Goal: Task Accomplishment & Management: Manage account settings

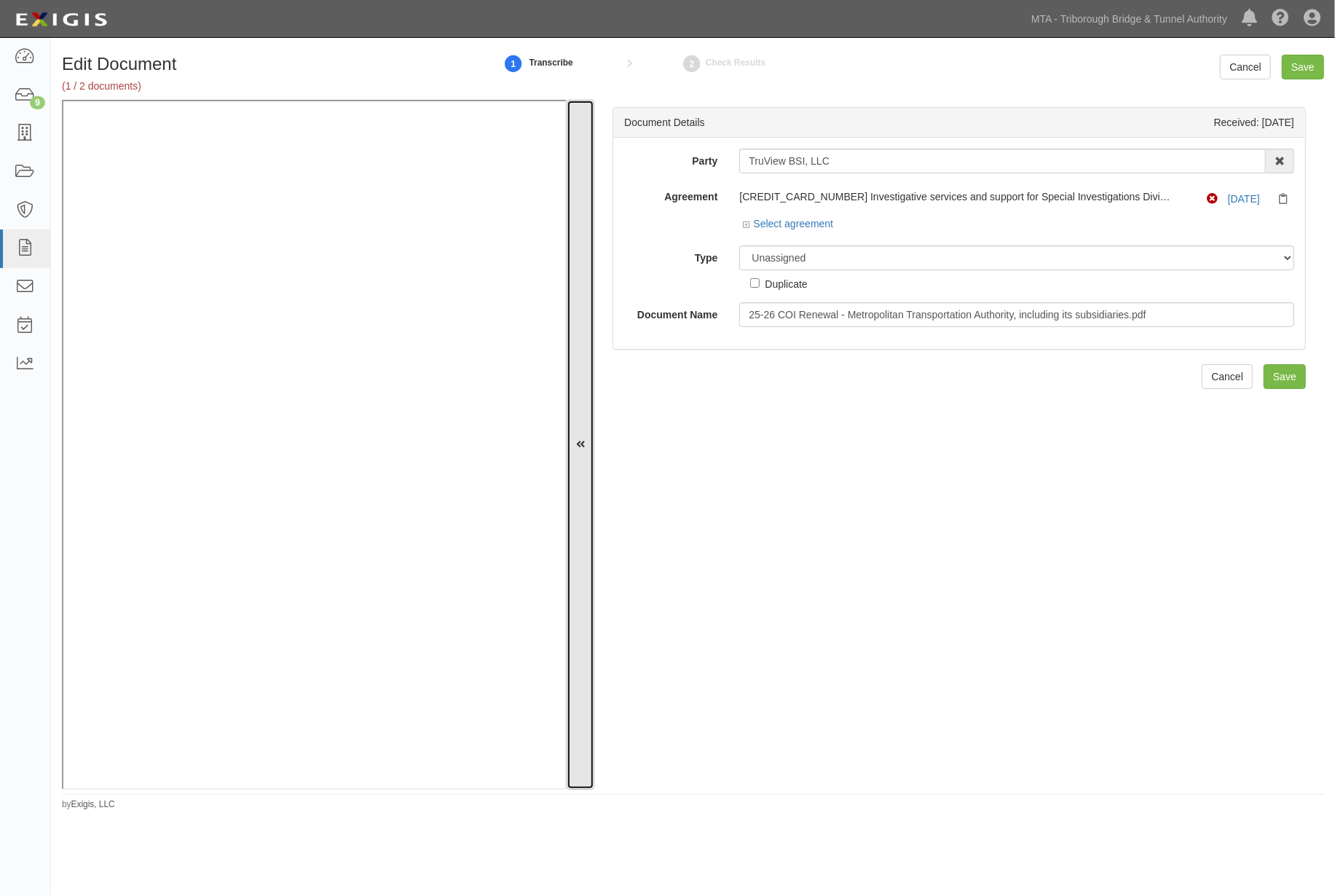
click at [583, 440] on icon at bounding box center [580, 445] width 9 height 10
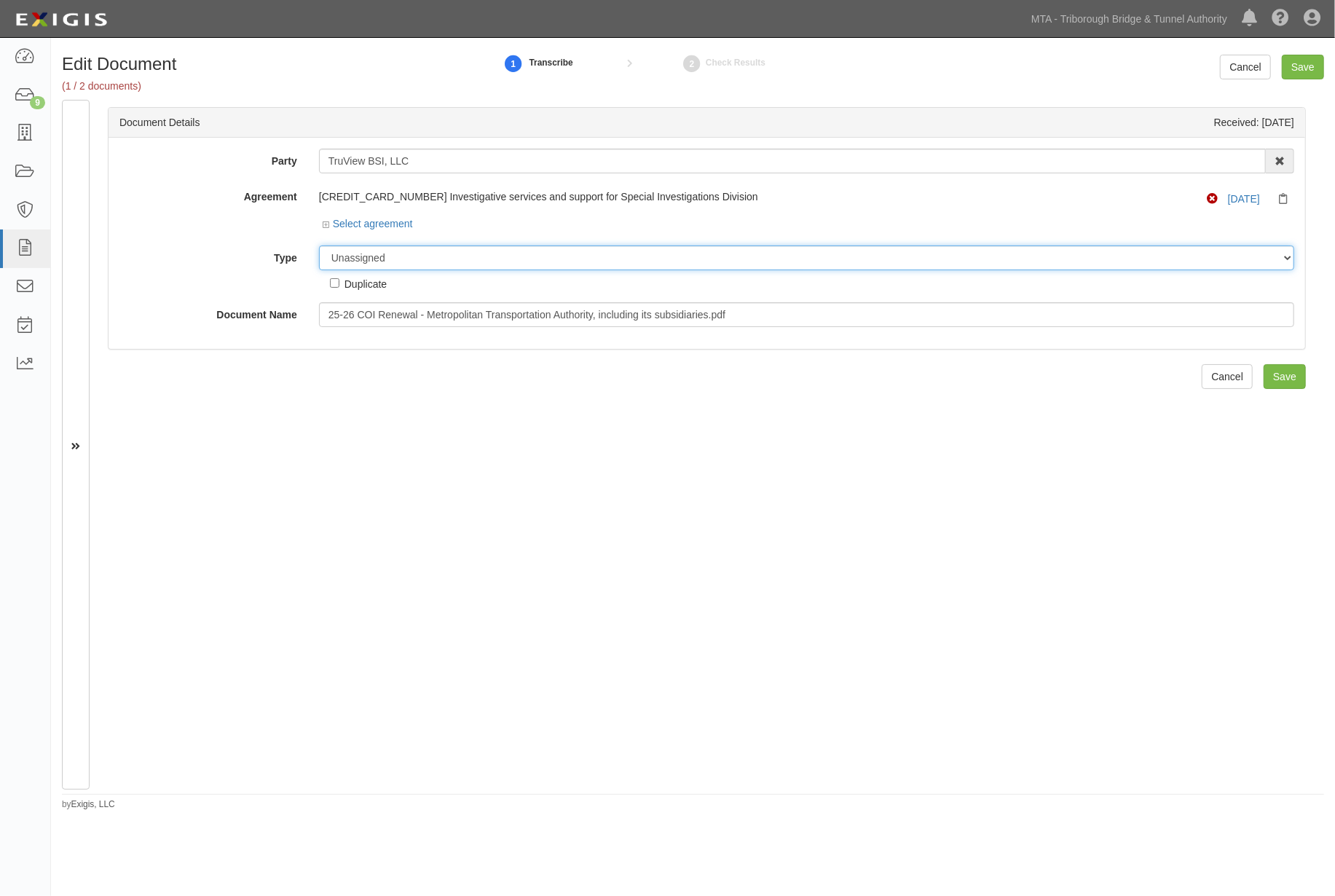
click at [366, 265] on select "Unassigned Binder Cancellation Notice Certificate Contract Endorsement Insuranc…" at bounding box center [806, 258] width 976 height 25
select select "EndorsementDetail"
click at [319, 247] on select "Unassigned Binder Cancellation Notice Certificate Contract Endorsement Insuranc…" at bounding box center [806, 258] width 976 height 25
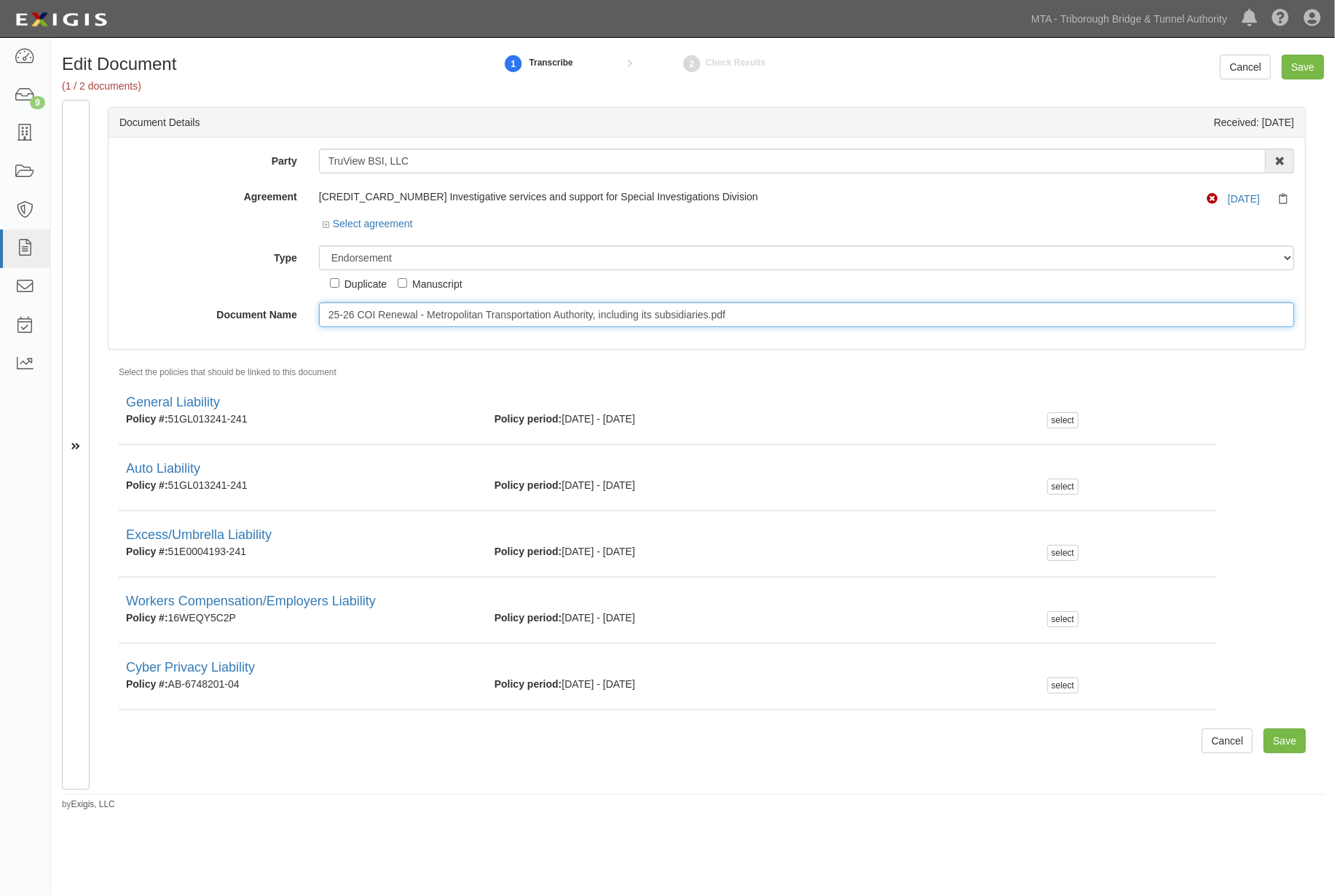
drag, startPoint x: 756, startPoint y: 307, endPoint x: 264, endPoint y: 290, distance: 492.3
click at [264, 290] on div "Party TruView BSI, LLC 3D Industrial Sales & Service A-1 Parke Hill LLC AAA Nor…" at bounding box center [706, 238] width 1175 height 179
type input "2026"
click at [366, 311] on input "2026" at bounding box center [806, 314] width 976 height 25
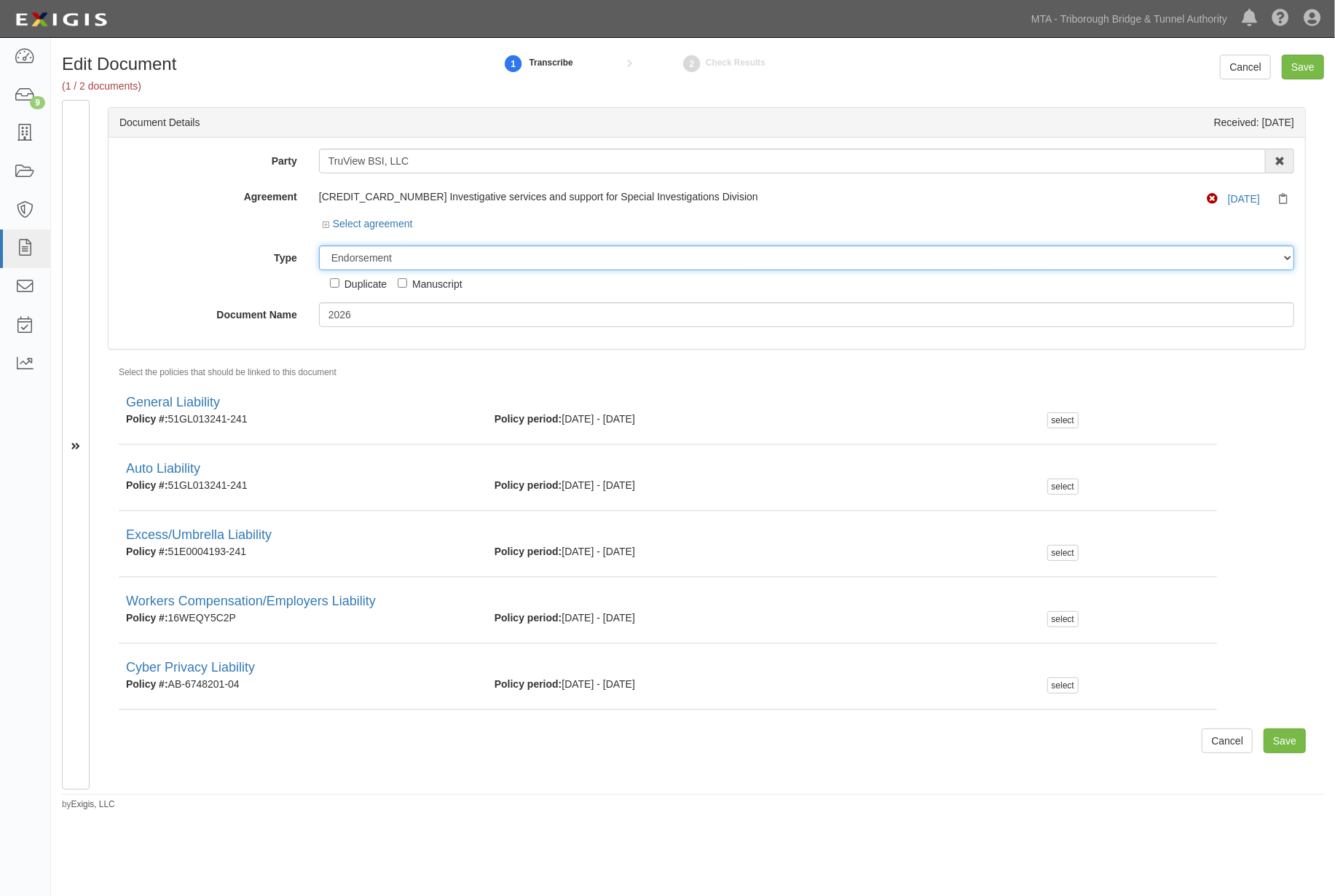
click at [389, 254] on select "Unassigned Binder Cancellation Notice Certificate Contract Endorsement Insuranc…" at bounding box center [806, 258] width 976 height 25
select select "CertificateDetail"
click at [319, 247] on select "Unassigned Binder Cancellation Notice Certificate Contract Endorsement Insuranc…" at bounding box center [806, 258] width 976 height 25
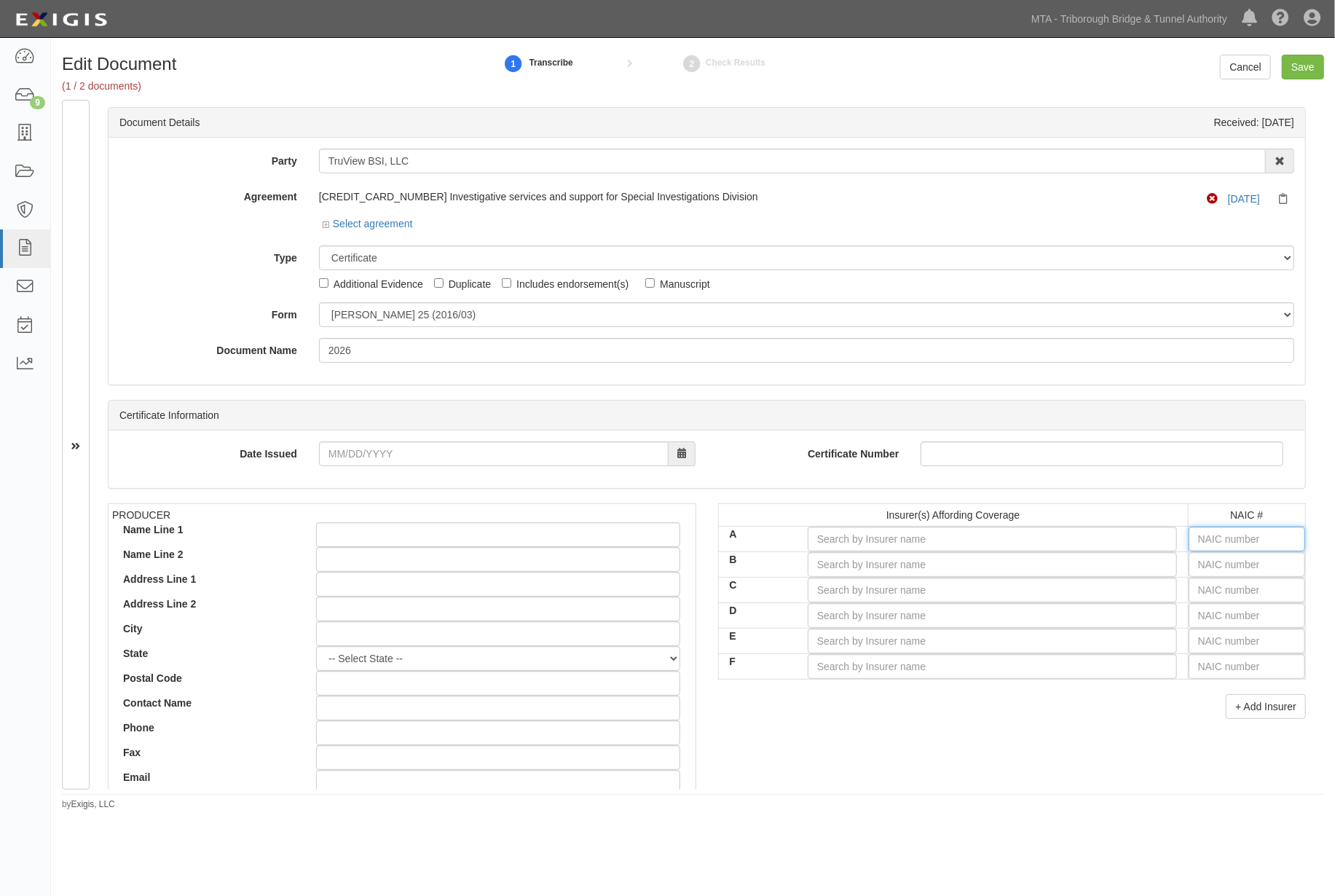
click at [1193, 542] on input "text" at bounding box center [1247, 539] width 116 height 25
type input "16862"
type input "168"
type input "16883"
type input "1688"
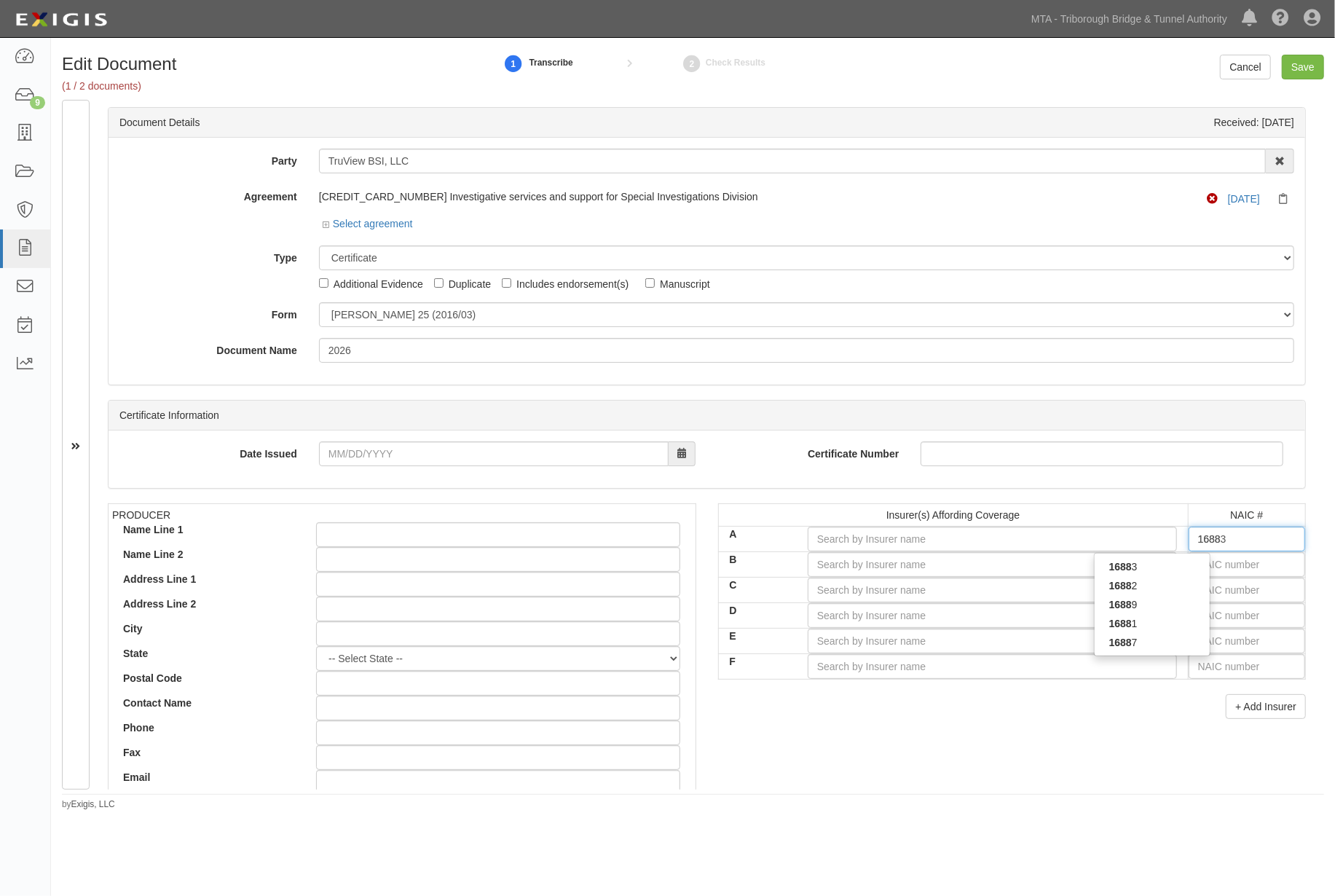
type input "16889"
click at [1168, 569] on div "16889" at bounding box center [1152, 566] width 115 height 19
type input "Summit Specialty Insurance Company (A VIII Rating)"
type input "16889"
click at [1212, 569] on input "text" at bounding box center [1247, 564] width 116 height 25
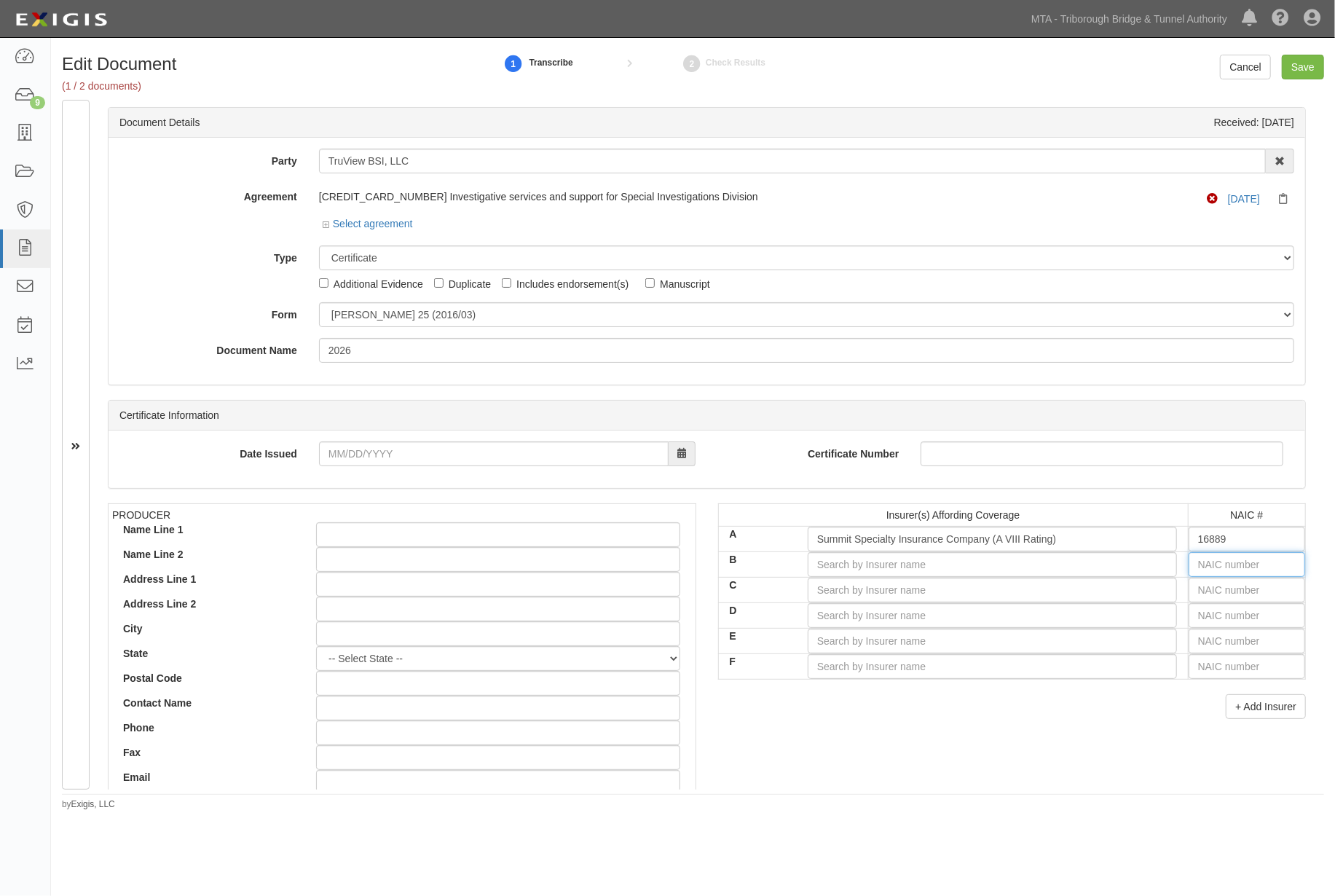
type input "25232"
type input "2"
type input "22667"
type input "22"
type input "22330"
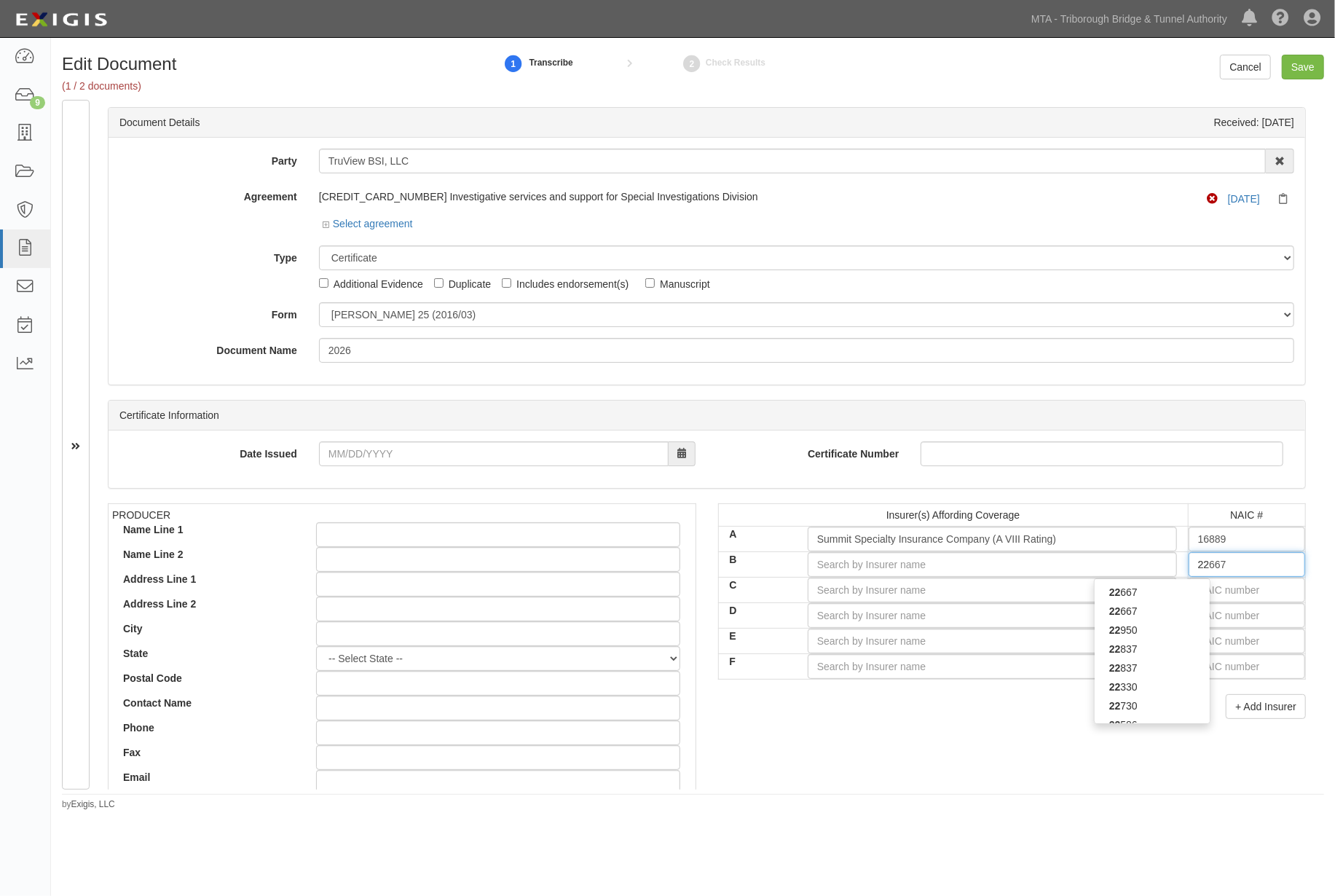
type input "223"
type input "22357"
type input "2235"
type input "22357"
click at [1170, 594] on div "22357" at bounding box center [1152, 592] width 115 height 19
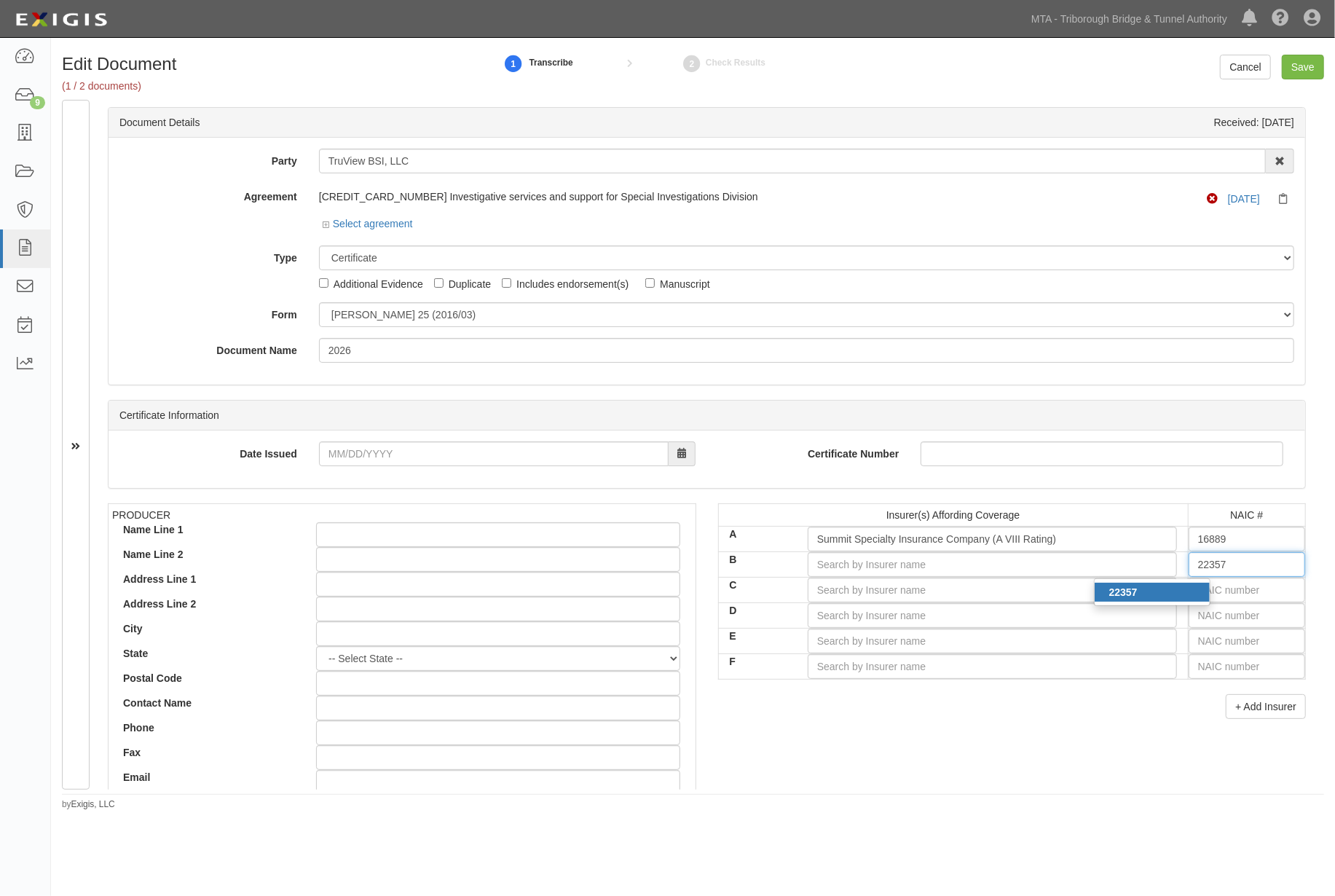
type input "Hartford Accident and Indemnity Company (A+ XV Rating)"
type input "22357"
click at [1193, 592] on input "text" at bounding box center [1247, 589] width 116 height 25
type input "16862"
type input "1"
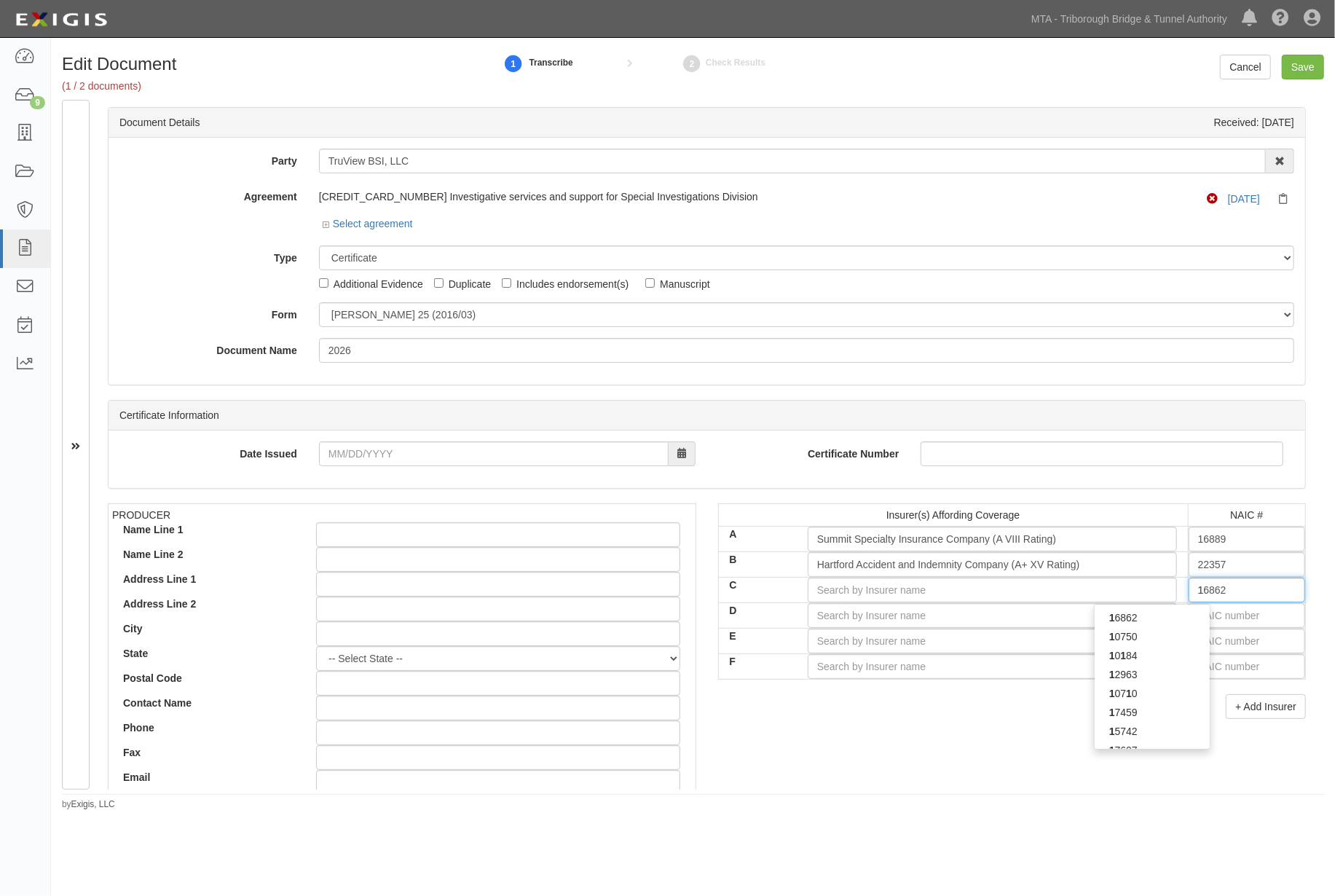
type input "19984"
type input "19"
type input "19690"
type input "196"
type input "19607"
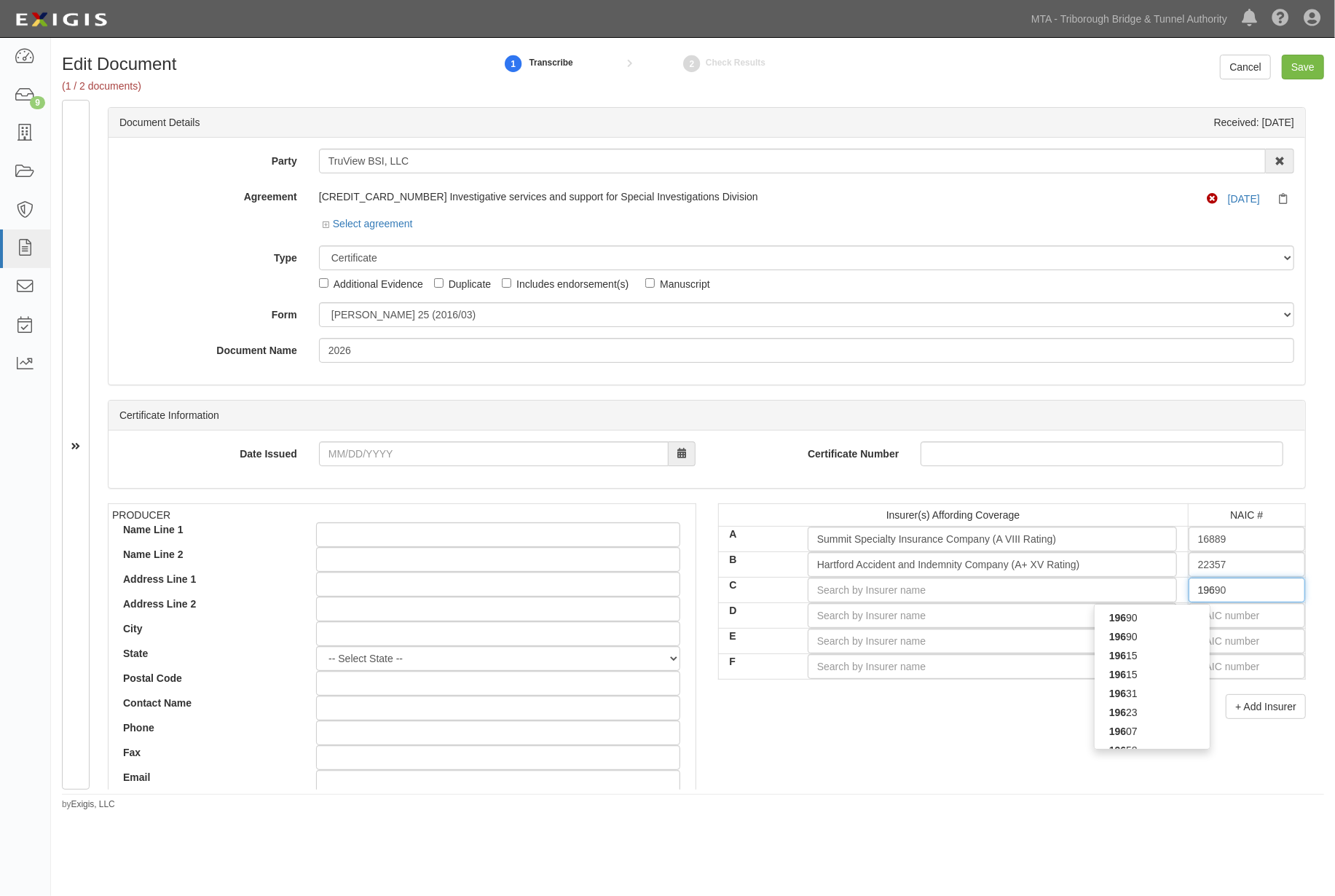
type input "1960"
type input "19607"
click at [1160, 618] on div "19607" at bounding box center [1152, 618] width 115 height 19
type input "At-Bay Specialty Insurance Company (A- VIII Rating)"
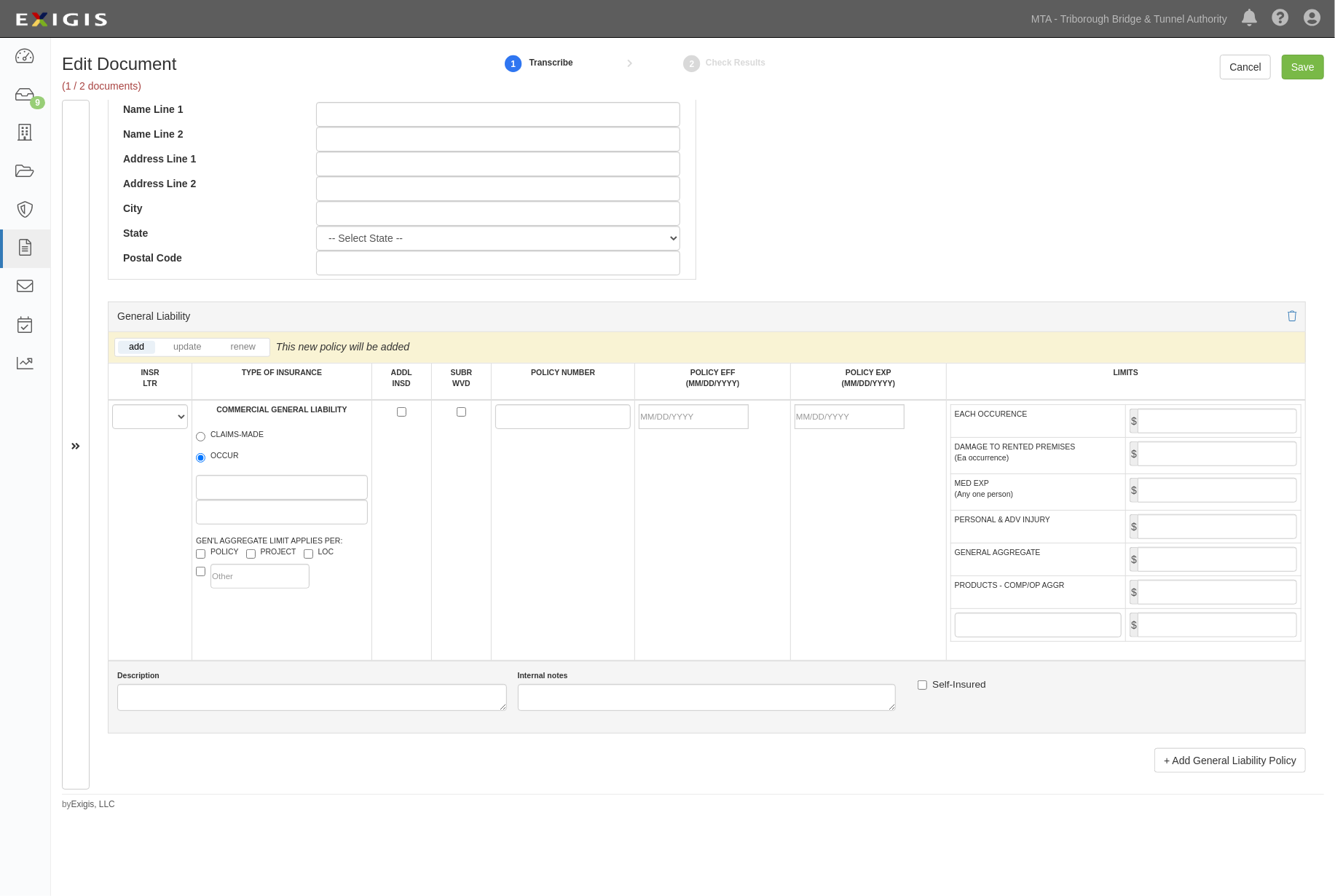
scroll to position [809, 0]
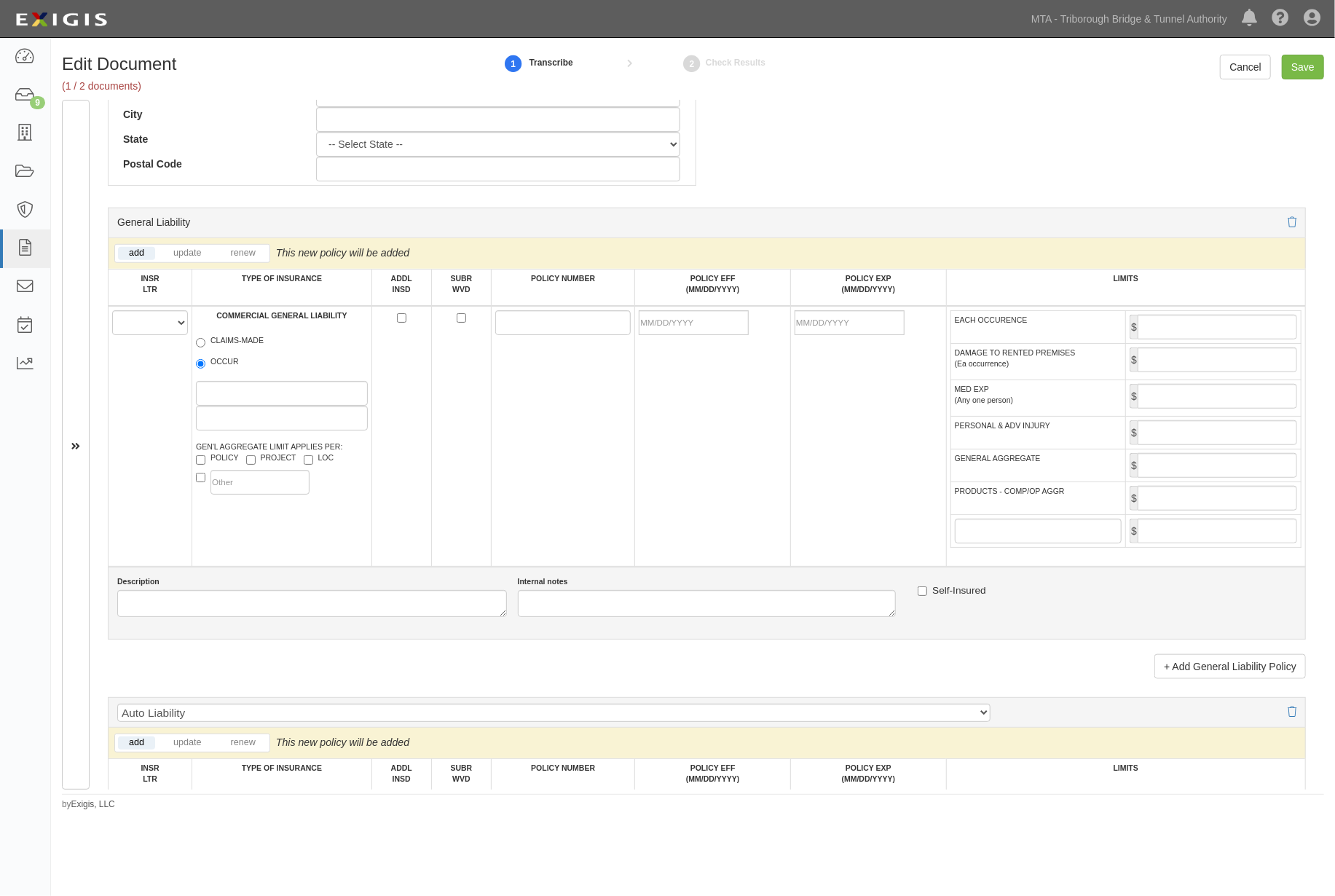
type input "19607"
click at [141, 333] on select "A B C D E F" at bounding box center [150, 323] width 76 height 25
select select "A"
click at [112, 315] on select "A B C D E F" at bounding box center [150, 323] width 76 height 25
click at [221, 371] on label "OCCUR" at bounding box center [218, 363] width 43 height 15
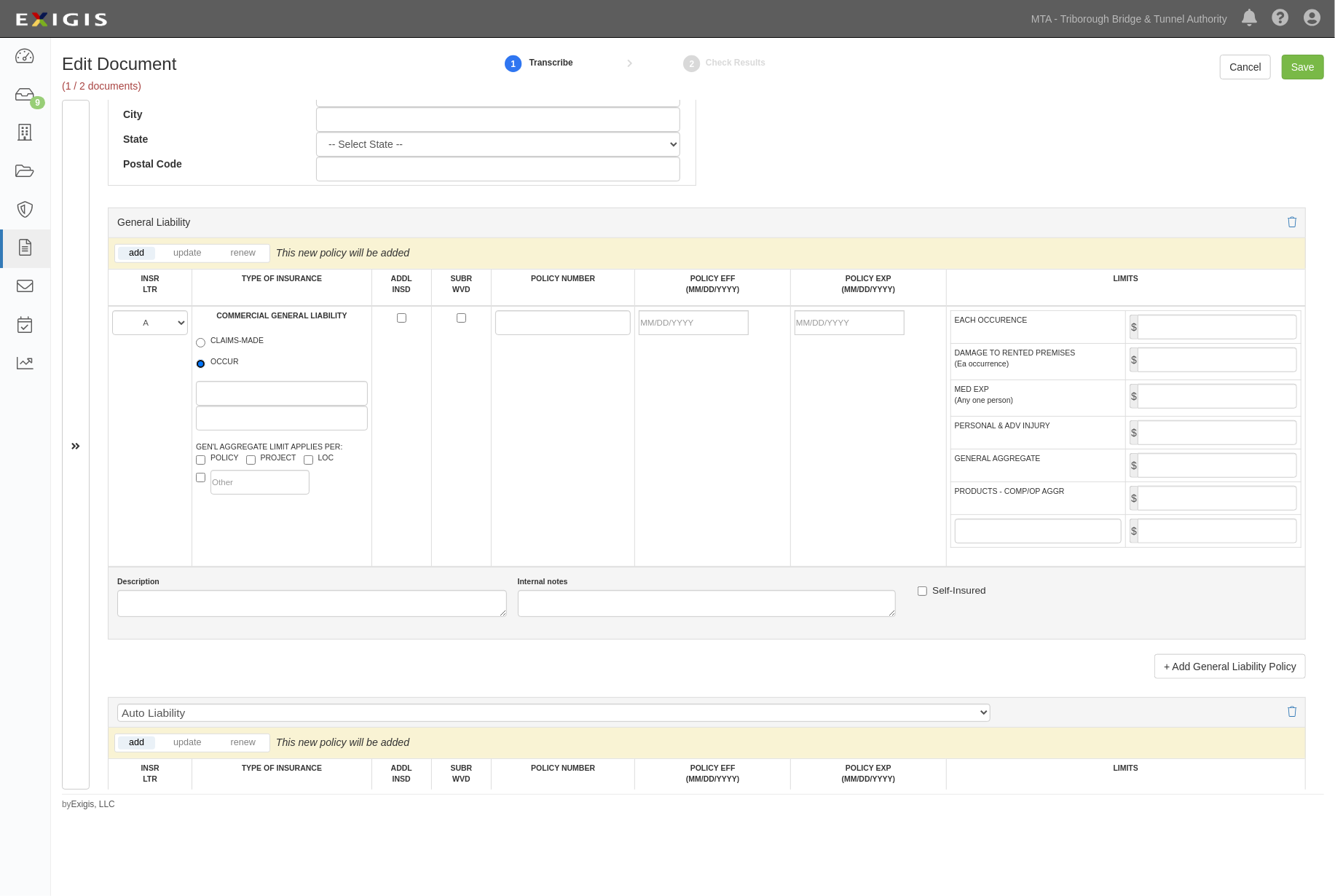
click at [205, 369] on input "OCCUR" at bounding box center [201, 364] width 10 height 10
radio input "true"
paste input "SCGL005000216500"
type input "SCGL005000216500"
click at [690, 332] on input "POLICY EFF (MM/DD/YYYY)" at bounding box center [694, 323] width 110 height 25
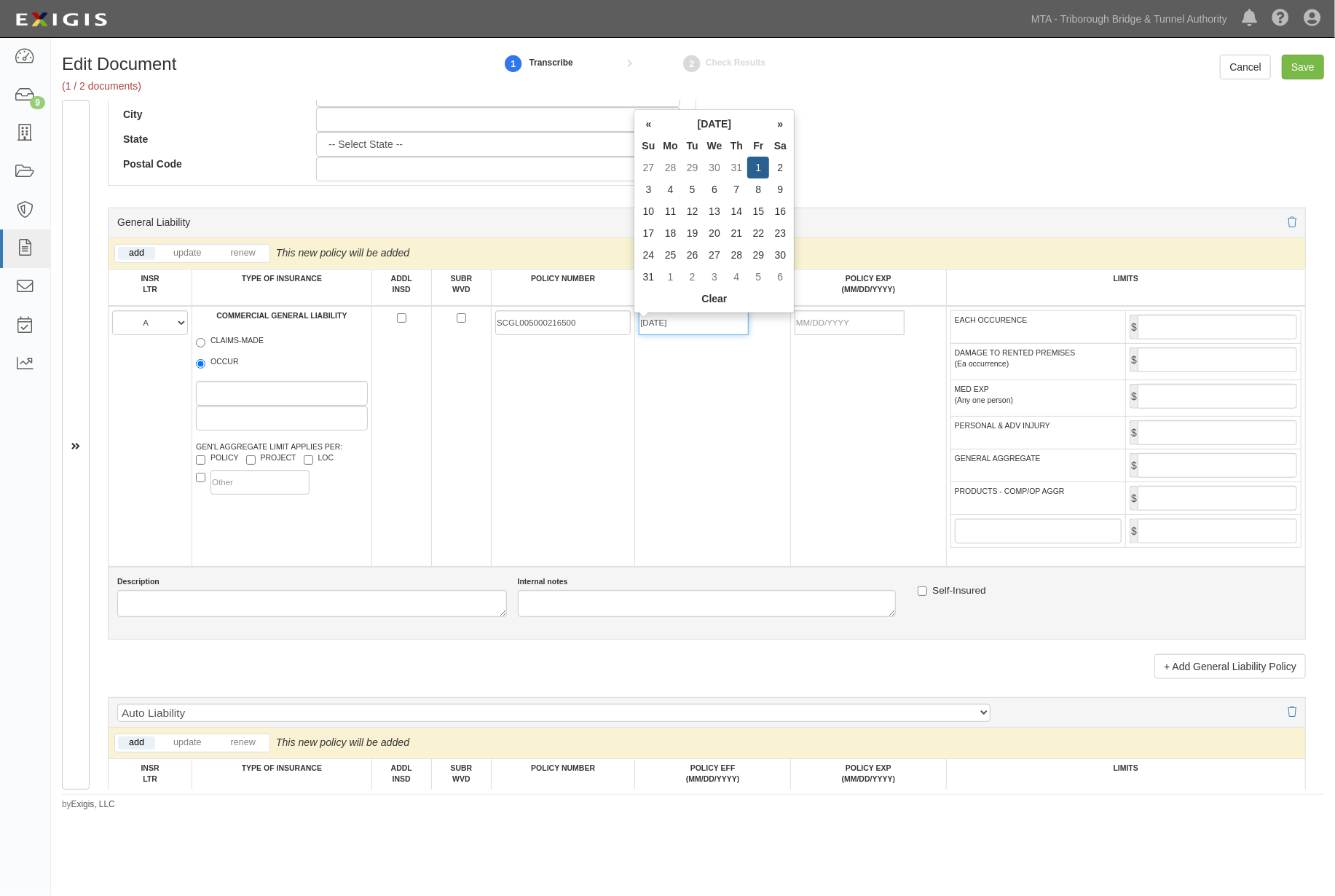
type input "08/01/2025"
type input "08/01/2026"
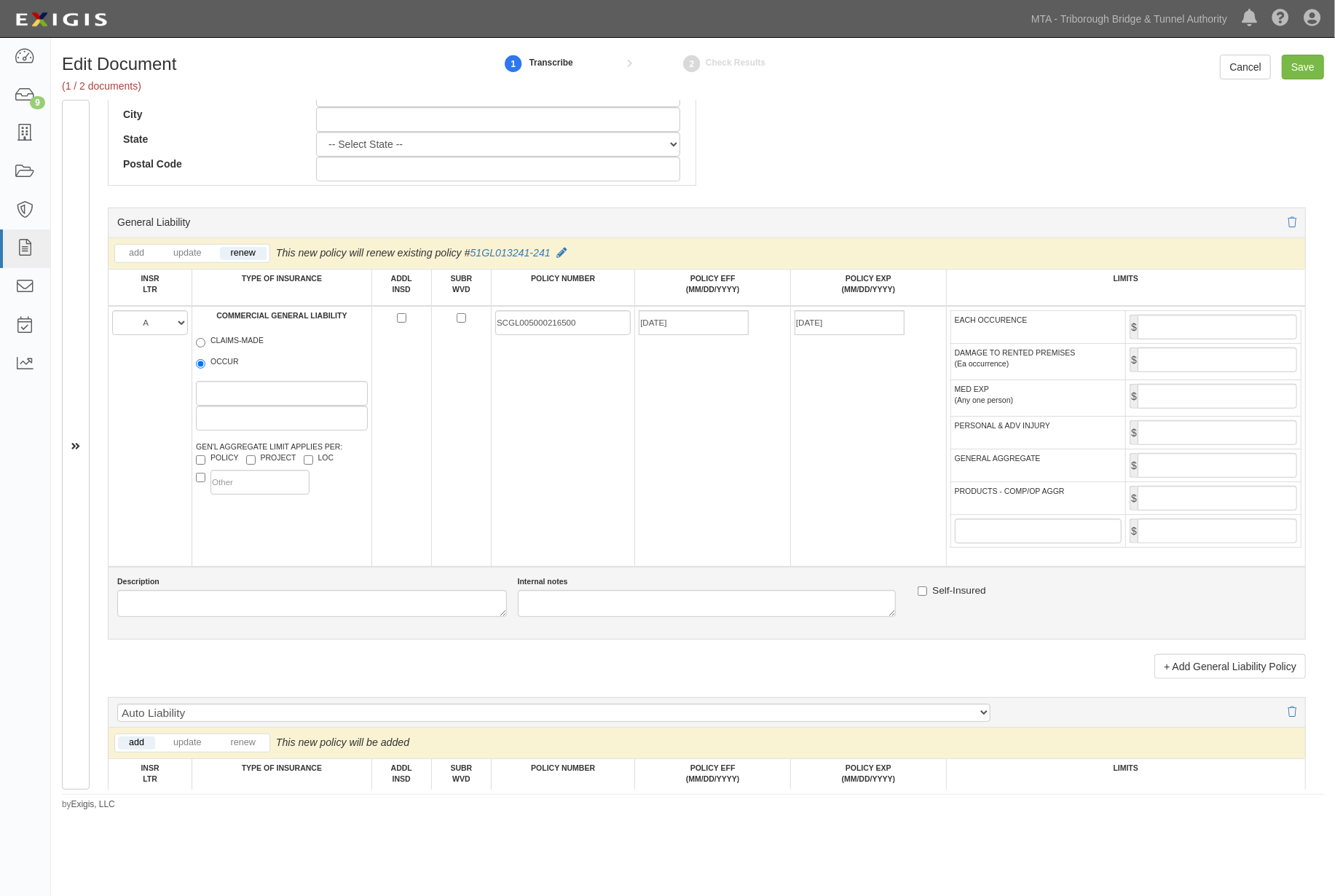
click at [696, 389] on td "08/01/2025" at bounding box center [713, 436] width 156 height 261
click at [1159, 338] on input "EACH OCCURENCE" at bounding box center [1218, 327] width 160 height 25
type input "1,000,000"
click at [1240, 478] on input "GENERAL AGGREGATE" at bounding box center [1218, 465] width 160 height 25
type input "2,000,000"
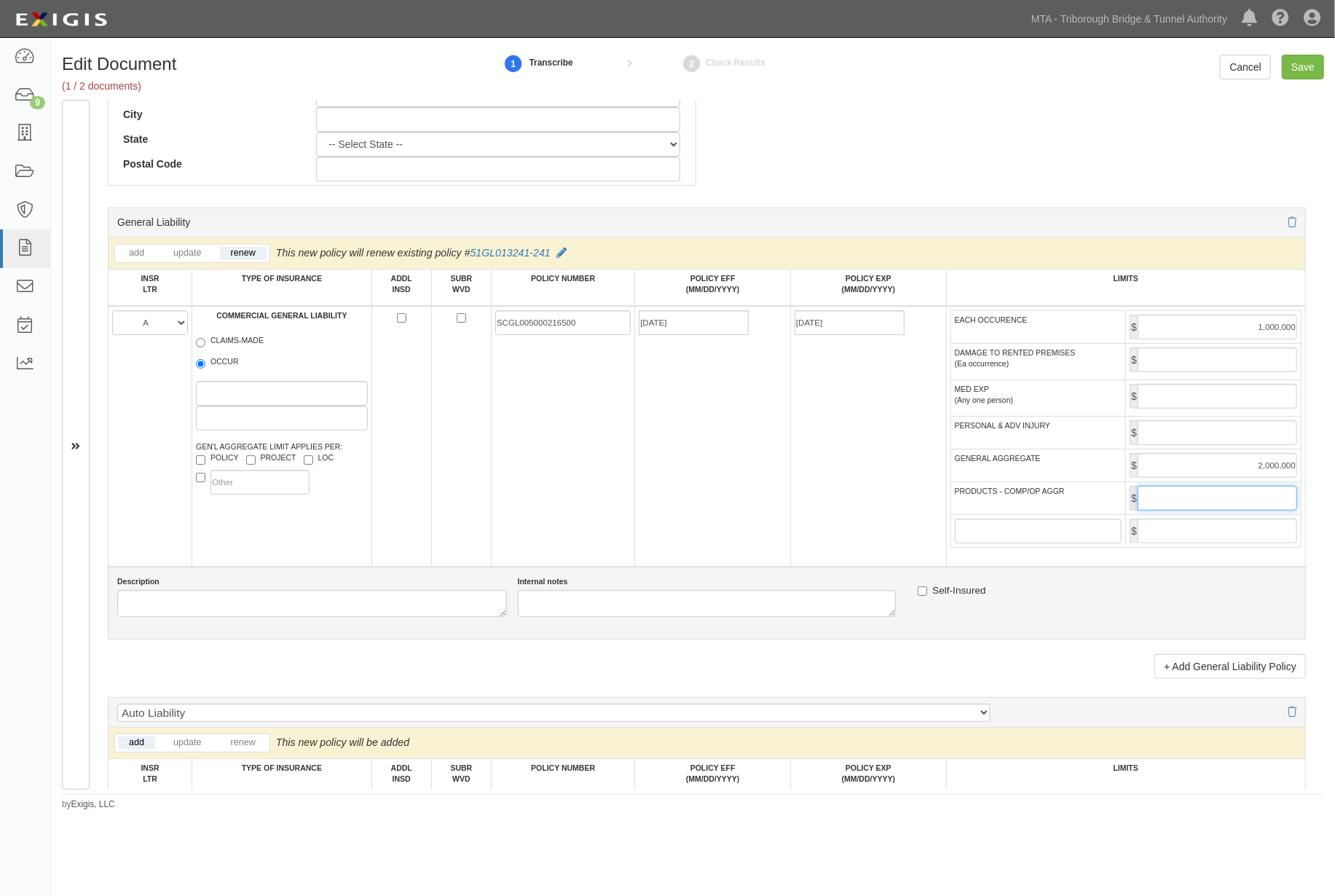
click at [1249, 505] on input "PRODUCTS - COMP/OP AGGR" at bounding box center [1218, 497] width 160 height 25
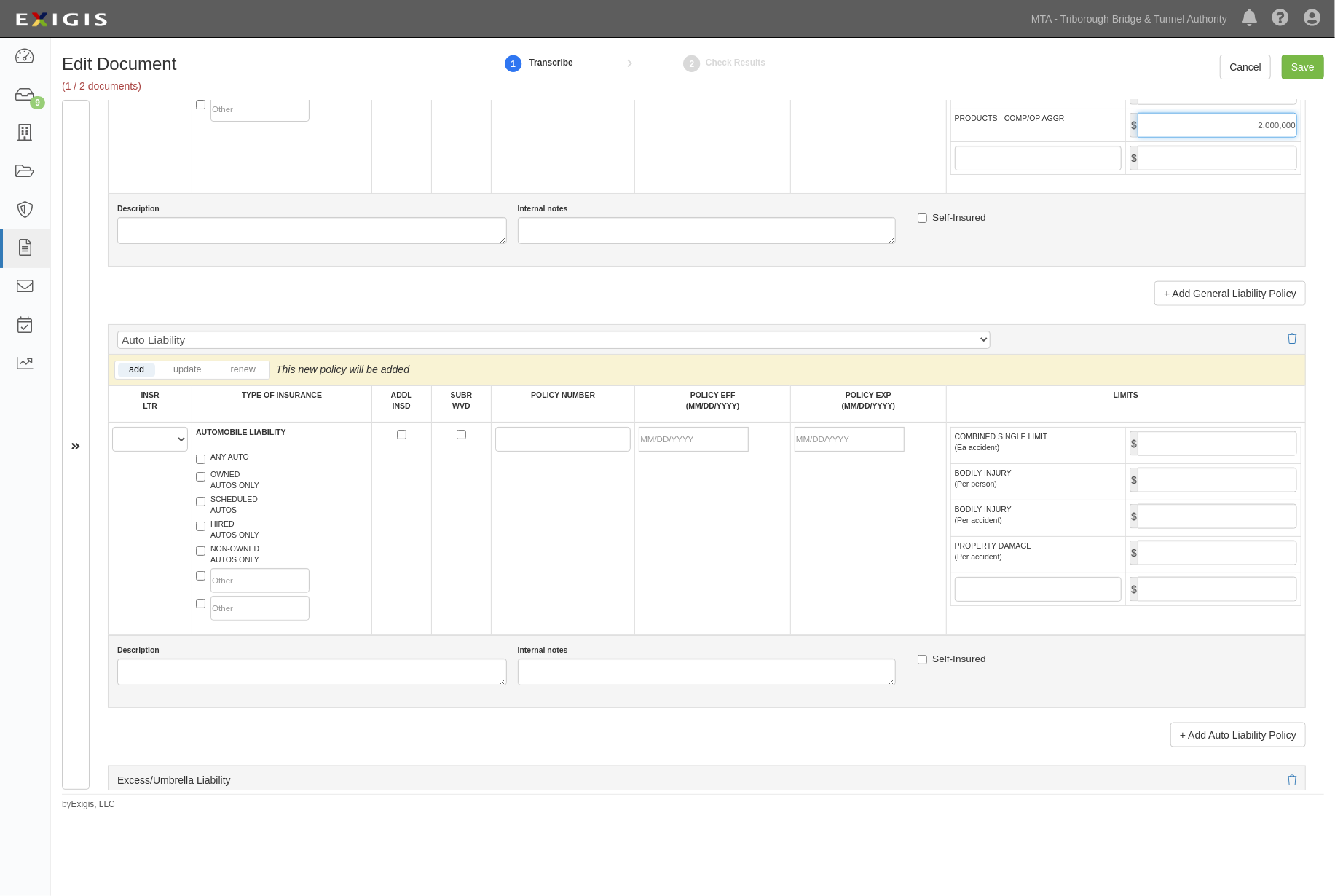
scroll to position [1214, 0]
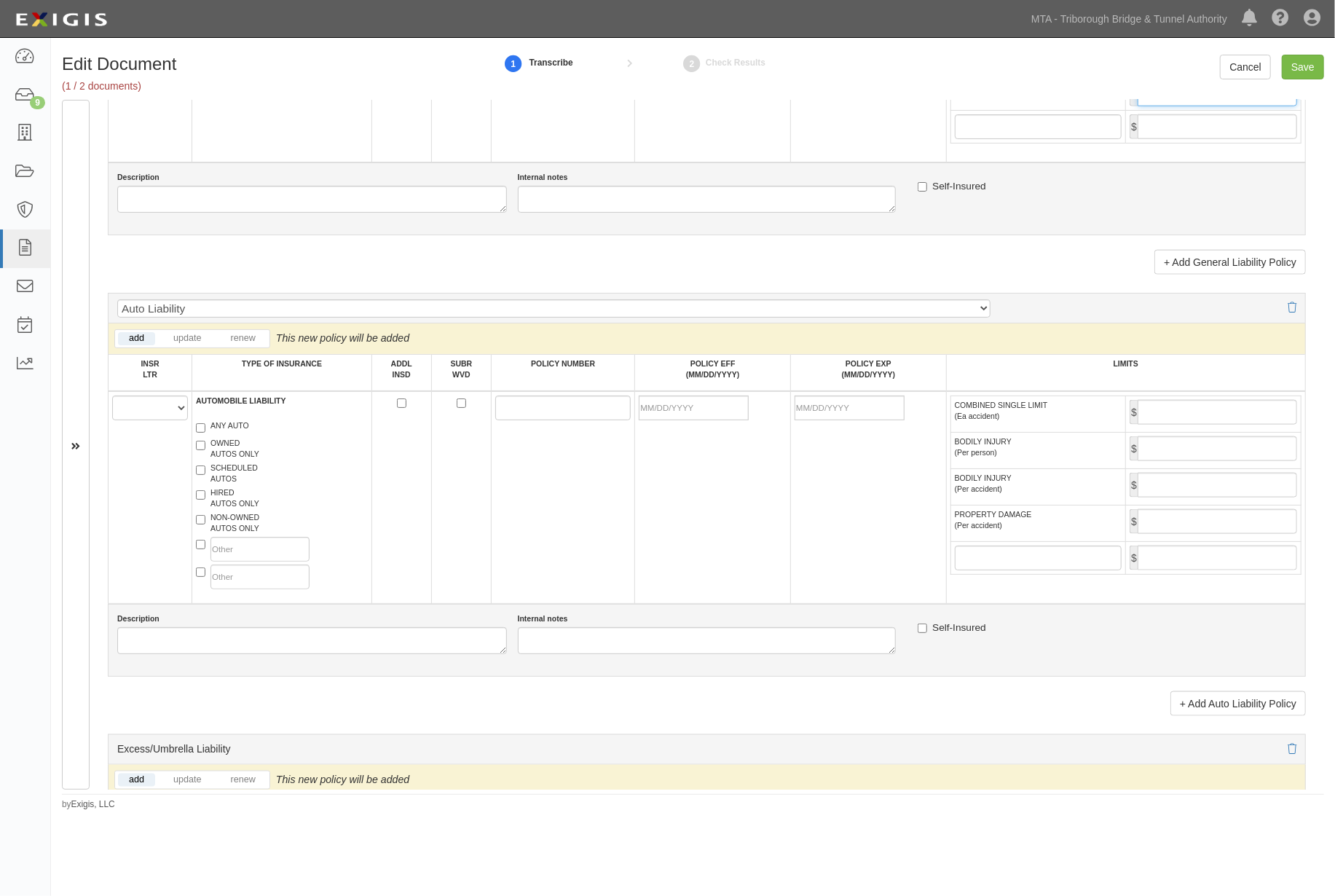
type input "2,000,000"
click at [132, 420] on select "A B C D E F" at bounding box center [150, 408] width 76 height 25
click at [1278, 312] on div "Auto Liability Auto Liability with CA9948 Auto Liability with MCS90 Auto Liabil…" at bounding box center [706, 308] width 1199 height 31
click at [1288, 313] on icon at bounding box center [1292, 308] width 9 height 10
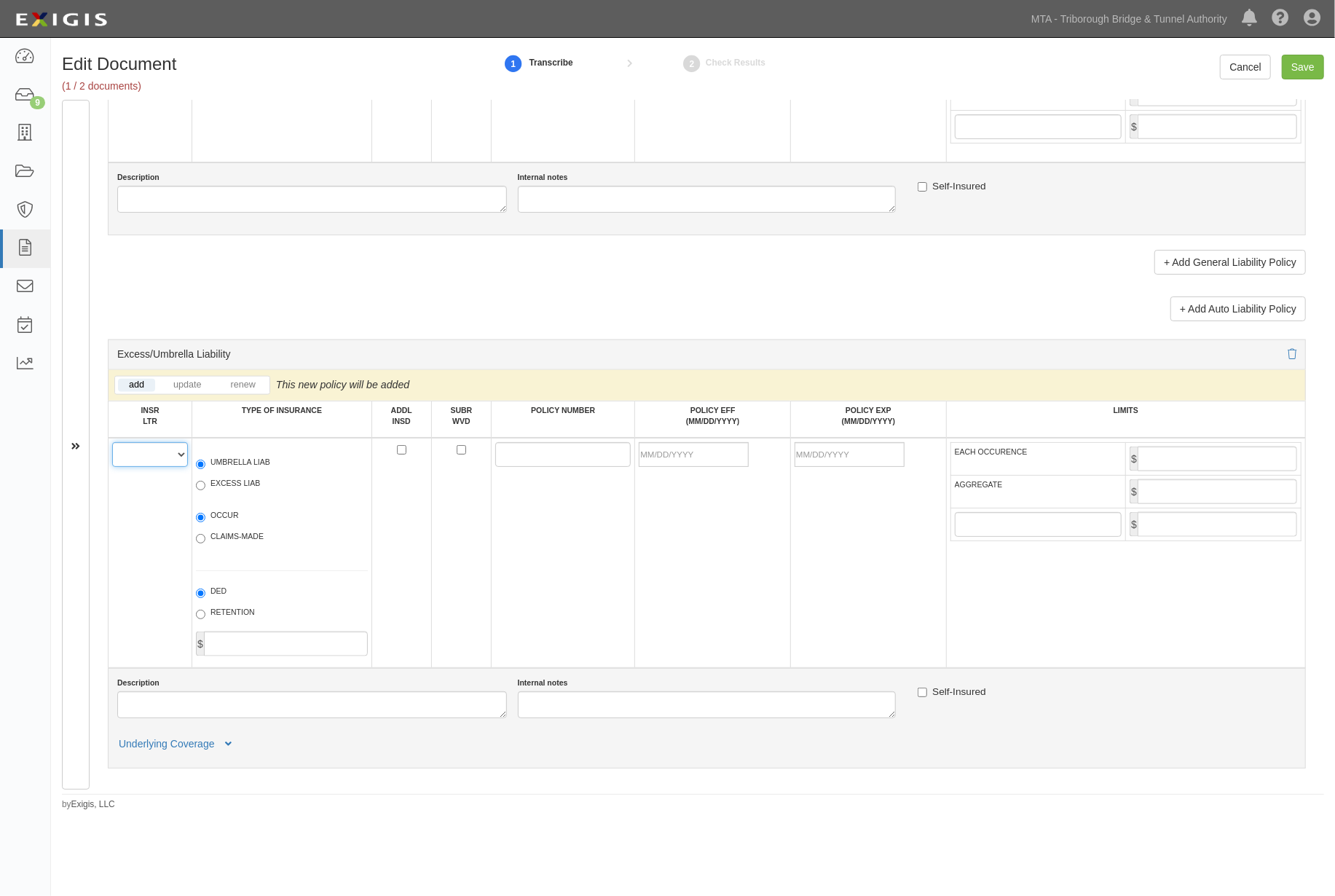
click at [139, 465] on select "A B C D E F" at bounding box center [150, 454] width 76 height 25
select select "A"
click at [112, 458] on select "A B C D E F" at bounding box center [150, 454] width 76 height 25
click at [241, 472] on label "UMBRELLA LIAB" at bounding box center [233, 464] width 74 height 15
click at [205, 469] on input "UMBRELLA LIAB" at bounding box center [201, 465] width 10 height 10
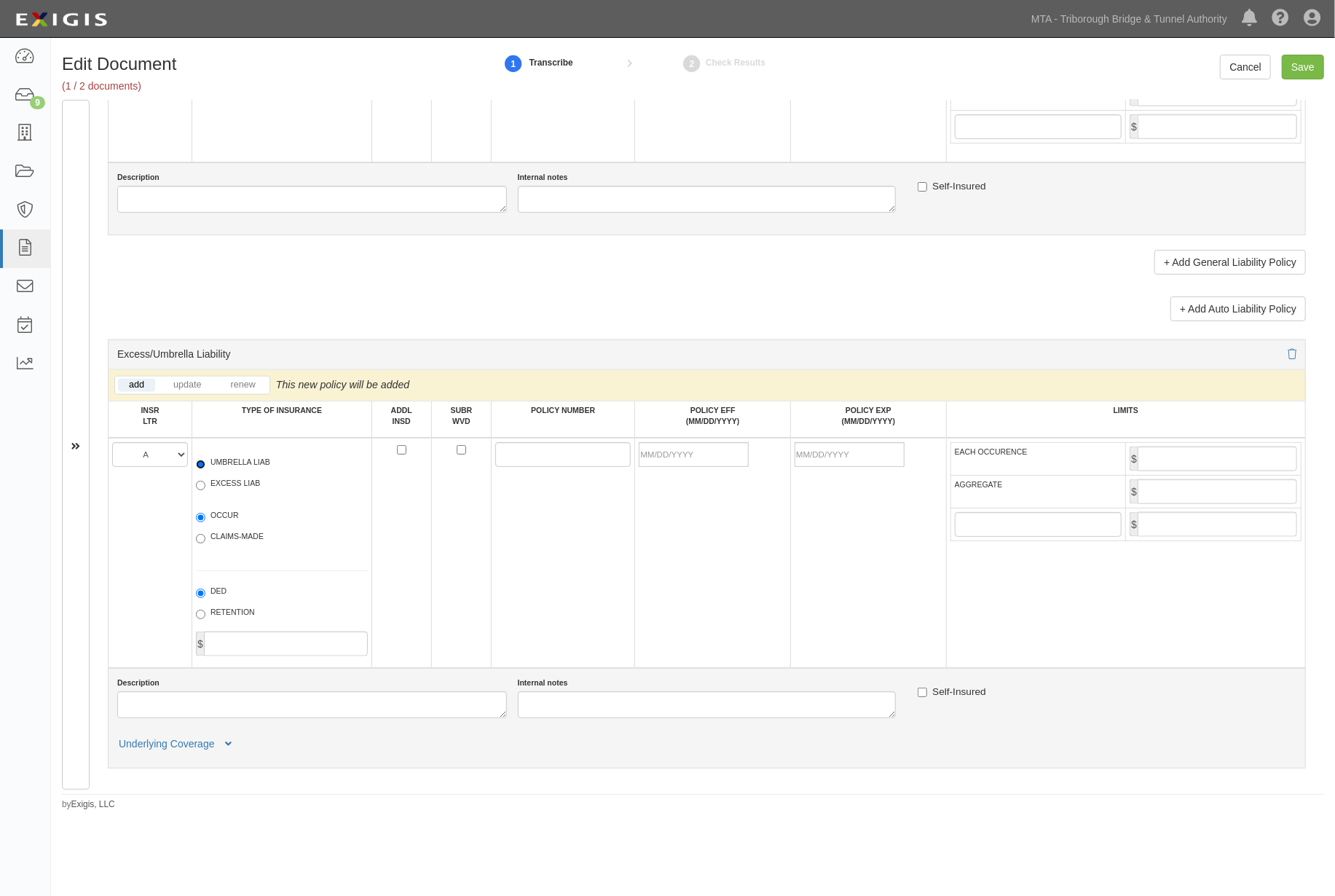
radio input "true"
click at [219, 525] on label "OCCUR" at bounding box center [218, 517] width 43 height 15
click at [205, 522] on input "OCCUR" at bounding box center [201, 518] width 10 height 10
radio input "true"
paste input "SXCS005000086300"
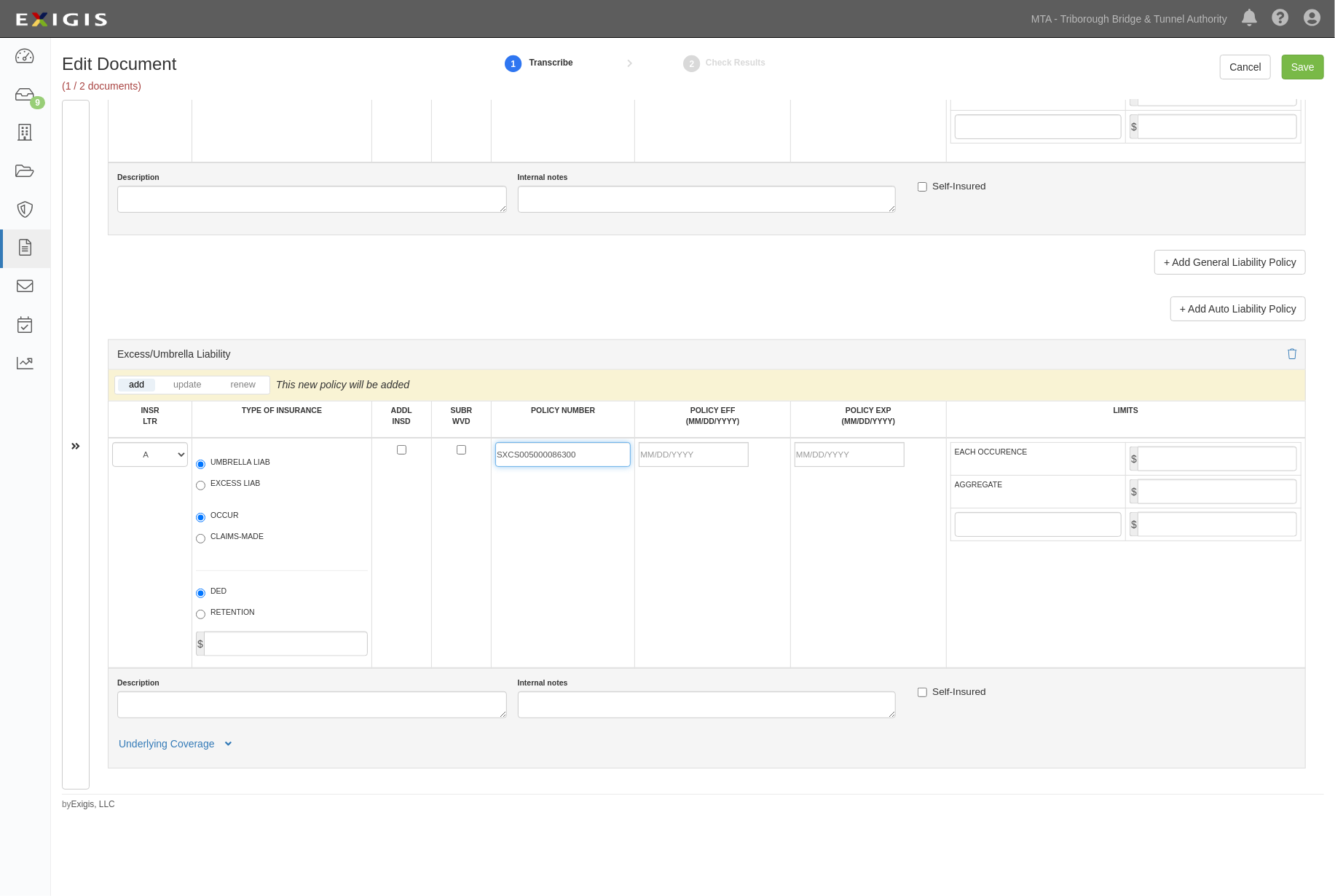
type input "SXCS005000086300"
click at [665, 467] on input "POLICY EFF (MM/DD/YYYY)" at bounding box center [694, 454] width 110 height 25
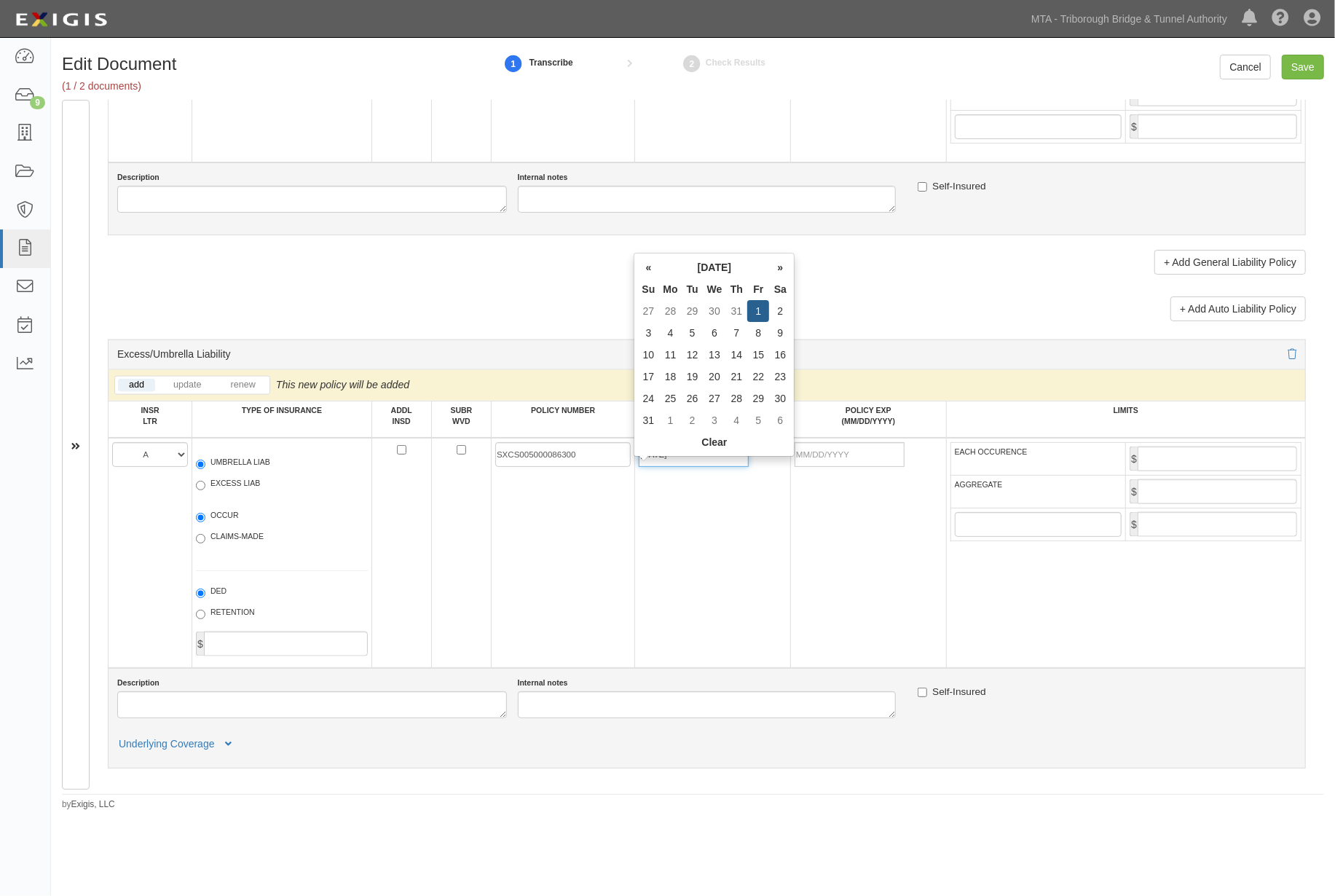
type input "08/01/2025"
type input "08/01/2026"
drag, startPoint x: 722, startPoint y: 597, endPoint x: 769, endPoint y: 571, distance: 53.7
click at [722, 598] on td "08/01/2025" at bounding box center [713, 553] width 156 height 230
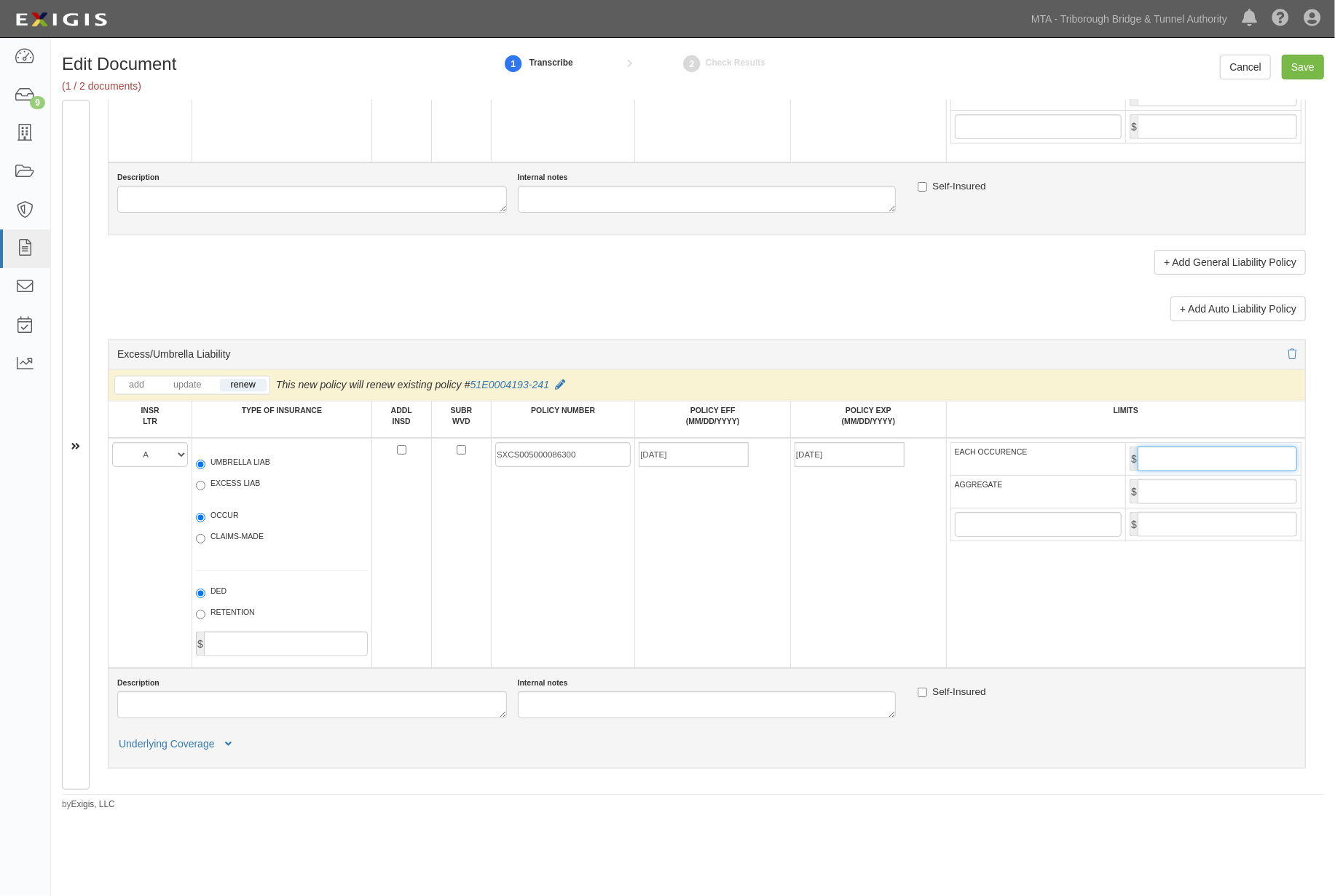
click at [1184, 472] on input "EACH OCCURENCE" at bounding box center [1218, 459] width 160 height 25
type input "4,000,000"
click at [1198, 504] on input "AGGREGATE" at bounding box center [1218, 491] width 160 height 25
type input "4,000,000"
click at [880, 630] on td "08/01/2026" at bounding box center [869, 553] width 156 height 230
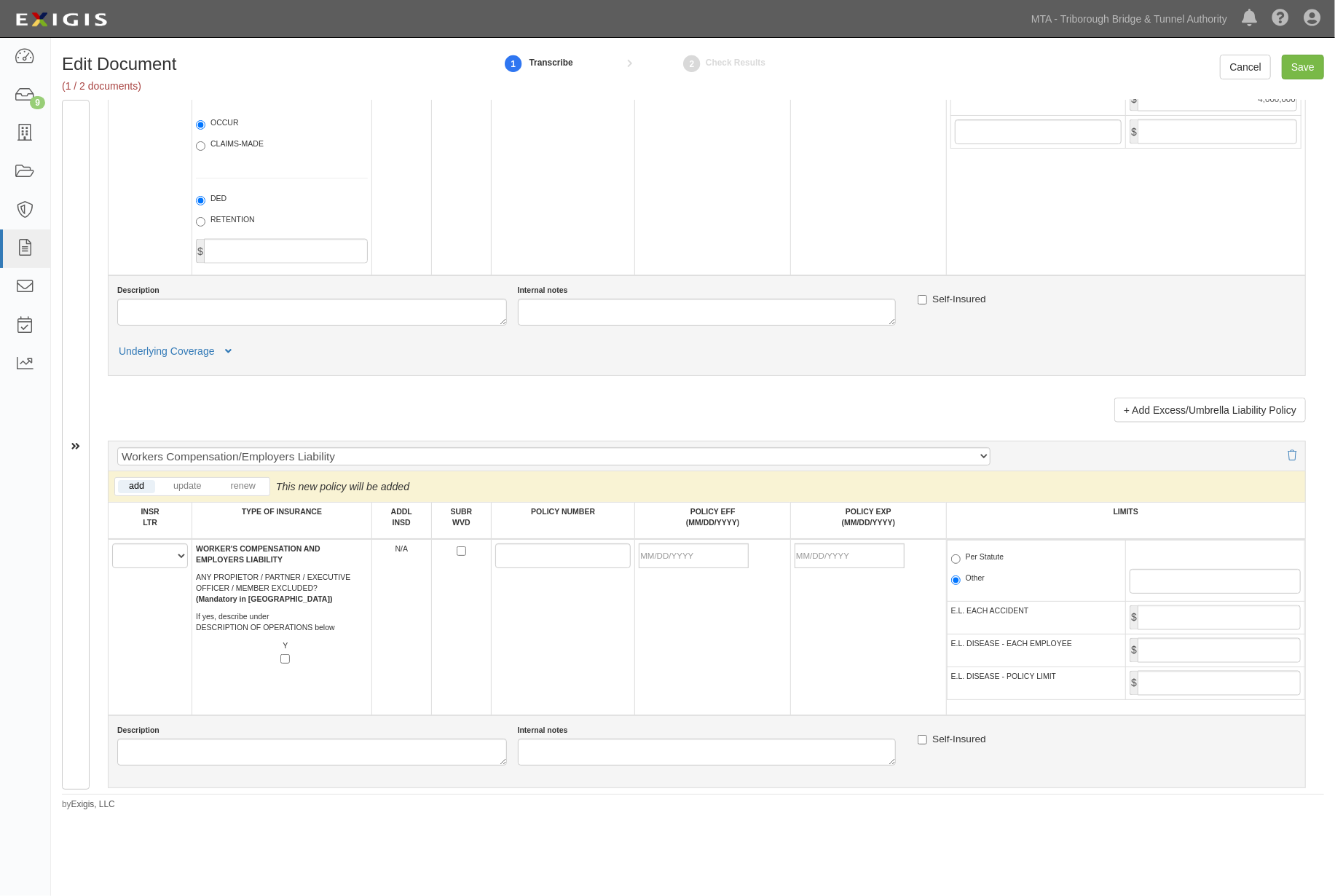
scroll to position [1619, 0]
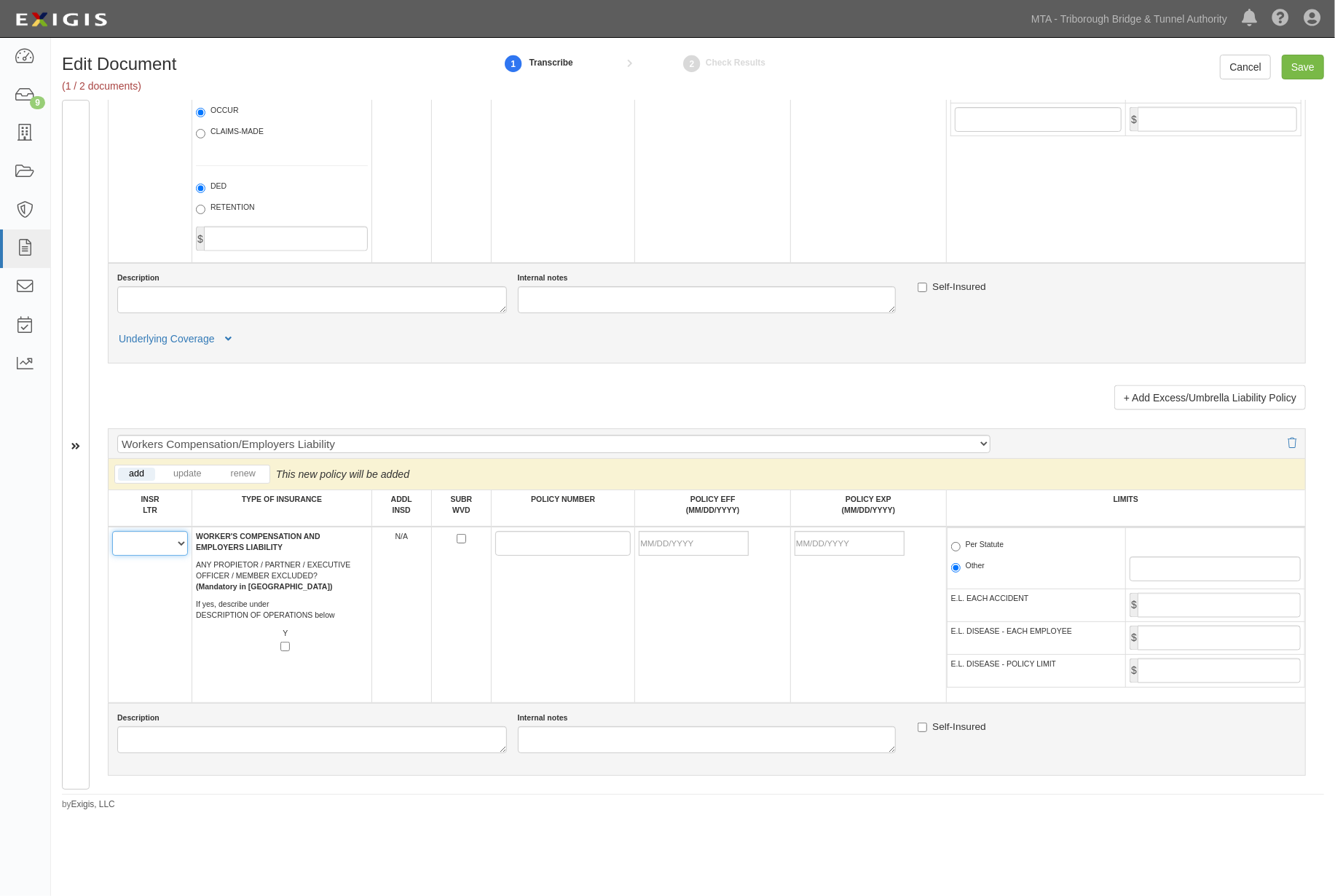
click at [140, 556] on select "A B C D E F" at bounding box center [150, 543] width 76 height 25
select select "B"
click at [112, 556] on select "A B C D E F" at bounding box center [150, 543] width 76 height 25
paste input "16 WE QY5C2P"
type input "16 WE QY5C2P"
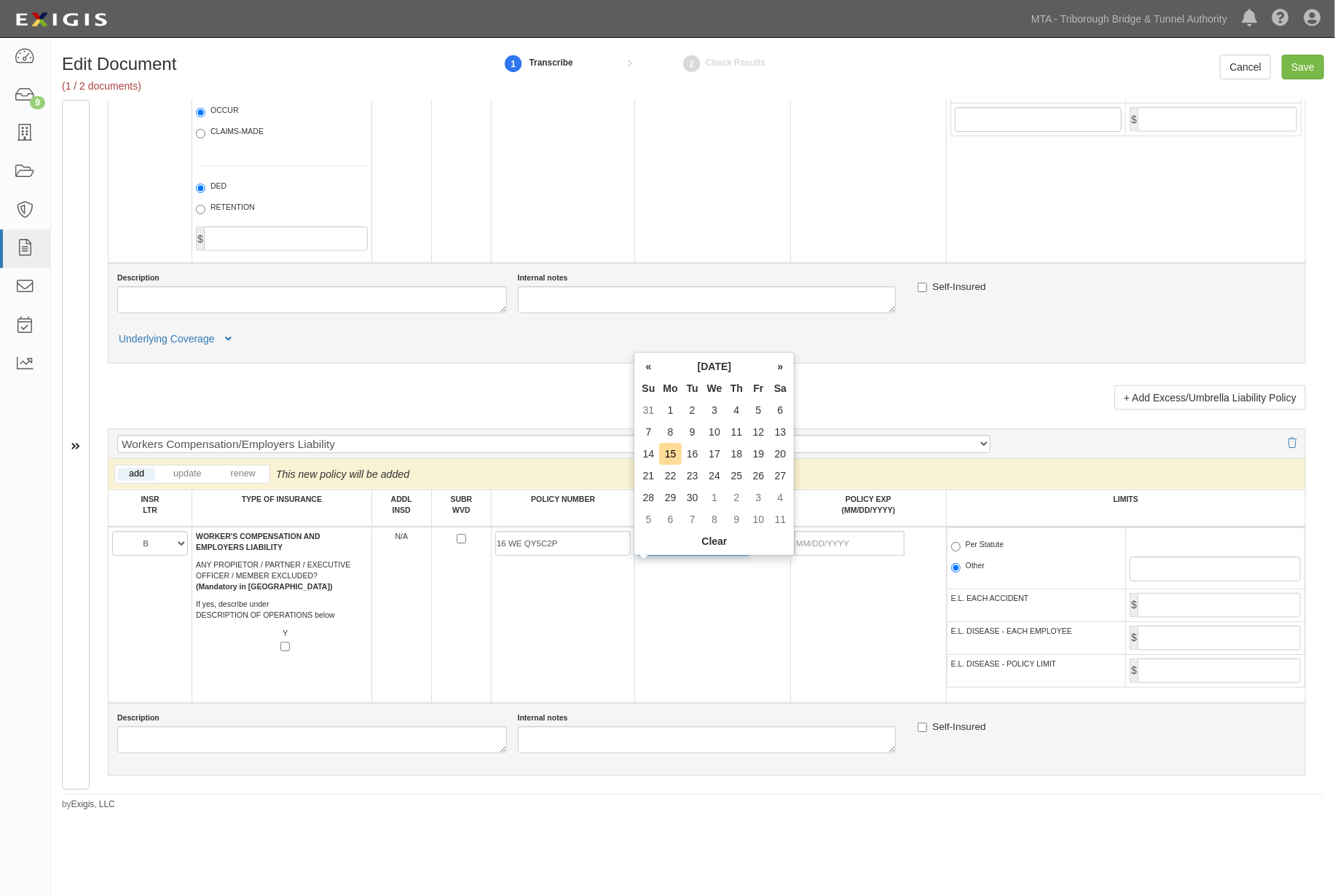
click at [678, 556] on input "POLICY EFF (MM/DD/YYYY)" at bounding box center [694, 543] width 110 height 25
type input "08/01/2025"
type input "08/01/2026"
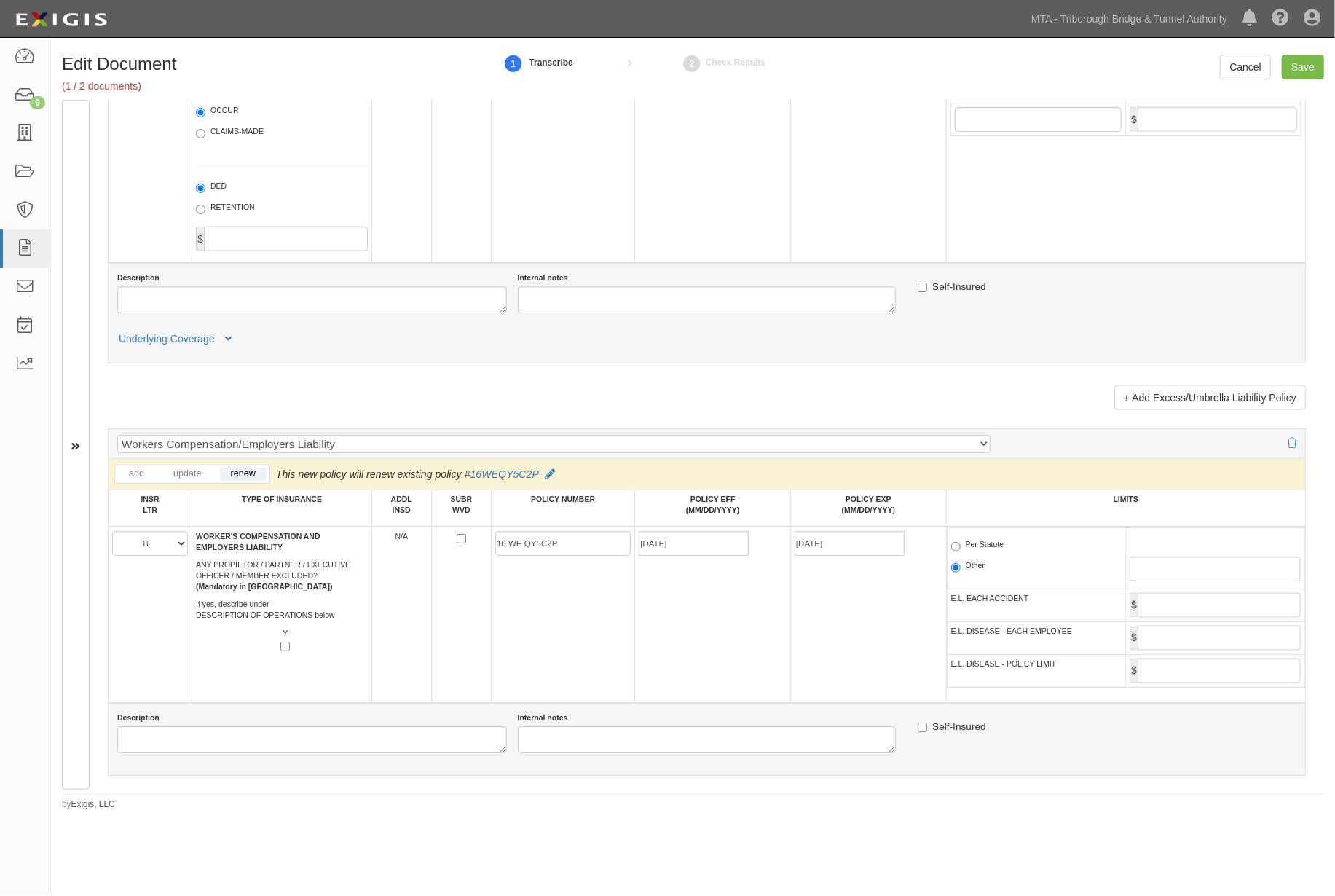
click at [732, 612] on td "08/01/2025" at bounding box center [713, 615] width 156 height 177
click at [976, 554] on label "Per Statute" at bounding box center [978, 546] width 53 height 15
click at [961, 552] on input "Per Statute" at bounding box center [956, 547] width 10 height 10
radio input "true"
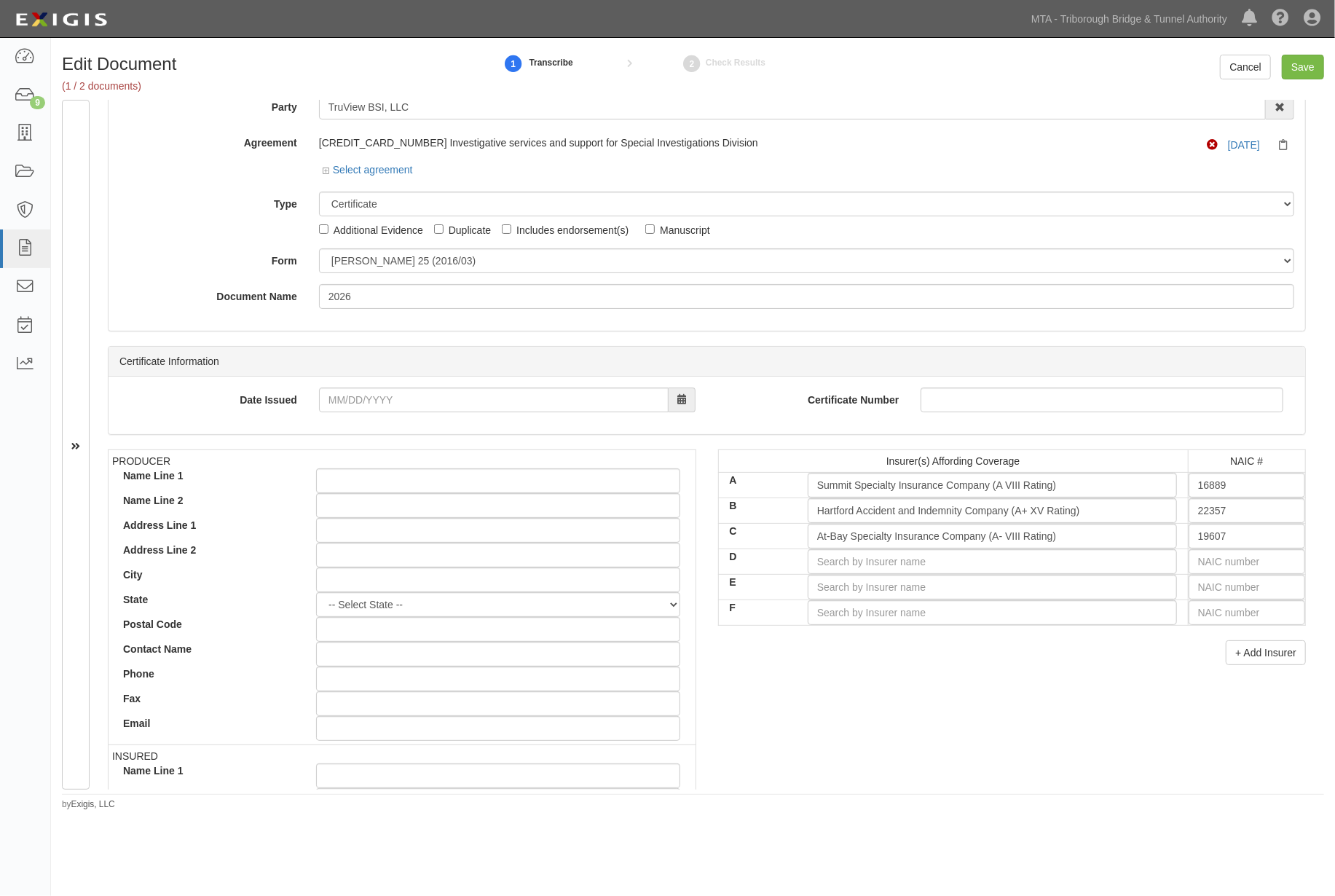
scroll to position [0, 0]
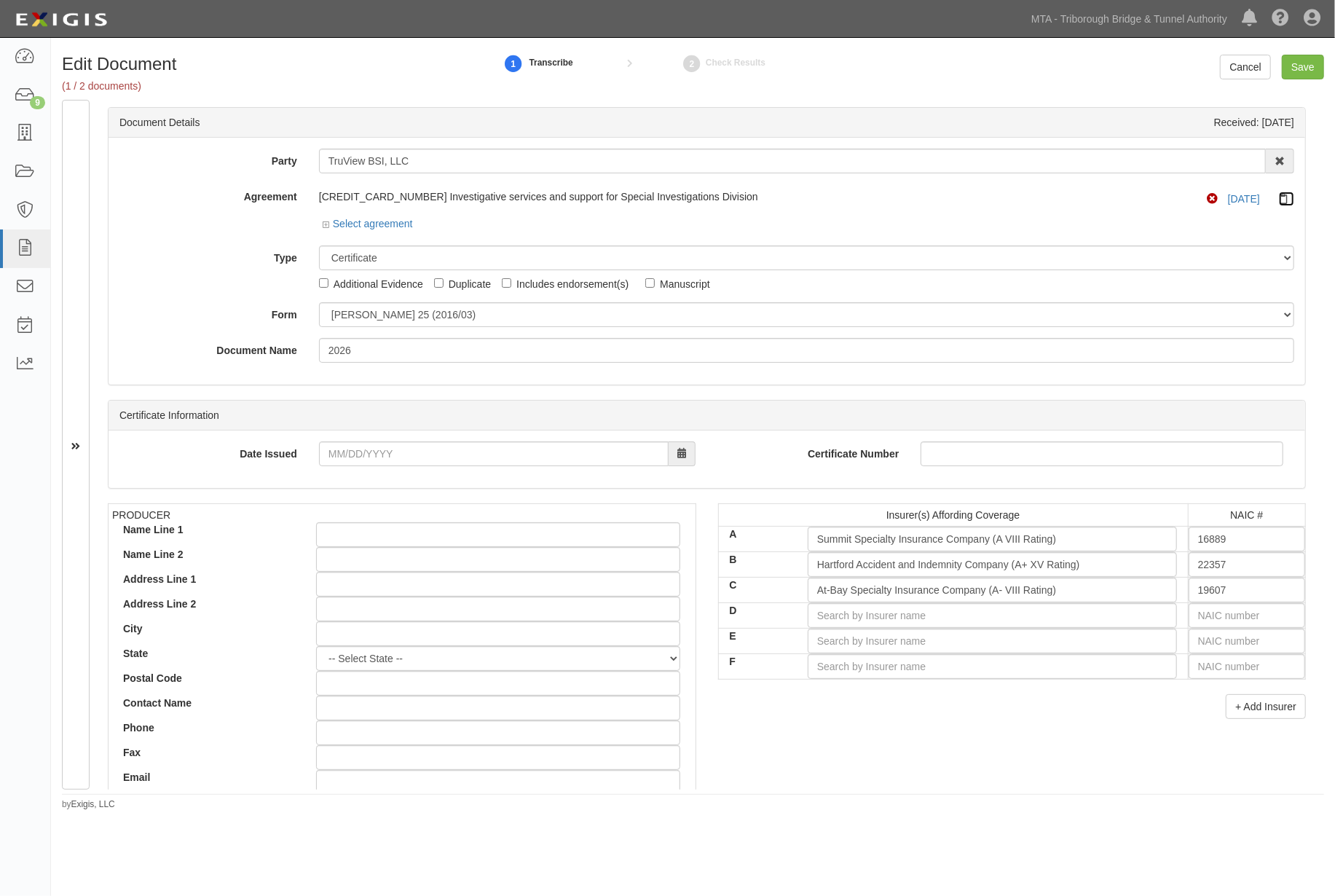
click at [1280, 199] on icon at bounding box center [1288, 198] width 16 height 11
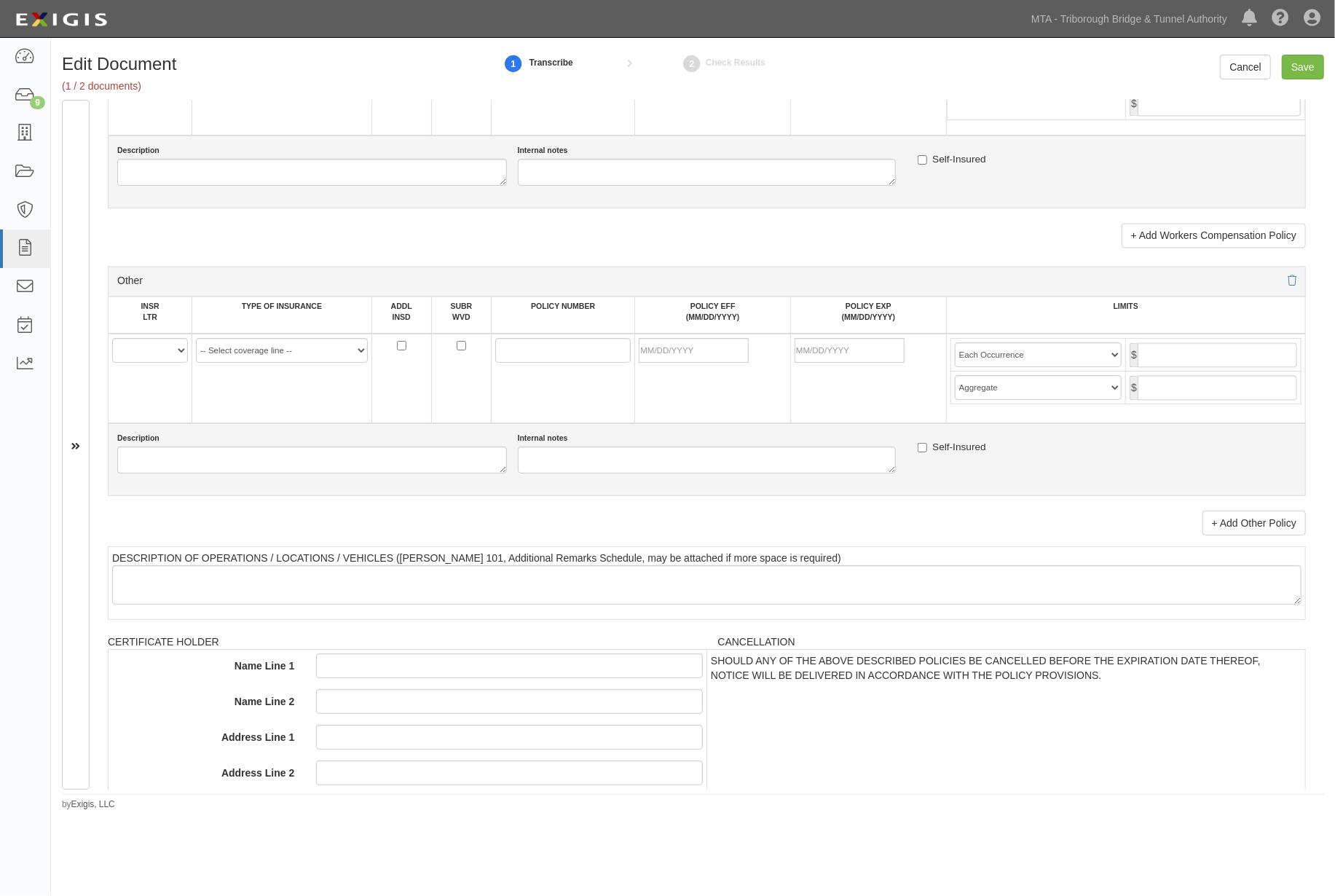
scroll to position [2186, 0]
click at [177, 363] on select "A B C D E F" at bounding box center [150, 350] width 76 height 25
select select "C"
click at [112, 363] on select "A B C D E F" at bounding box center [150, 350] width 76 height 25
click at [277, 363] on select "-- Select coverage line -- Asbestos Abatement Auto Physical Damage Aviation Lia…" at bounding box center [282, 350] width 172 height 25
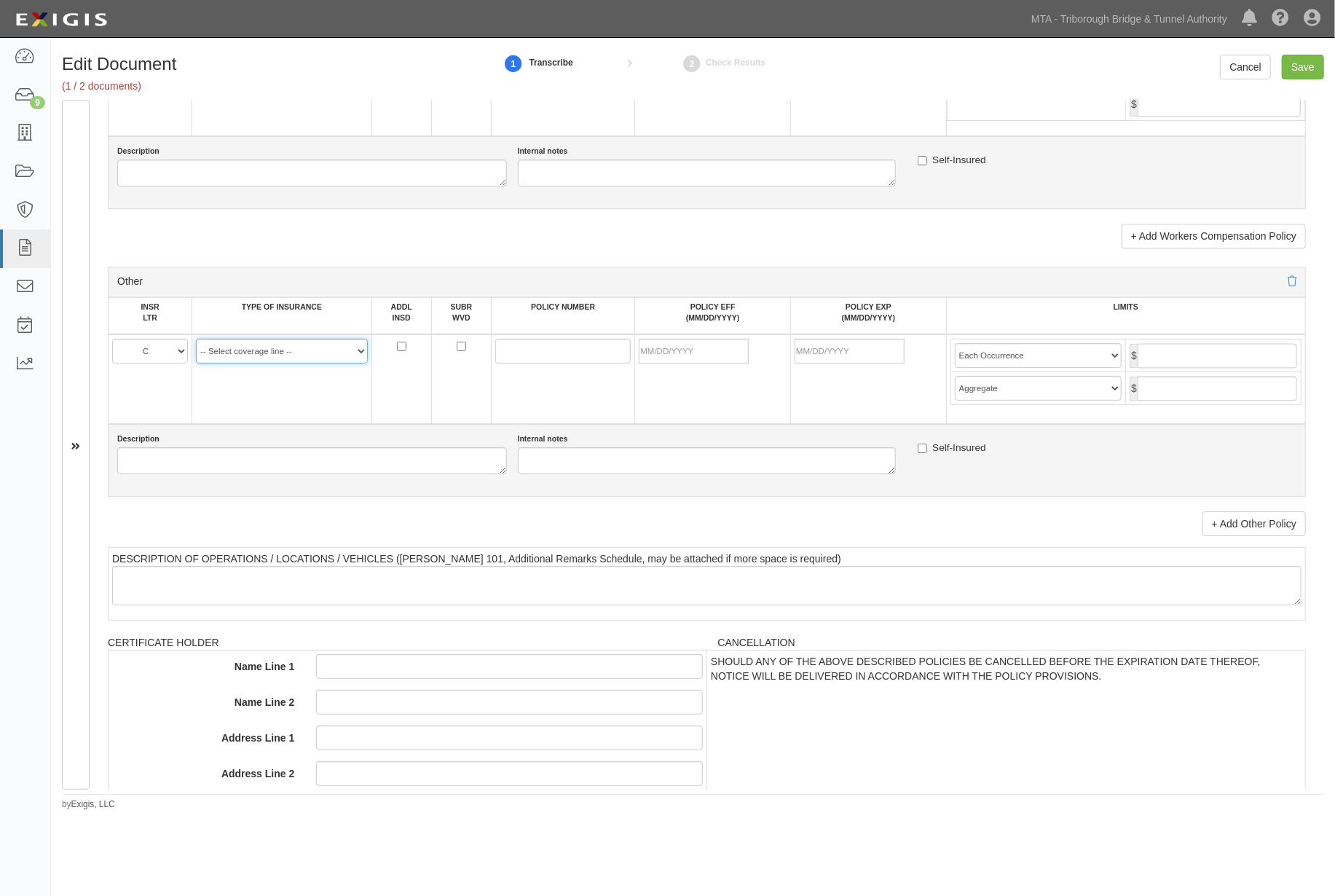
select select "152"
click at [196, 363] on select "-- Select coverage line -- Asbestos Abatement Auto Physical Damage Aviation Lia…" at bounding box center [282, 350] width 172 height 25
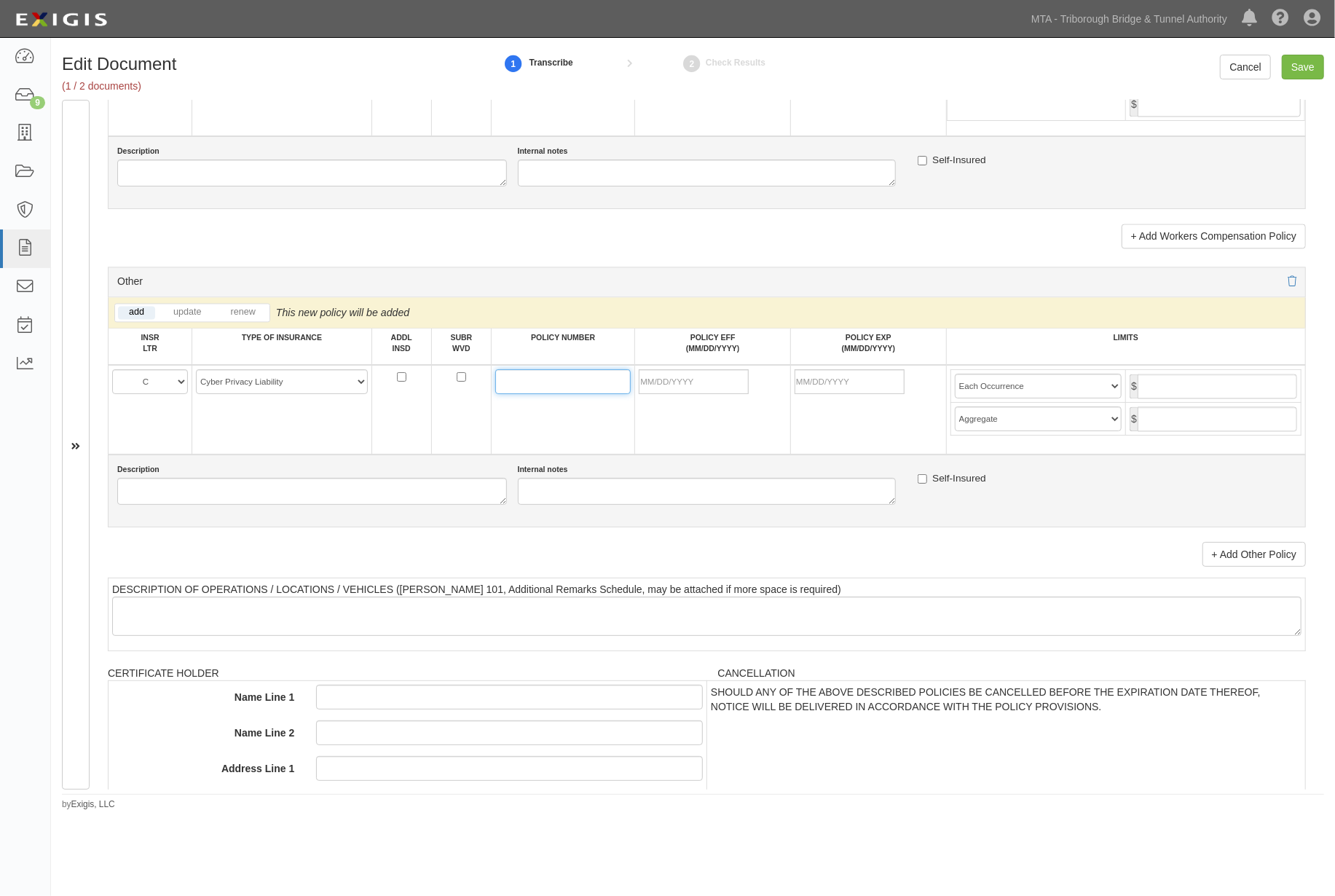
paste input "AB-6748201-04"
type input "AB-6748201-04"
click at [667, 394] on input "POLICY EFF (MM/DD/YYYY)" at bounding box center [694, 381] width 110 height 25
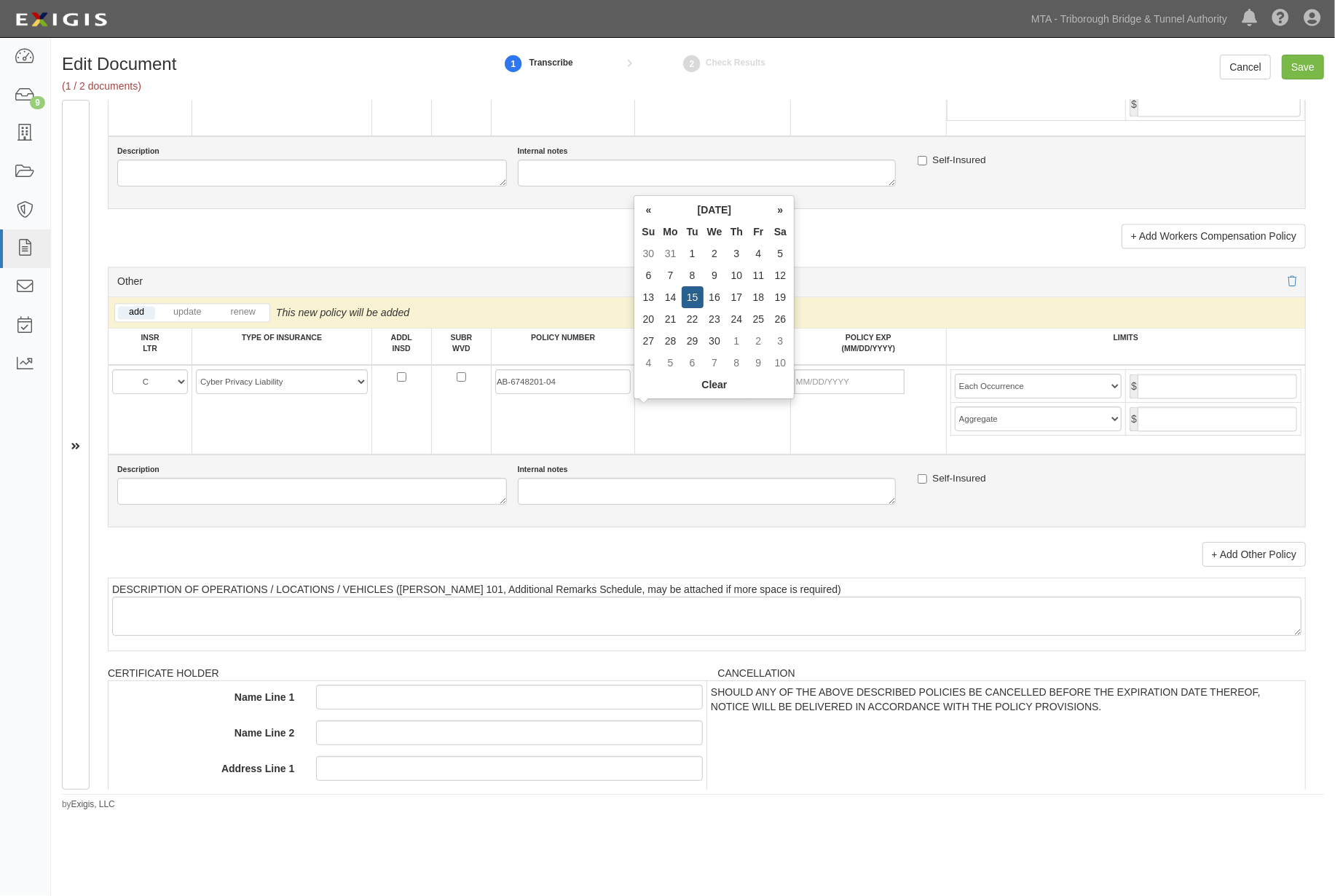
type input "04/15/2025"
type input "04/15/2026"
click at [842, 455] on td "04/15/2026" at bounding box center [869, 410] width 156 height 90
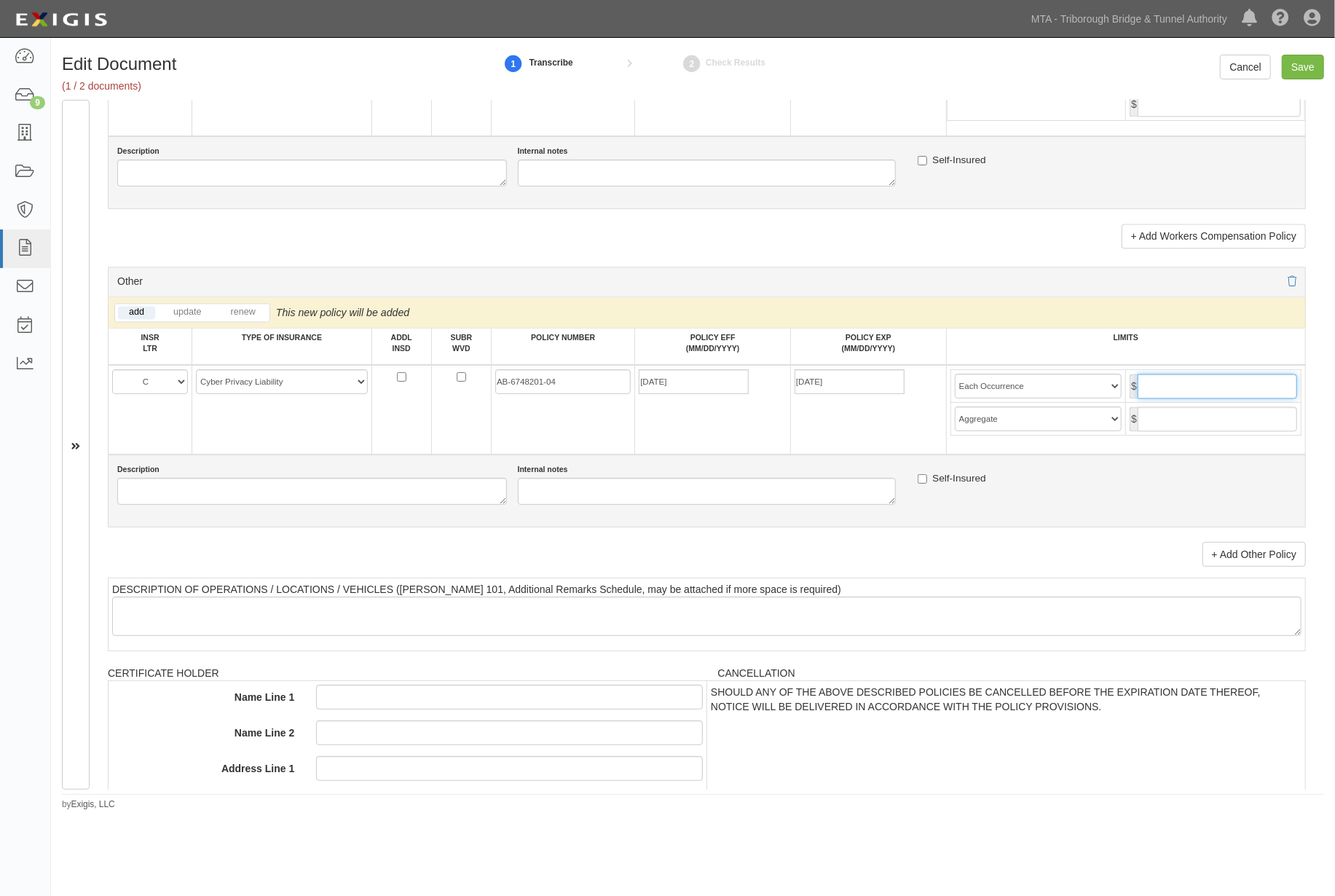
click at [1191, 399] on input "text" at bounding box center [1218, 386] width 160 height 25
type input "3,000,000"
click at [1182, 431] on input "text" at bounding box center [1218, 418] width 160 height 25
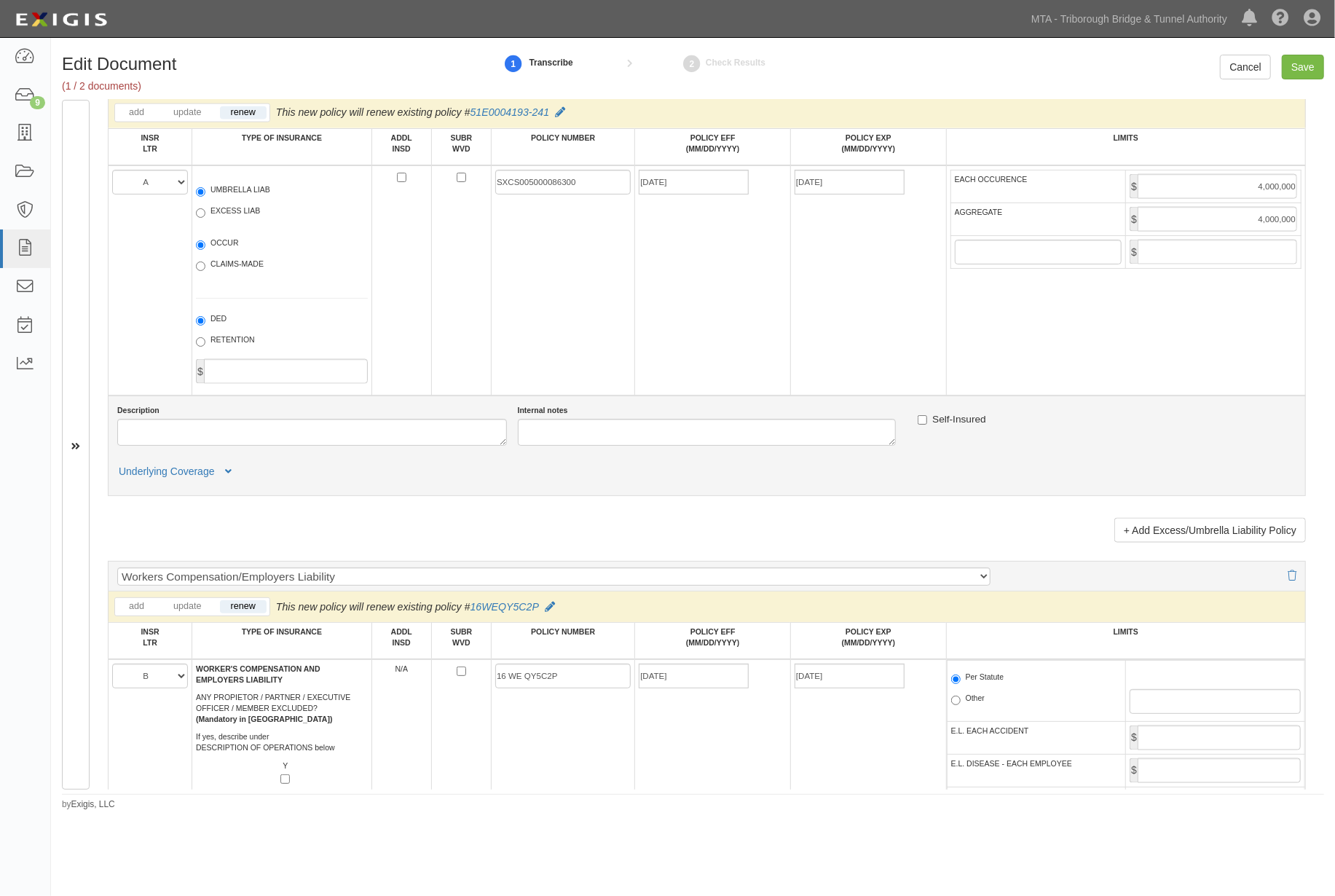
scroll to position [1457, 0]
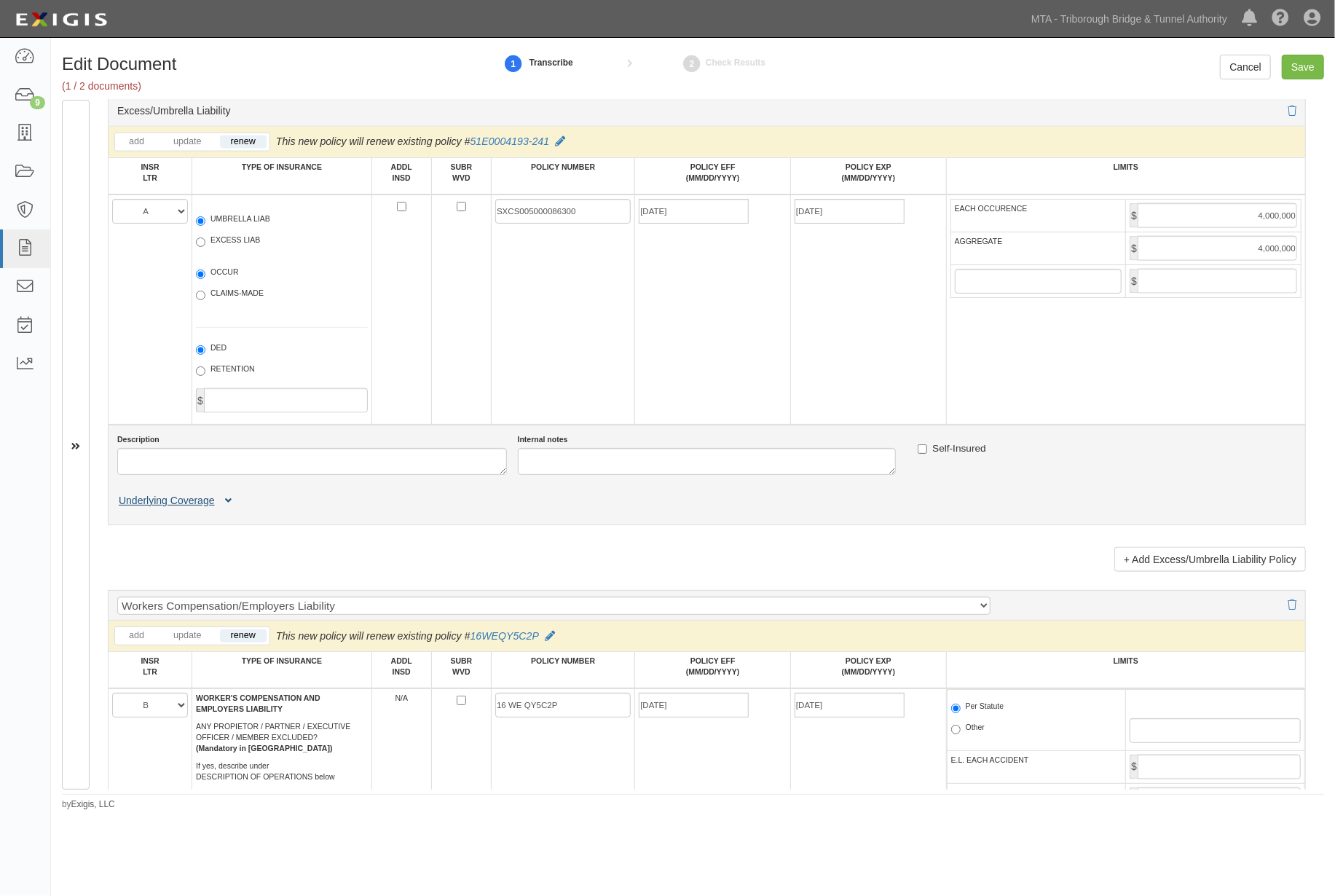
type input "3,000,000"
click at [231, 506] on icon at bounding box center [229, 501] width 7 height 10
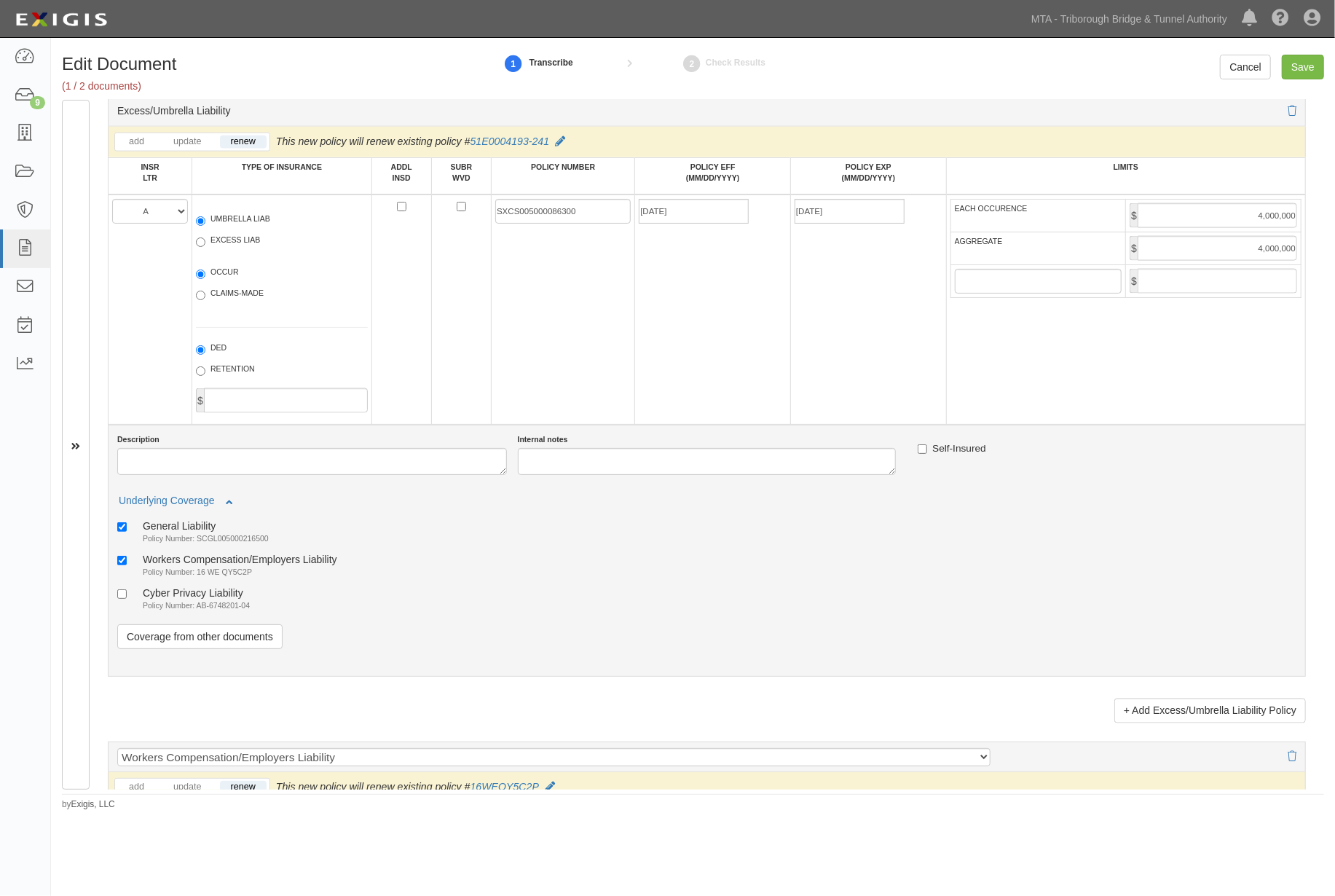
click at [212, 599] on div "Cyber Privacy Liability" at bounding box center [196, 592] width 108 height 13
click at [126, 599] on input "Cyber Privacy Liability Policy Number: AB-6748201-04" at bounding box center [122, 594] width 10 height 10
checkbox input "true"
click at [1298, 64] on input "Save" at bounding box center [1302, 66] width 42 height 25
type input "1000000"
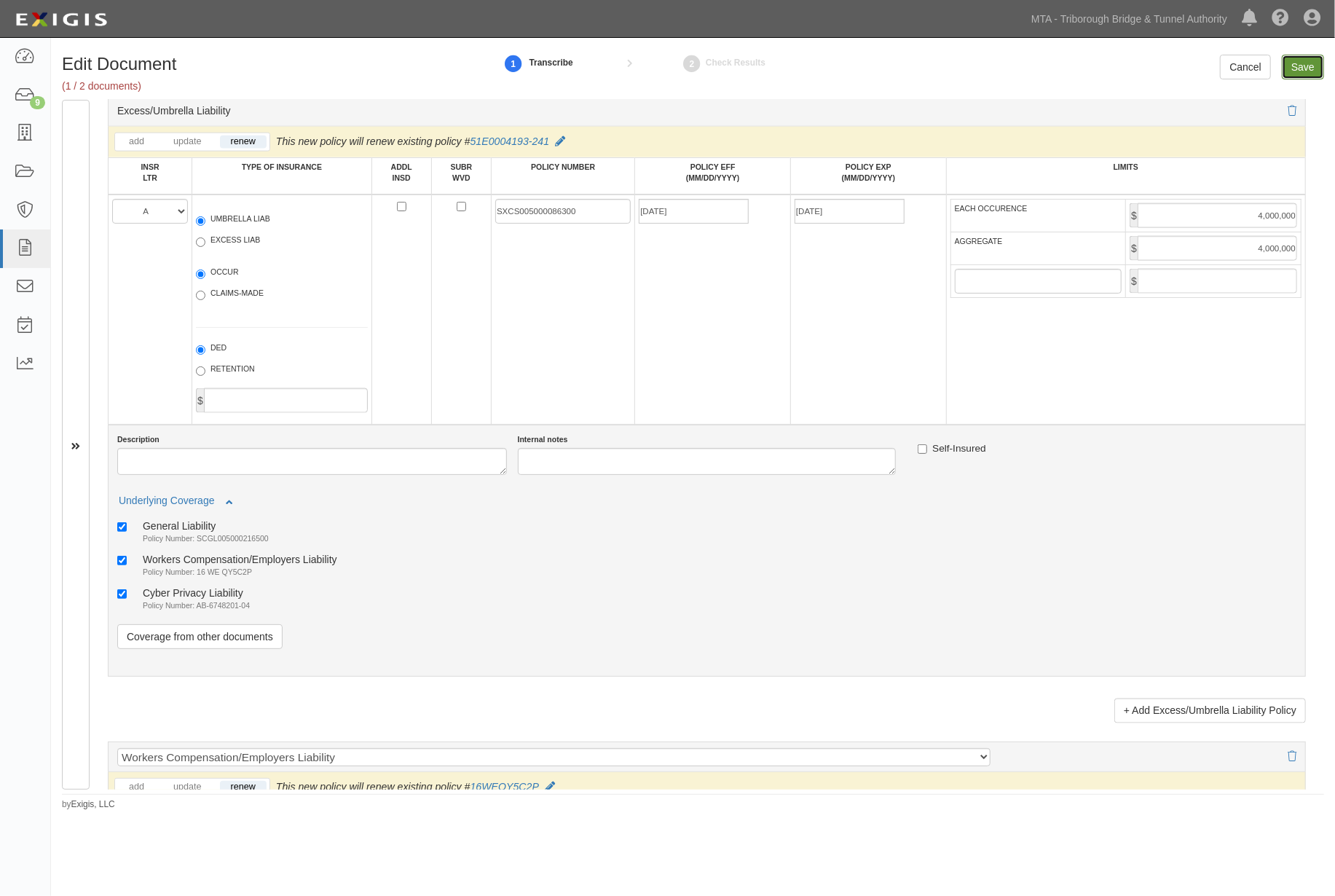
type input "2000000"
type input "4000000"
type input "3000000"
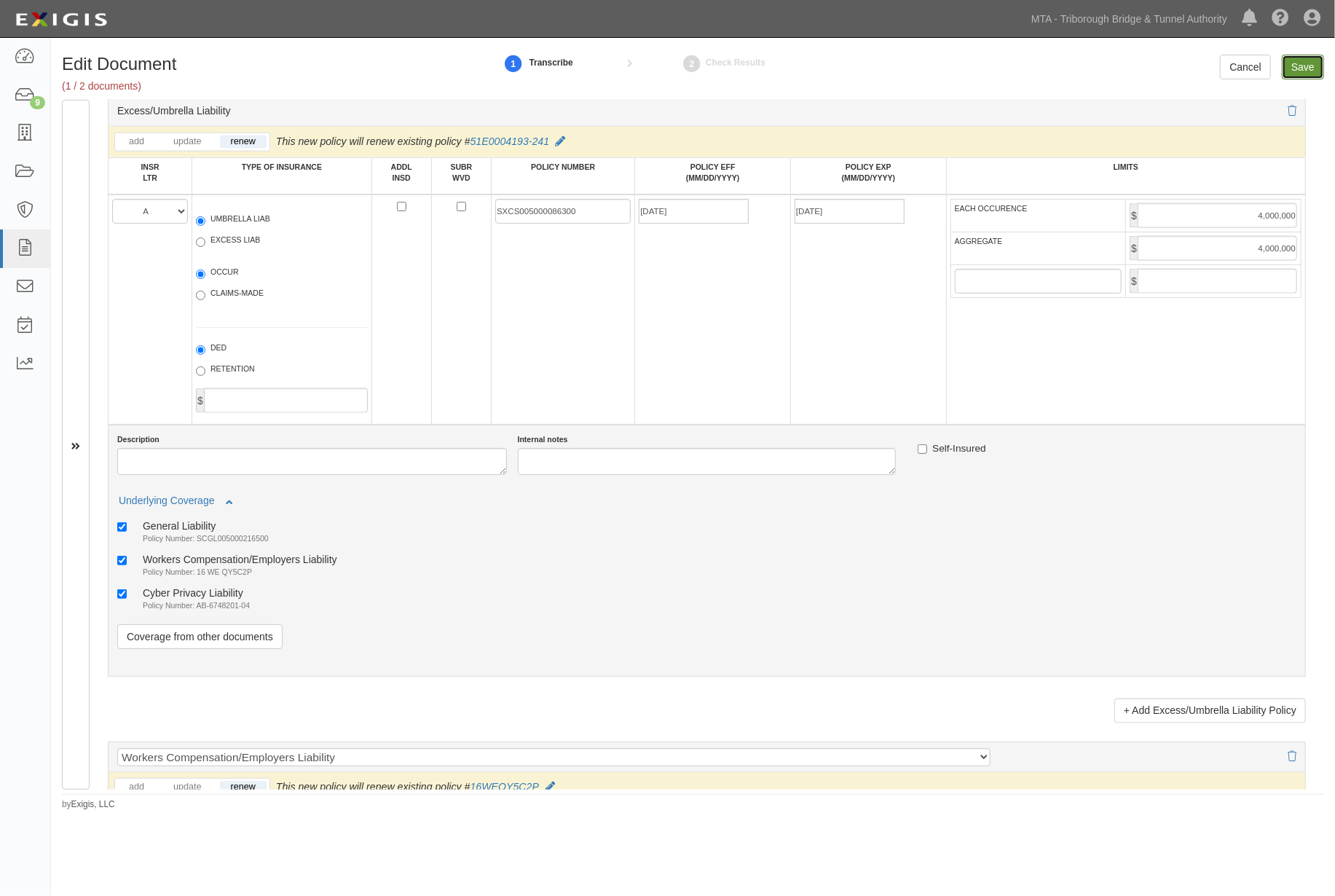
type input "3000000"
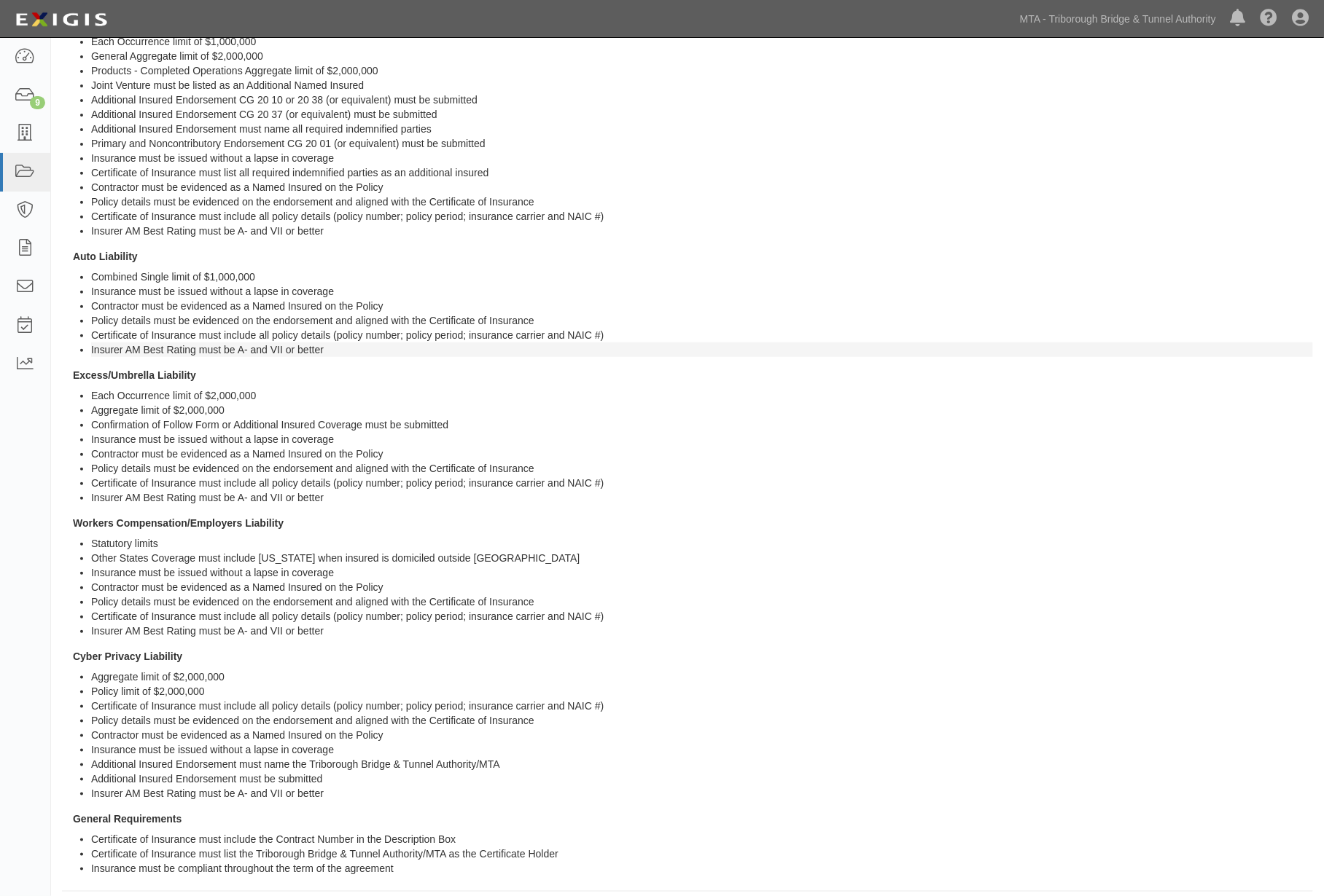
scroll to position [89, 0]
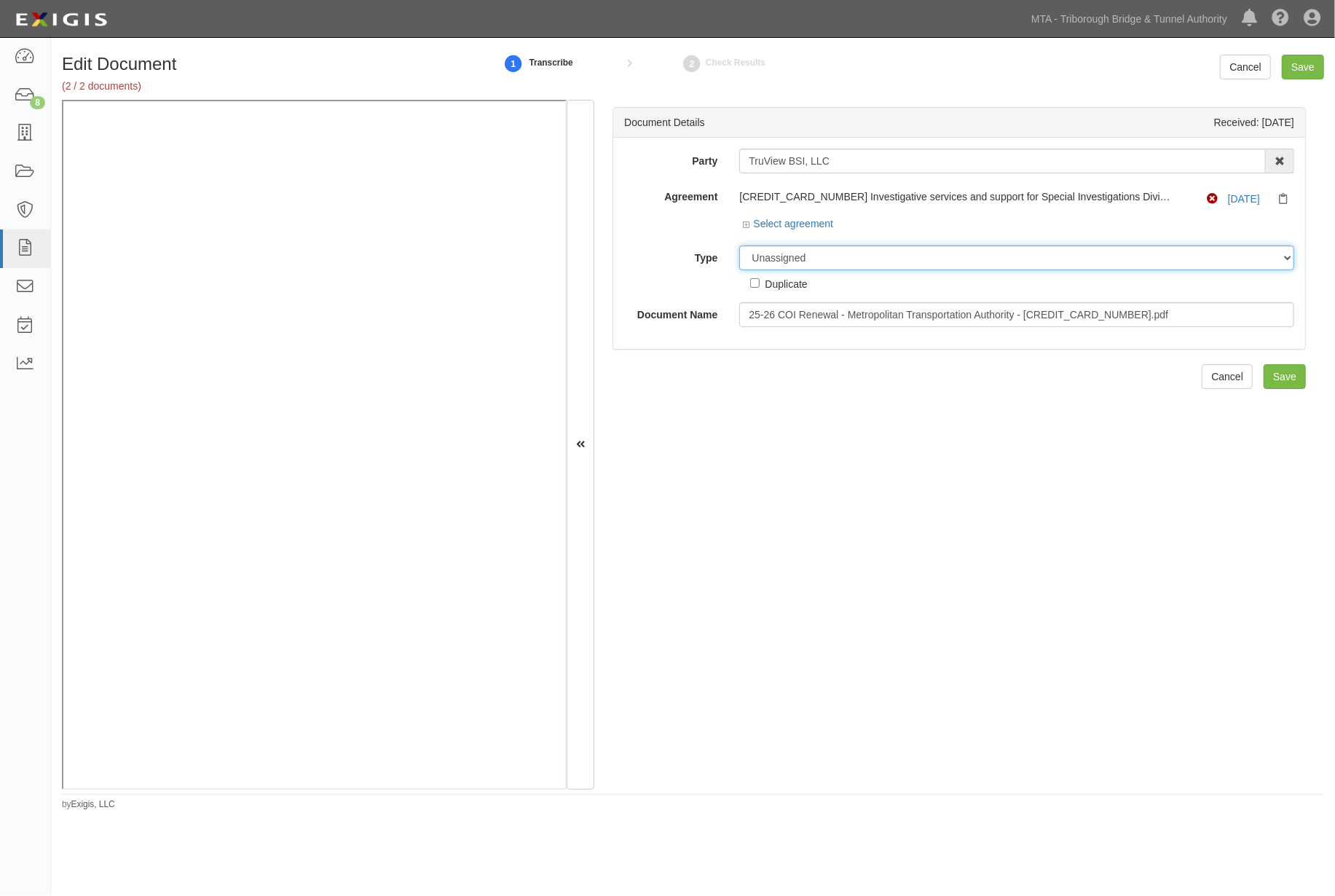
click at [817, 258] on select "Unassigned Binder Cancellation Notice Certificate Contract Endorsement Insuranc…" at bounding box center [1016, 258] width 556 height 25
select select "OtherDetail"
click at [739, 247] on select "Unassigned Binder Cancellation Notice Certificate Contract Endorsement Insuranc…" at bounding box center [1016, 258] width 556 height 25
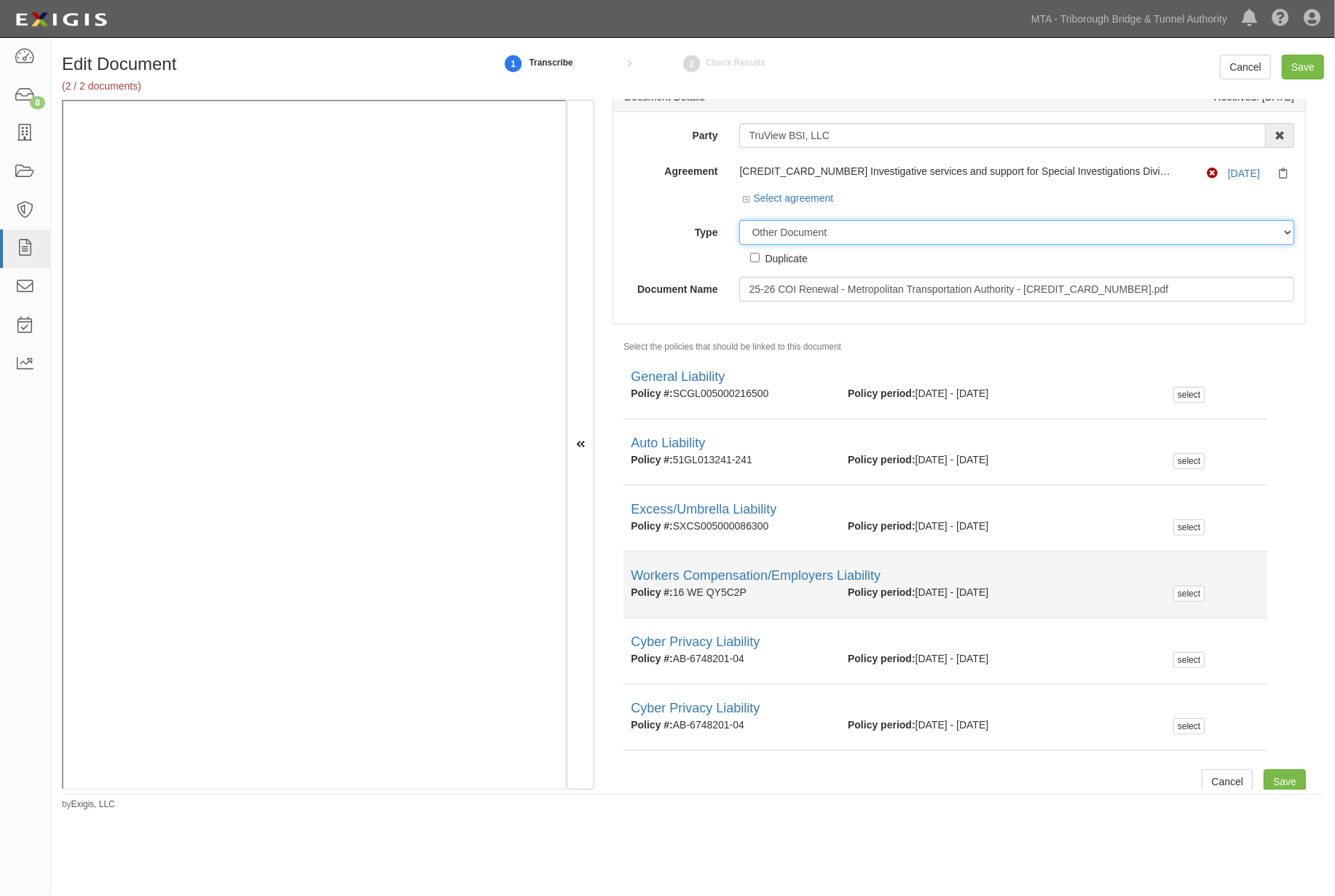
scroll to position [38, 0]
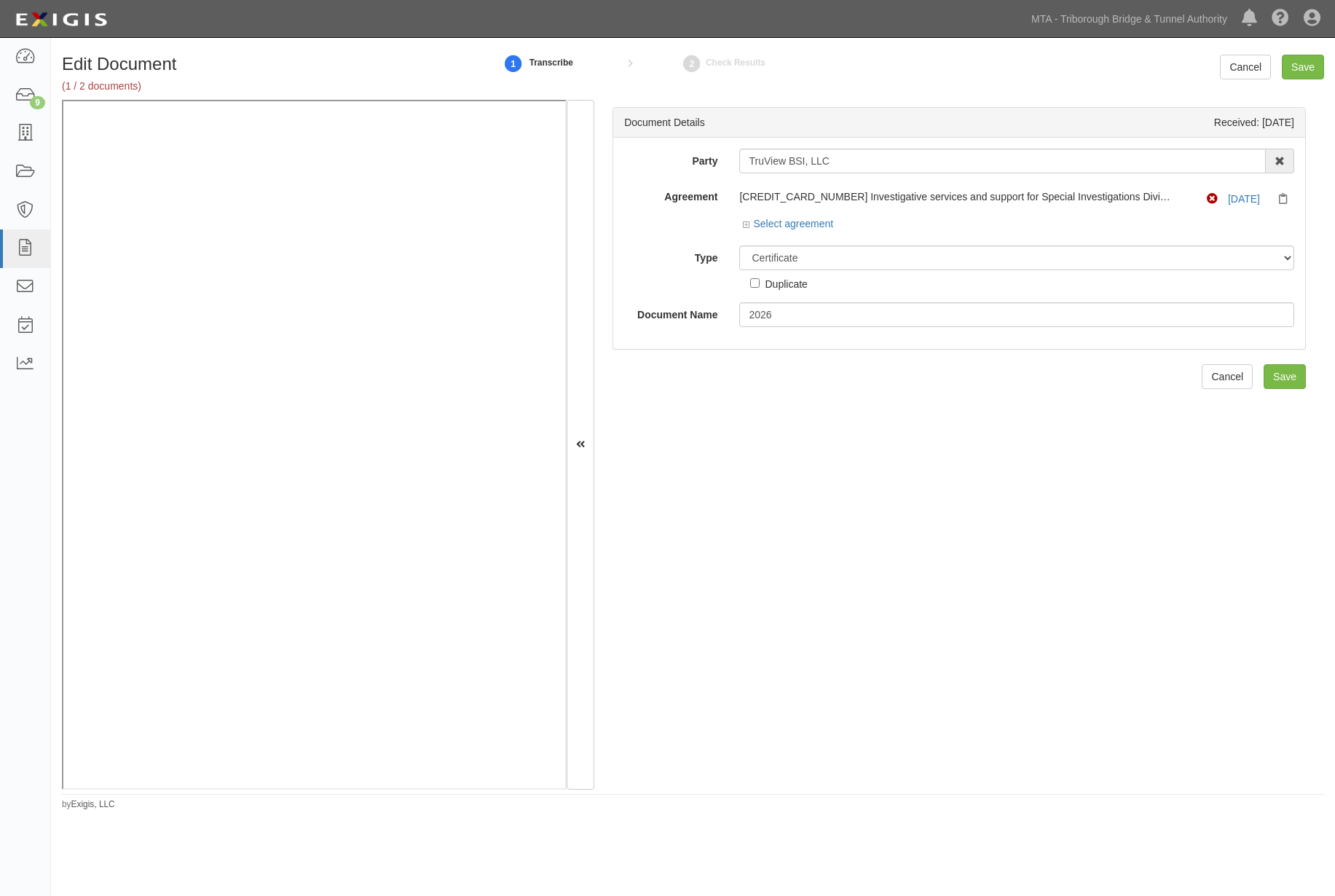
select select "CertificateDetail"
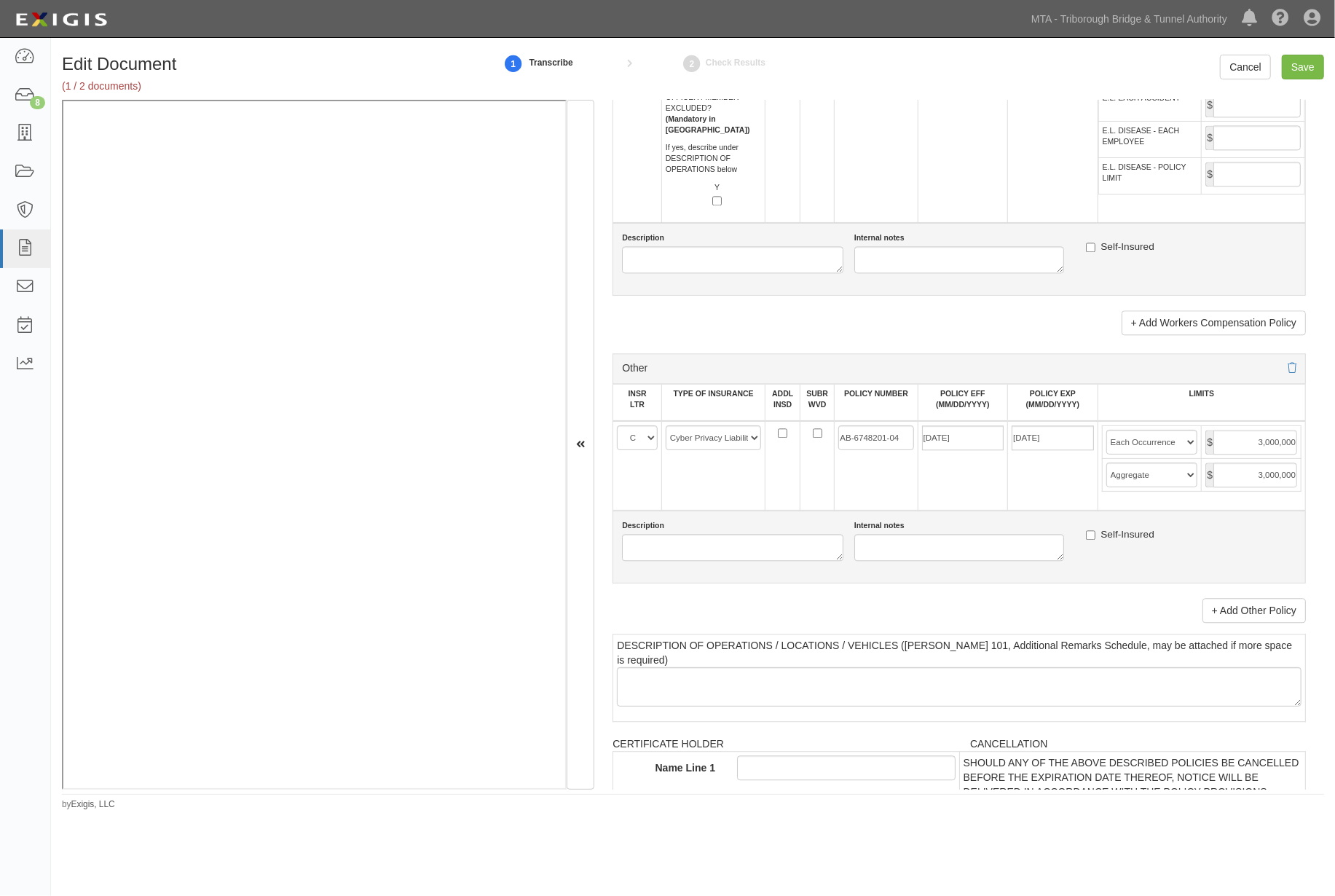
scroll to position [2509, 0]
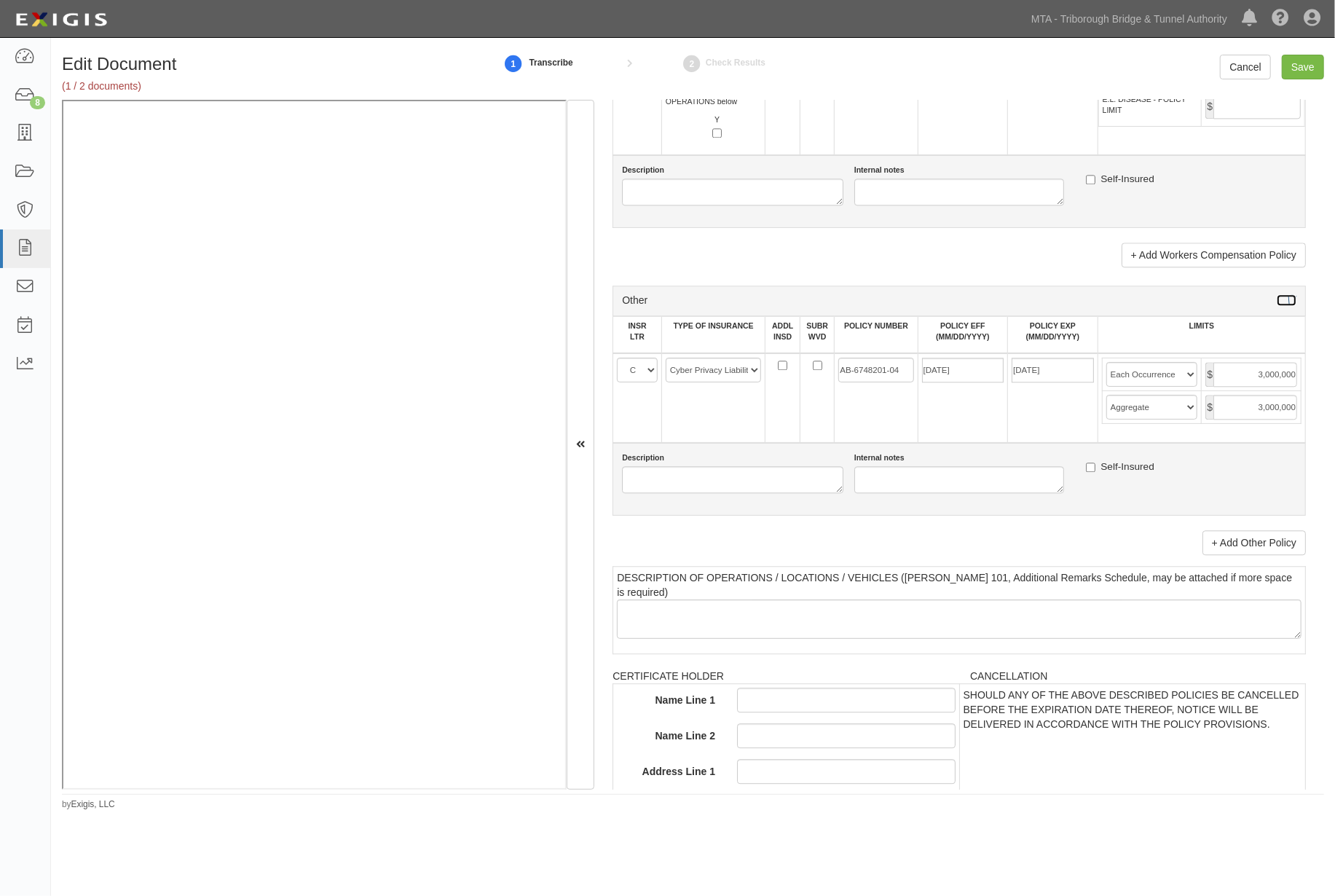
click at [1288, 306] on icon at bounding box center [1292, 301] width 9 height 10
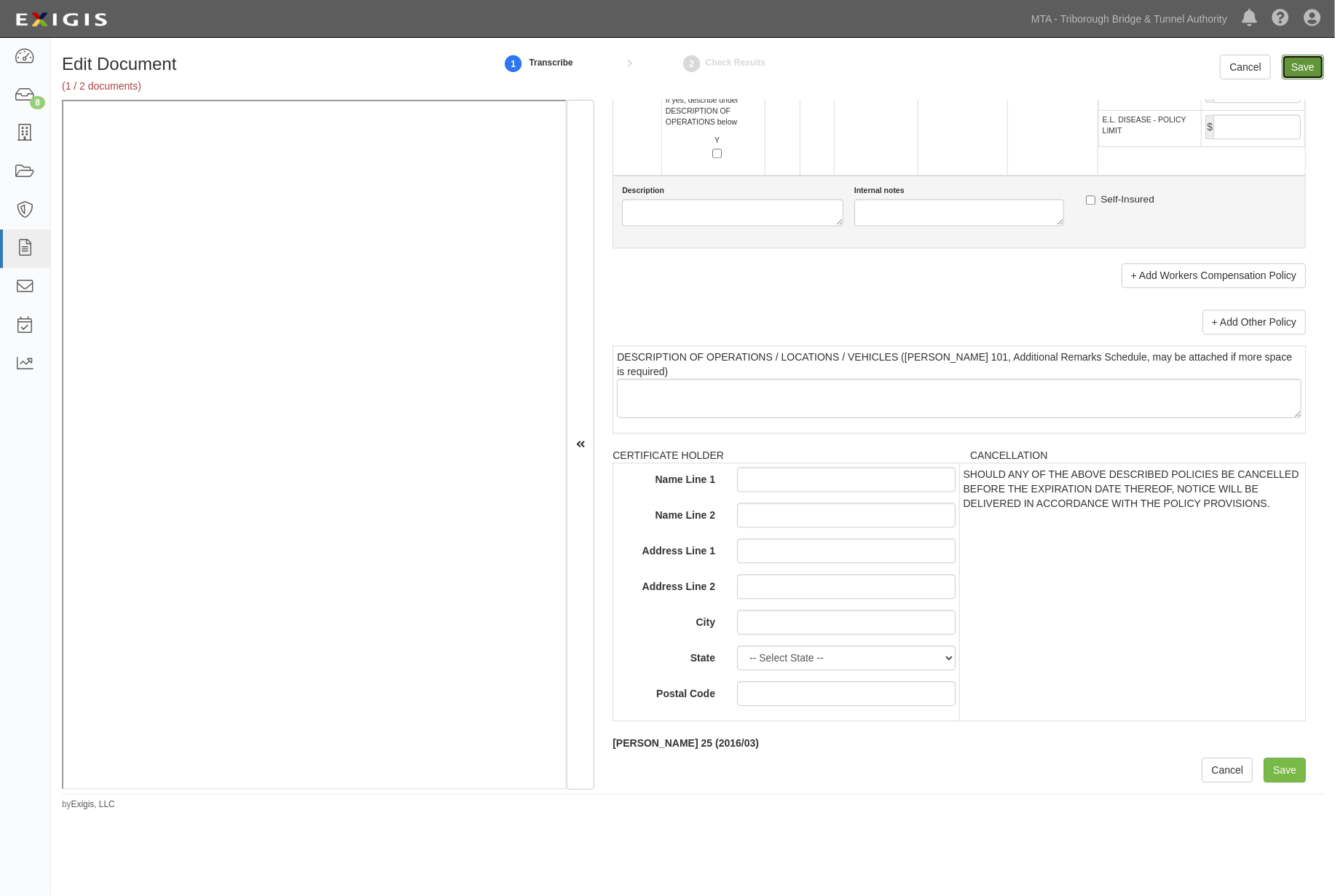
click at [1297, 70] on input "Save" at bounding box center [1302, 66] width 42 height 25
type input "1000000"
type input "2000000"
type input "4000000"
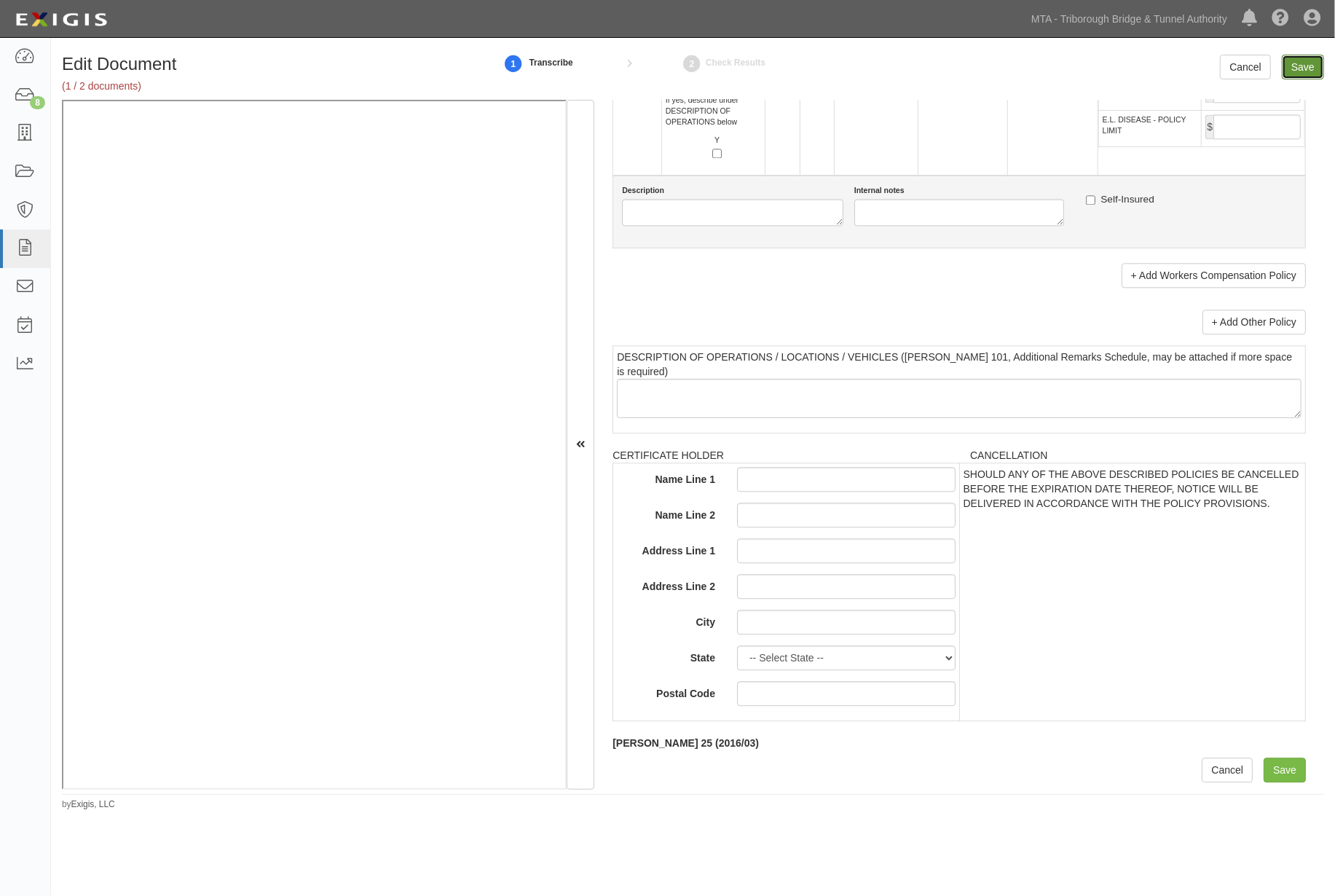
type input "4000000"
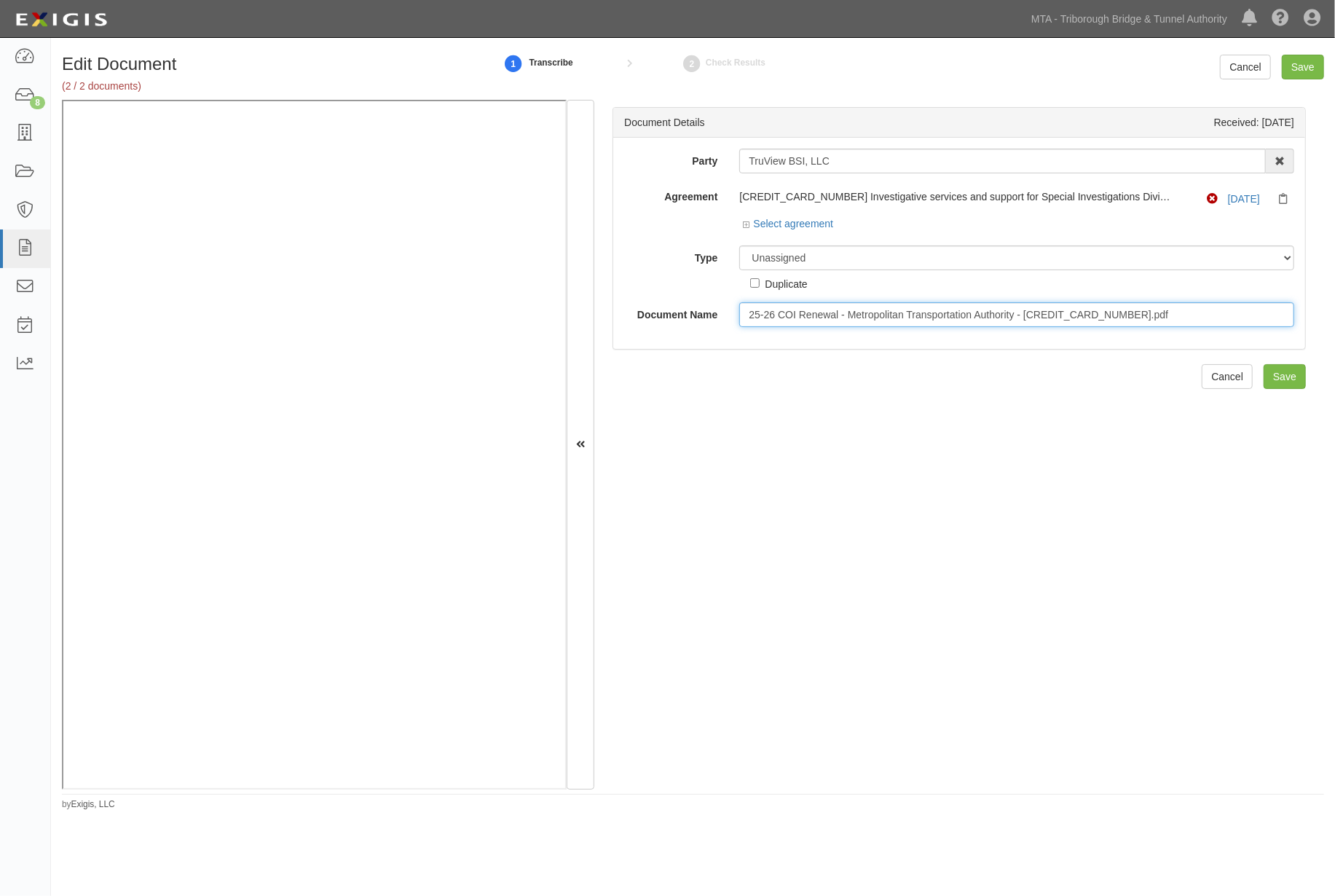
click at [806, 316] on input "25-26 COI Renewal - Metropolitan Transportation Authority - [CREDIT_CARD_NUMBER…" at bounding box center [1016, 314] width 556 height 25
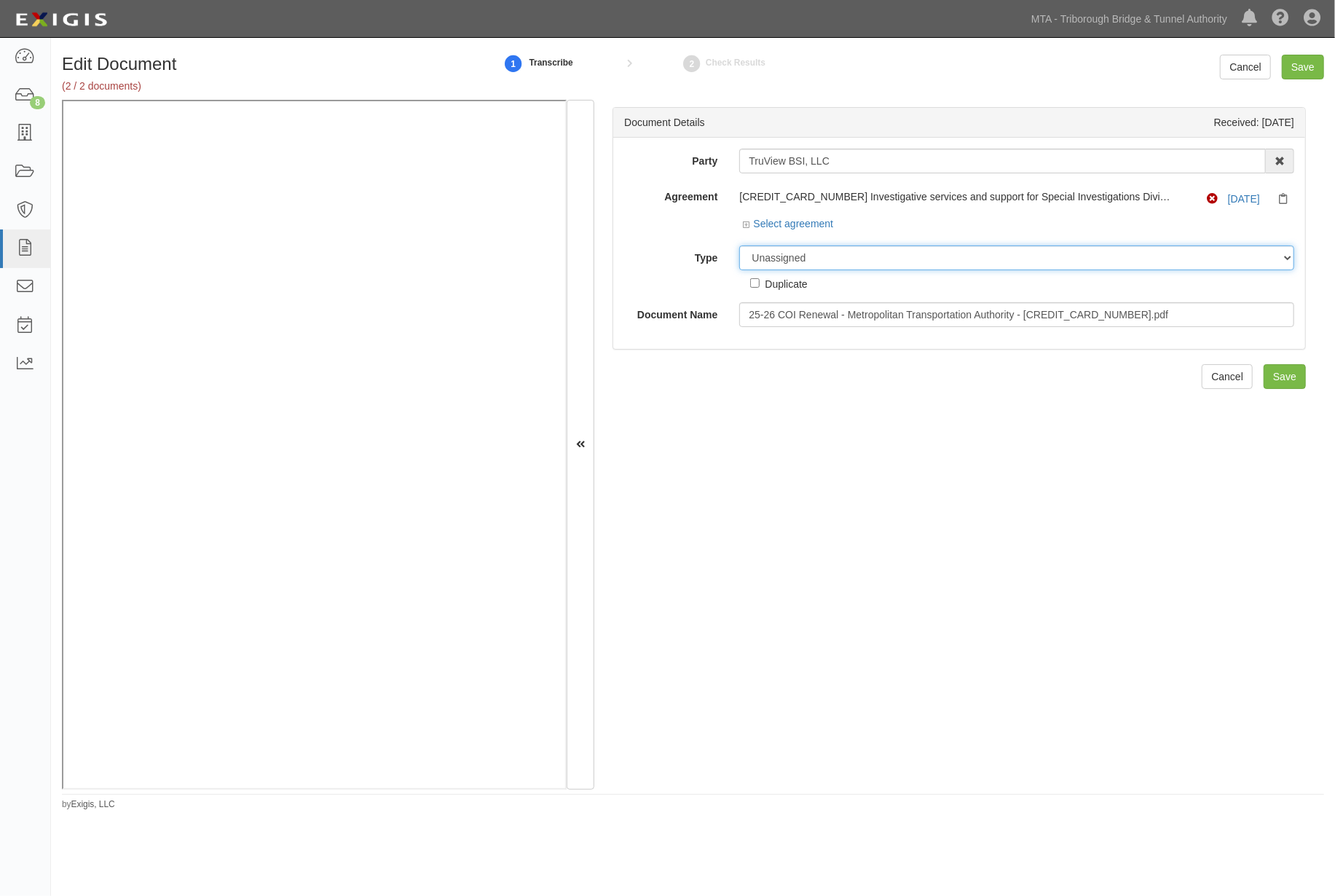
click at [792, 259] on select "Unassigned Binder Cancellation Notice Certificate Contract Endorsement Insuranc…" at bounding box center [1016, 258] width 556 height 25
select select "EndorsementDetail"
click at [739, 247] on select "Unassigned Binder Cancellation Notice Certificate Contract Endorsement Insuranc…" at bounding box center [1016, 258] width 556 height 25
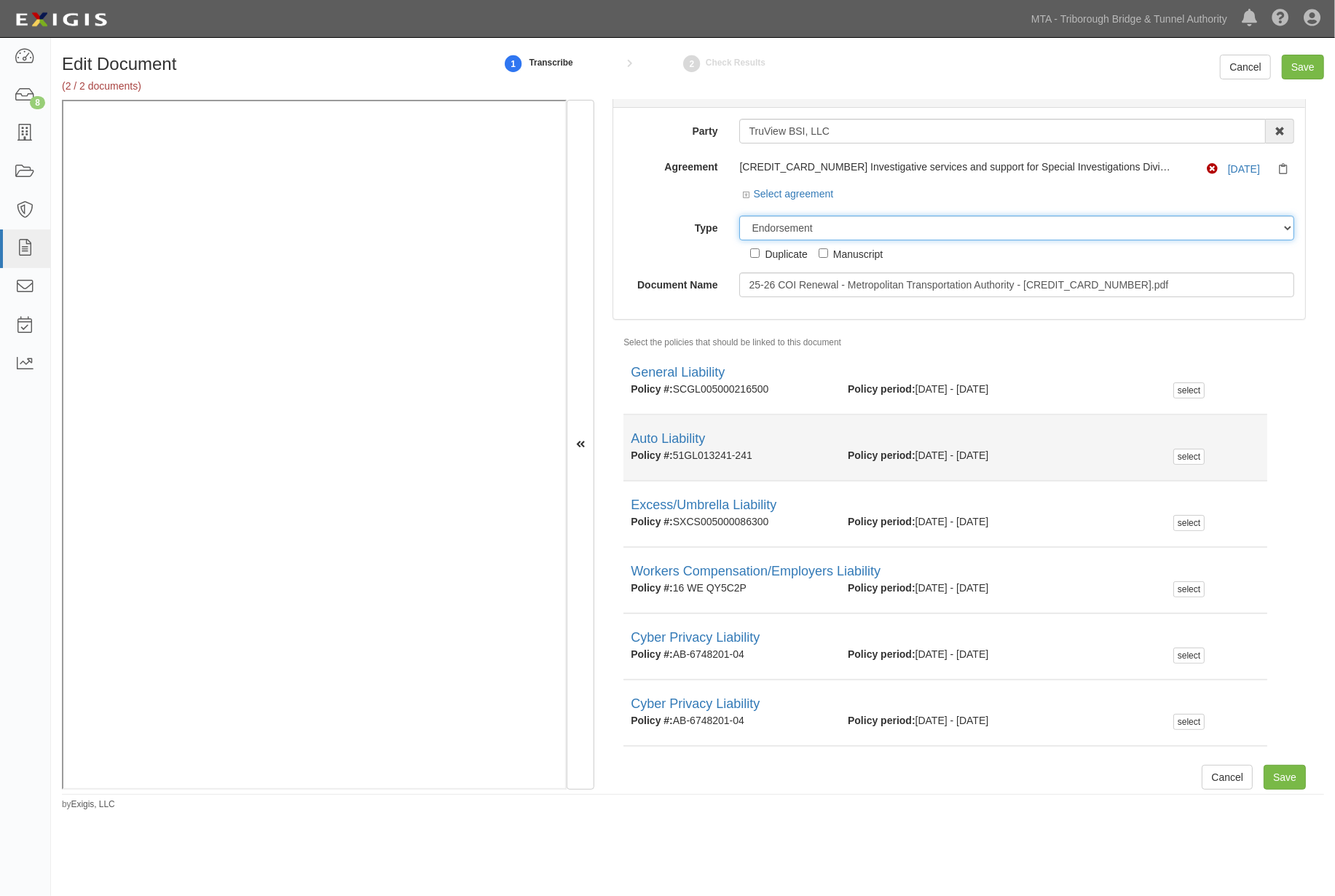
scroll to position [38, 0]
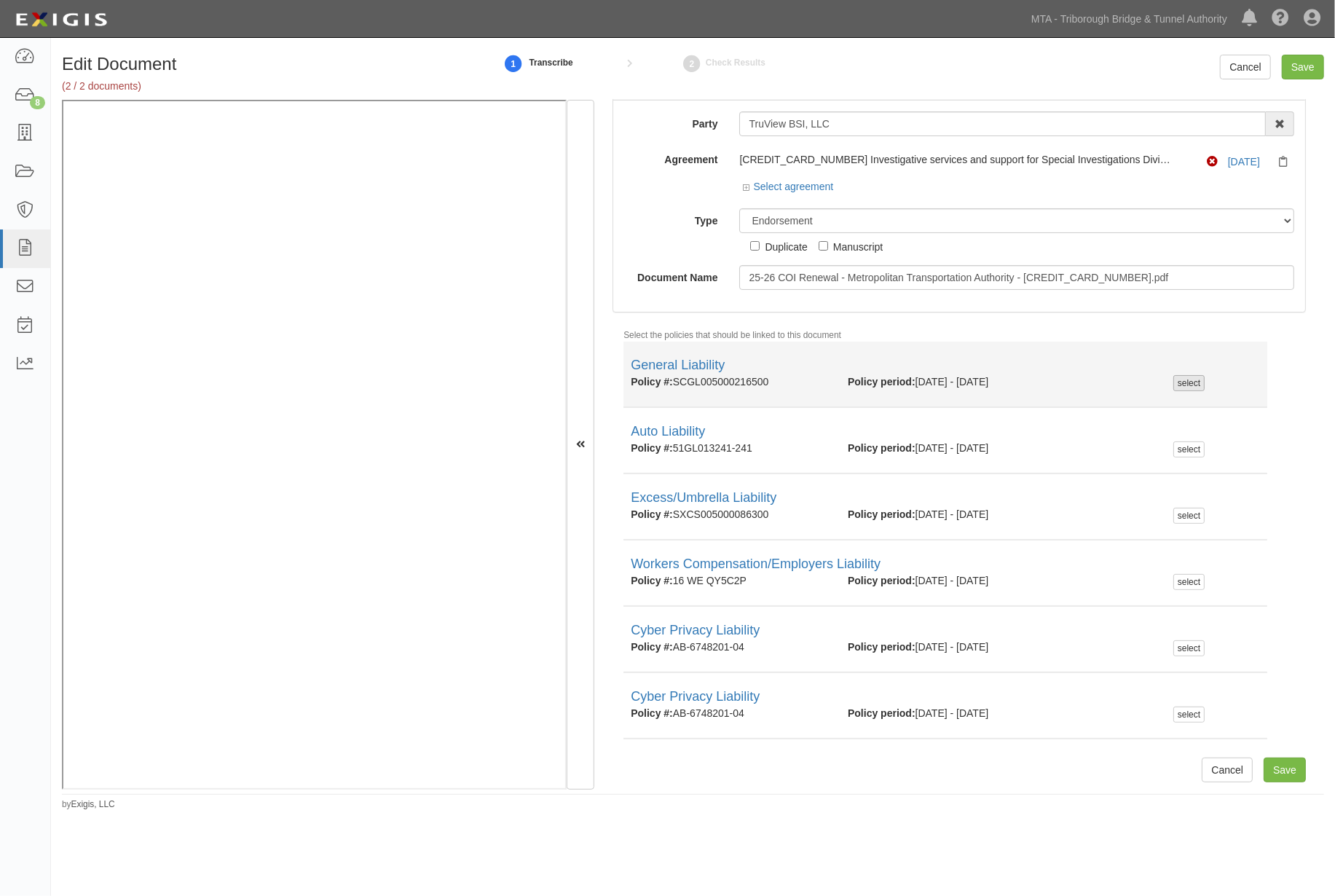
click at [1176, 380] on div "select" at bounding box center [1189, 383] width 32 height 16
checkbox input "true"
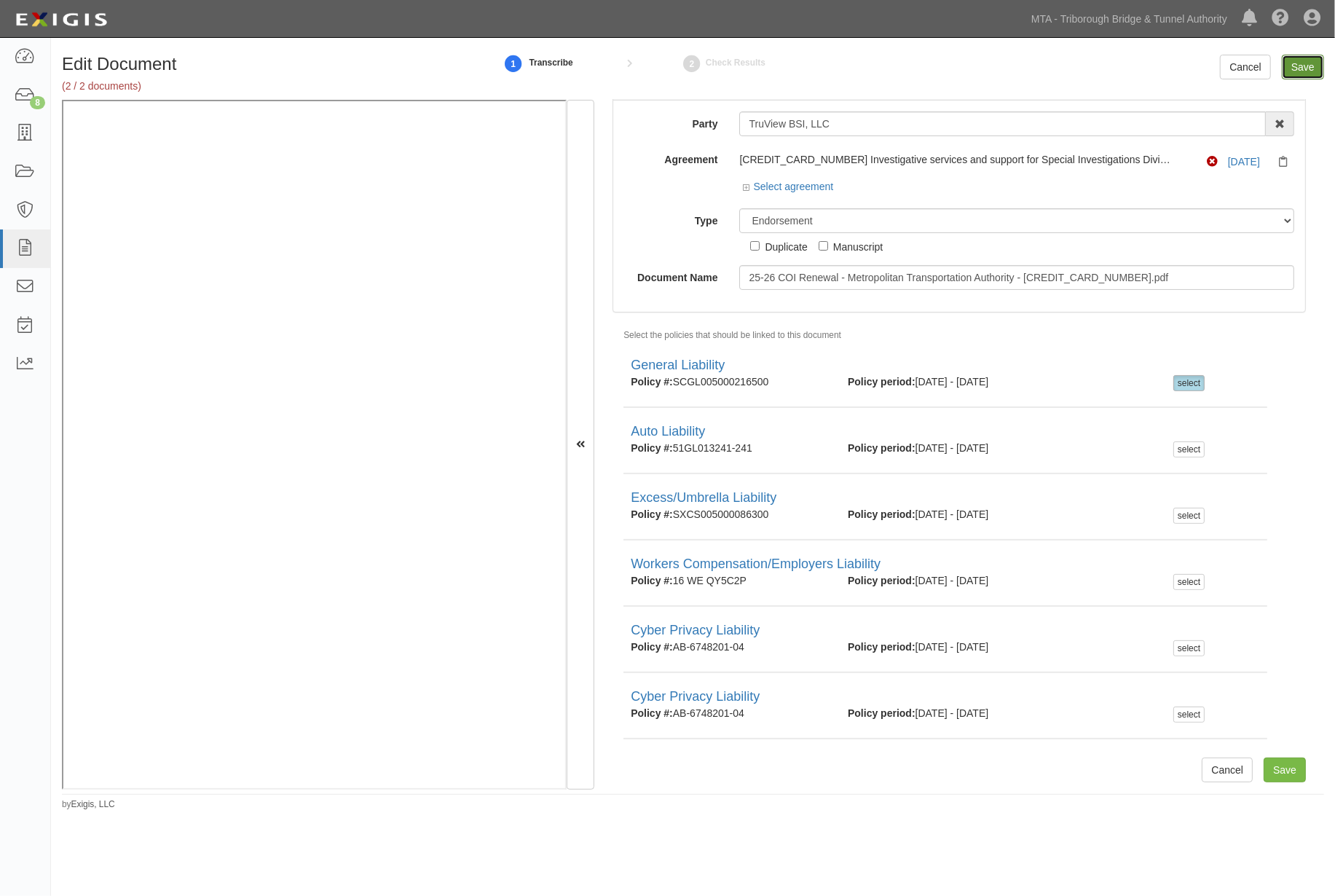
click at [1298, 60] on input "Save" at bounding box center [1302, 66] width 42 height 25
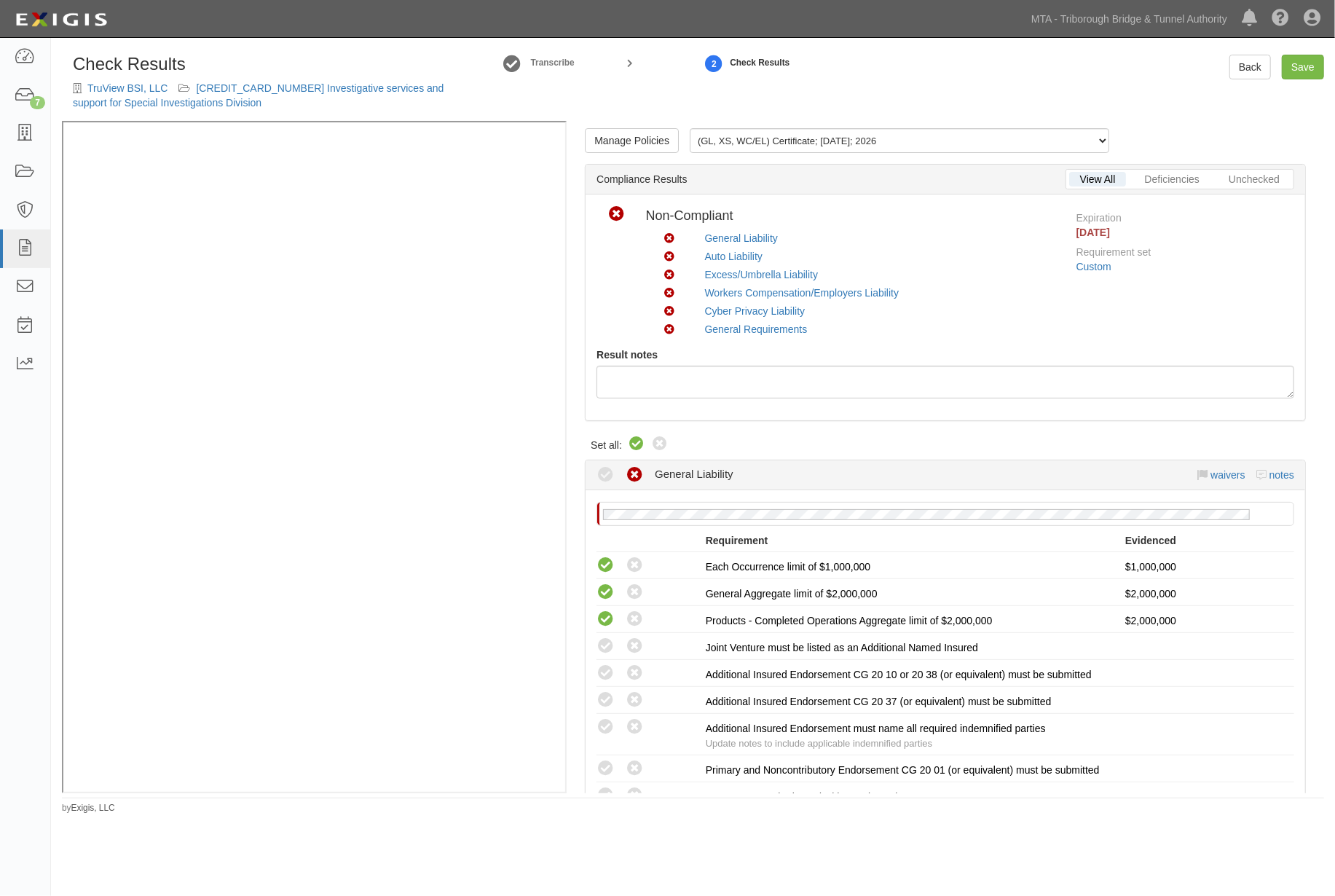
click at [638, 446] on div "Compliant Non-compliant" at bounding box center [645, 446] width 46 height 21
click at [637, 440] on icon at bounding box center [636, 445] width 18 height 18
radio input "true"
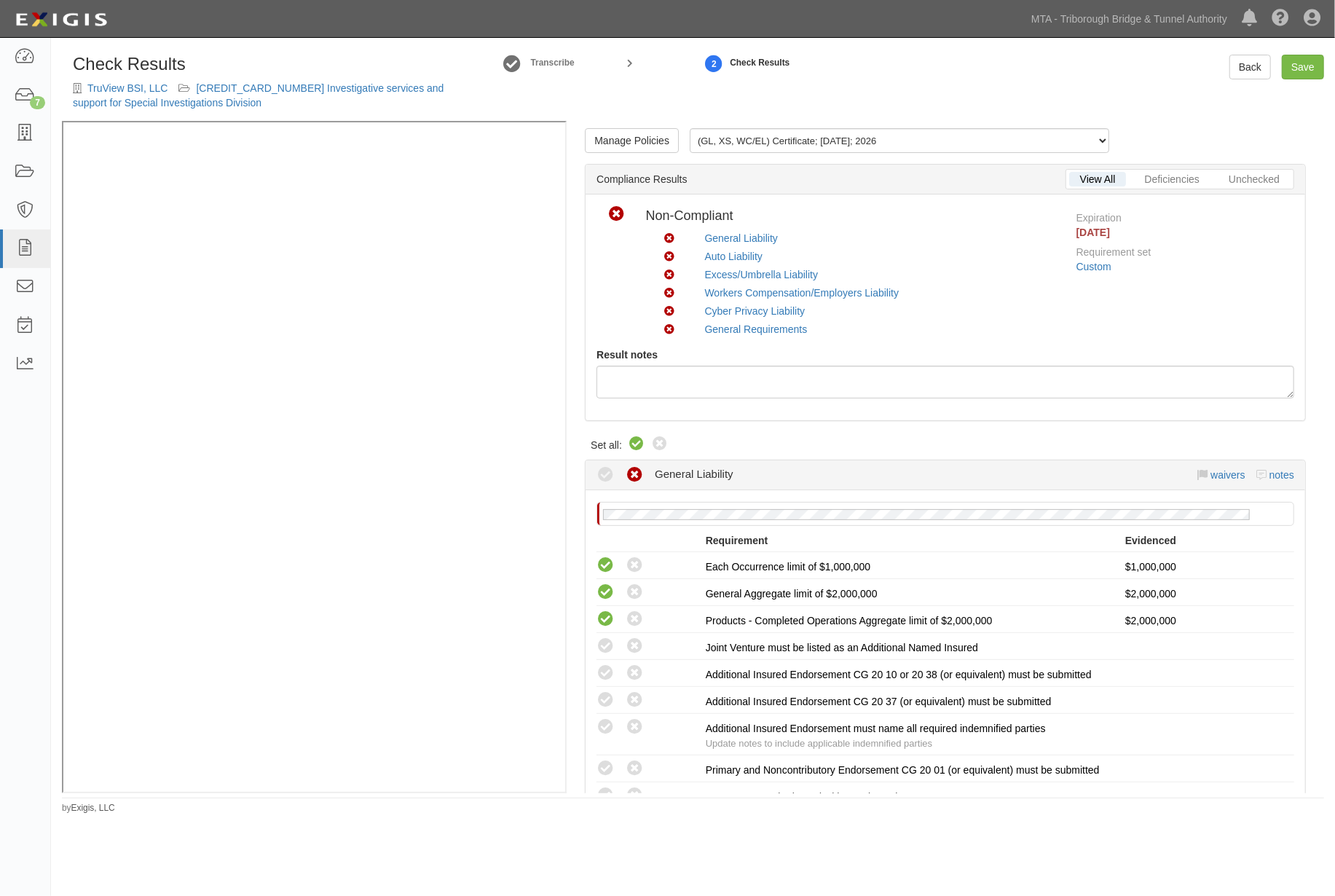
radio input "true"
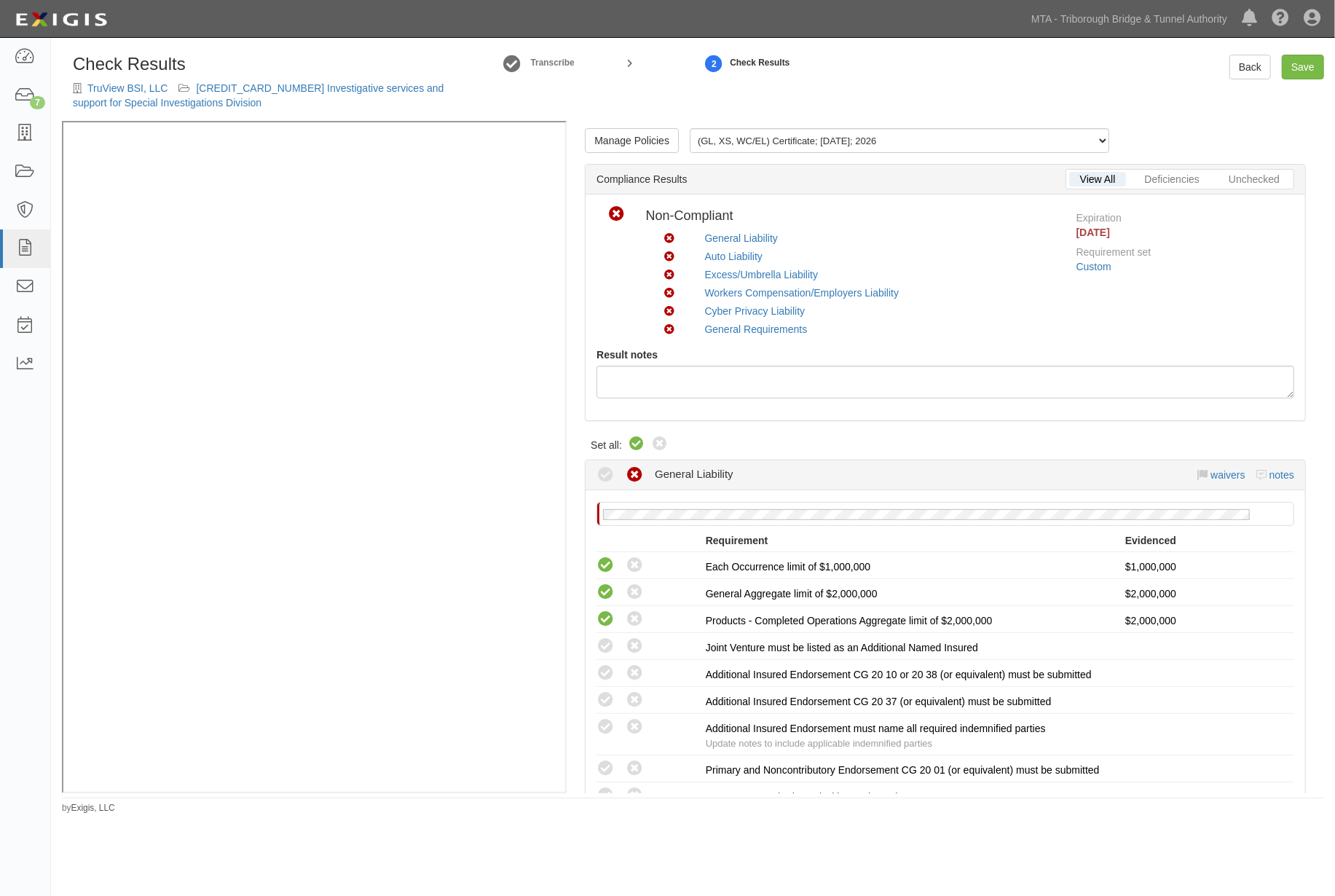
radio input "true"
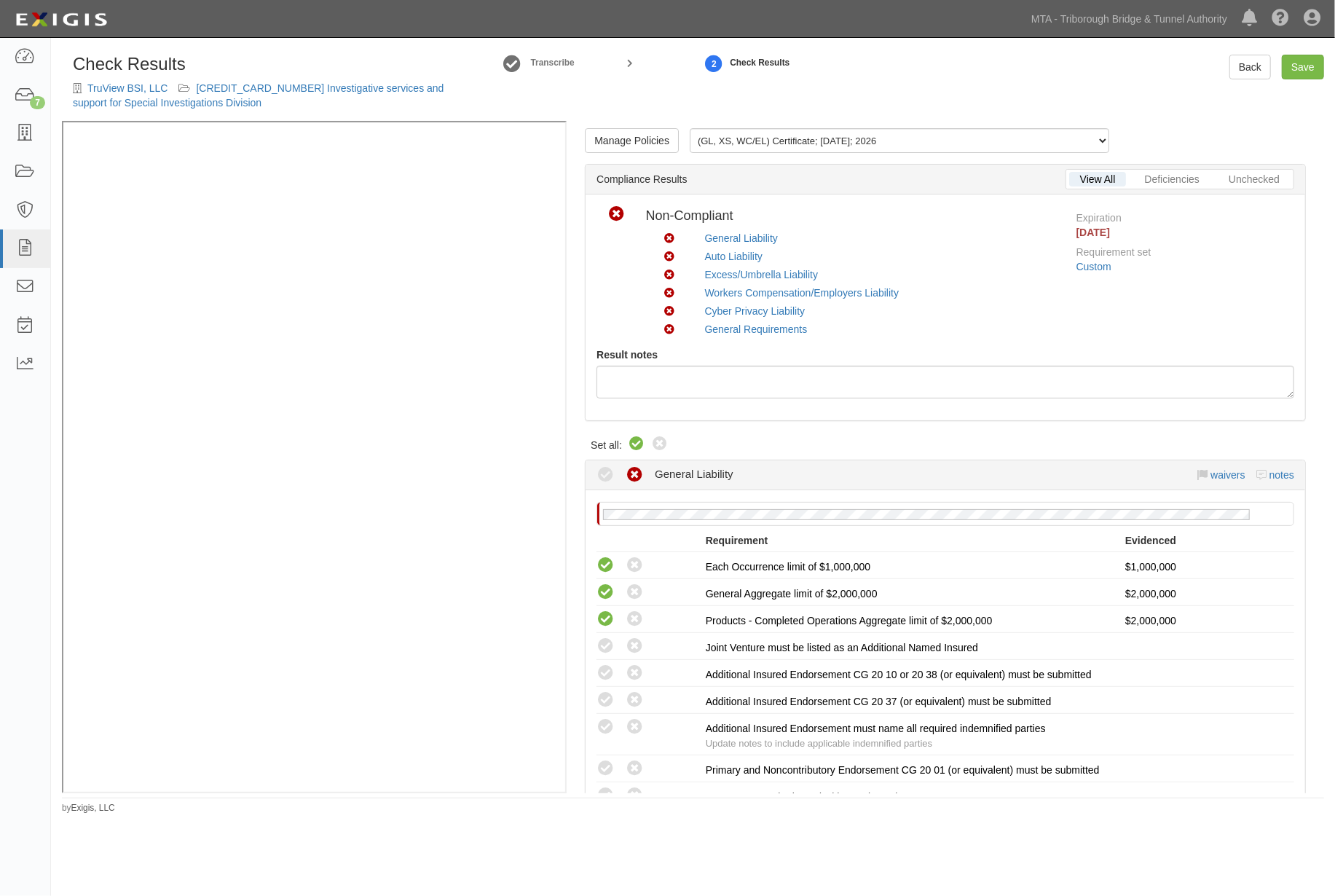
radio input "true"
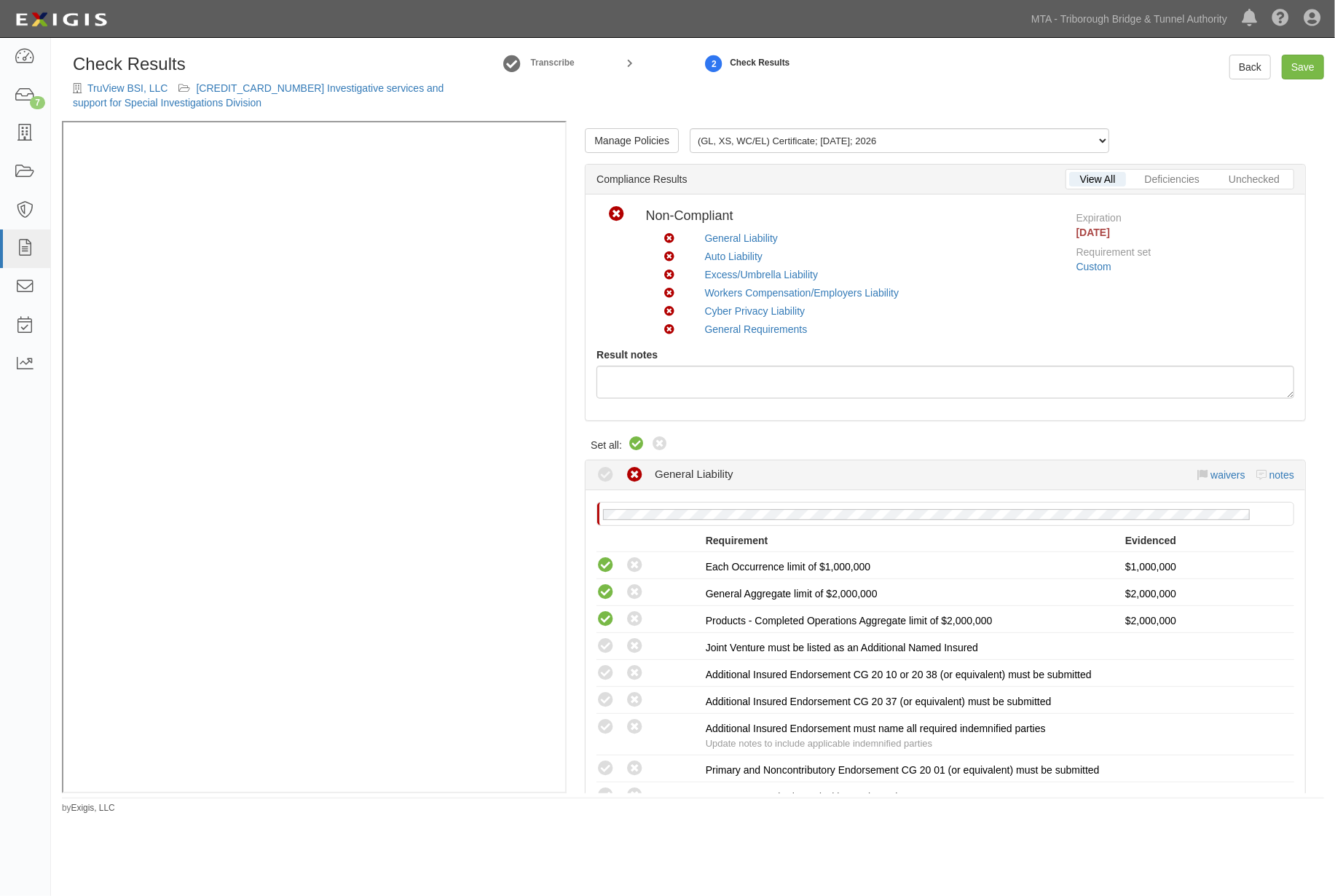
radio input "true"
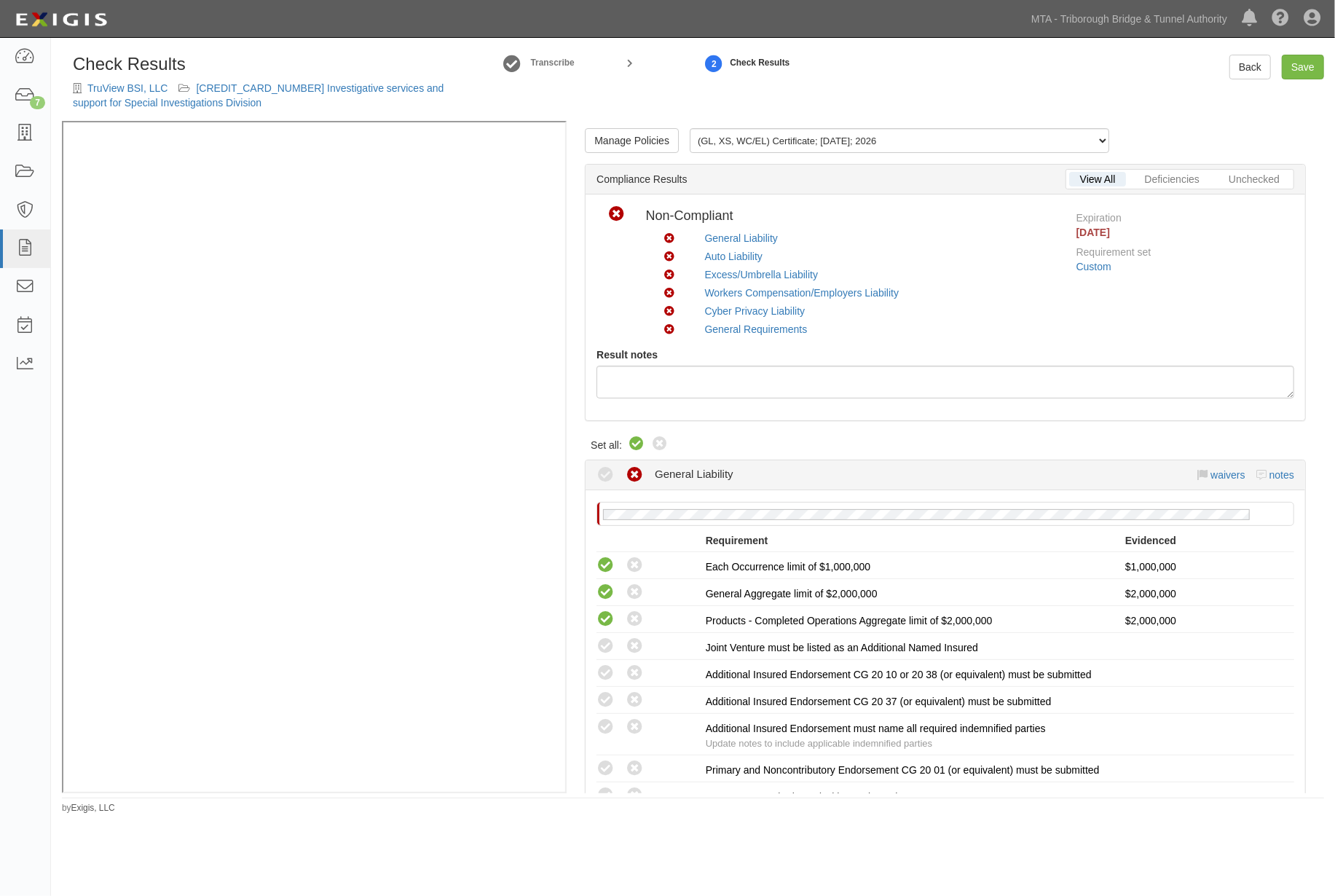
radio input "true"
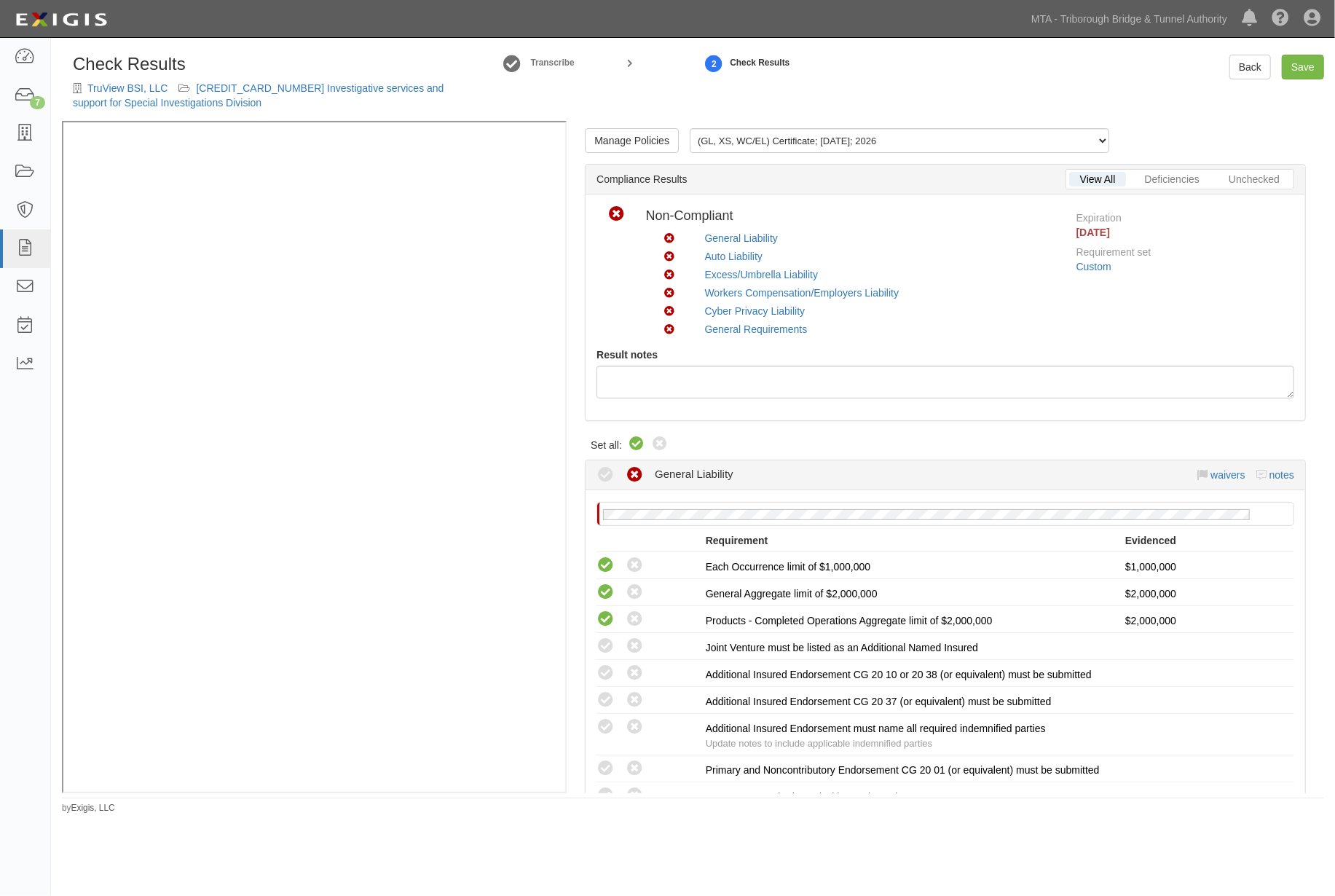
radio input "true"
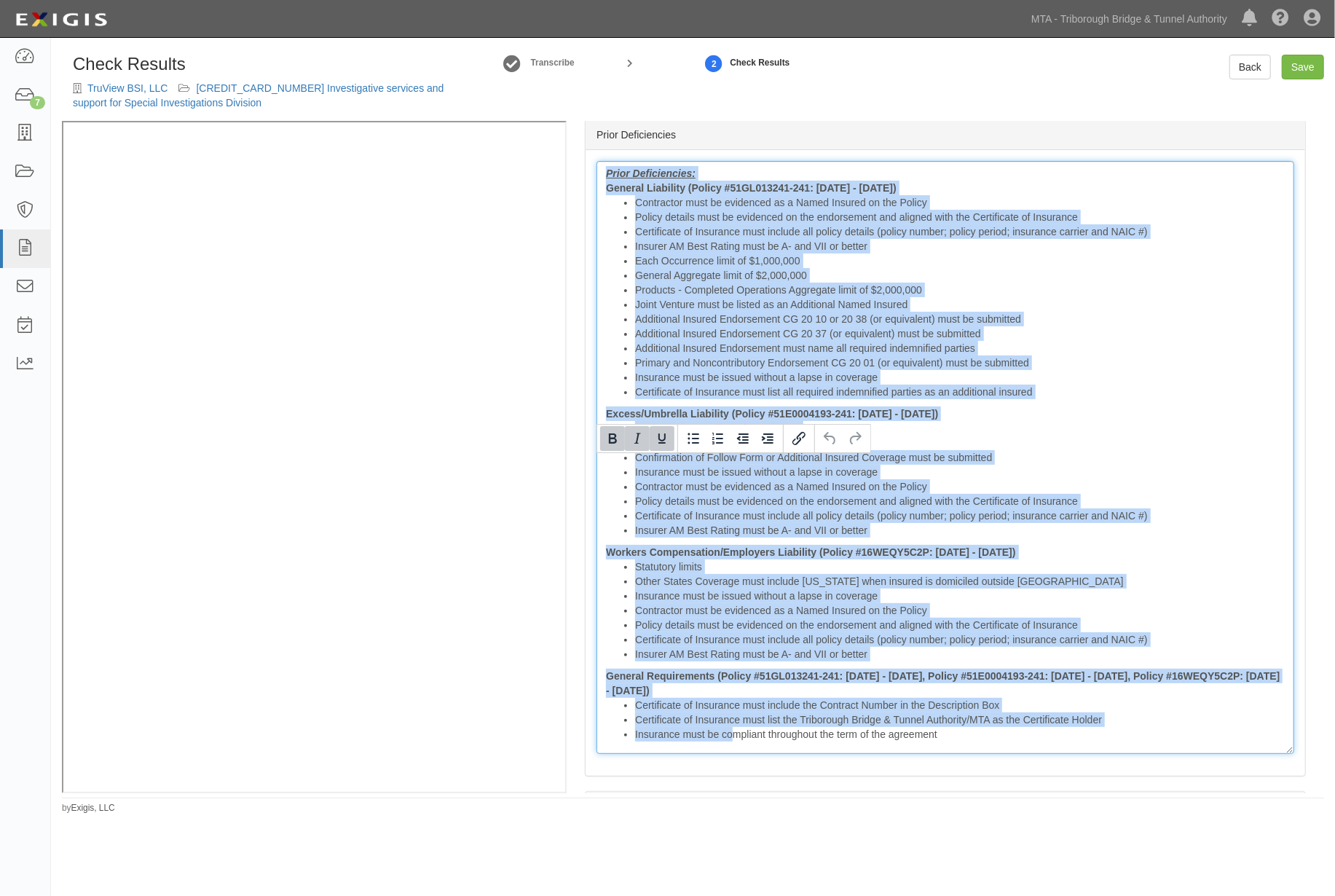
scroll to position [3077, 0]
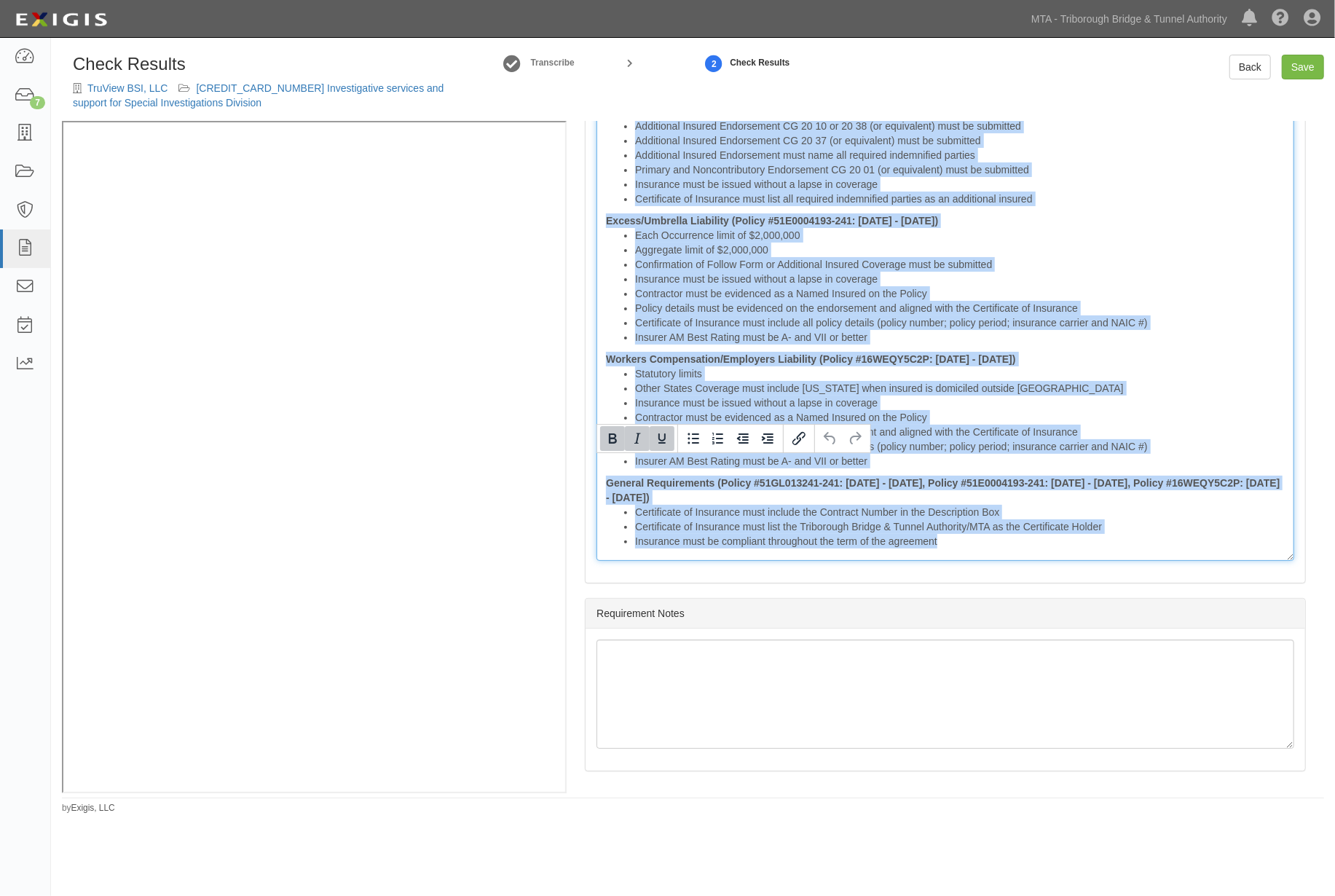
drag, startPoint x: 599, startPoint y: 461, endPoint x: 1366, endPoint y: 745, distance: 817.9
click at [1335, 745] on html "Toggle navigation Dashboard 7 Inbox Parties Agreements Coverages Documents Mess…" at bounding box center [667, 425] width 1335 height 851
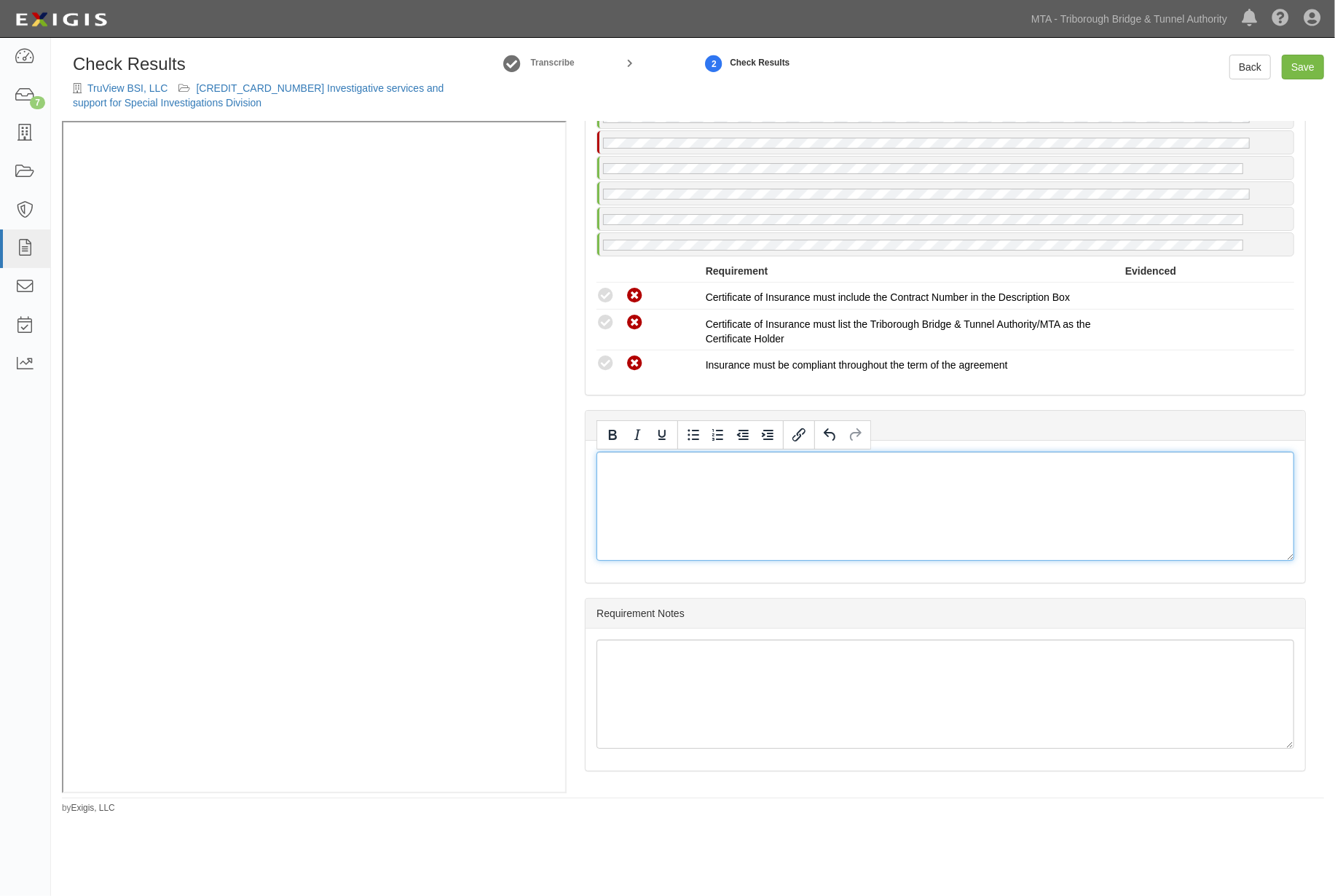
scroll to position [2593, 0]
click at [1301, 77] on link "Save" at bounding box center [1302, 66] width 42 height 25
radio input "true"
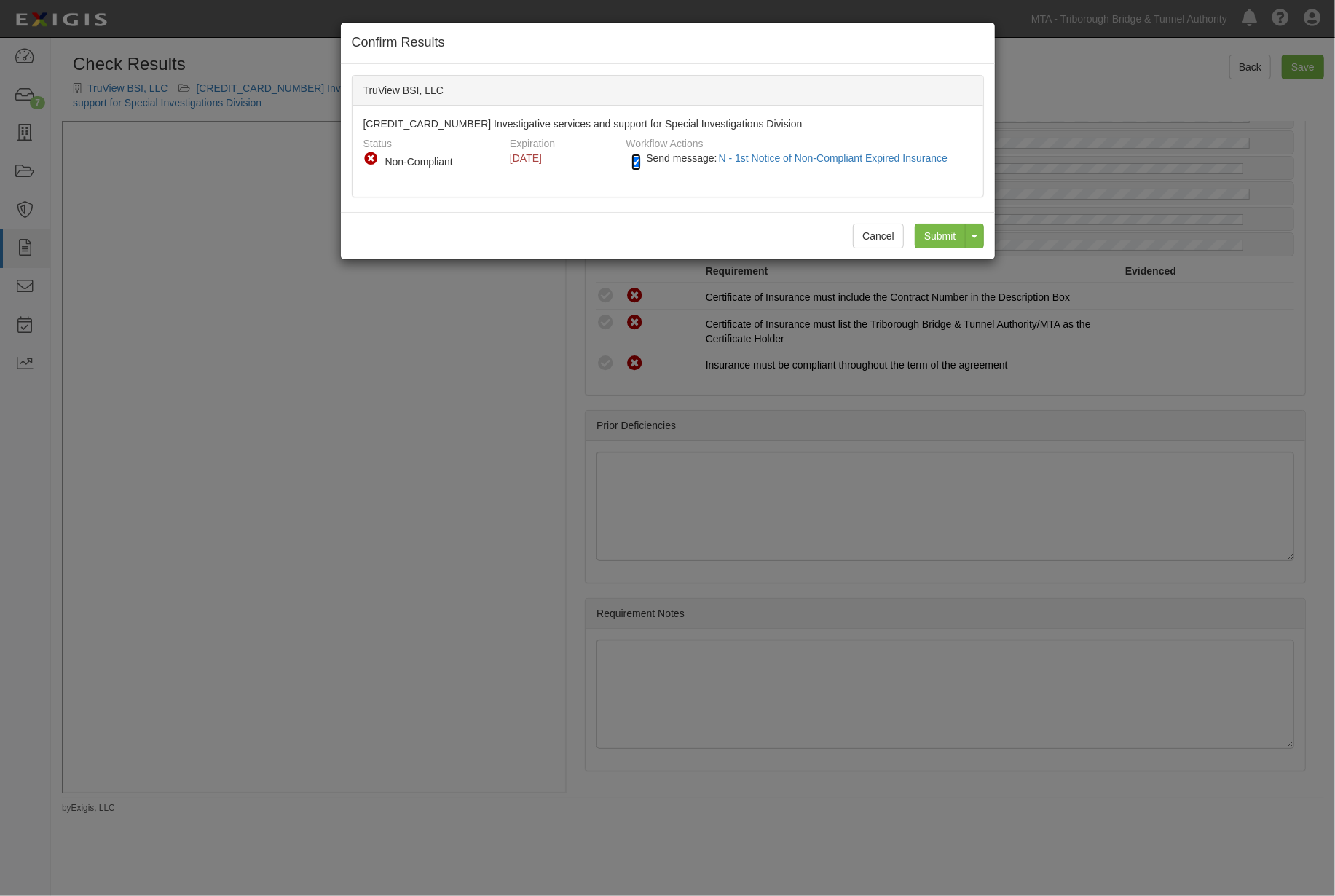
click at [639, 163] on input "Send message: N - 1st Notice of Non-Compliant Expired Insurance" at bounding box center [636, 162] width 10 height 17
checkbox input "false"
click at [943, 235] on input "Submit" at bounding box center [940, 236] width 51 height 25
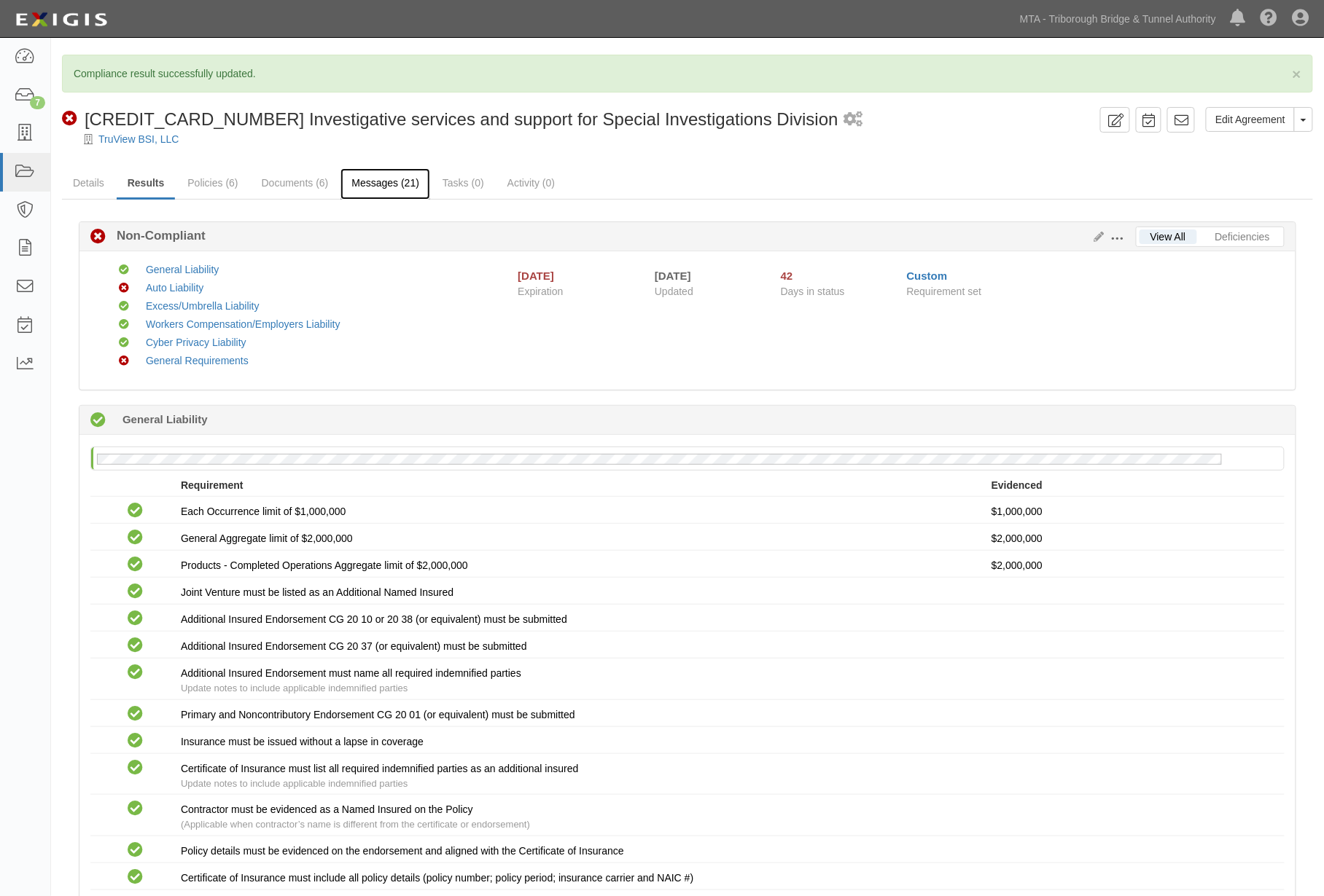
click at [391, 181] on link "Messages (21)" at bounding box center [385, 185] width 90 height 32
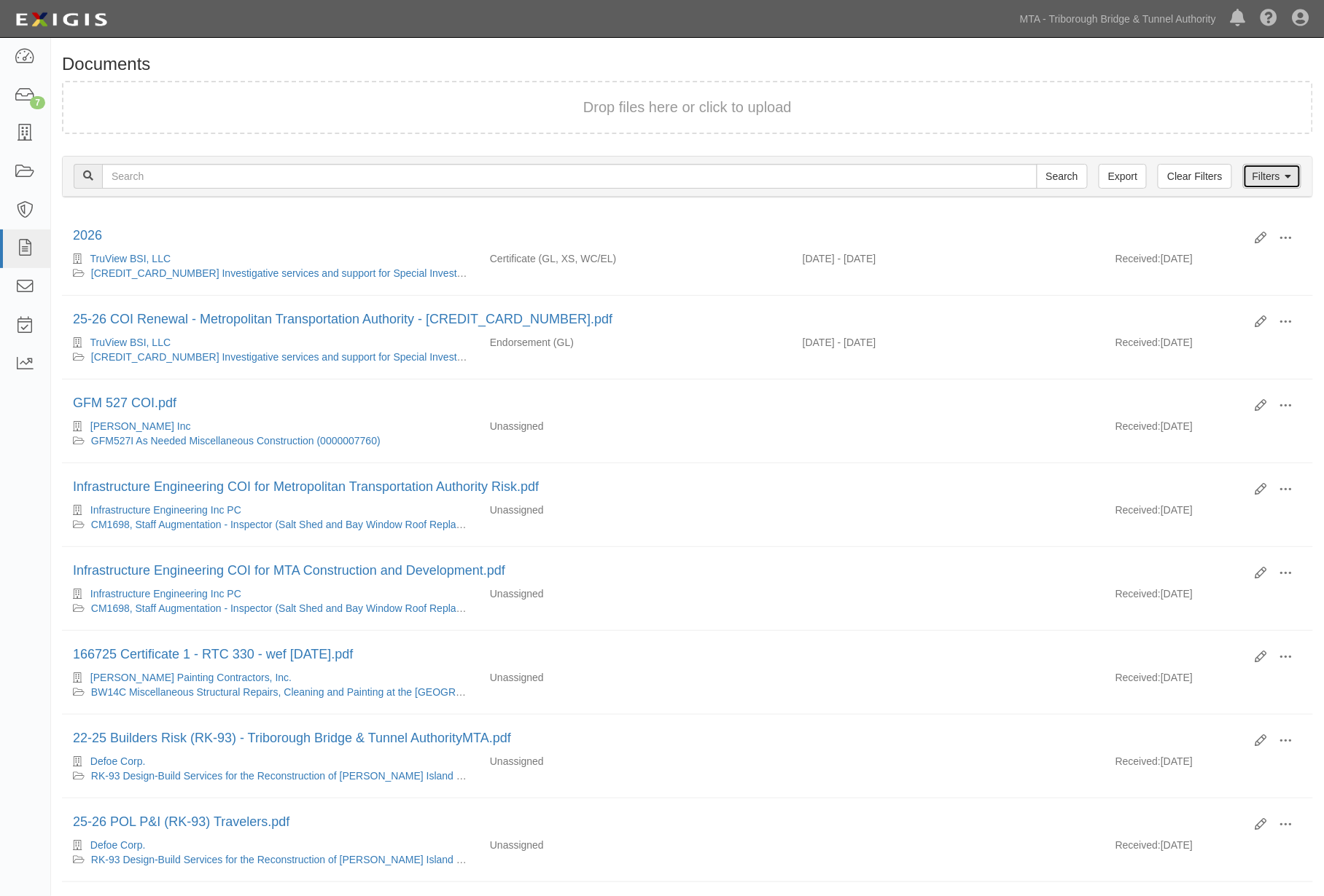
click at [1272, 177] on link "Filters" at bounding box center [1272, 176] width 58 height 25
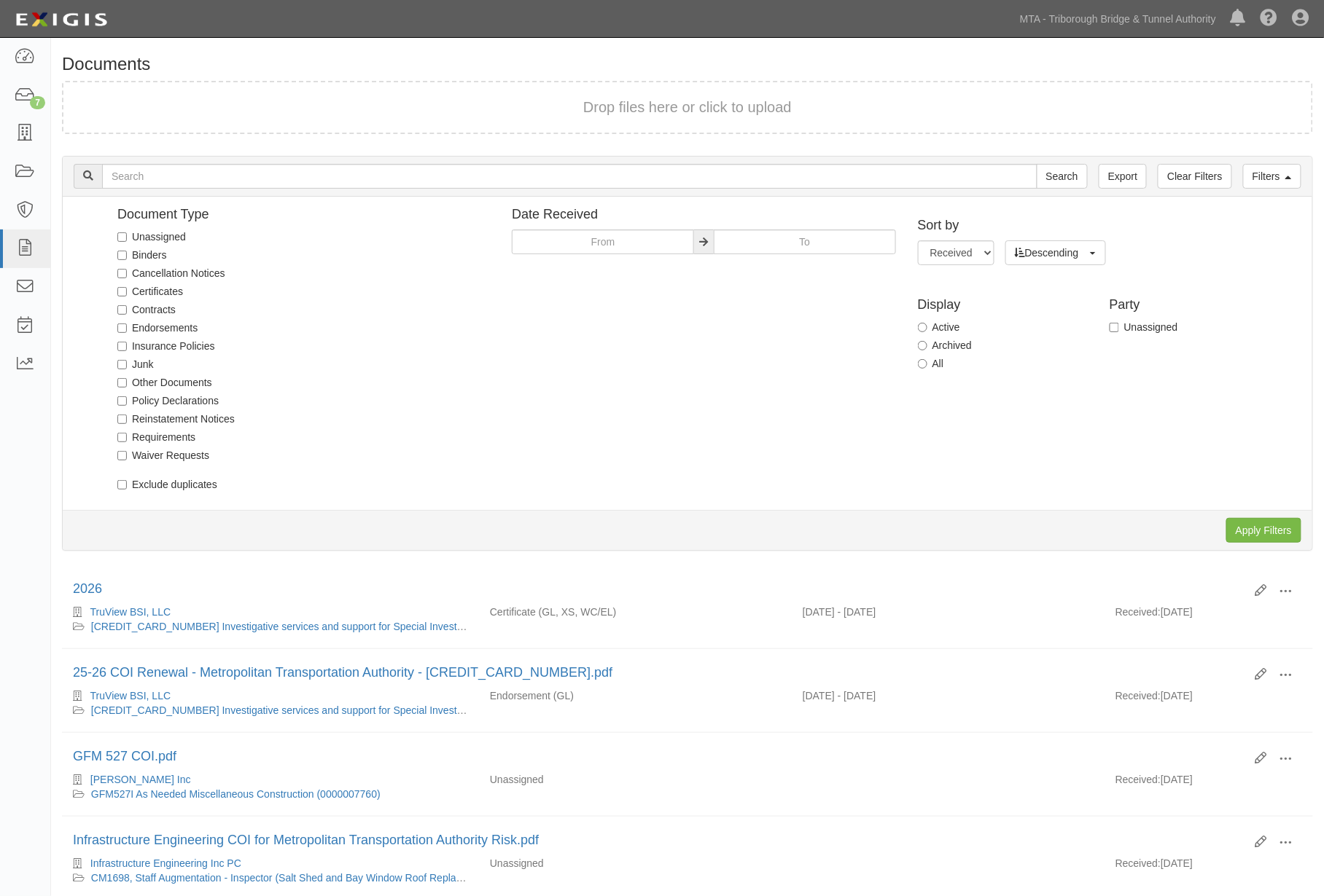
click at [148, 241] on label "Unassigned" at bounding box center [151, 237] width 68 height 15
click at [126, 241] on input "Unassigned" at bounding box center [122, 238] width 10 height 10
checkbox input "true"
click at [1247, 521] on input "Apply Filters" at bounding box center [1264, 530] width 75 height 25
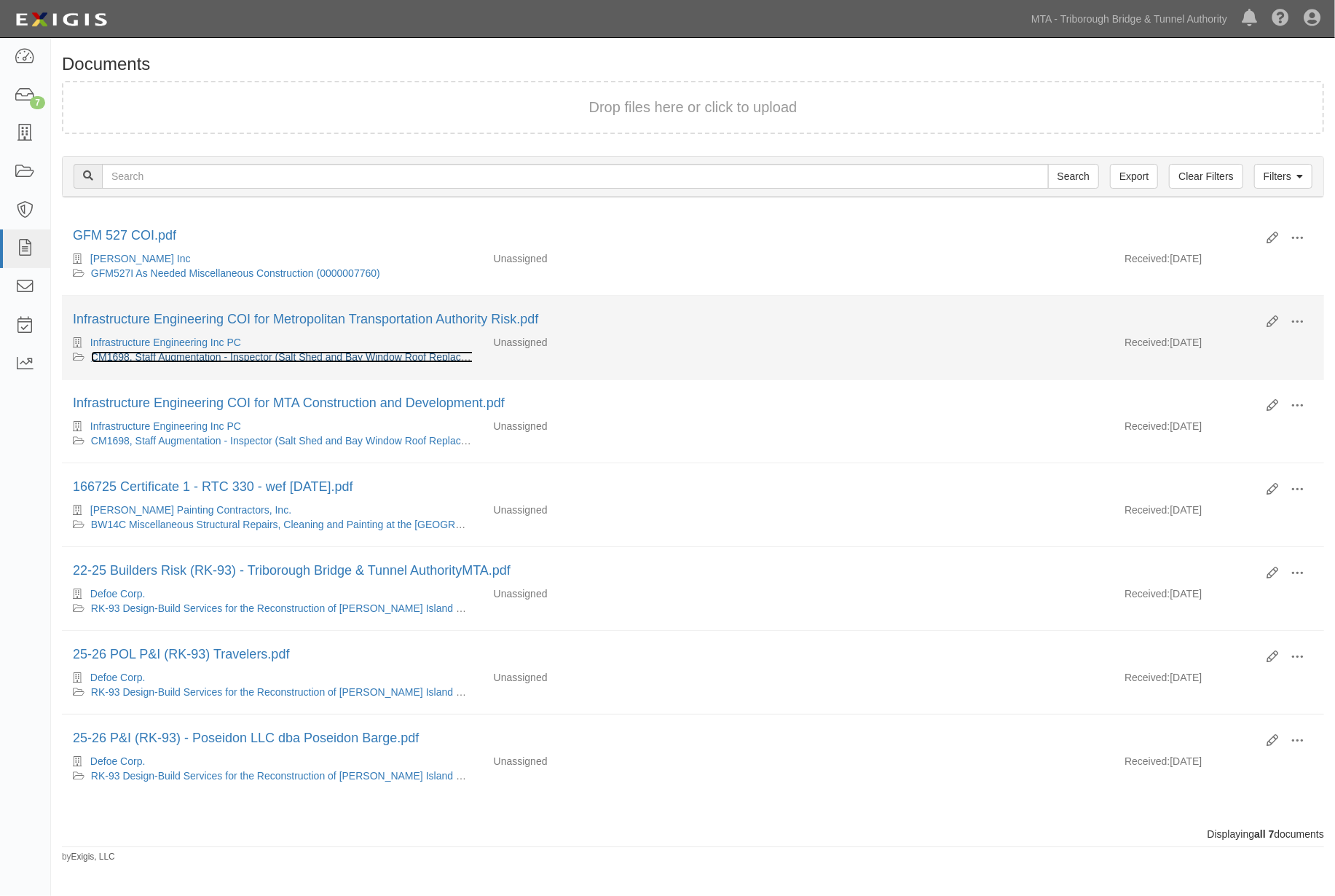
click at [257, 355] on link "CM1698, Staff Augmentation - Inspector (Salt Shed and Bay Window Roof Replaceme…" at bounding box center [394, 357] width 606 height 12
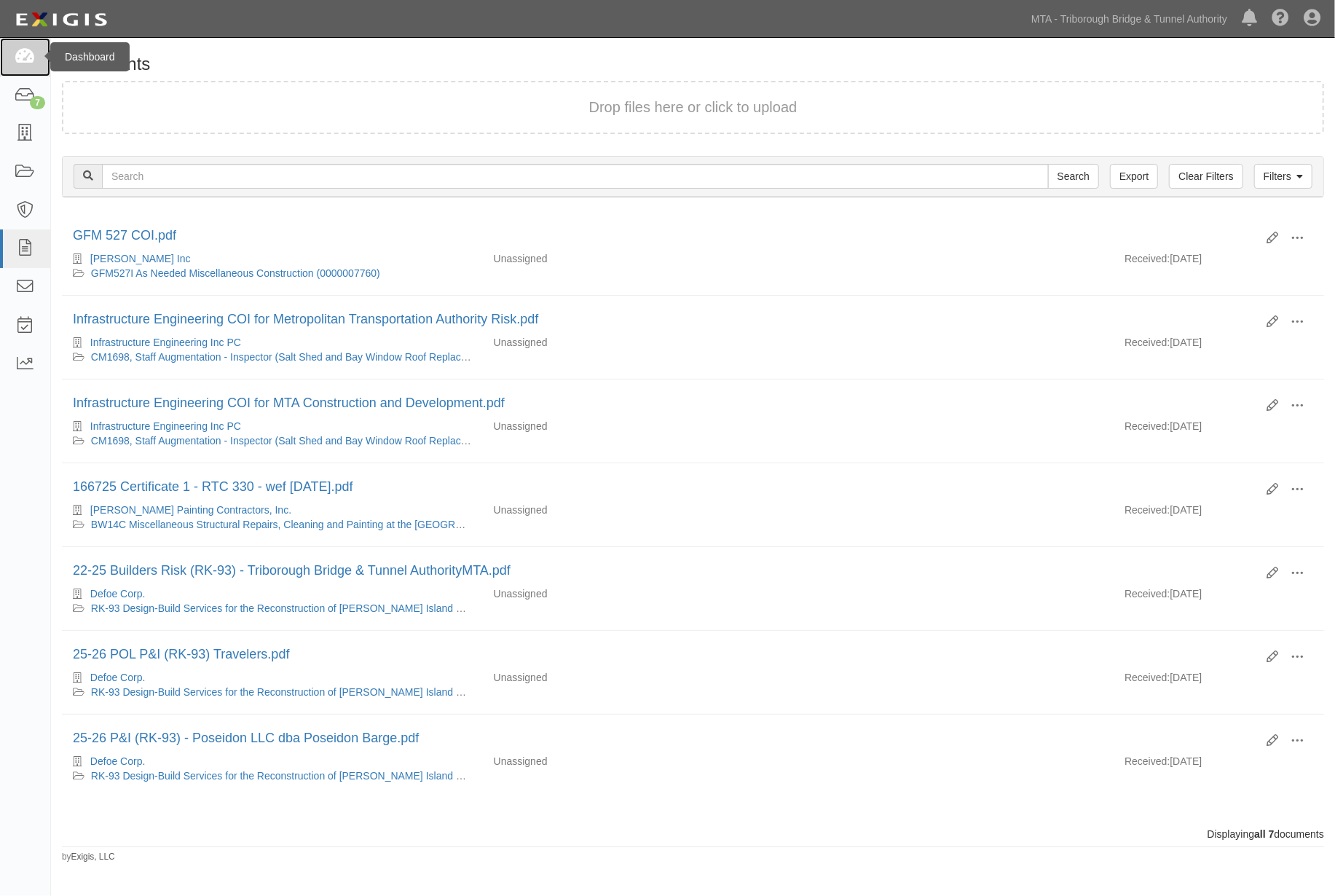
click at [18, 54] on icon at bounding box center [25, 56] width 21 height 17
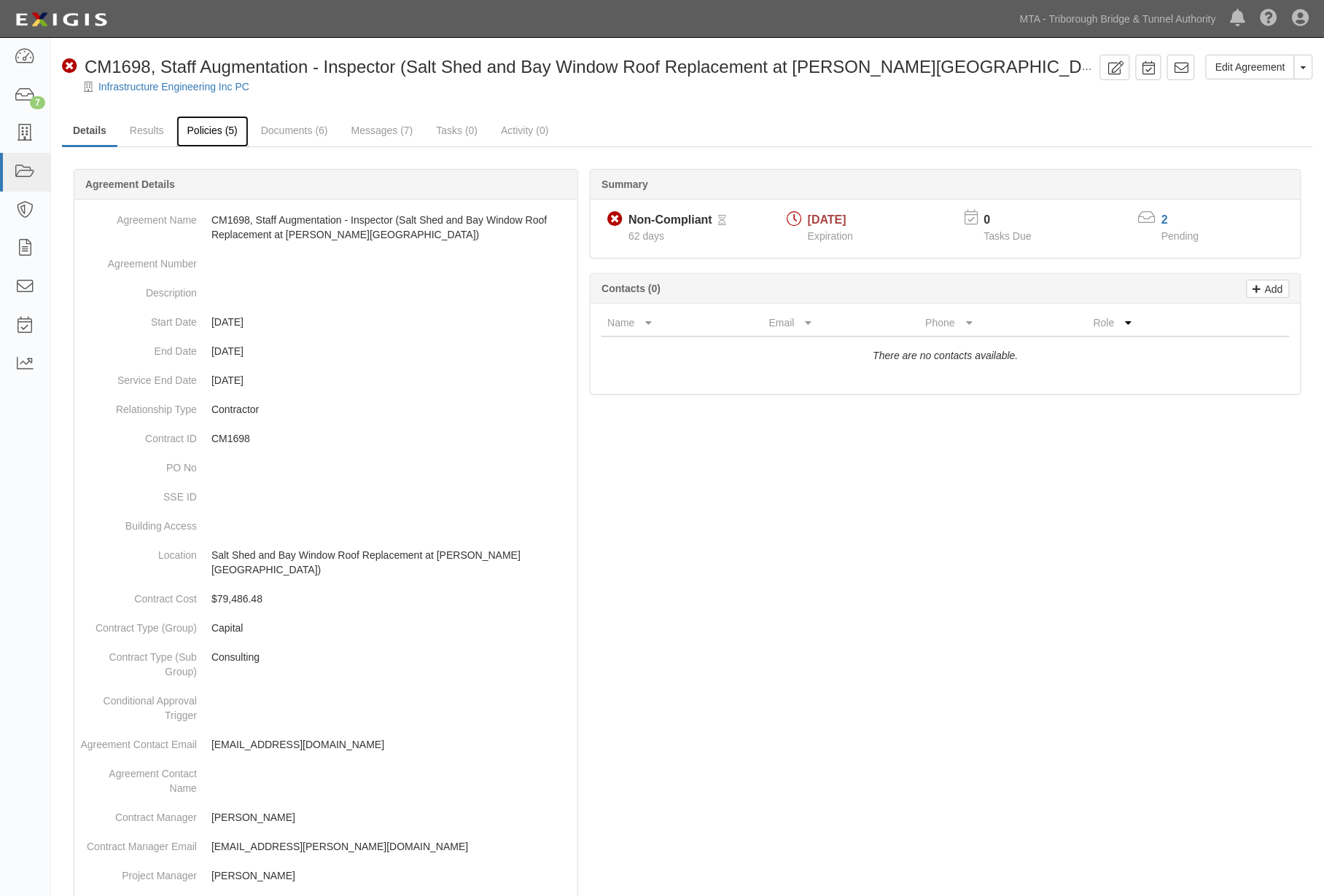
click at [192, 119] on link "Policies (5)" at bounding box center [212, 131] width 72 height 32
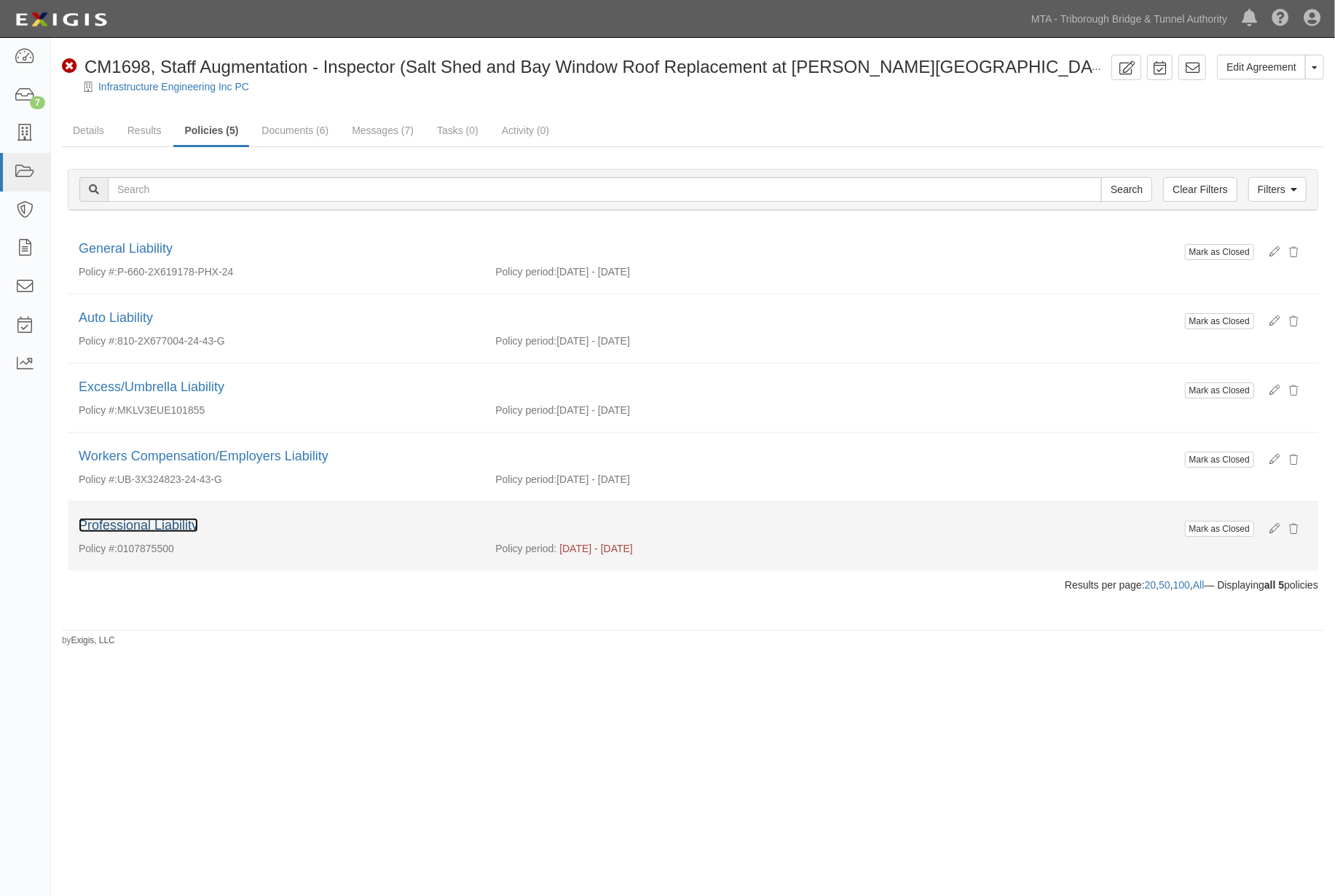
click at [163, 527] on link "Professional Liability" at bounding box center [138, 525] width 119 height 15
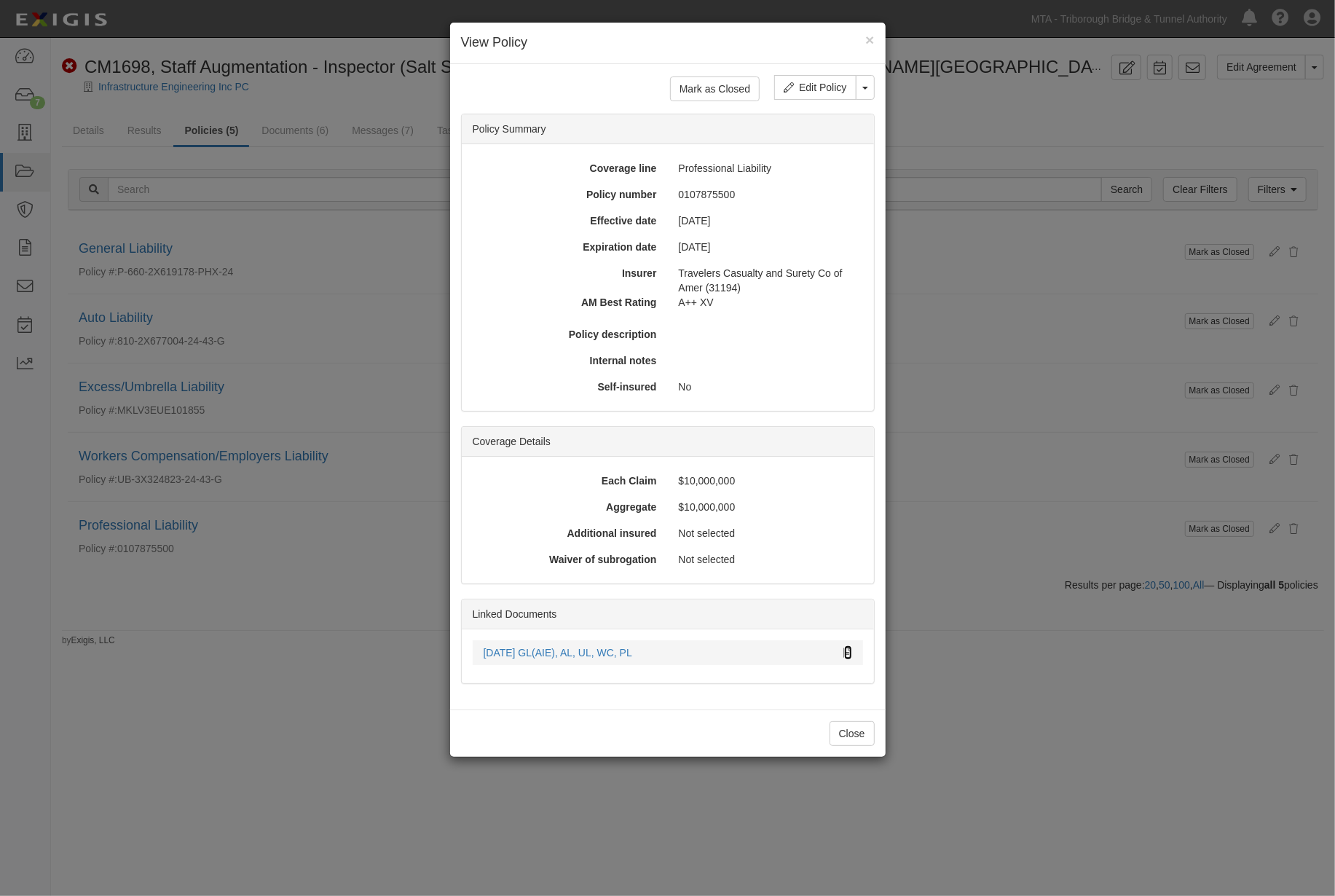
click at [849, 648] on icon at bounding box center [849, 653] width 8 height 10
click at [985, 603] on div "× View Policy Mark as Closed Edit Policy Toggle Dropdown Delete Policy Policy S…" at bounding box center [667, 448] width 1335 height 896
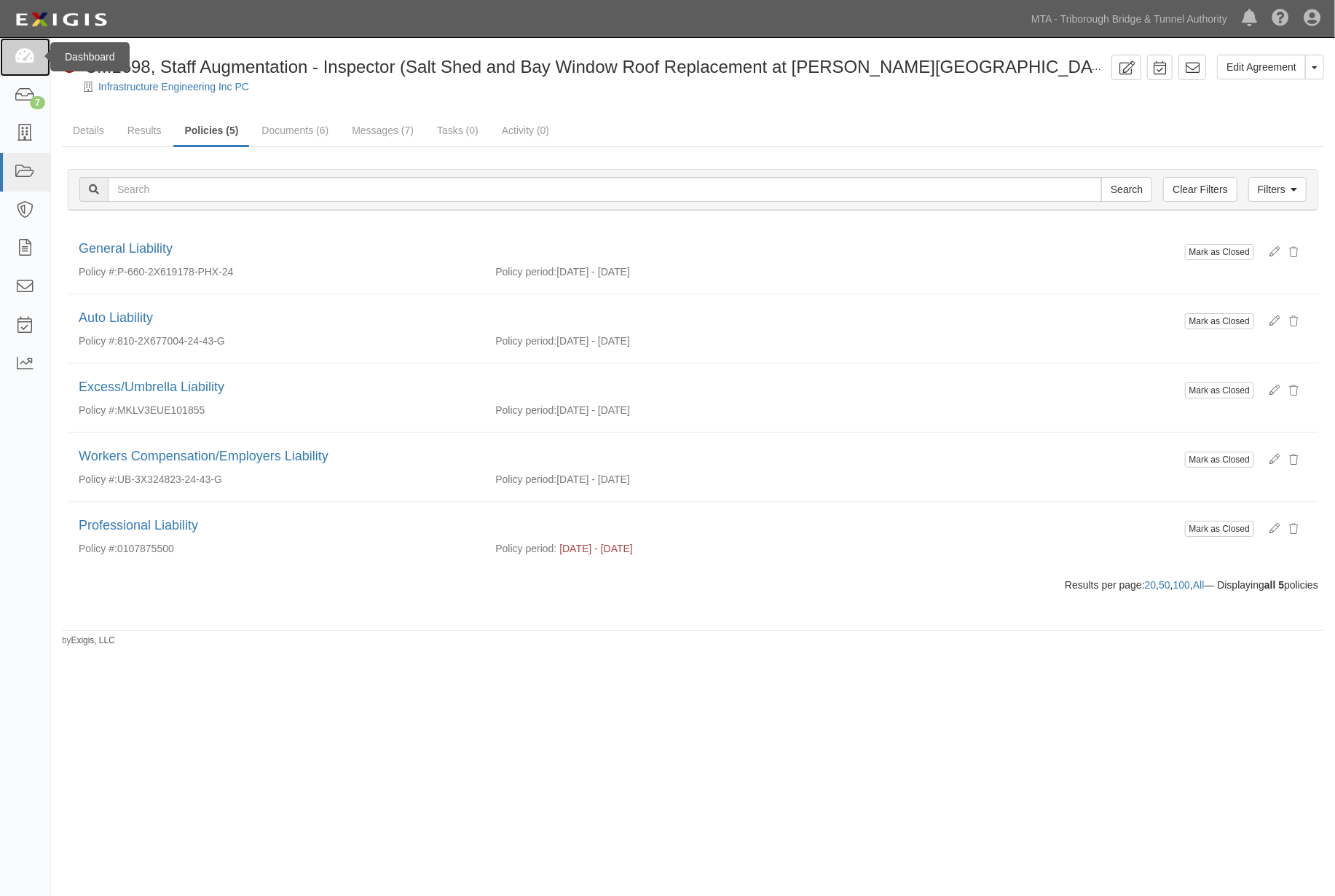
click at [24, 67] on link at bounding box center [25, 56] width 50 height 38
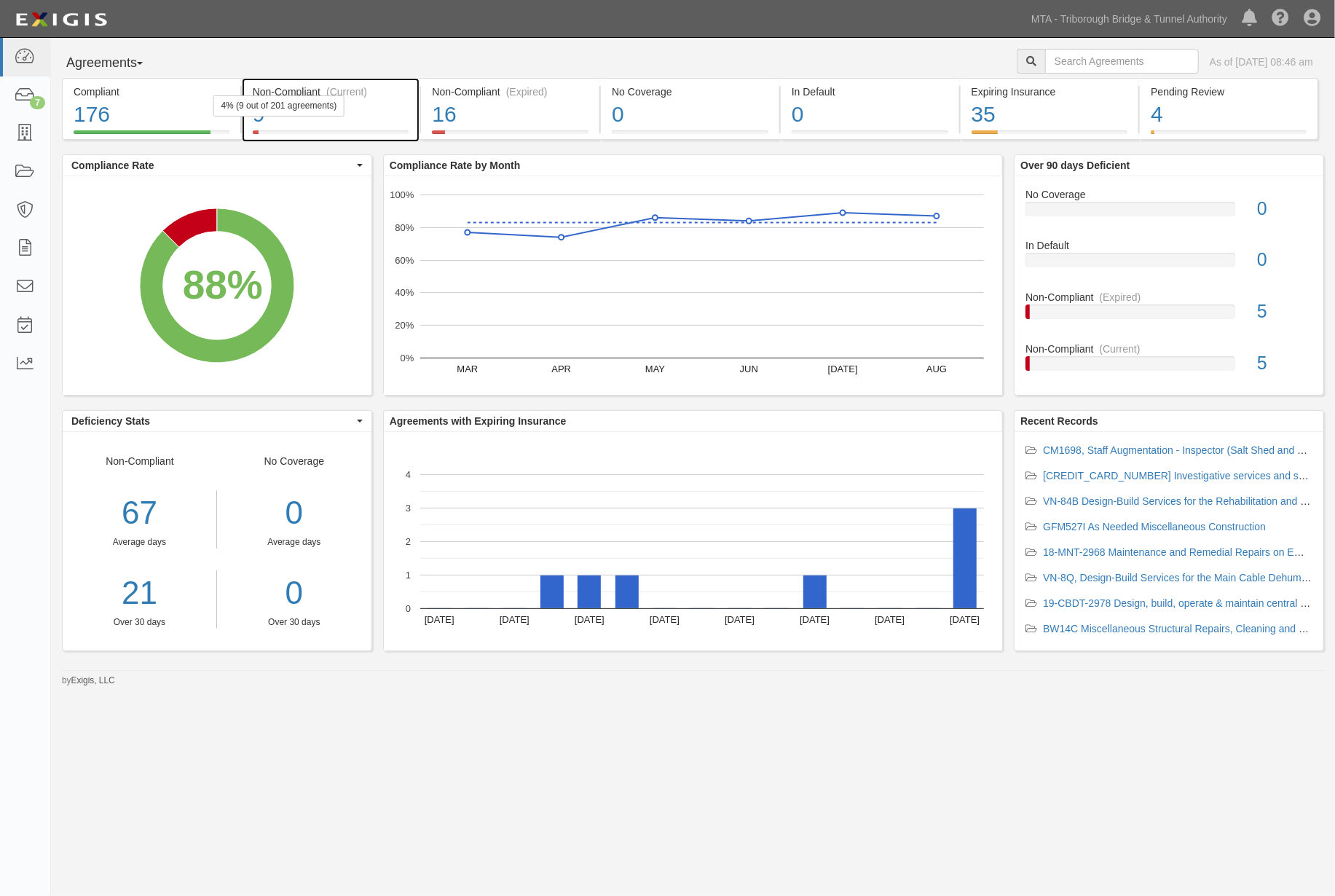
click at [406, 125] on div "9" at bounding box center [331, 114] width 157 height 32
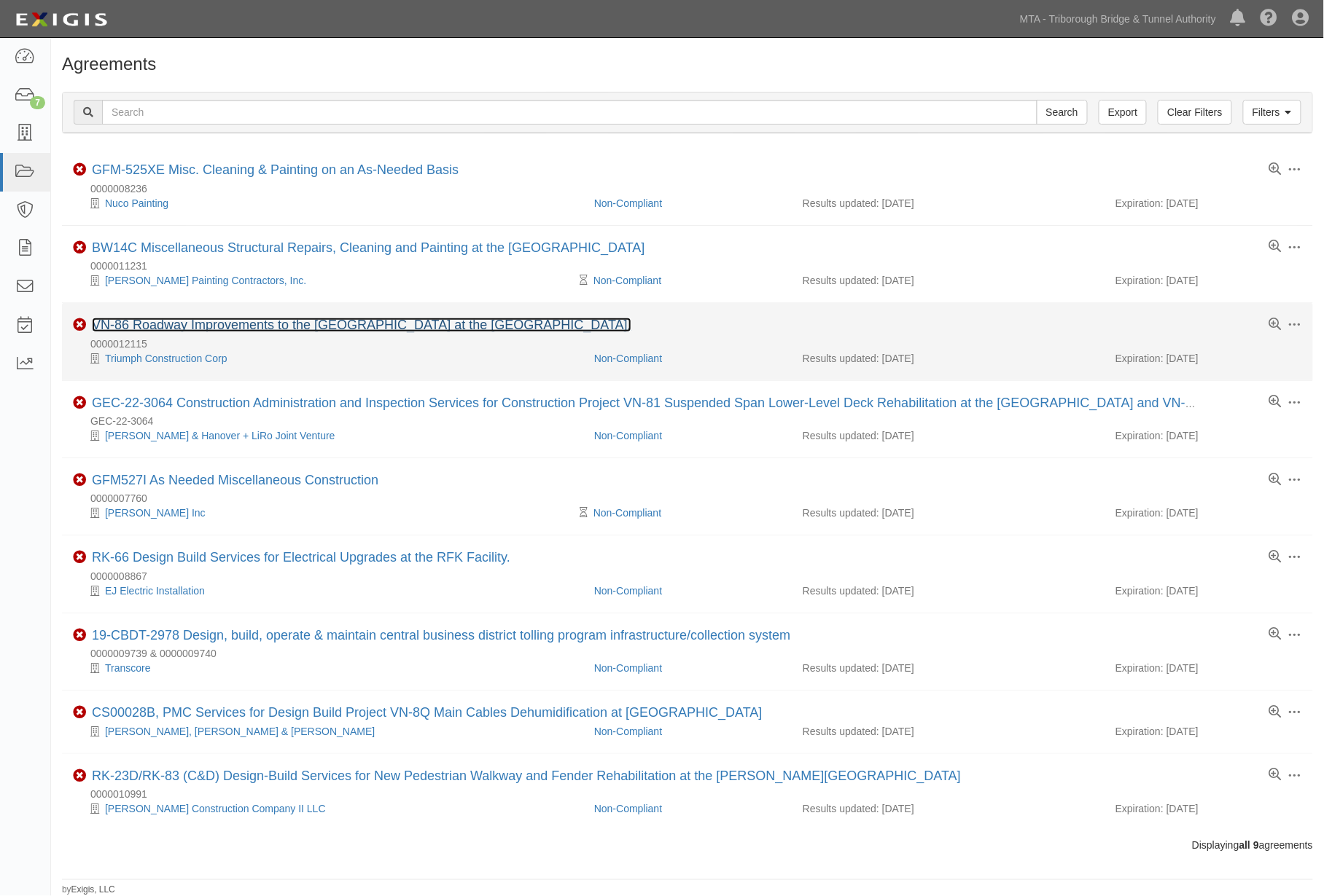
click at [465, 331] on link "VN-86 Roadway Improvements to the [GEOGRAPHIC_DATA] at the [GEOGRAPHIC_DATA]." at bounding box center [361, 325] width 539 height 15
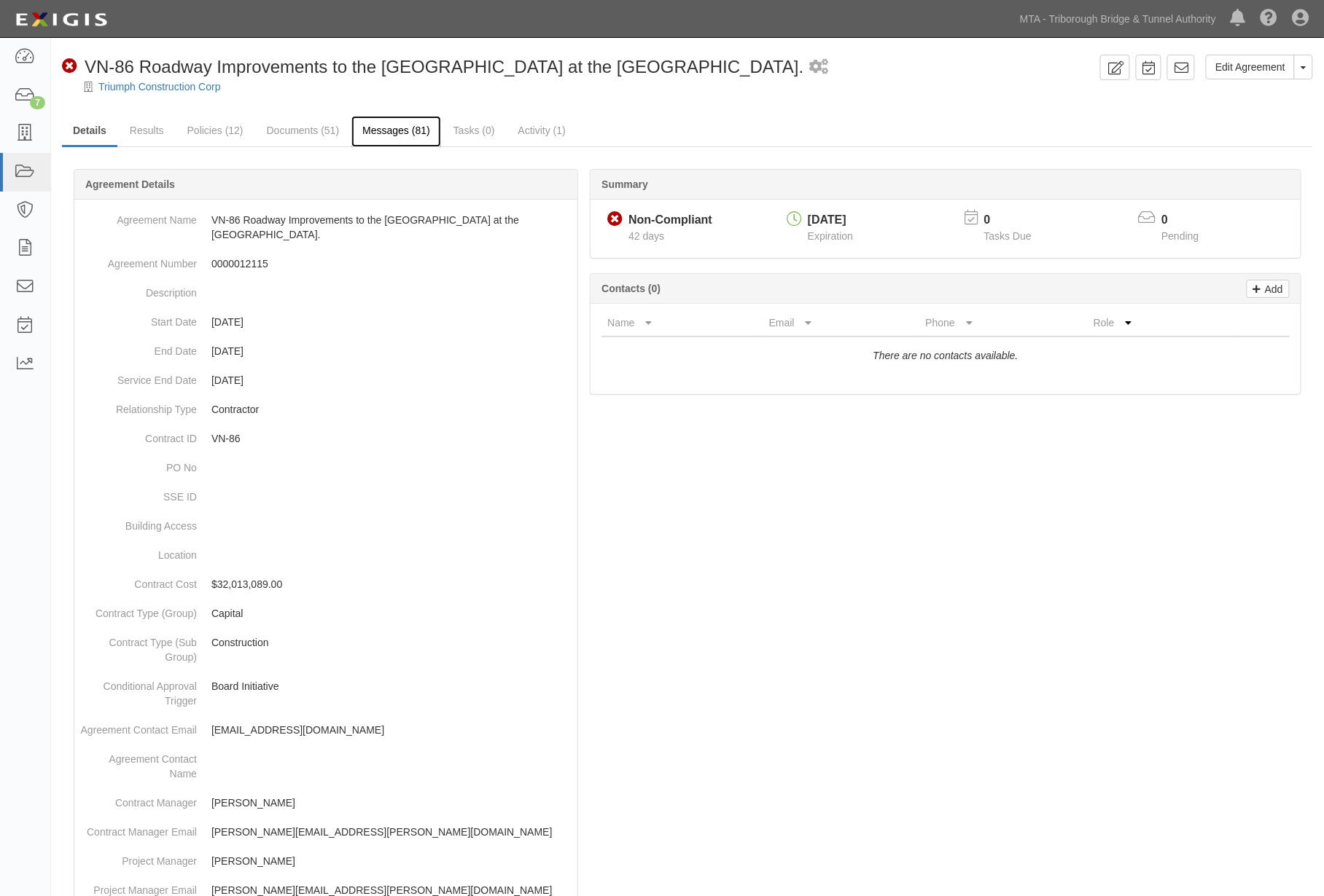
click at [389, 136] on link "Messages (81)" at bounding box center [396, 131] width 90 height 32
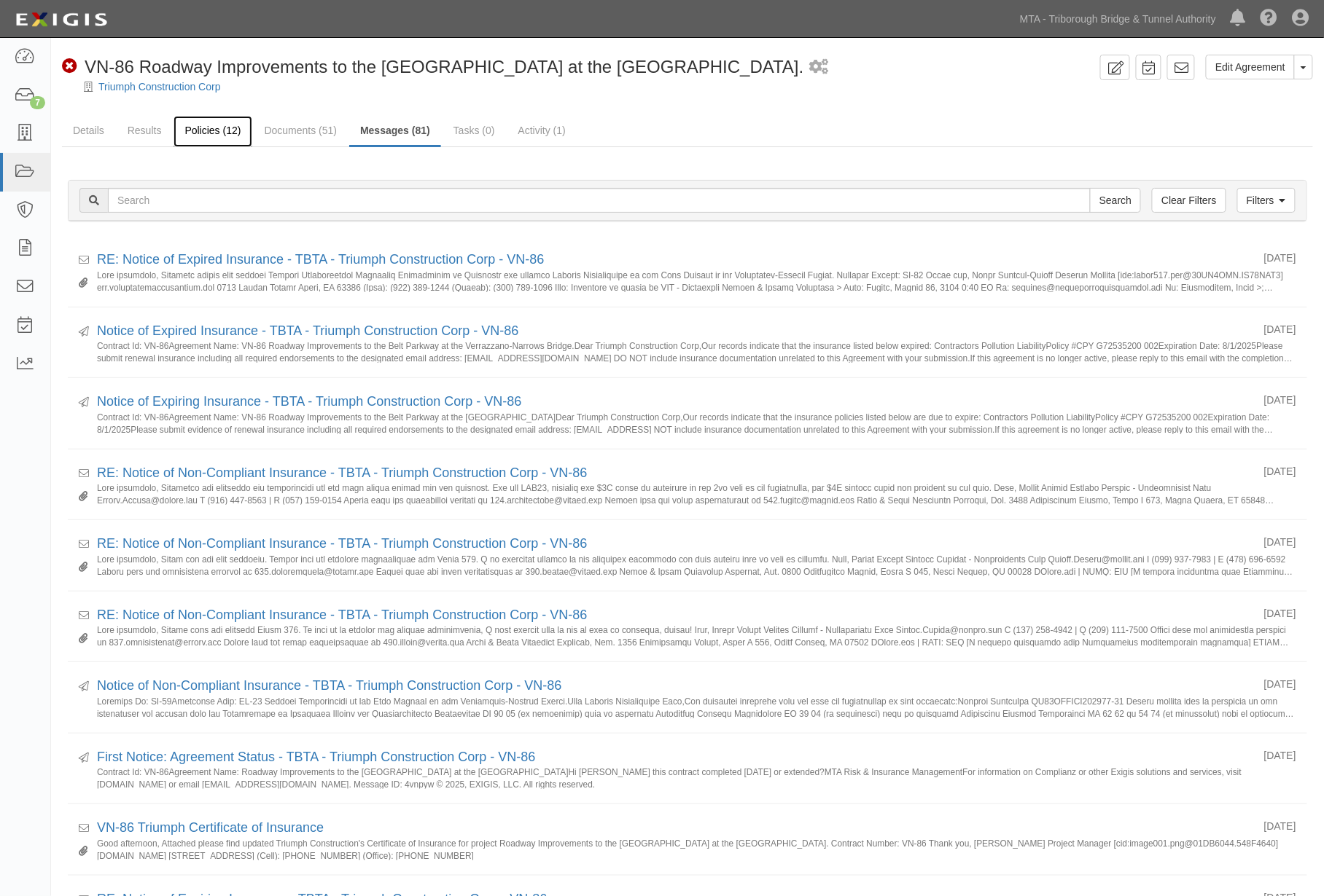
click at [195, 121] on link "Policies (12)" at bounding box center [212, 131] width 78 height 32
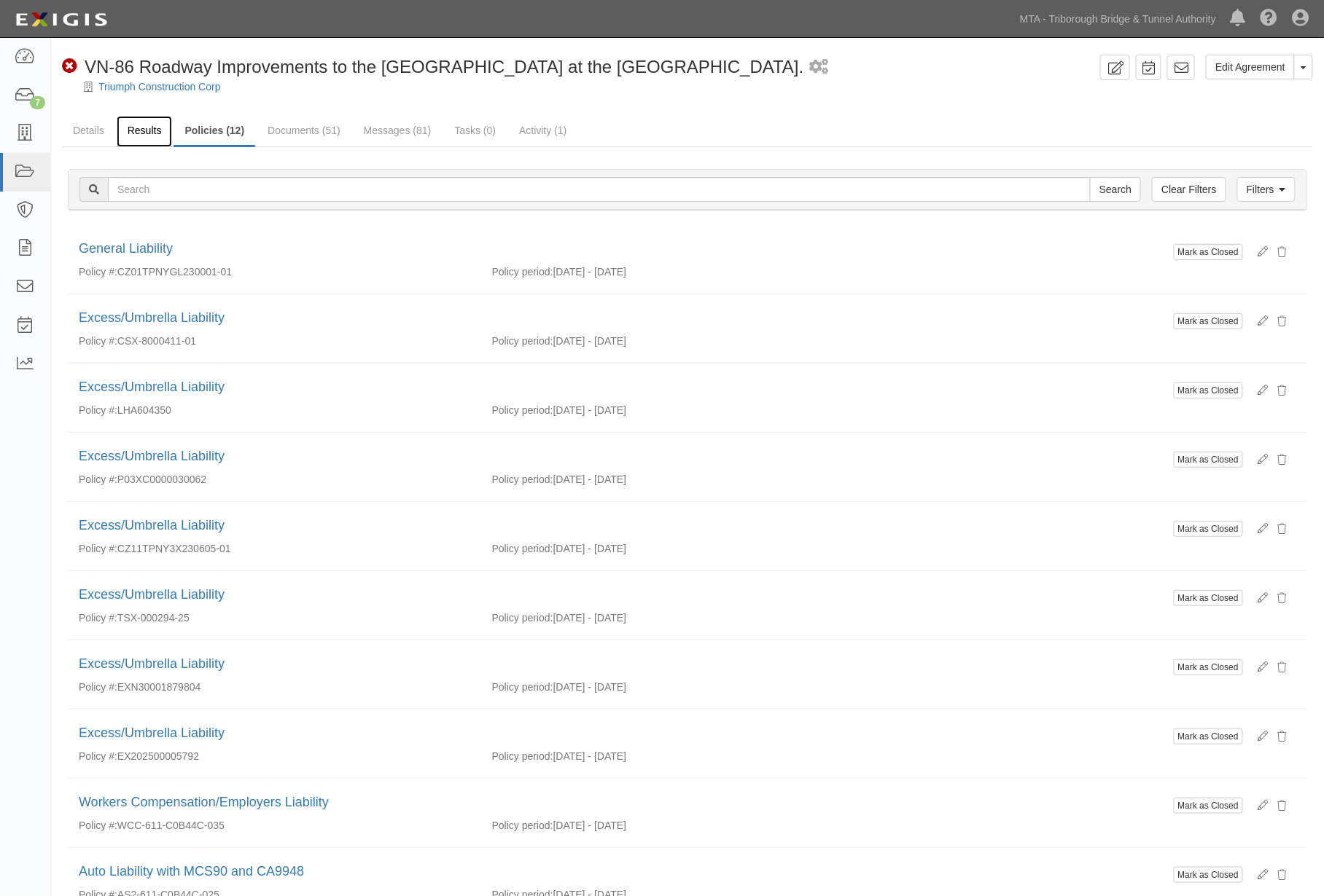
click at [151, 132] on link "Results" at bounding box center [144, 131] width 56 height 32
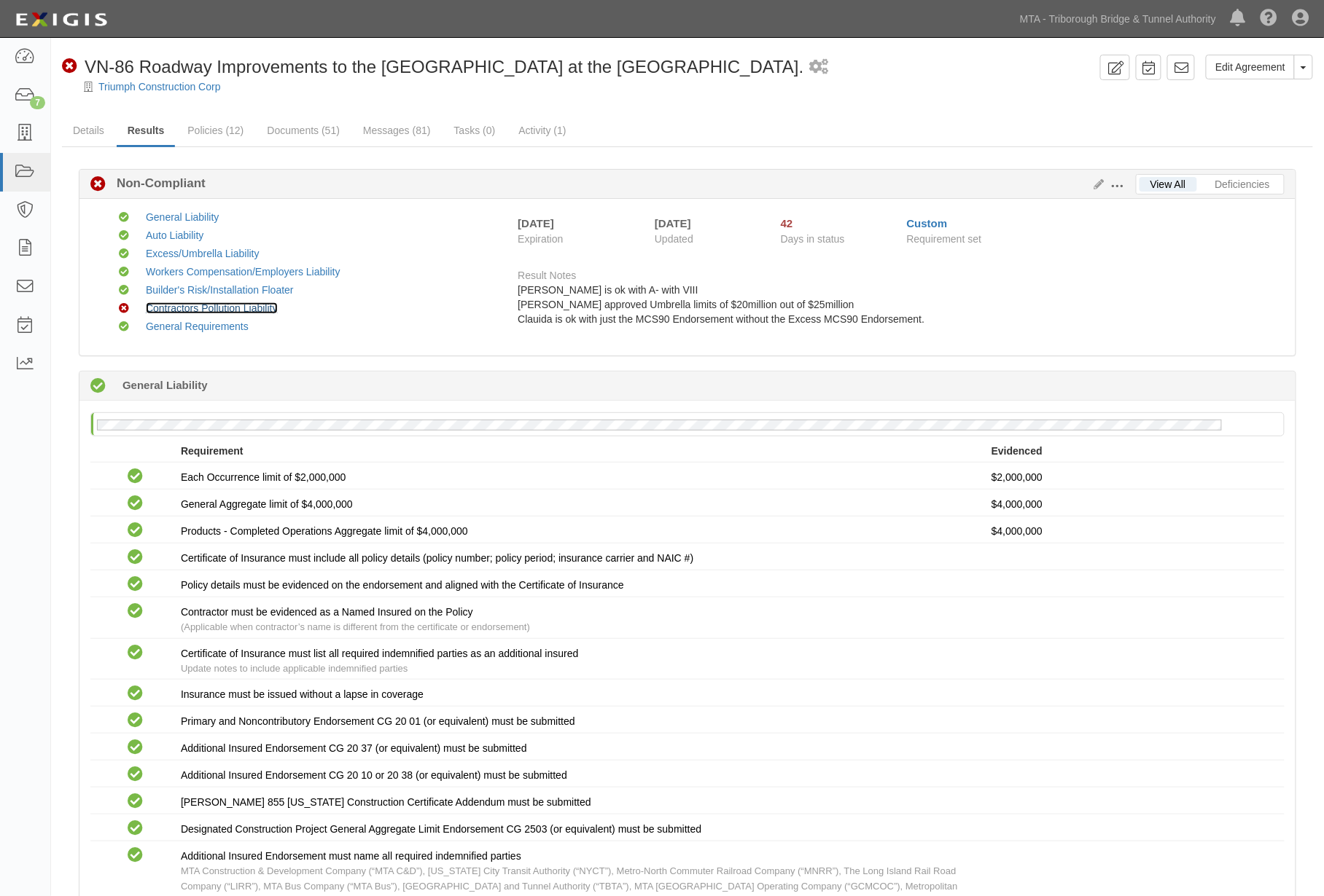
click at [235, 302] on link "Contractors Pollution Liability" at bounding box center [212, 308] width 132 height 12
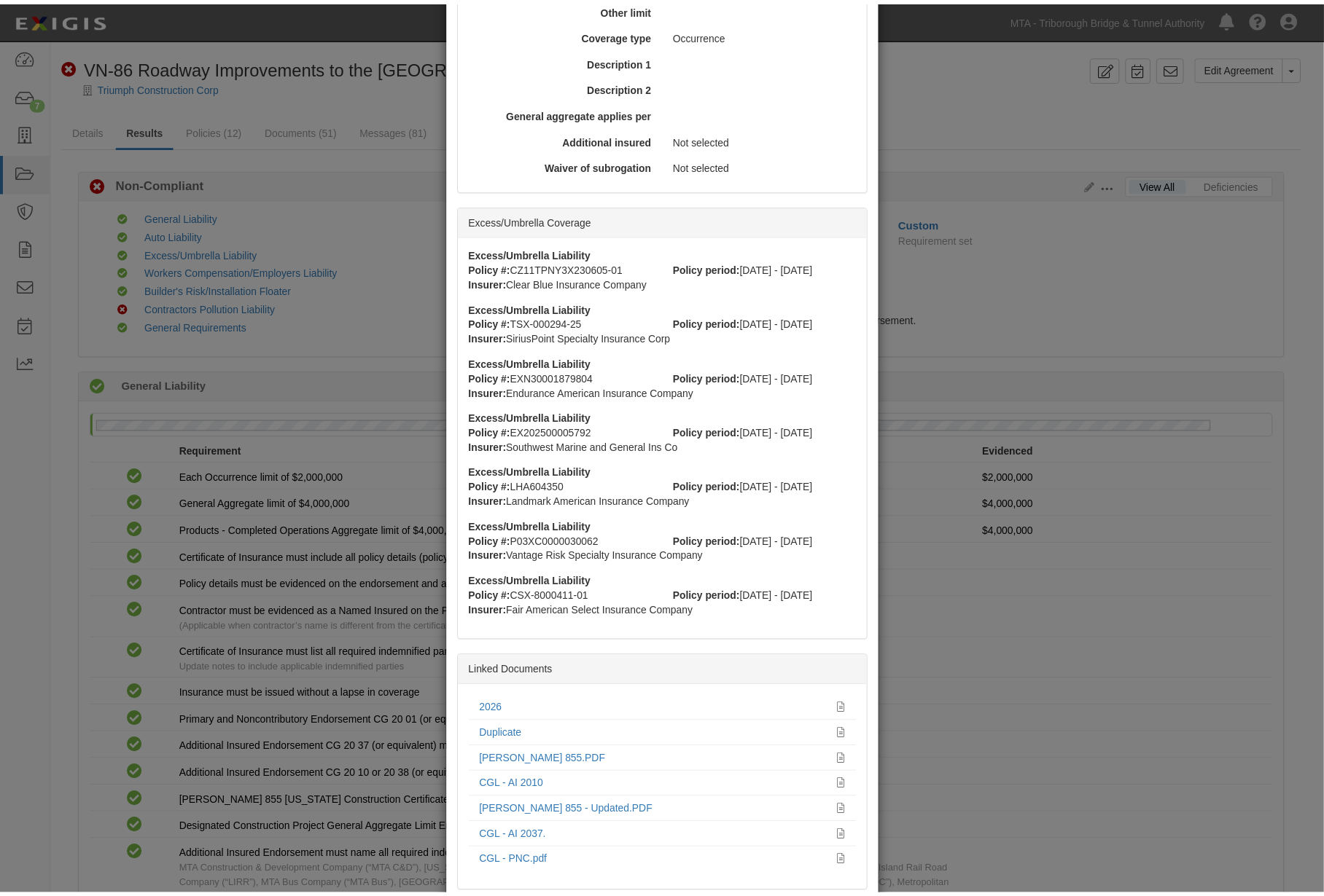
scroll to position [647, 0]
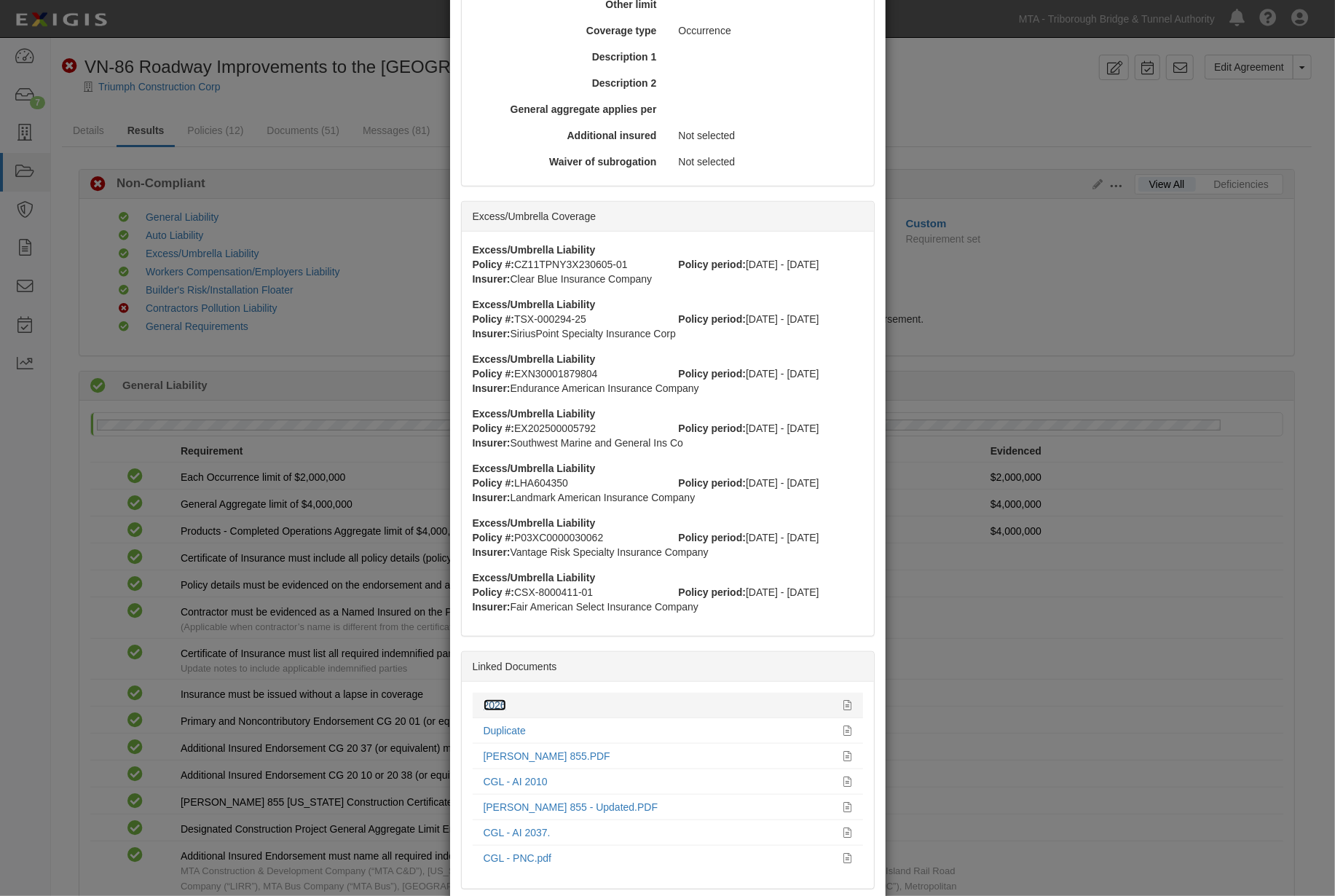
click at [494, 700] on link "2026" at bounding box center [494, 706] width 23 height 12
click at [1037, 718] on div "× View Policy Policy Summary Coverage line General Liability Policy number CZ01…" at bounding box center [667, 448] width 1335 height 896
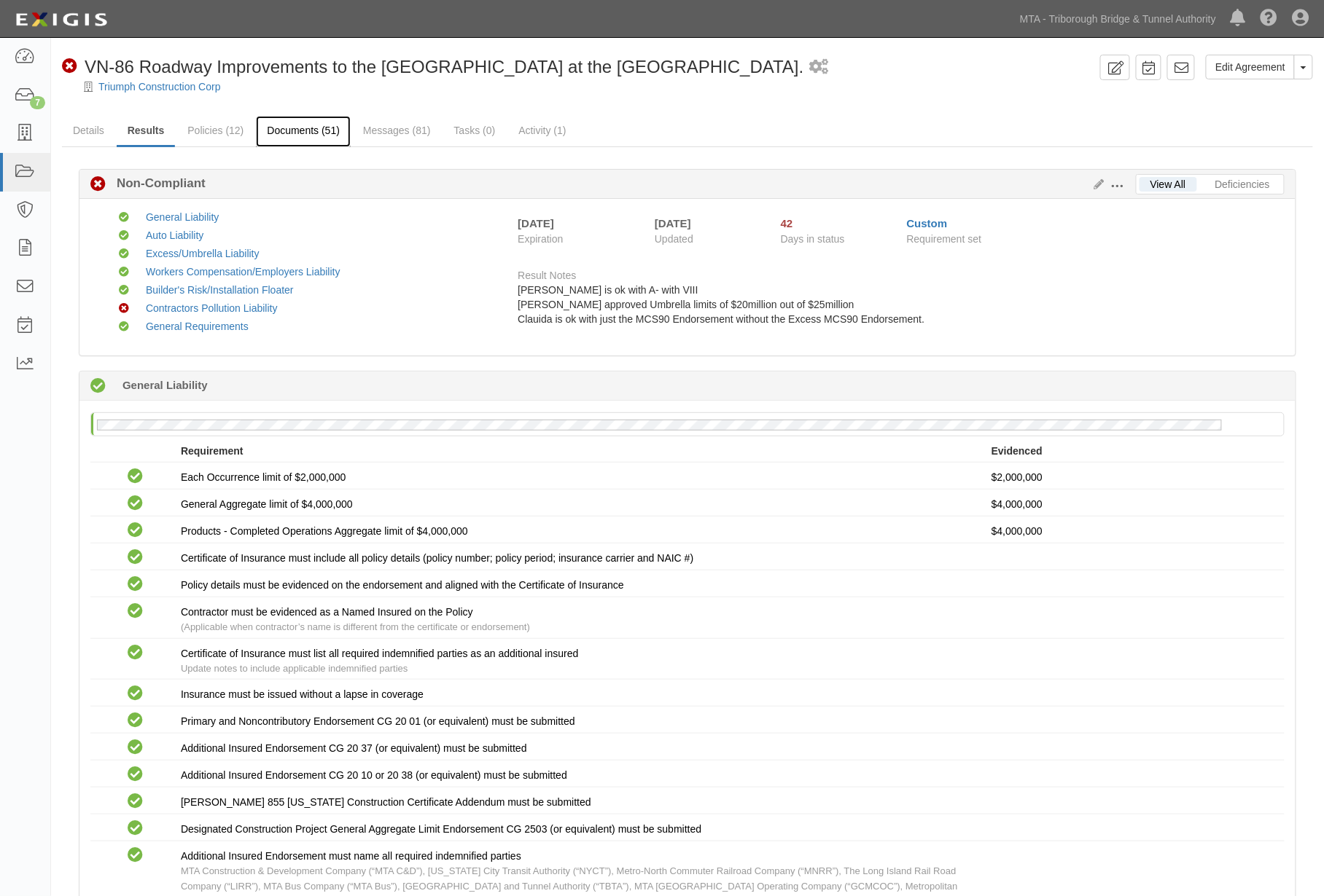
click at [299, 134] on link "Documents (51)" at bounding box center [303, 131] width 95 height 32
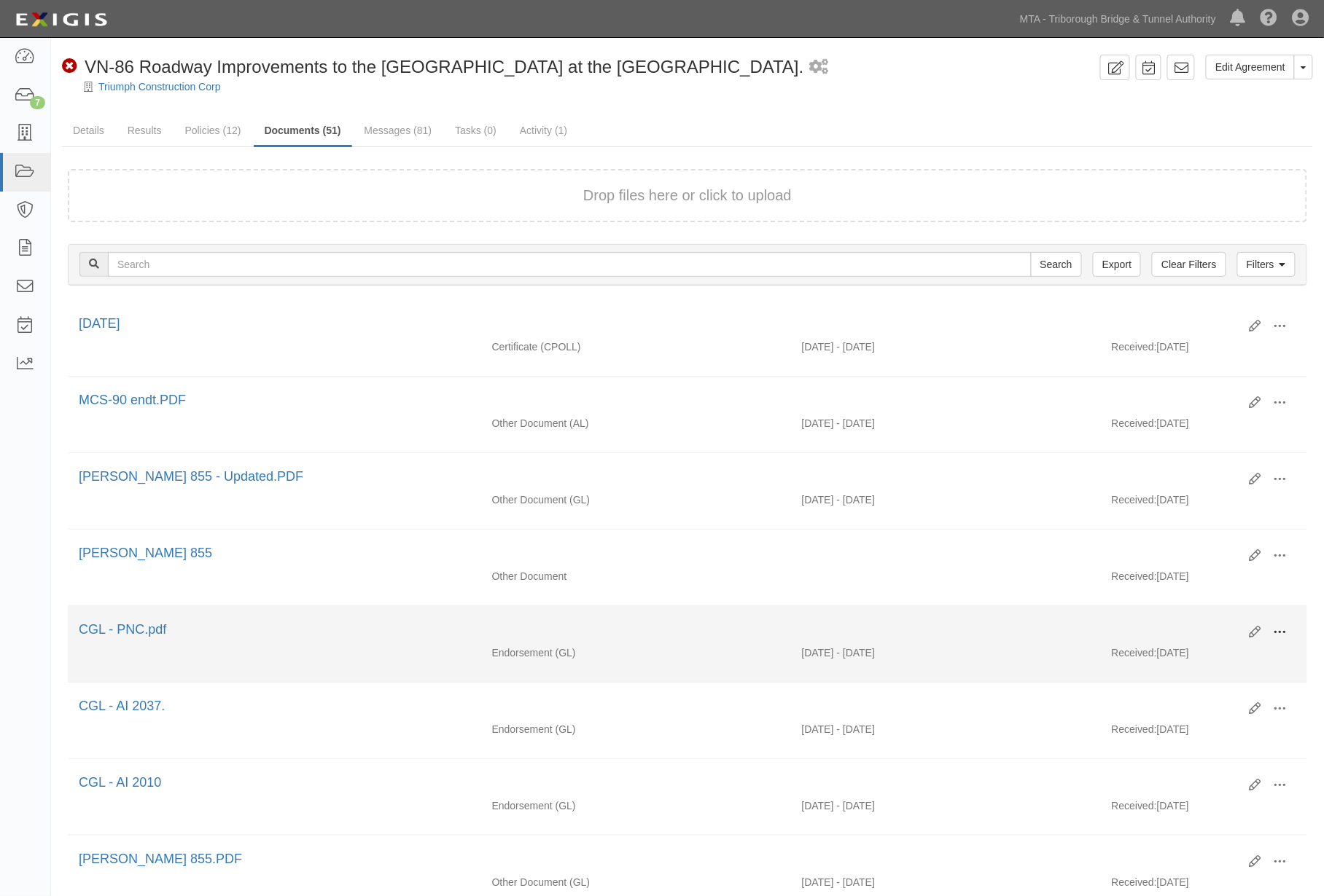
click at [1274, 635] on span at bounding box center [1280, 632] width 13 height 13
click at [1169, 623] on link "Edit" at bounding box center [1209, 627] width 116 height 27
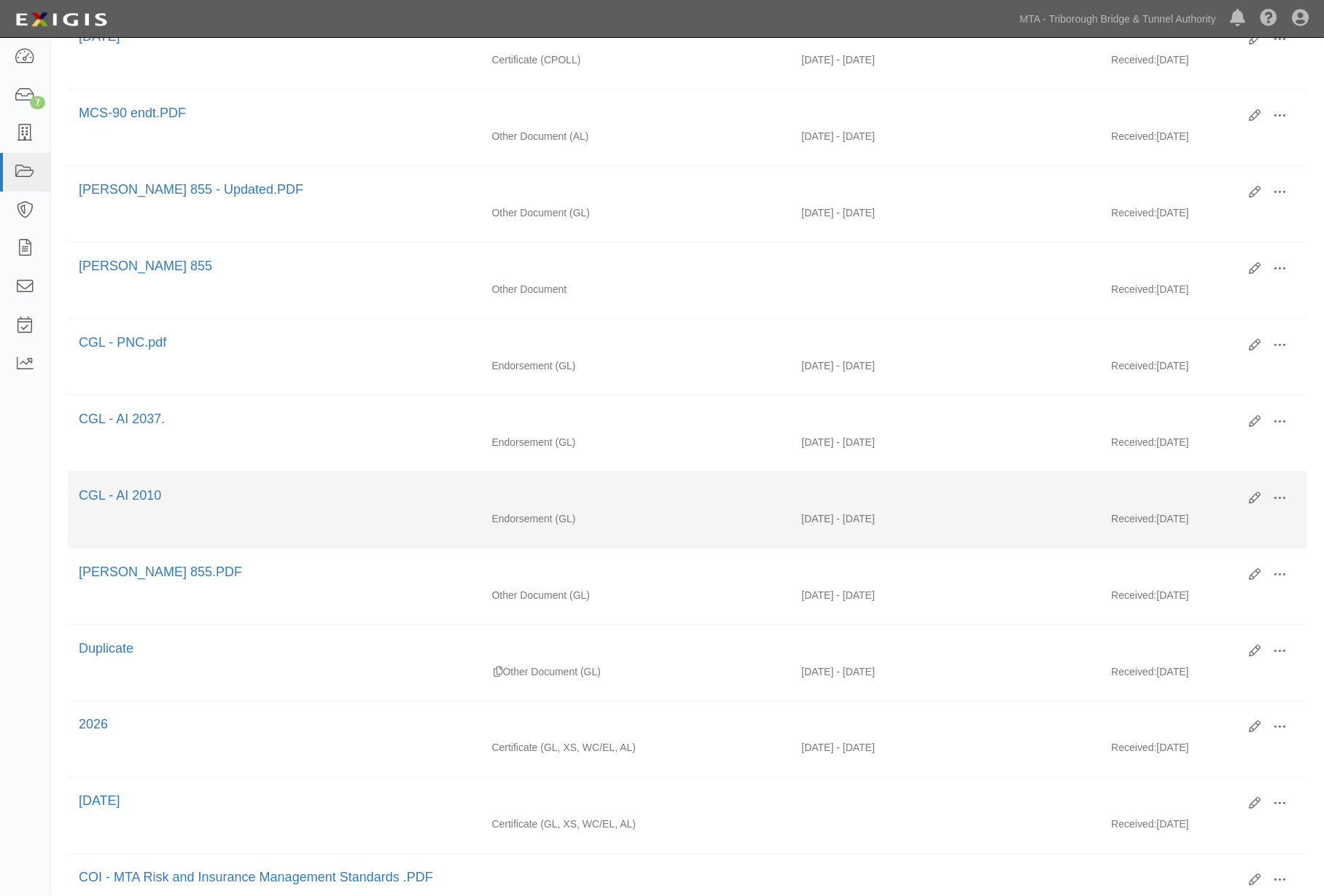
scroll to position [324, 0]
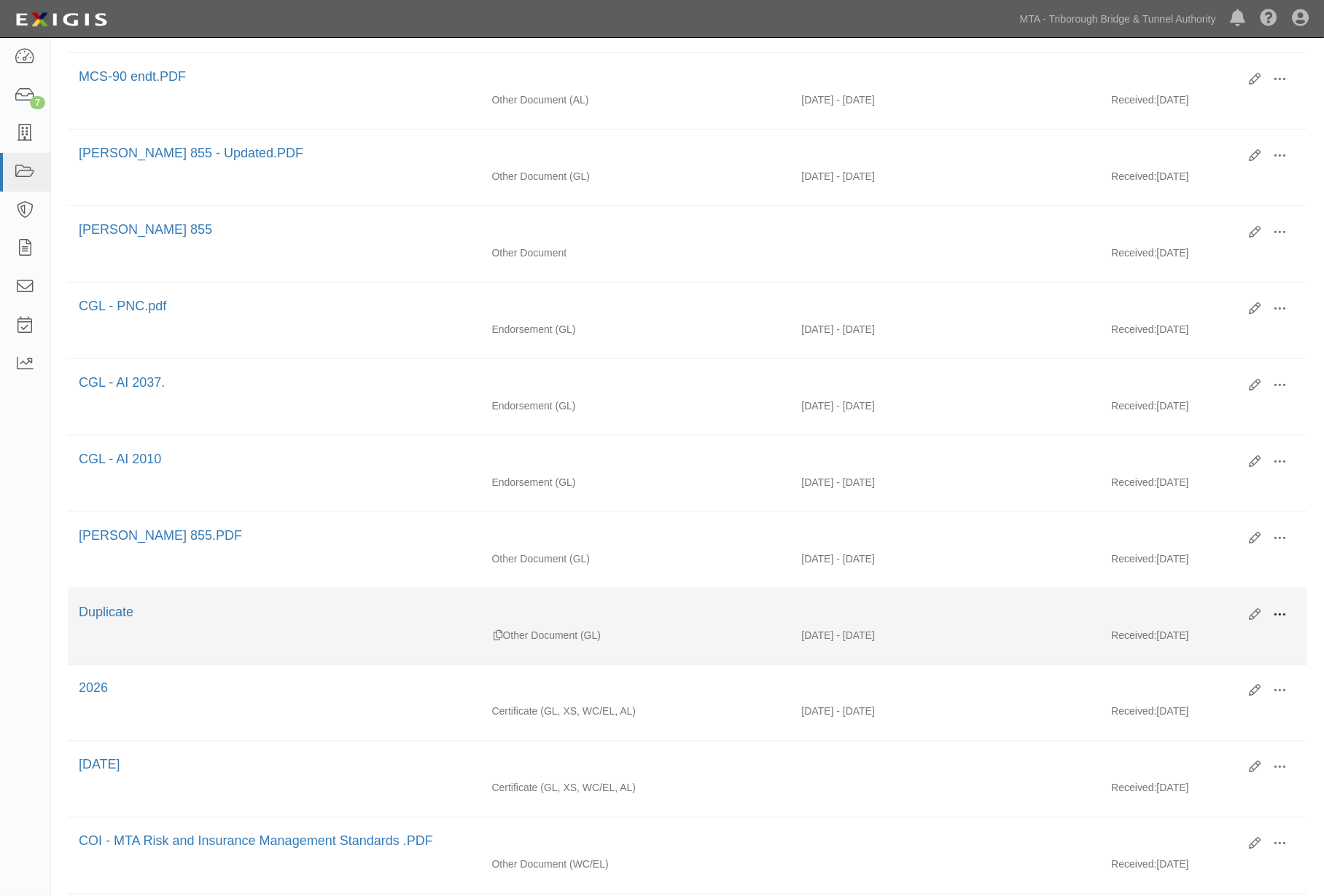
click at [1288, 627] on button at bounding box center [1280, 615] width 32 height 25
click at [1177, 645] on link "View" at bounding box center [1209, 635] width 116 height 27
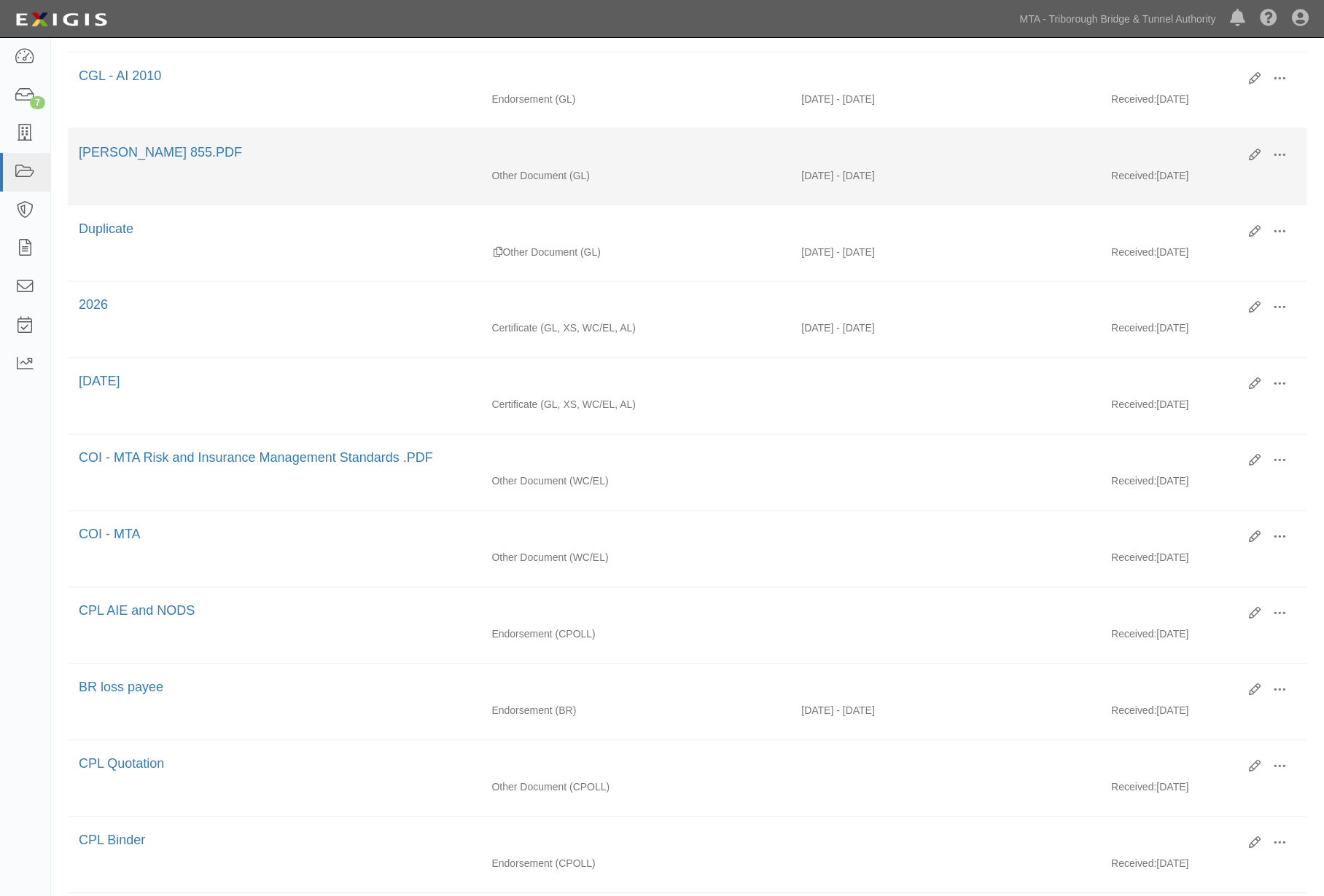
scroll to position [809, 0]
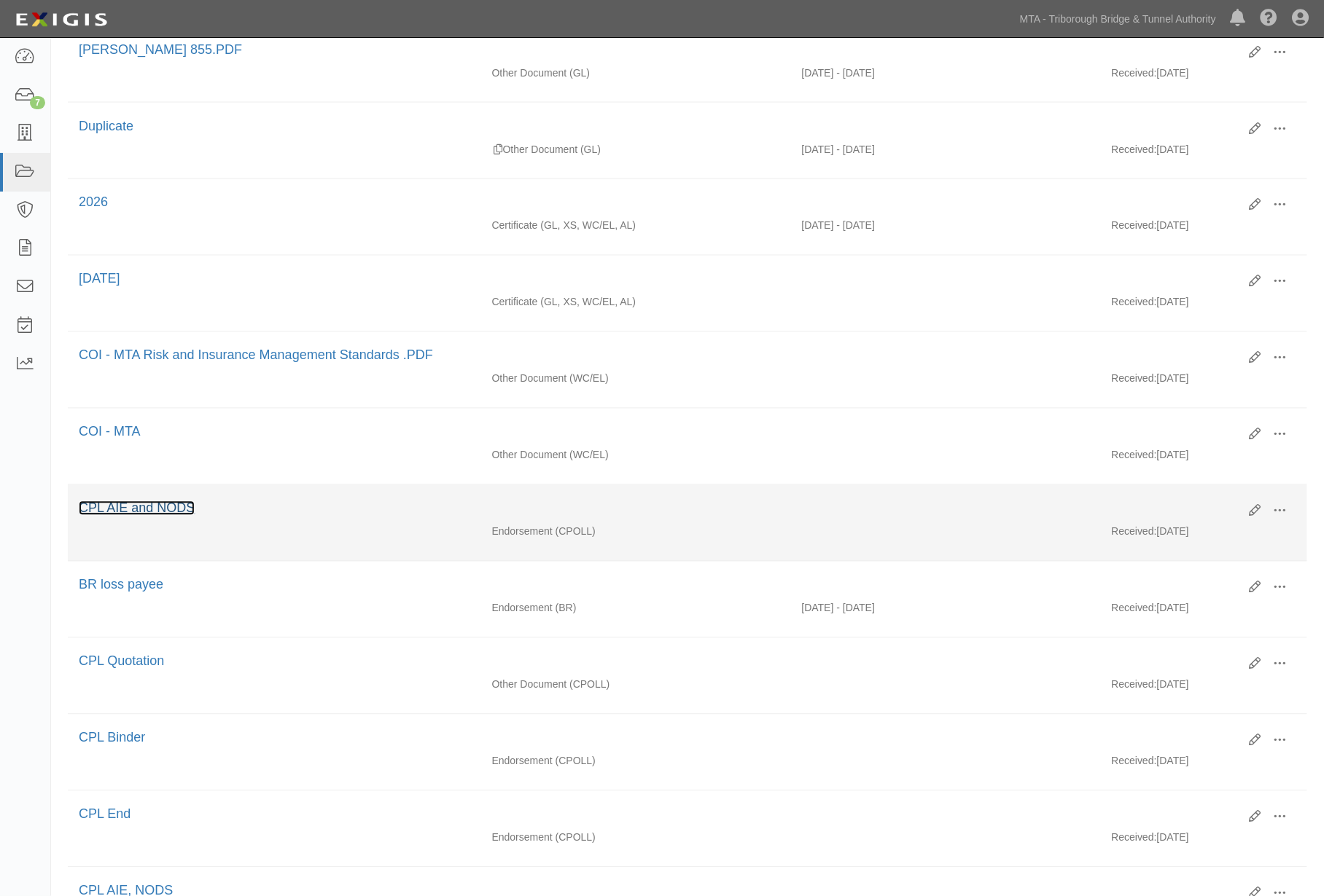
click at [140, 516] on link "CPL AIE and NODS" at bounding box center [136, 508] width 116 height 15
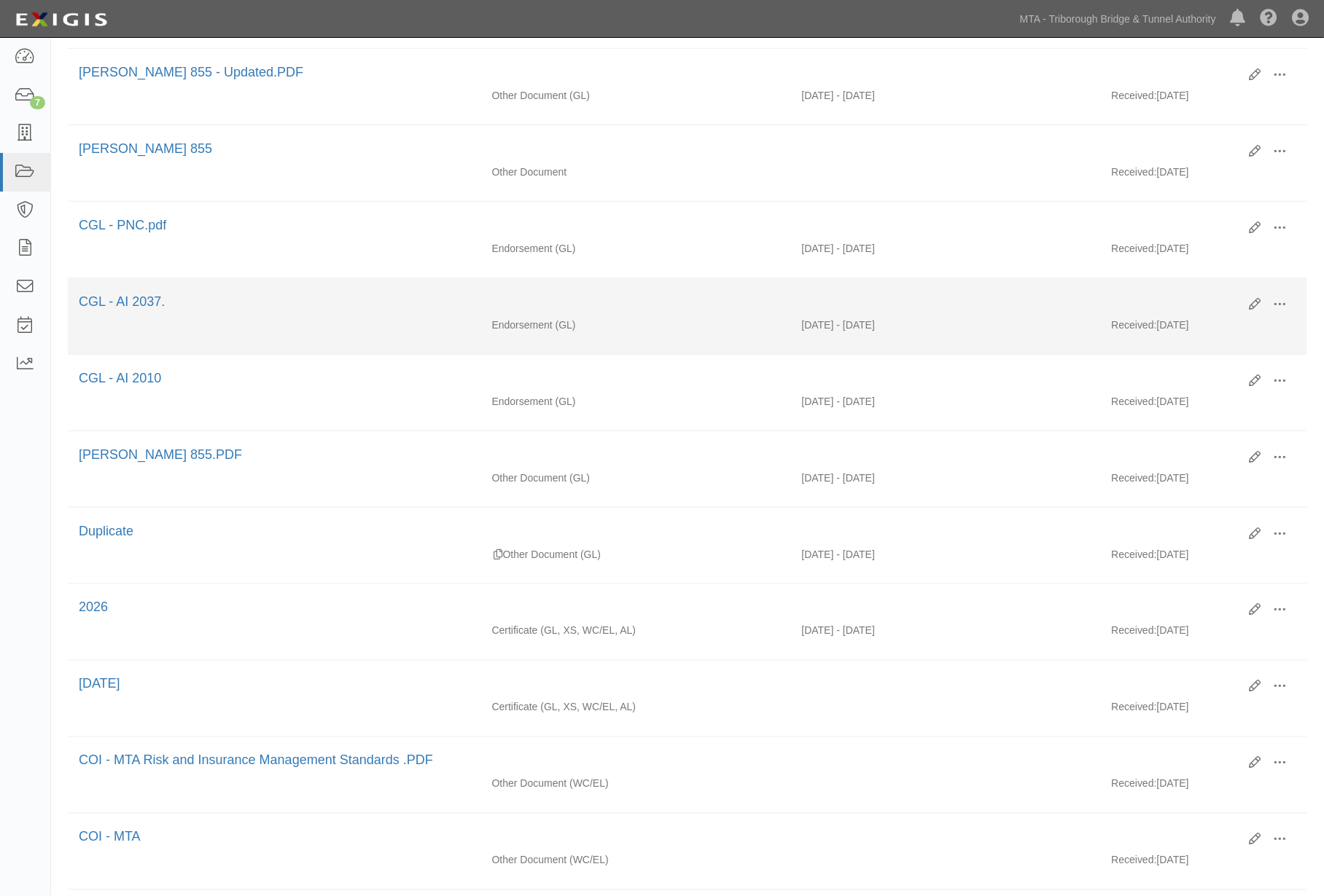
scroll to position [485, 0]
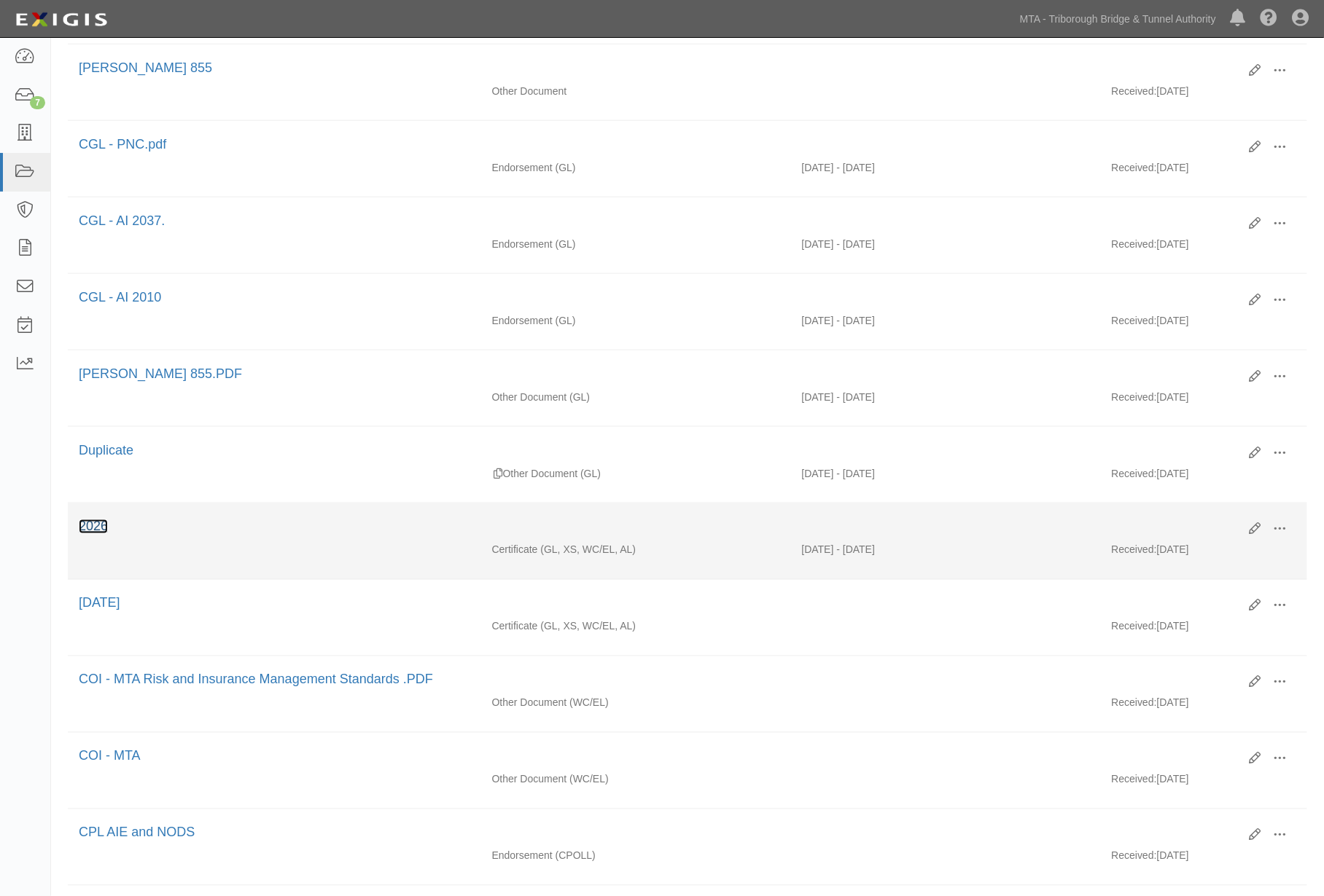
click at [86, 534] on link "2026" at bounding box center [94, 526] width 30 height 15
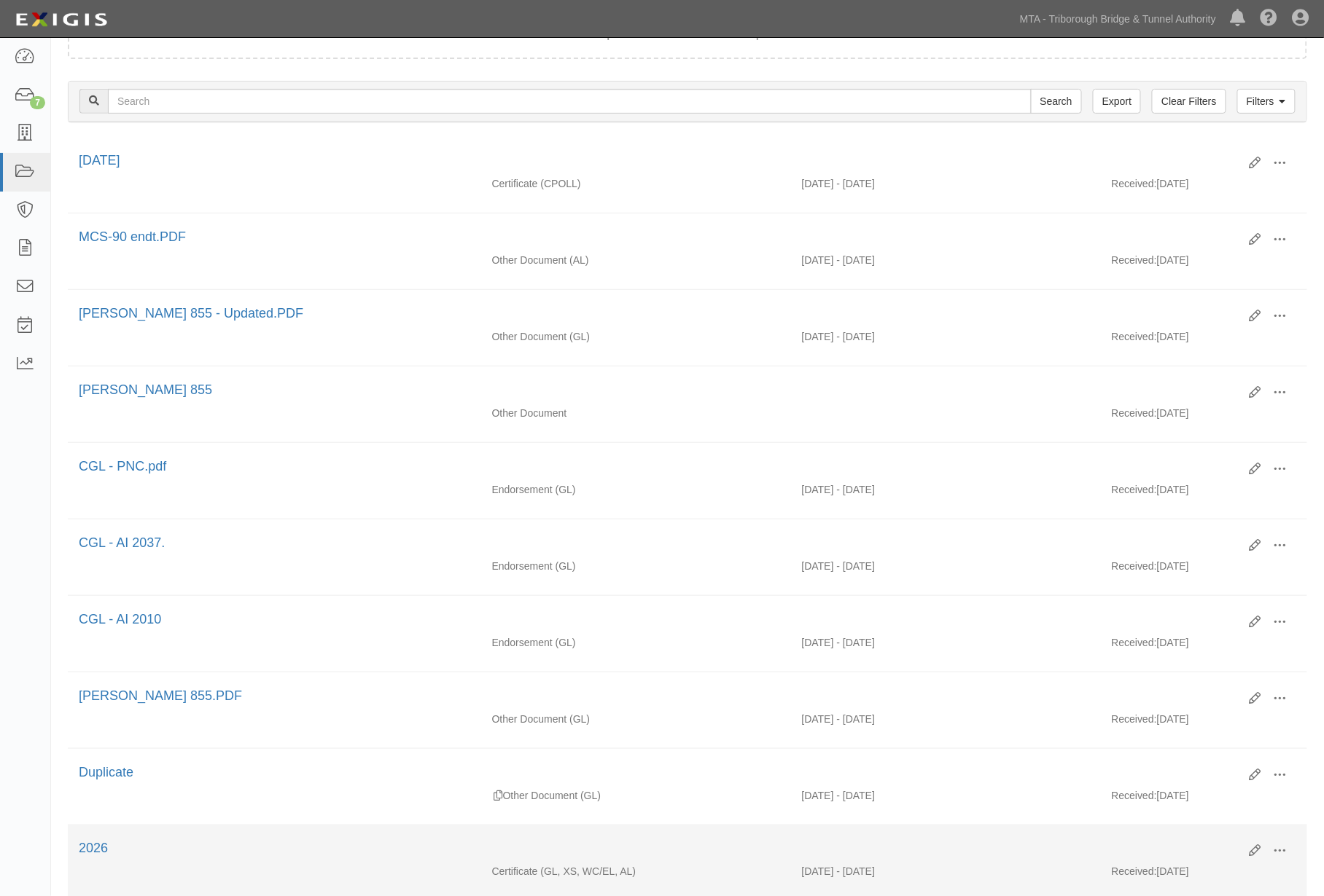
scroll to position [61, 0]
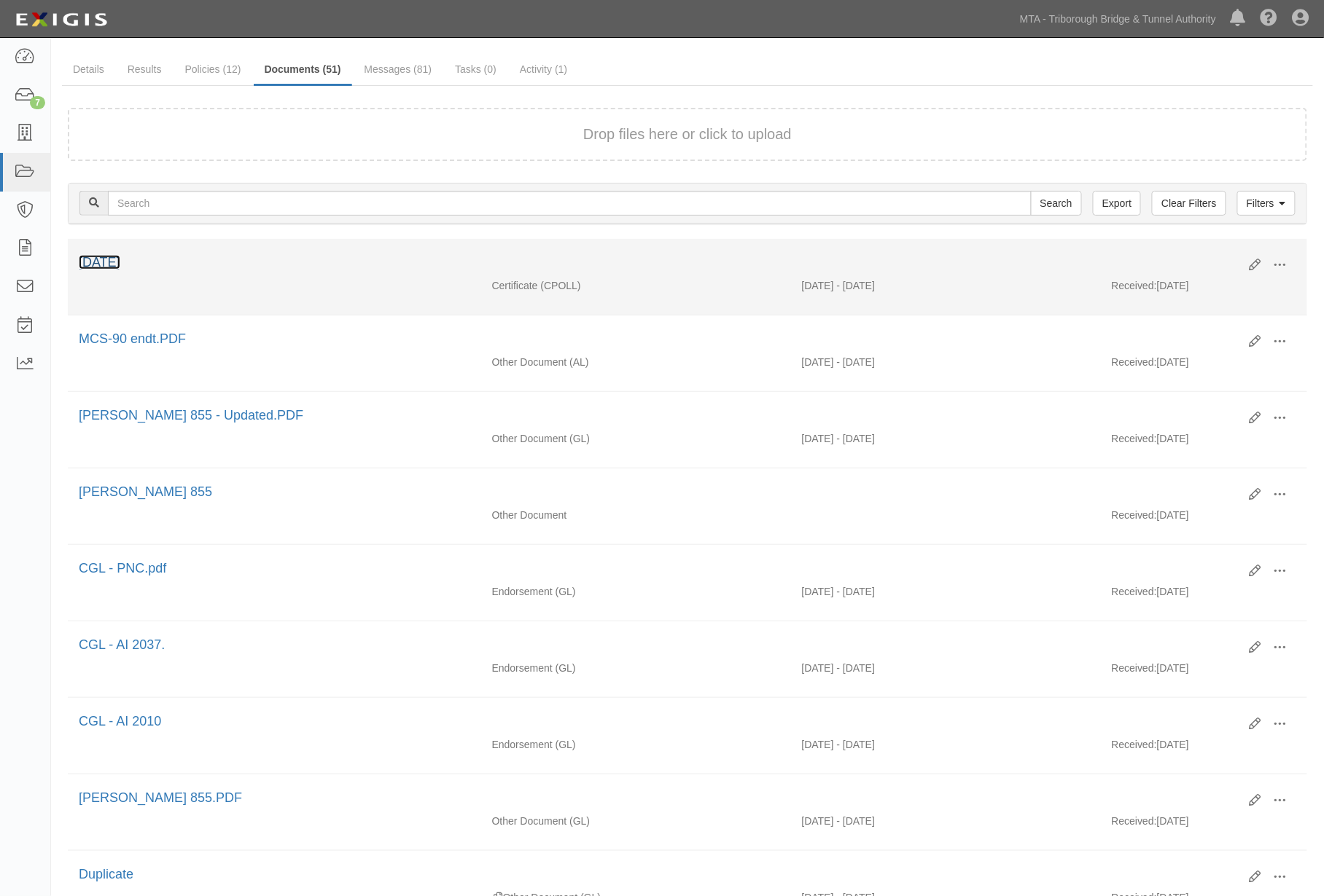
click at [89, 258] on link "8.1.27" at bounding box center [100, 261] width 41 height 15
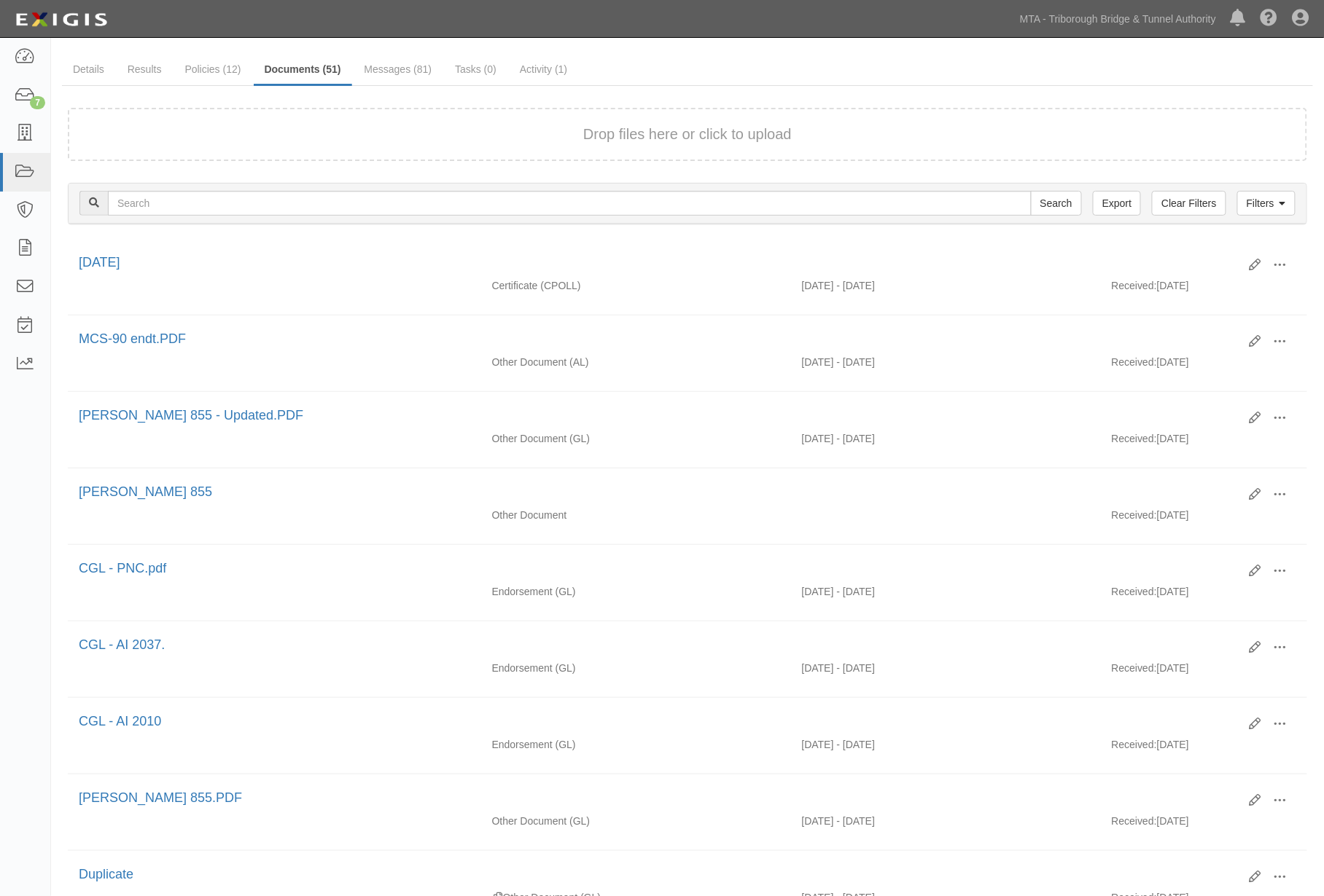
scroll to position [0, 0]
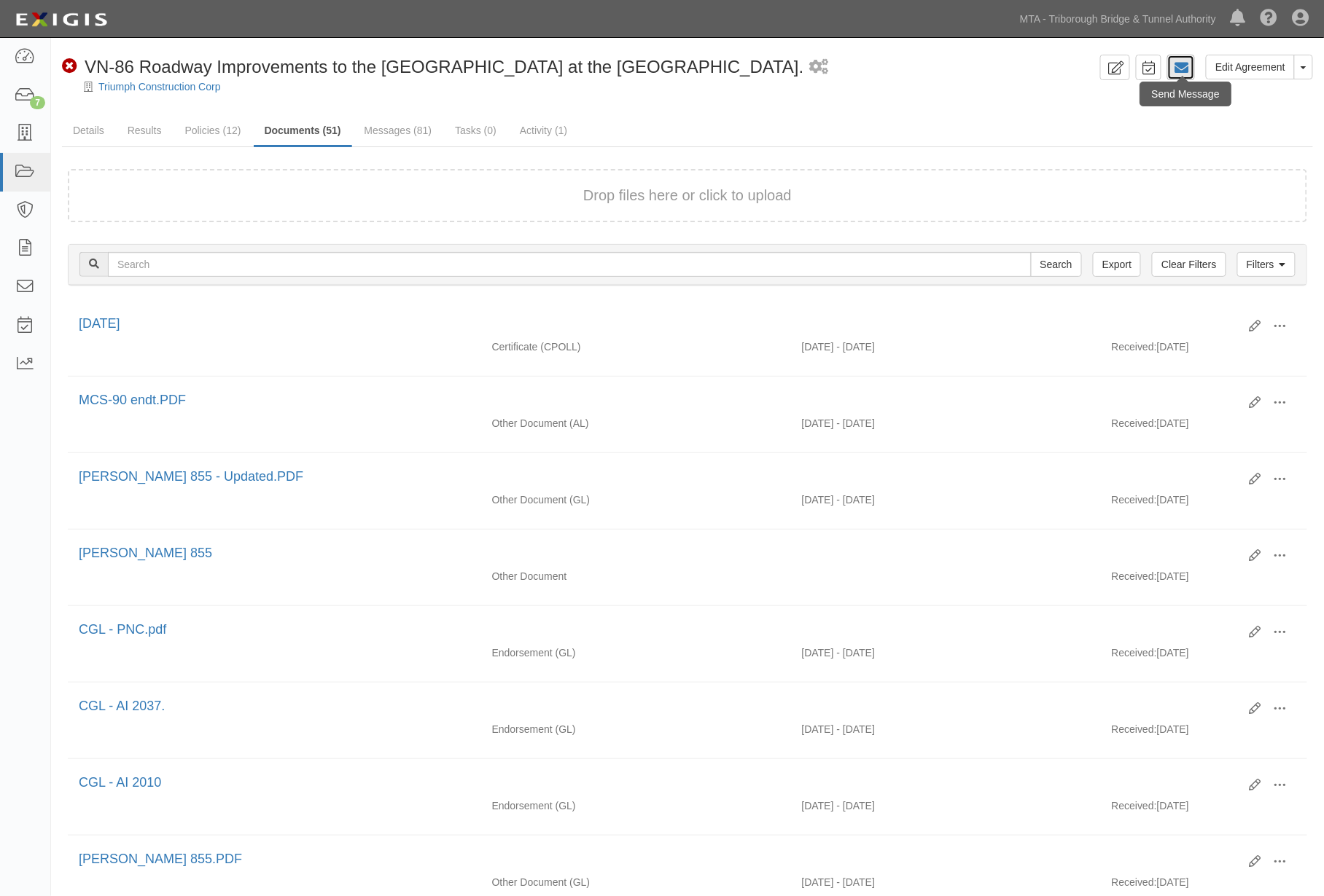
click at [1176, 68] on icon at bounding box center [1181, 67] width 15 height 15
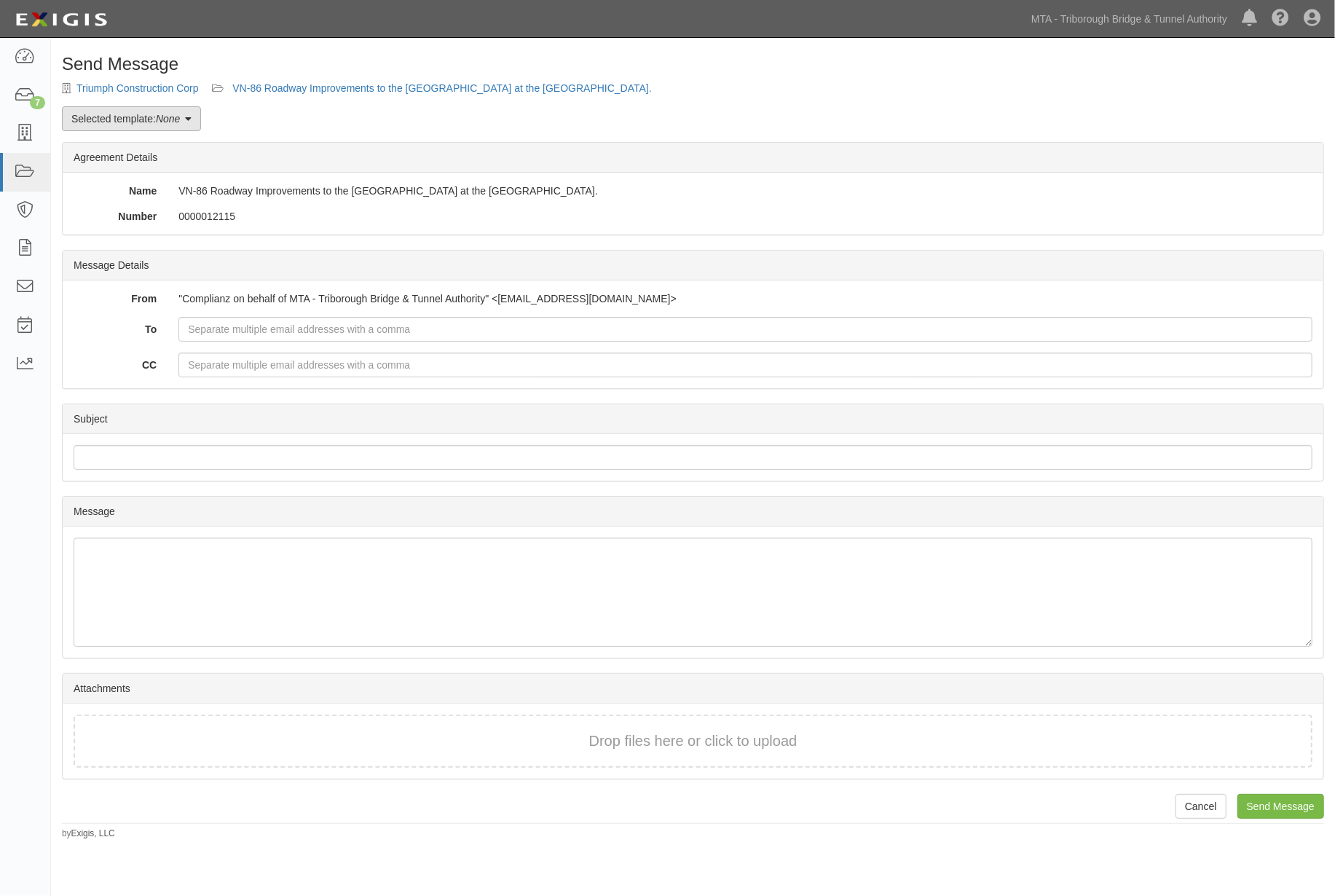
click at [185, 118] on link "Selected template: None" at bounding box center [131, 118] width 139 height 25
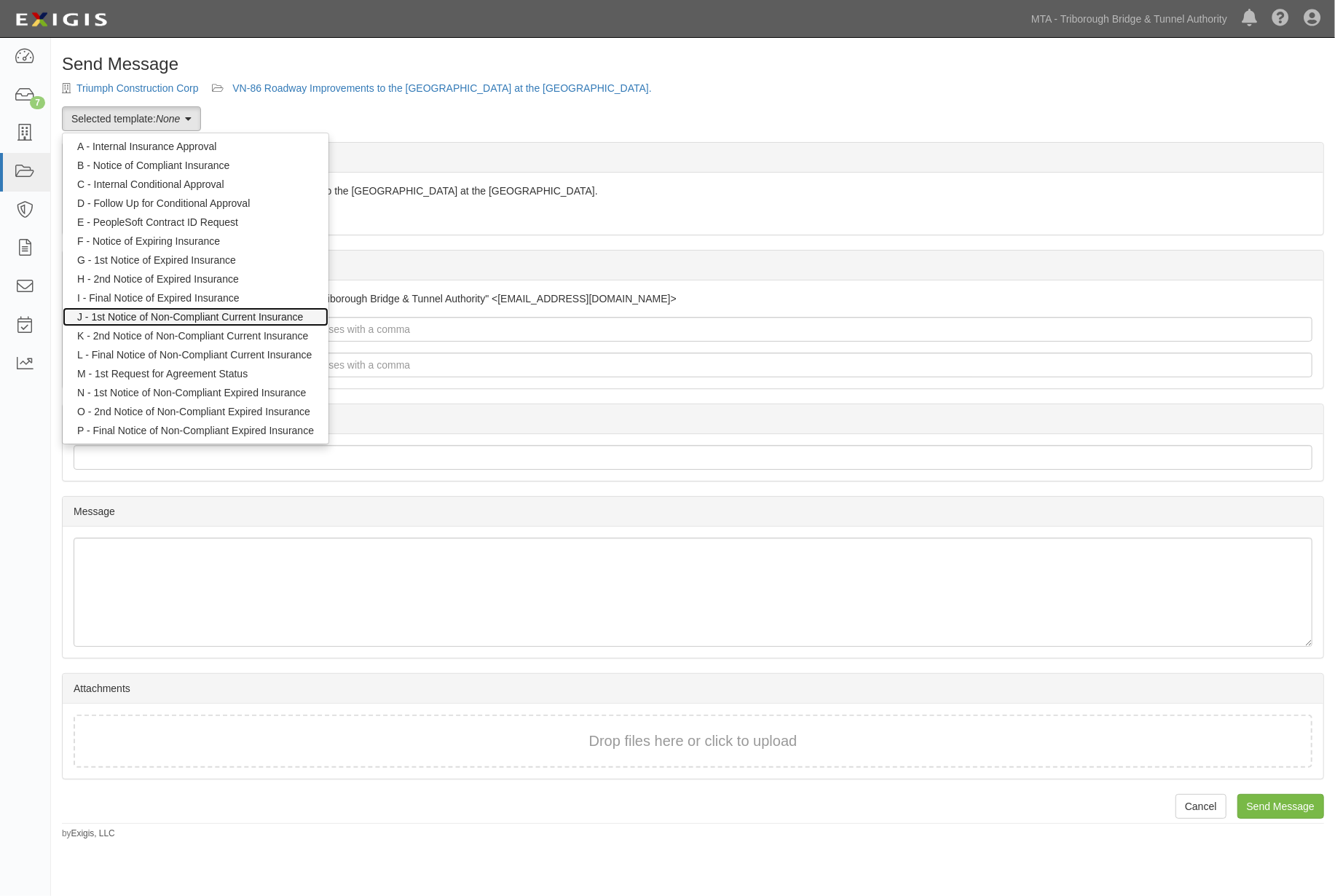
click at [230, 316] on link "J - 1st Notice of Non-Compliant Current Insurance" at bounding box center [194, 317] width 265 height 19
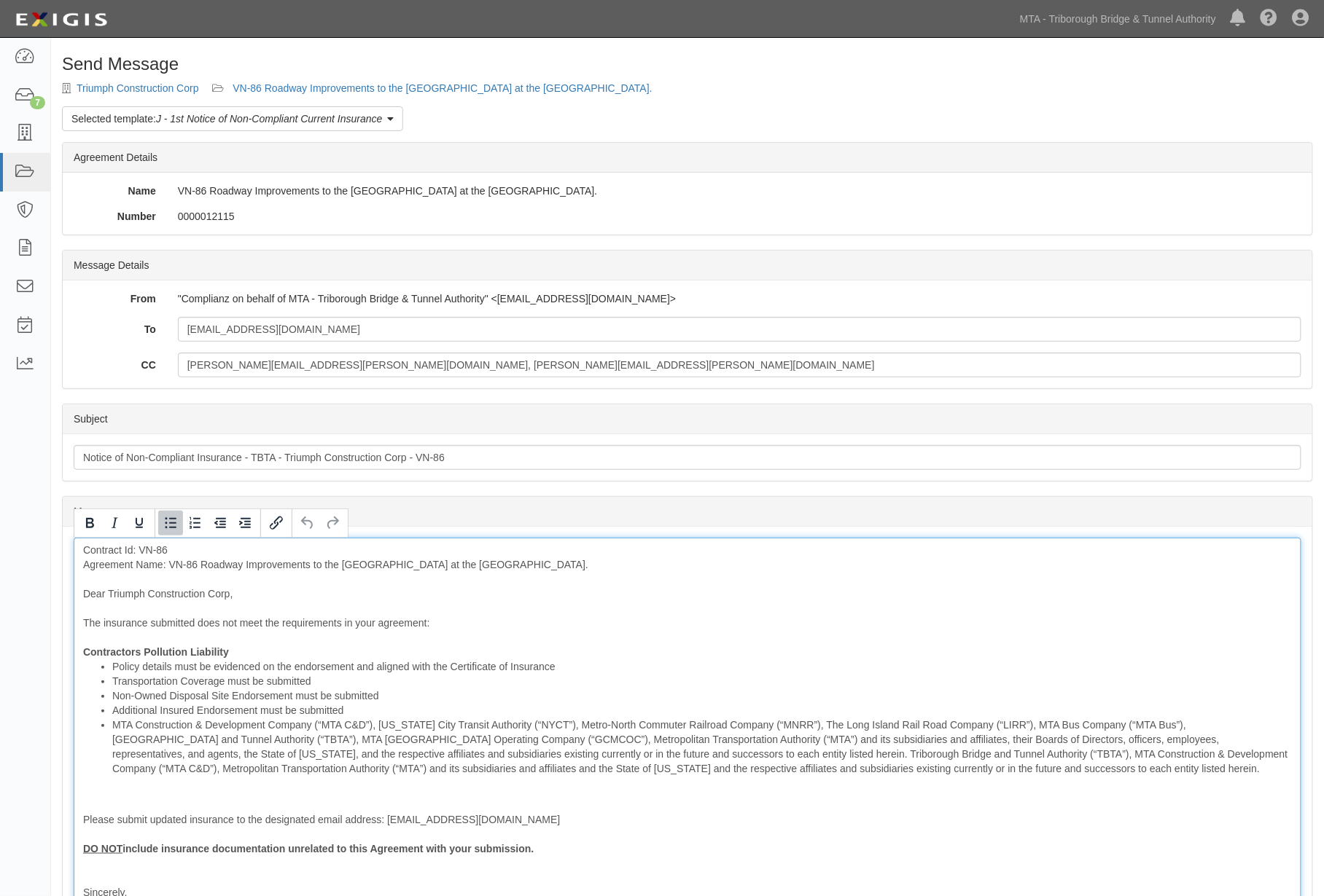
click at [111, 723] on ul "Policy details must be evidenced on the endorsement and aligned with the Certif…" at bounding box center [687, 717] width 1208 height 116
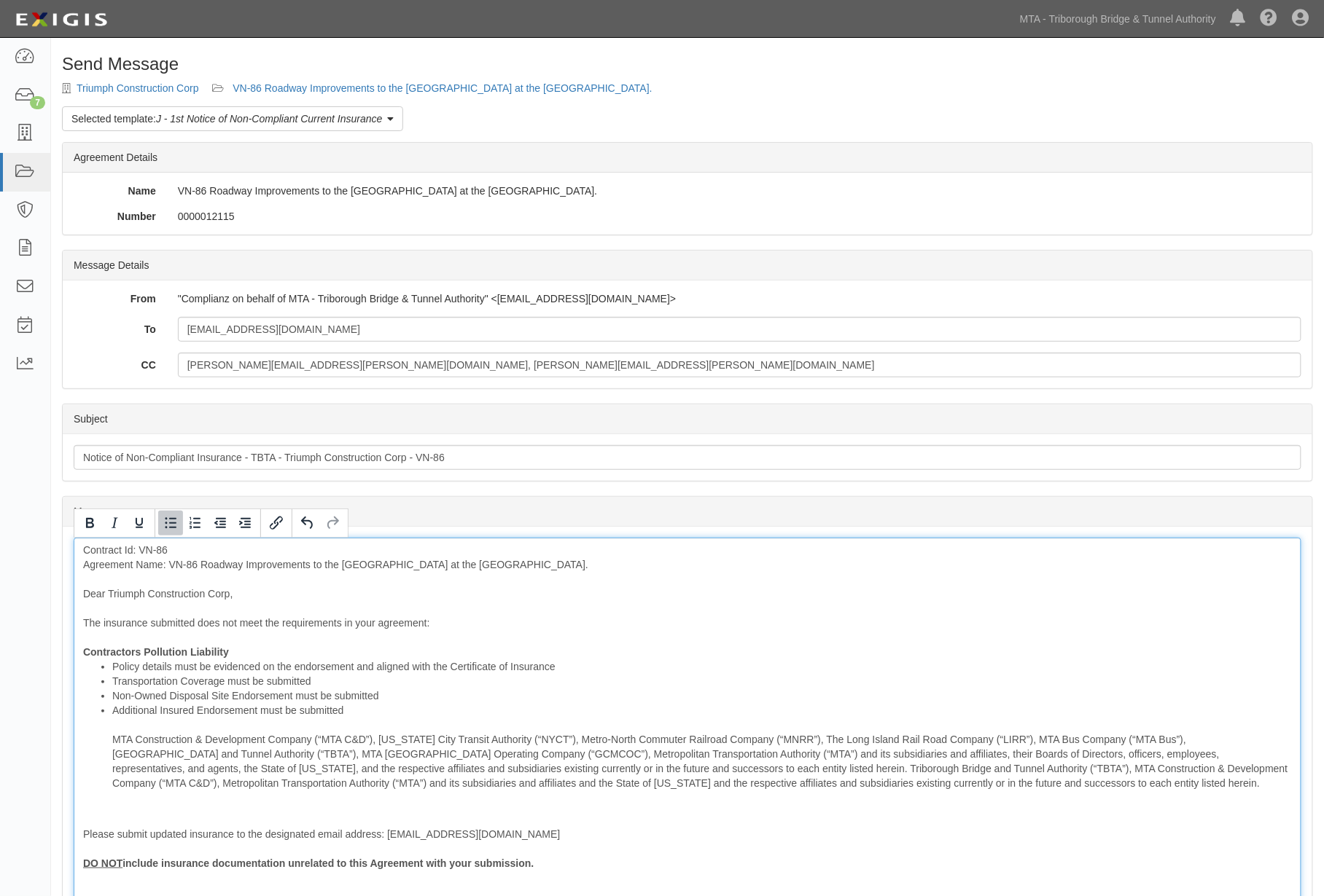
click at [345, 709] on li "Additional Insured Endorsement must be submitted" at bounding box center [702, 746] width 1180 height 88
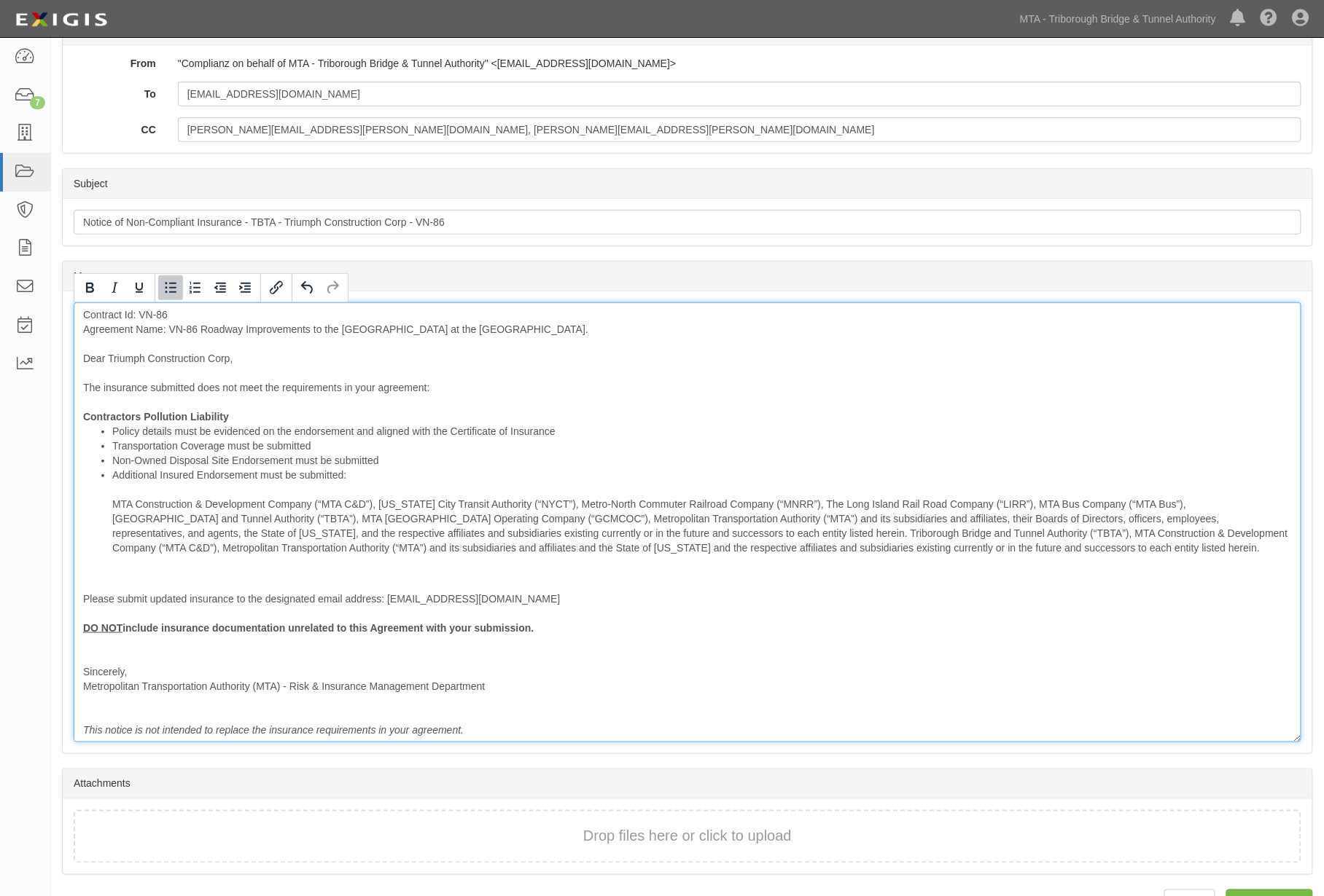
scroll to position [243, 0]
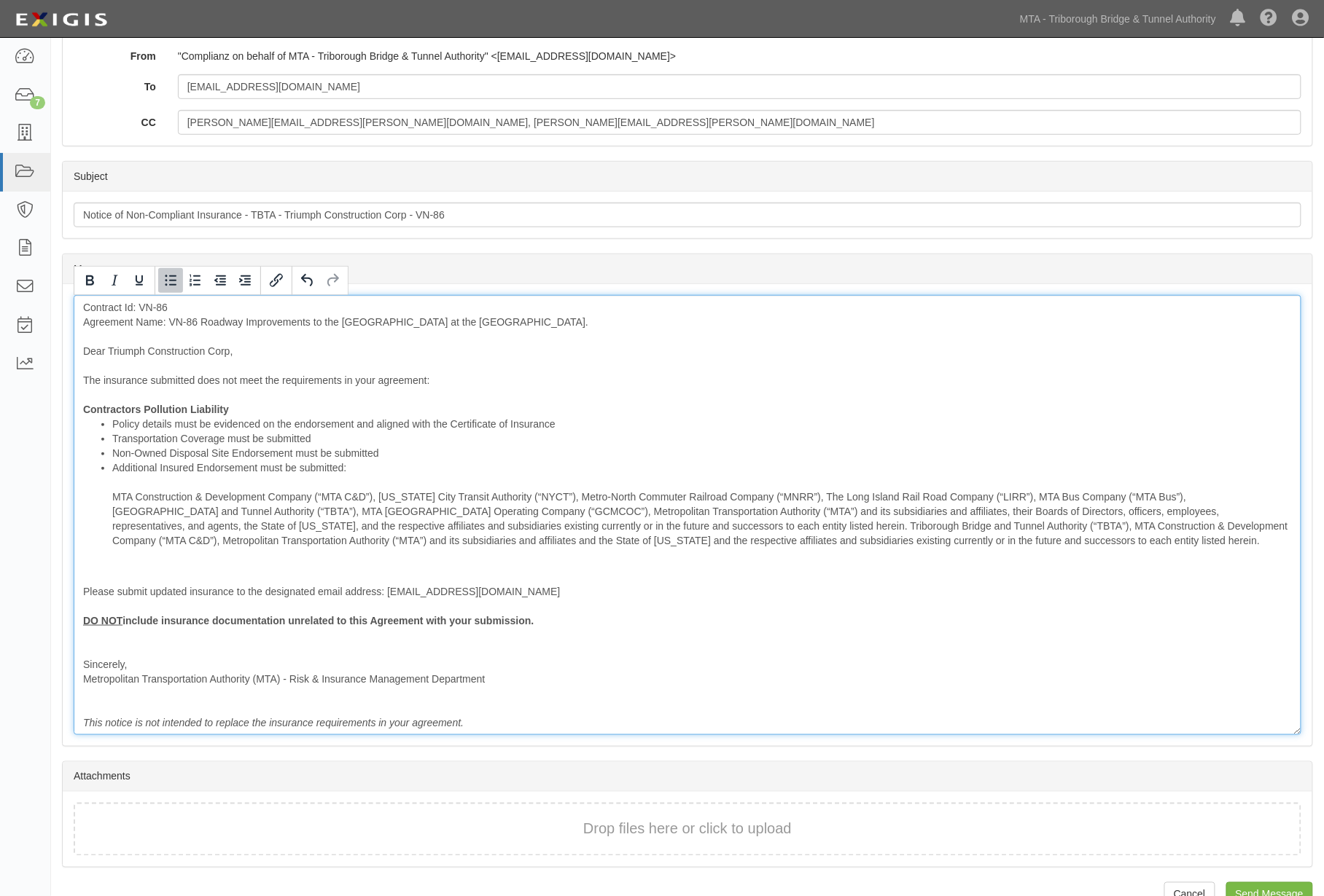
click at [91, 573] on div "Contract Id: VN-86 Agreement Name: VN-86 Roadway Improvements to the [GEOGRAPHI…" at bounding box center [687, 515] width 1227 height 440
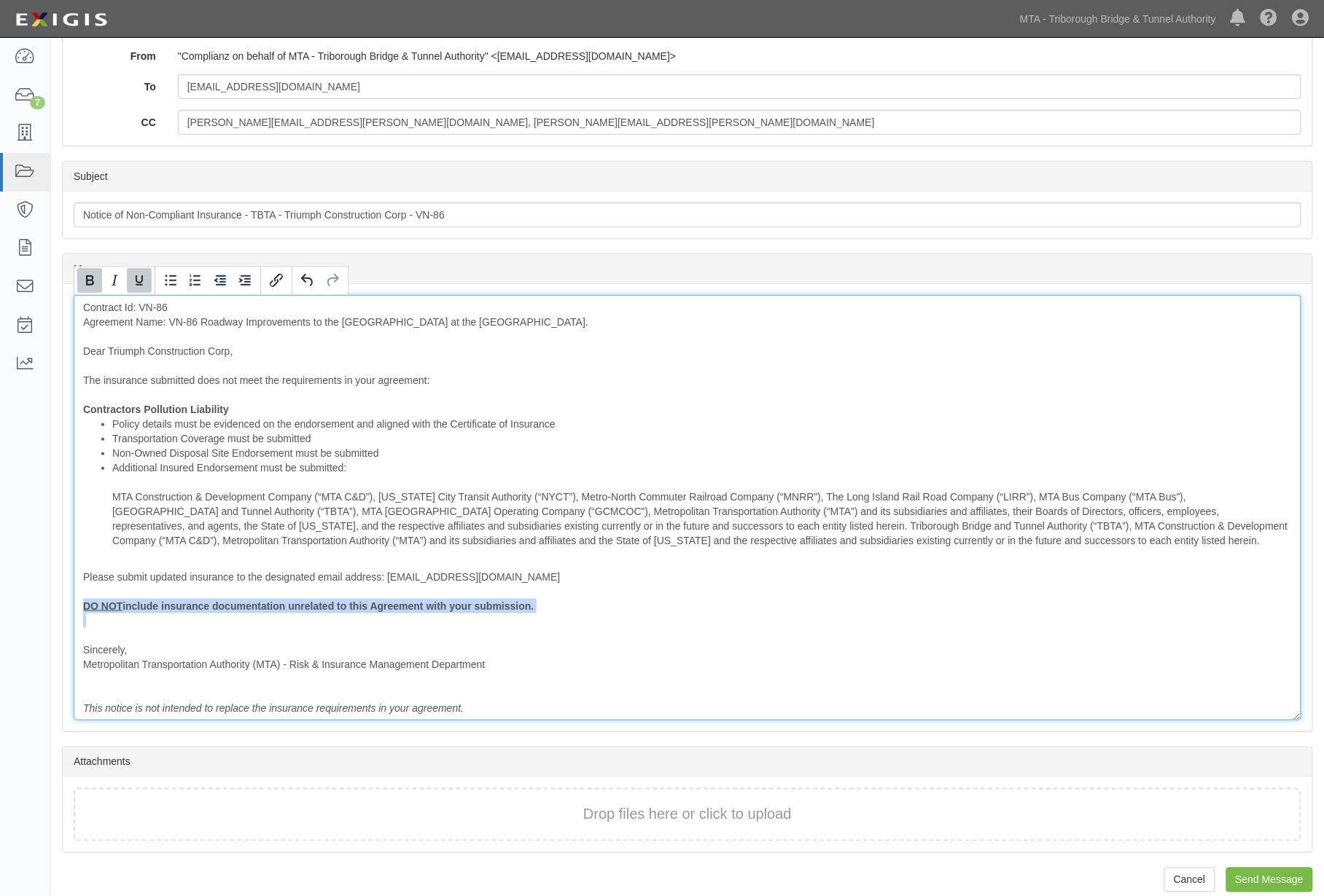
drag, startPoint x: 107, startPoint y: 629, endPoint x: 82, endPoint y: 600, distance: 38.3
click at [82, 600] on div "Contract Id: VN-86 Agreement Name: VN-86 Roadway Improvements to the [GEOGRAPHI…" at bounding box center [687, 507] width 1227 height 425
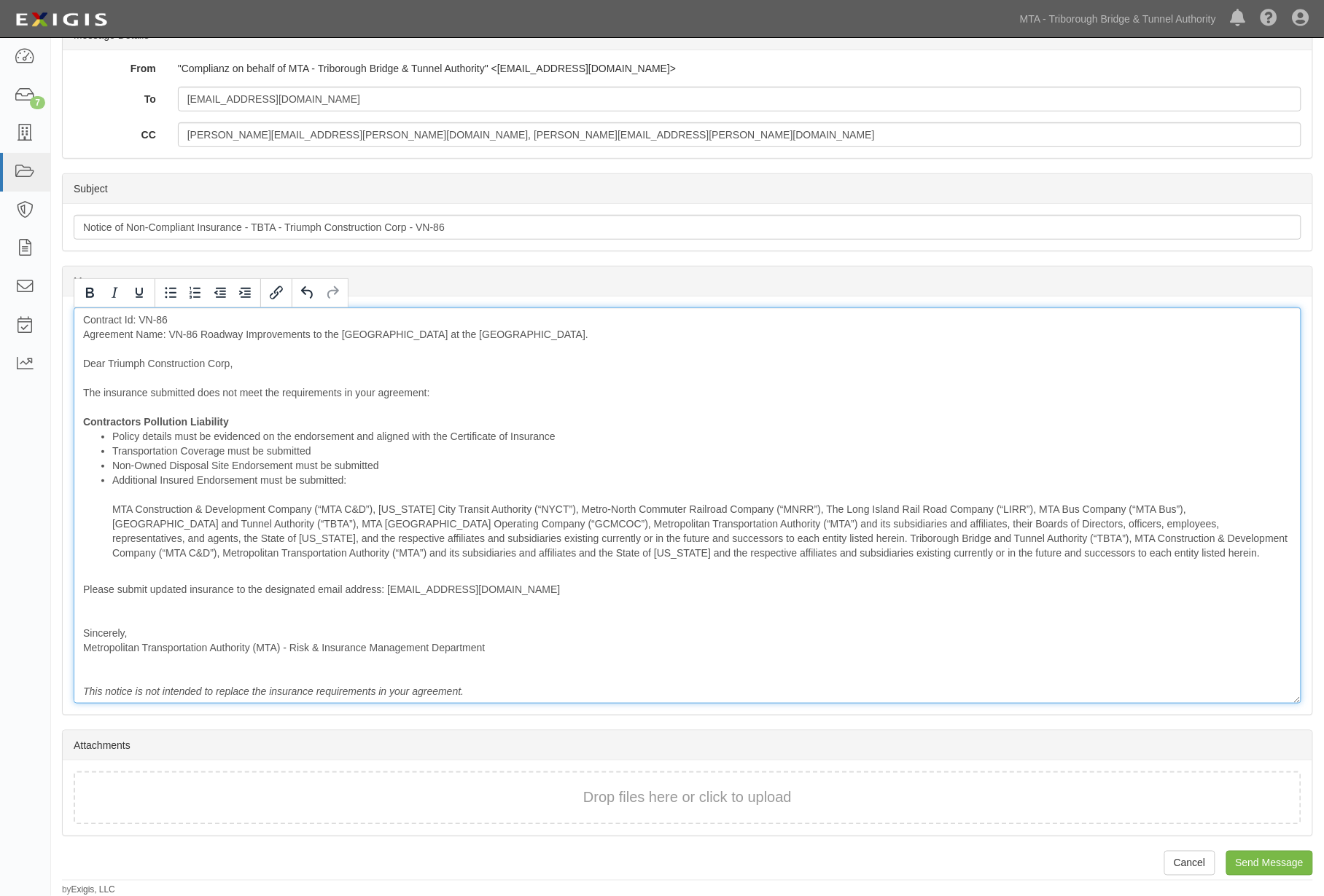
click at [93, 609] on div "Contract Id: VN-86 Agreement Name: VN-86 Roadway Improvements to the [GEOGRAPHI…" at bounding box center [687, 506] width 1227 height 397
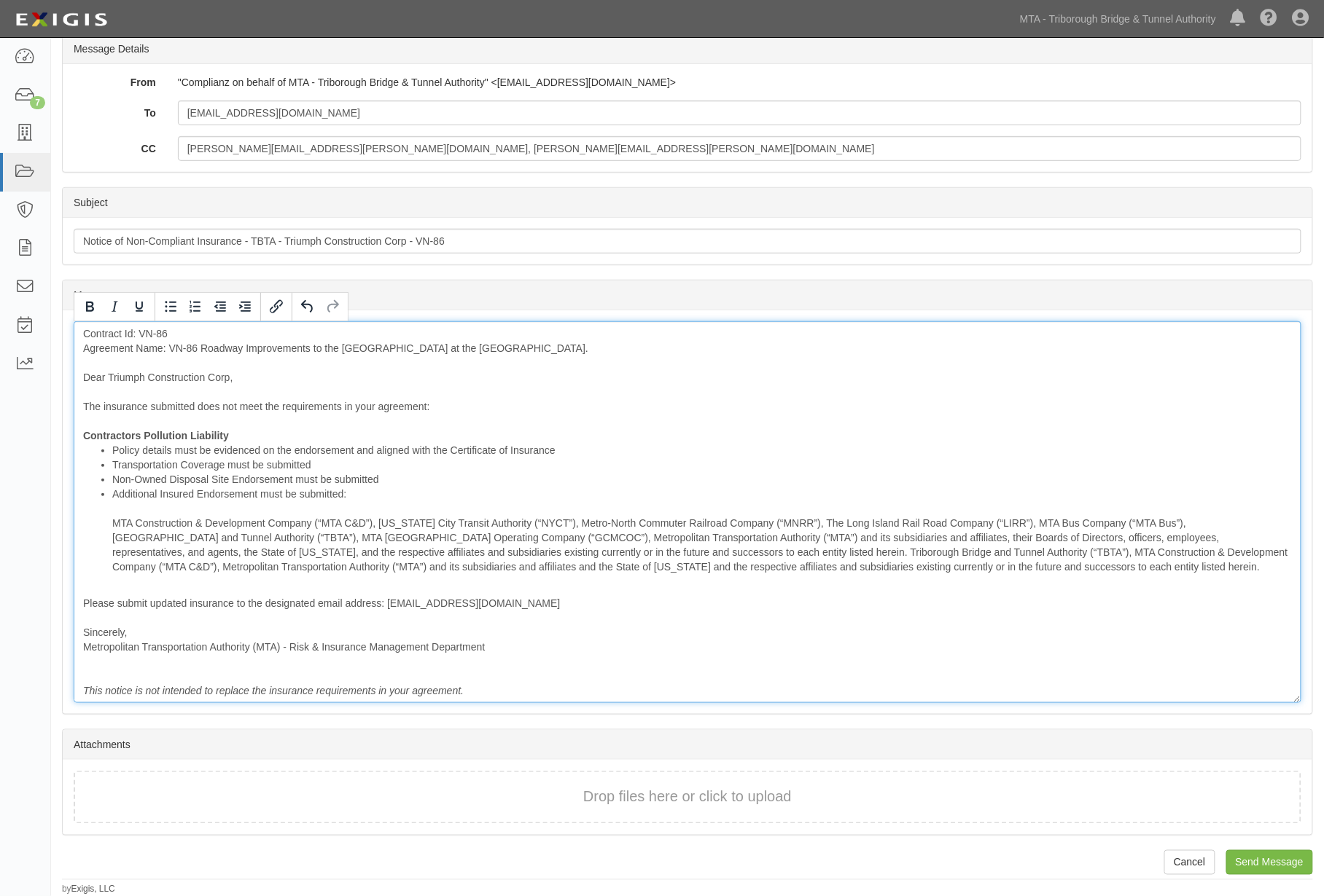
scroll to position [216, 0]
drag, startPoint x: 198, startPoint y: 344, endPoint x: 171, endPoint y: 346, distance: 27.1
click at [171, 346] on div "Contract Id: VN-86 Agreement Name: VN-86 Roadway Improvements to the [GEOGRAPHI…" at bounding box center [687, 512] width 1227 height 382
click at [703, 670] on div "Contract Id: VN-86 Agreement Name: Roadway Improvements to the [GEOGRAPHIC_DATA…" at bounding box center [687, 512] width 1227 height 382
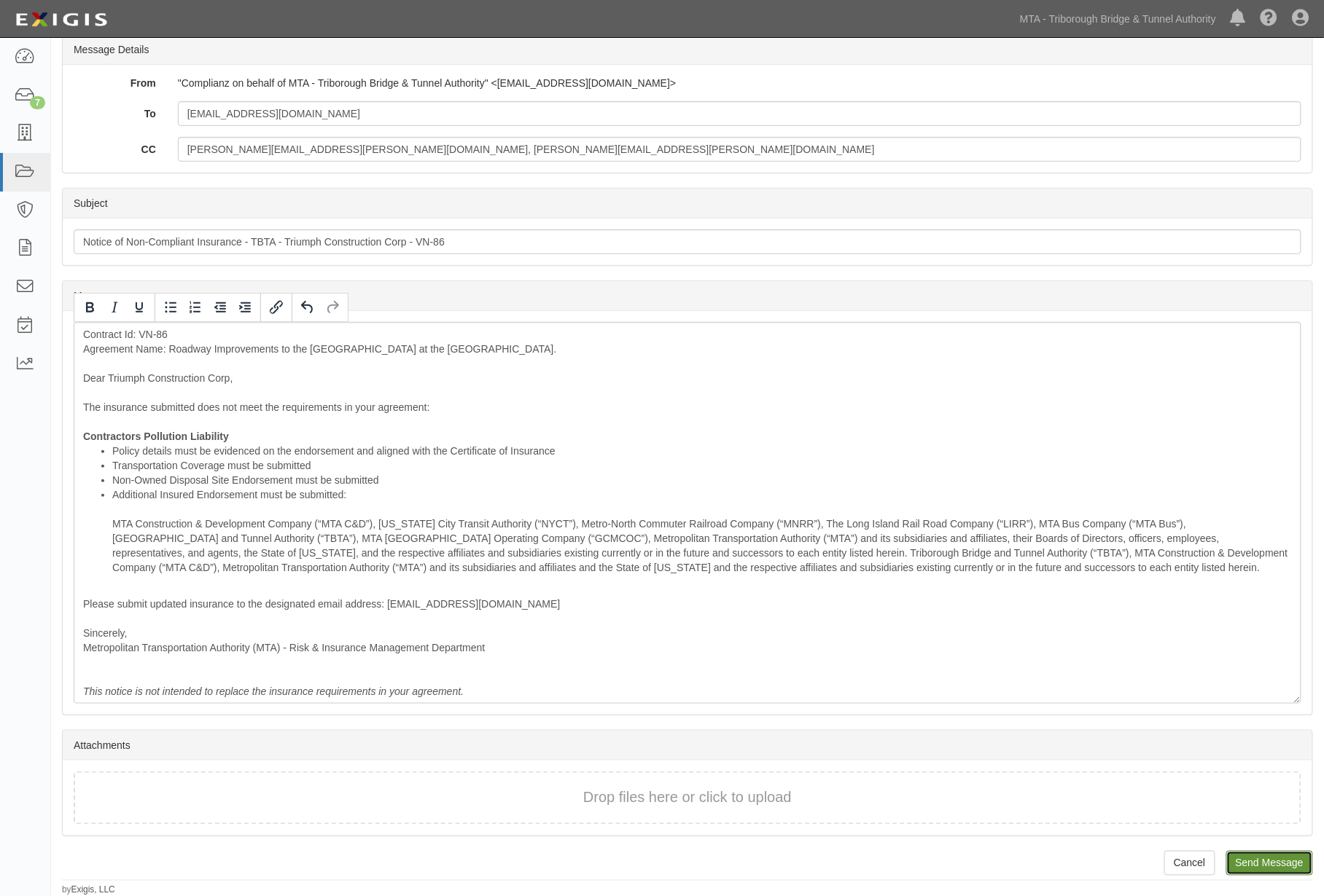
click at [1281, 864] on input "Send Message" at bounding box center [1270, 862] width 87 height 25
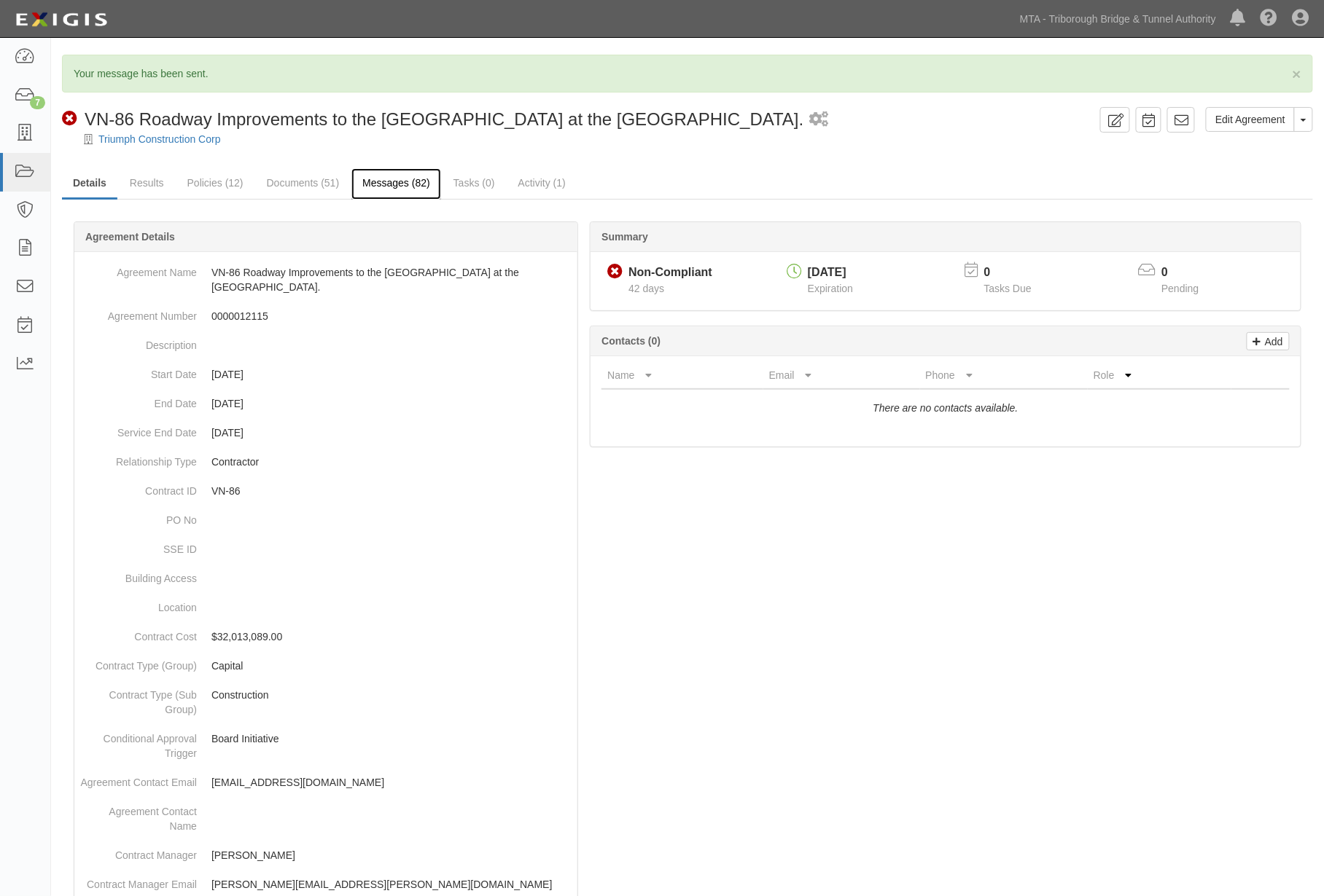
click at [377, 178] on link "Messages (82)" at bounding box center [396, 185] width 90 height 32
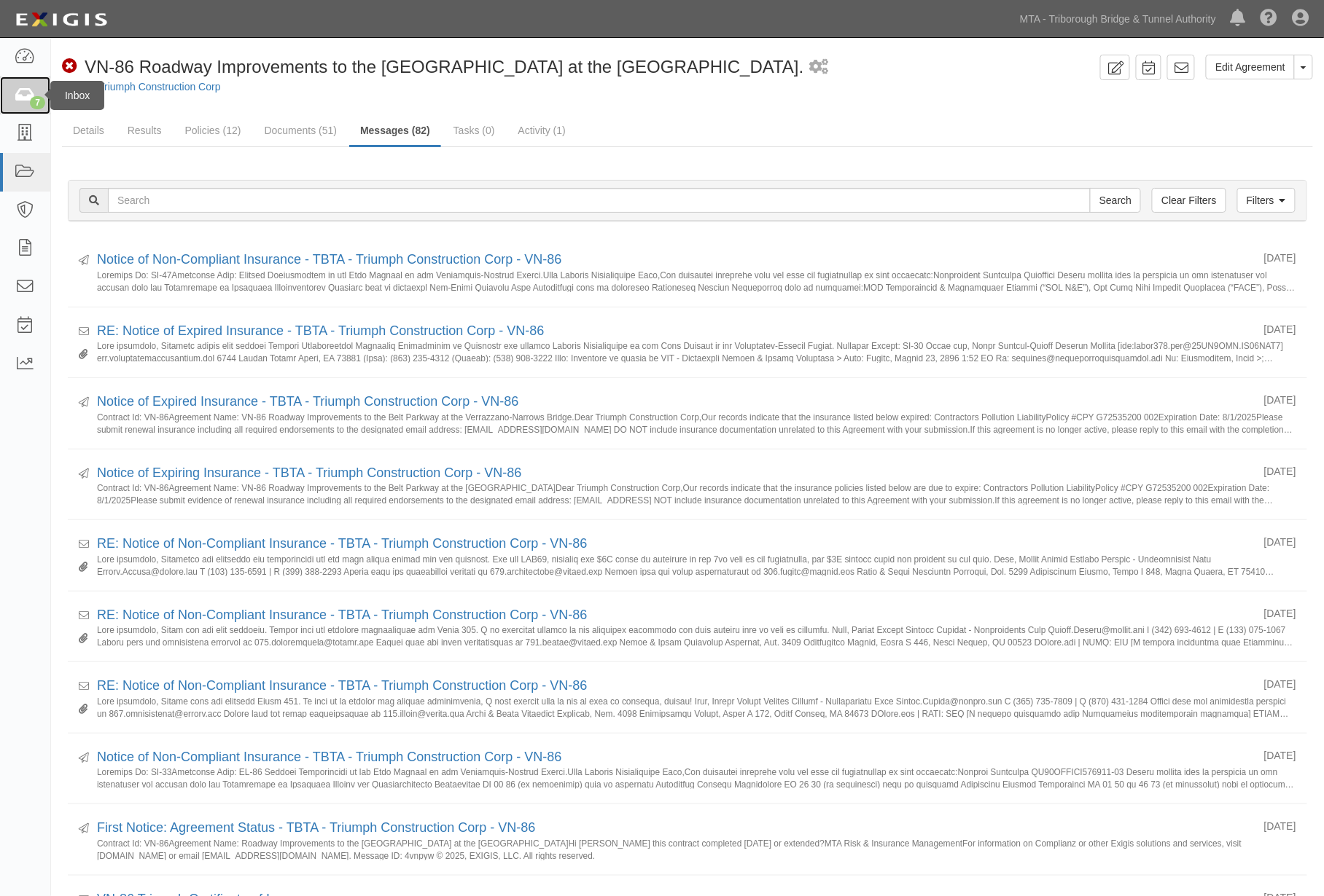
click at [20, 96] on icon at bounding box center [25, 96] width 21 height 17
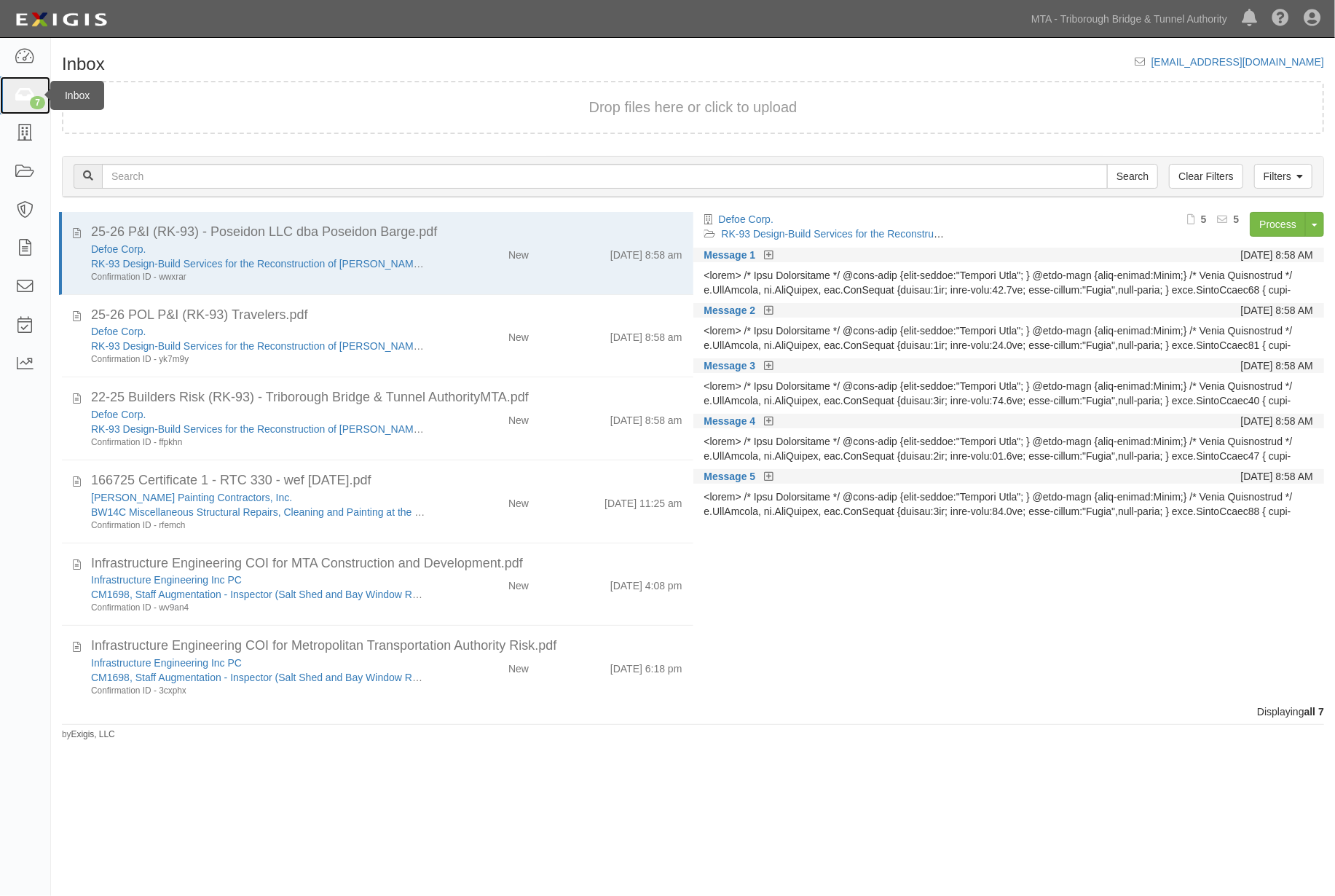
click at [20, 93] on icon at bounding box center [25, 96] width 21 height 17
click at [13, 54] on link at bounding box center [25, 56] width 50 height 38
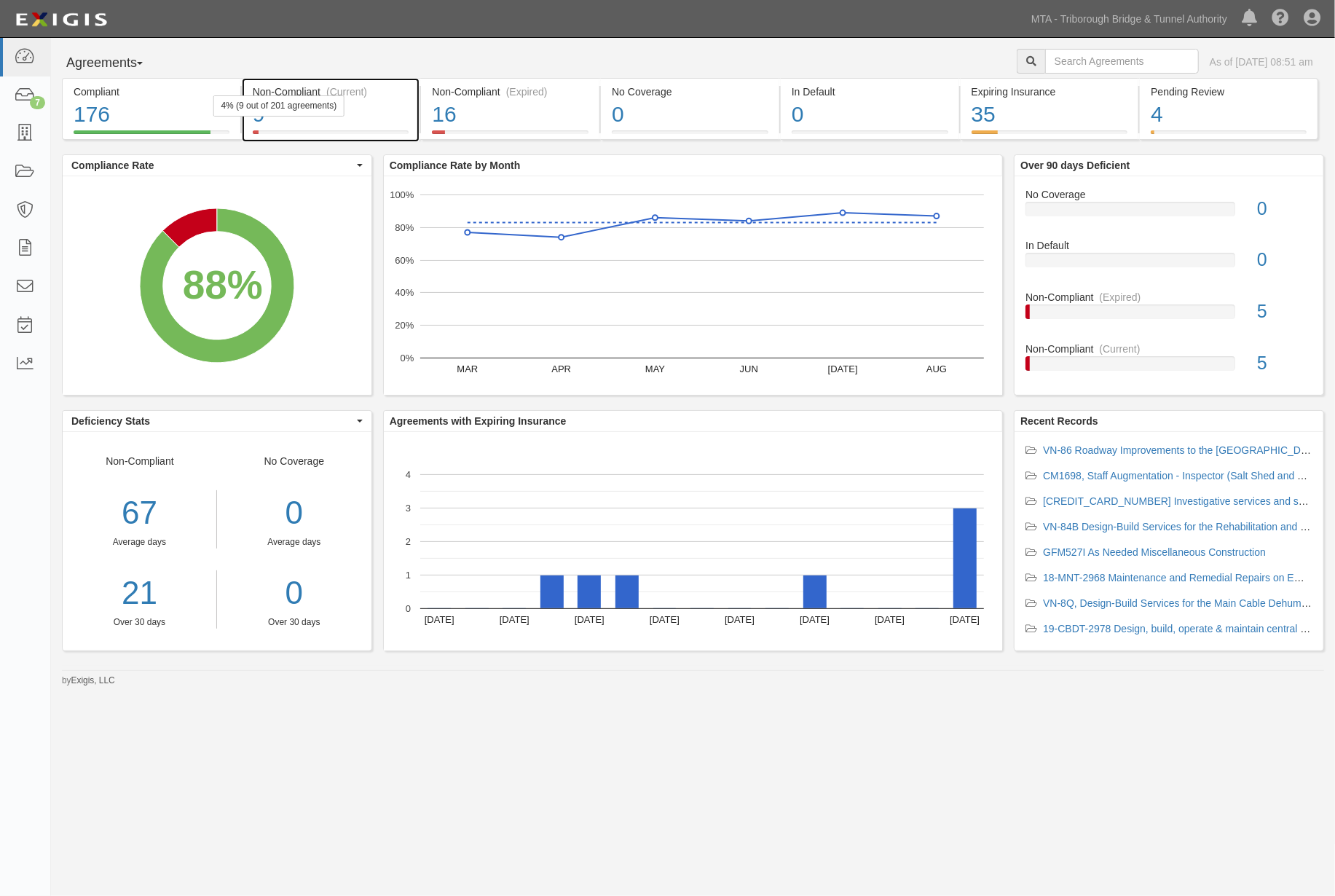
click at [375, 117] on div "9" at bounding box center [331, 114] width 157 height 32
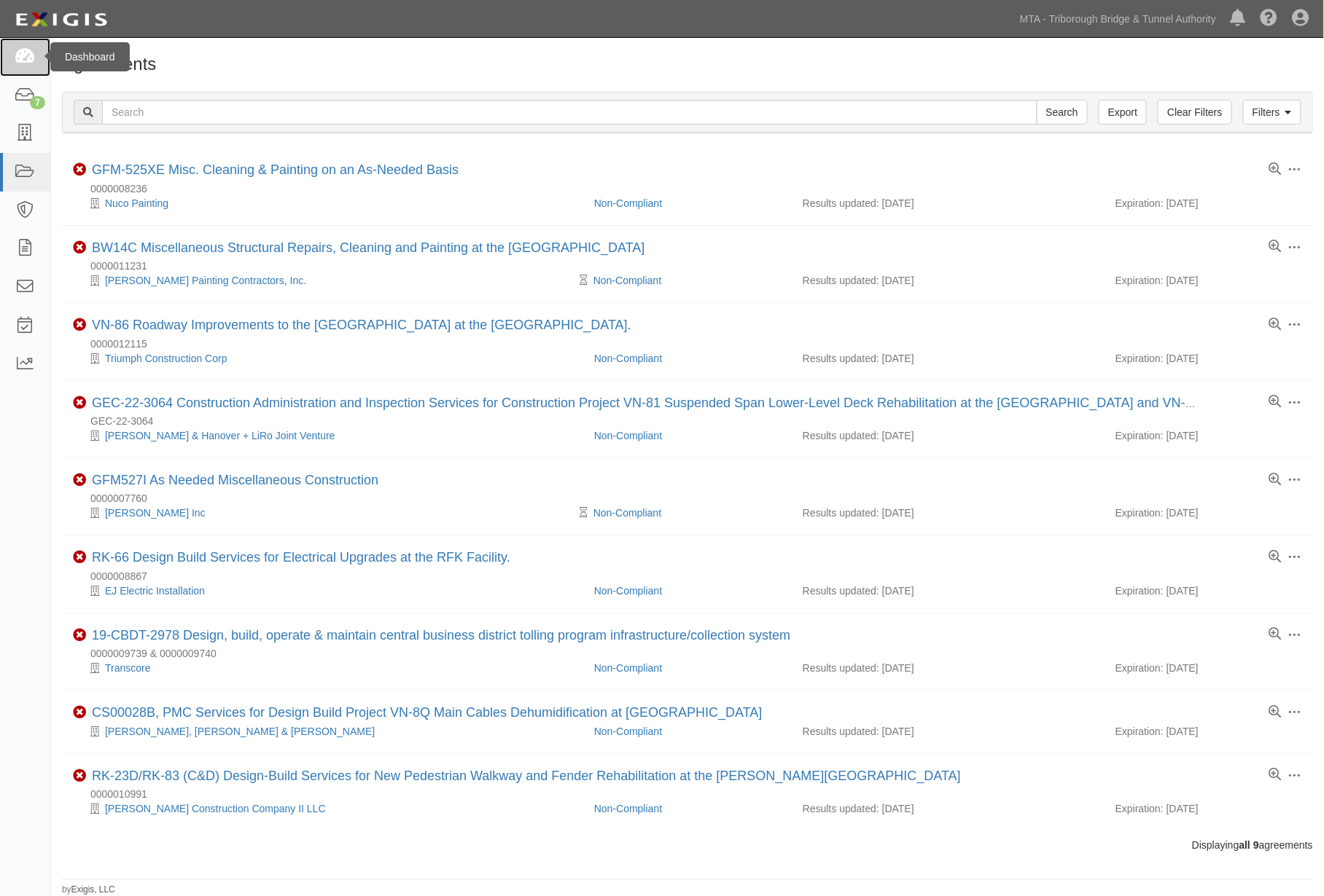
click at [25, 54] on icon at bounding box center [25, 56] width 21 height 17
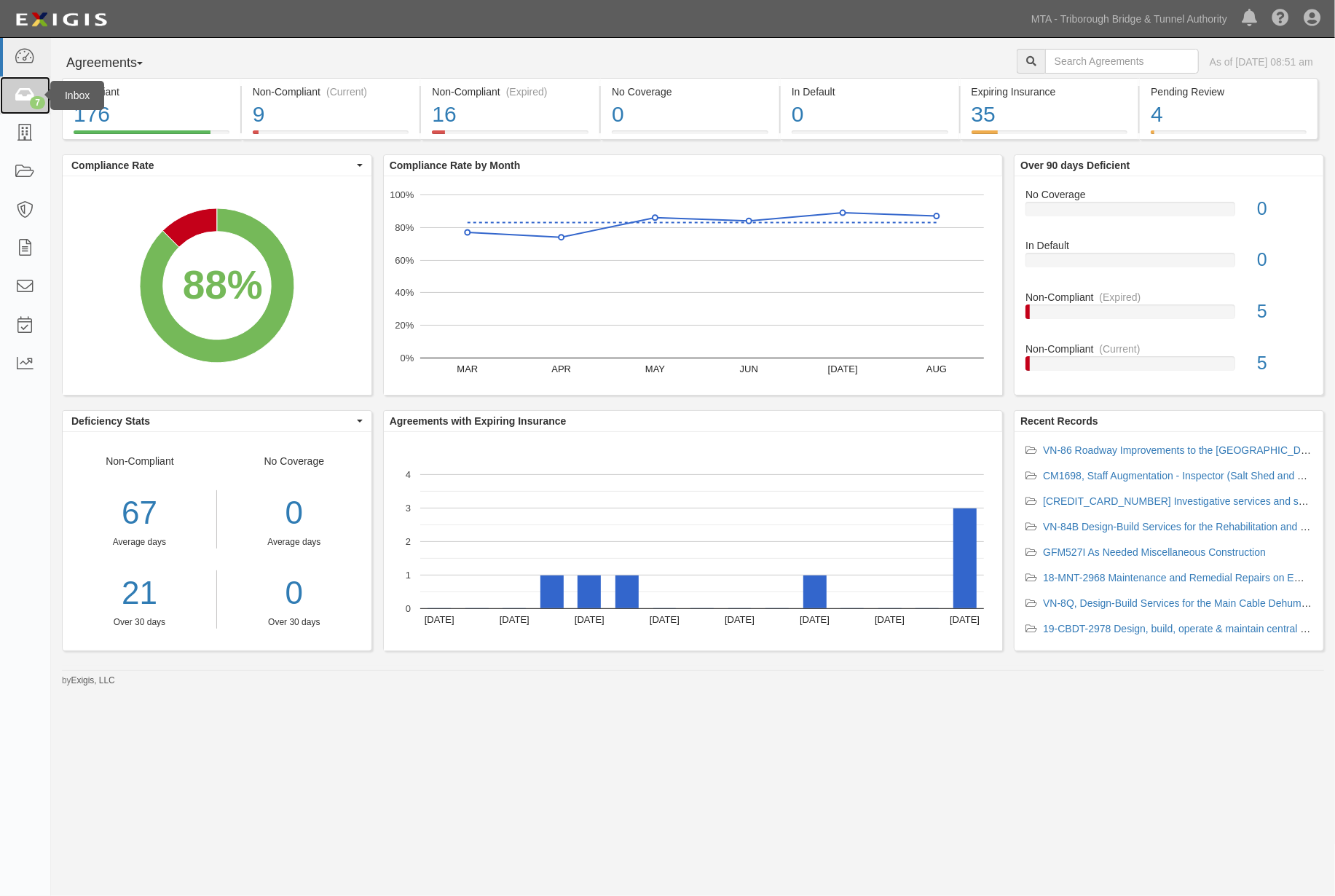
click at [22, 88] on icon at bounding box center [25, 96] width 21 height 17
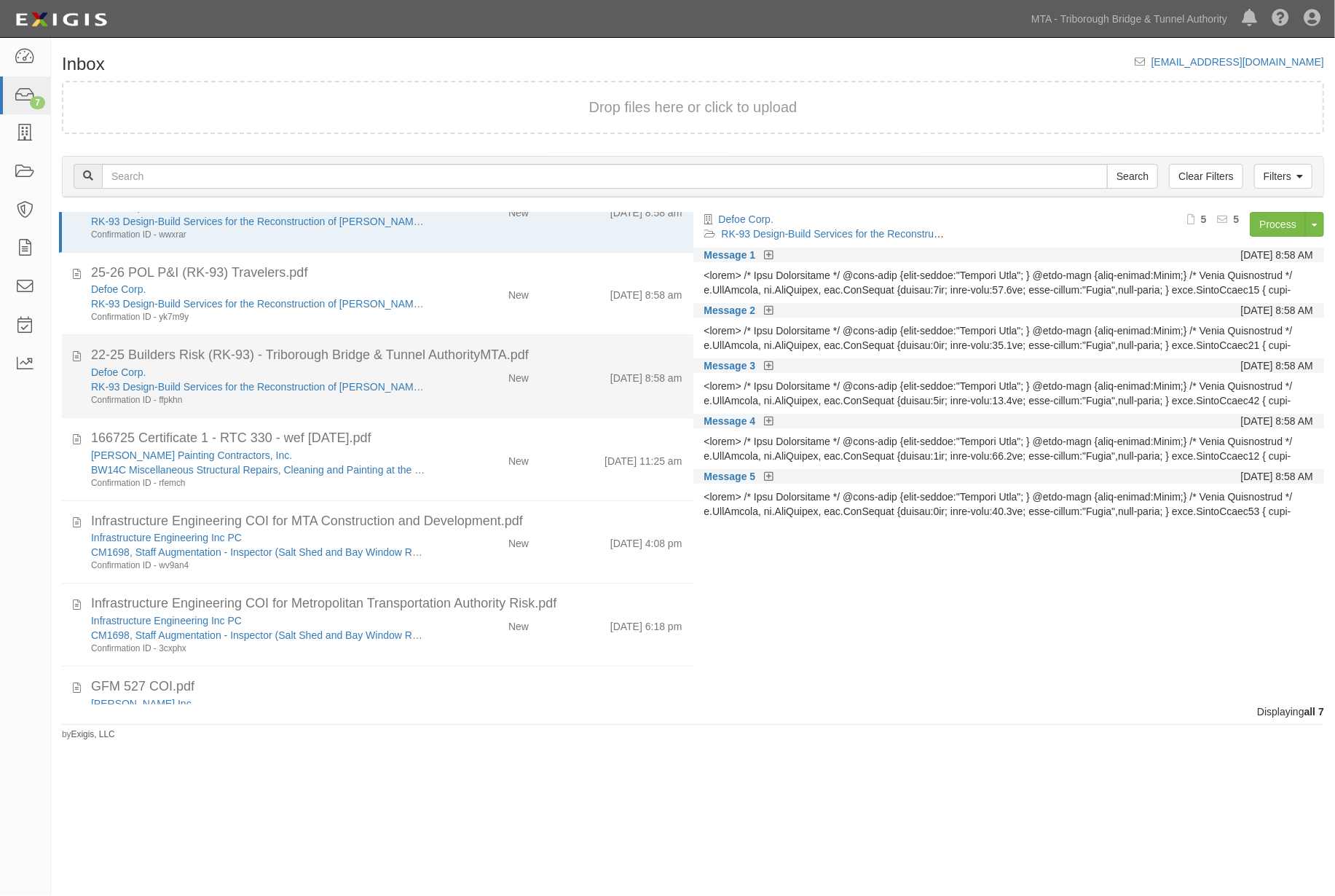
scroll to position [82, 0]
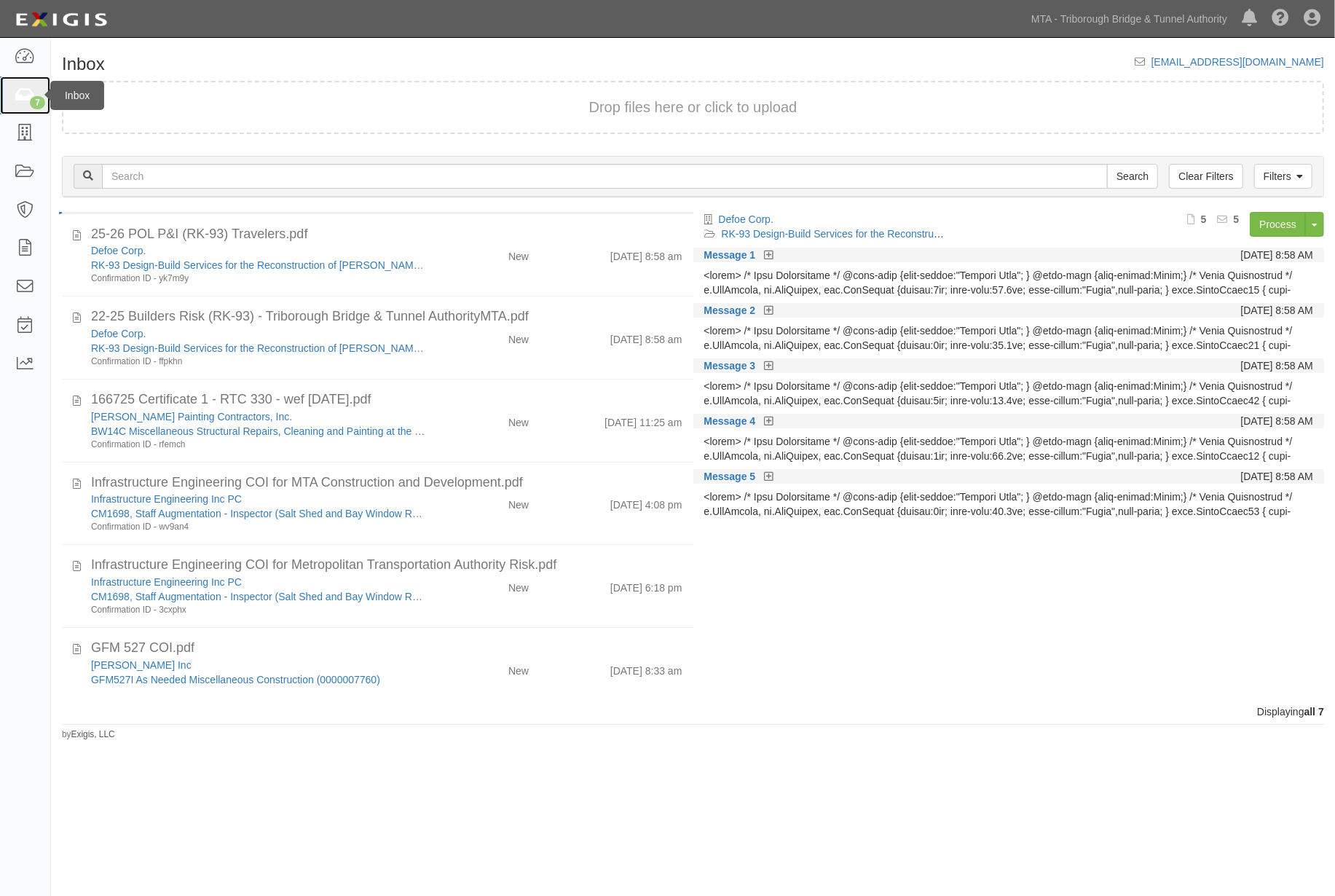
click at [26, 88] on icon at bounding box center [25, 96] width 21 height 17
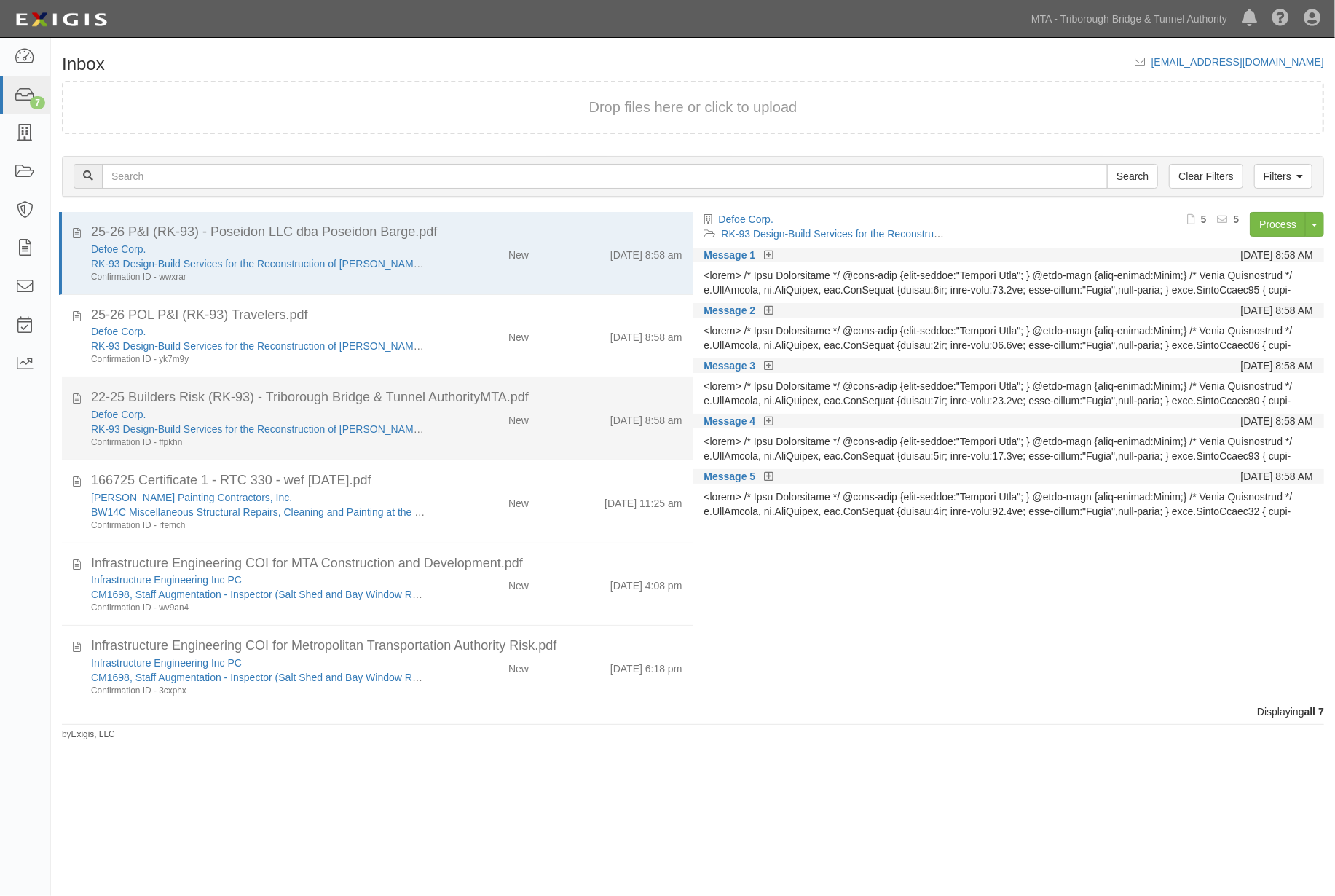
scroll to position [82, 0]
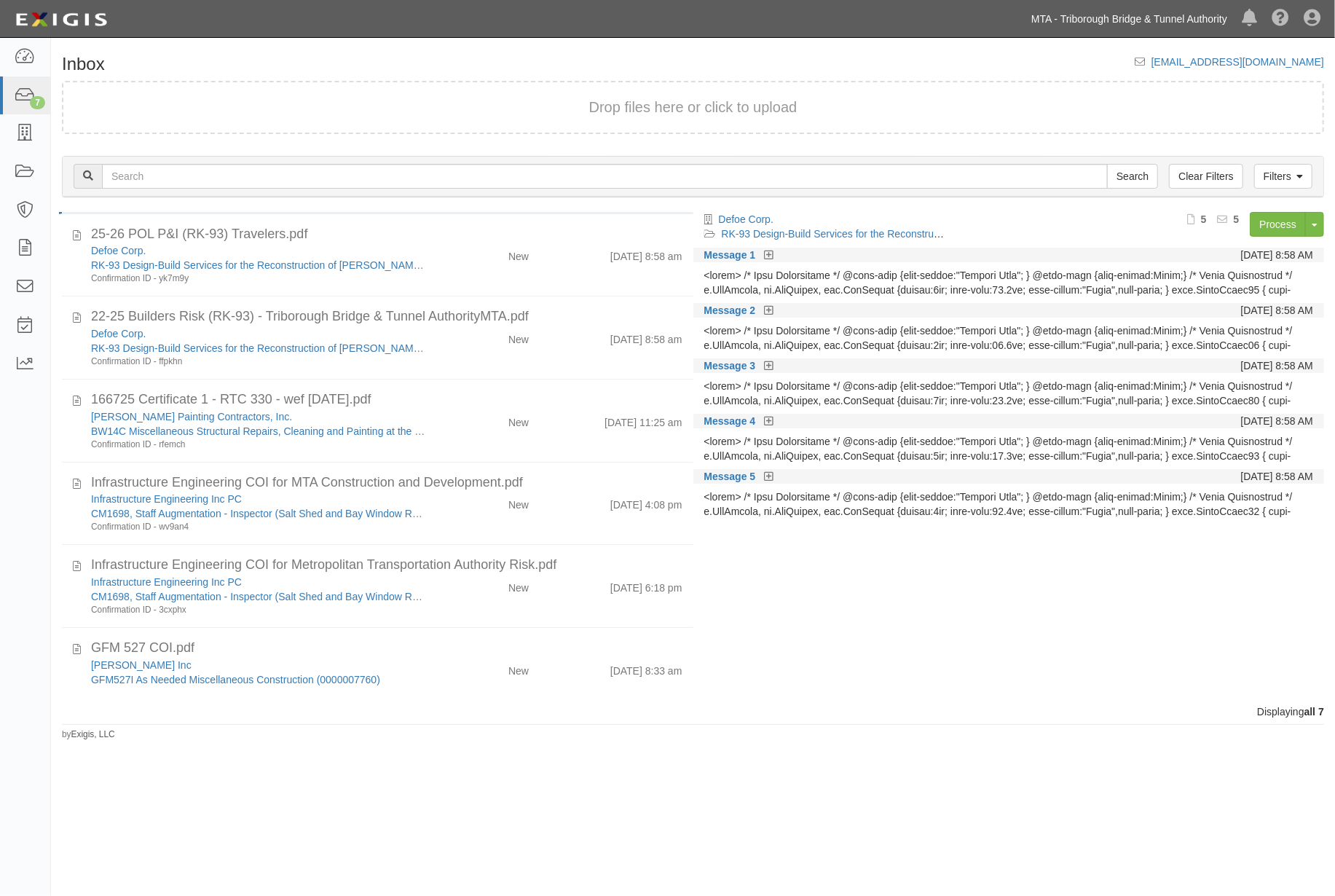
click at [1143, 16] on link "MTA - Triborough Bridge & Tunnel Authority" at bounding box center [1129, 19] width 210 height 30
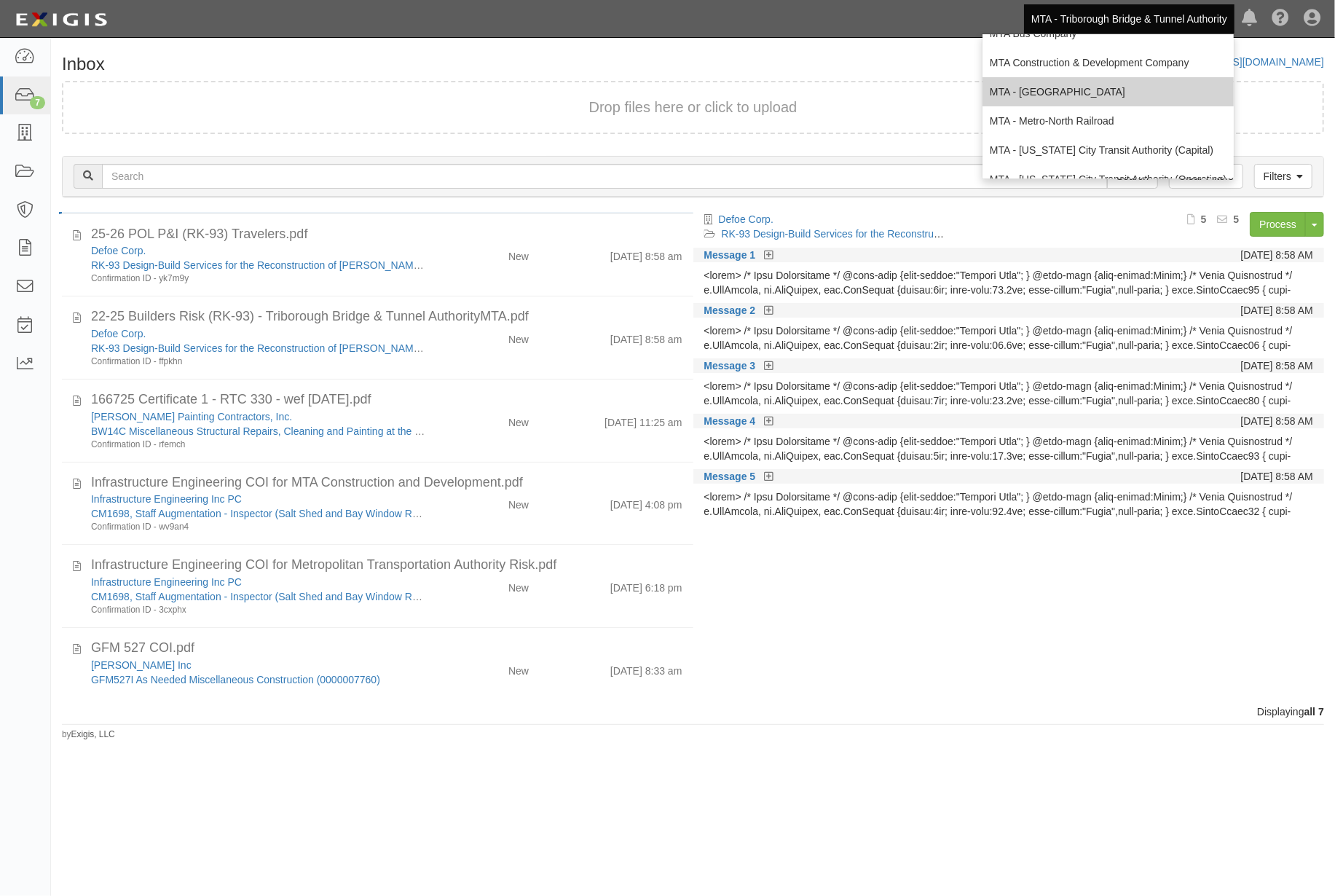
scroll to position [96, 0]
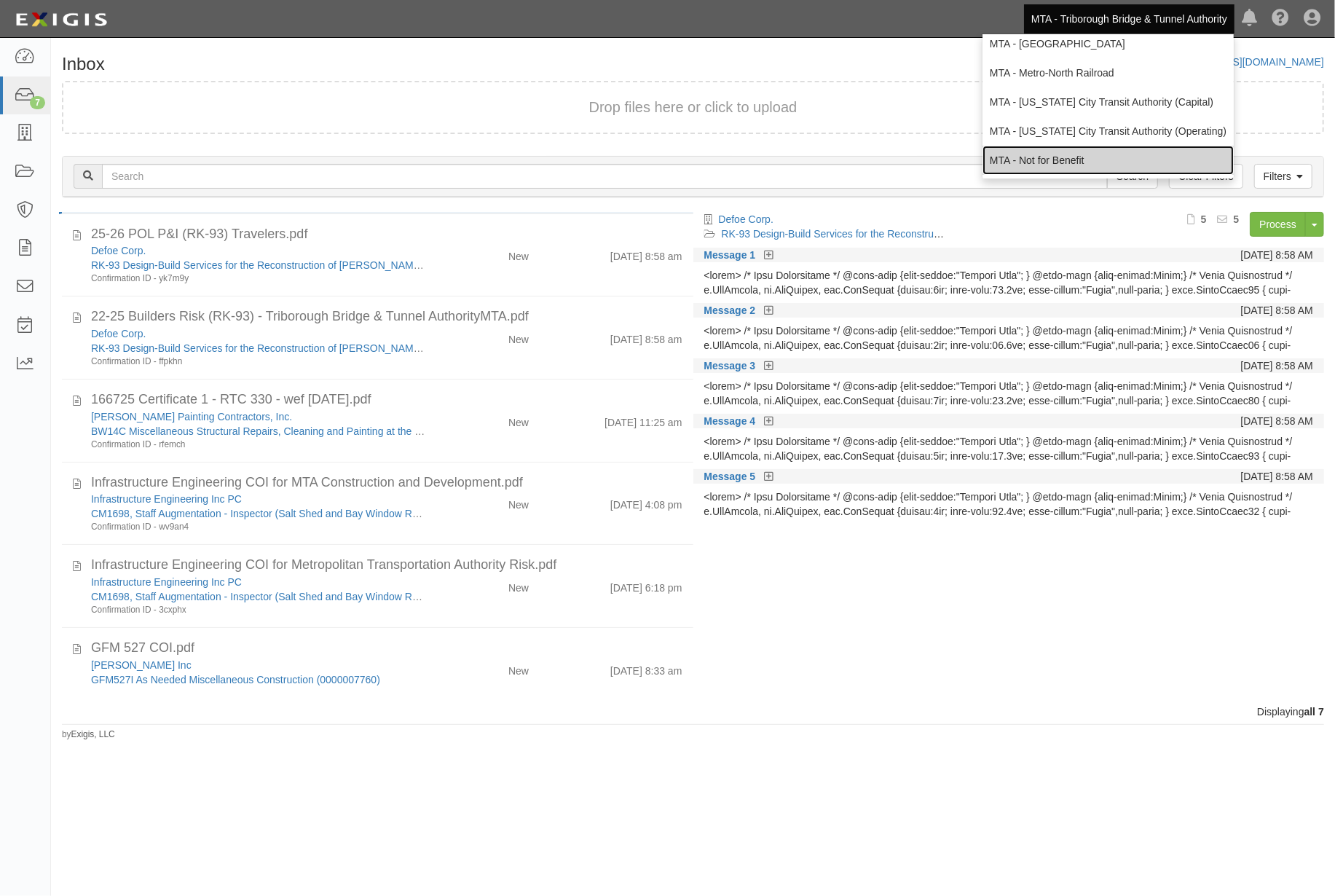
click at [1034, 157] on link "MTA - Not for Benefit" at bounding box center [1108, 161] width 252 height 30
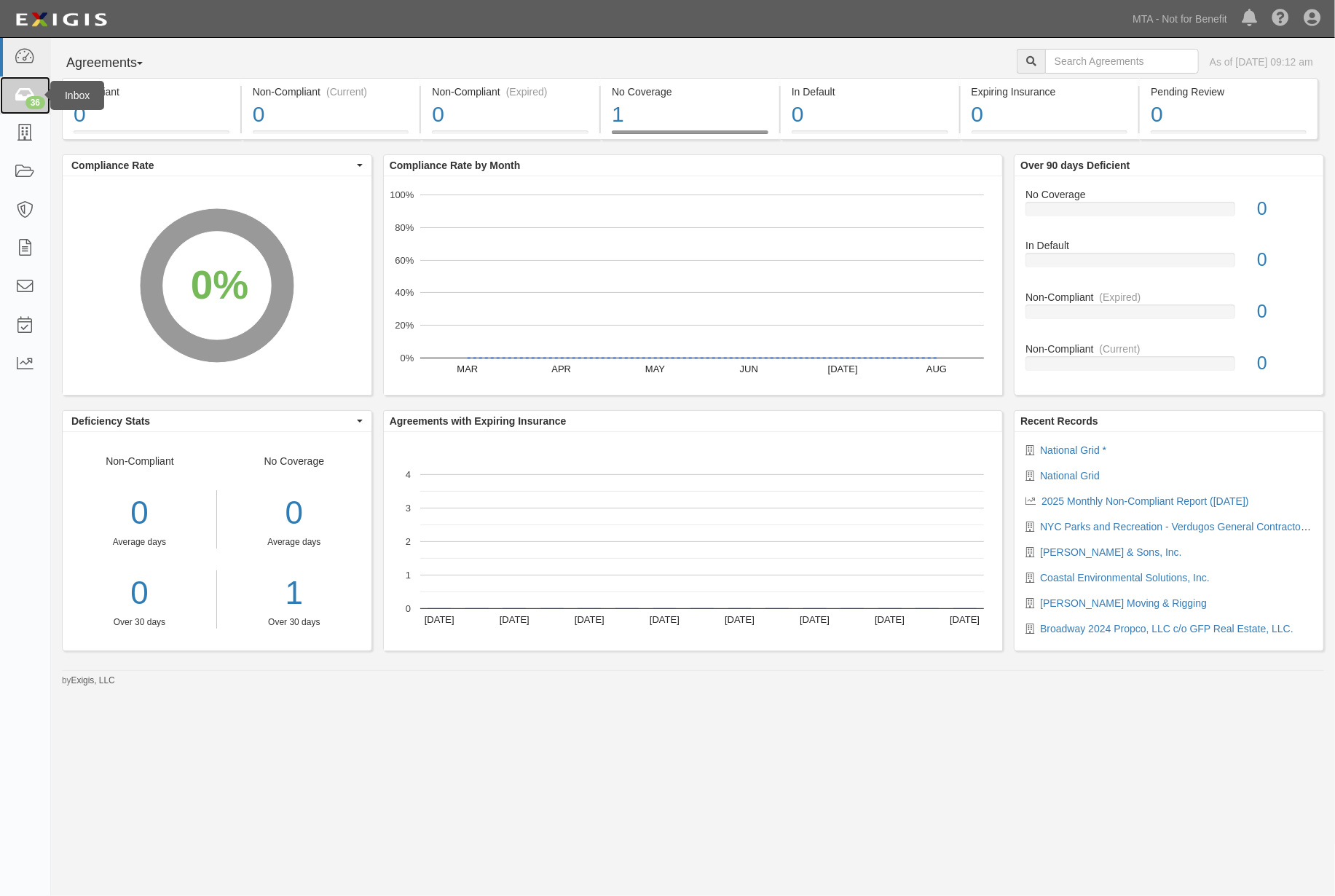
click at [12, 96] on link "36" at bounding box center [25, 96] width 50 height 38
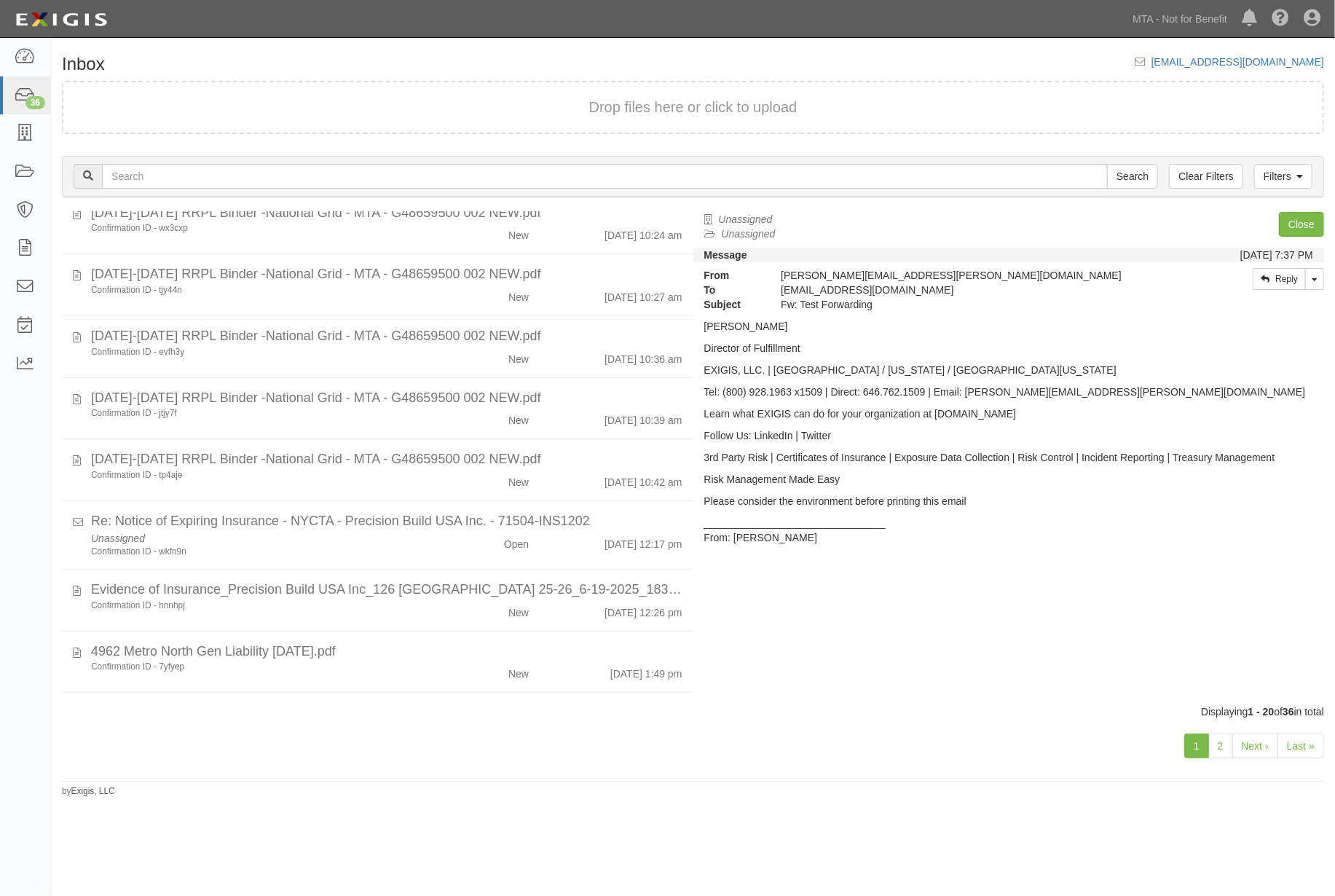
scroll to position [458, 0]
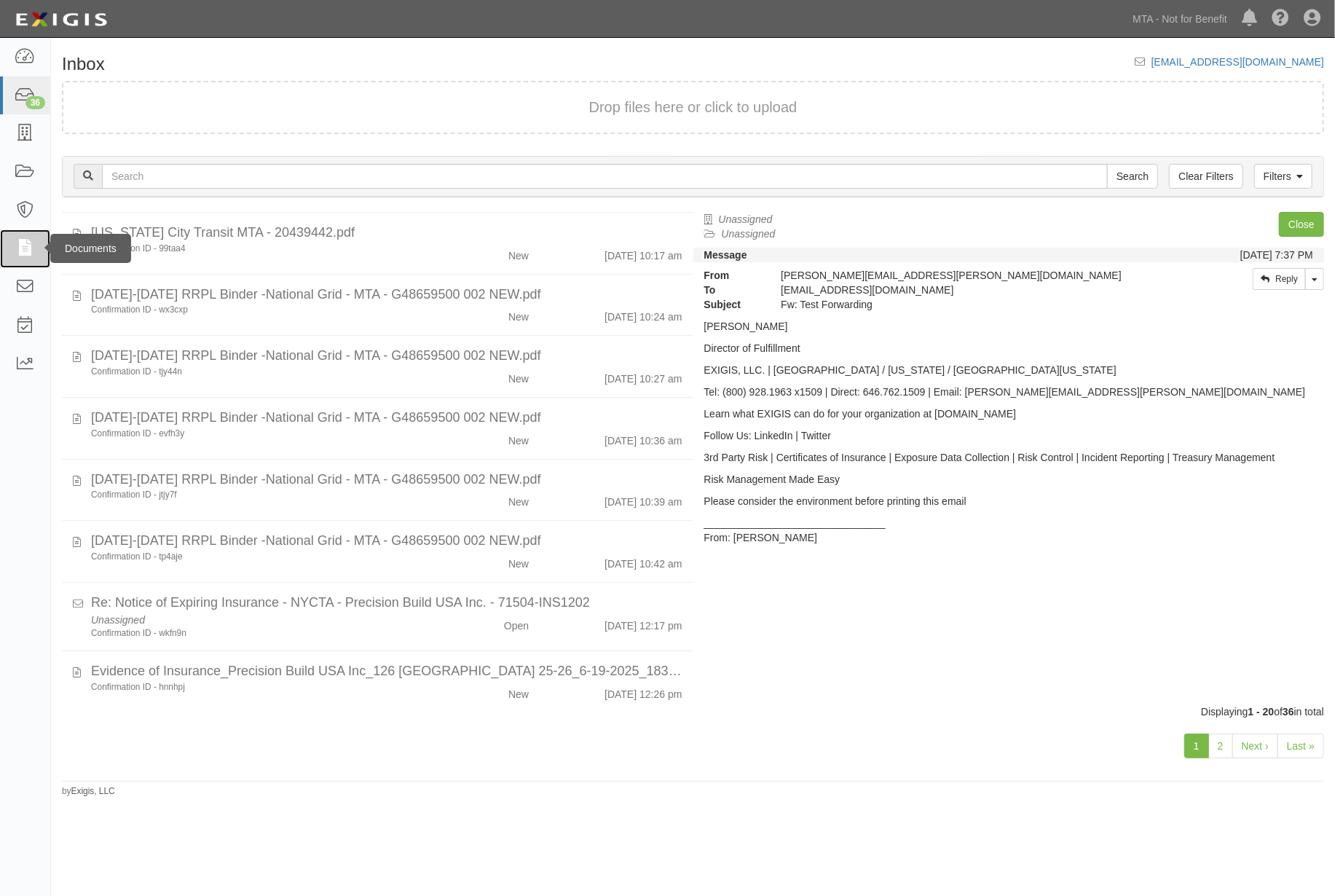
click at [24, 245] on icon at bounding box center [25, 249] width 21 height 17
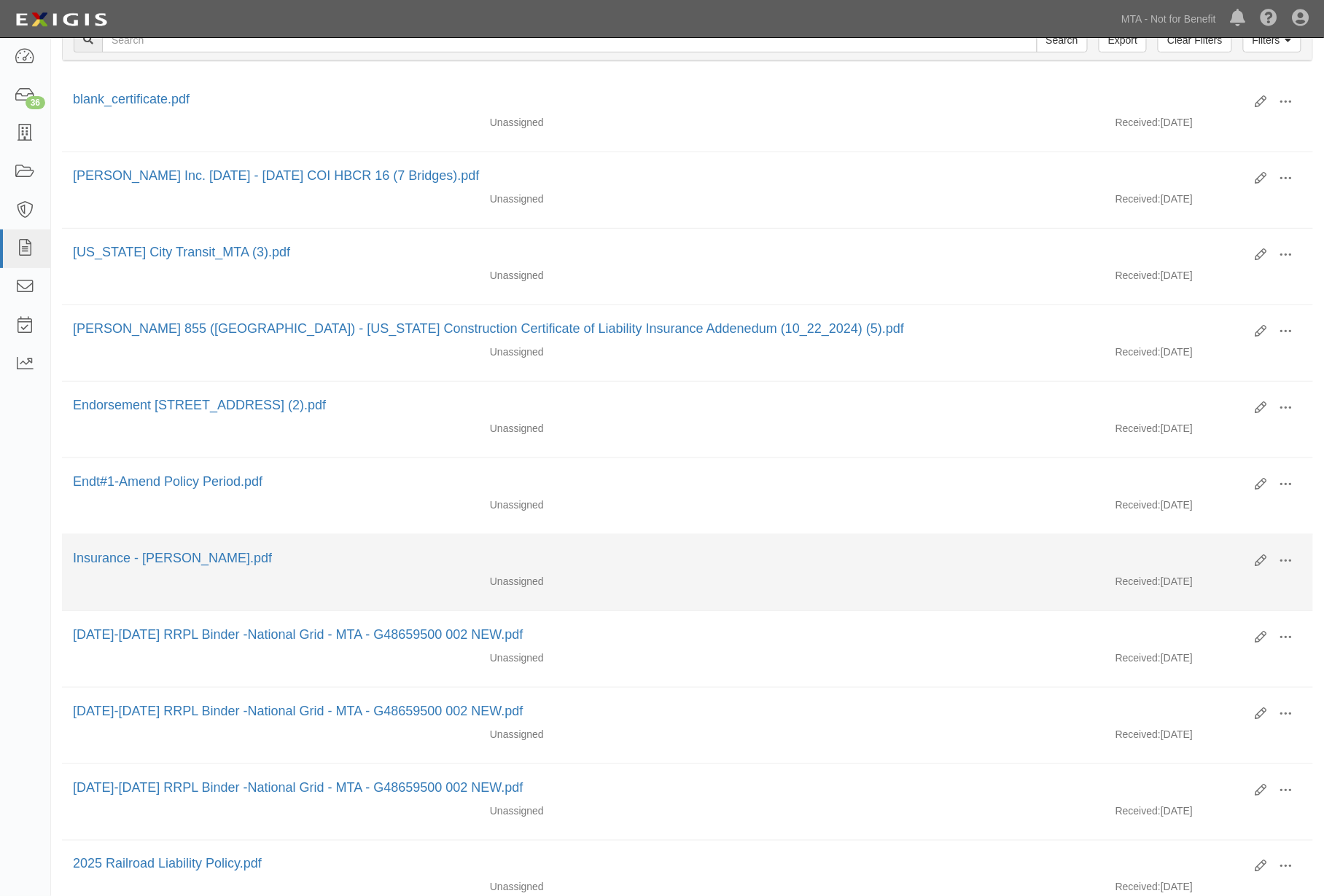
scroll to position [324, 0]
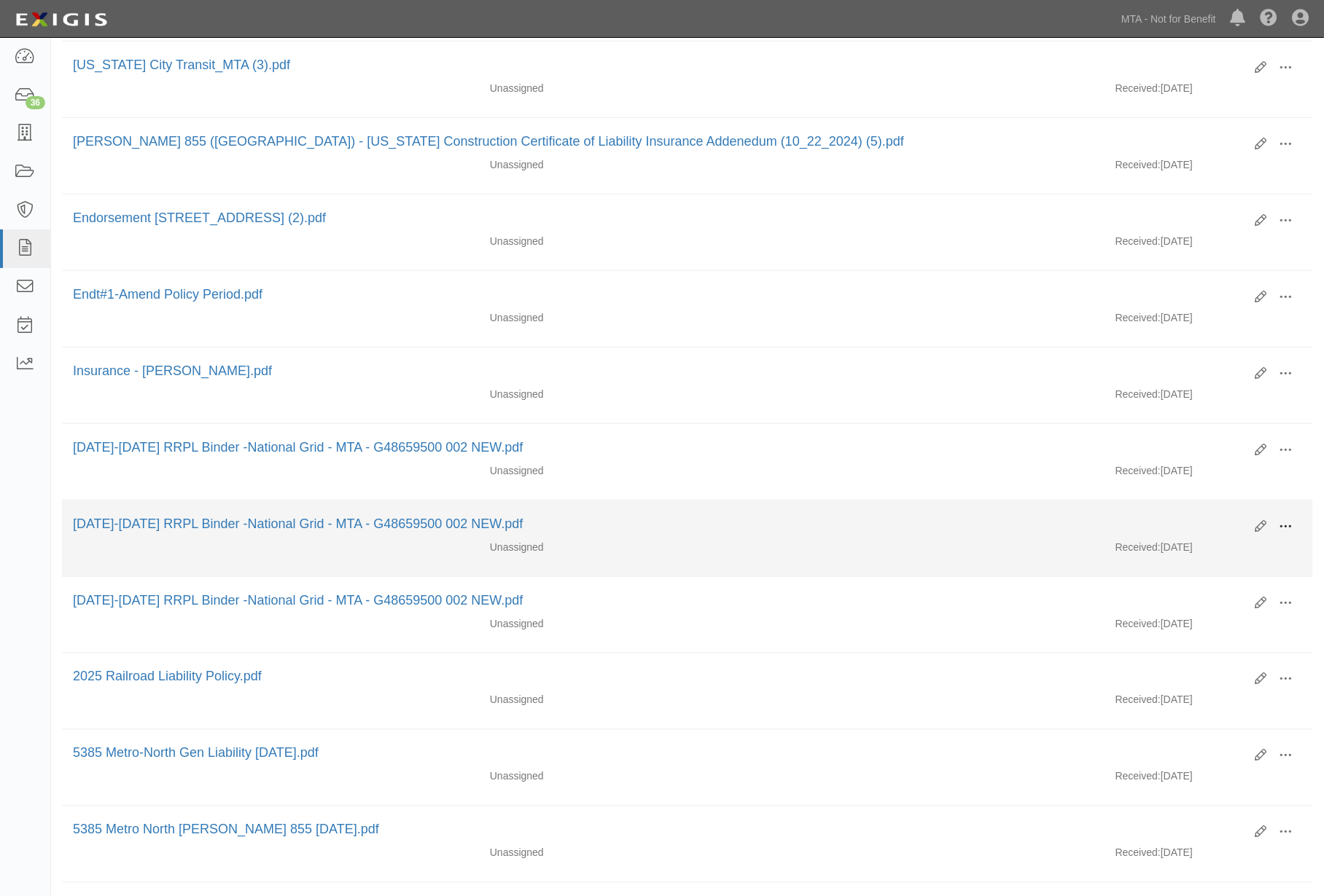
click at [1286, 533] on span at bounding box center [1285, 526] width 13 height 13
click at [1175, 559] on link "View" at bounding box center [1214, 548] width 116 height 27
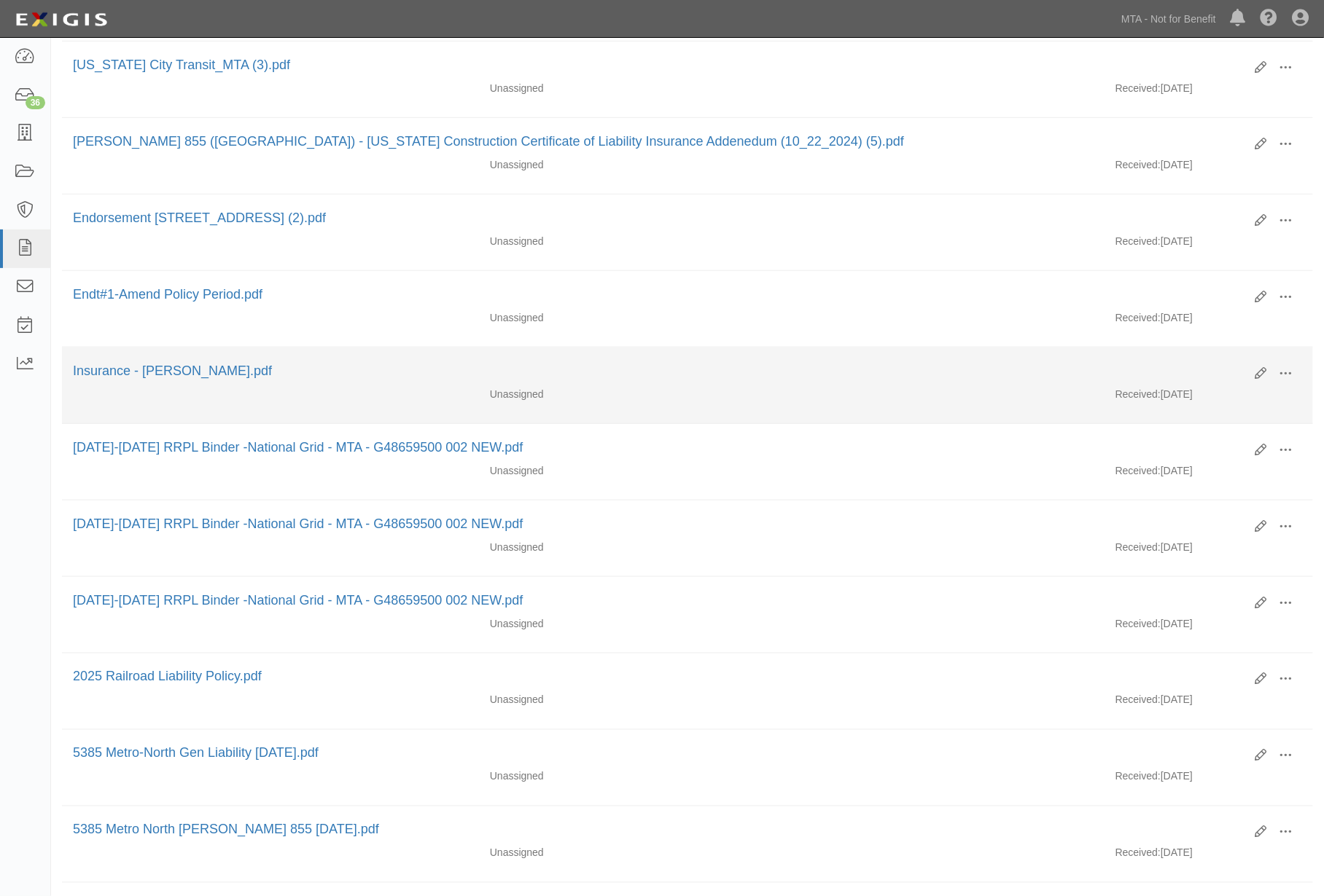
click at [748, 422] on li "Edit View View details Archive [GEOGRAPHIC_DATA] Insurance - [PERSON_NAME].pdf …" at bounding box center [687, 386] width 1251 height 77
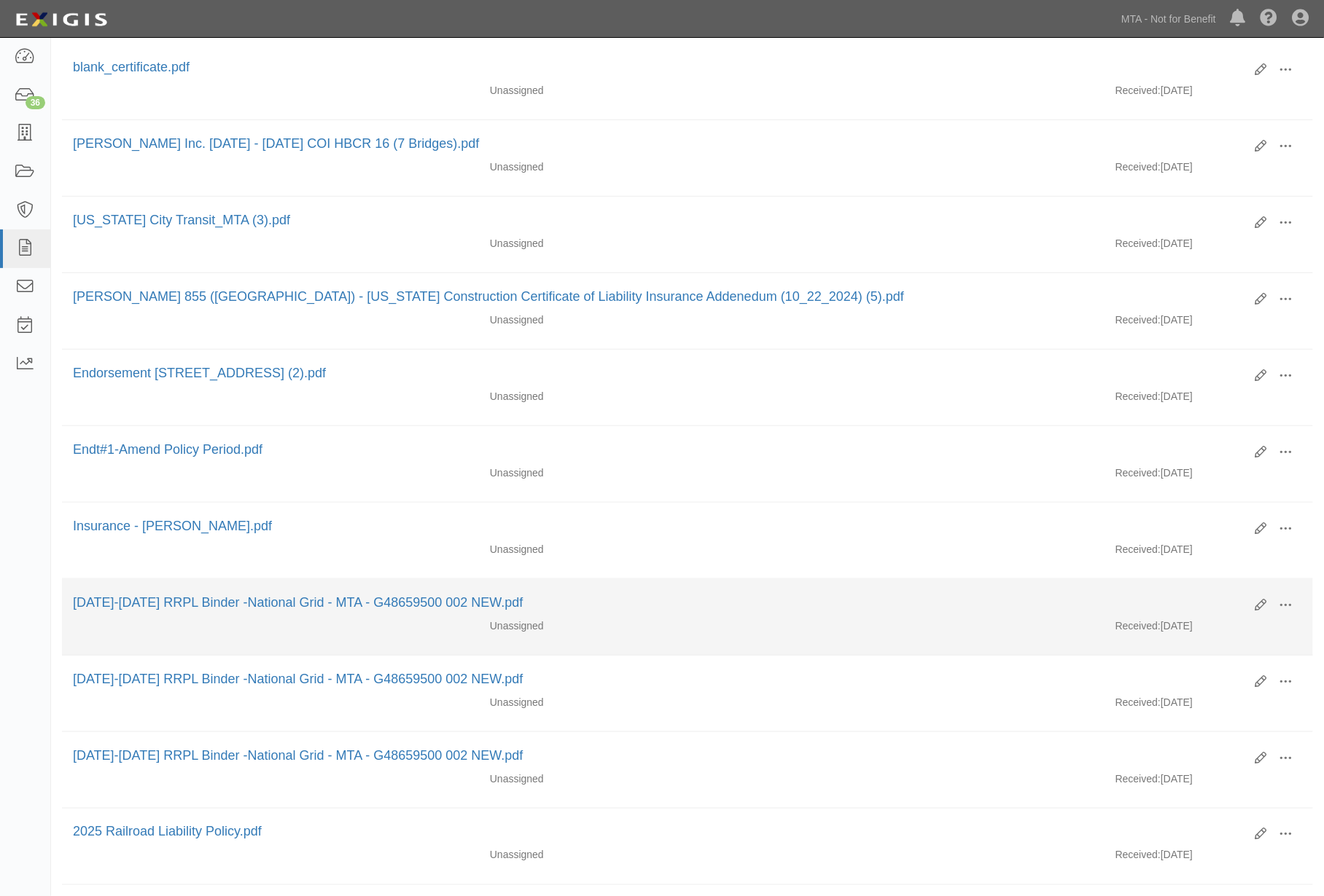
scroll to position [162, 0]
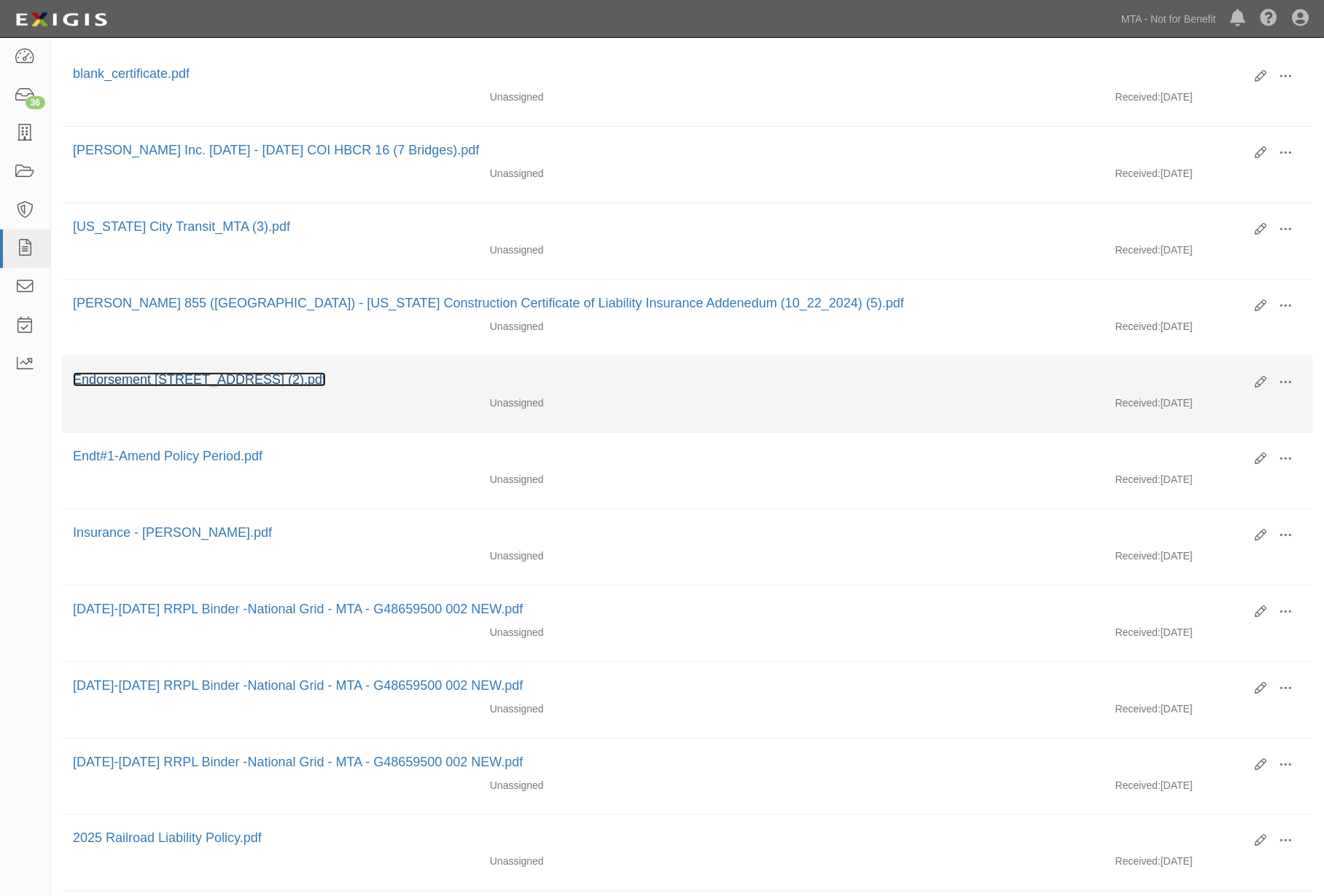
click at [233, 386] on link "Endorsement [STREET_ADDRESS] (2).pdf" at bounding box center [199, 379] width 253 height 15
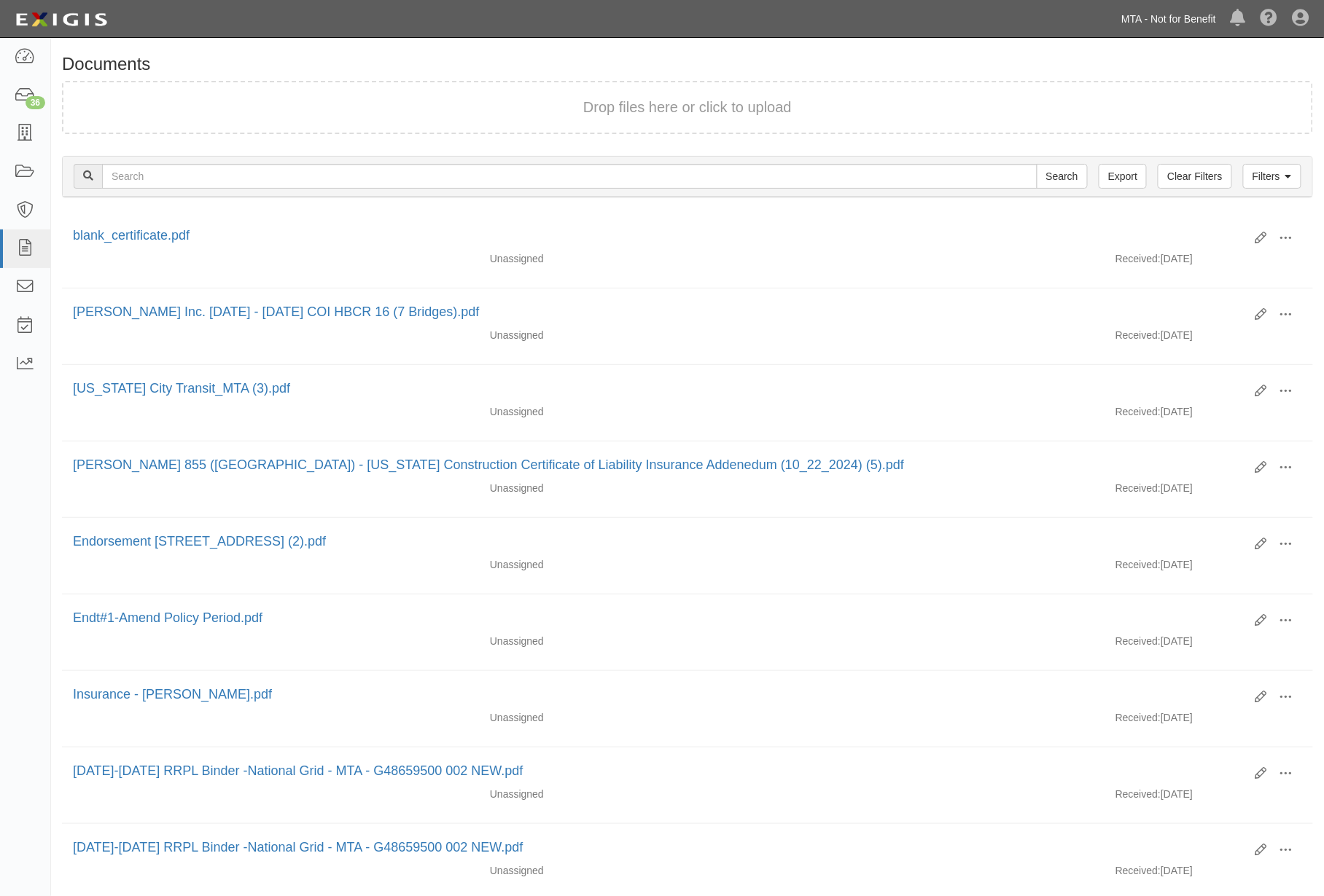
click at [1140, 17] on link "MTA - Not for Benefit" at bounding box center [1168, 19] width 110 height 30
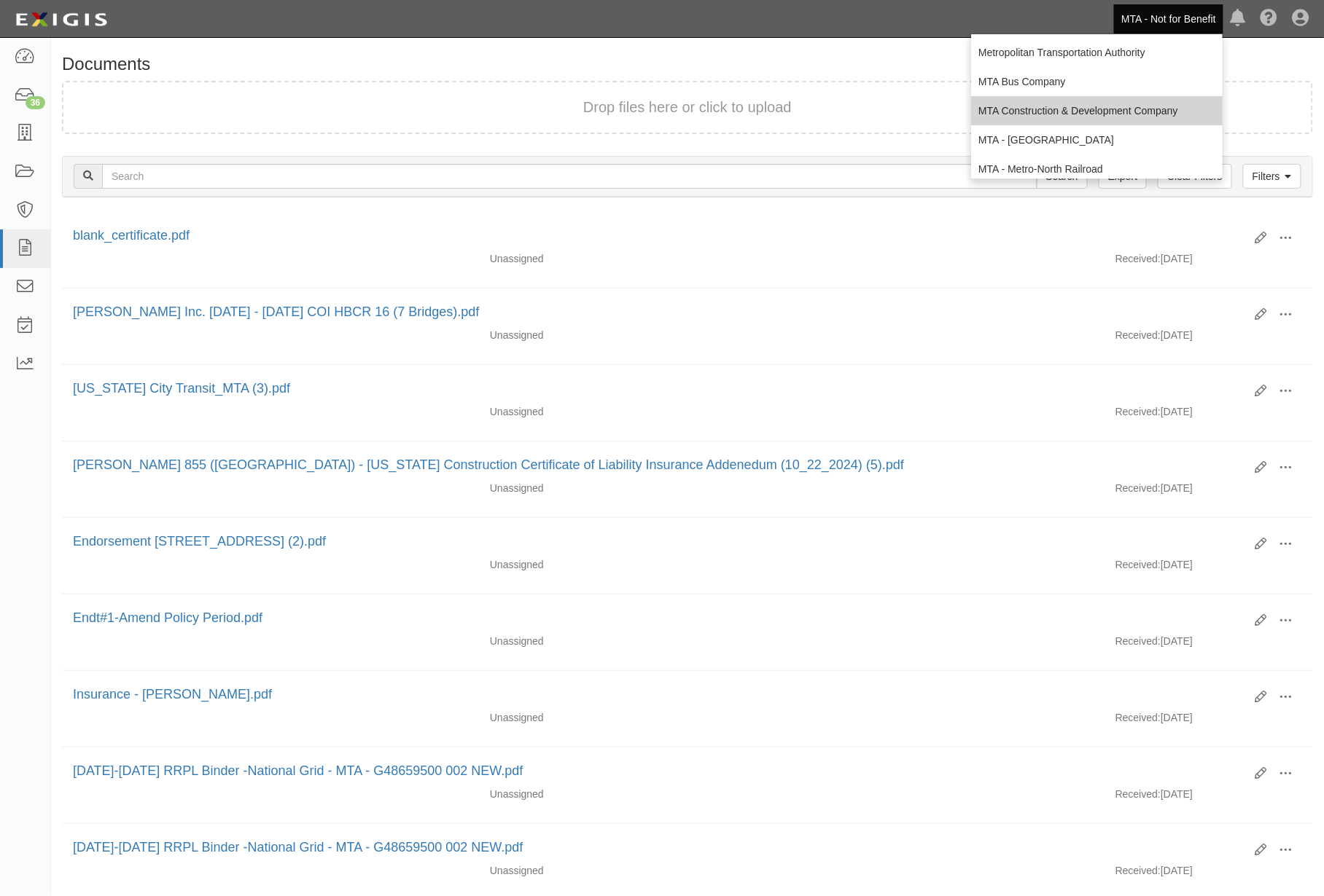
scroll to position [81, 0]
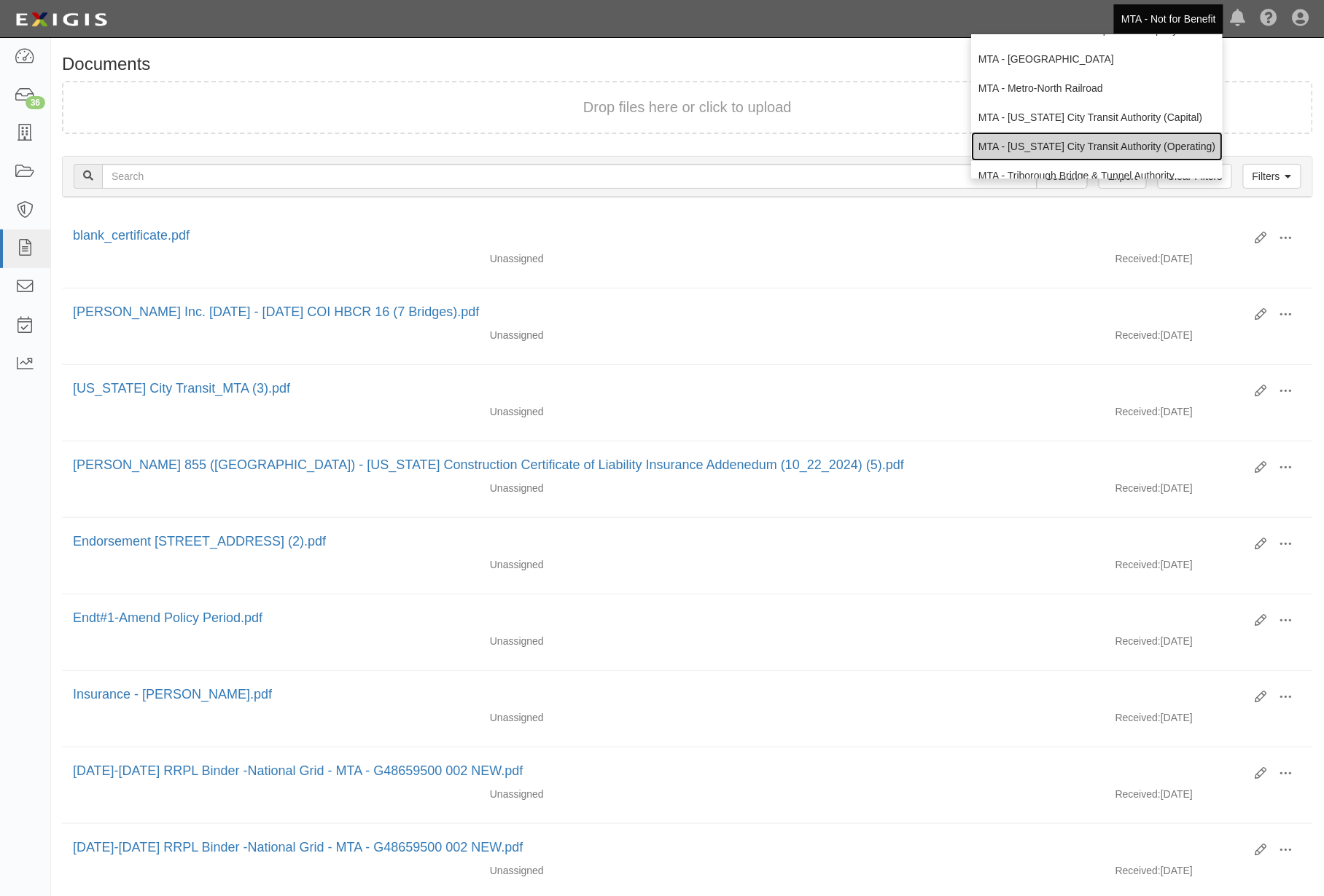
click at [1068, 144] on link "MTA - [US_STATE] City Transit Authority (Operating)" at bounding box center [1096, 147] width 252 height 30
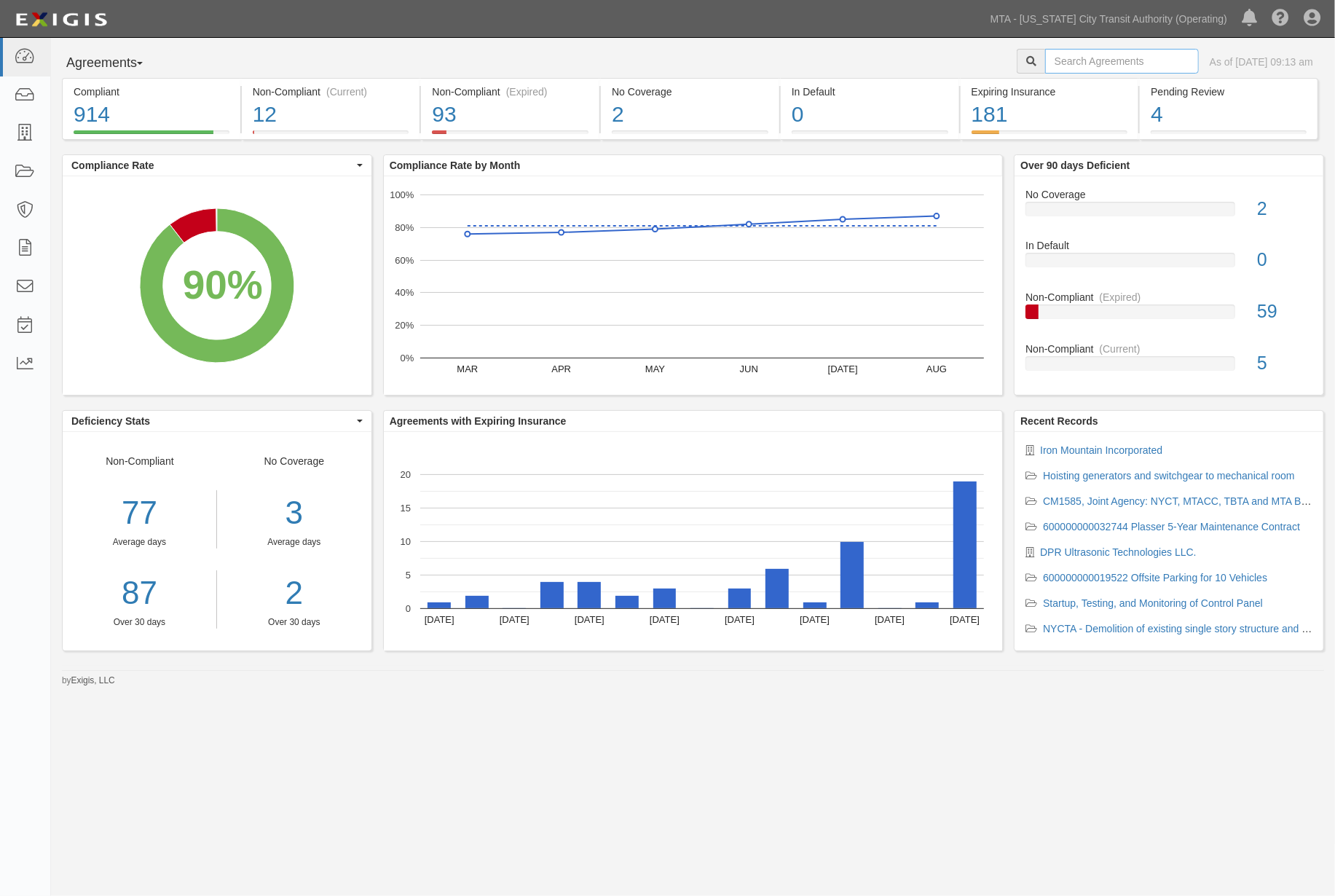
click at [1093, 59] on input "text" at bounding box center [1123, 60] width 154 height 25
type input "NATIONAL GRID"
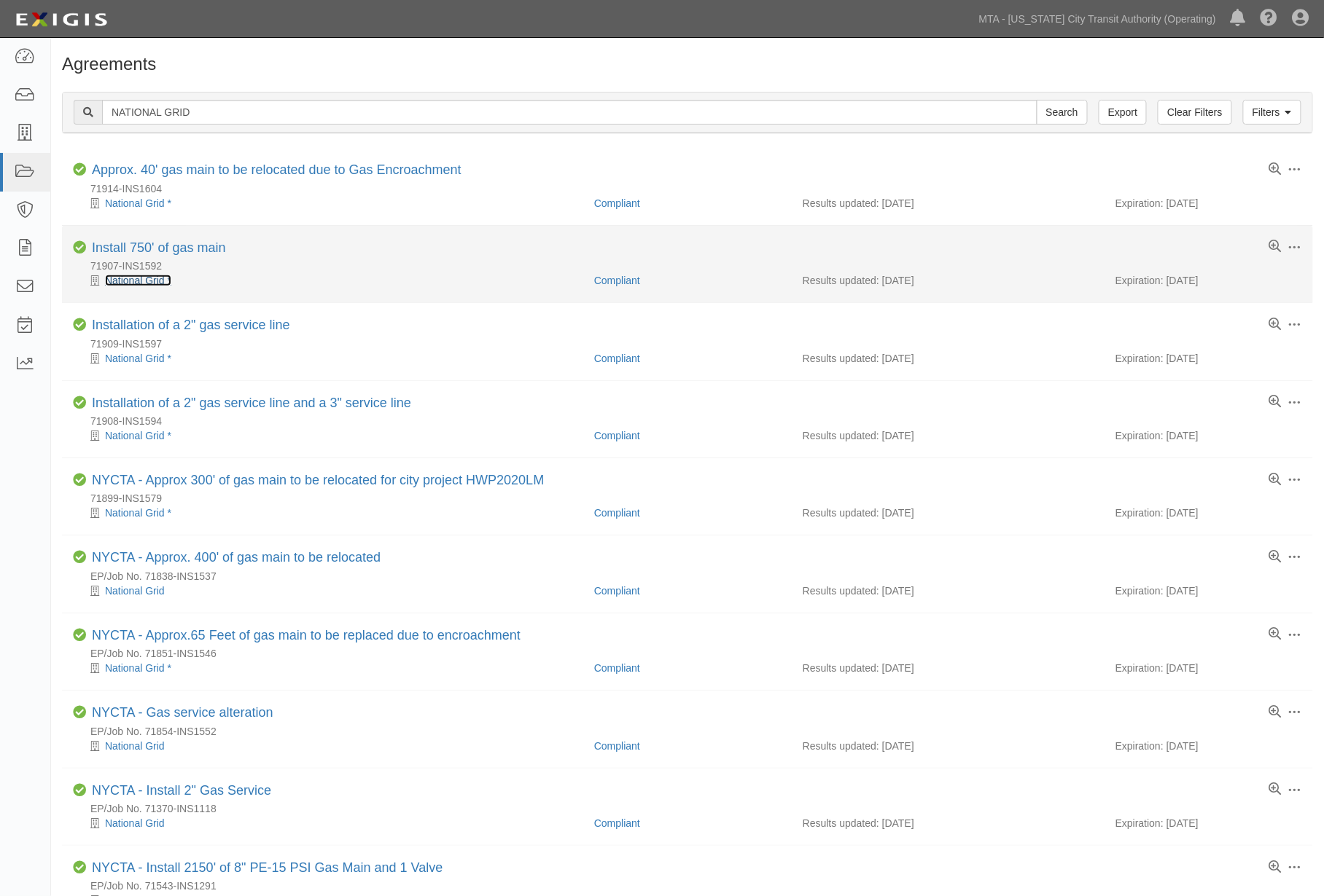
click at [137, 277] on link "National Grid *" at bounding box center [137, 280] width 66 height 12
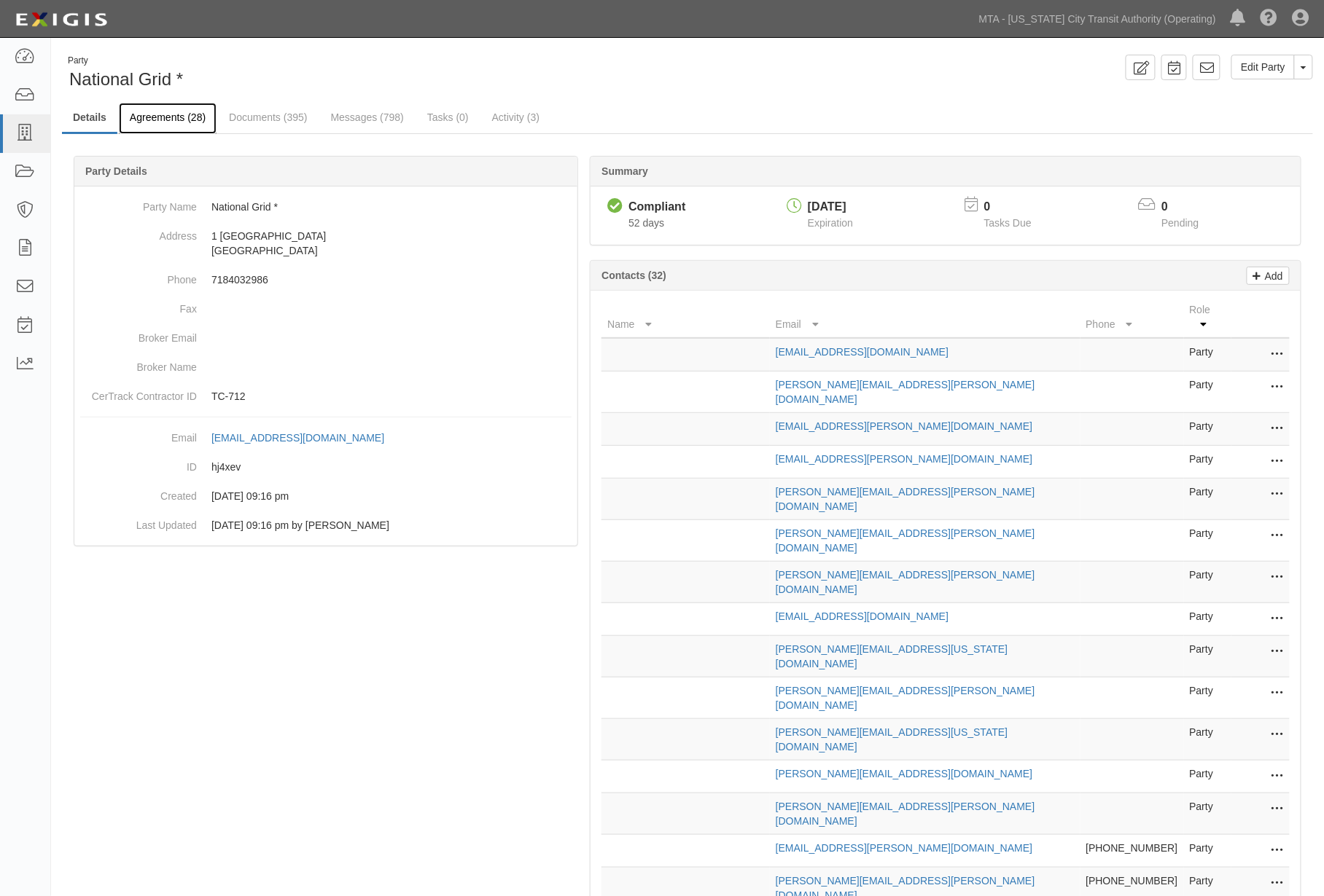
click at [191, 115] on link "Agreements (28)" at bounding box center [167, 118] width 98 height 32
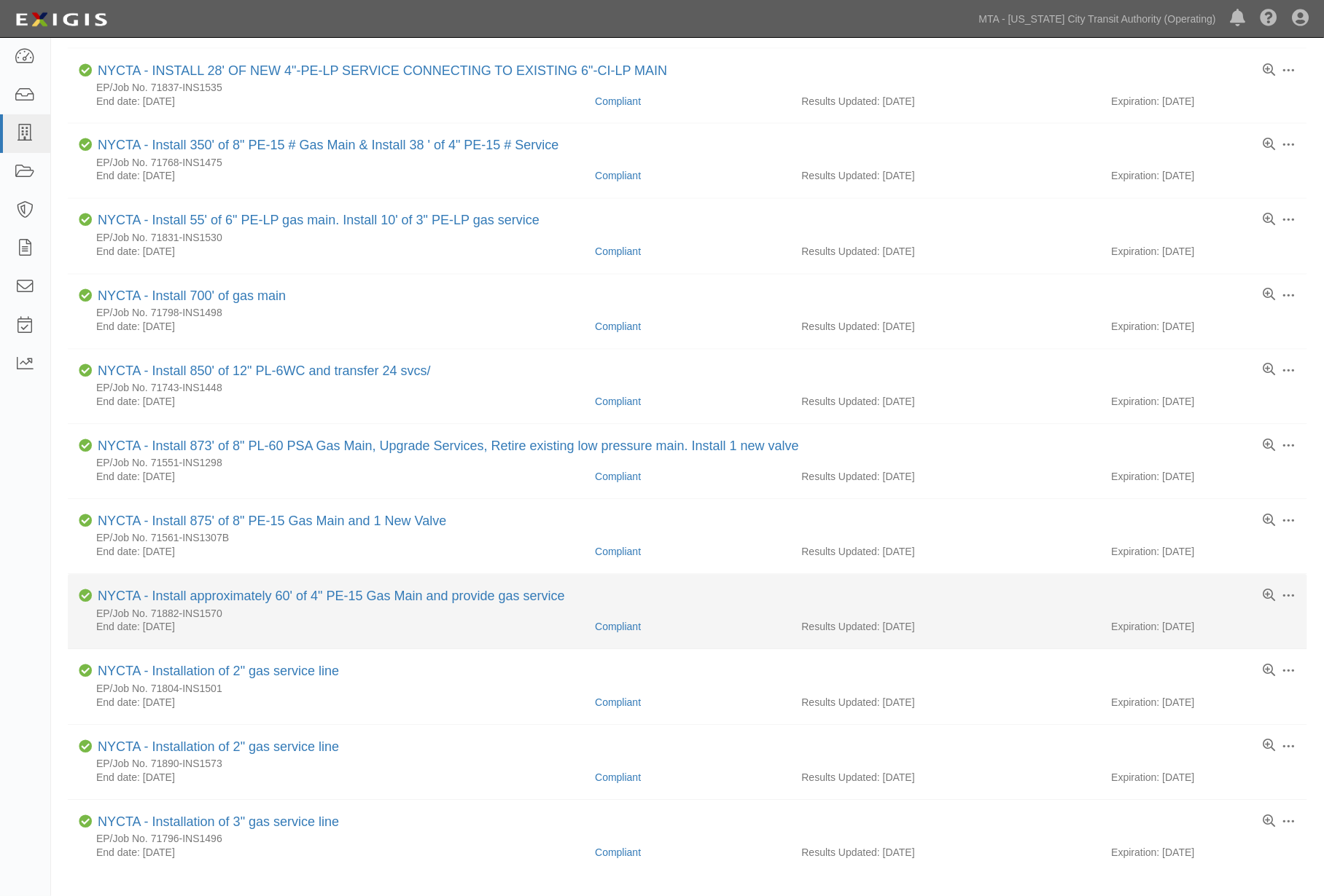
scroll to position [1013, 0]
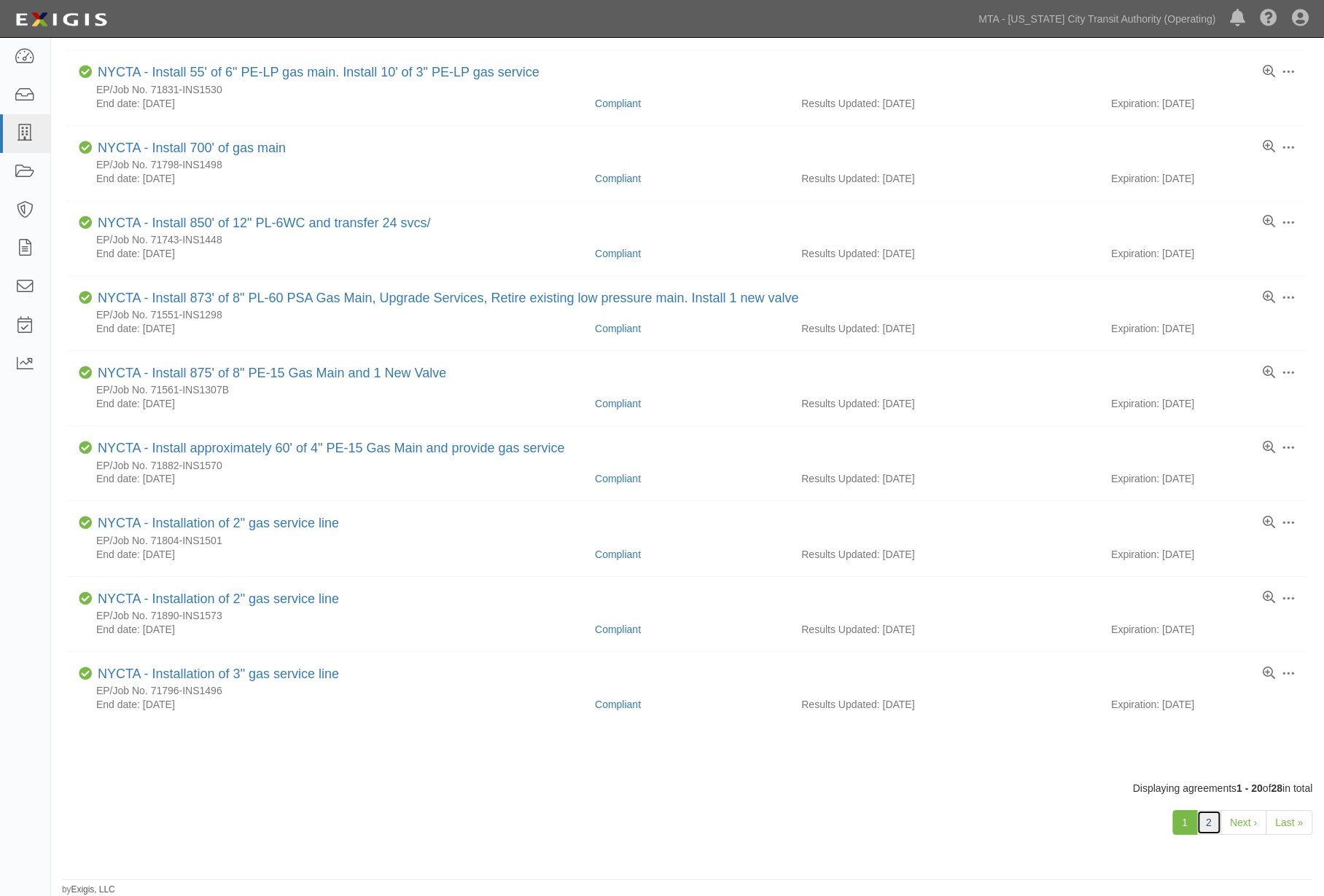
click at [1215, 820] on link "2" at bounding box center [1208, 822] width 25 height 25
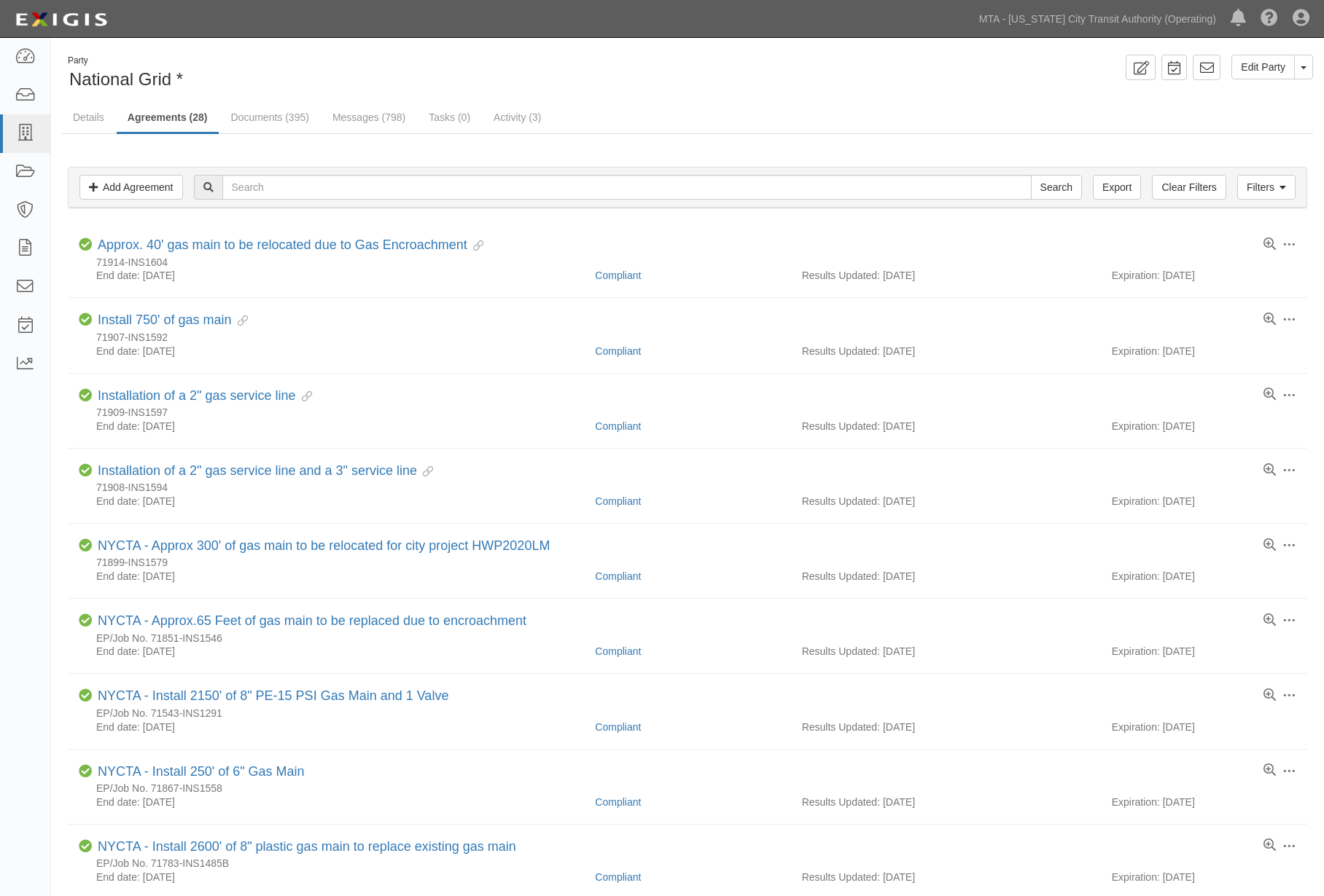
scroll to position [1013, 0]
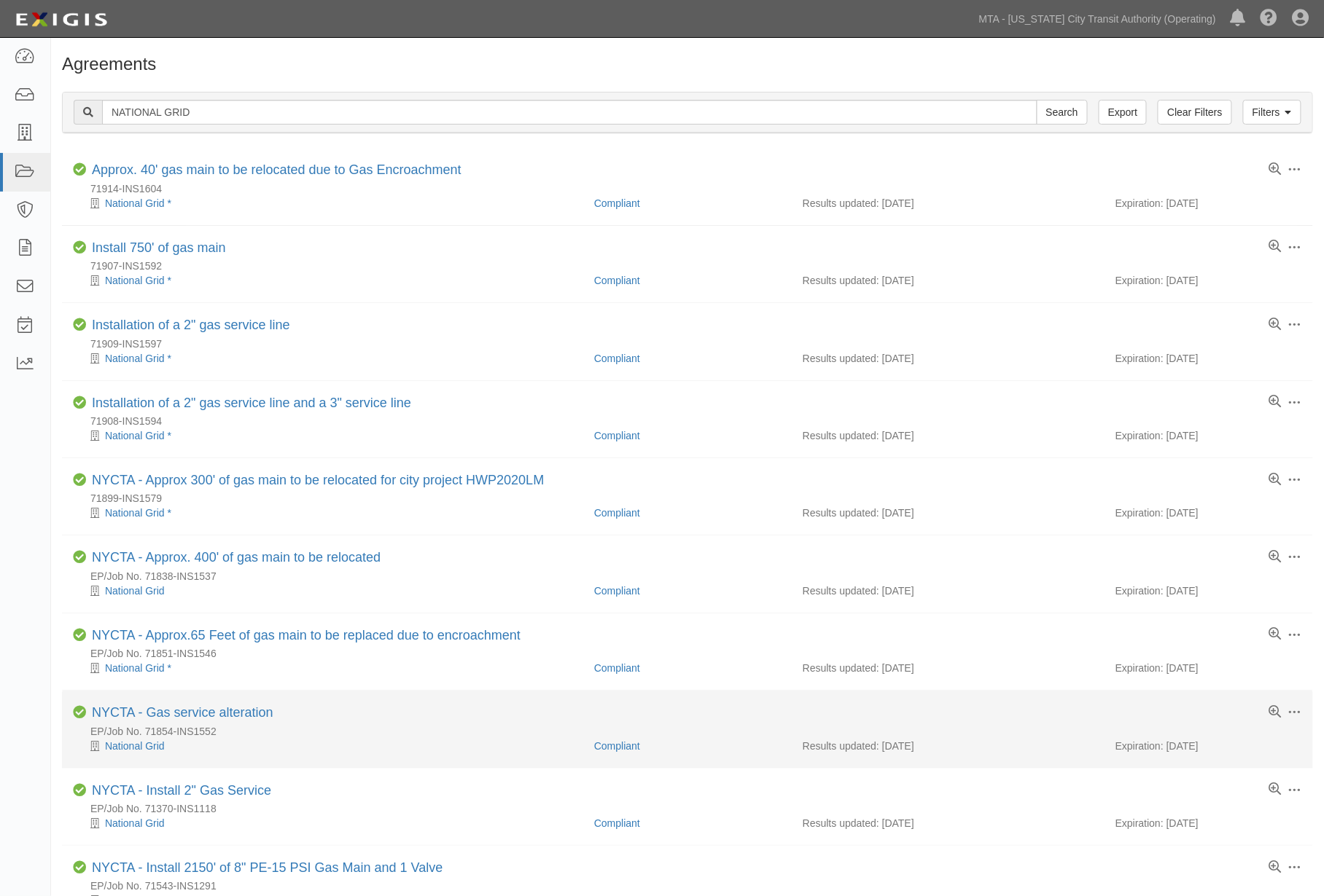
click at [154, 753] on div "National Grid" at bounding box center [328, 746] width 510 height 15
click at [153, 749] on link "National Grid" at bounding box center [134, 746] width 60 height 12
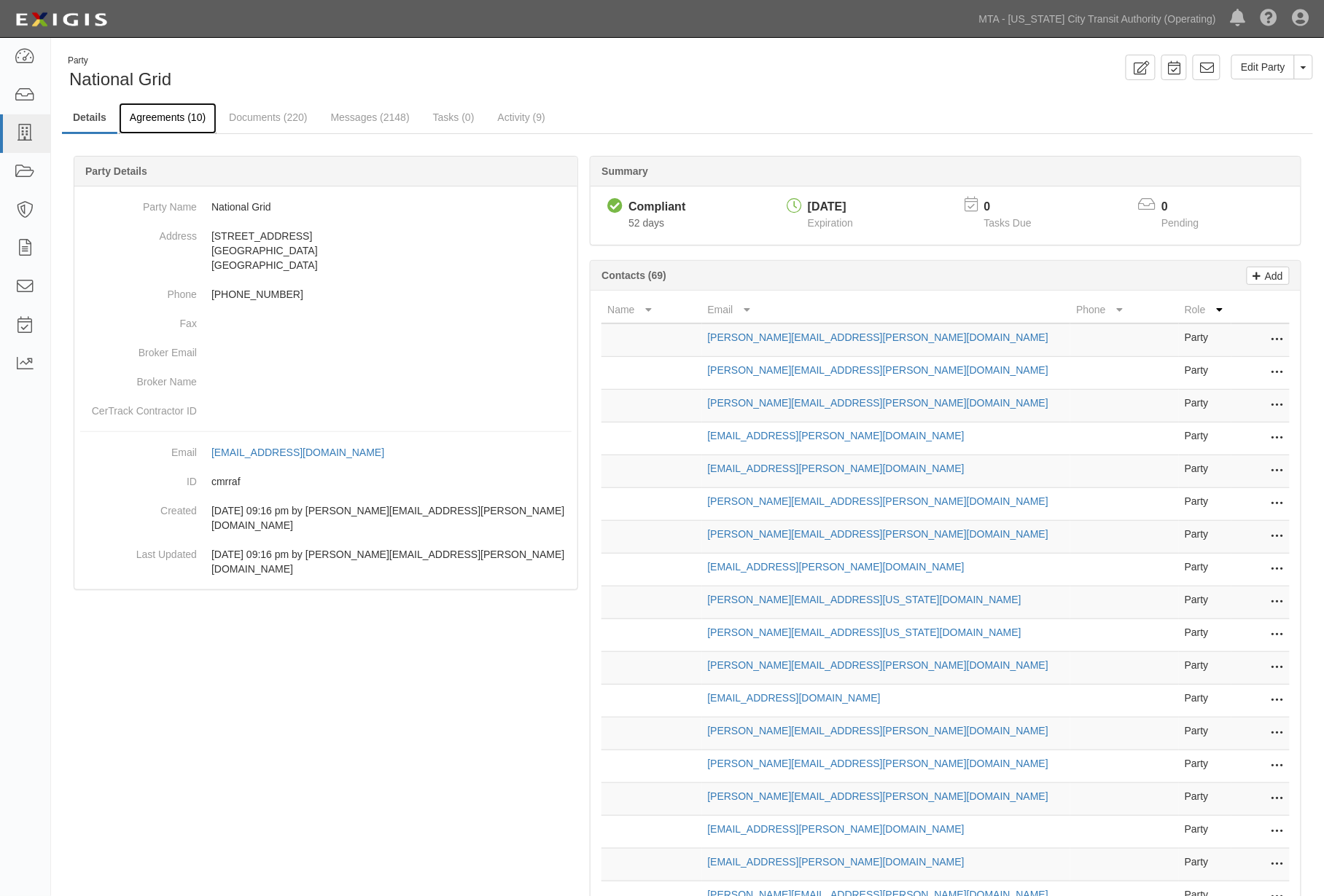
click at [169, 118] on link "Agreements (10)" at bounding box center [167, 118] width 98 height 32
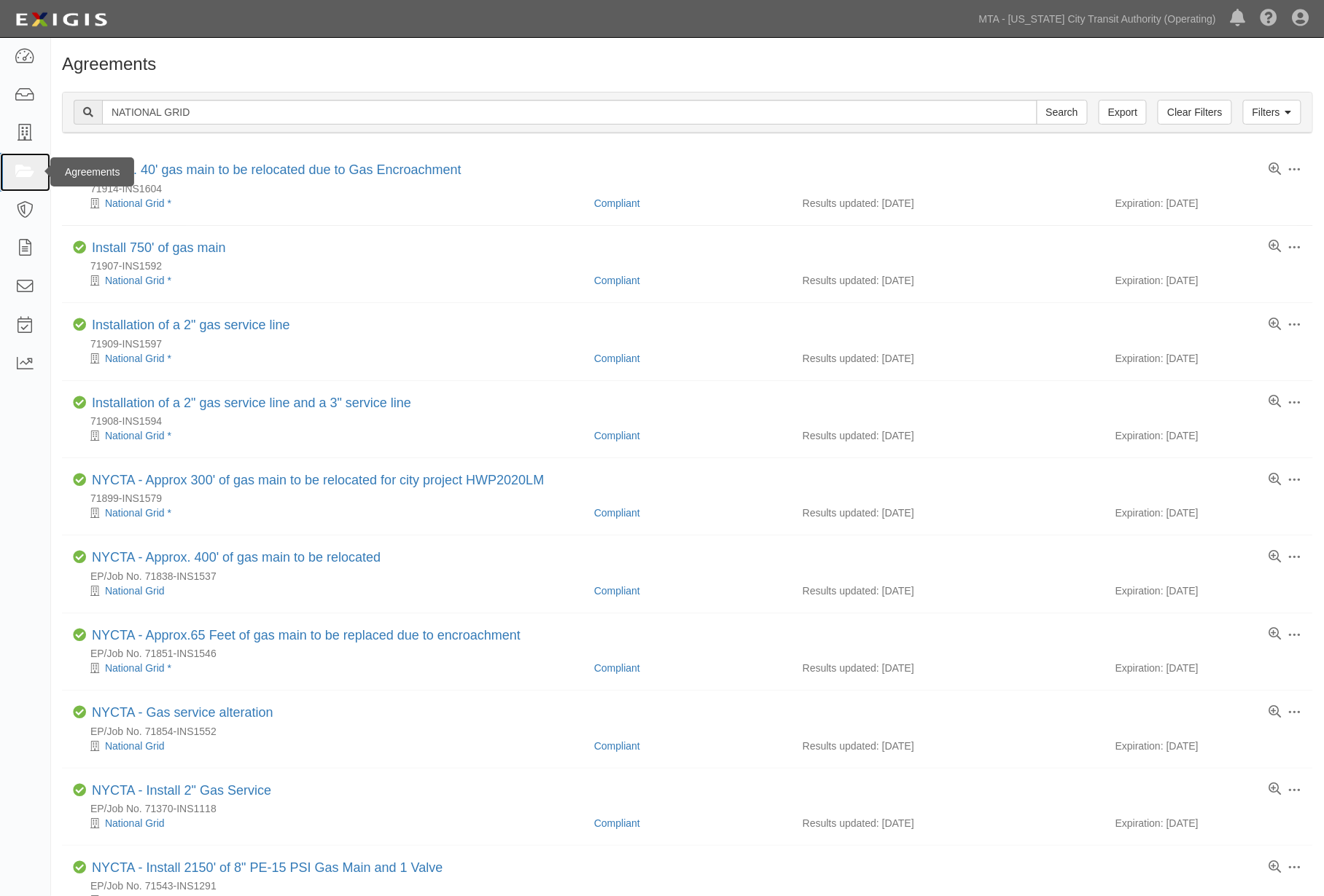
click at [30, 169] on icon at bounding box center [25, 172] width 21 height 17
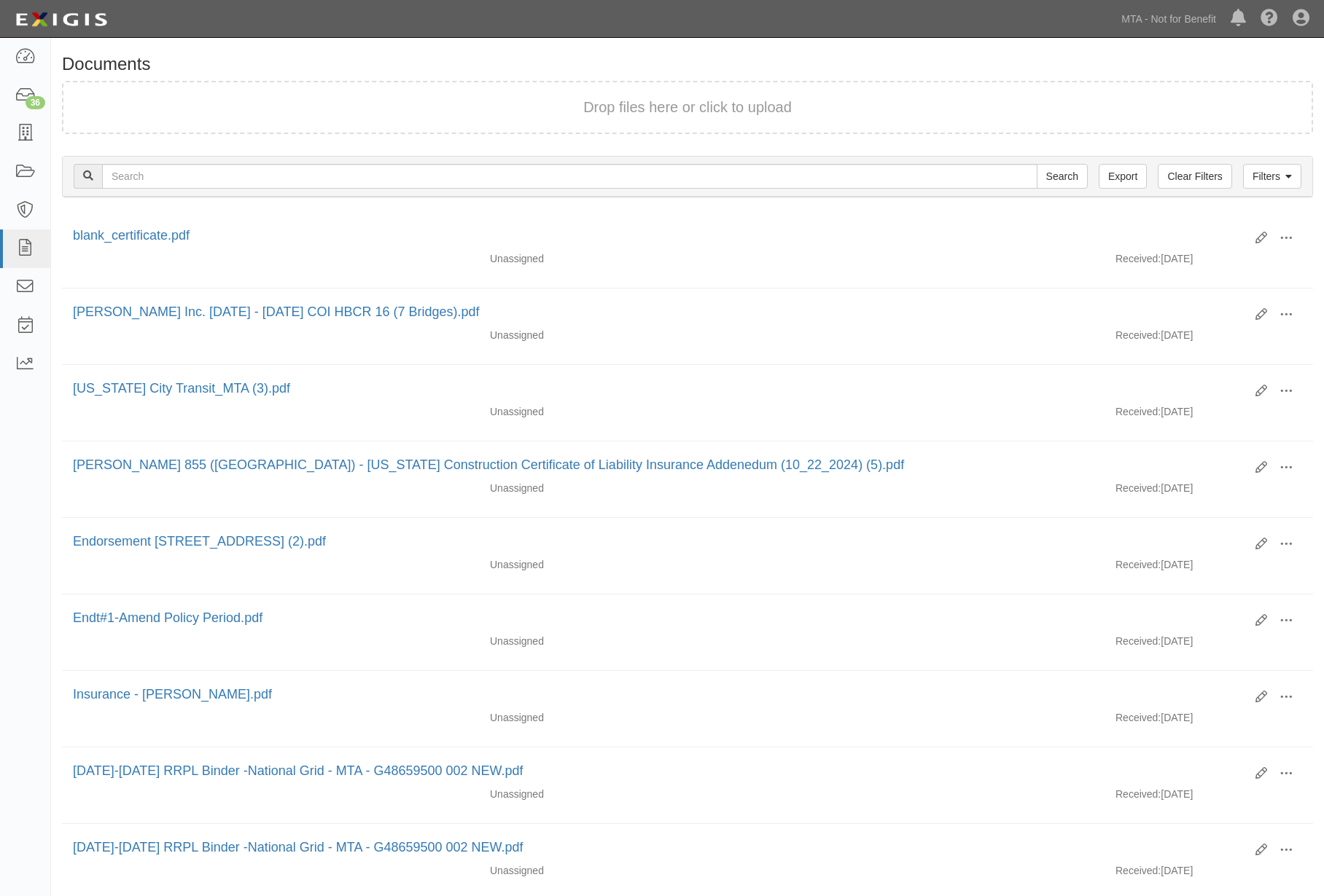
scroll to position [162, 0]
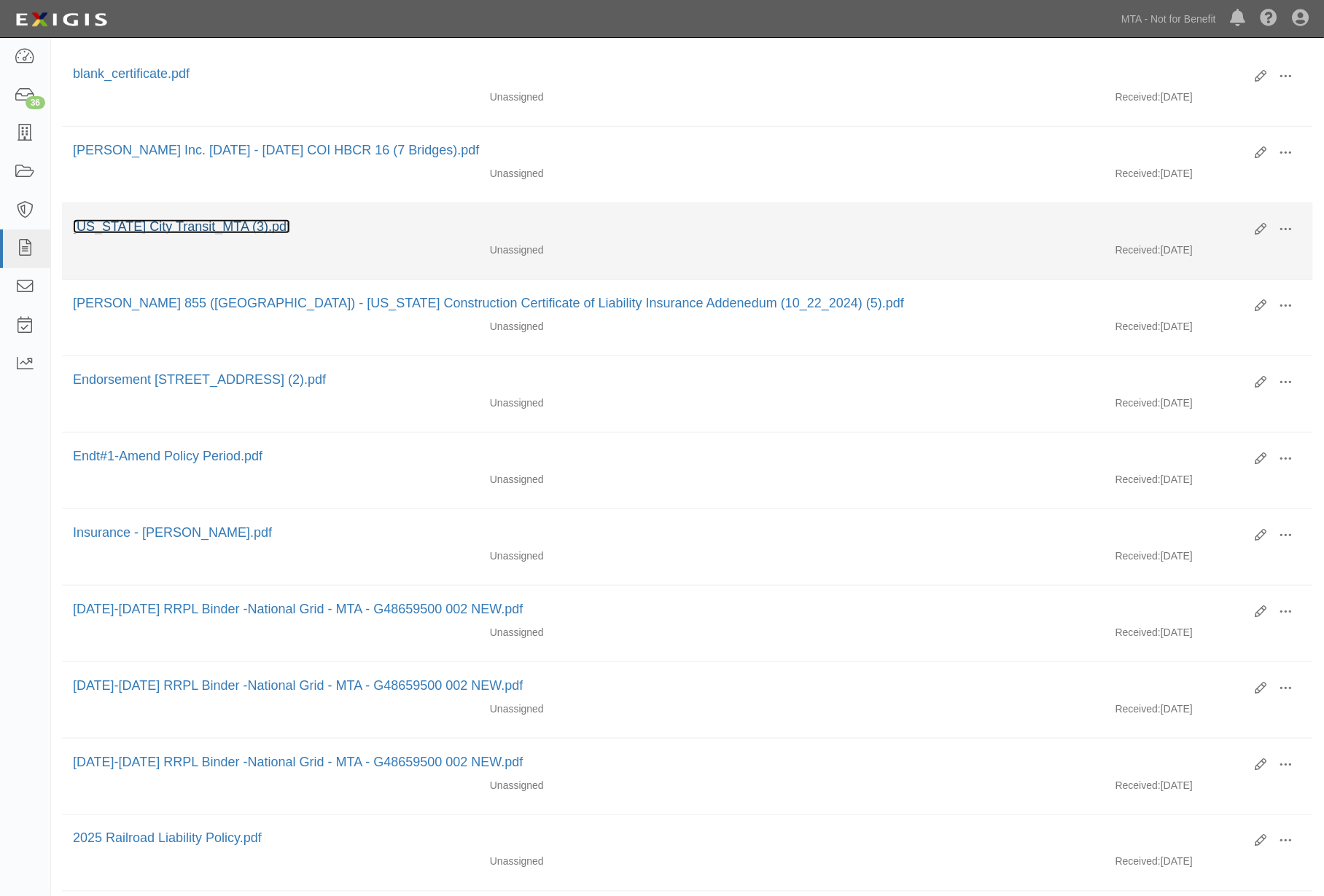
click at [212, 228] on link "[US_STATE] City Transit_MTA (3).pdf" at bounding box center [182, 226] width 217 height 15
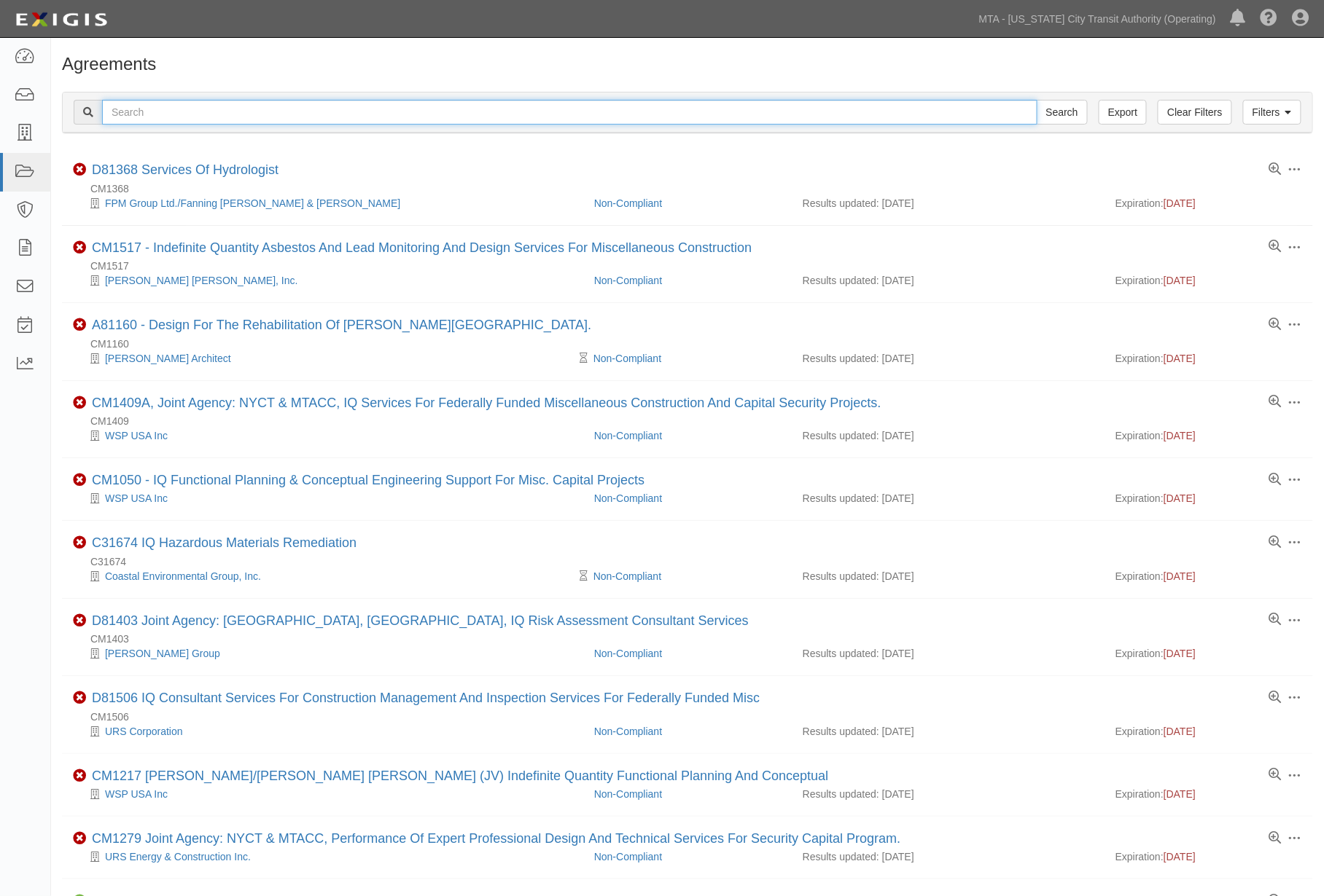
click at [384, 106] on input "text" at bounding box center [569, 112] width 935 height 25
type input "325 CLINTON"
click at [1037, 100] on input "Search" at bounding box center [1062, 112] width 51 height 25
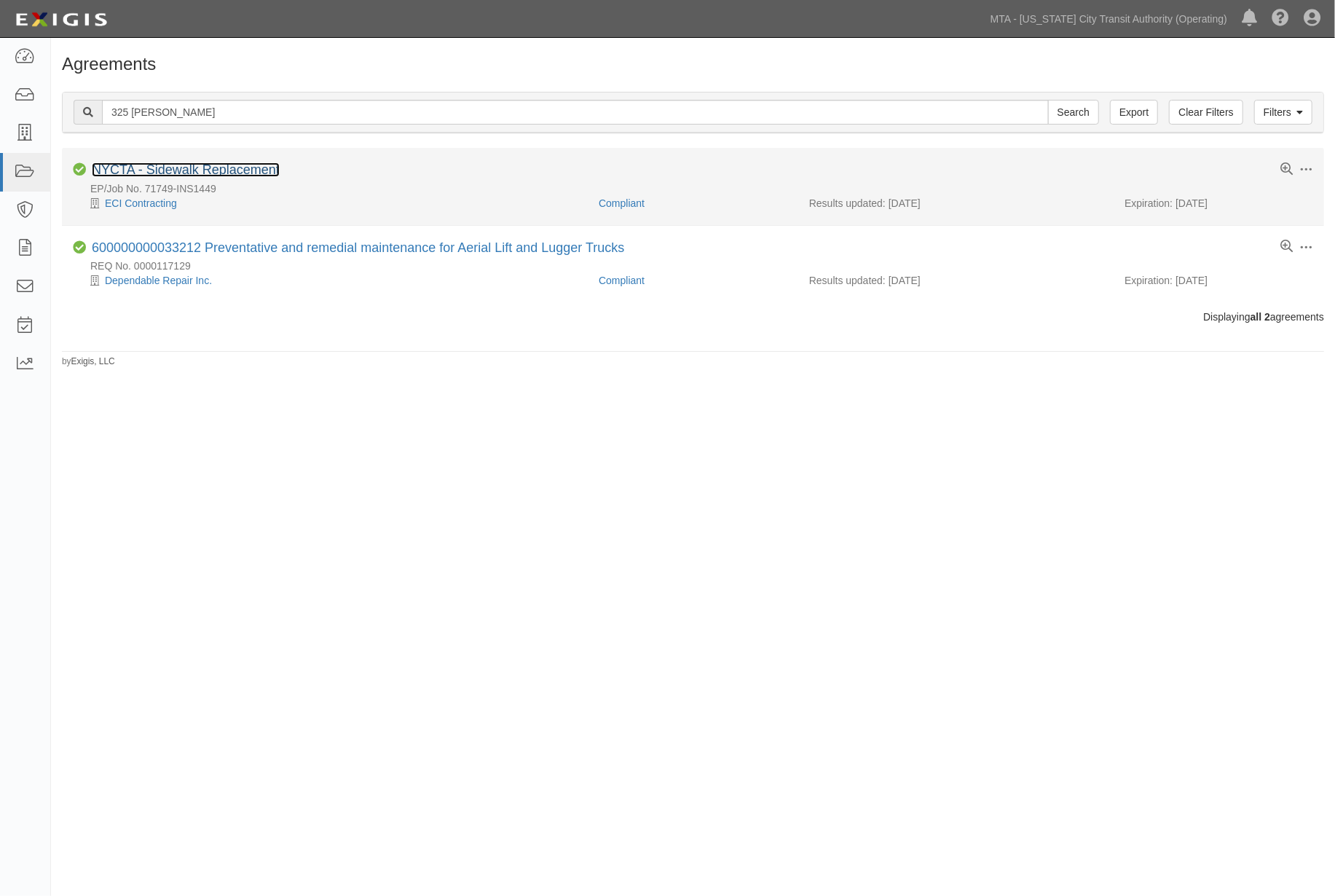
click at [194, 172] on link "NYCTA - Sidewalk Replacement" at bounding box center [185, 170] width 187 height 15
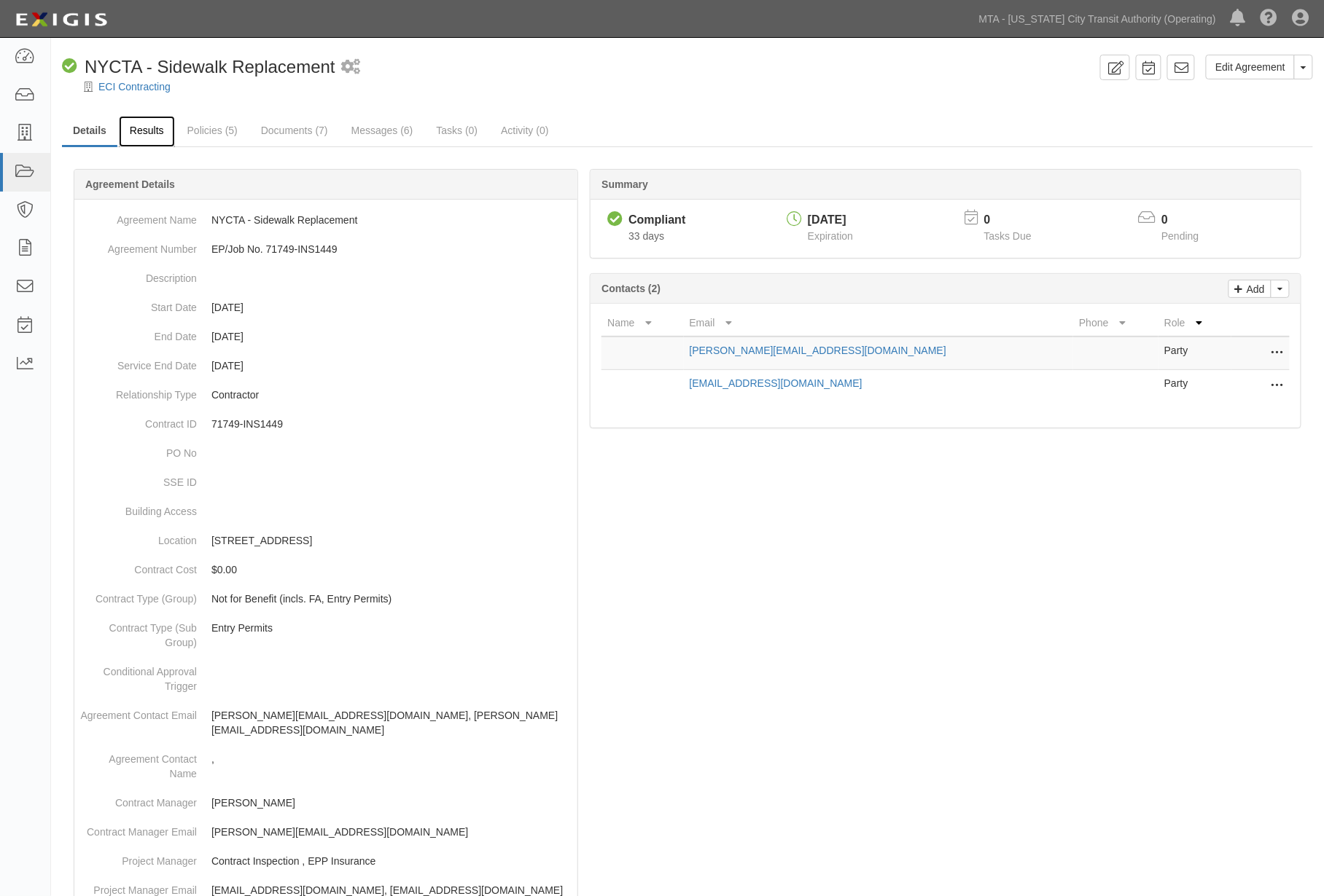
click at [147, 137] on link "Results" at bounding box center [146, 131] width 56 height 32
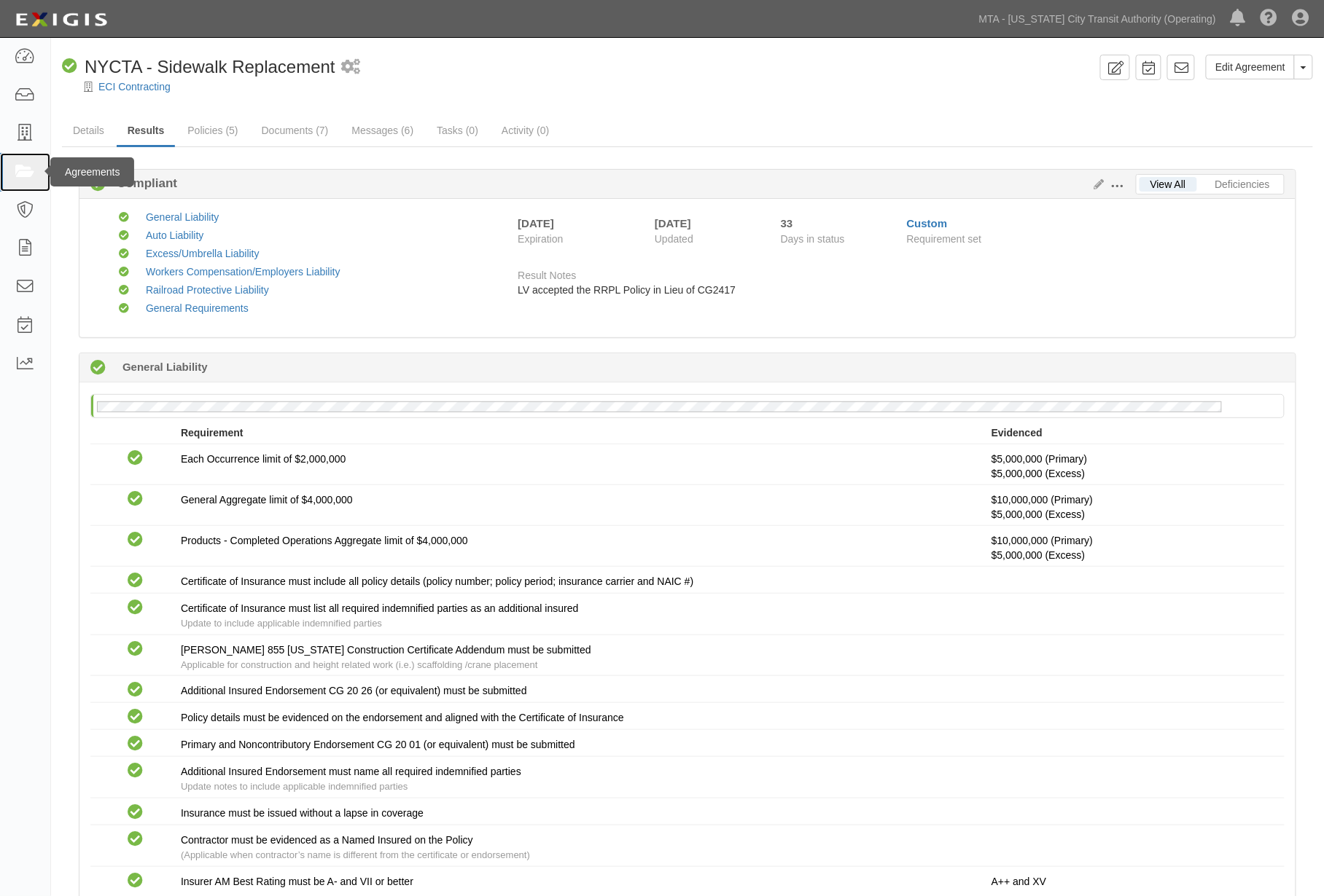
click at [27, 170] on icon at bounding box center [25, 172] width 21 height 17
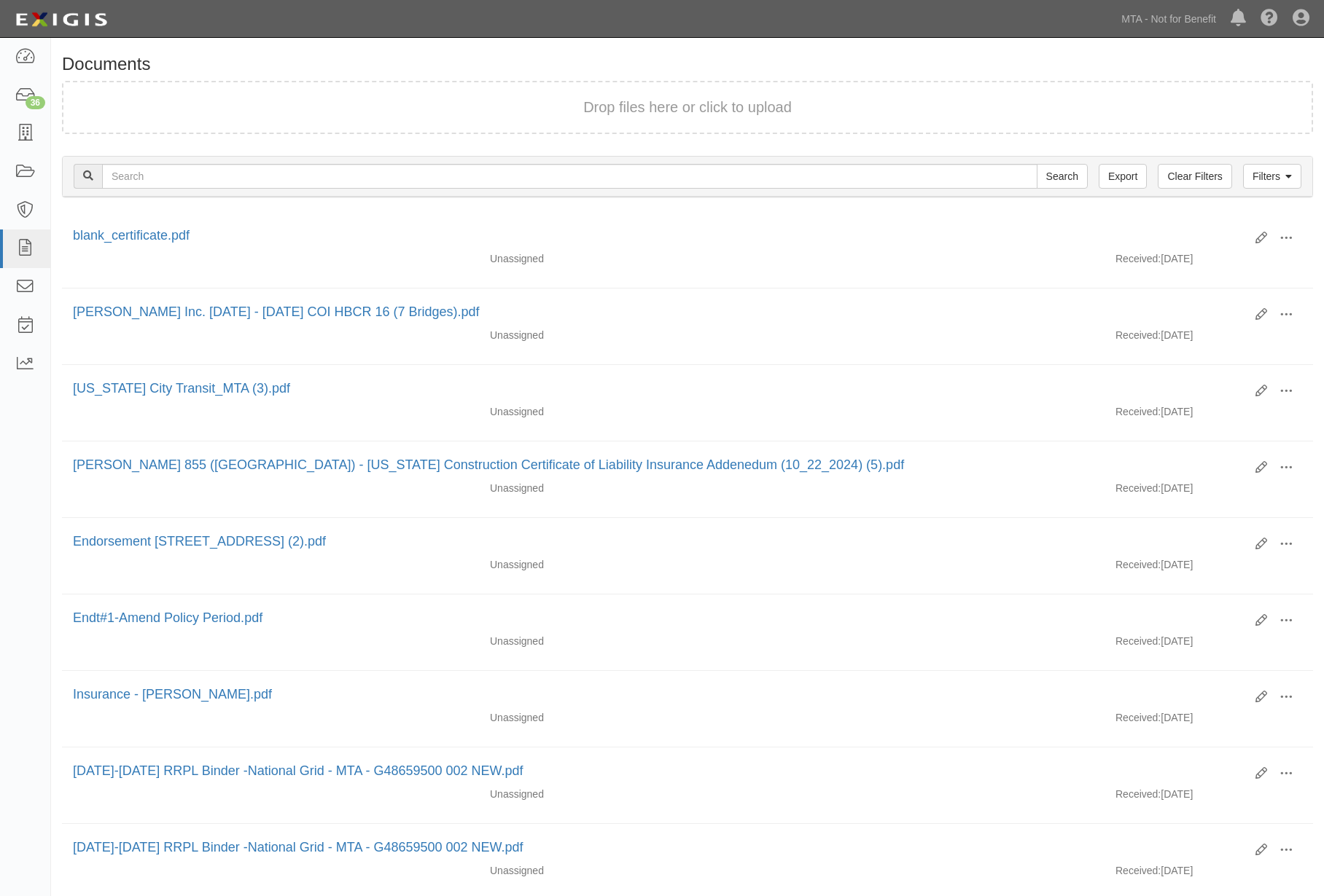
scroll to position [162, 0]
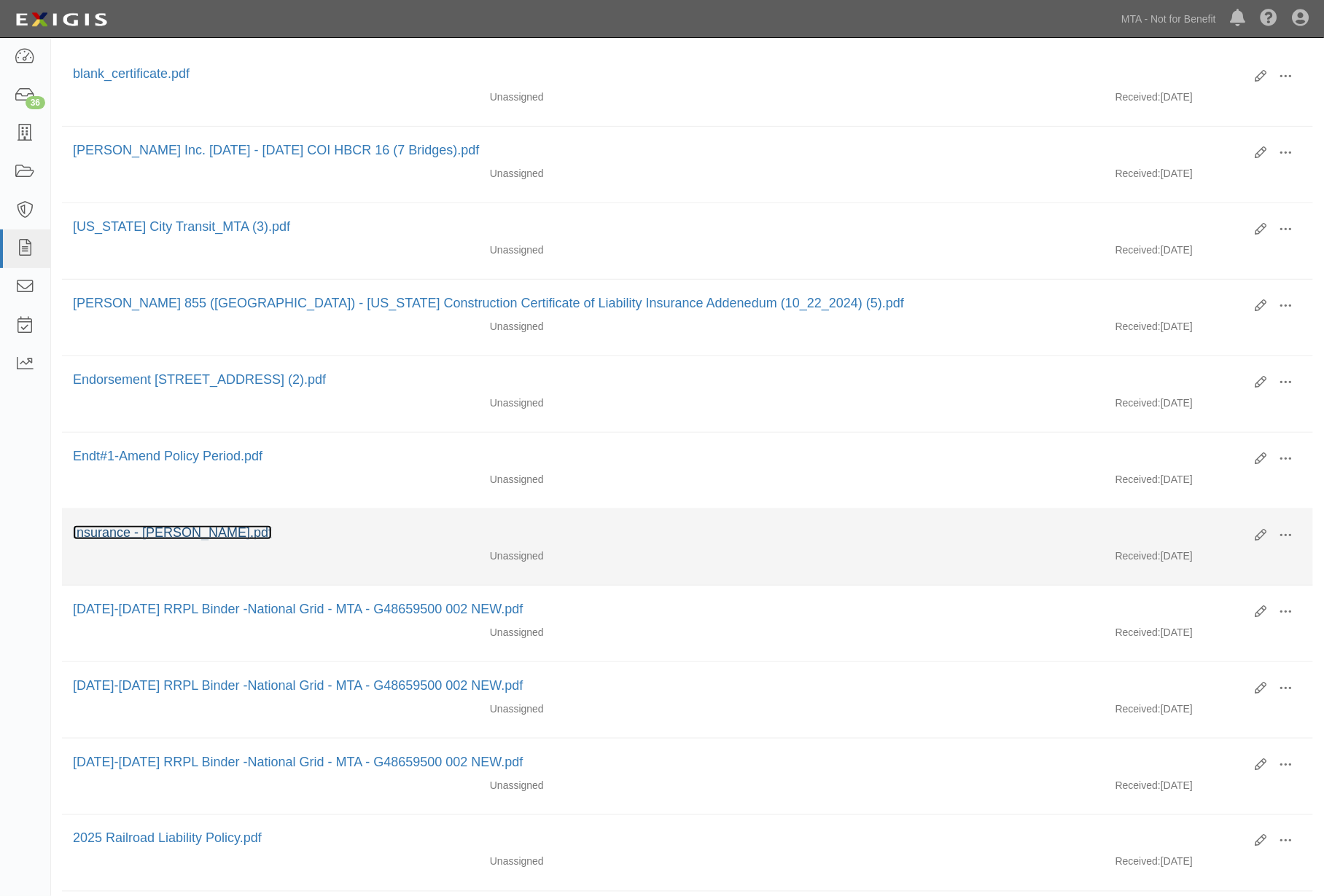
click at [184, 538] on link "Insurance - [PERSON_NAME].pdf" at bounding box center [173, 532] width 199 height 15
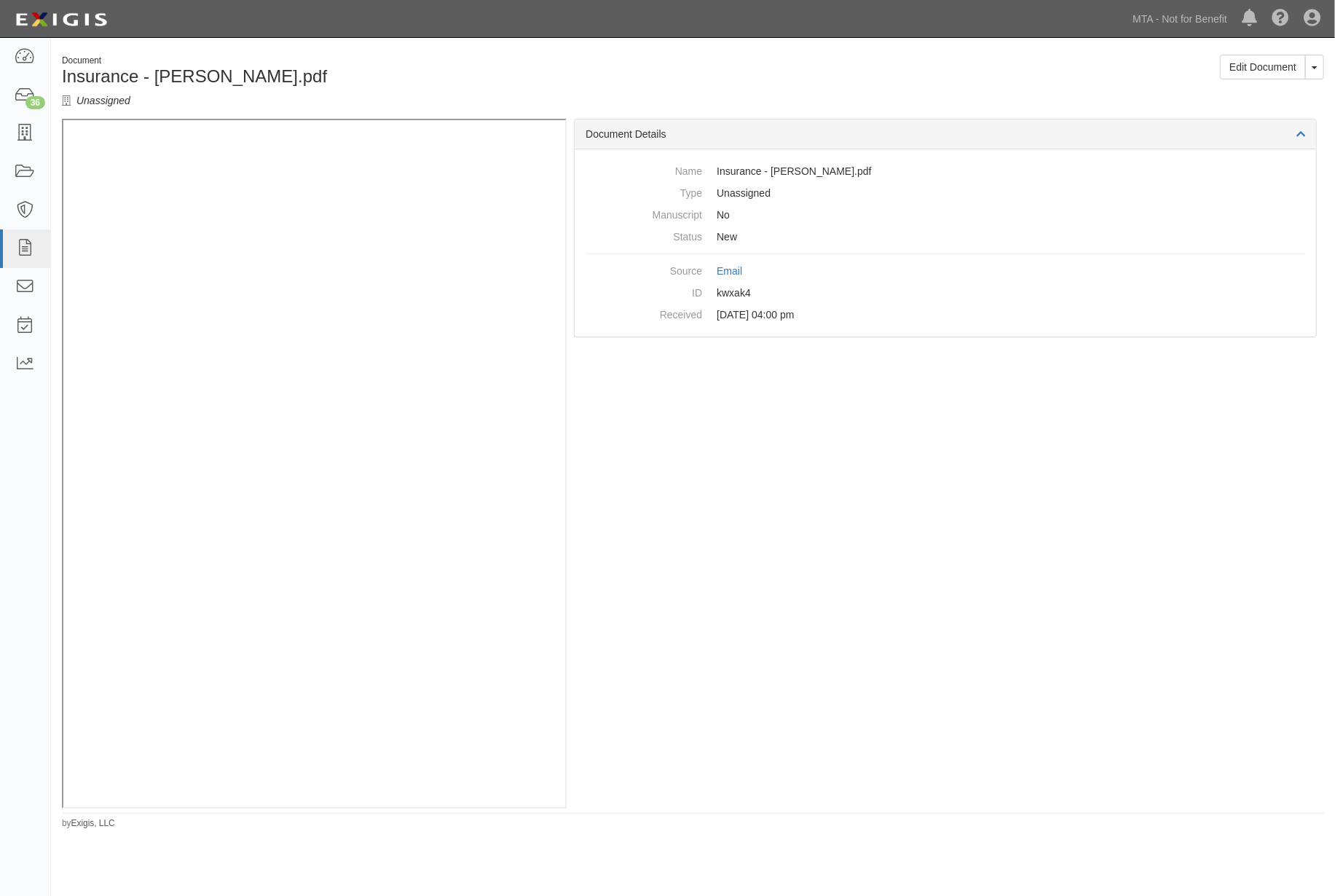
drag, startPoint x: 1037, startPoint y: 829, endPoint x: 561, endPoint y: 289, distance: 719.8
click at [1021, 811] on div "Document Insurance - Cuyler Gore.pdf Unassigned Edit Document Toggle Document D…" at bounding box center [694, 442] width 1285 height 776
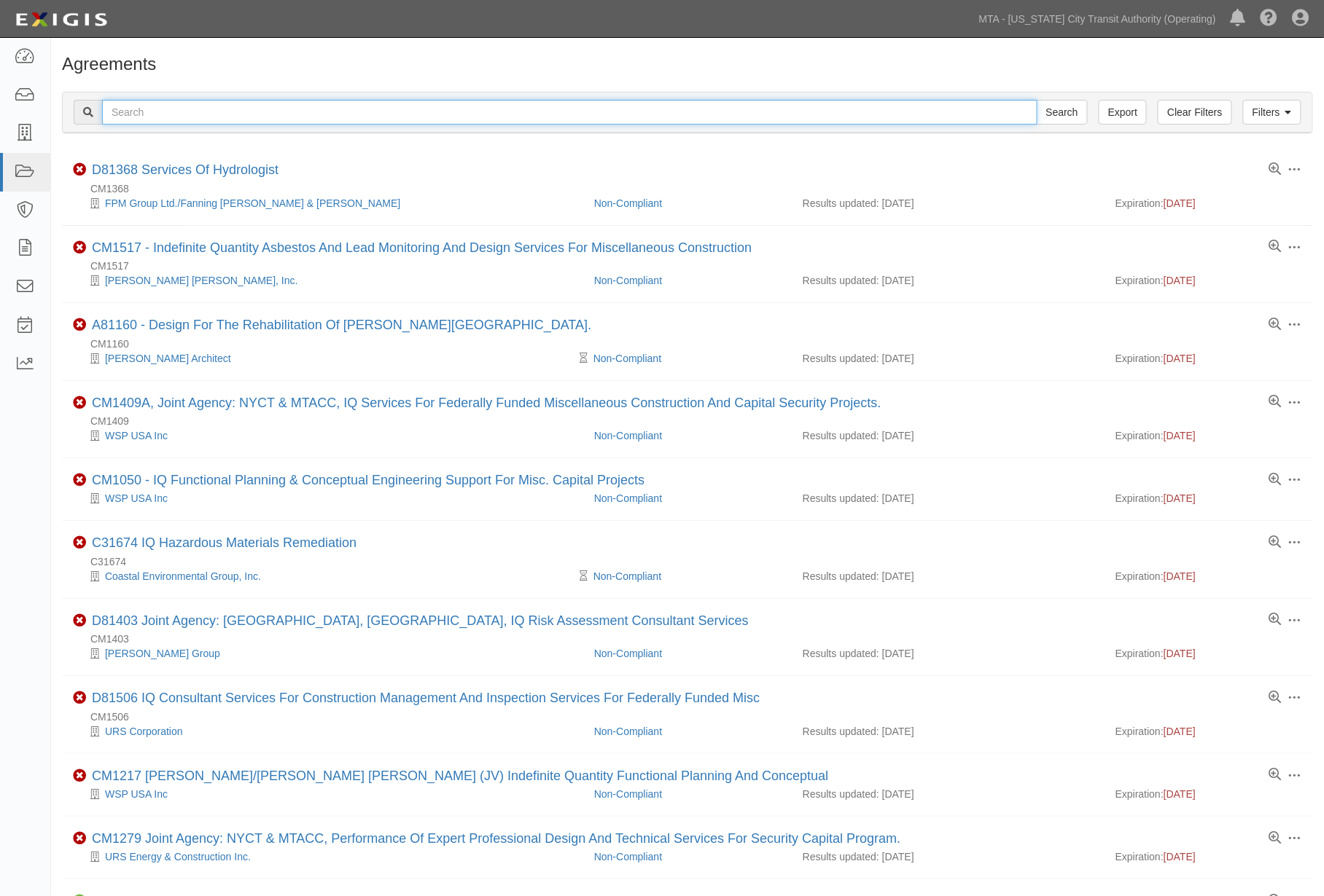
click at [135, 104] on input "text" at bounding box center [569, 112] width 935 height 25
type input "VERDUGOS"
click at [1037, 100] on input "Search" at bounding box center [1062, 112] width 51 height 25
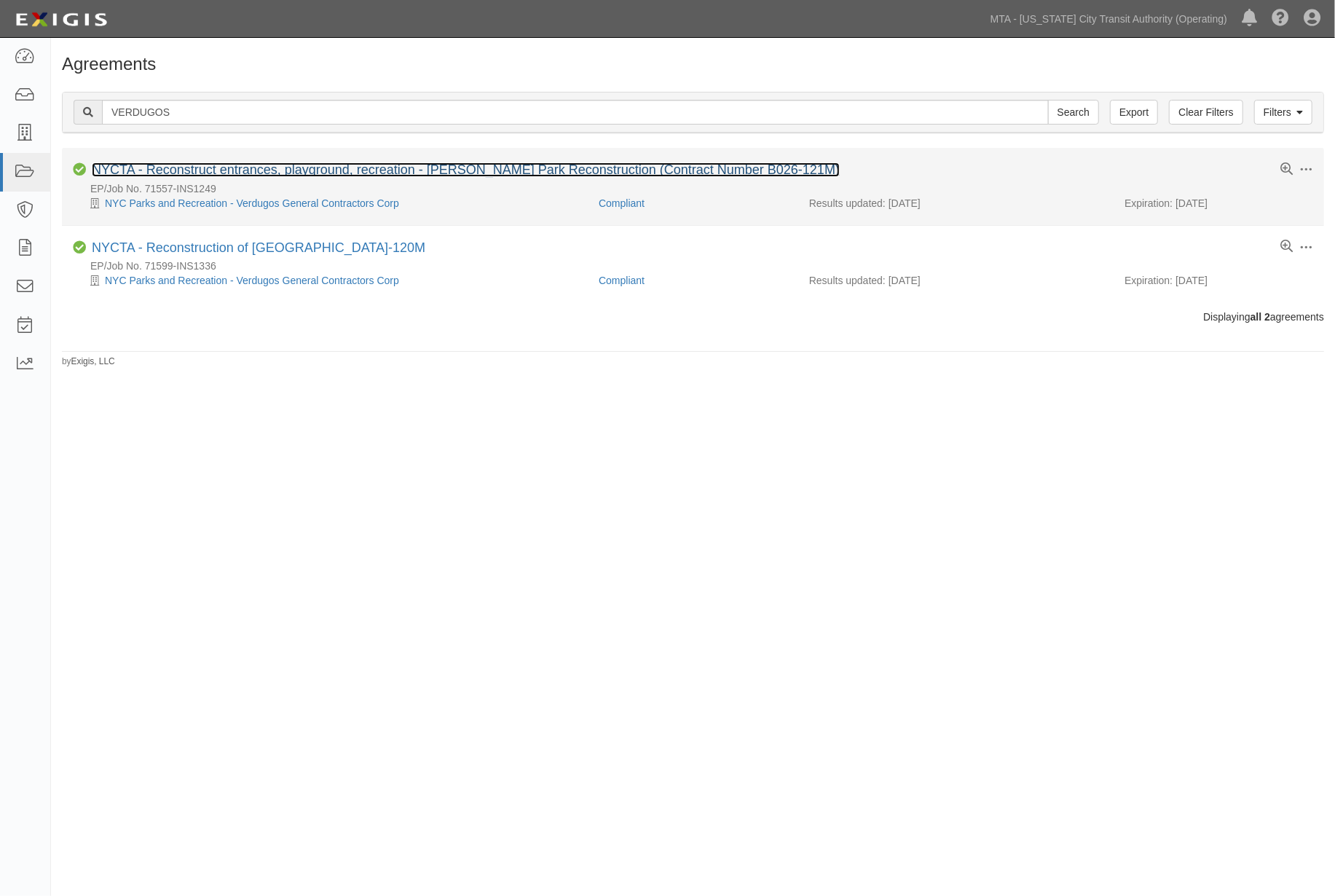
click at [206, 170] on link "NYCTA - Reconstruct entrances, playground, recreation - [PERSON_NAME] Park Reco…" at bounding box center [466, 170] width 748 height 15
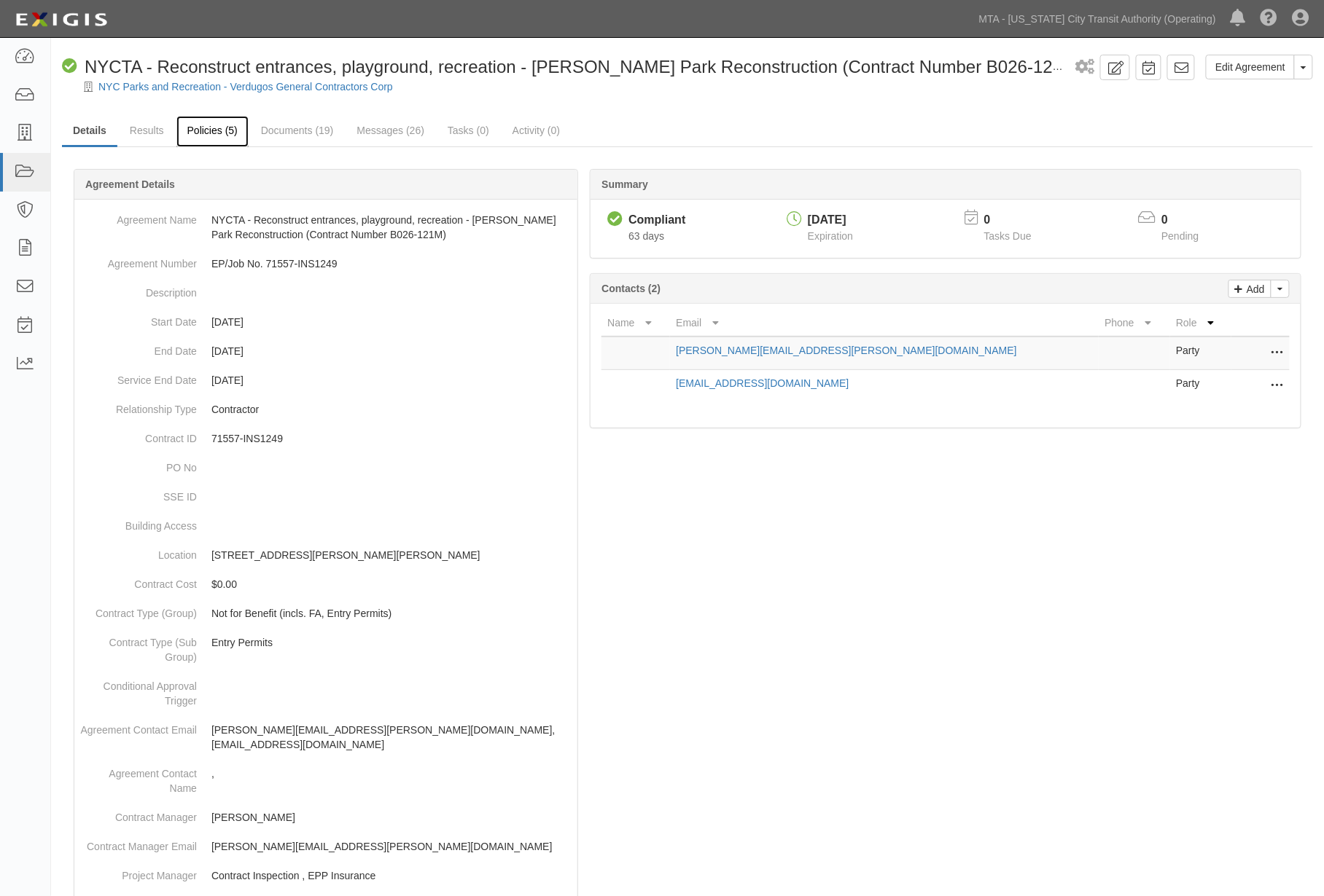
click at [216, 127] on link "Policies (5)" at bounding box center [212, 131] width 72 height 32
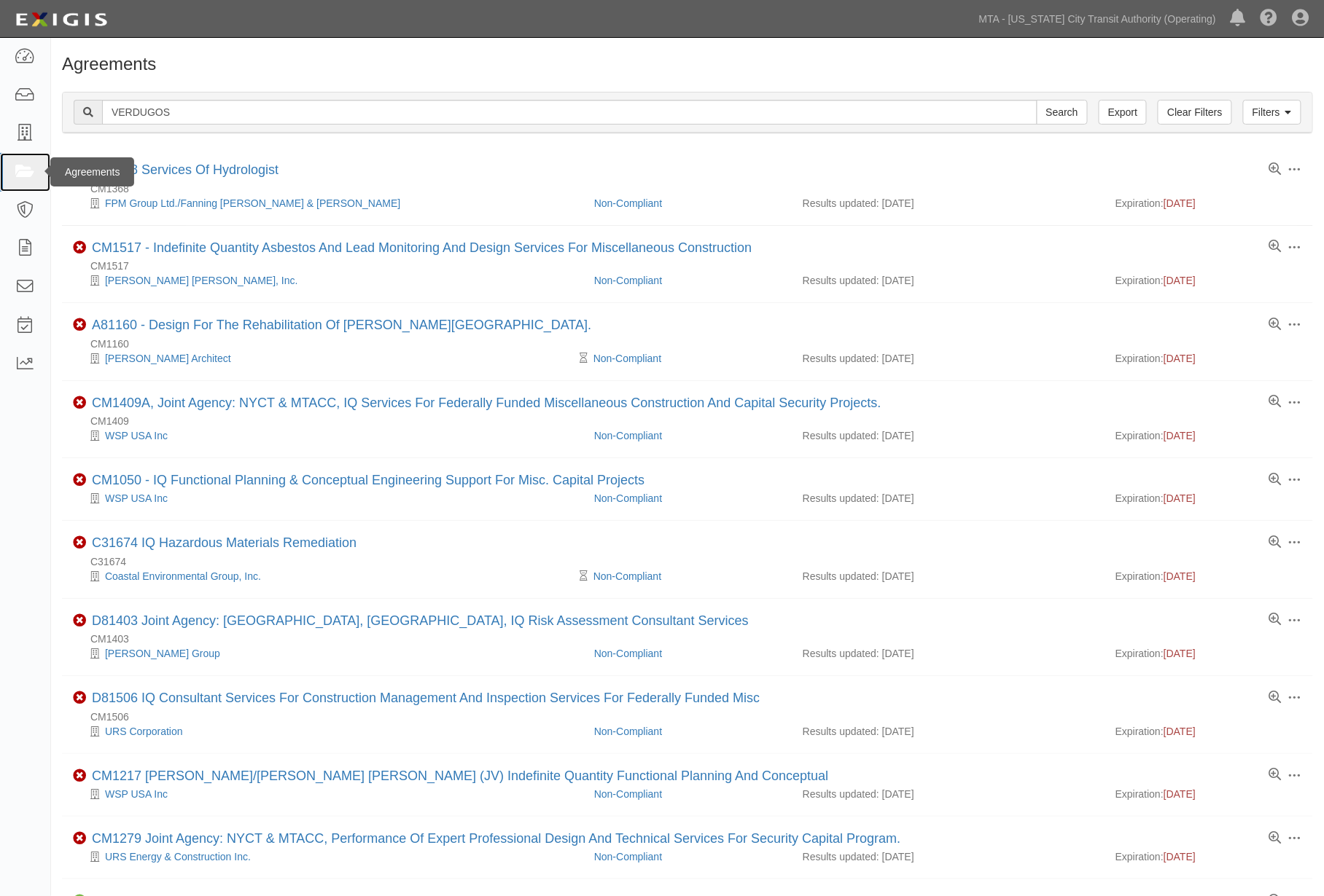
click at [31, 164] on icon at bounding box center [25, 172] width 21 height 17
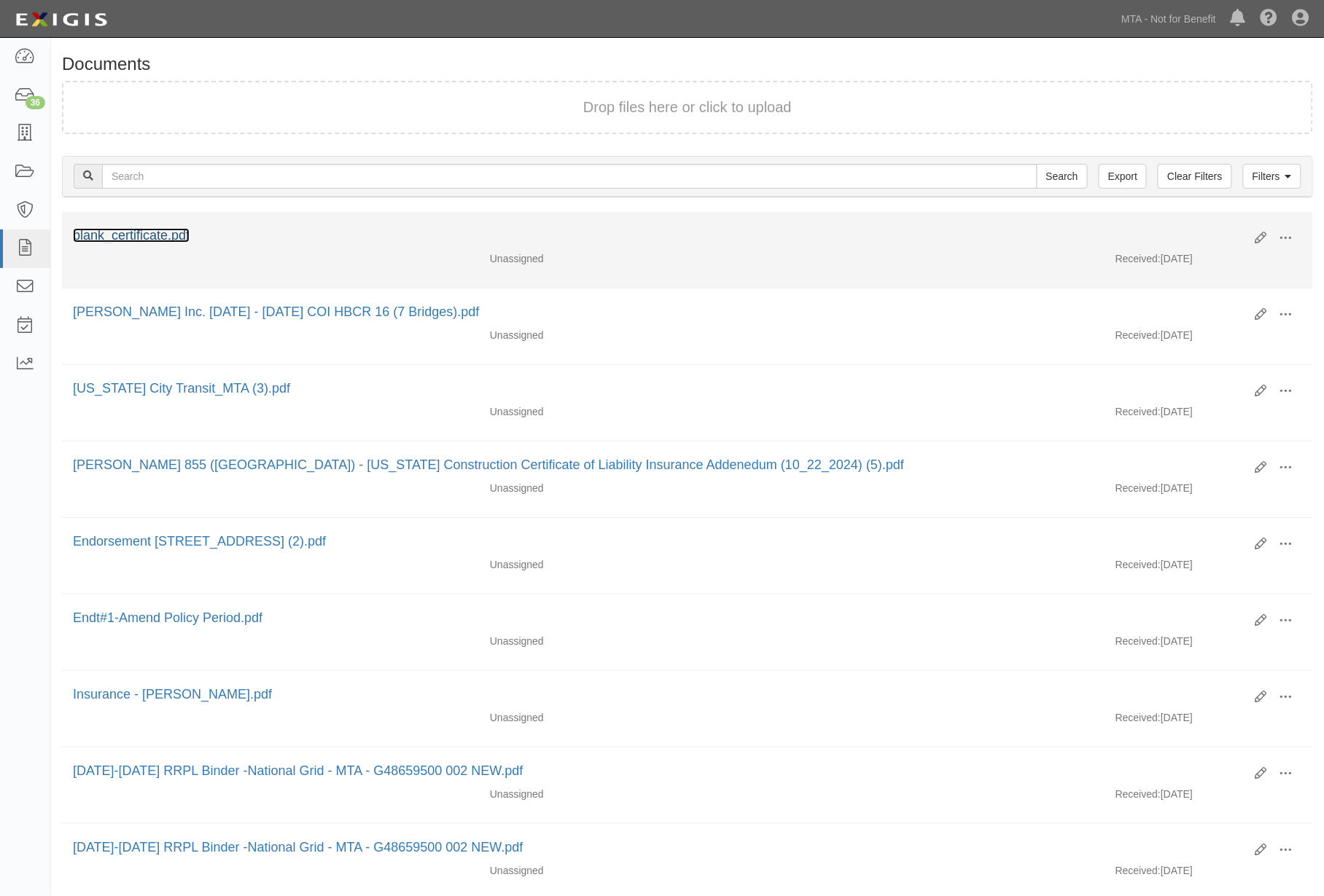
click at [162, 232] on link "blank_certificate.pdf" at bounding box center [131, 235] width 117 height 15
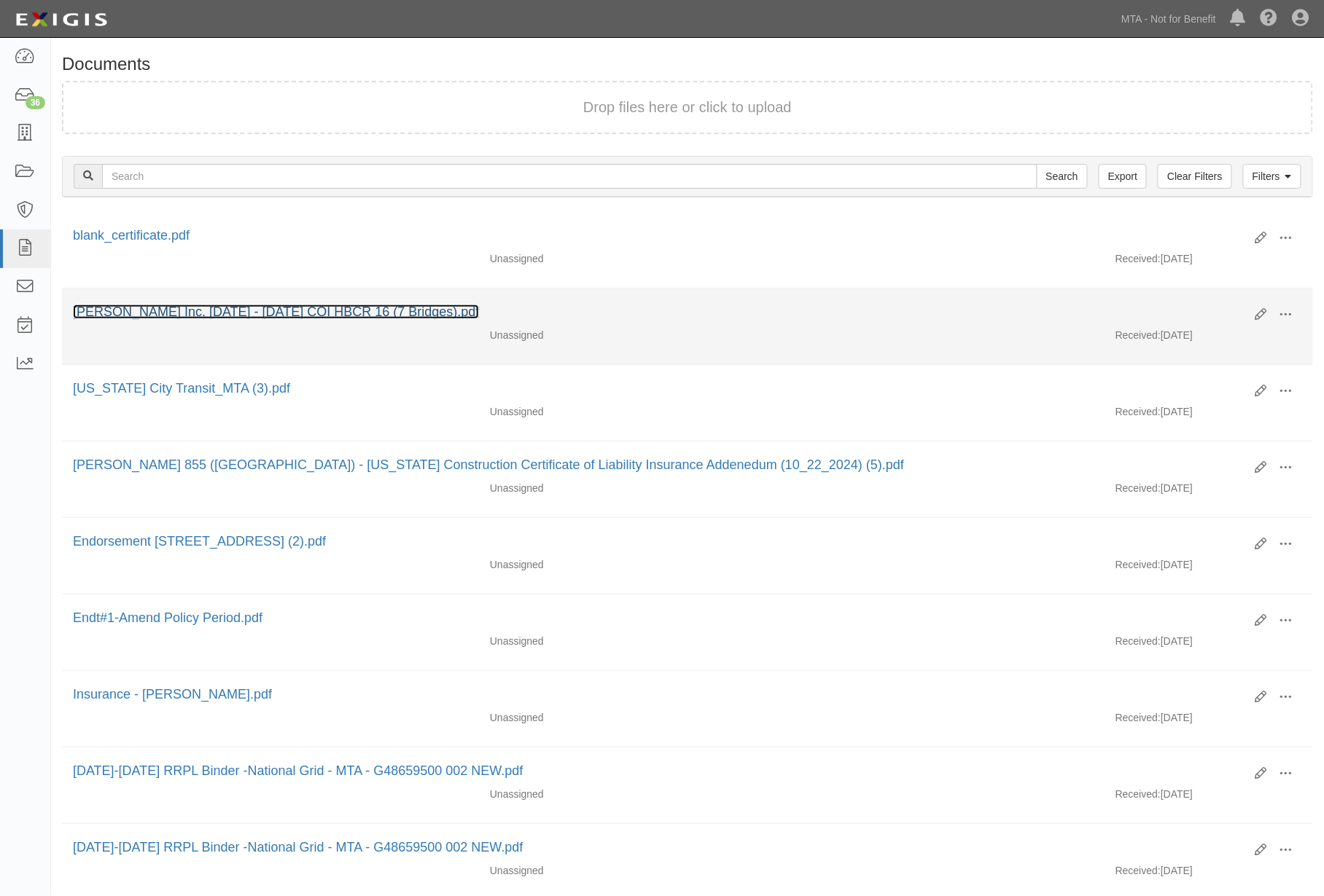
click at [174, 308] on link "Paul J. Scariano Inc. 2025 - 2026 COI HBCR 16 (7 Bridges).pdf" at bounding box center [275, 312] width 406 height 15
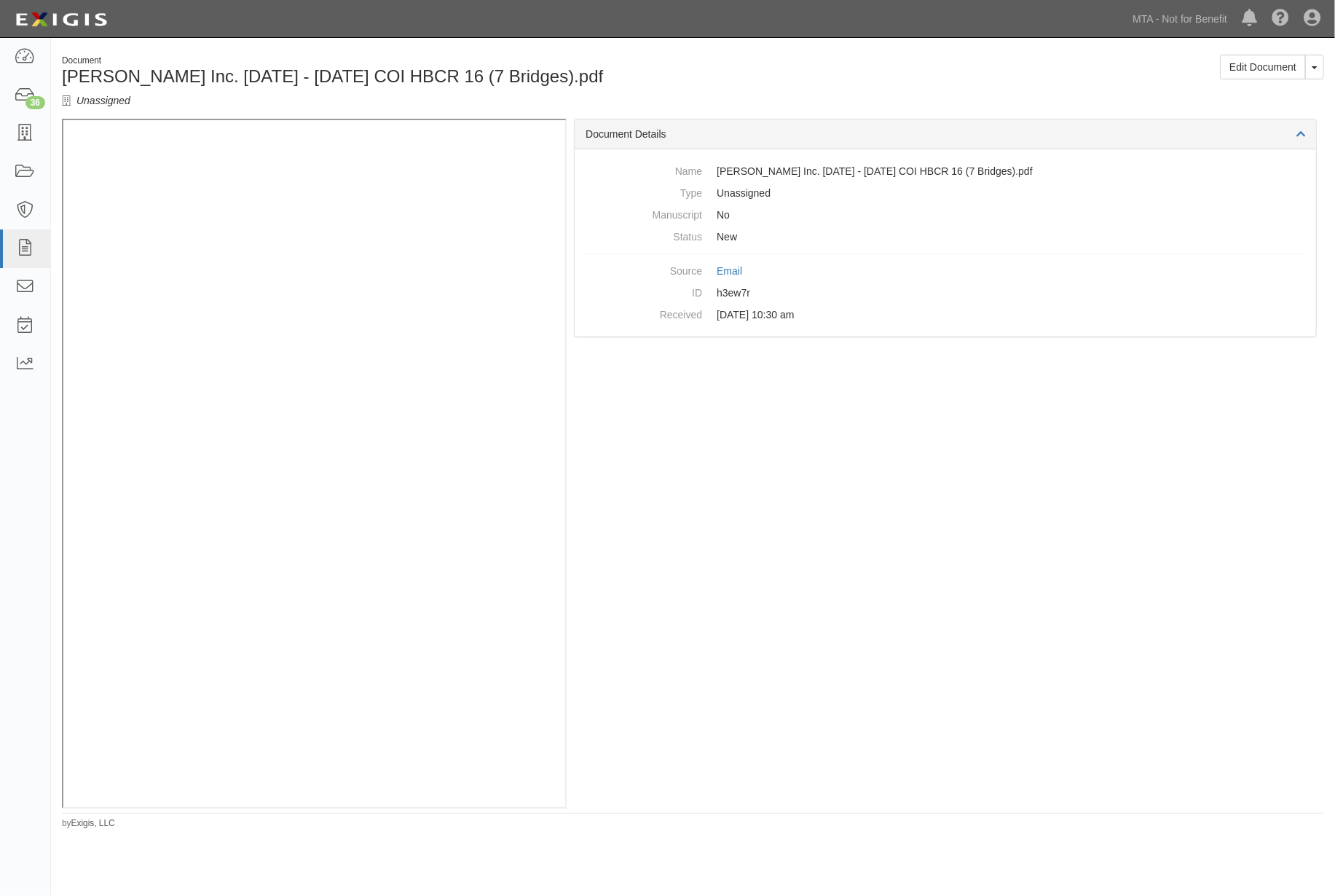
click at [891, 650] on div "Document Details Name Paul J. Scariano Inc. 2025 - 2026 COI HBCR 16 (7 Bridges)…" at bounding box center [945, 463] width 758 height 690
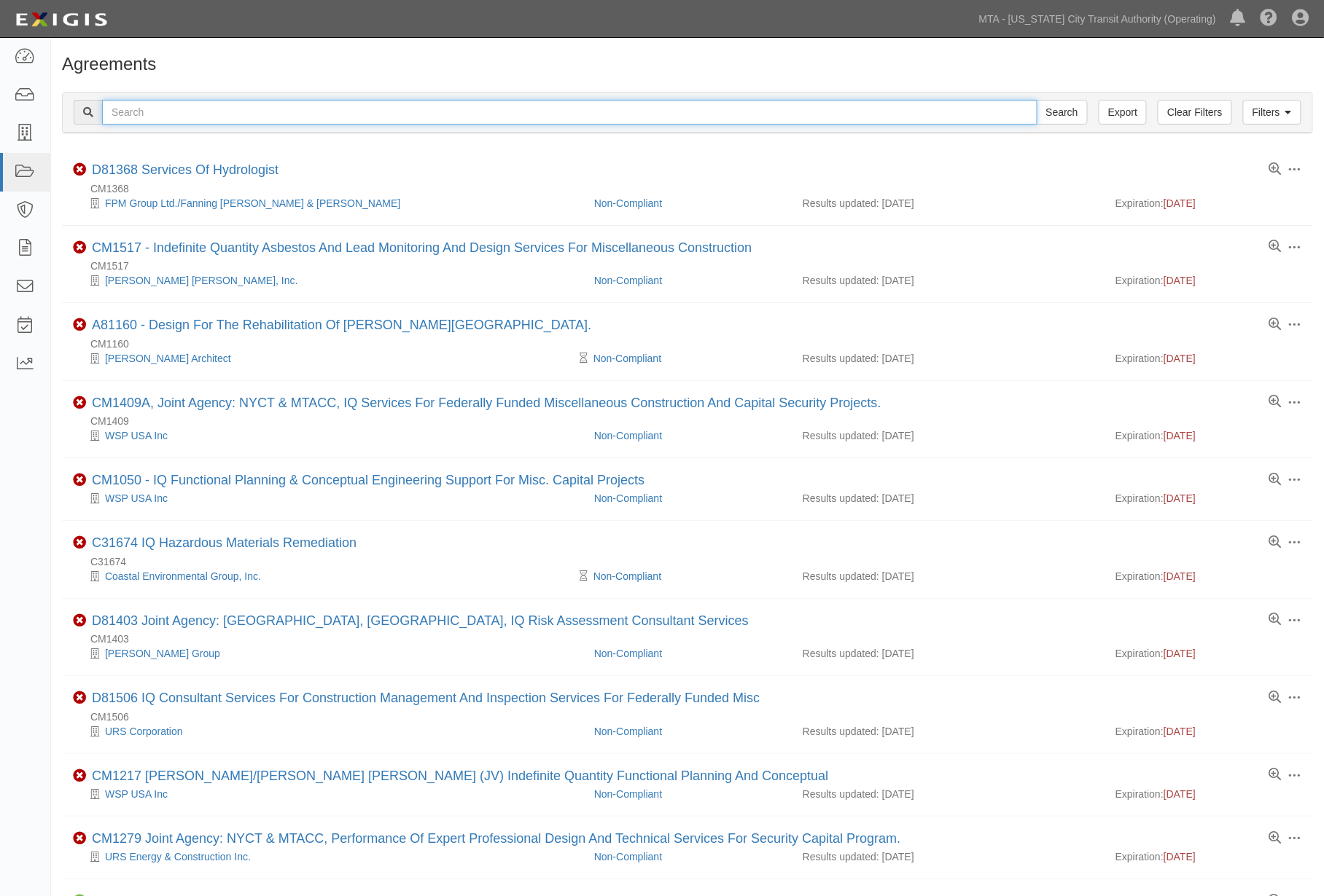
click at [201, 107] on input "text" at bounding box center [569, 112] width 935 height 25
type input "PAUL"
click at [1037, 100] on input "Search" at bounding box center [1062, 112] width 51 height 25
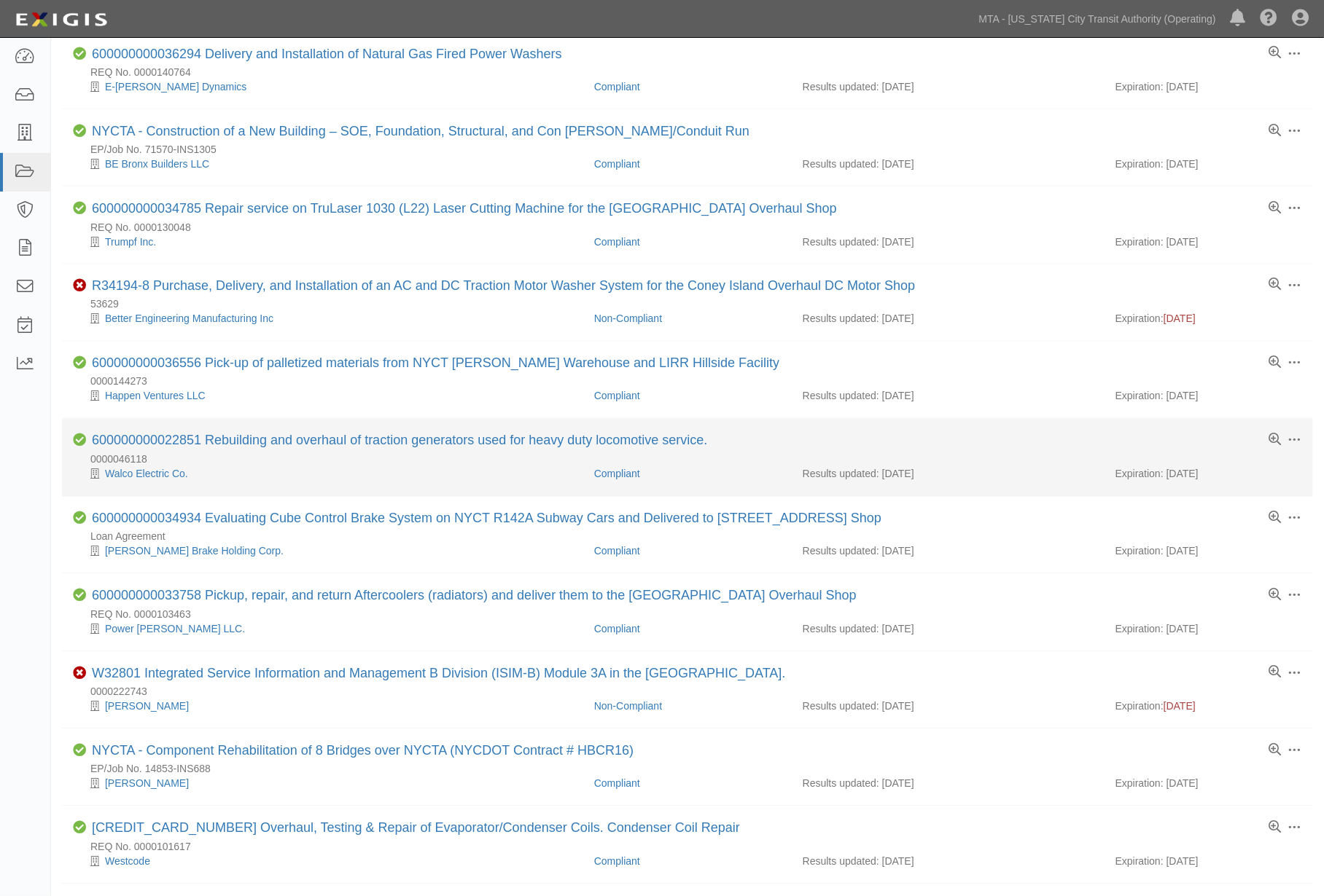
scroll to position [937, 0]
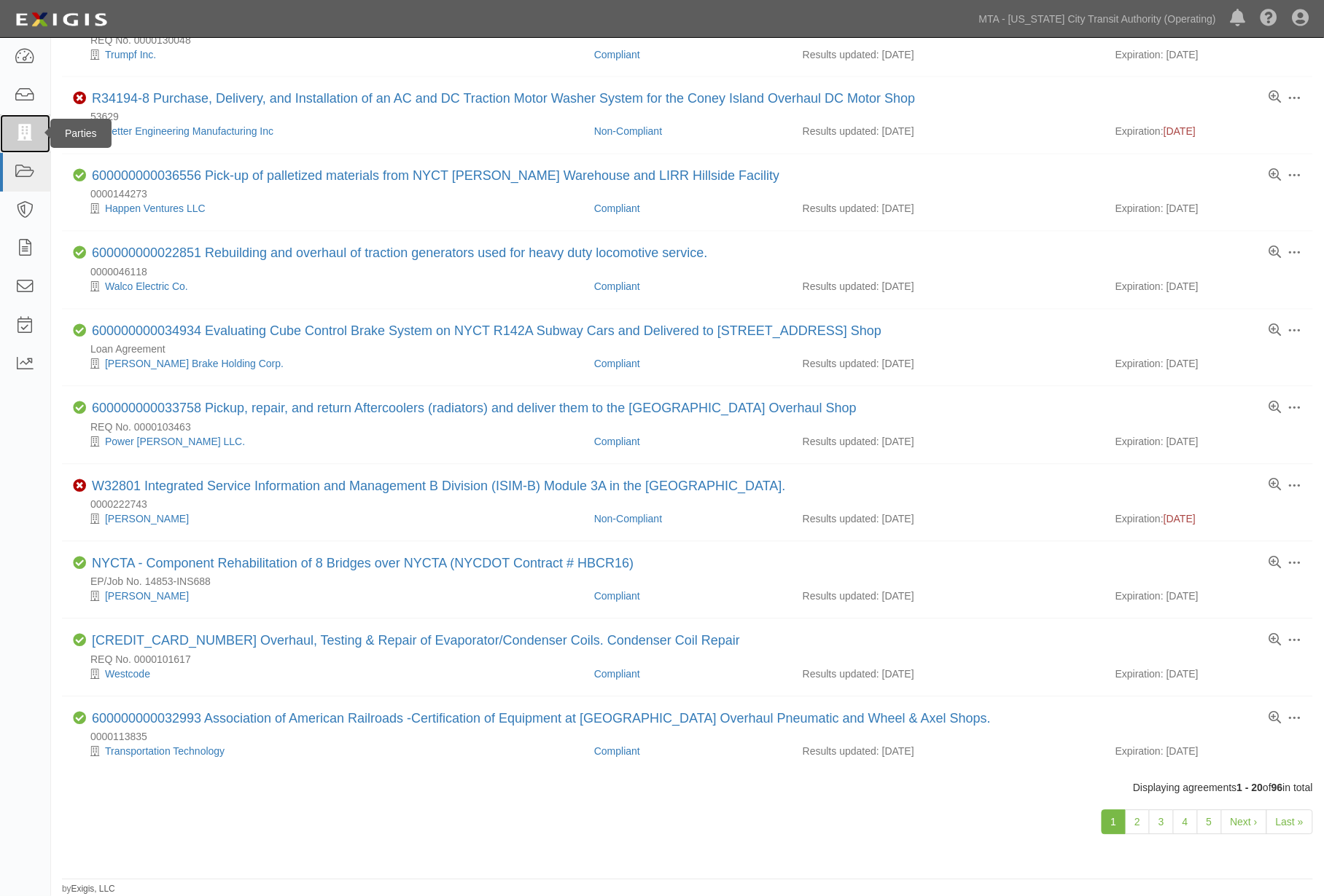
click at [26, 134] on icon at bounding box center [25, 133] width 21 height 17
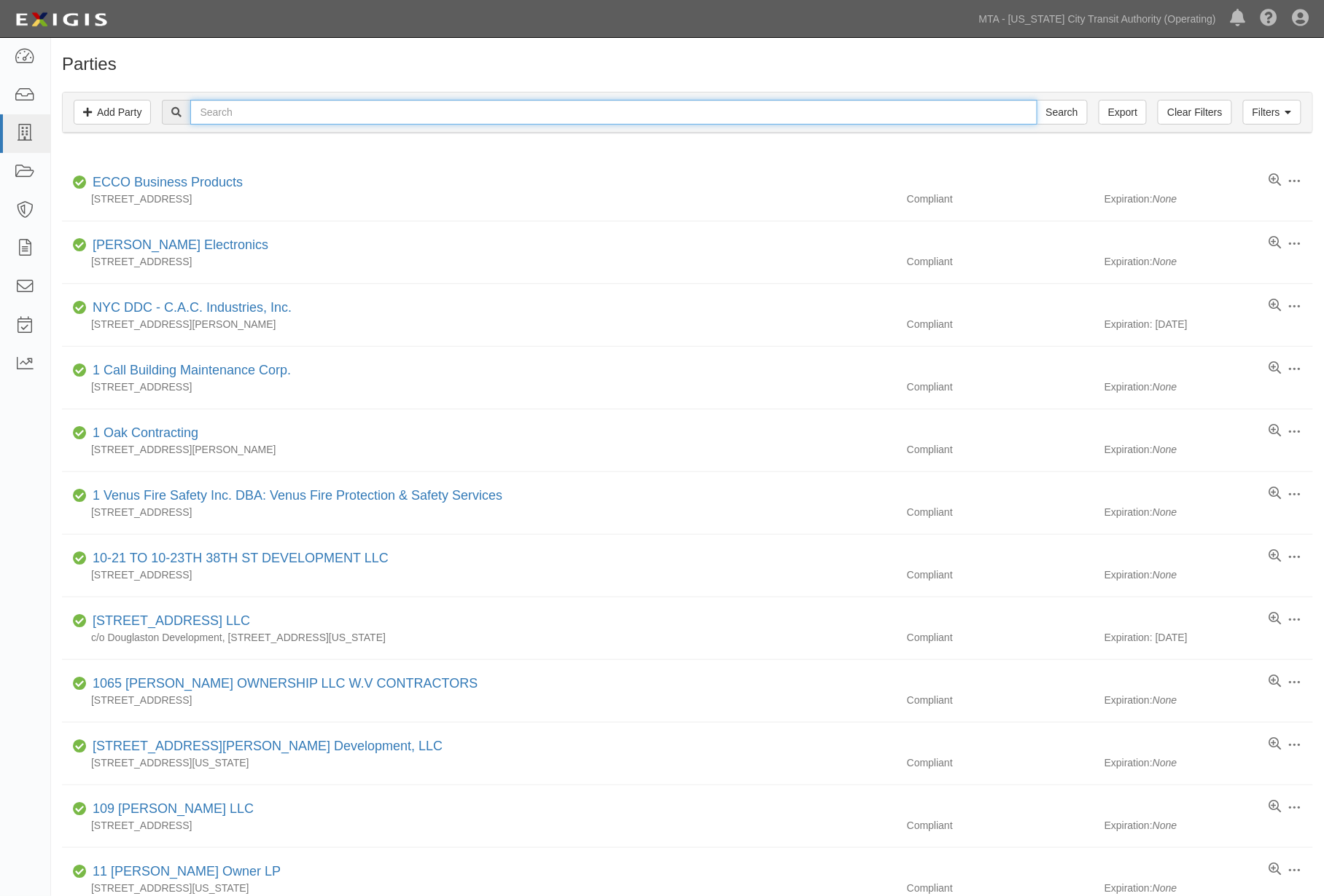
click at [214, 113] on input "text" at bounding box center [613, 112] width 846 height 25
type input "PAUL SCAREINO"
click at [1037, 100] on input "Search" at bounding box center [1062, 112] width 51 height 25
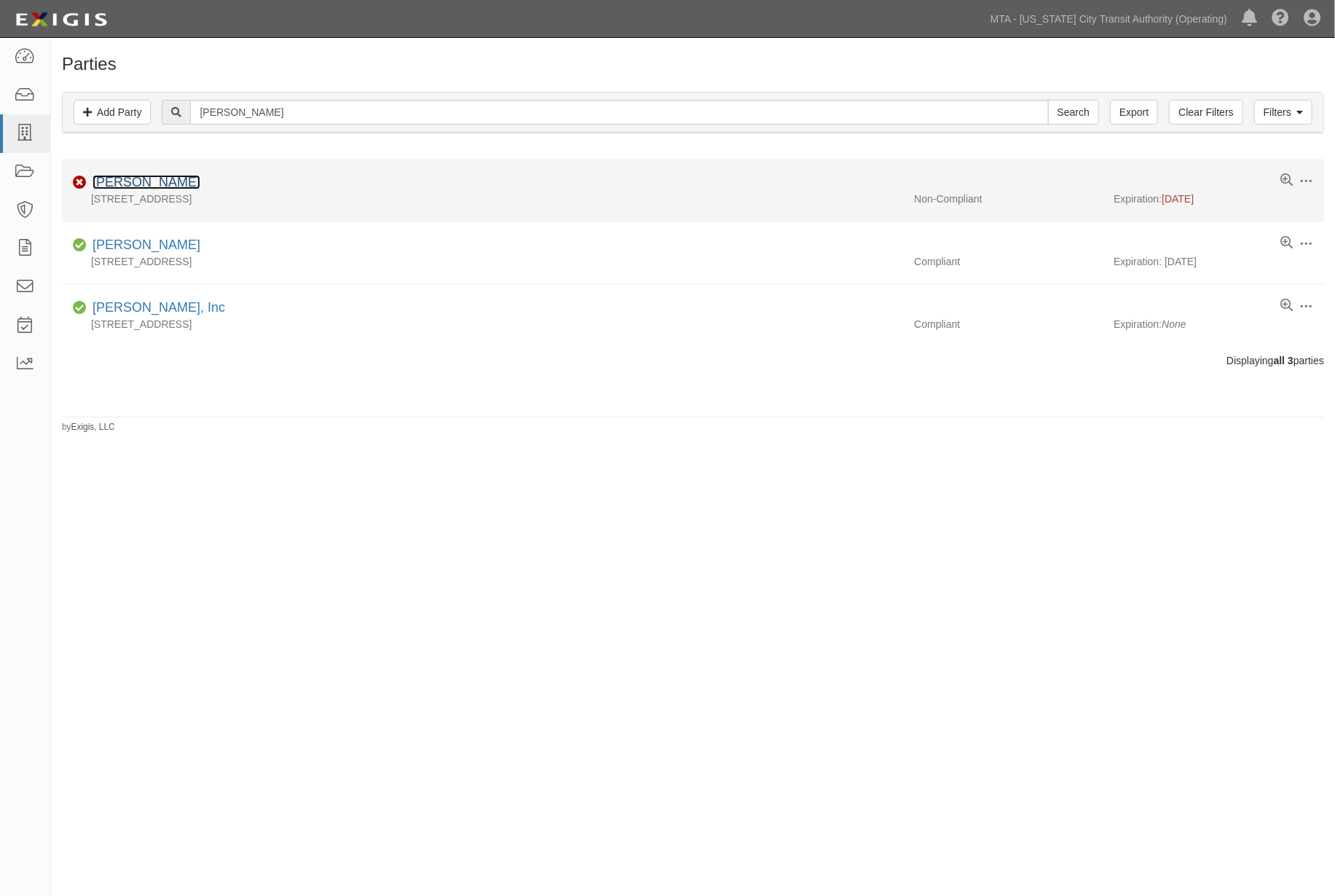
click at [108, 186] on link "[PERSON_NAME]" at bounding box center [146, 182] width 108 height 15
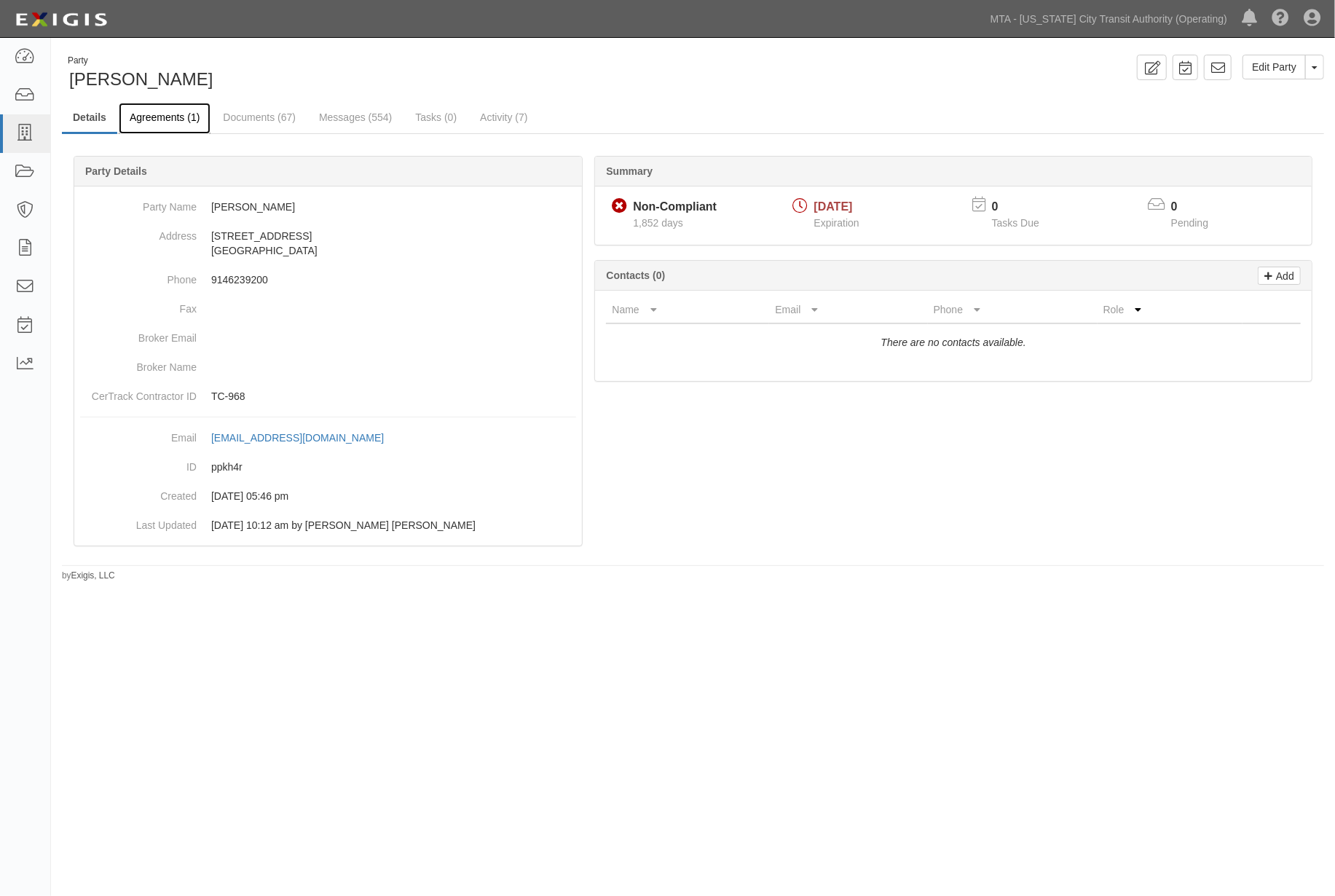
click at [165, 113] on link "Agreements (1)" at bounding box center [164, 118] width 92 height 32
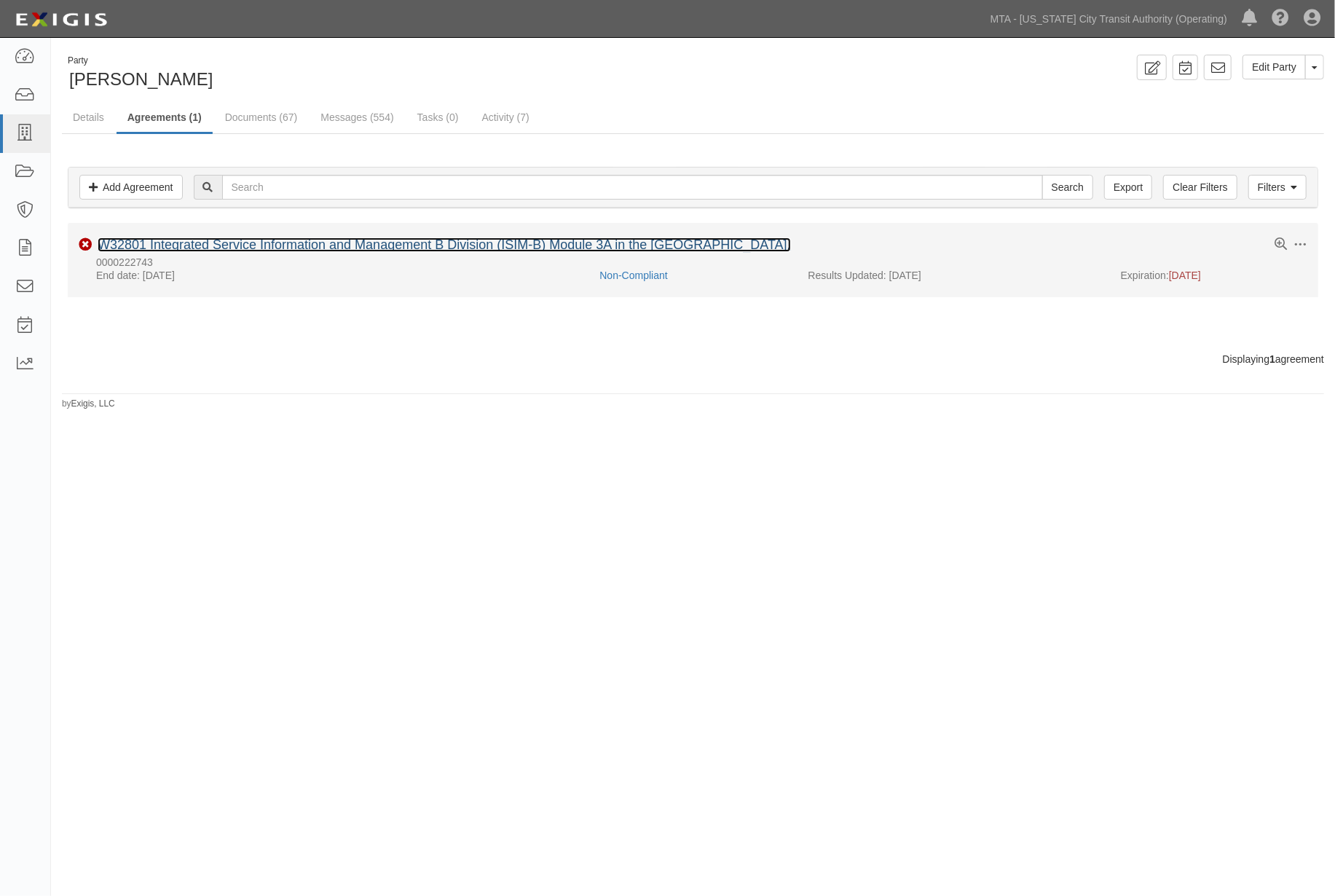
click at [290, 244] on link "W32801 Integrated Service Information and Management B Division (ISIM-B) Module…" at bounding box center [444, 245] width 694 height 15
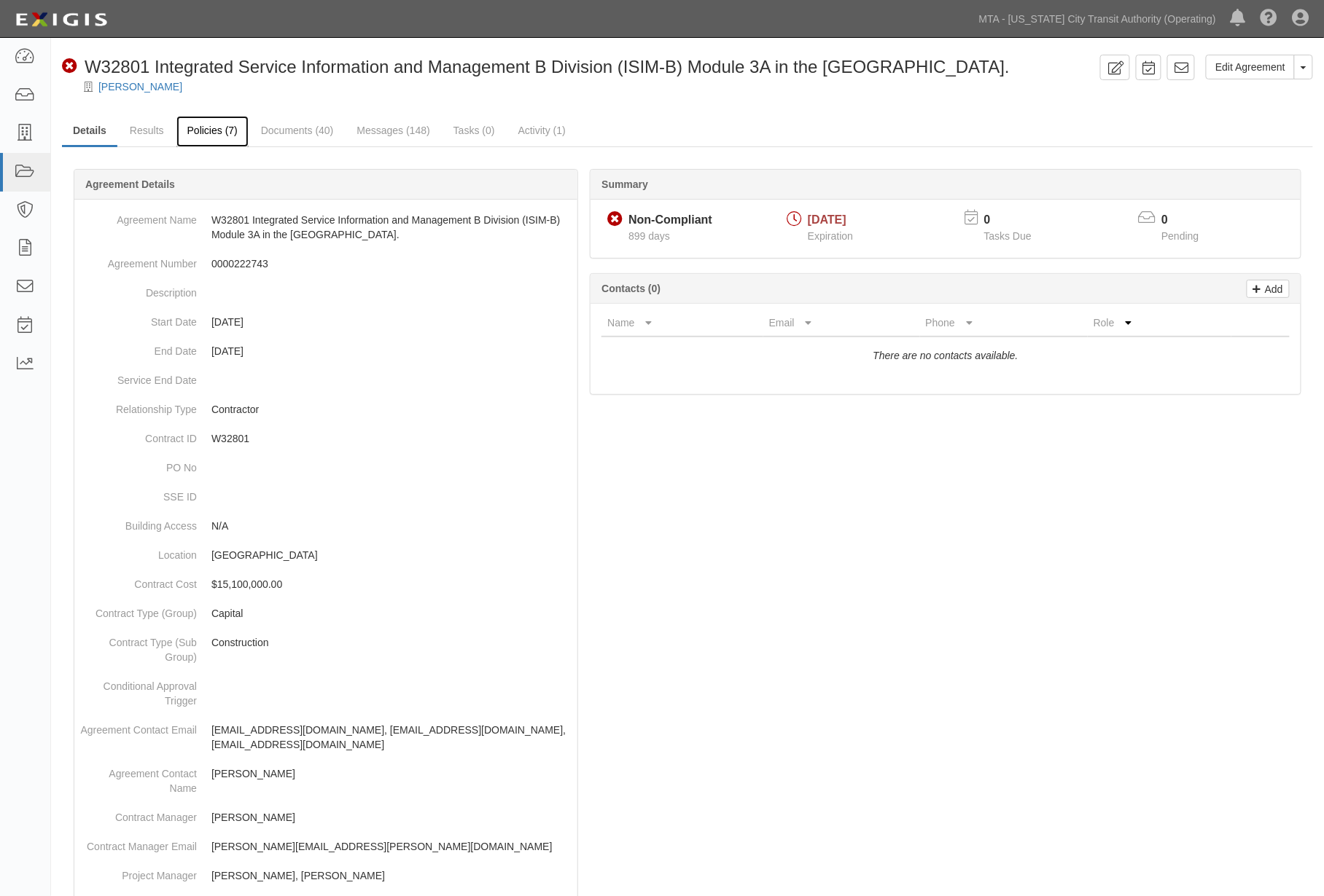
click at [213, 118] on link "Policies (7)" at bounding box center [212, 131] width 72 height 32
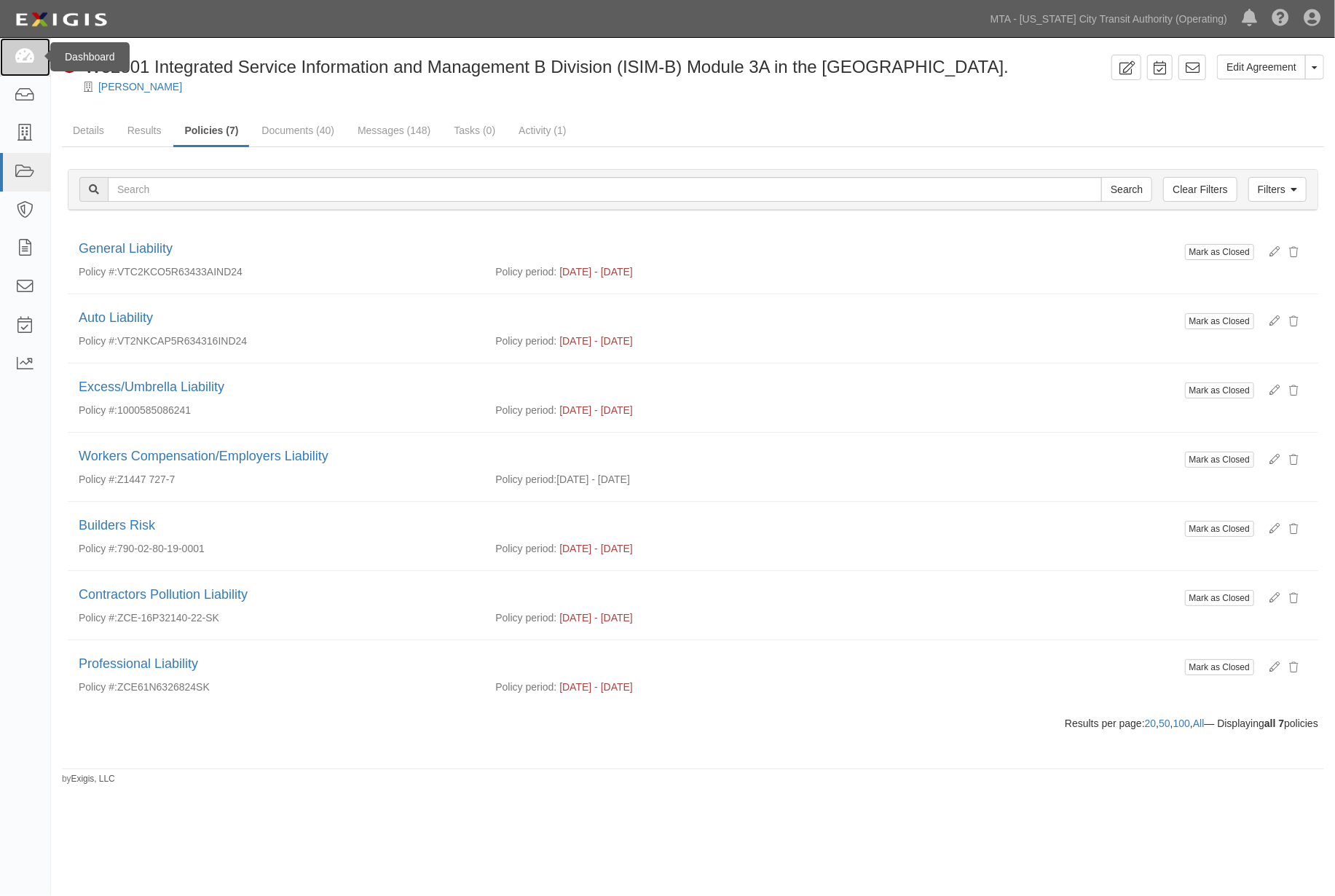
click at [16, 54] on icon at bounding box center [25, 56] width 21 height 17
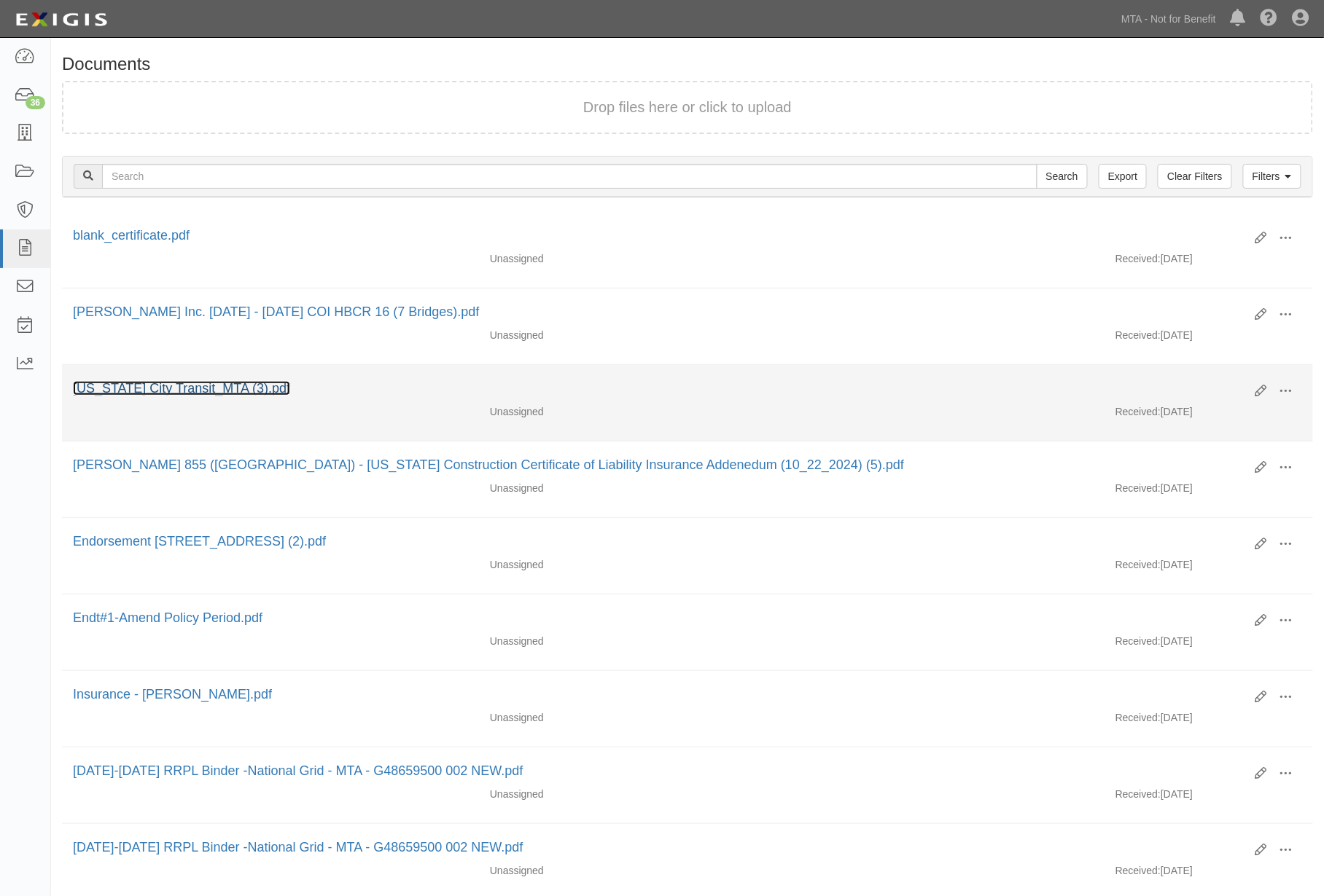
click at [219, 395] on link "[US_STATE] City Transit_MTA (3).pdf" at bounding box center [182, 388] width 217 height 15
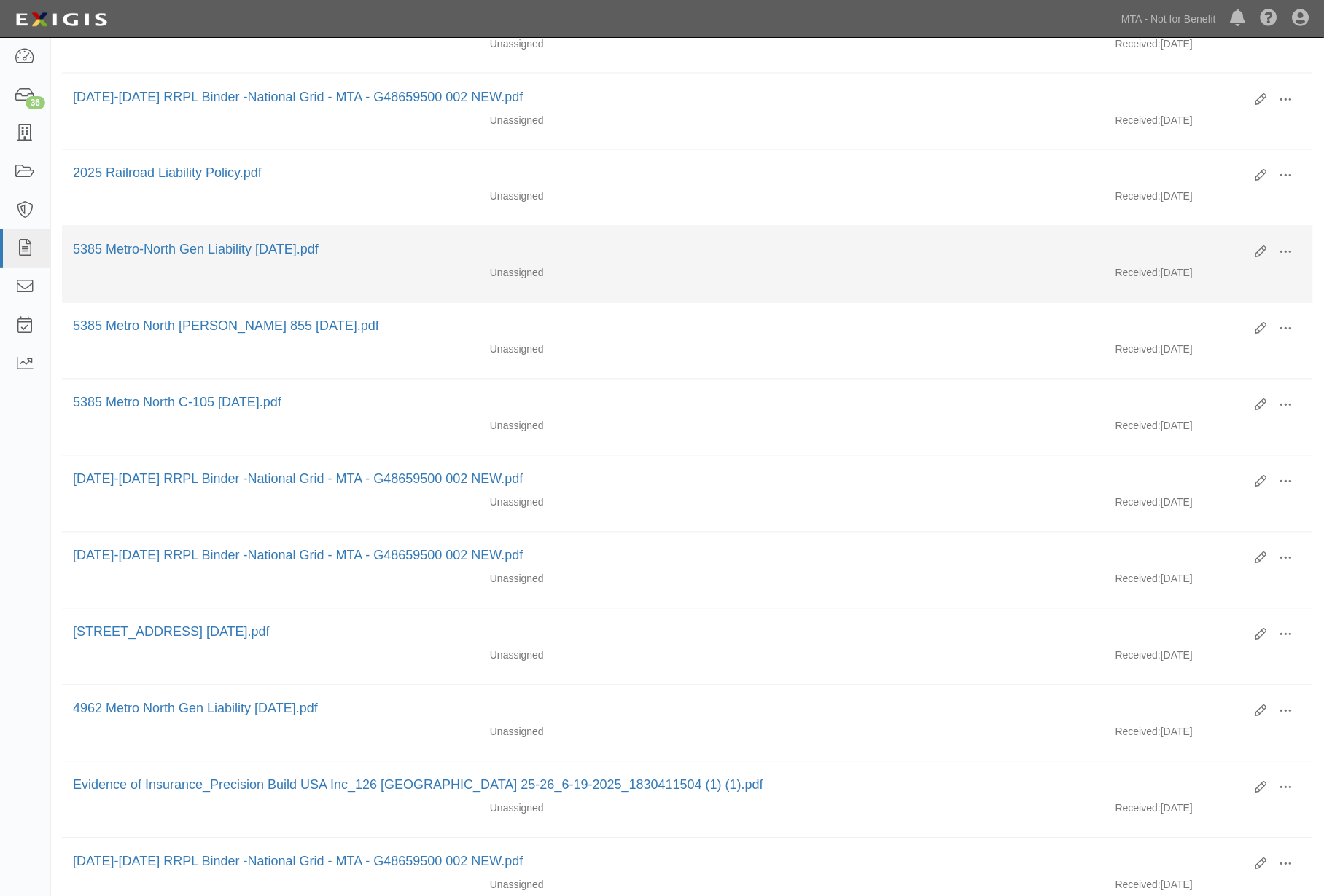
scroll to position [971, 0]
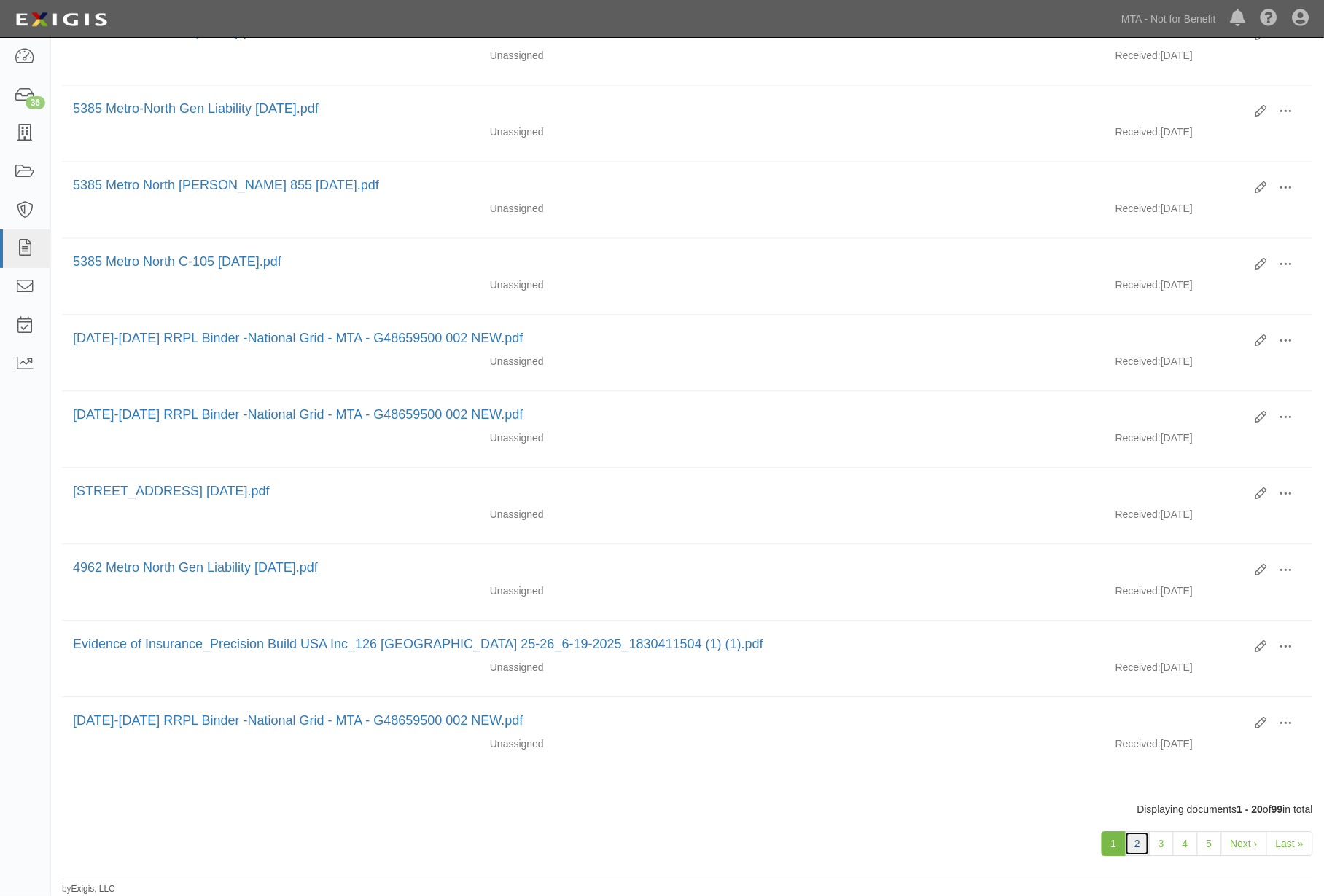
click at [1140, 857] on link "2" at bounding box center [1136, 844] width 25 height 25
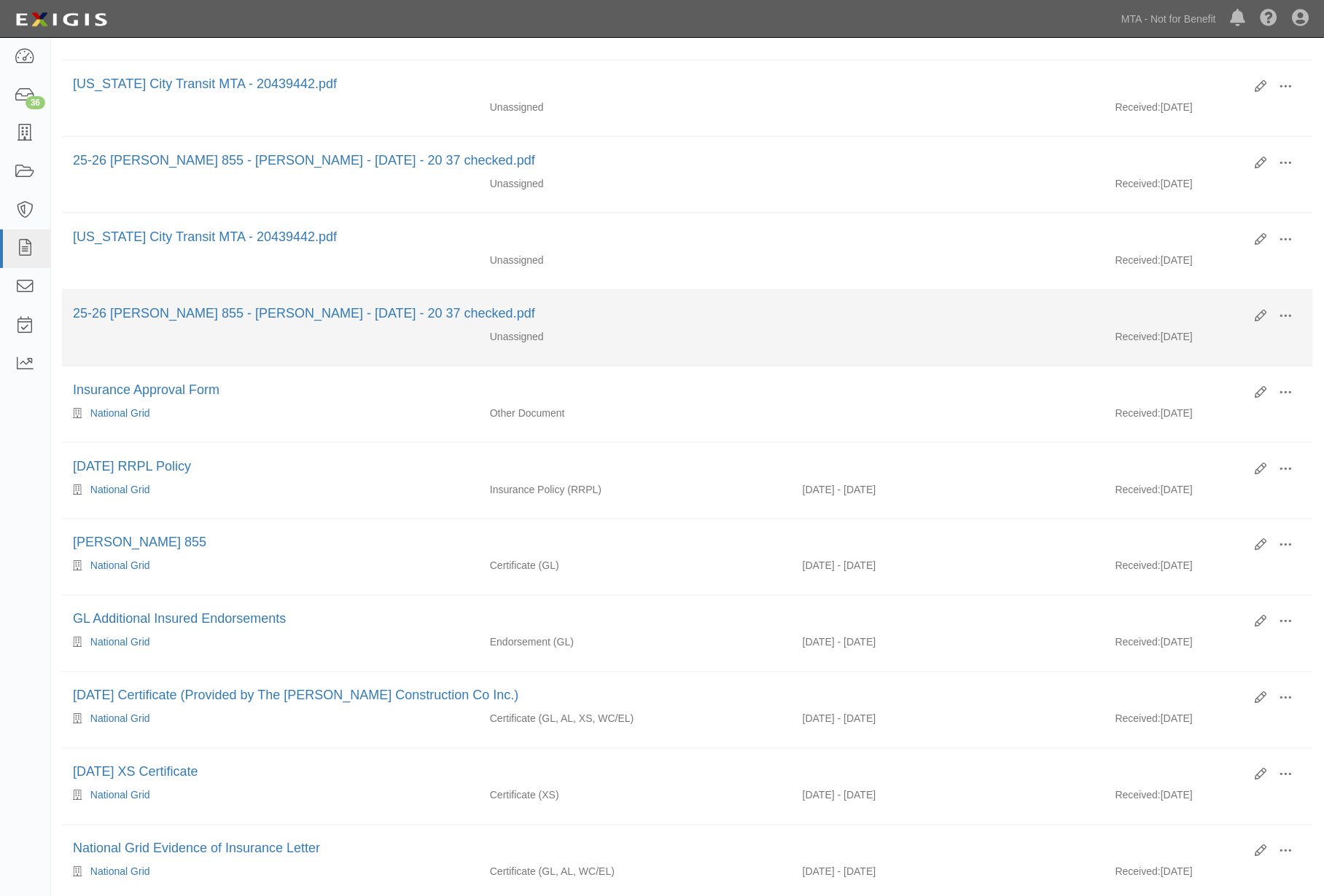
scroll to position [566, 0]
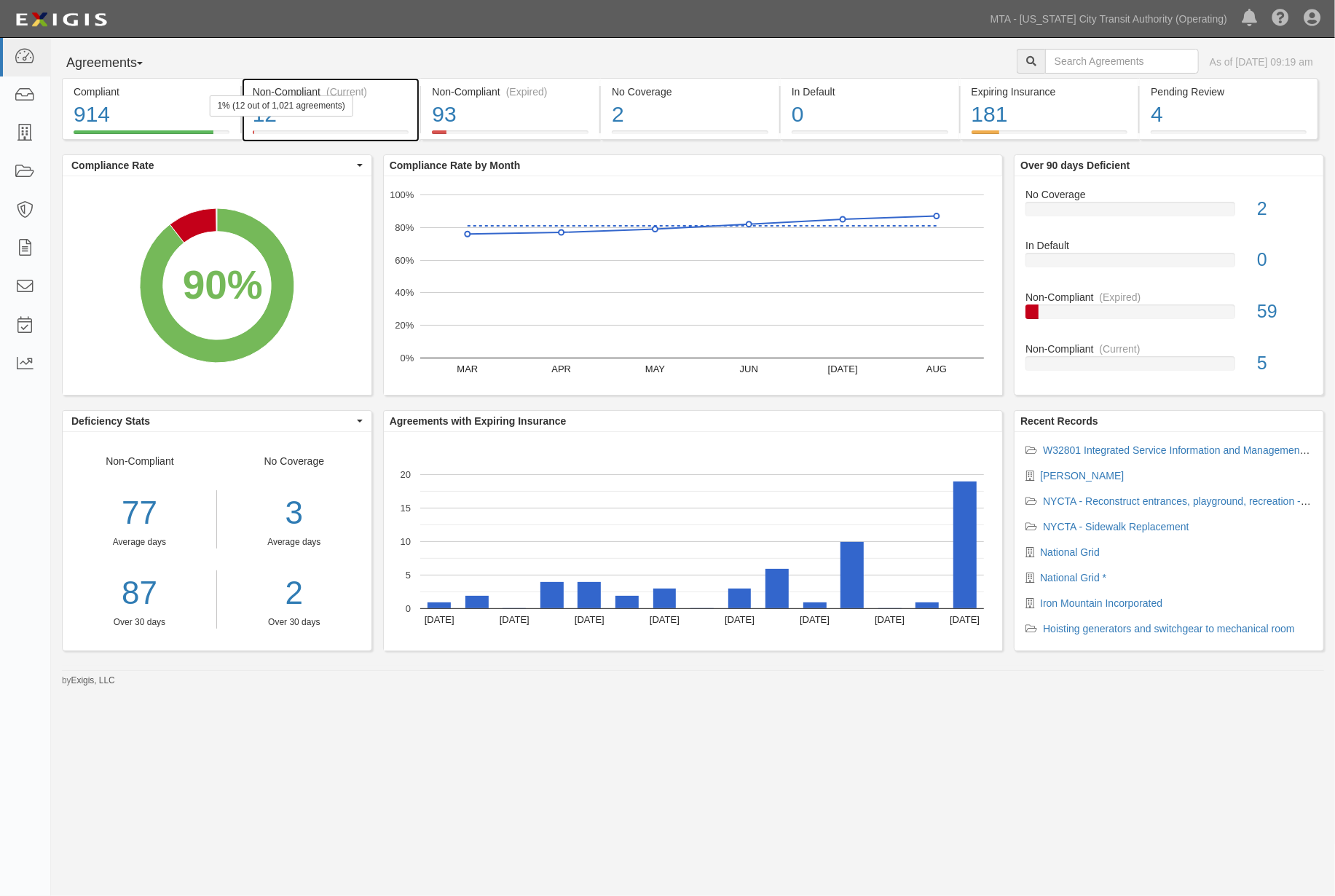
click at [399, 111] on div "12" at bounding box center [331, 114] width 157 height 32
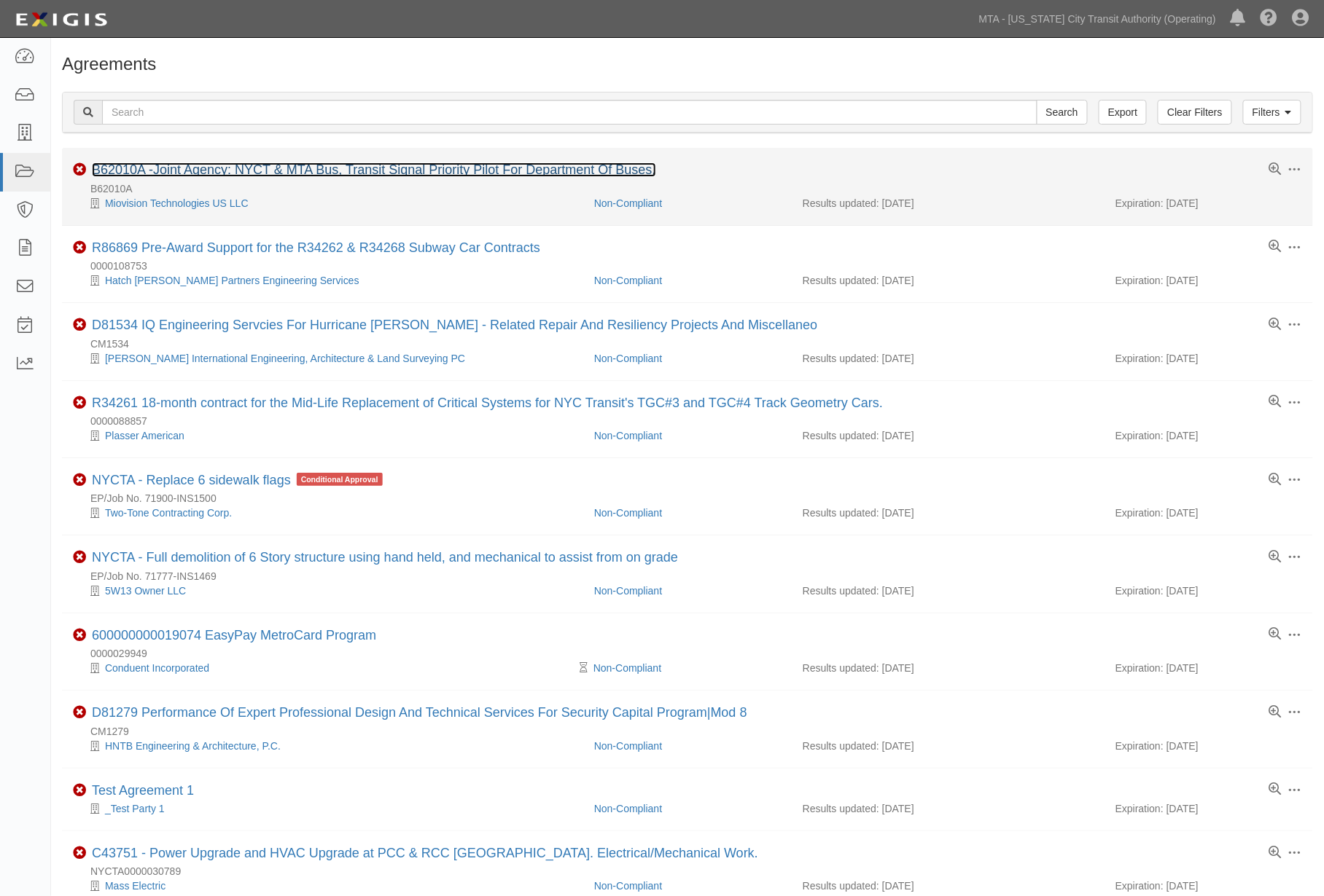
click at [300, 172] on link "B62010A -Joint Agency: NYCT & MTA Bus, Transit Signal Priority Pilot For Depart…" at bounding box center [373, 170] width 564 height 15
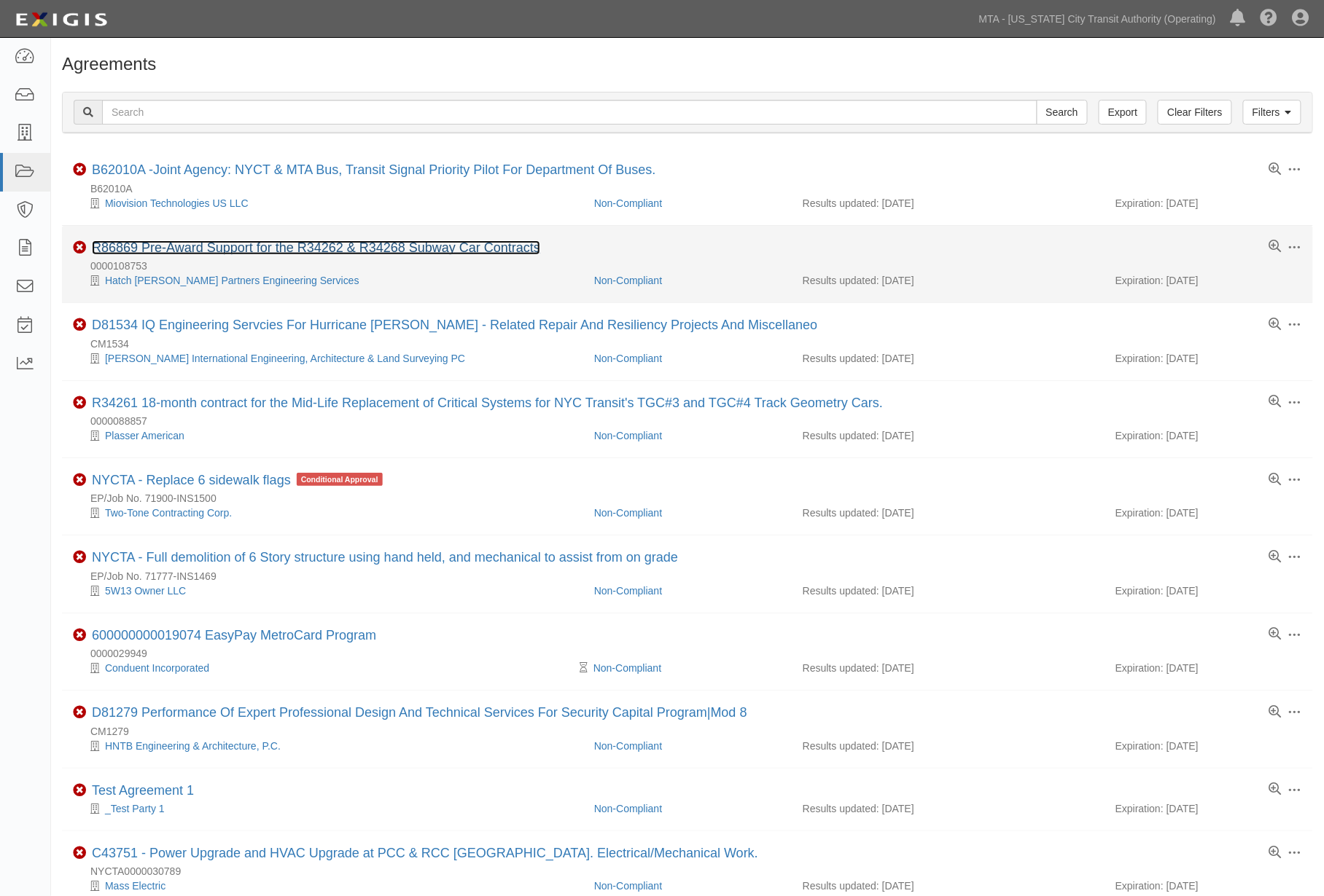
click at [346, 248] on link "R86869 Pre-Award Support for the R34262 & R34268 Subway Car Contracts" at bounding box center [316, 248] width 448 height 15
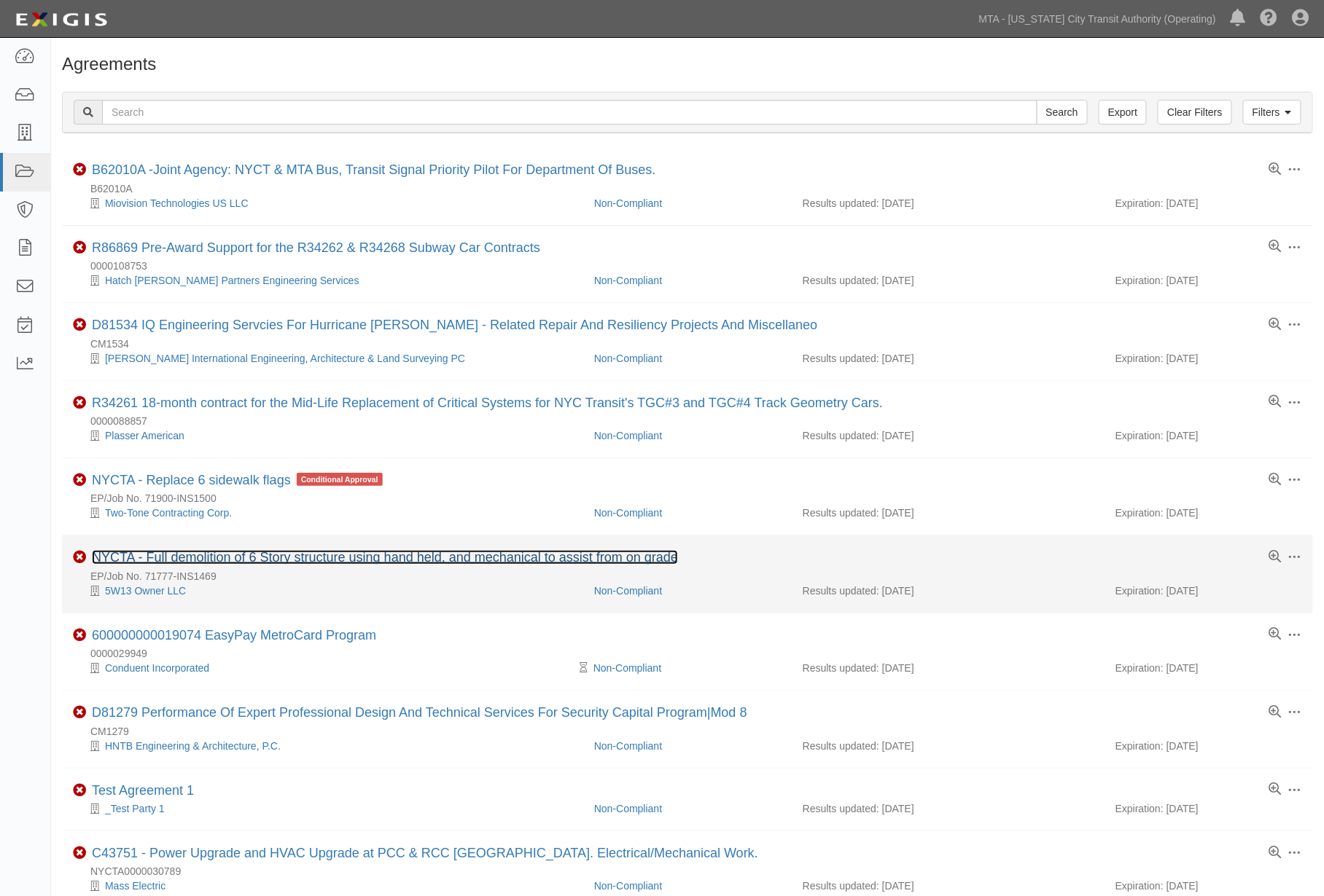
click at [578, 561] on link "NYCTA - Full demolition of 6 Story structure using hand held, and mechanical to…" at bounding box center [385, 557] width 586 height 15
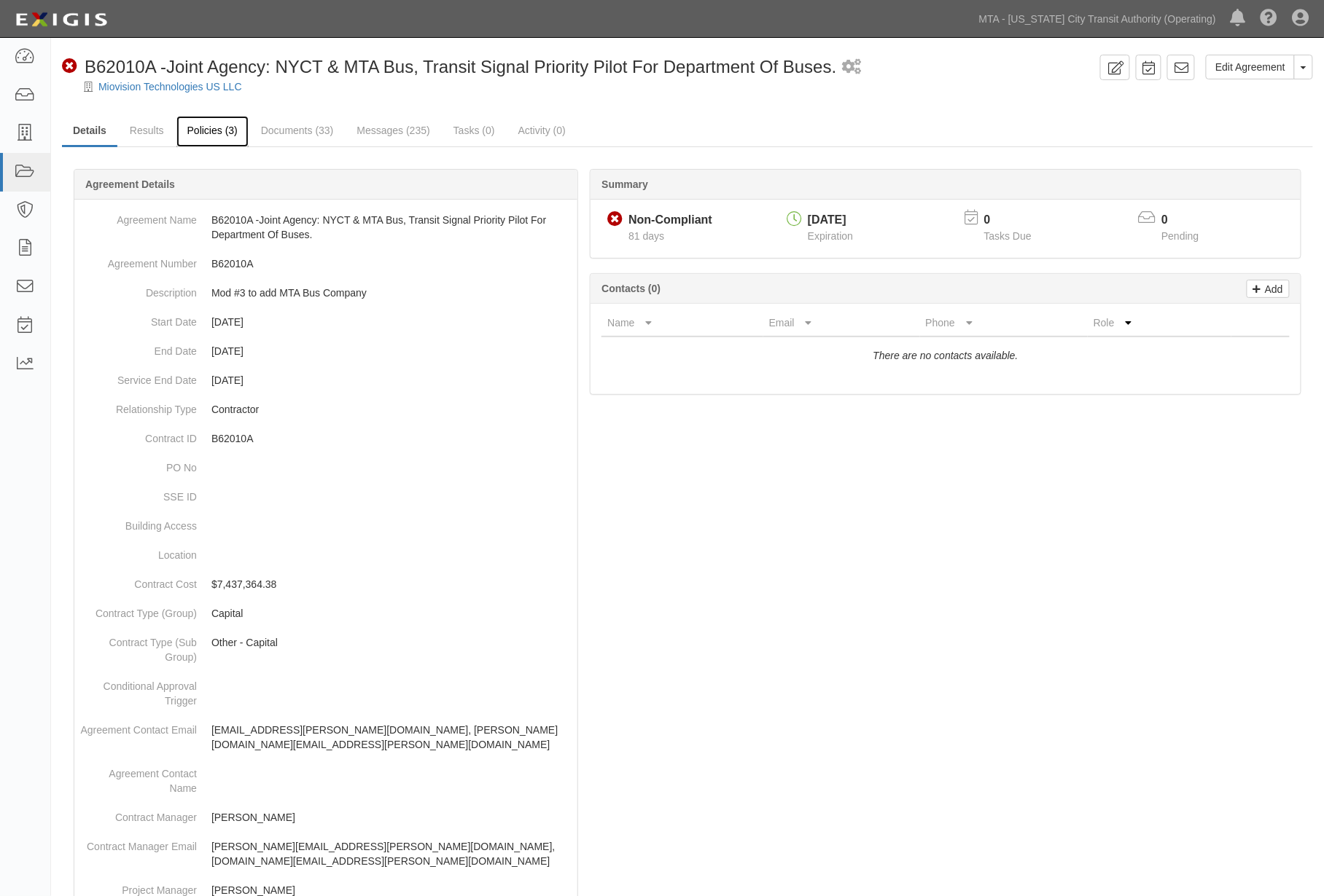
click at [217, 133] on link "Policies (3)" at bounding box center [212, 131] width 72 height 32
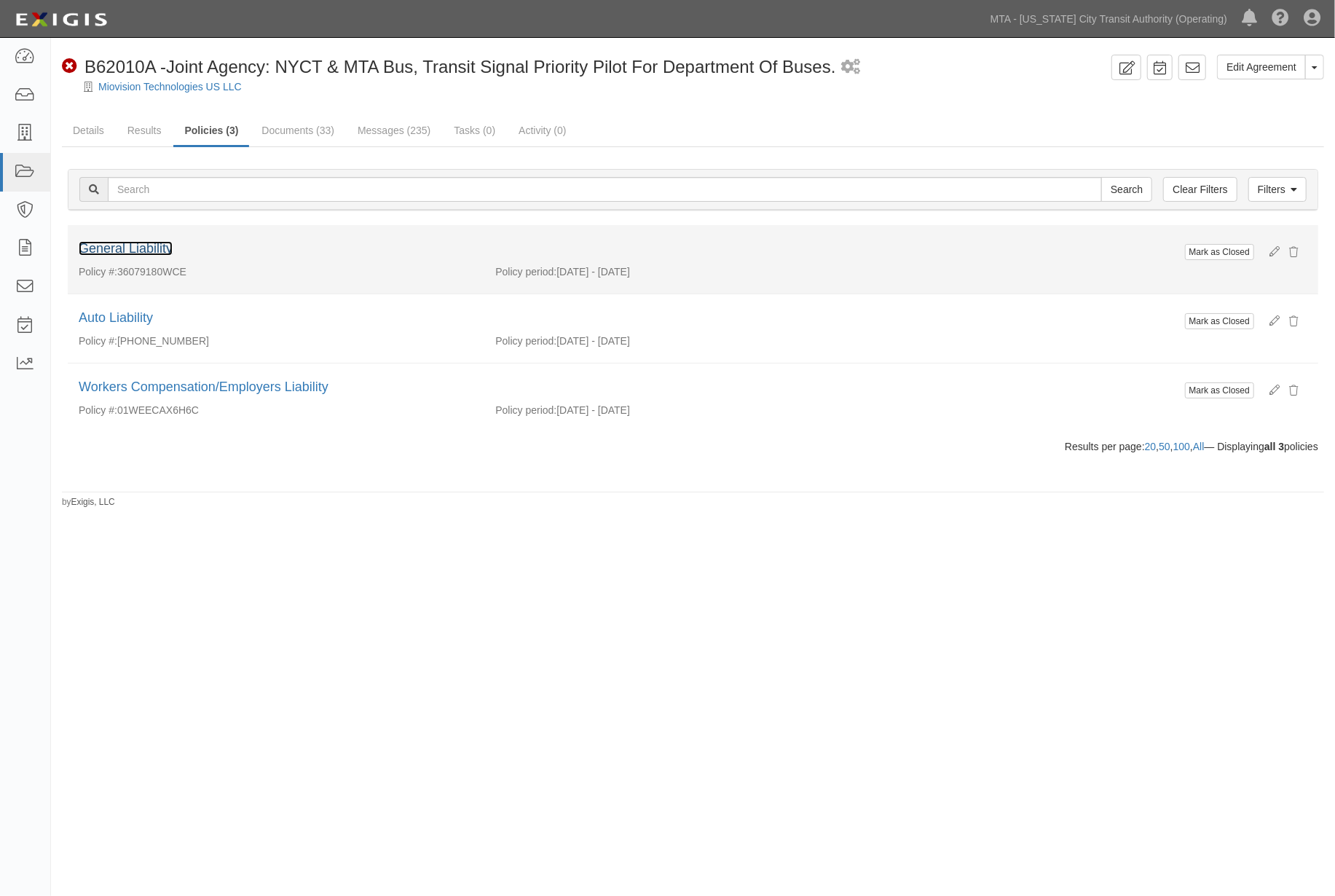
click at [141, 248] on link "General Liability" at bounding box center [125, 248] width 94 height 15
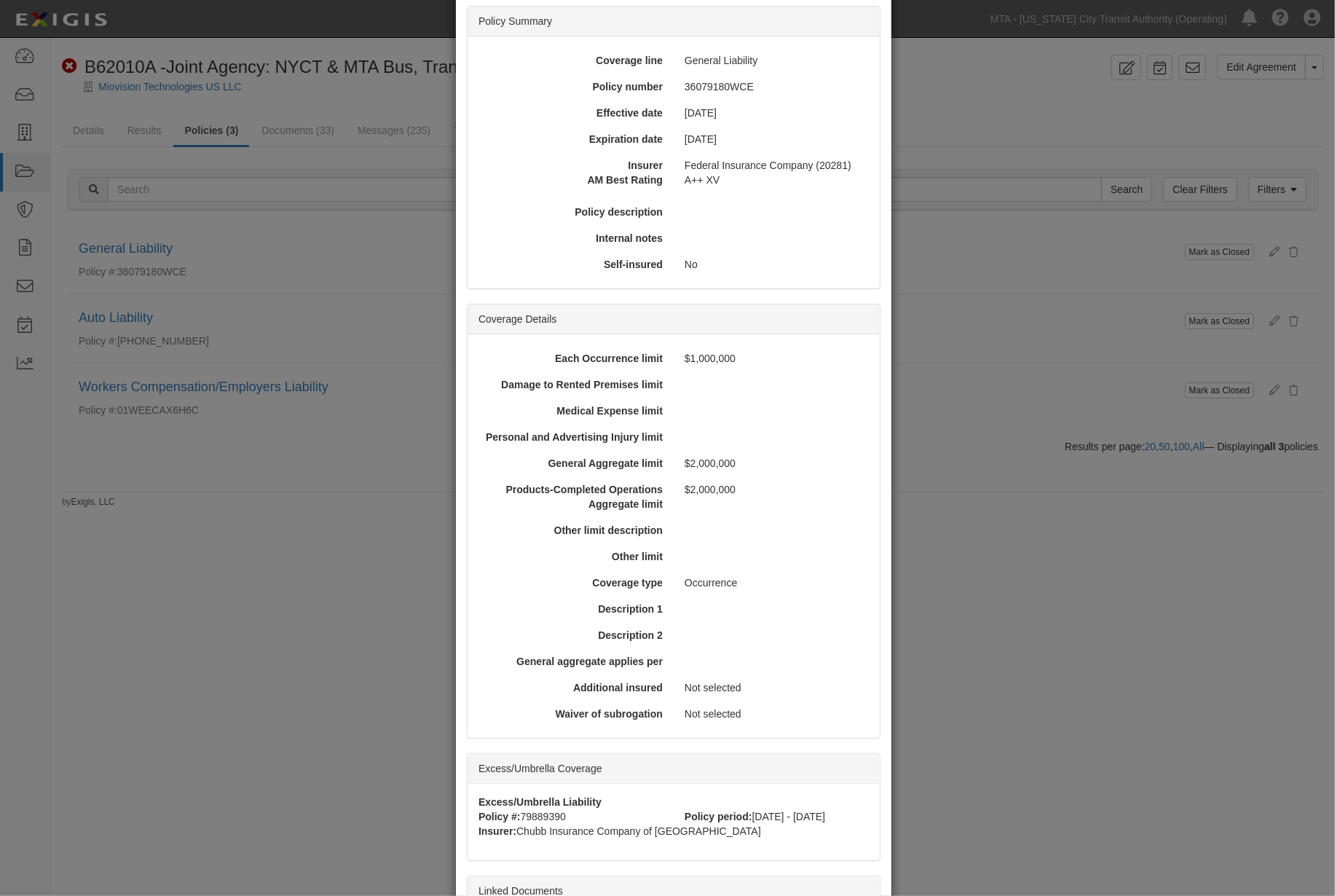
scroll to position [243, 0]
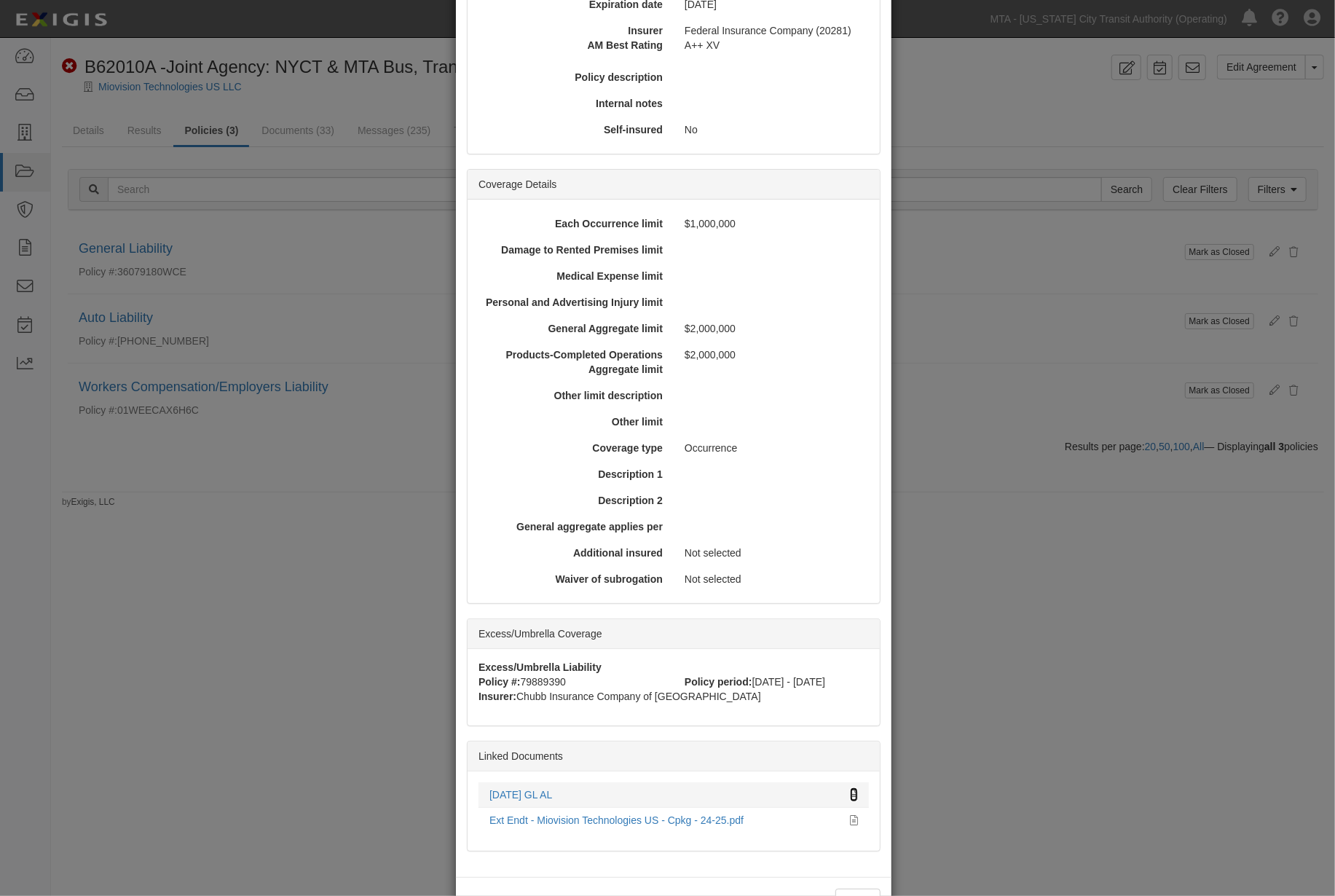
click at [851, 791] on icon at bounding box center [854, 795] width 8 height 10
click at [263, 519] on div "× View Policy Mark as Closed Edit Policy Toggle Dropdown Delete Policy Policy S…" at bounding box center [667, 448] width 1335 height 896
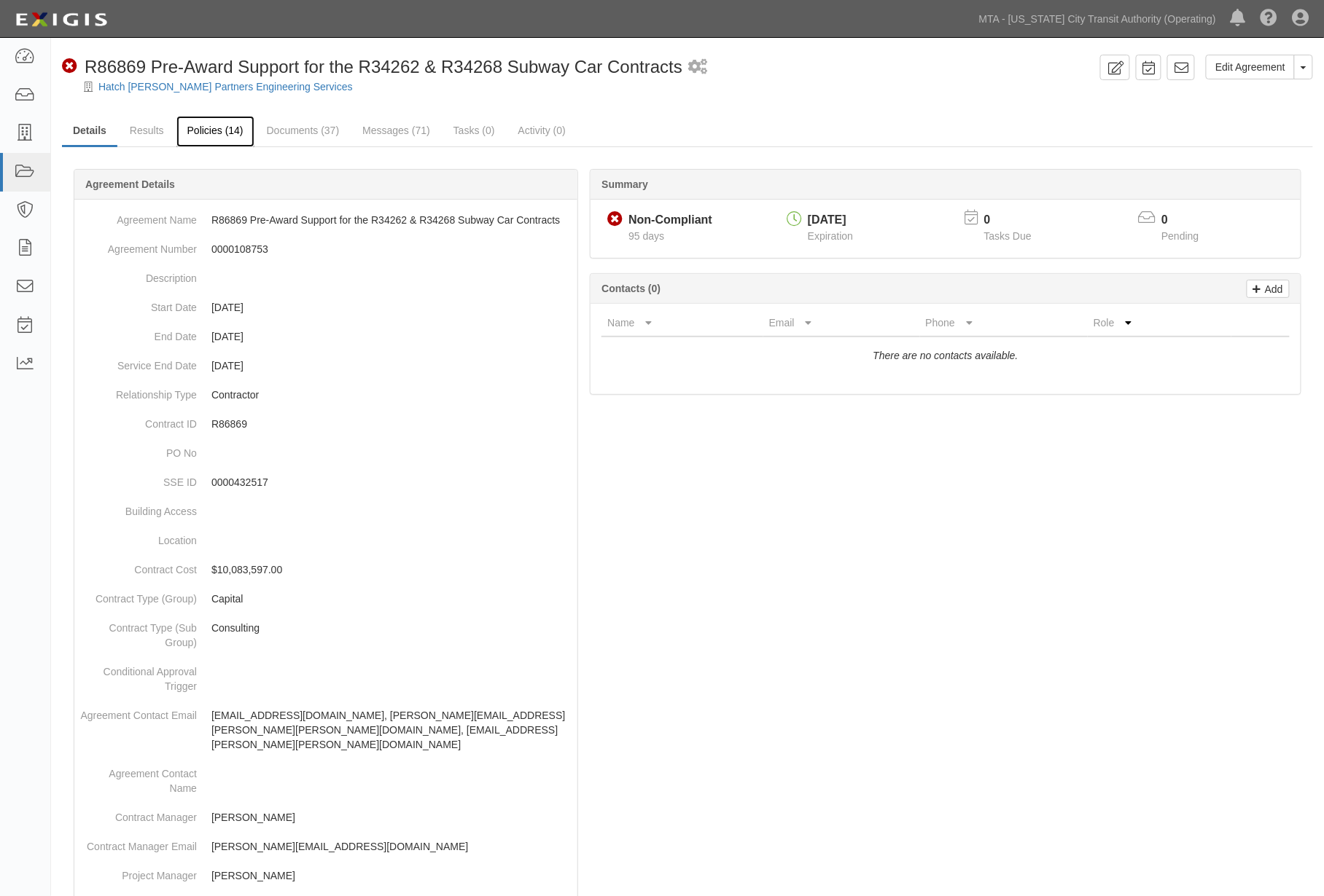
click at [219, 134] on link "Policies (14)" at bounding box center [215, 131] width 78 height 32
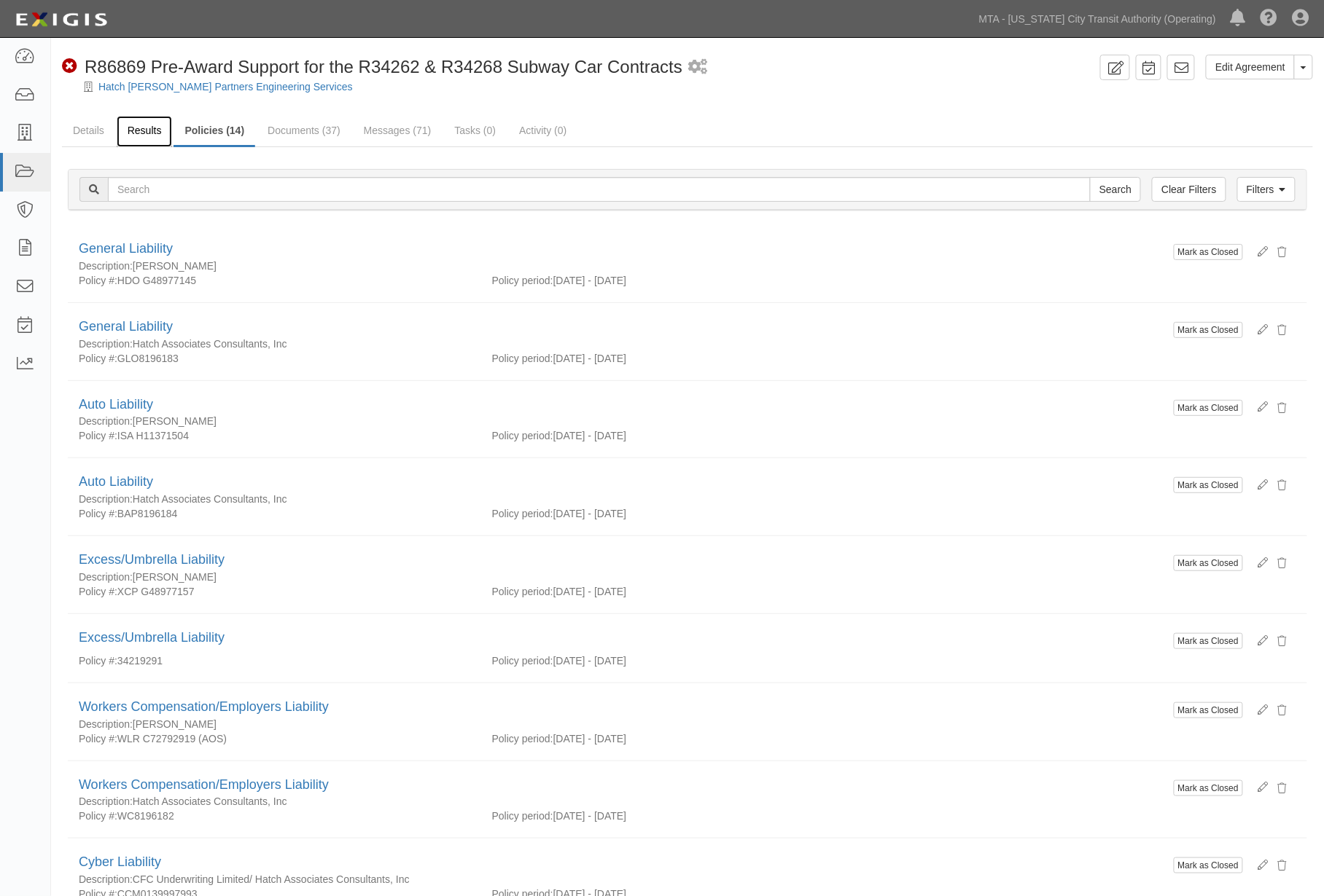
click at [149, 127] on link "Results" at bounding box center [144, 131] width 56 height 32
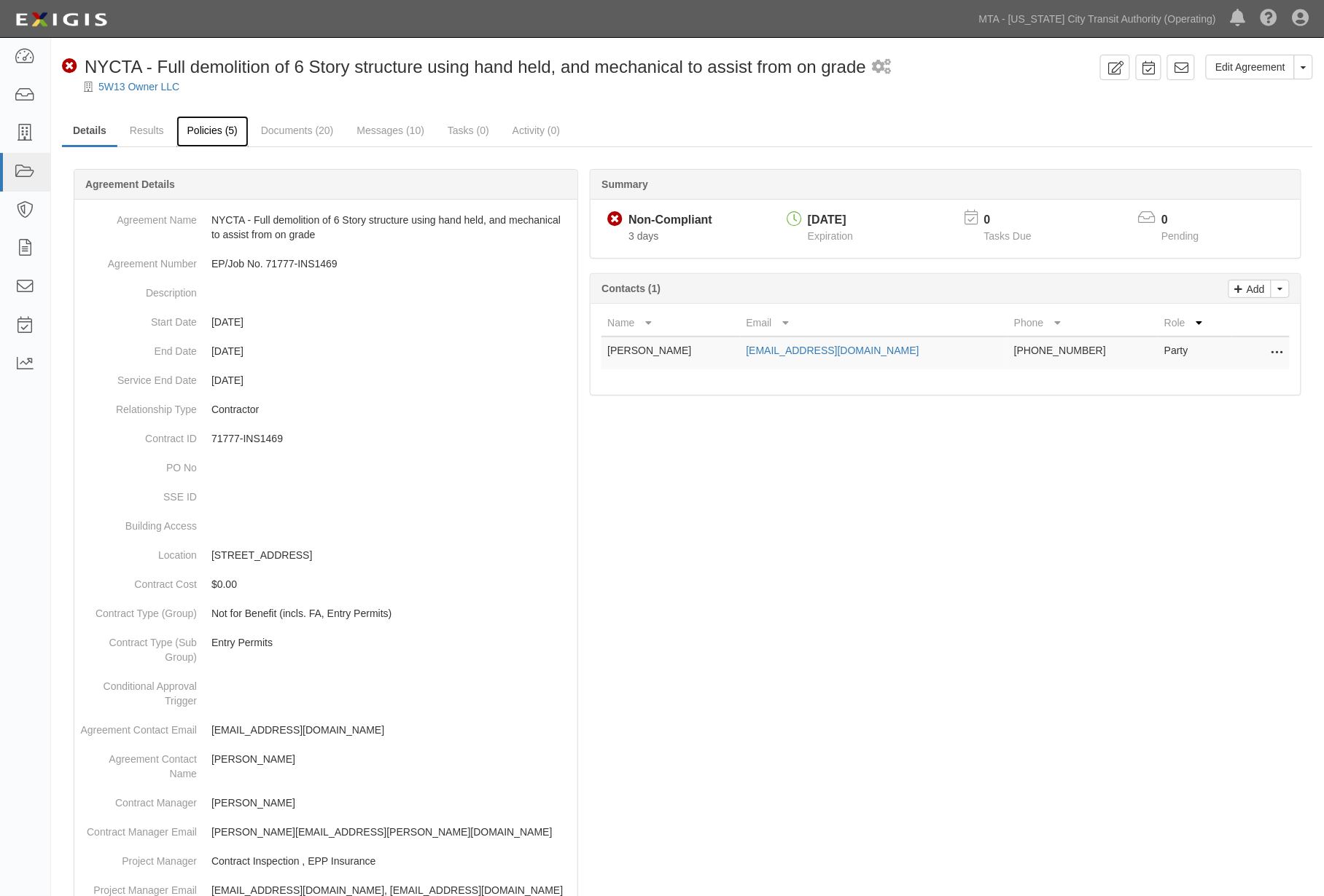
click at [205, 126] on link "Policies (5)" at bounding box center [212, 131] width 72 height 32
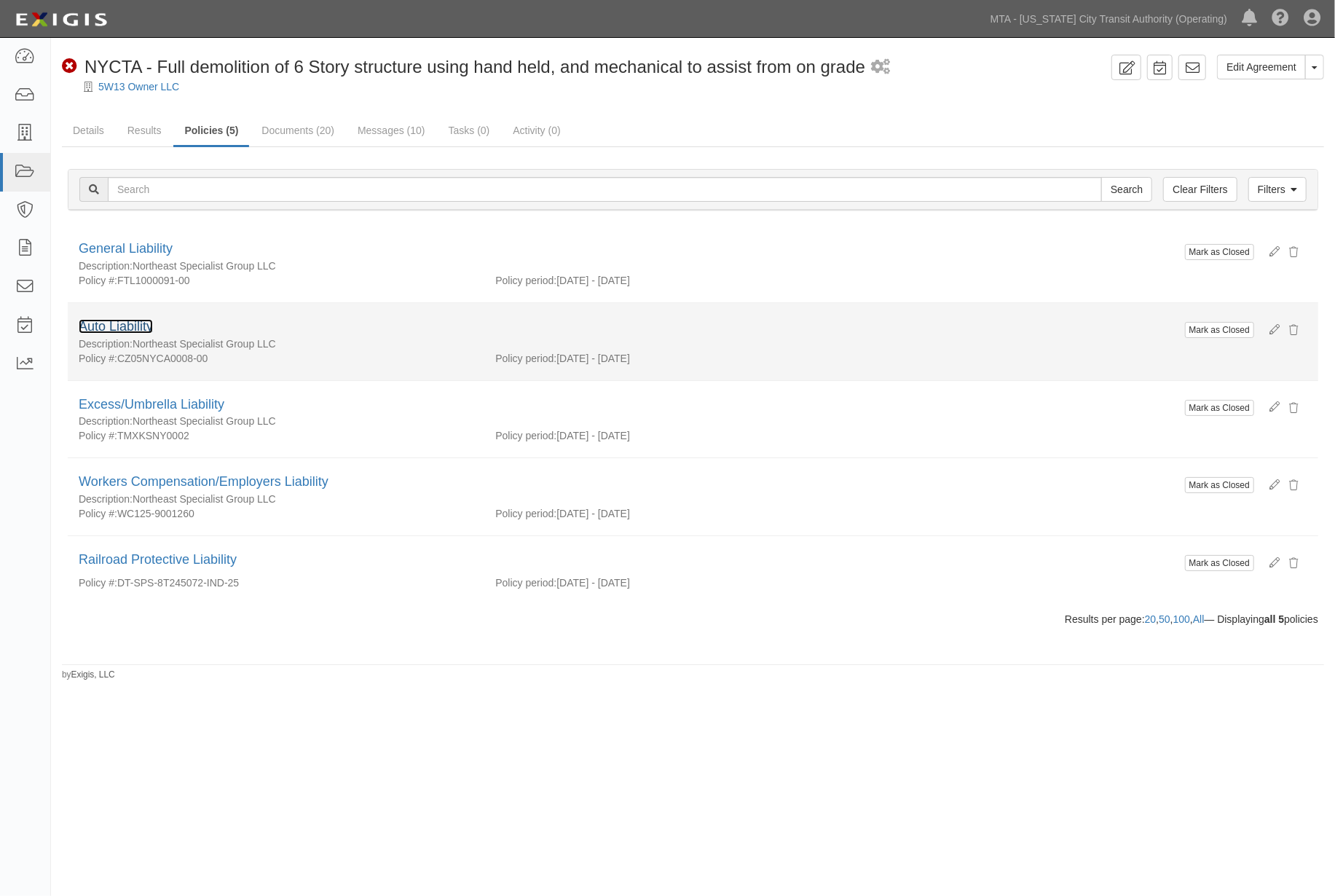
click at [132, 322] on link "Auto Liability" at bounding box center [115, 326] width 74 height 15
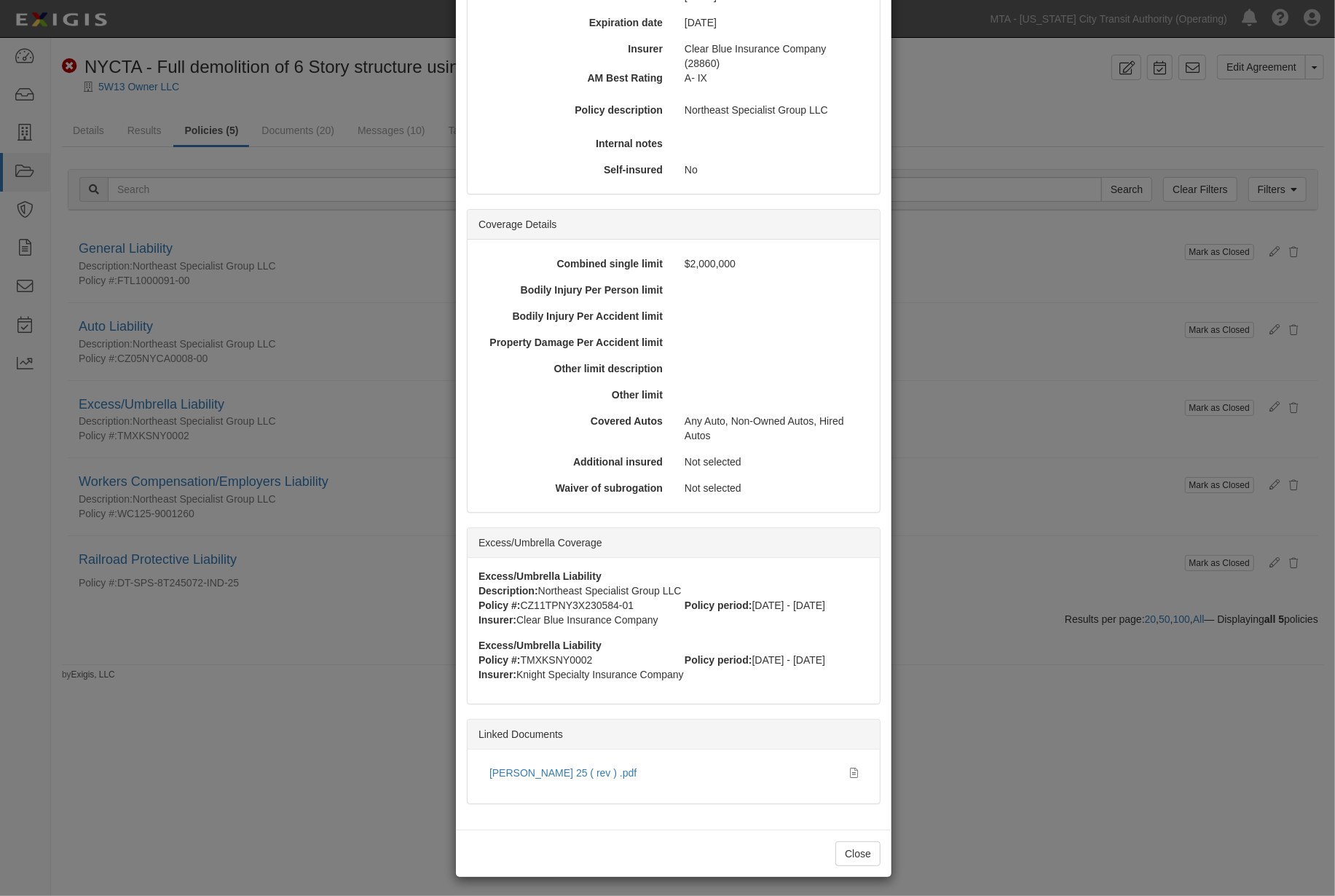
scroll to position [229, 0]
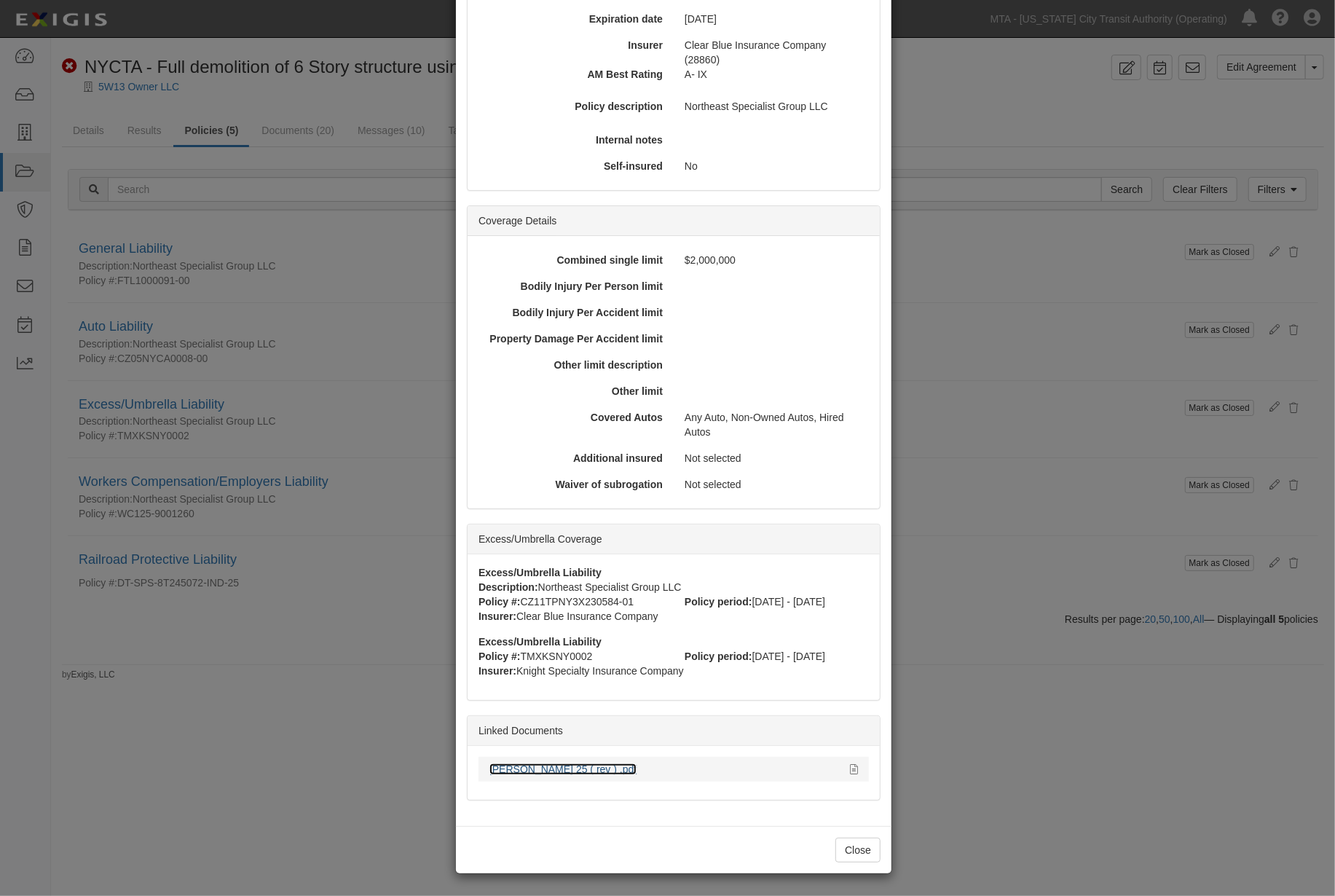
click at [562, 770] on link "ACORD 25 ( rev ) .pdf" at bounding box center [562, 770] width 147 height 12
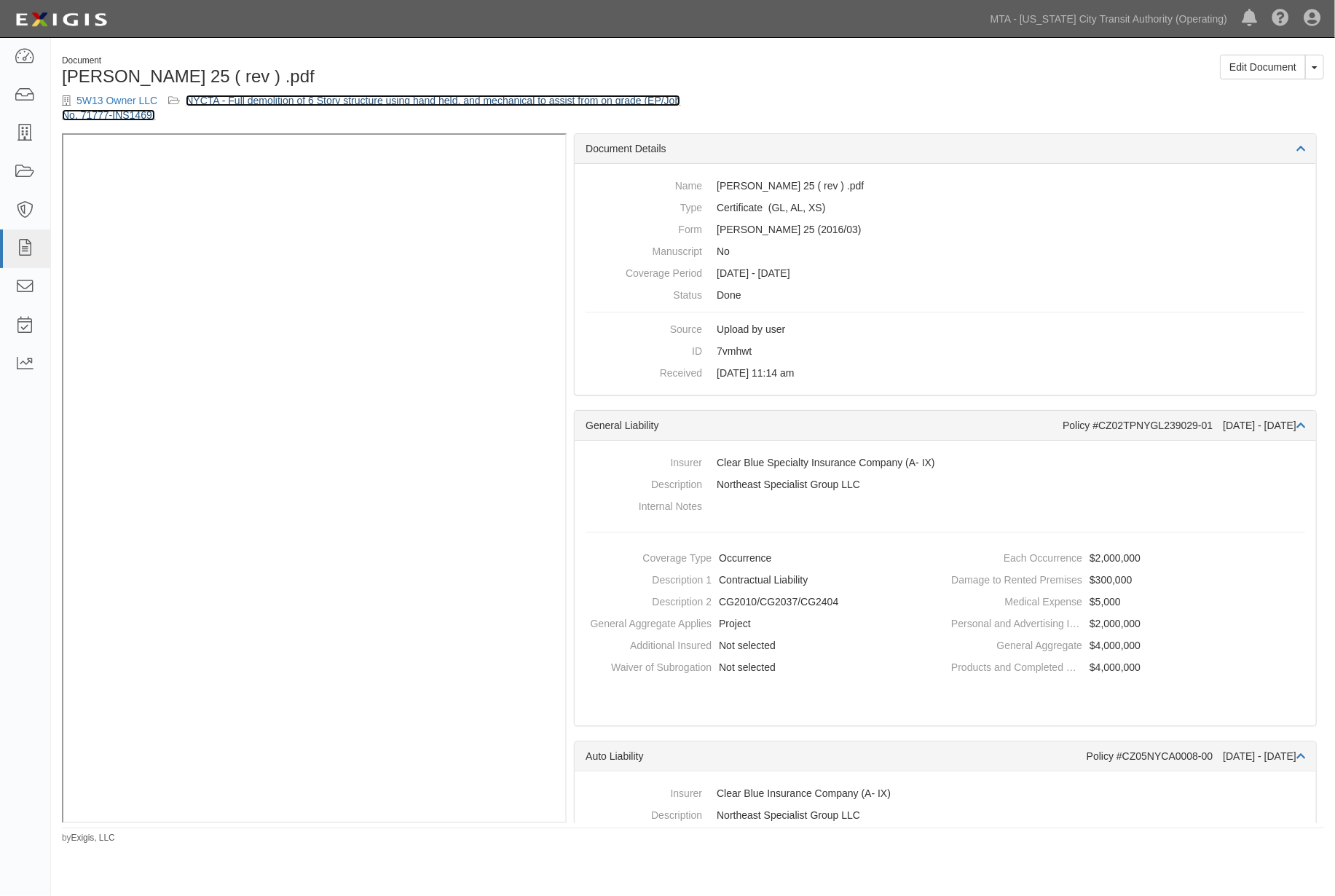
click at [459, 102] on link "NYCTA - Full demolition of 6 Story structure using hand held, and mechanical to…" at bounding box center [371, 108] width 619 height 27
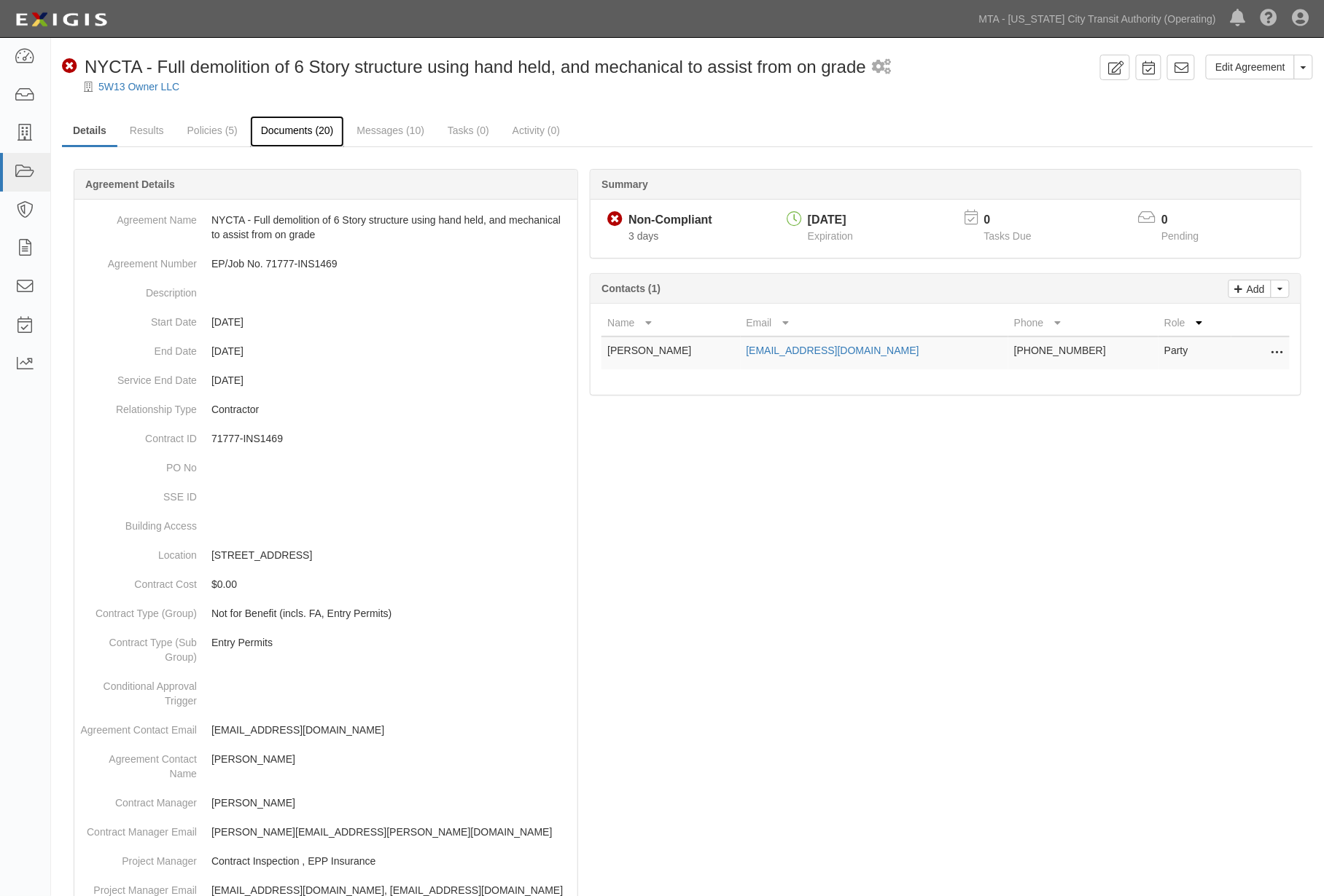
click at [296, 126] on link "Documents (20)" at bounding box center [297, 131] width 95 height 32
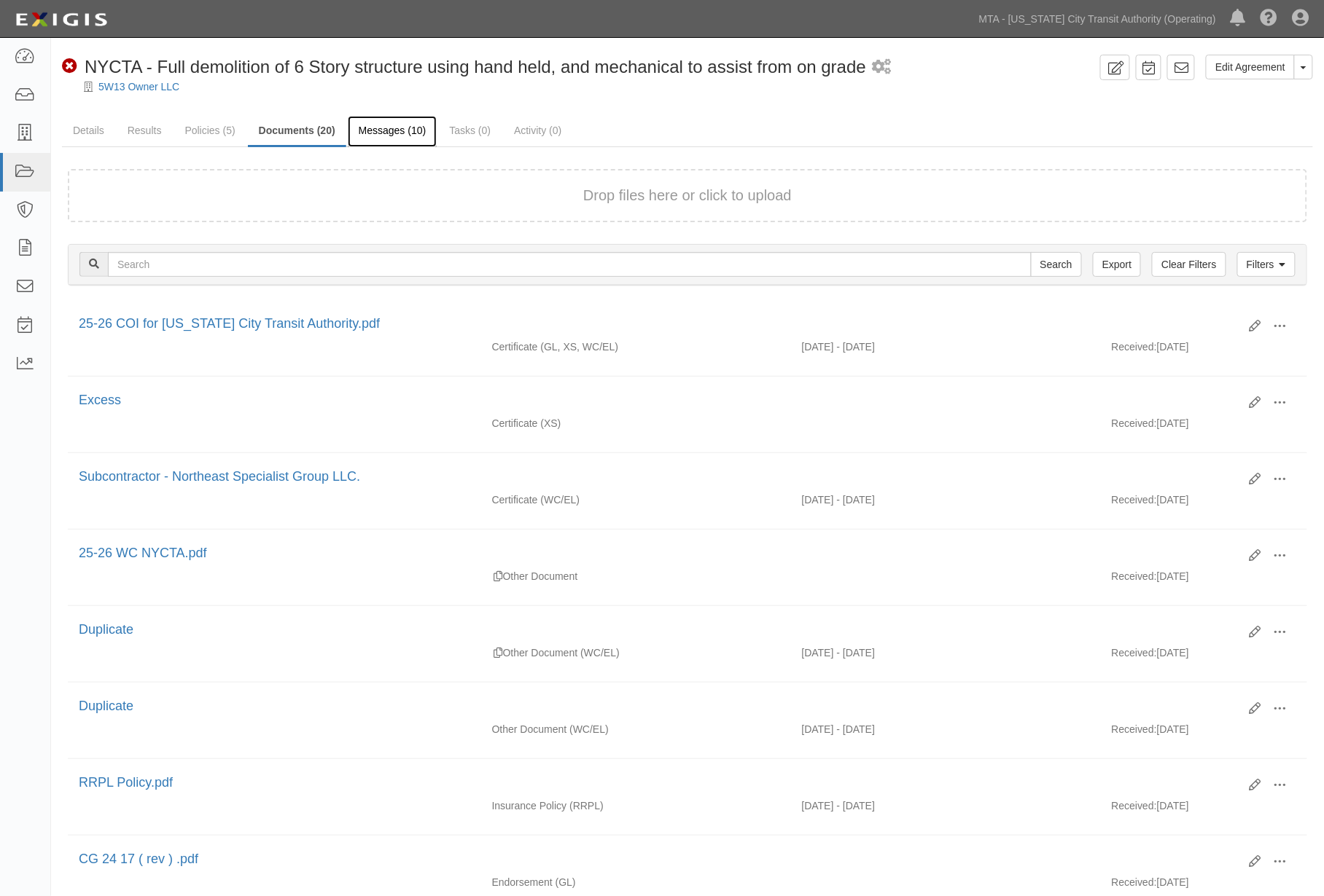
click at [397, 125] on link "Messages (10)" at bounding box center [392, 131] width 90 height 32
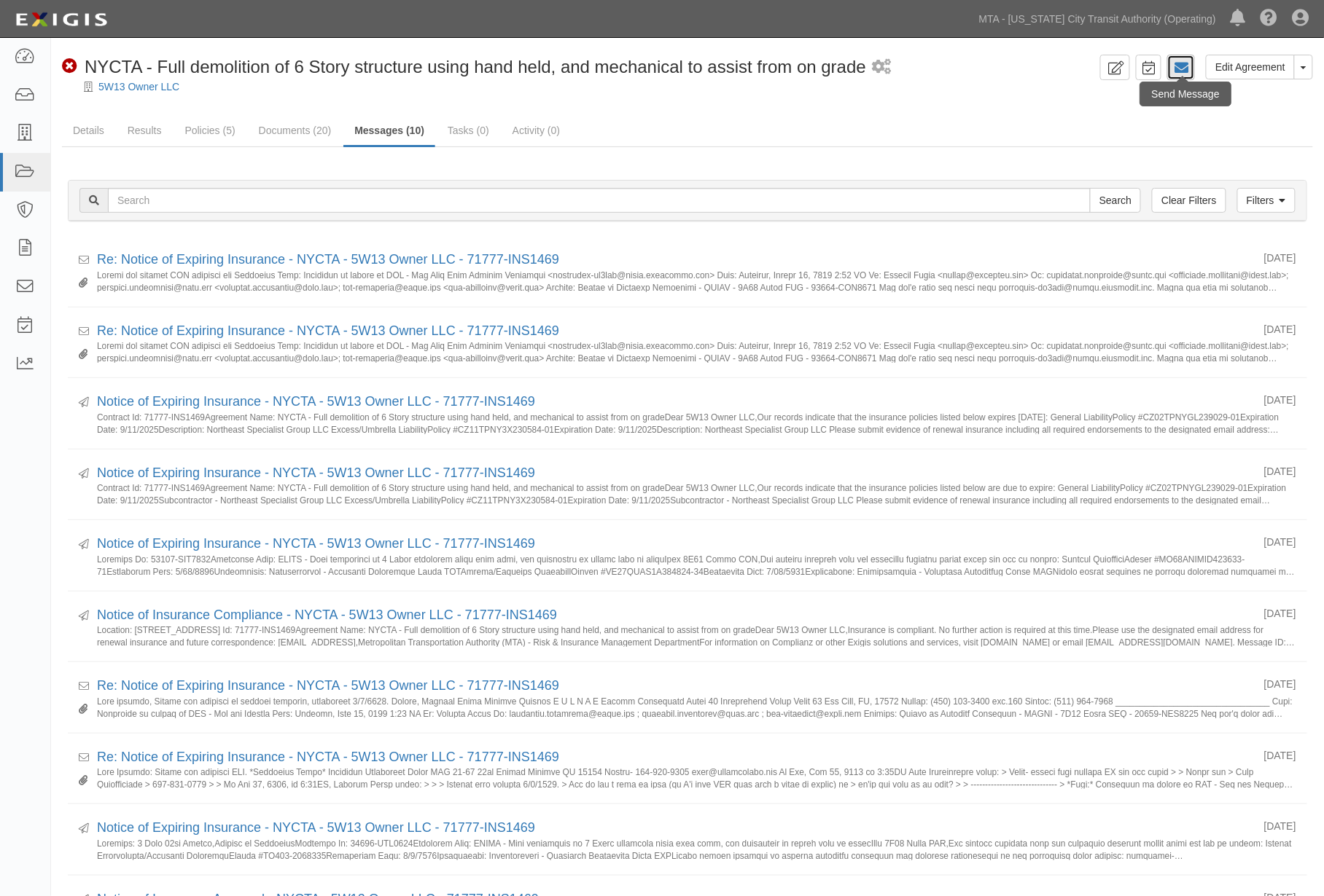
click at [1188, 68] on icon at bounding box center [1181, 67] width 15 height 15
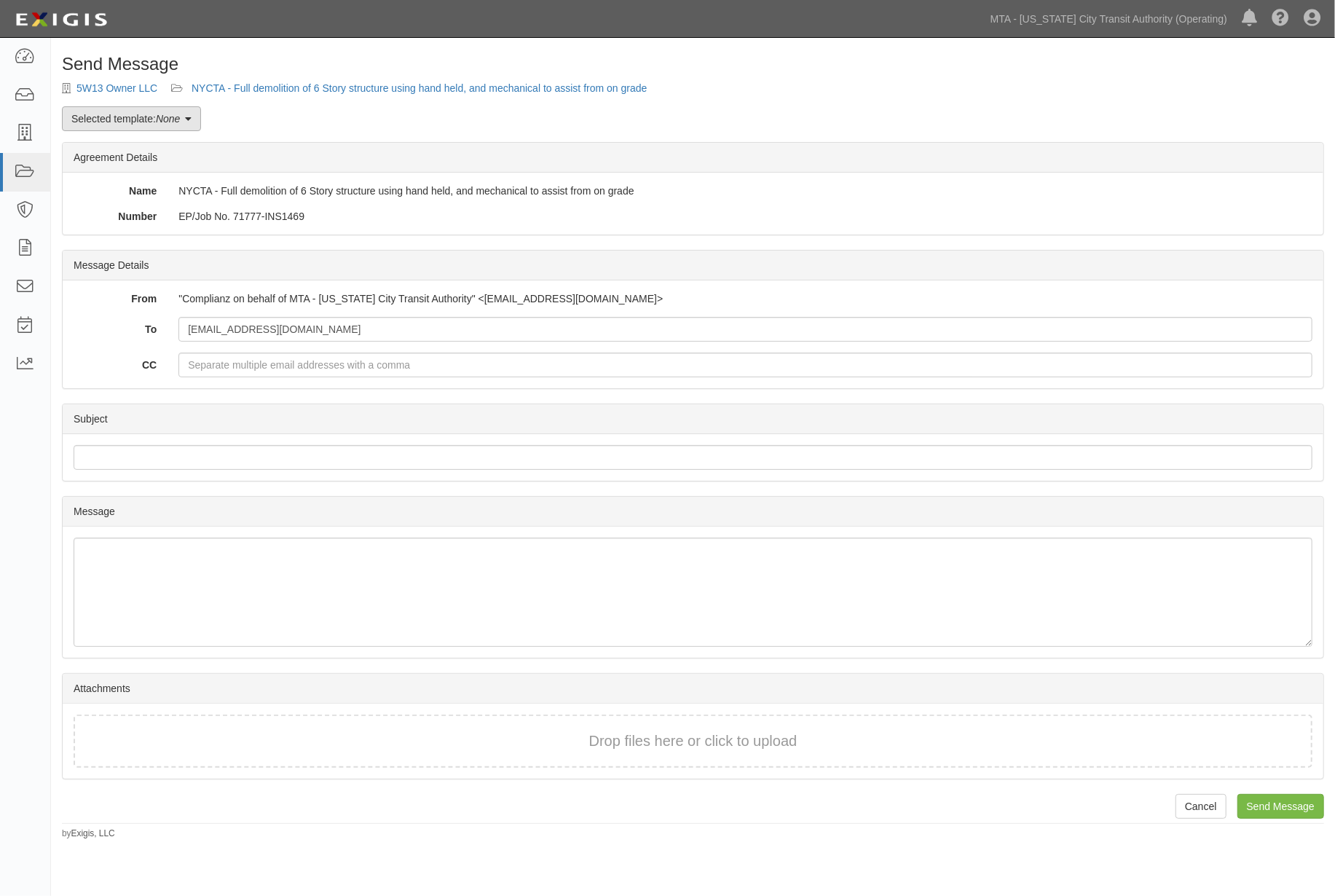
click at [118, 126] on link "Selected template: None" at bounding box center [131, 118] width 139 height 25
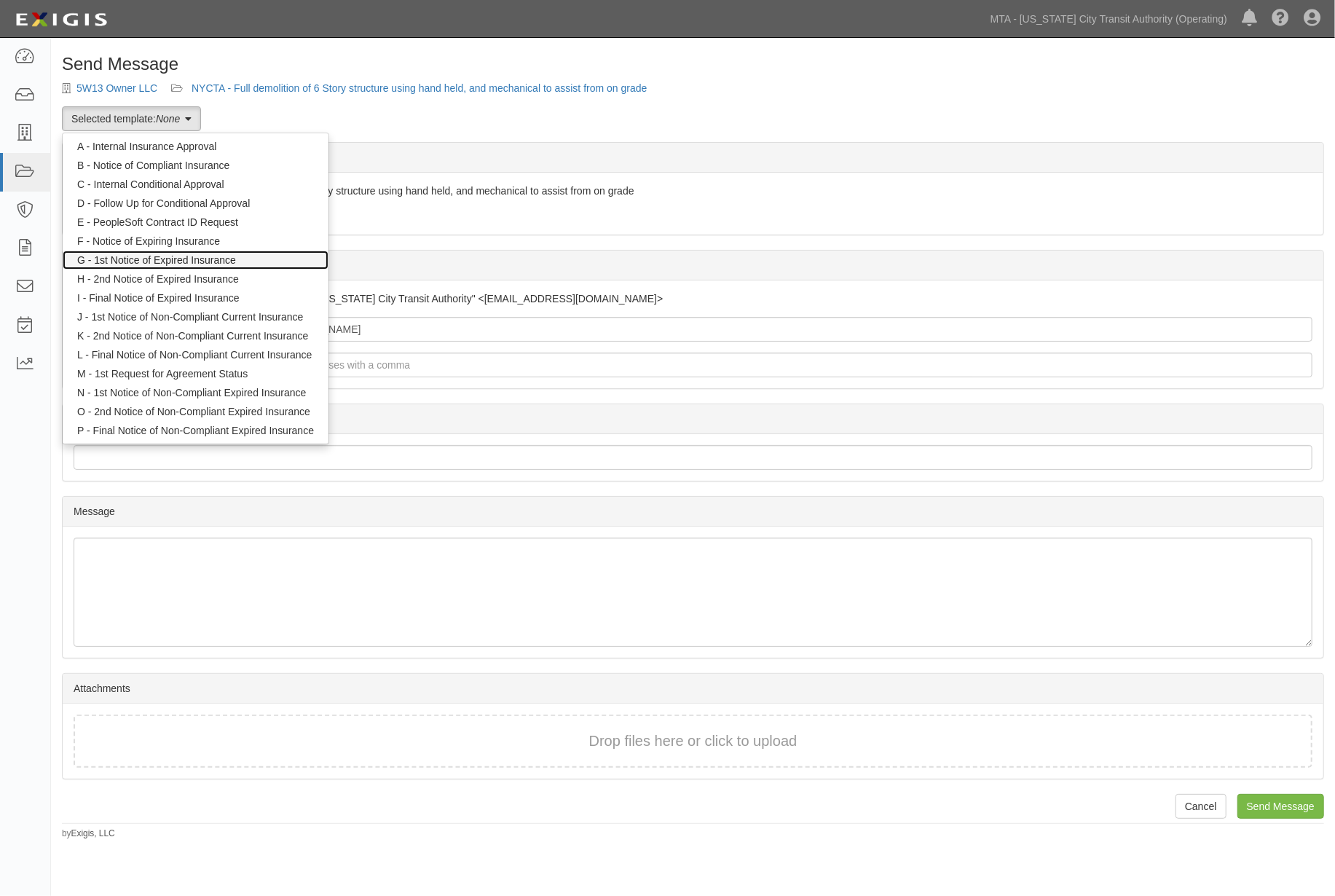
click at [134, 257] on link "G - 1st Notice of Expired Insurance" at bounding box center [194, 260] width 265 height 19
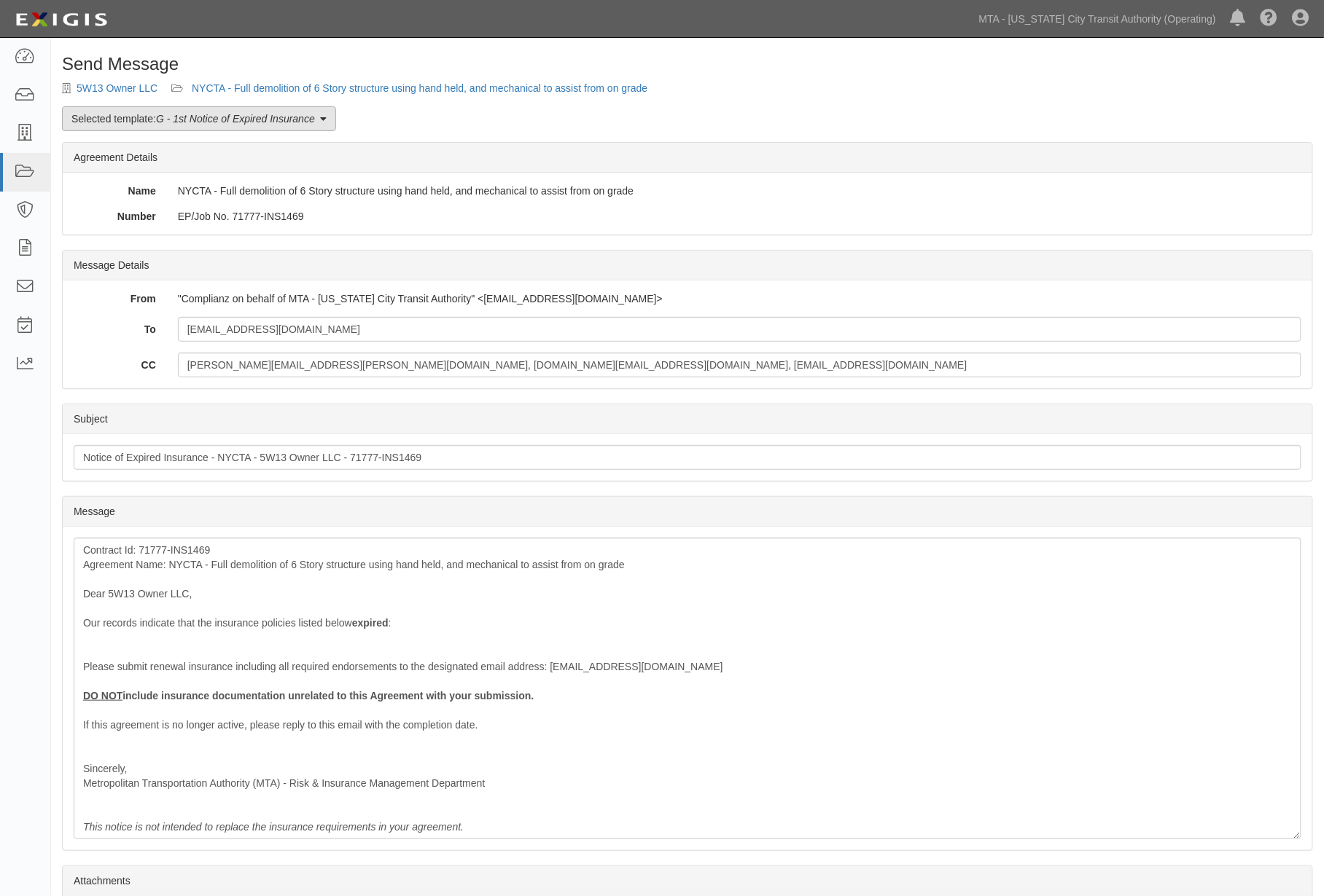
click at [212, 116] on em "G - 1st Notice of Expired Insurance" at bounding box center [235, 118] width 159 height 12
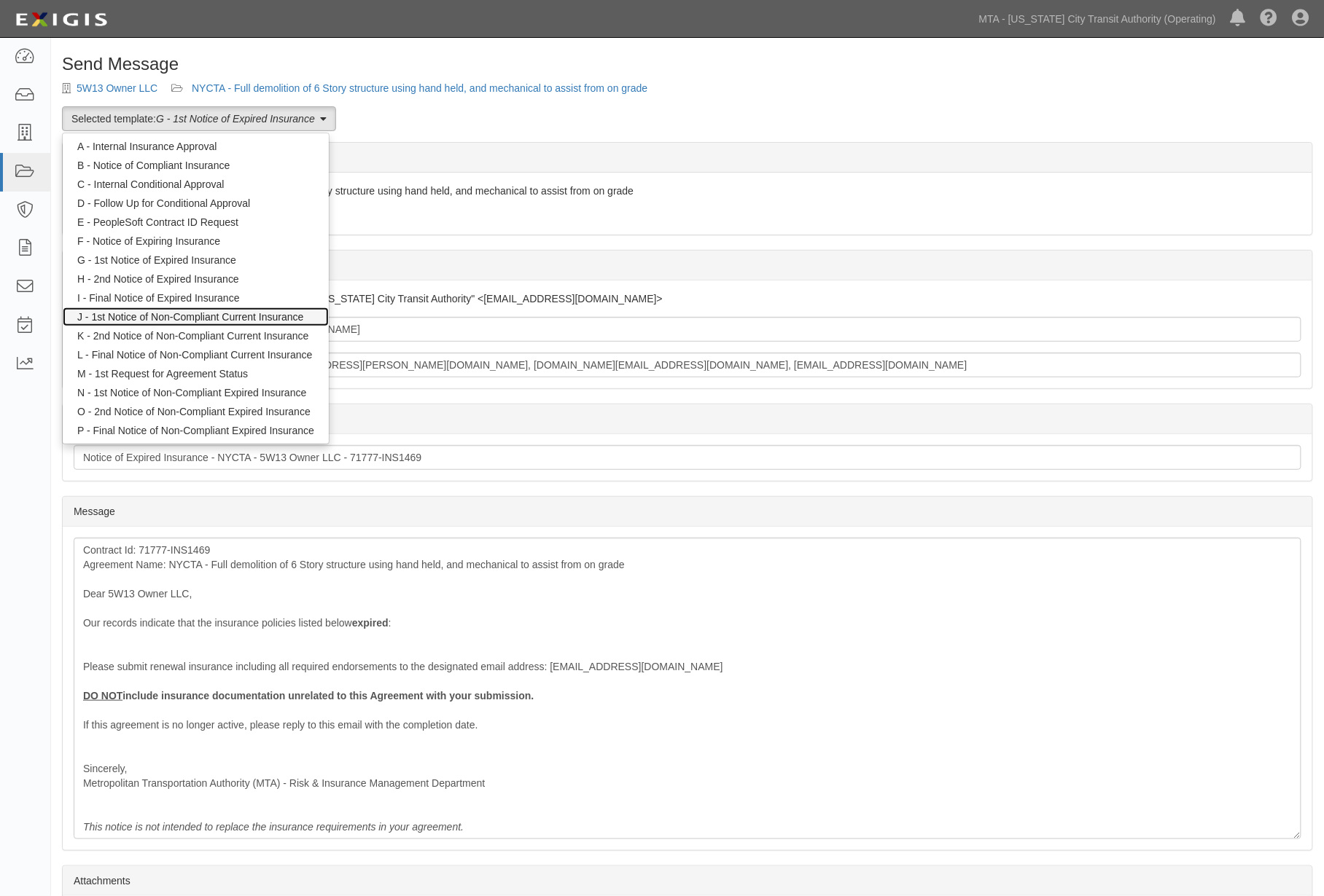
click at [172, 313] on link "J - 1st Notice of Non-Compliant Current Insurance" at bounding box center [195, 317] width 266 height 19
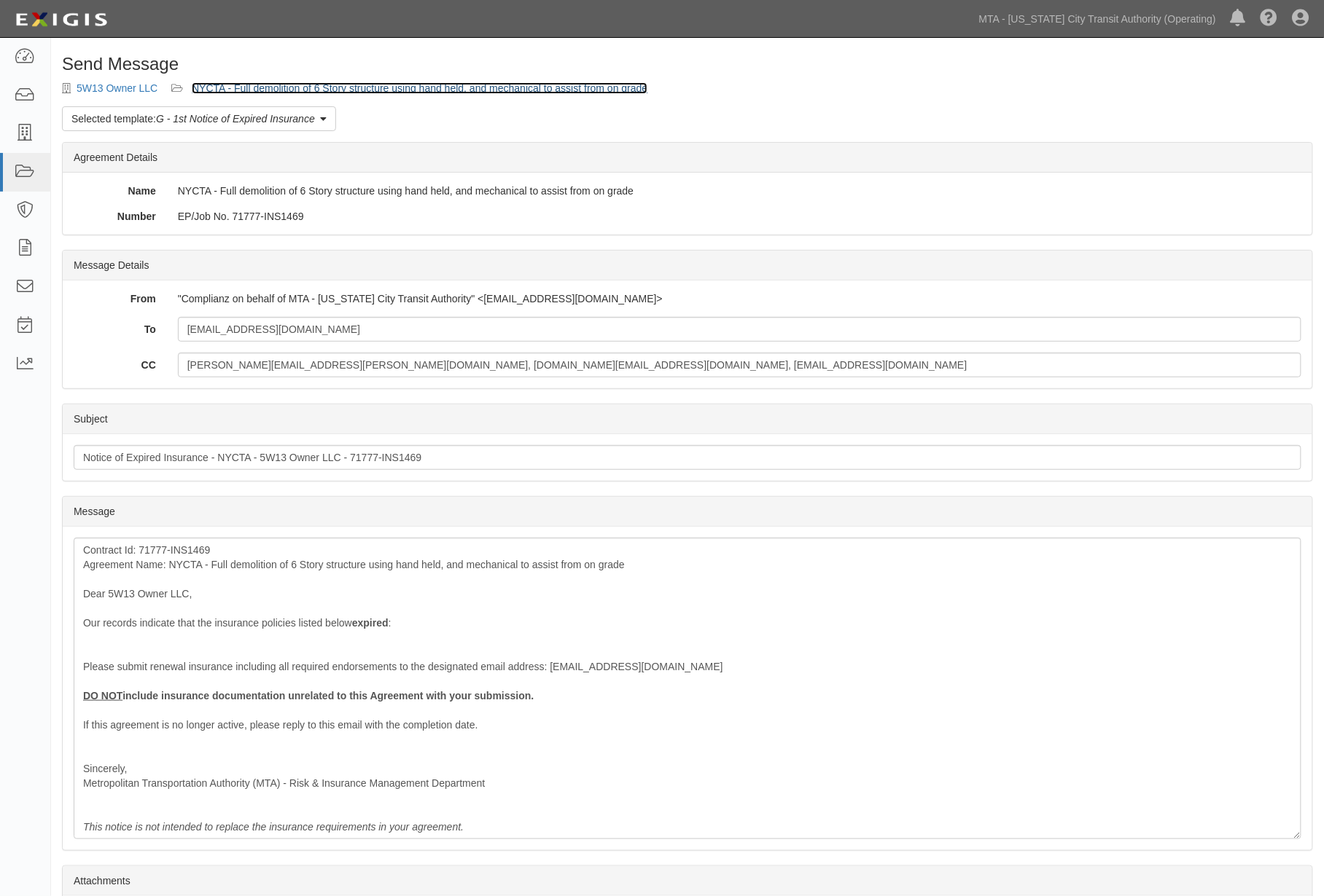
click at [397, 91] on link "NYCTA - Full demolition of 6 Story structure using hand held, and mechanical to…" at bounding box center [419, 88] width 455 height 12
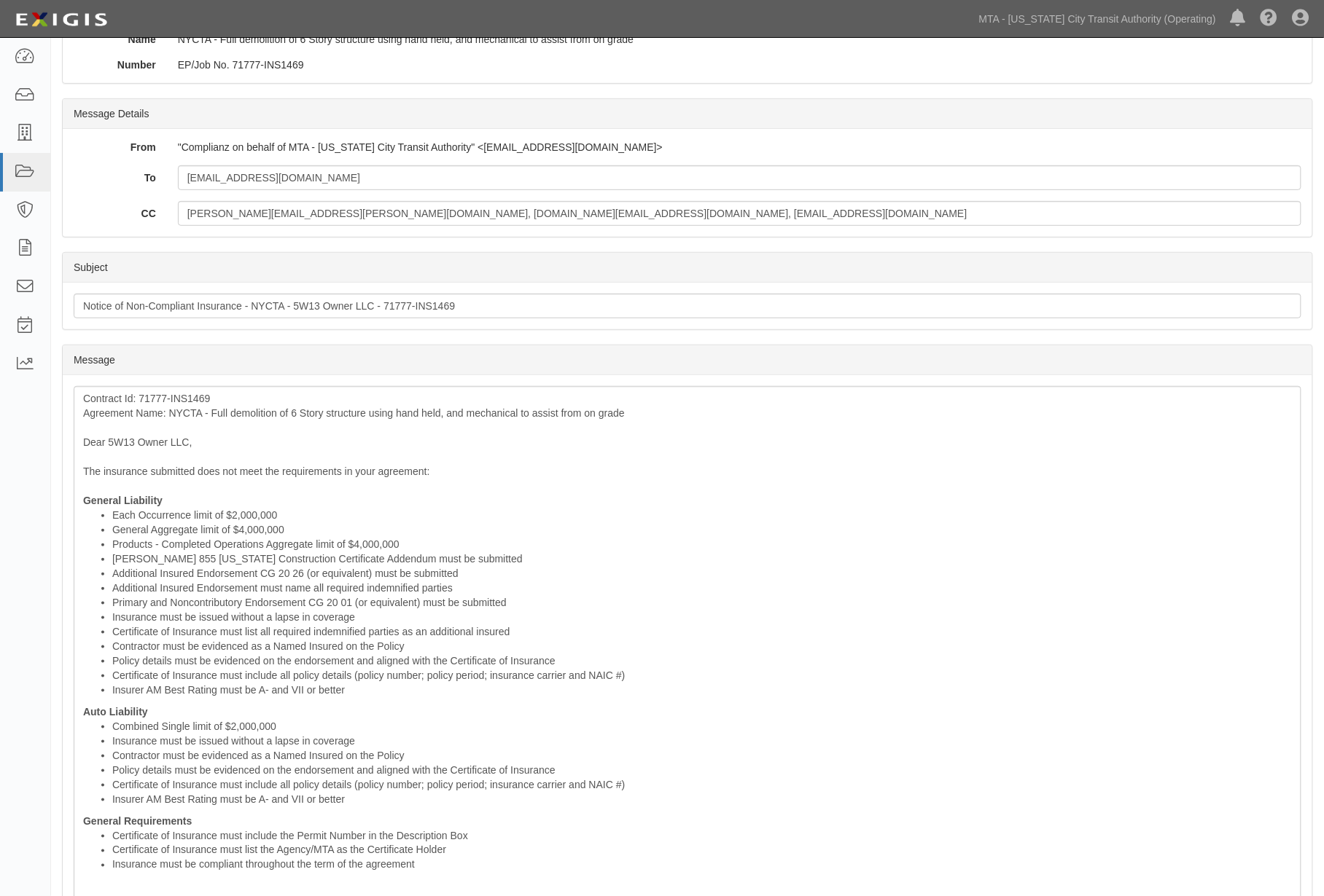
scroll to position [243, 0]
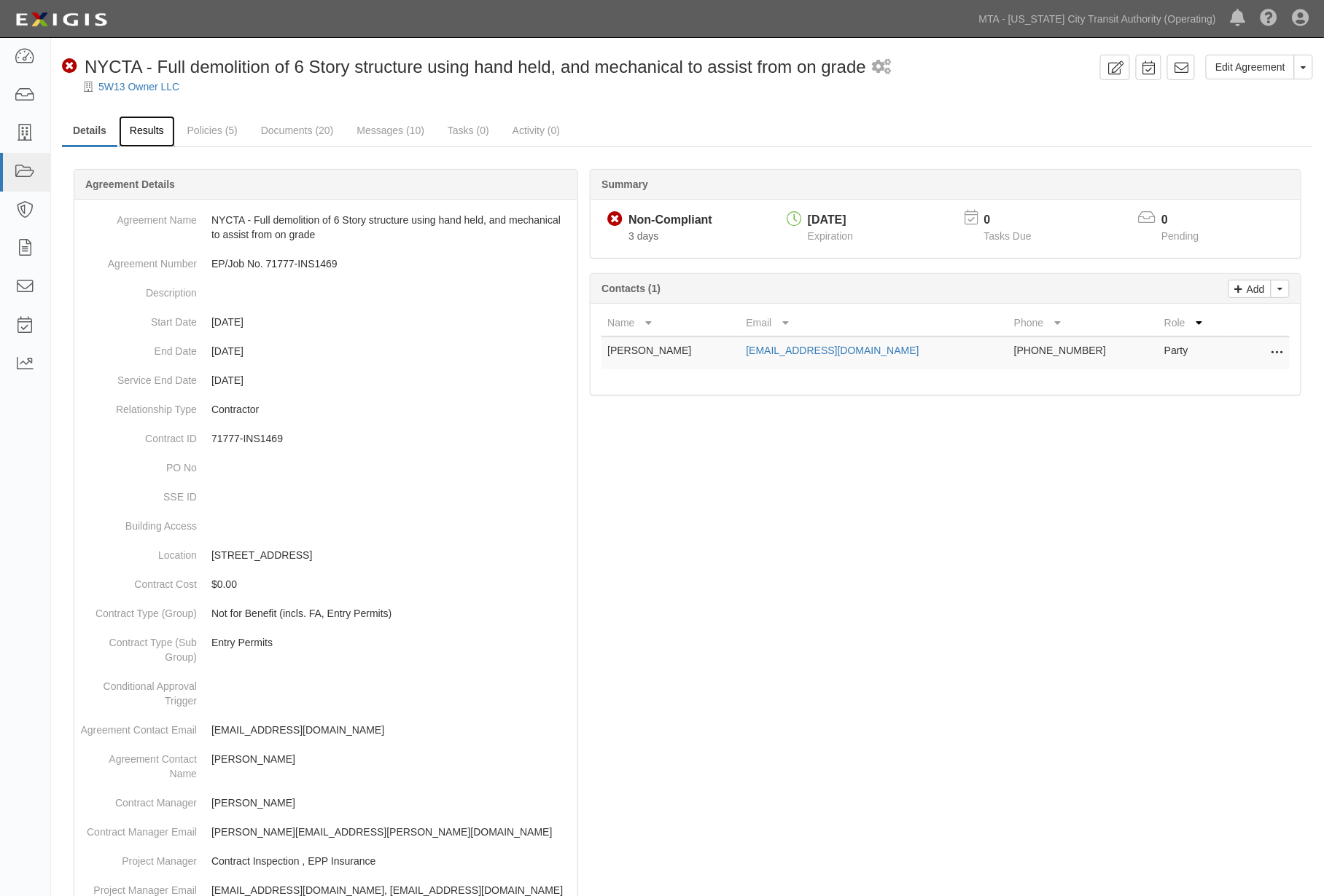
click at [141, 131] on link "Results" at bounding box center [146, 131] width 56 height 32
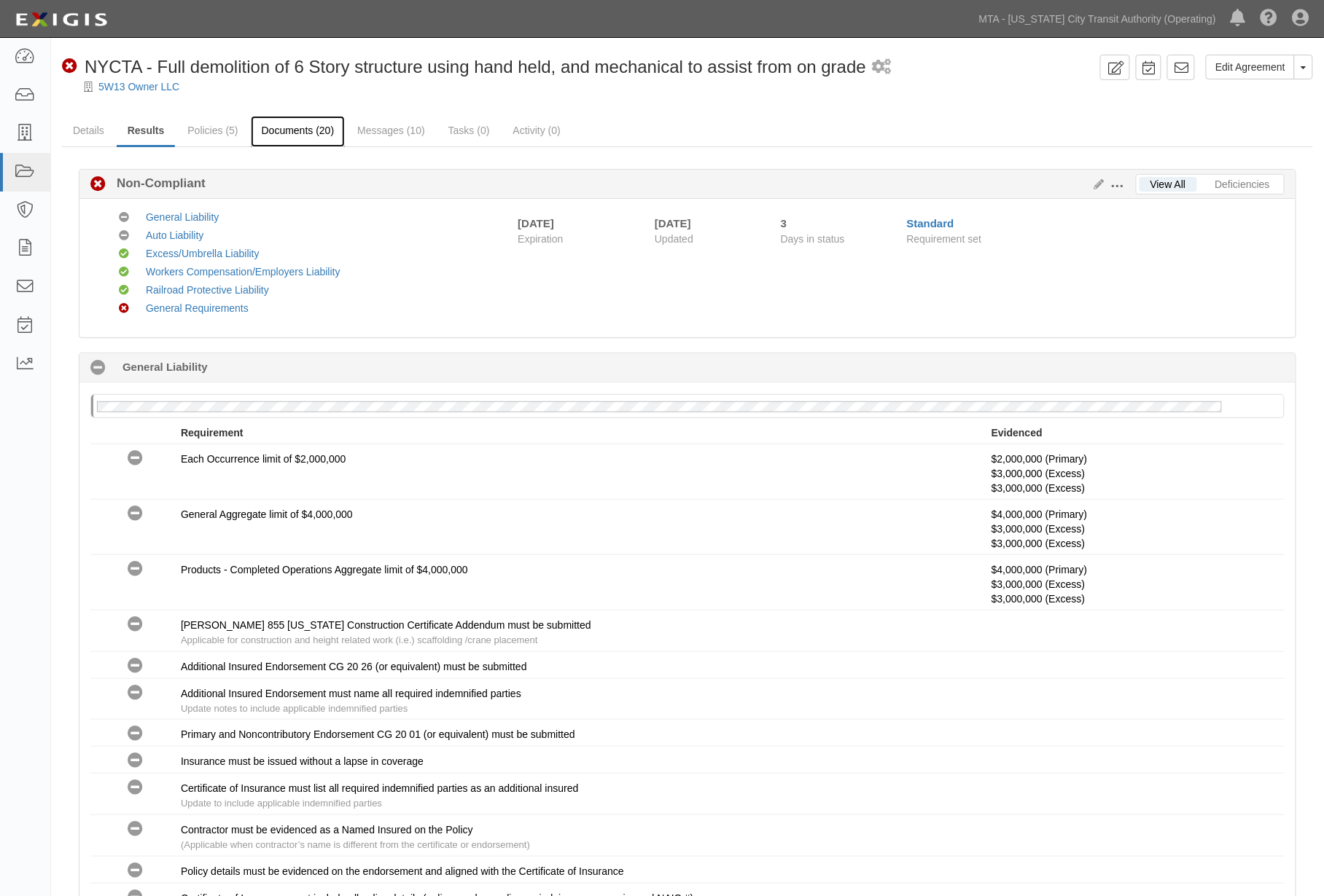
click at [295, 129] on link "Documents (20)" at bounding box center [298, 131] width 95 height 32
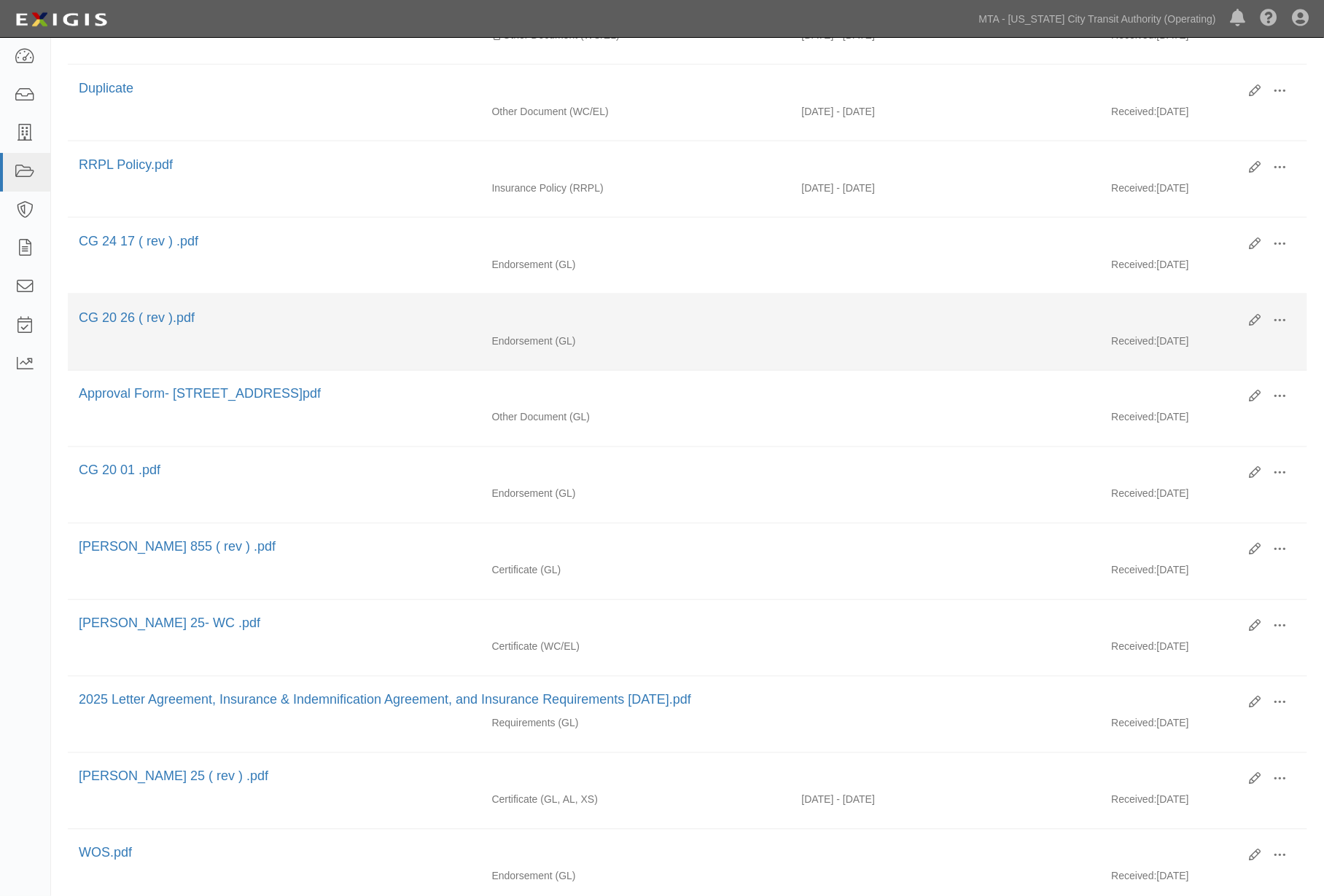
scroll to position [647, 0]
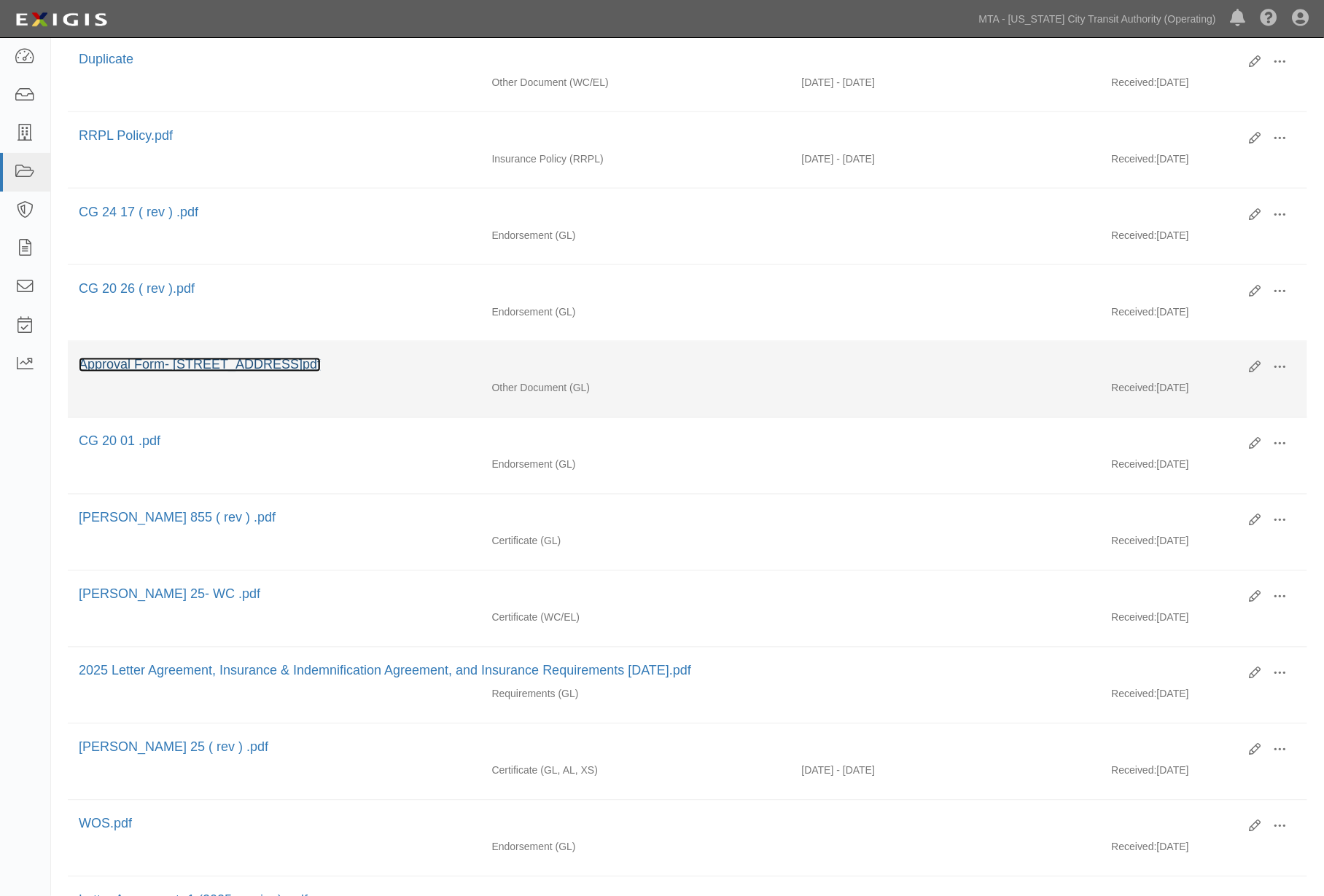
click at [321, 372] on link "Approval Form- [STREET_ADDRESS]pdf" at bounding box center [199, 365] width 242 height 15
click at [267, 372] on link "Approval Form- [STREET_ADDRESS]pdf" at bounding box center [199, 365] width 242 height 15
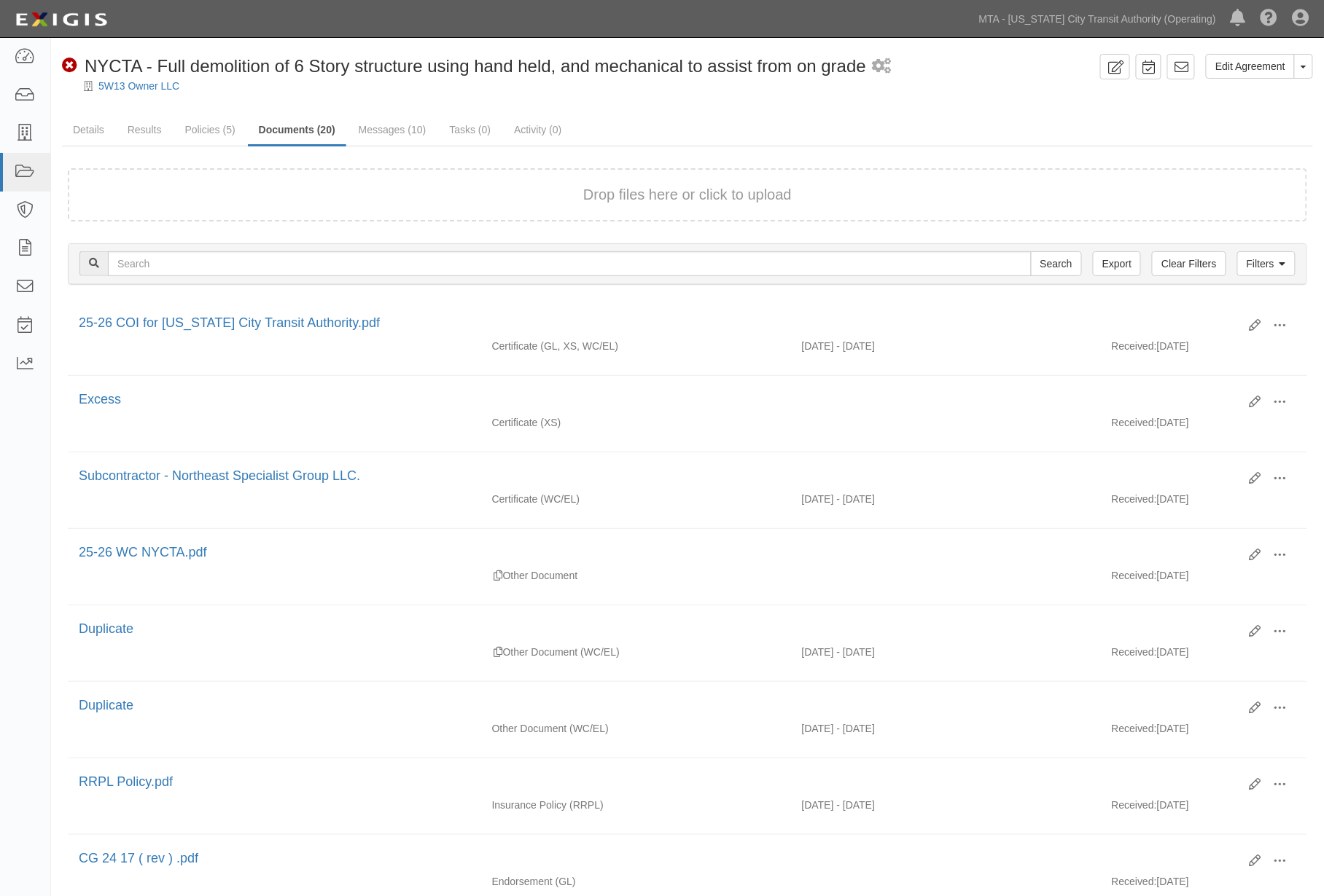
scroll to position [0, 0]
click at [224, 128] on link "Policies (5)" at bounding box center [209, 131] width 72 height 32
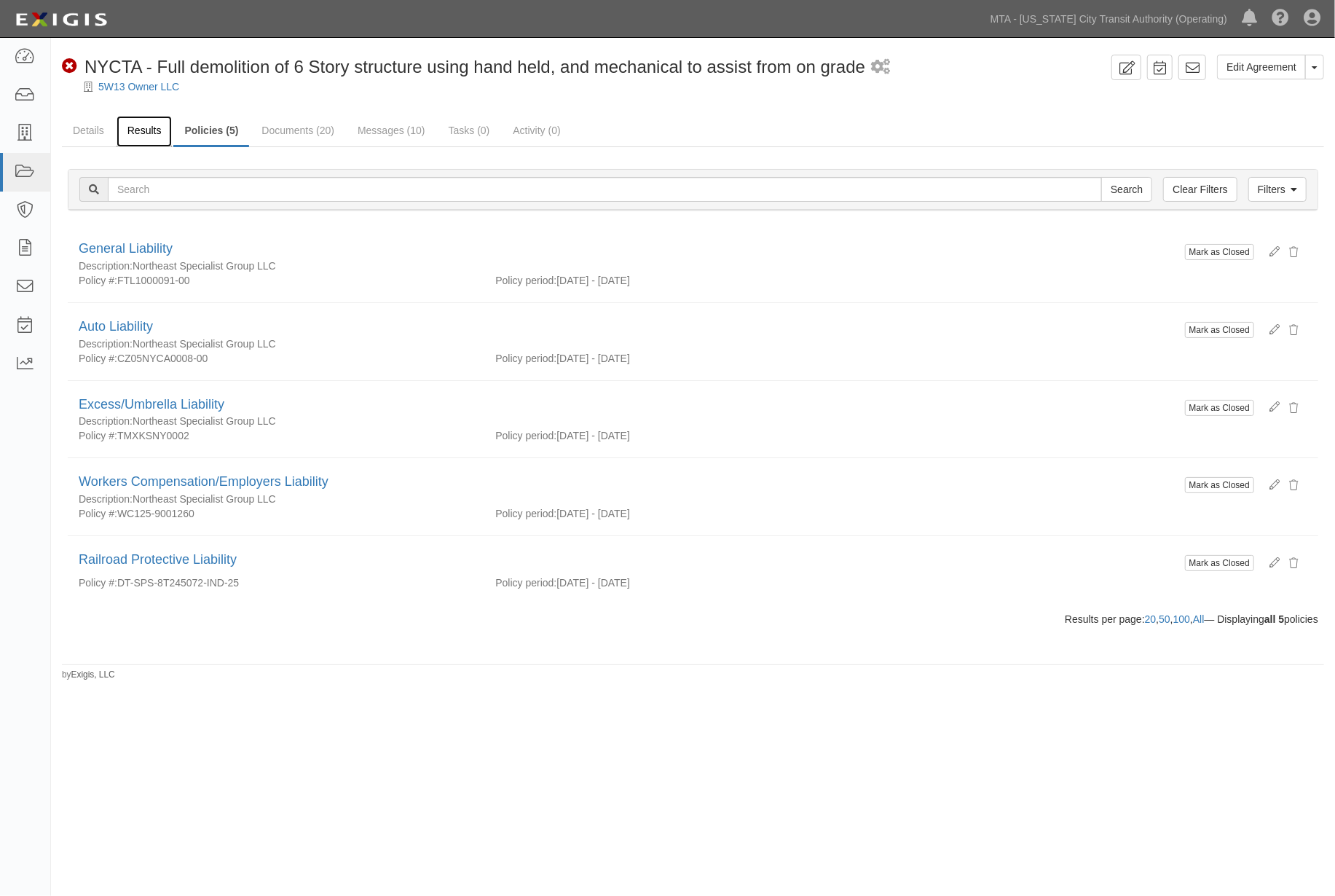
click at [143, 126] on link "Results" at bounding box center [144, 131] width 56 height 32
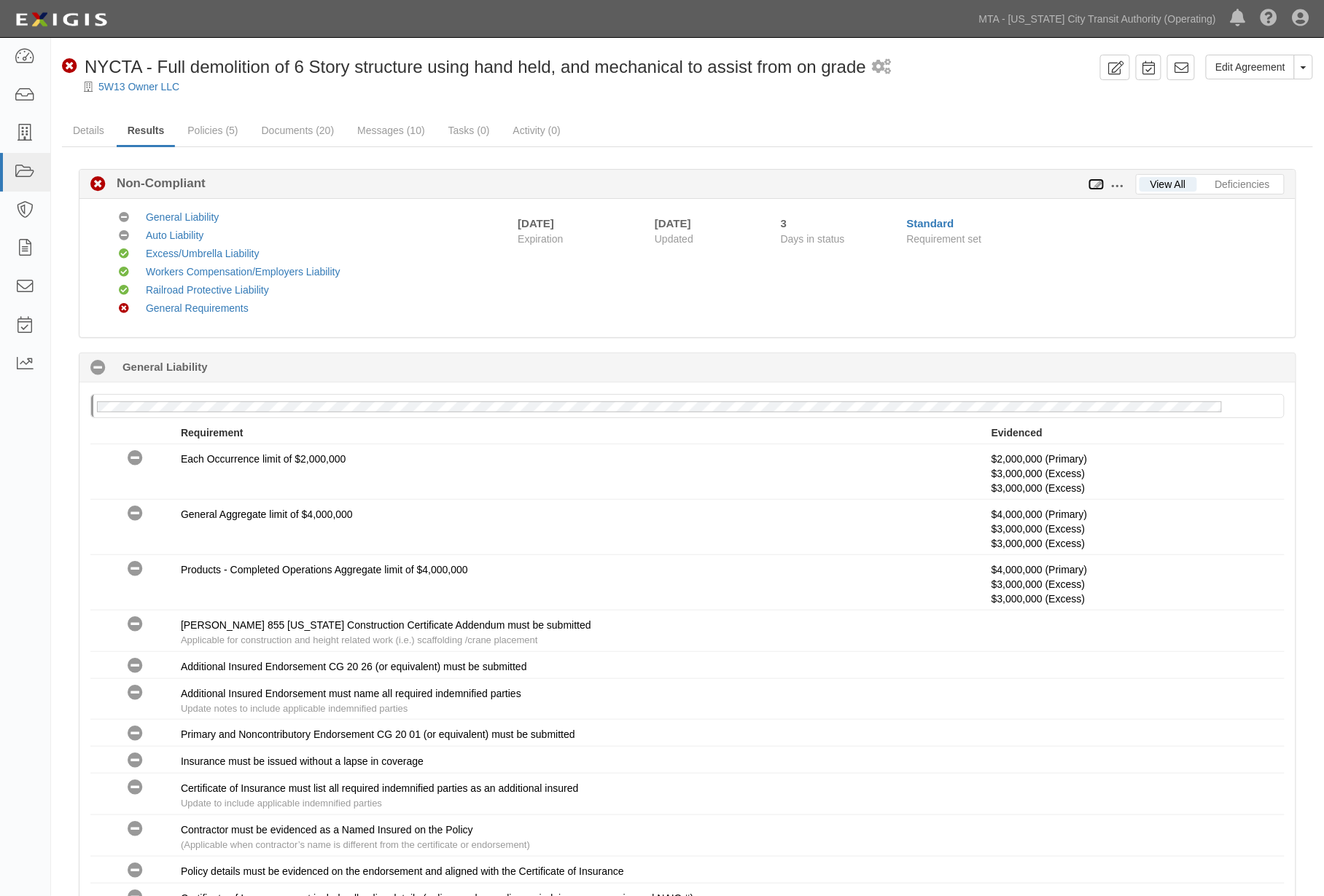
click at [1097, 181] on icon at bounding box center [1096, 185] width 16 height 10
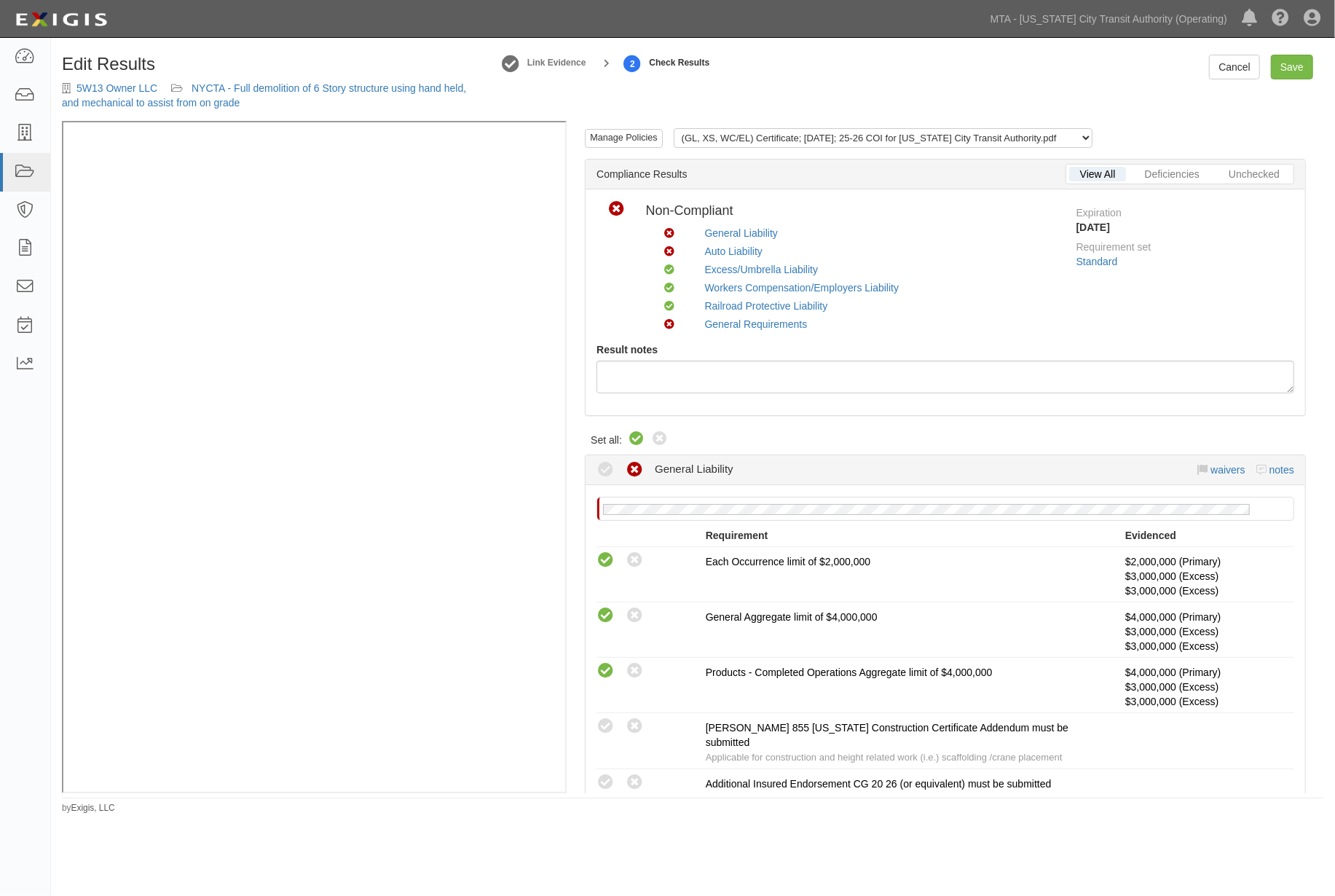
click at [631, 436] on icon at bounding box center [636, 439] width 18 height 18
radio input "true"
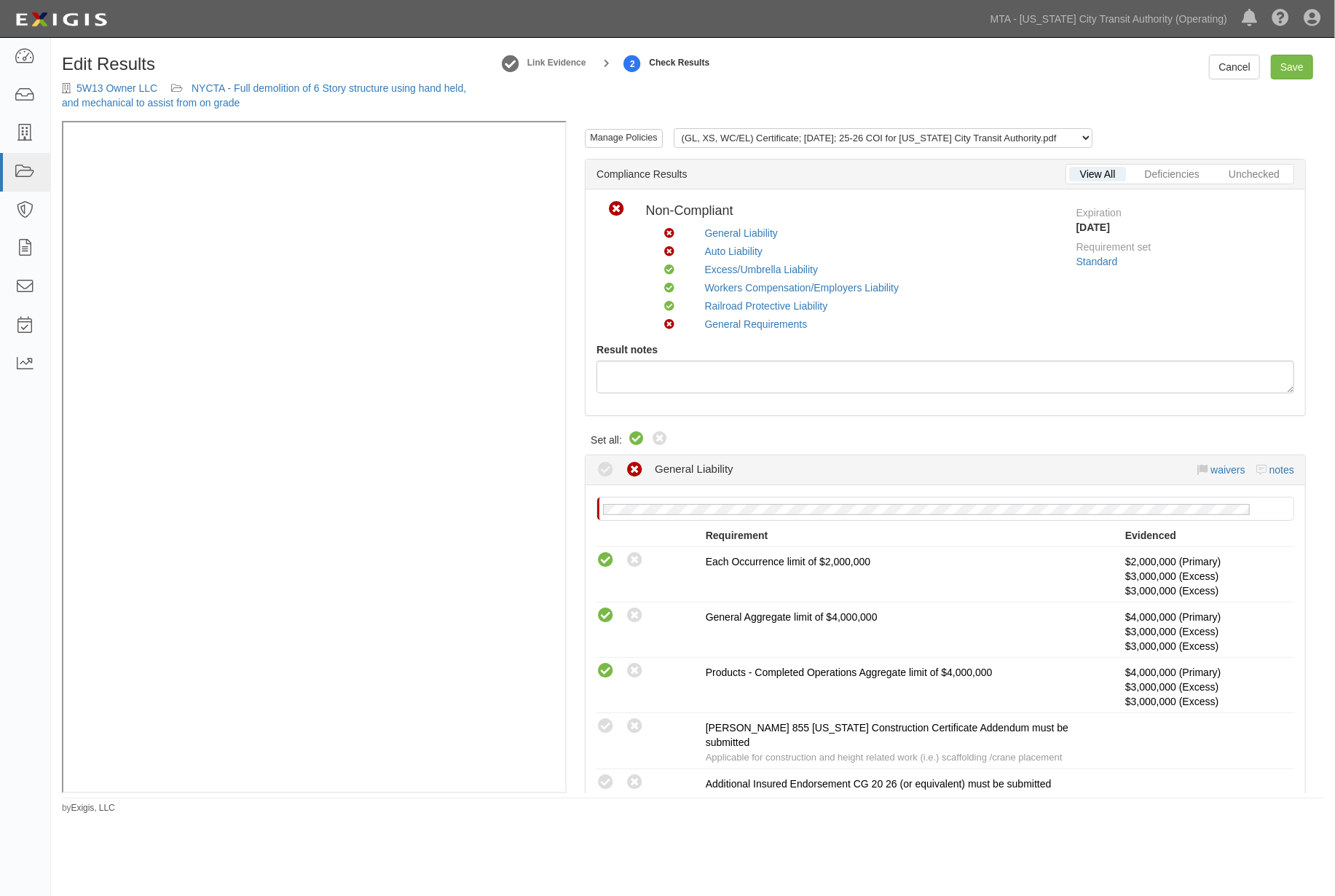
radio input "true"
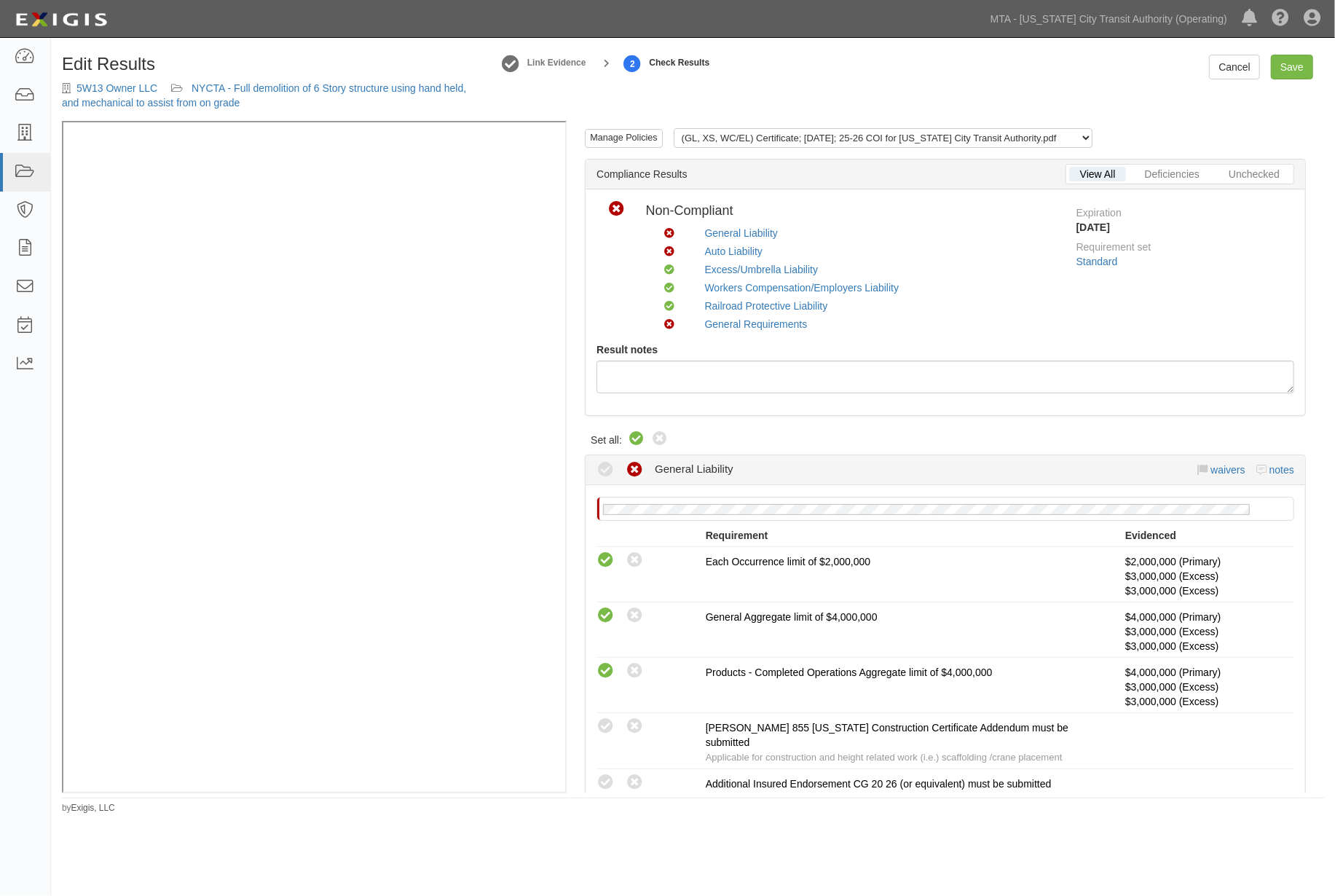
radio input "true"
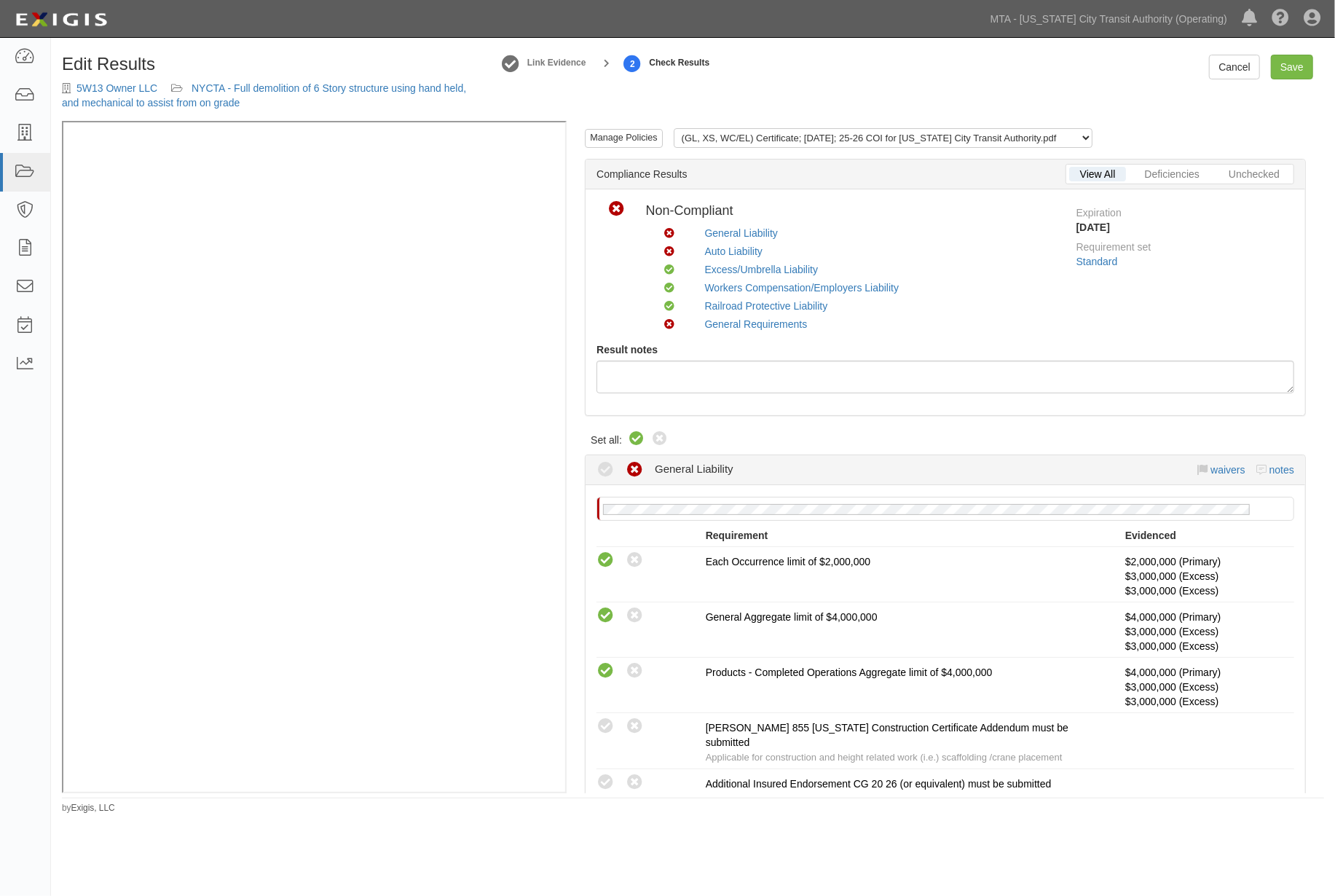
radio input "true"
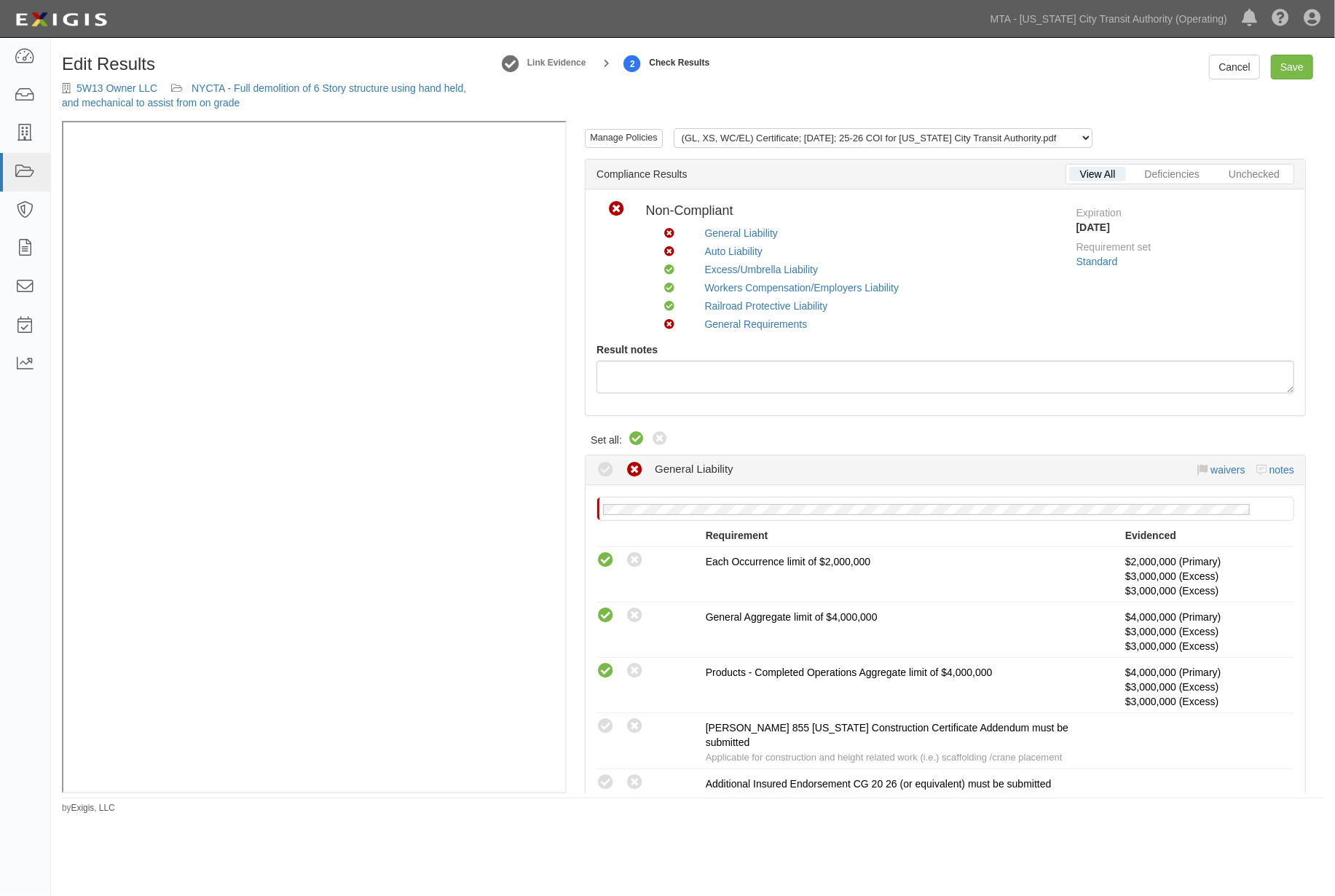
radio input "true"
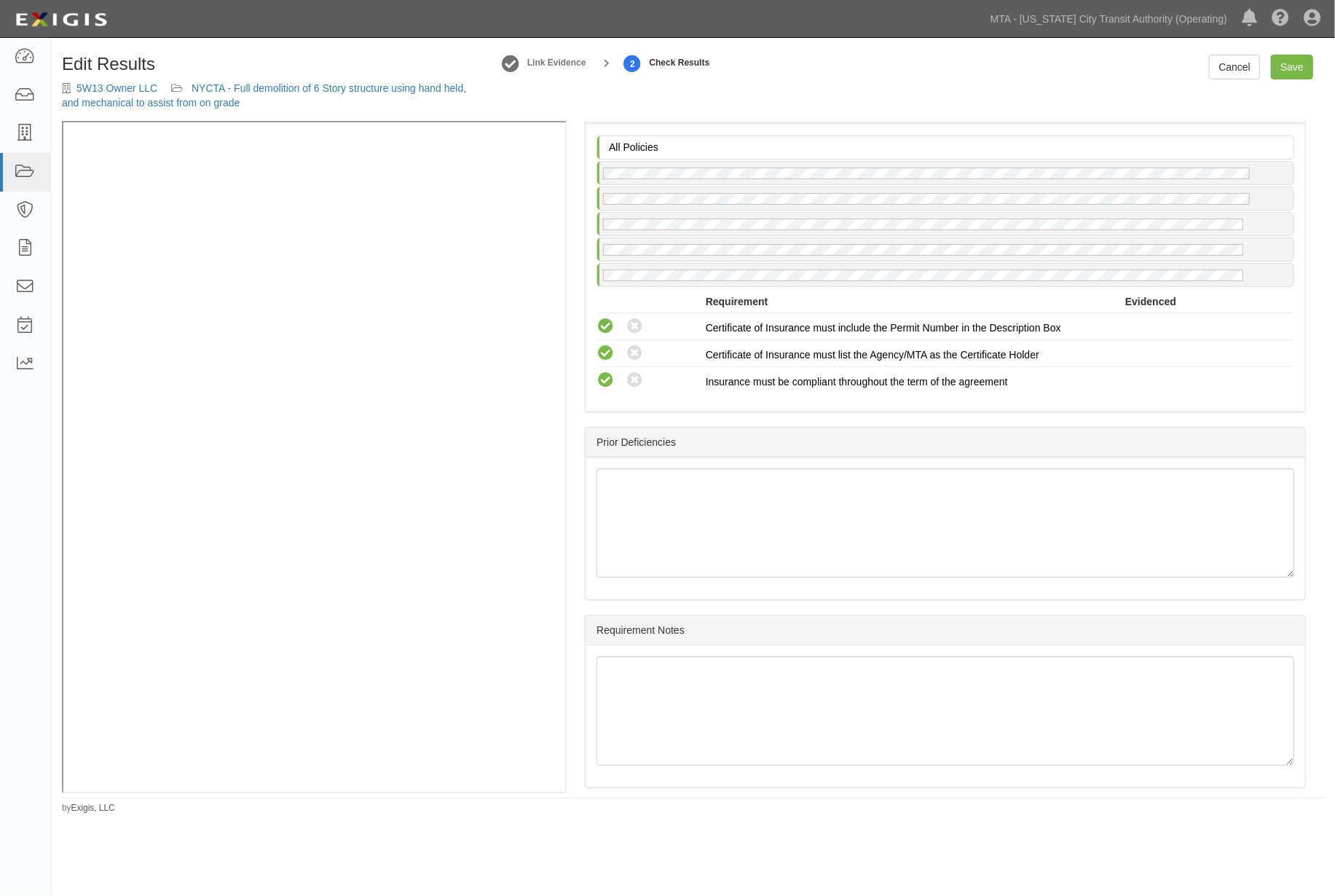
scroll to position [2501, 0]
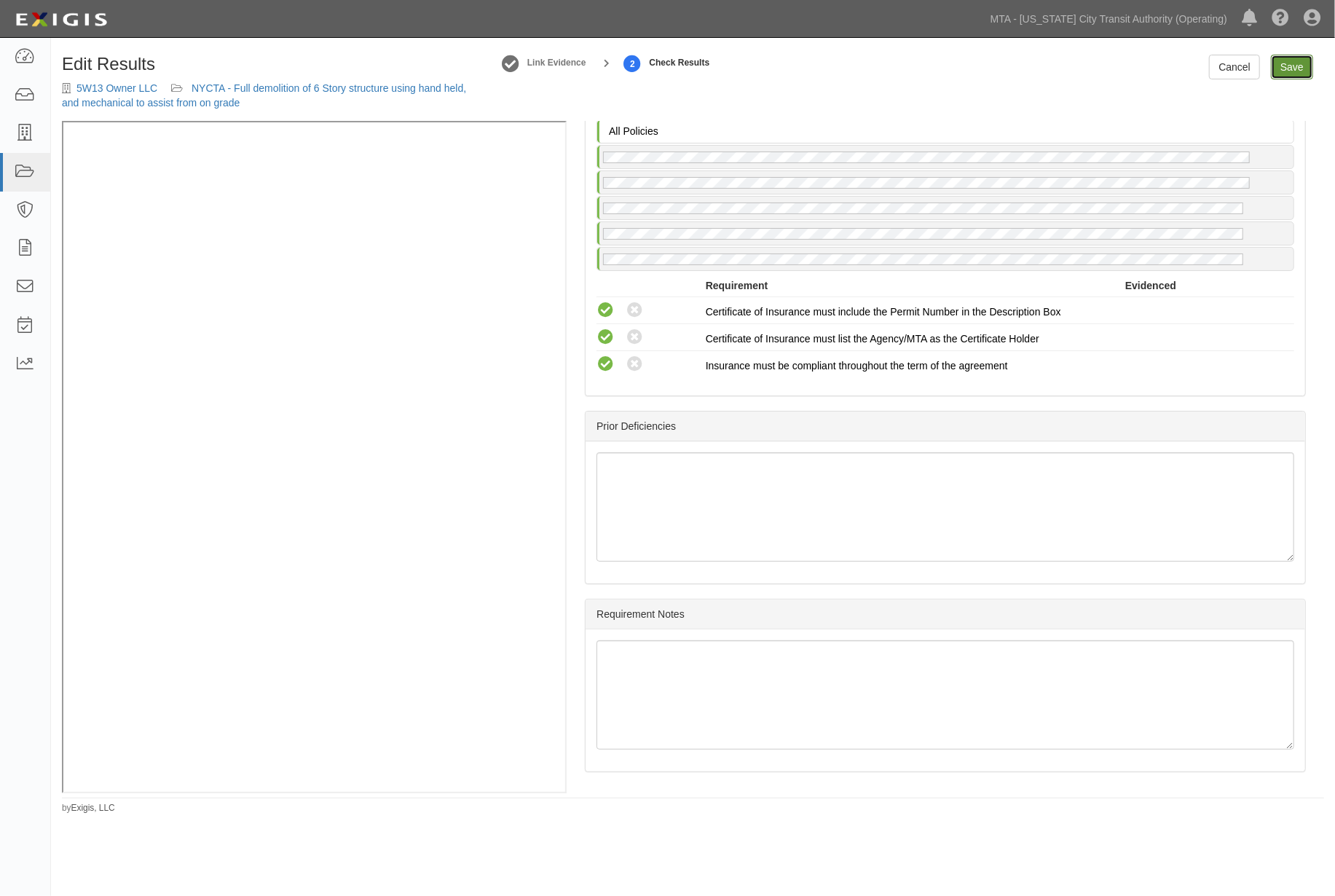
click at [1296, 66] on link "Save" at bounding box center [1292, 66] width 42 height 25
radio input "true"
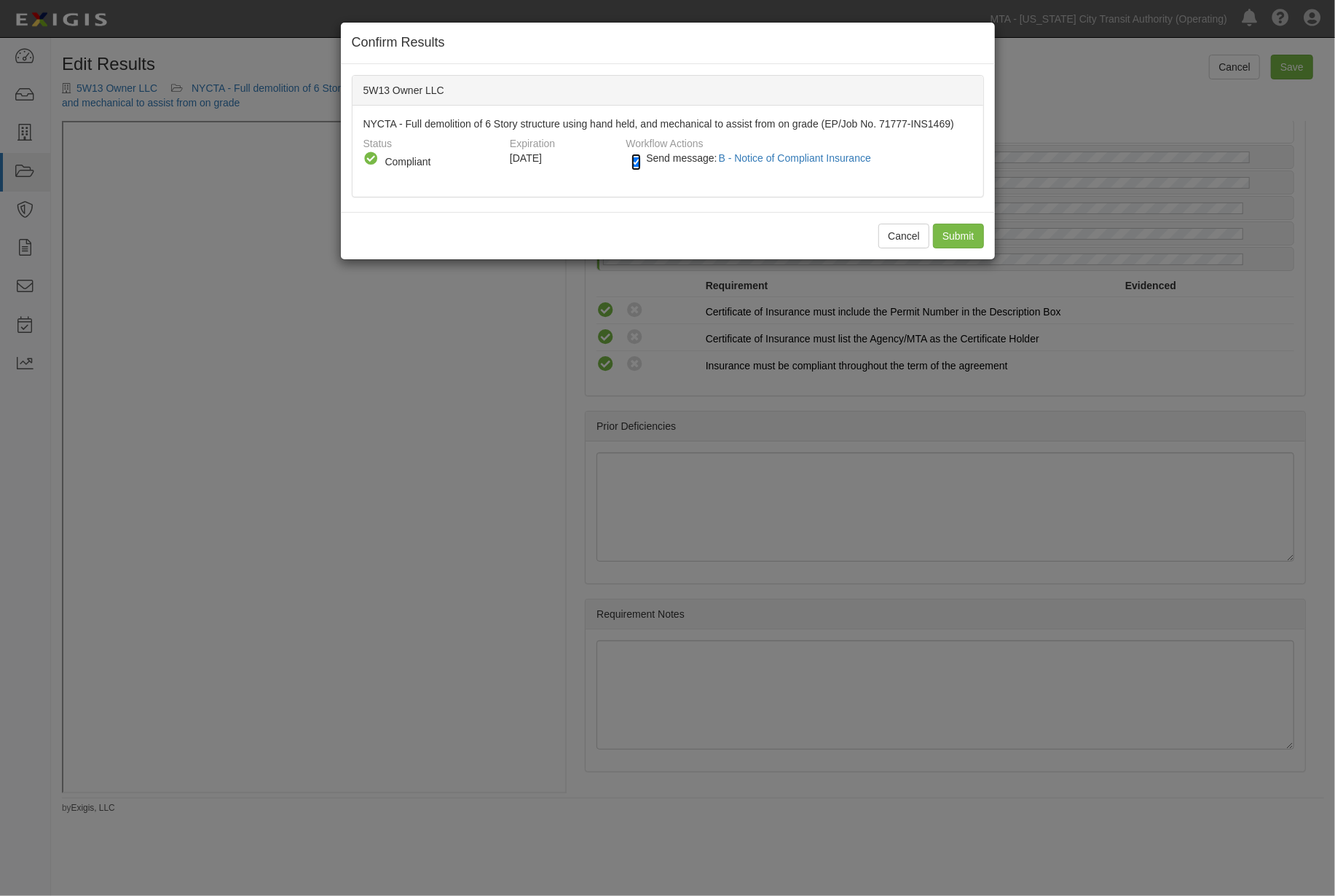
click at [633, 161] on input "Send message: B - Notice of Compliant Insurance" at bounding box center [636, 162] width 10 height 17
checkbox input "false"
click at [960, 231] on input "Submit" at bounding box center [959, 236] width 51 height 25
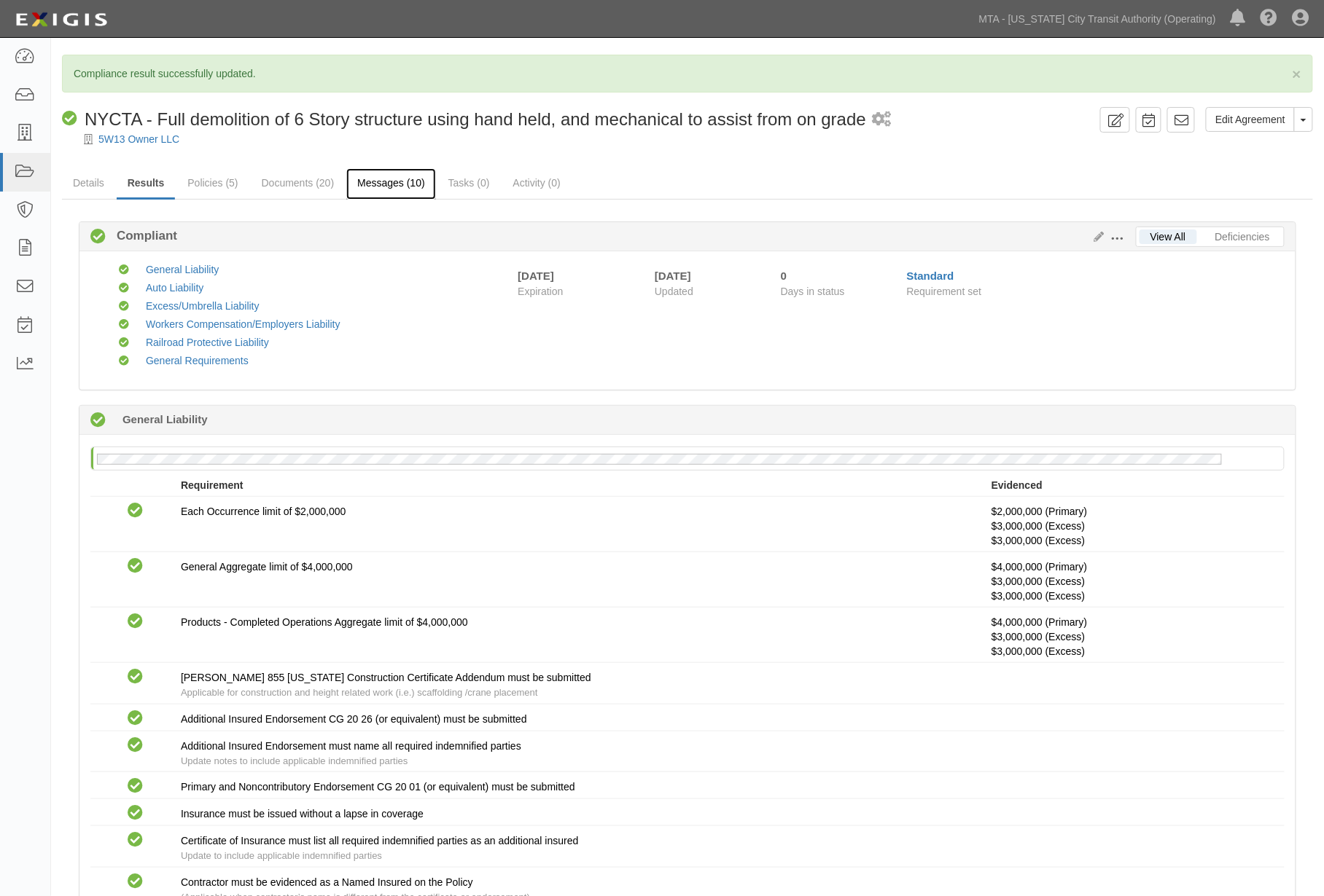
click at [382, 183] on link "Messages (10)" at bounding box center [391, 185] width 90 height 32
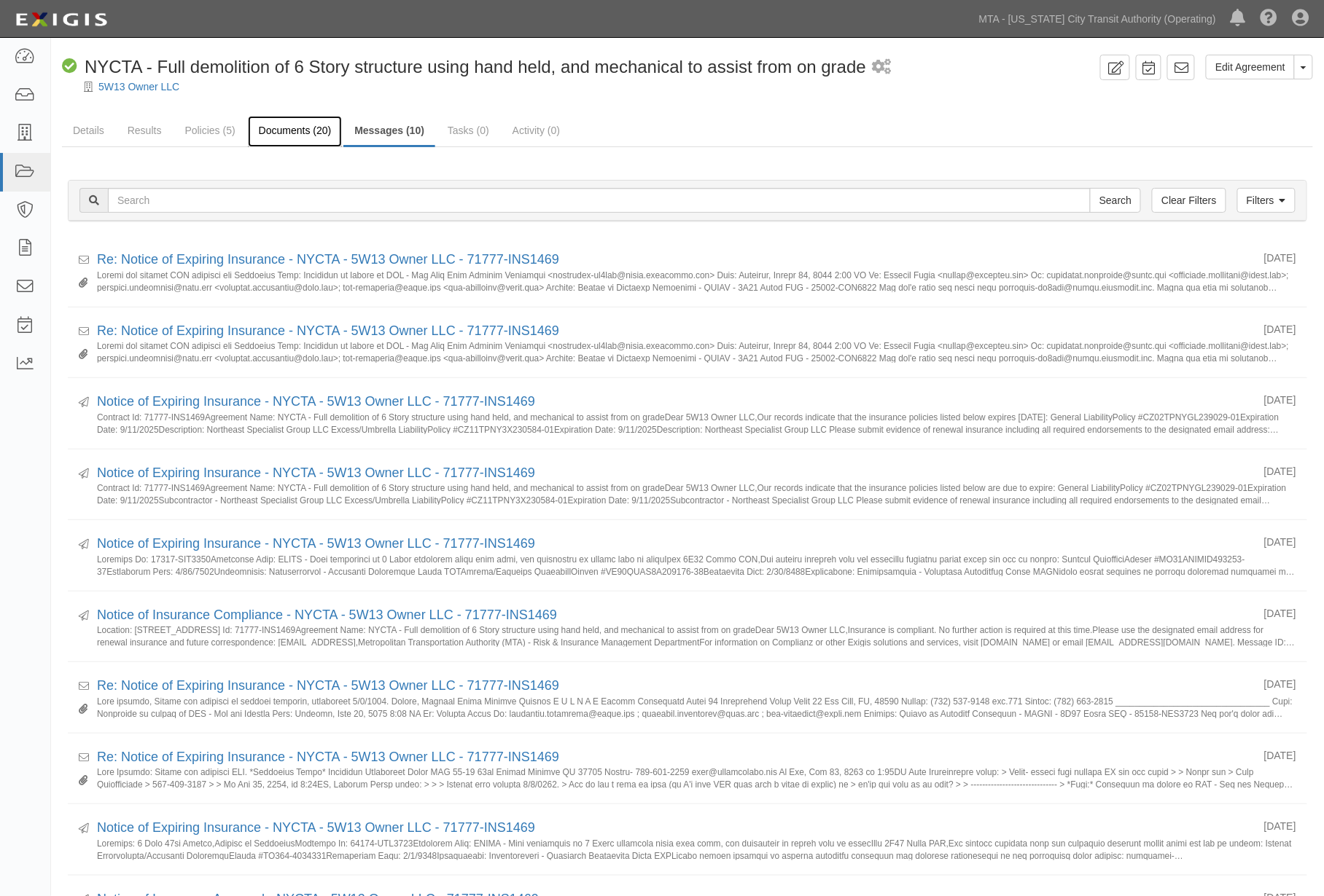
click at [299, 121] on link "Documents (20)" at bounding box center [295, 131] width 95 height 32
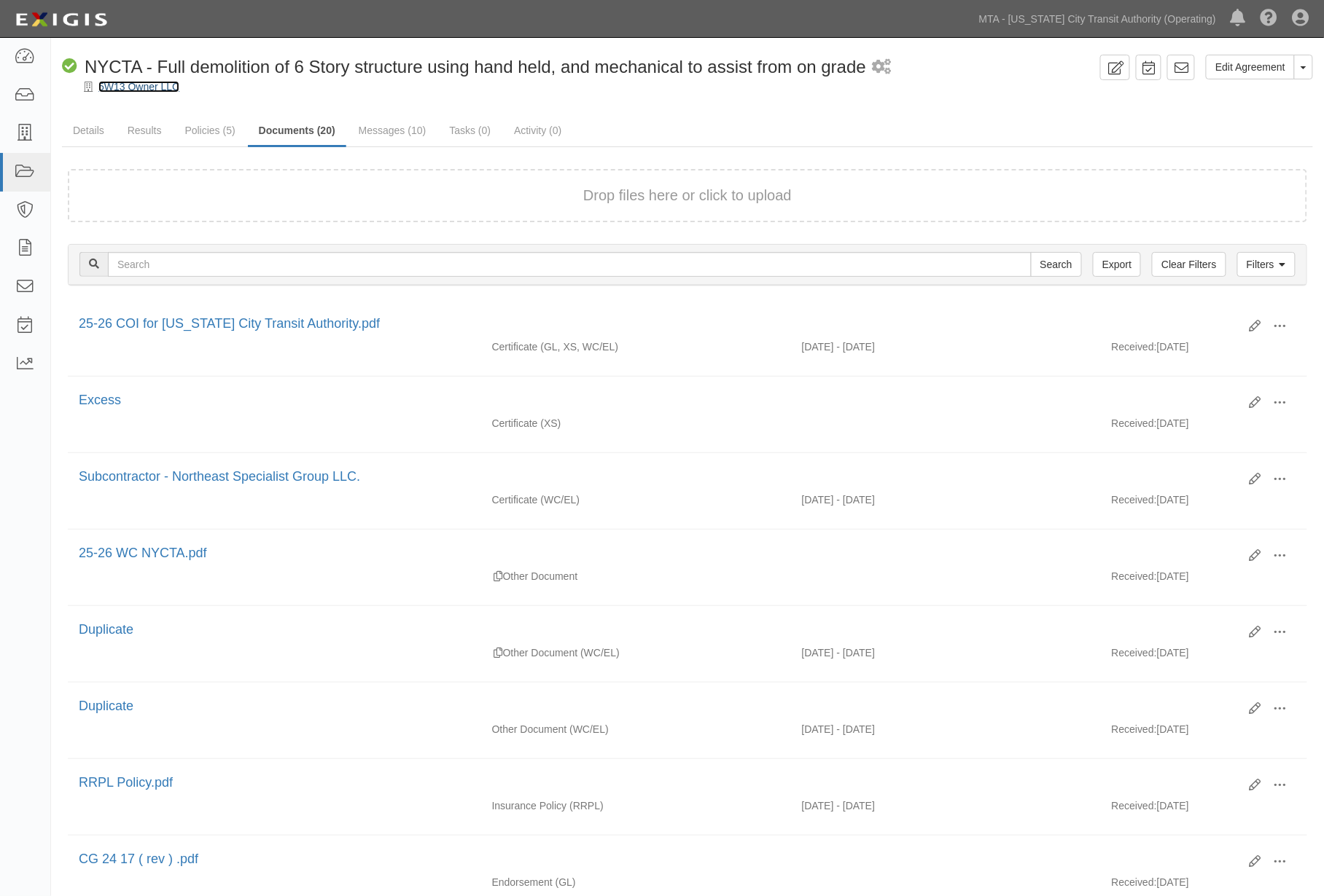
click at [154, 84] on link "5W13 Owner LLC" at bounding box center [139, 87] width 81 height 12
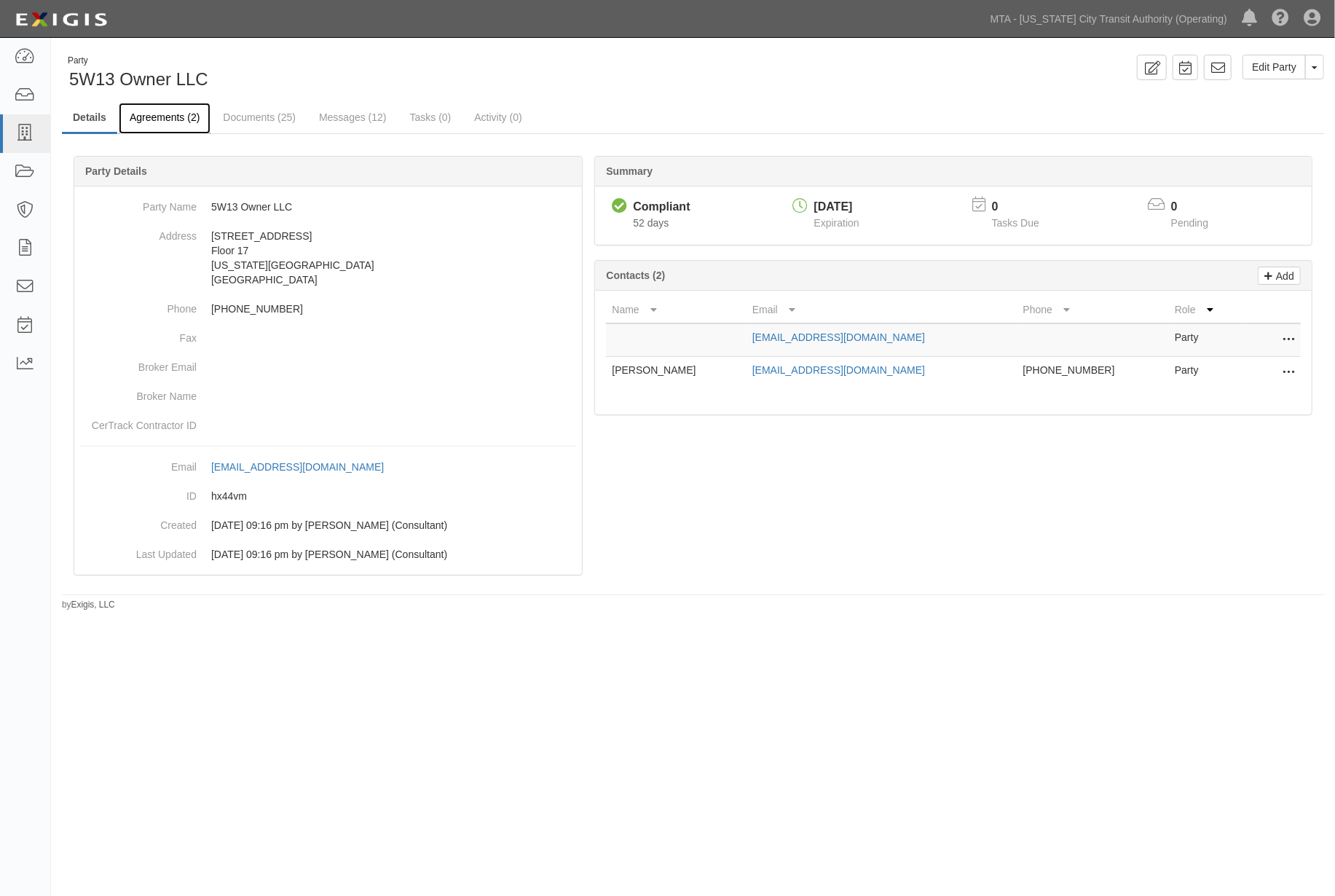
click at [176, 112] on link "Agreements (2)" at bounding box center [164, 118] width 92 height 32
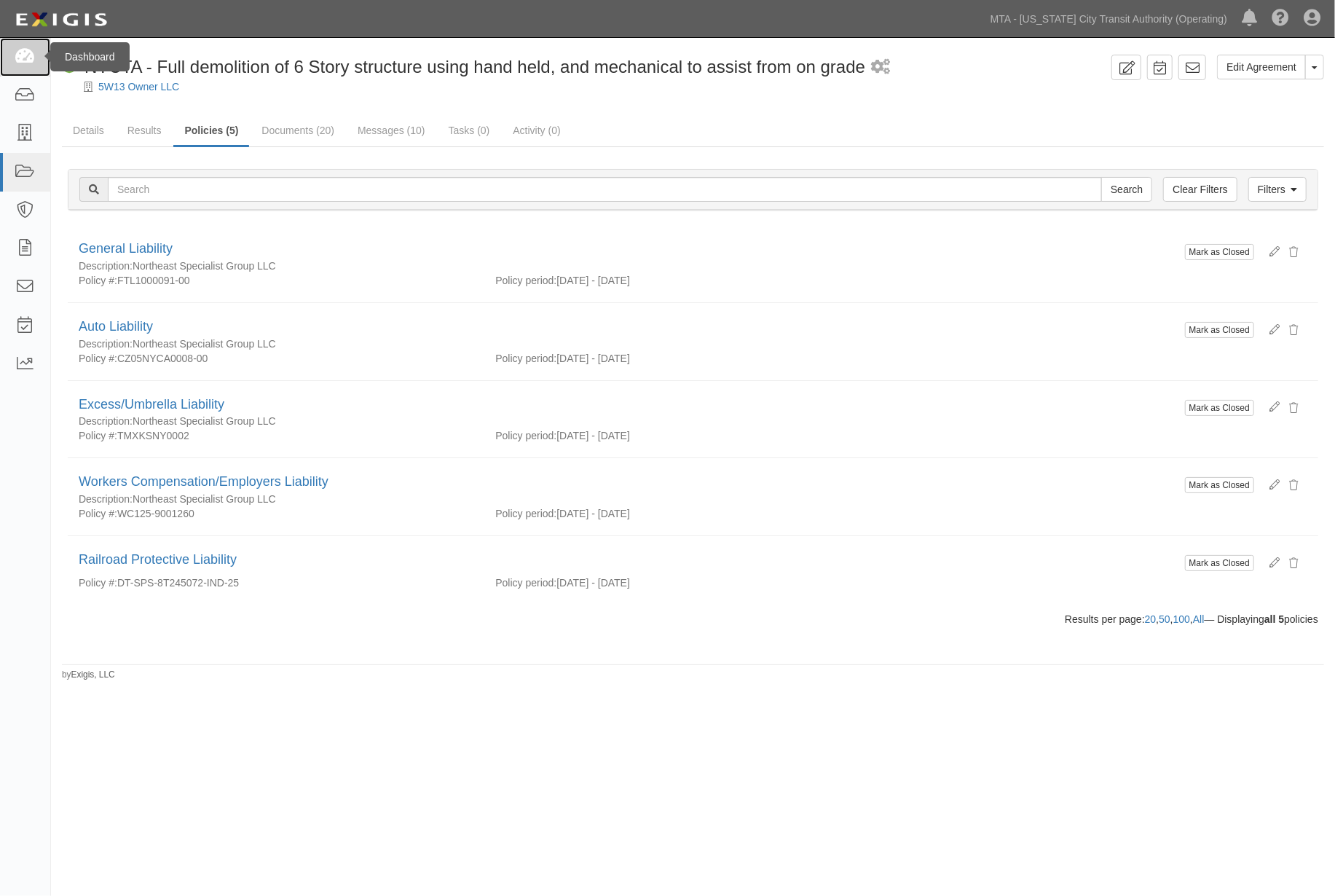
click at [24, 52] on icon at bounding box center [25, 56] width 21 height 17
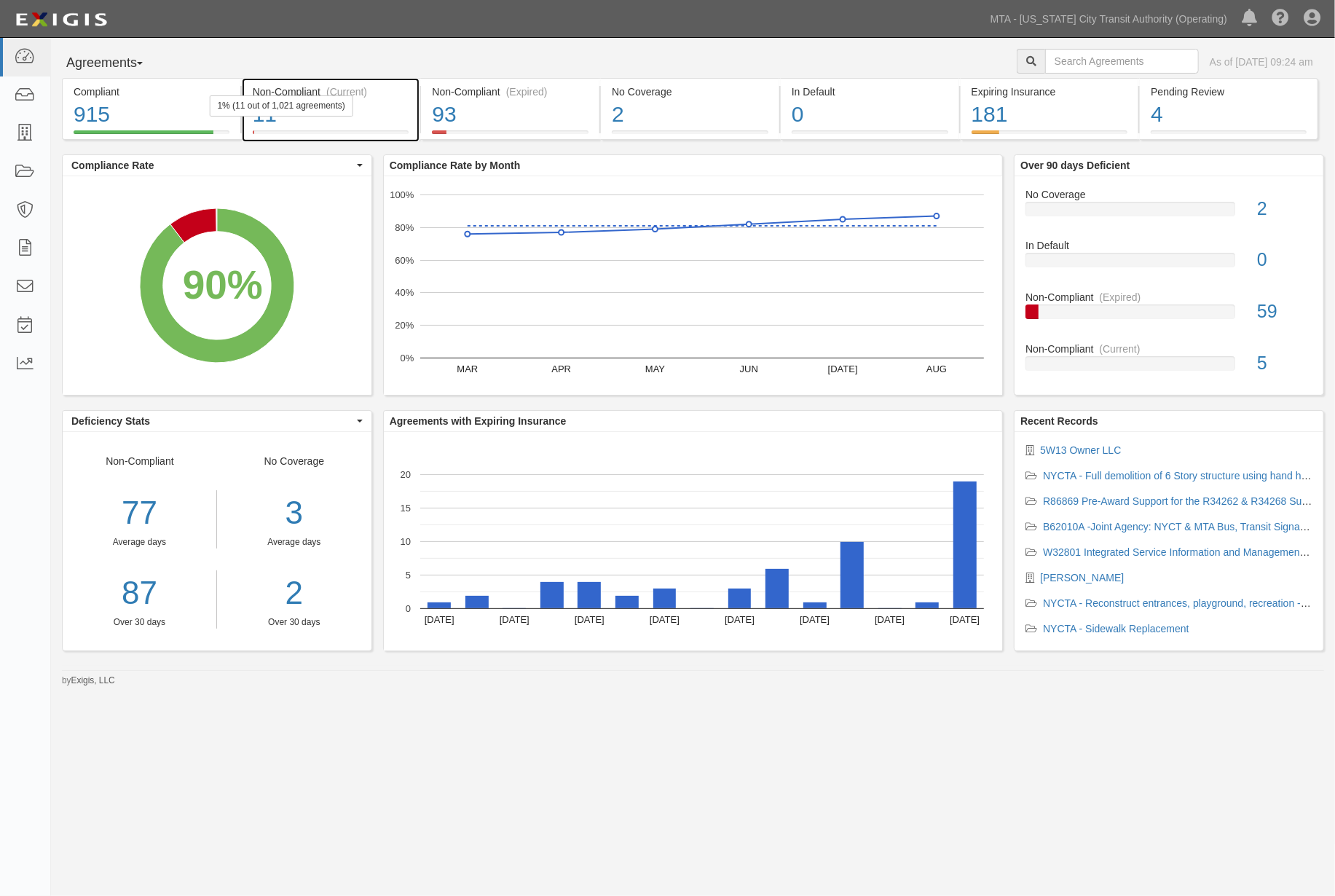
click at [396, 114] on div "11" at bounding box center [331, 114] width 157 height 32
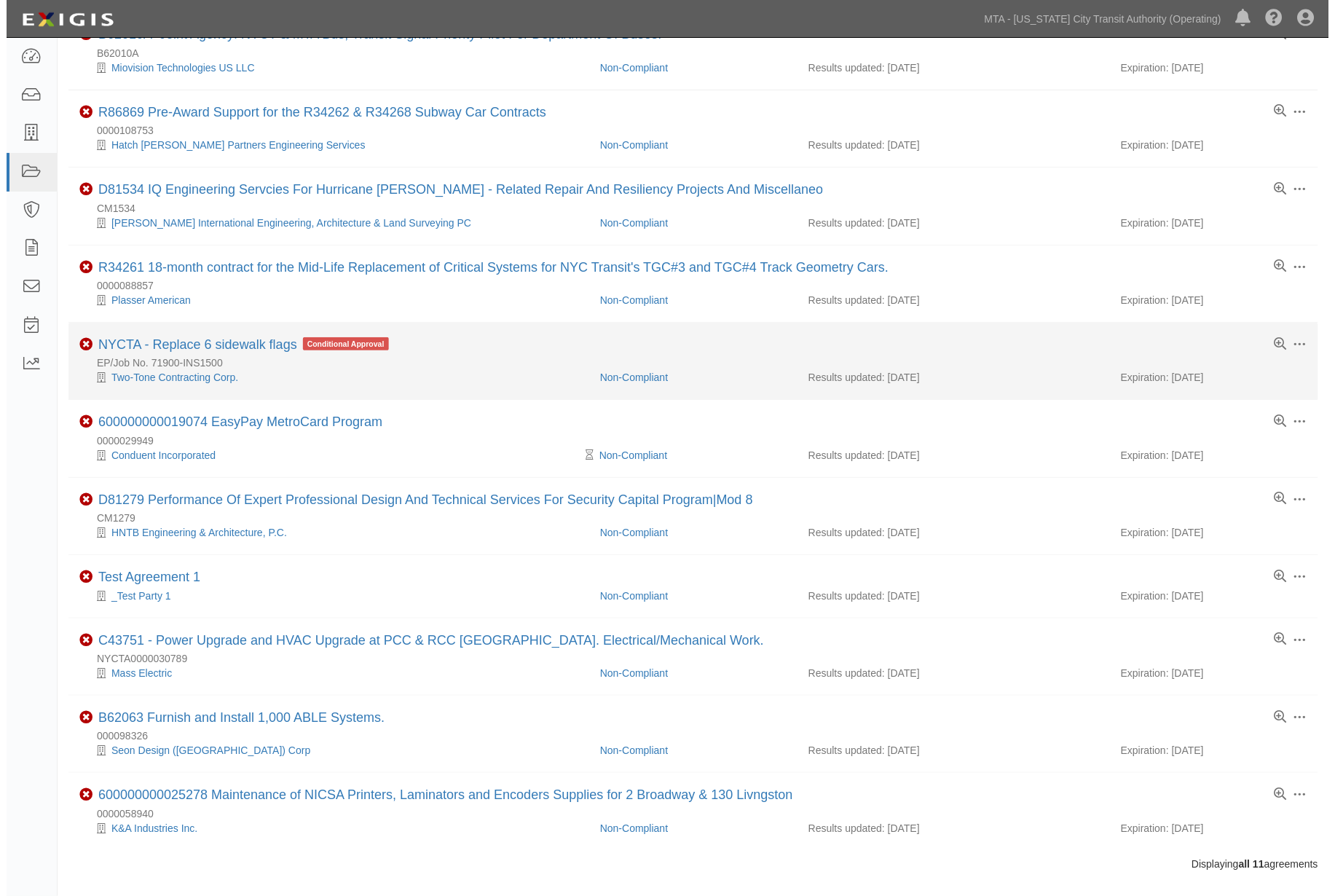
scroll to position [162, 0]
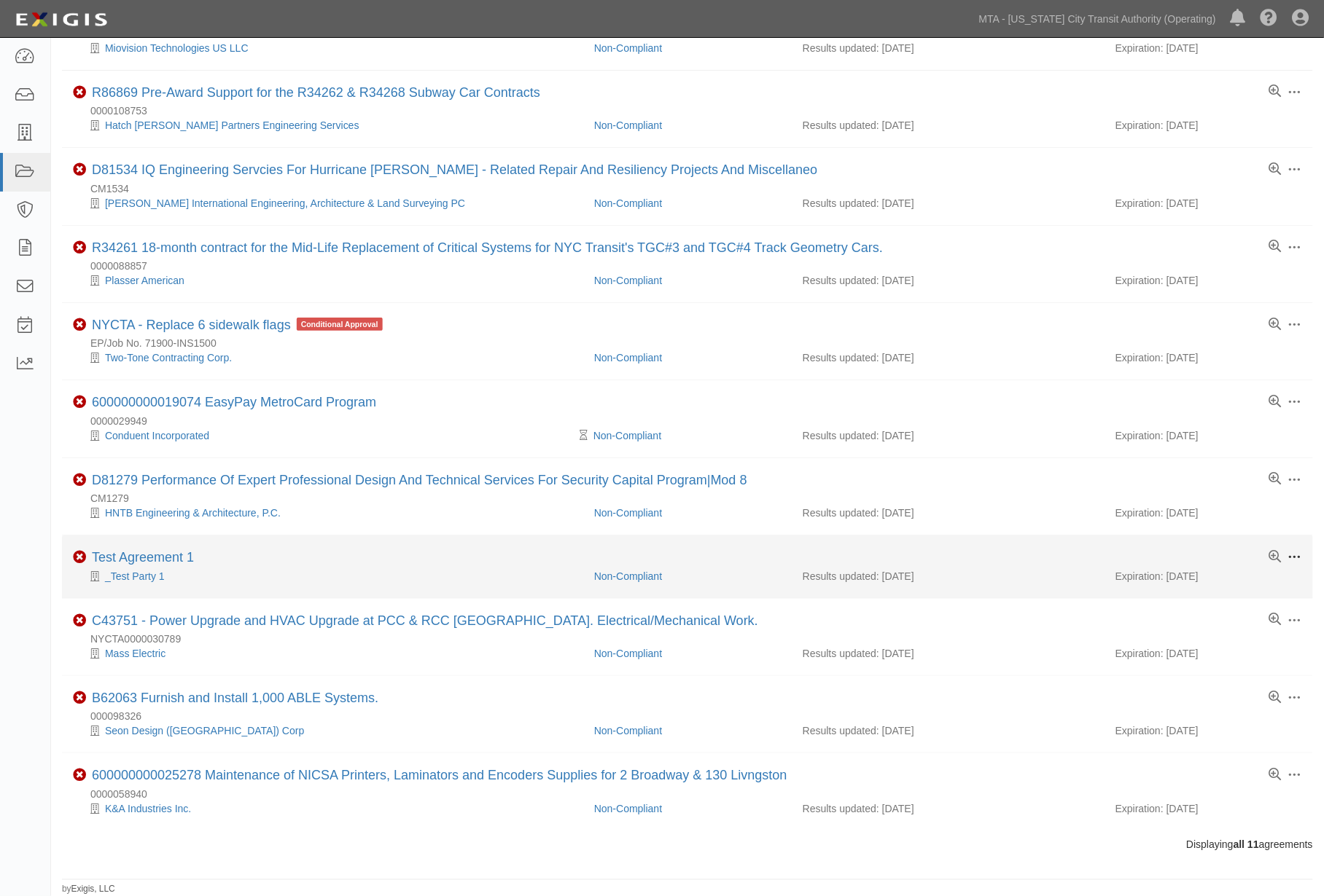
click at [1295, 553] on span at bounding box center [1294, 557] width 13 height 13
click at [1252, 660] on link "Archive" at bounding box center [1226, 663] width 116 height 27
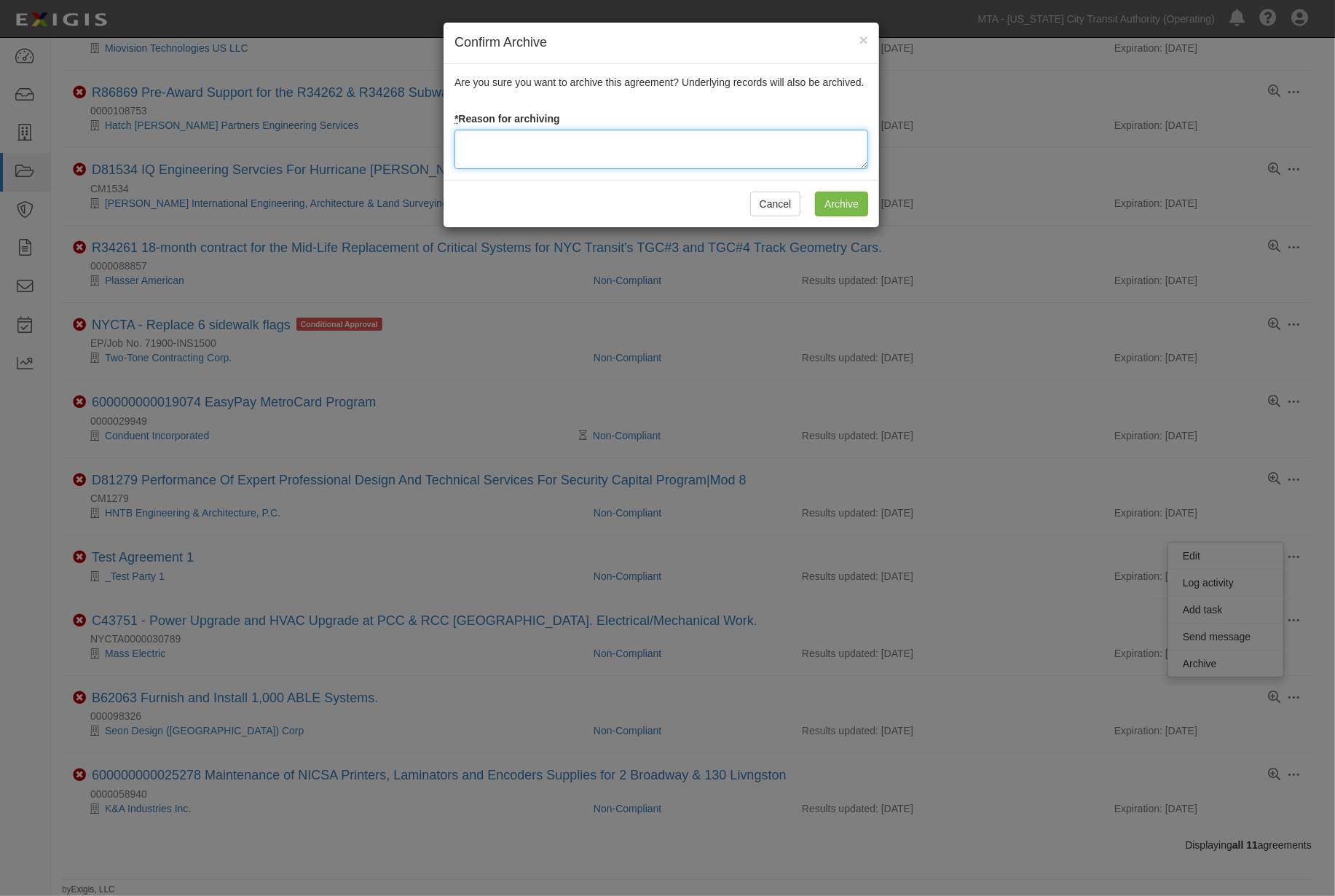
click at [636, 146] on textarea at bounding box center [661, 149] width 413 height 39
type textarea "t"
type textarea "TEST"
click at [828, 205] on input "Archive" at bounding box center [842, 203] width 53 height 25
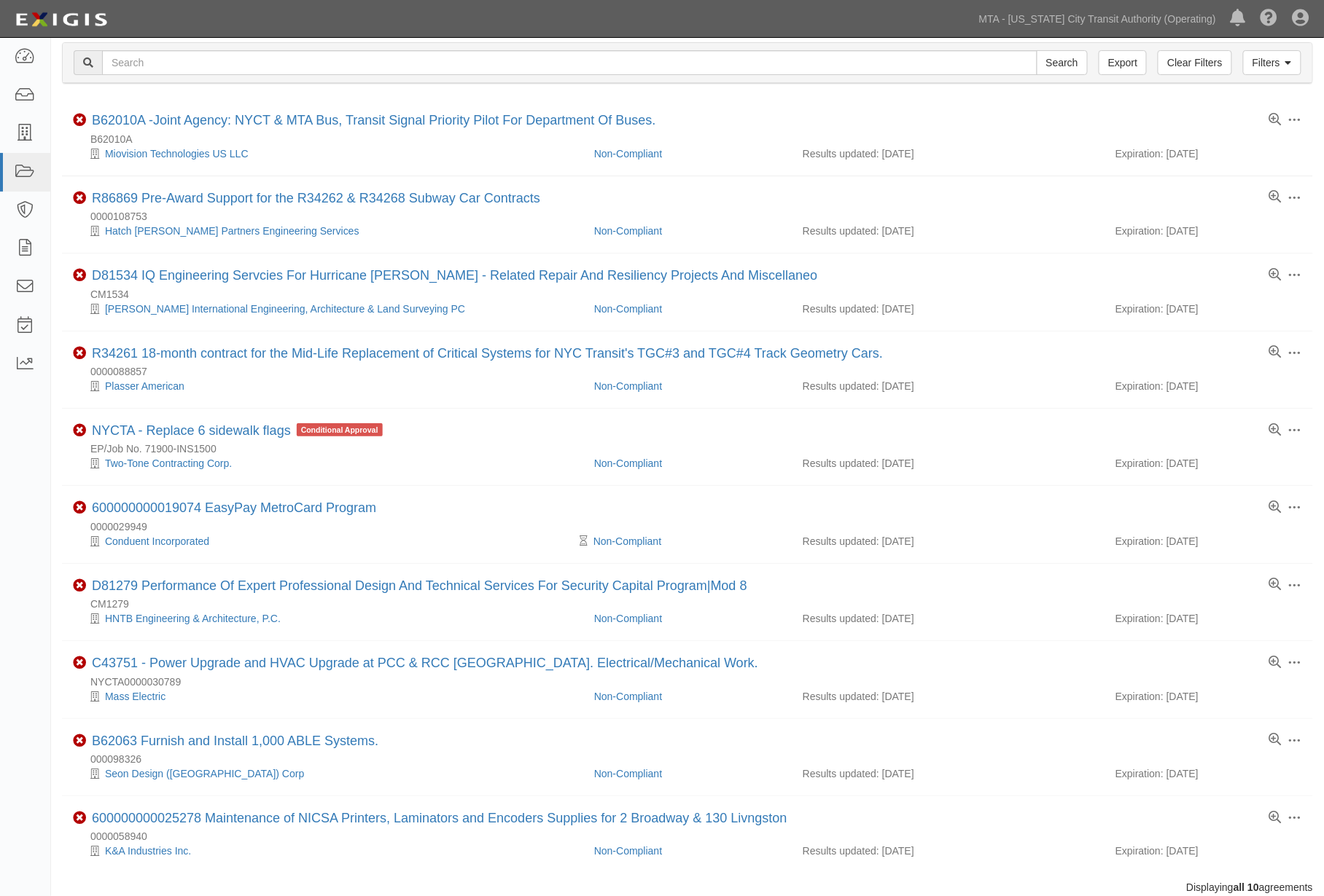
scroll to position [99, 0]
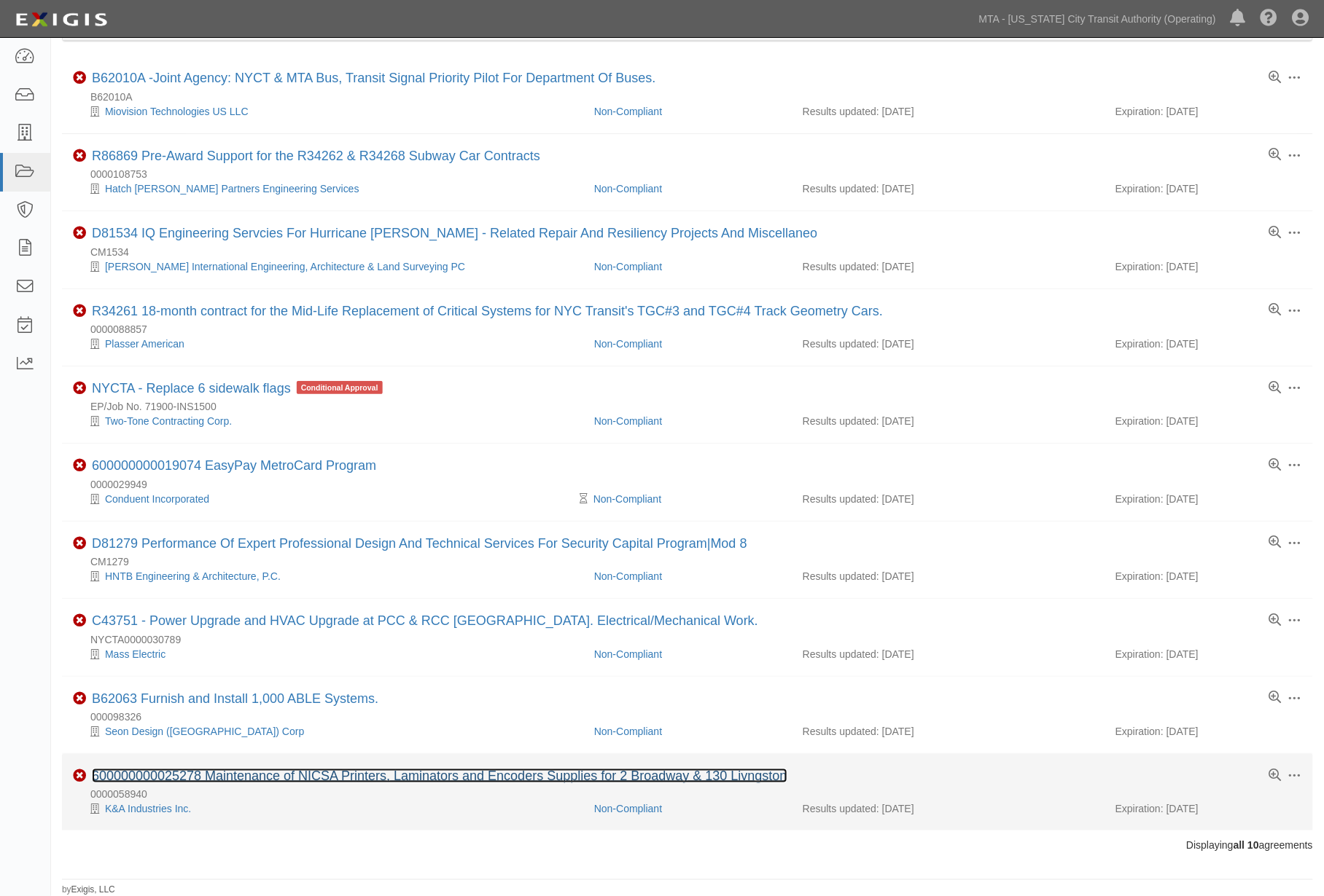
click at [289, 775] on link "600000000025278 Maintenance of NICSA Printers, Laminators and Encoders Supplies…" at bounding box center [439, 776] width 695 height 15
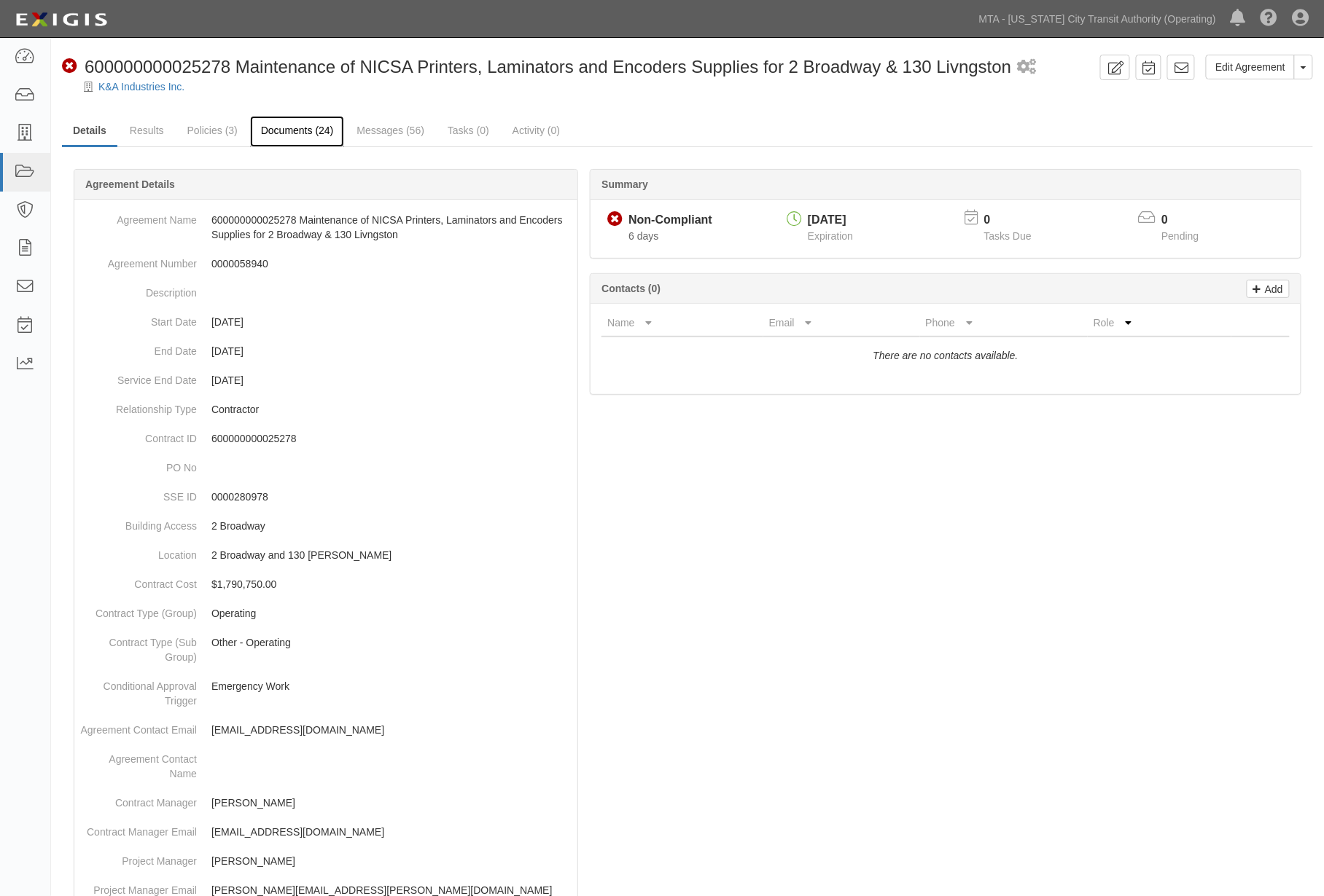
click at [294, 121] on link "Documents (24)" at bounding box center [297, 131] width 95 height 32
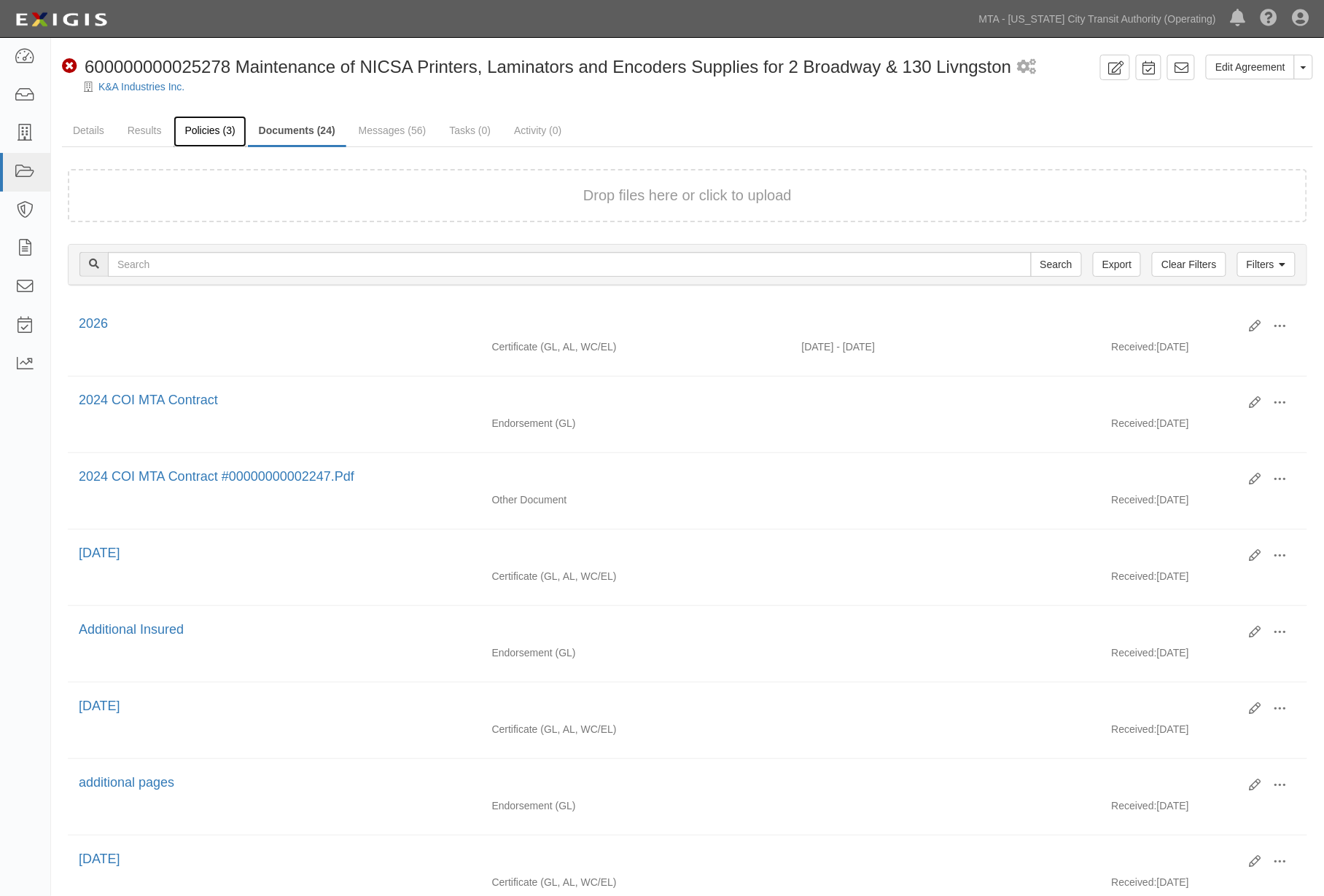
click at [199, 124] on link "Policies (3)" at bounding box center [209, 131] width 72 height 32
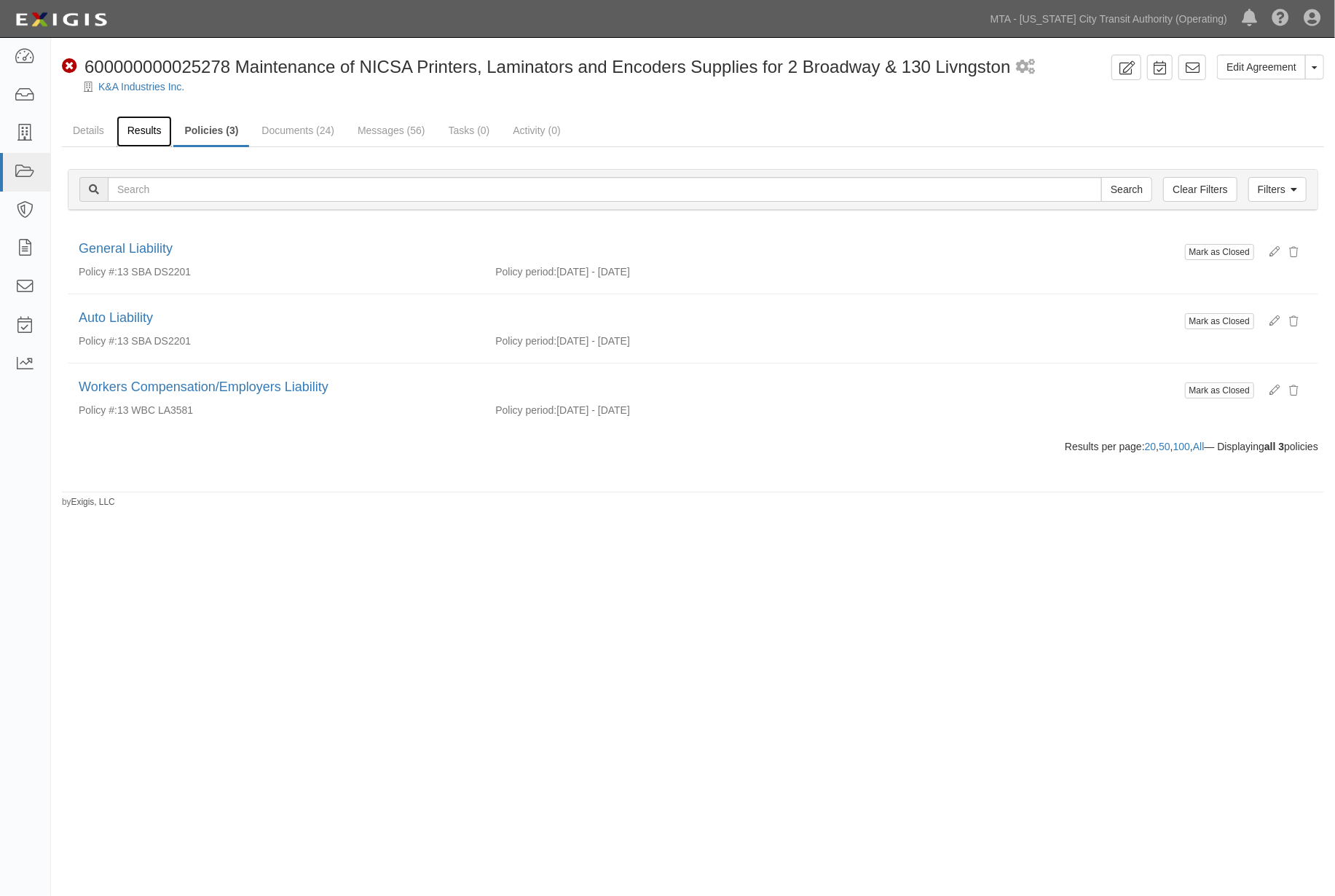
click at [143, 126] on link "Results" at bounding box center [144, 131] width 56 height 32
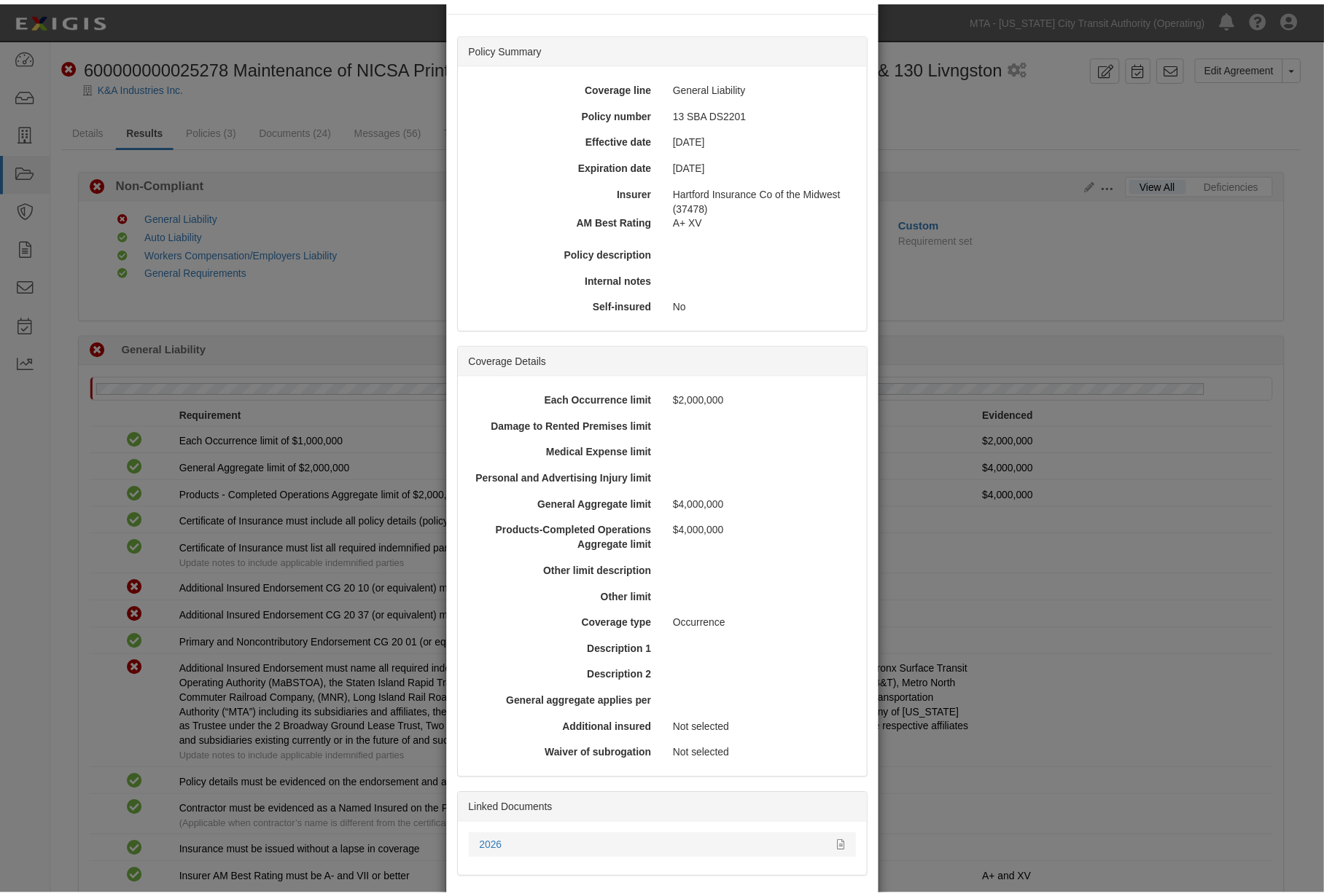
scroll to position [132, 0]
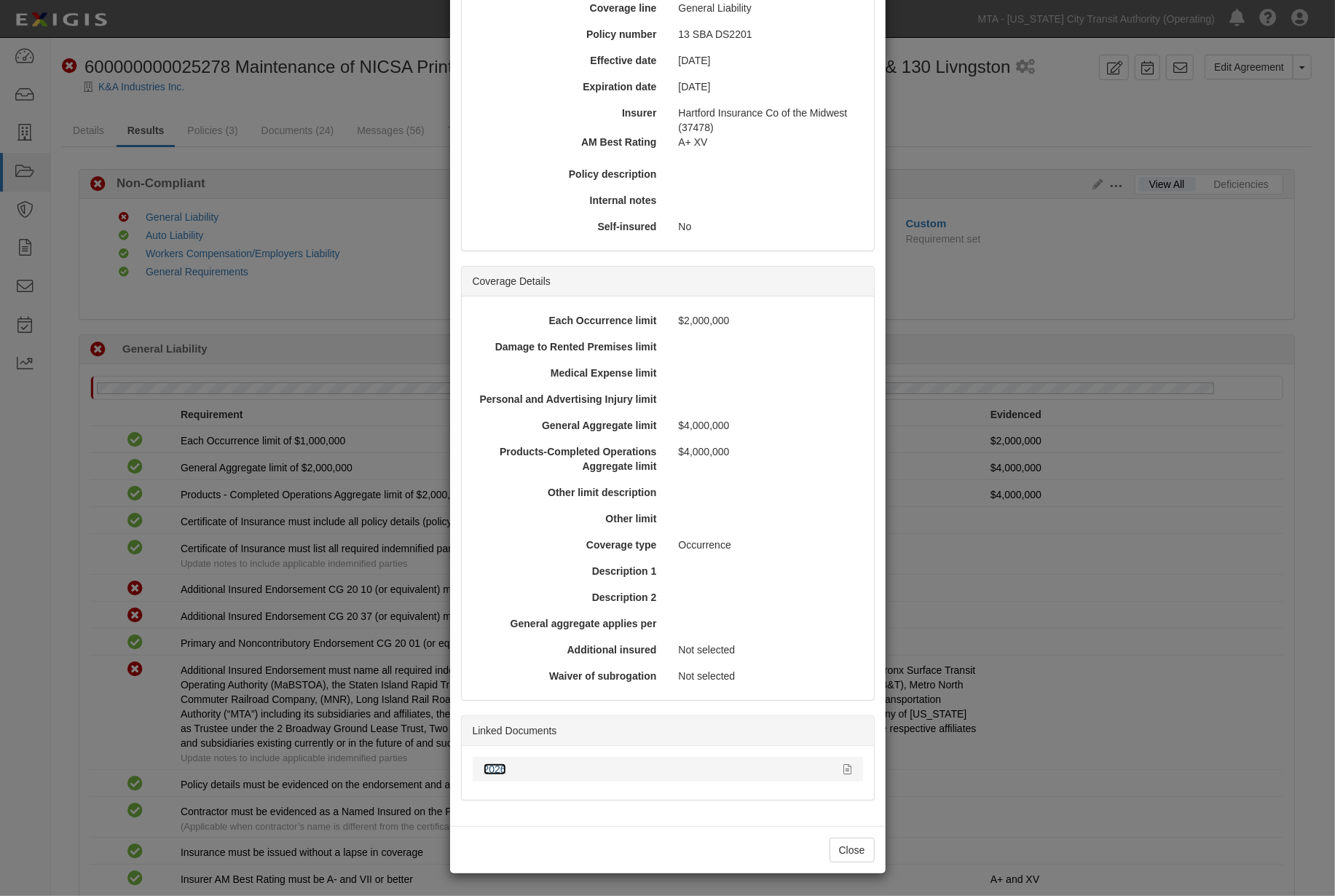
click at [491, 767] on link "2026" at bounding box center [494, 770] width 23 height 12
click at [1064, 791] on div "× View Policy Policy Summary Coverage line General Liability Policy number 13 S…" at bounding box center [667, 448] width 1335 height 896
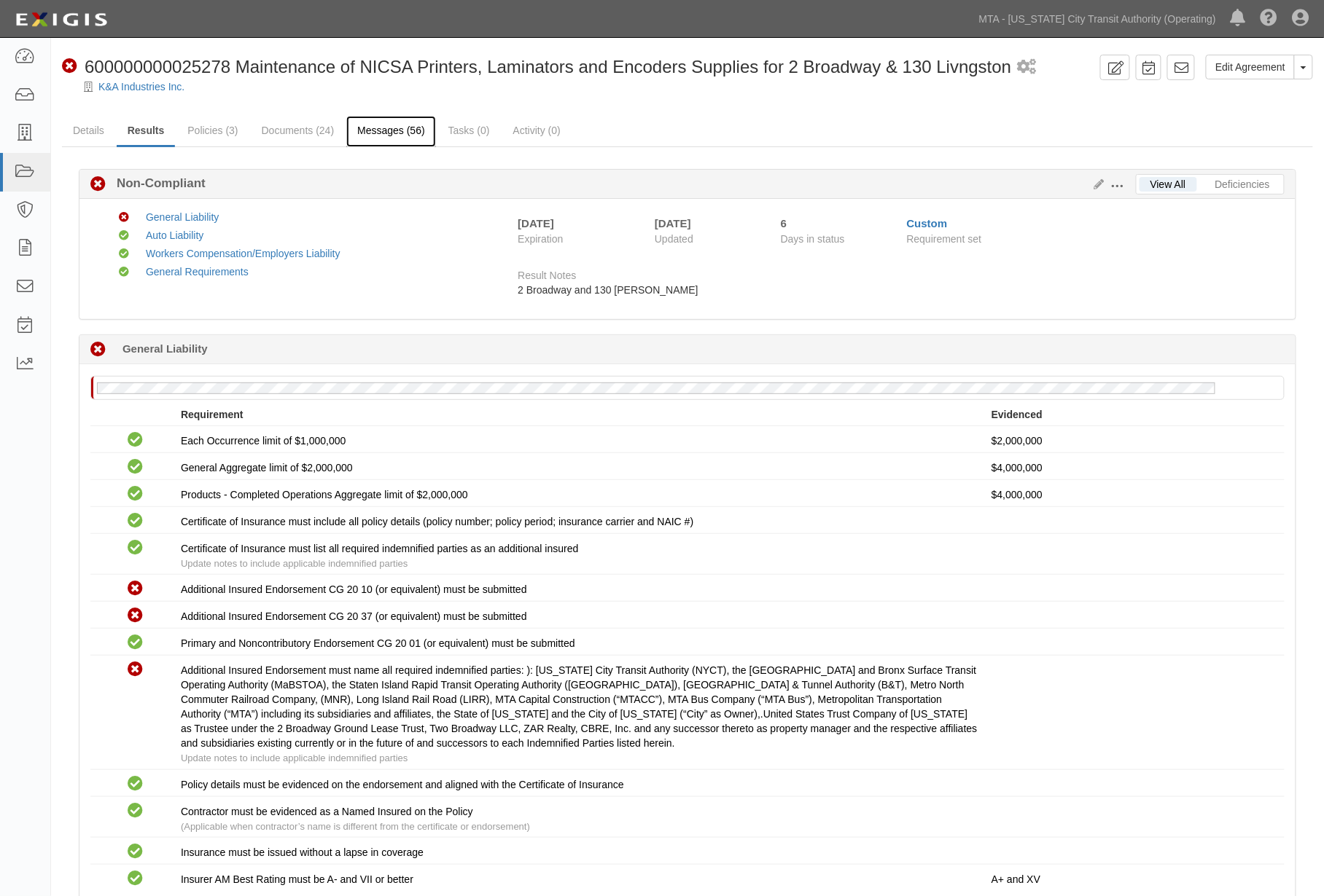
click at [401, 122] on link "Messages (56)" at bounding box center [391, 131] width 90 height 32
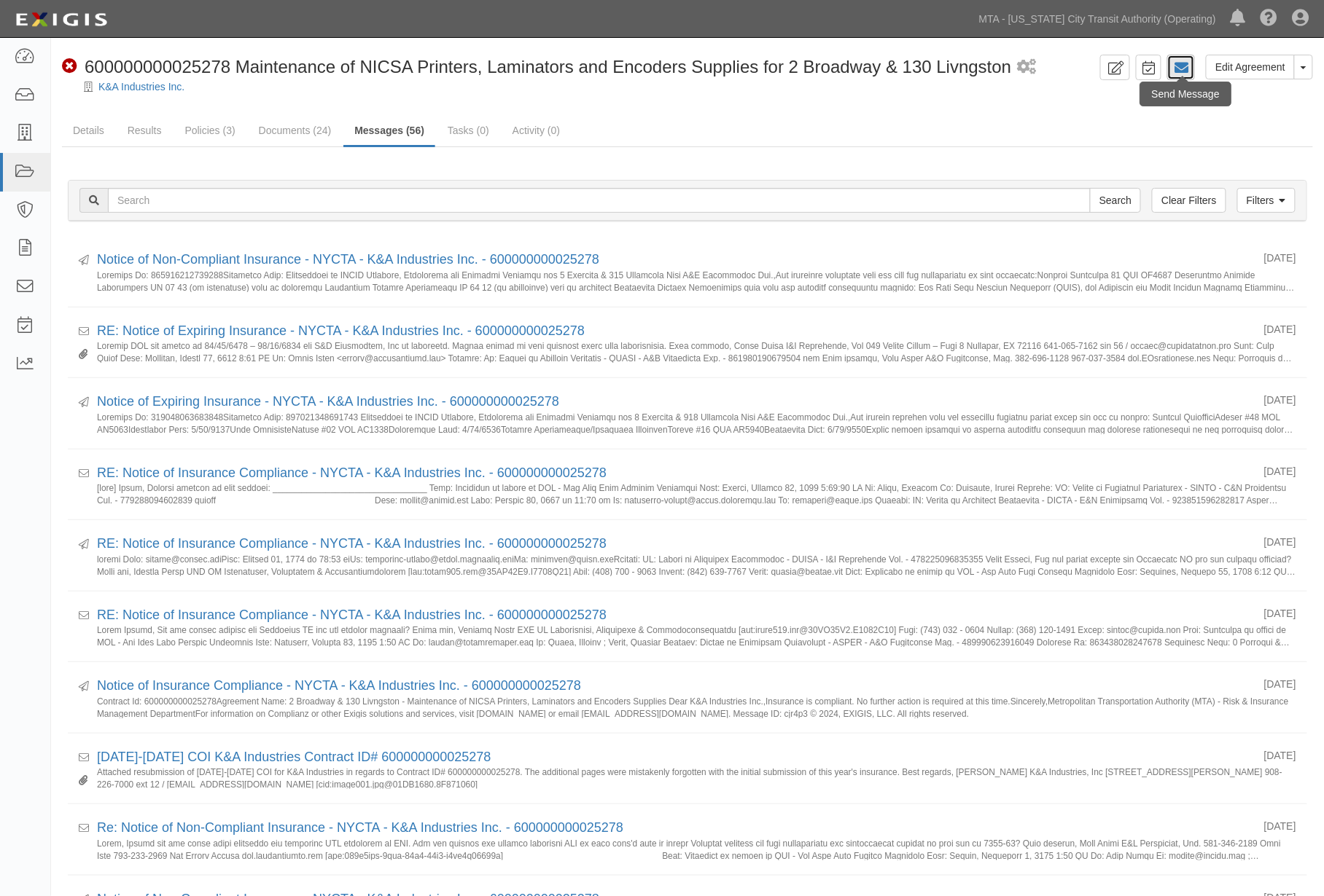
click at [1183, 65] on icon at bounding box center [1181, 67] width 15 height 15
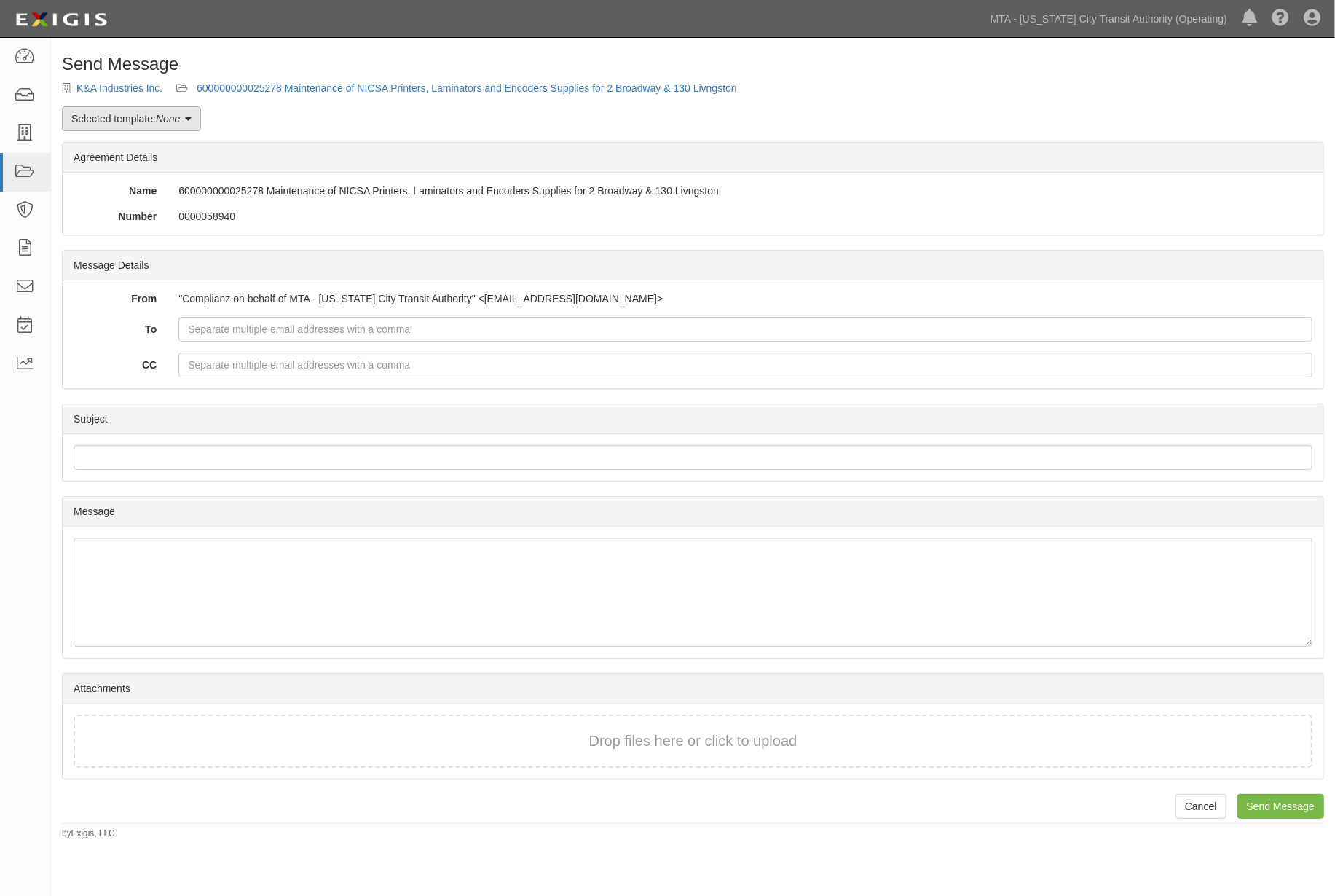
click at [171, 119] on em "None" at bounding box center [168, 118] width 24 height 12
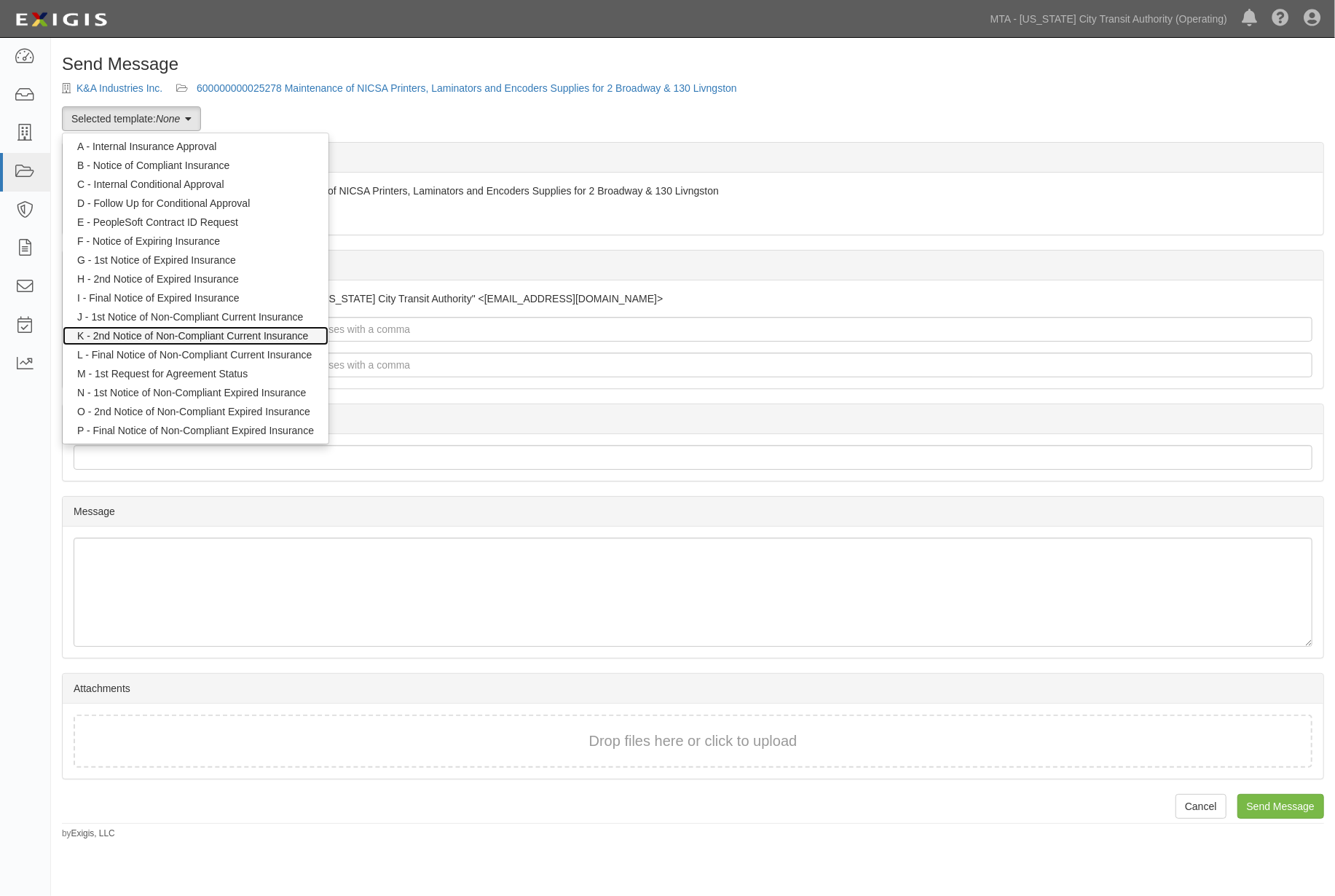
click at [147, 338] on link "K - 2nd Notice of Non-Compliant Current Insurance" at bounding box center [194, 336] width 265 height 19
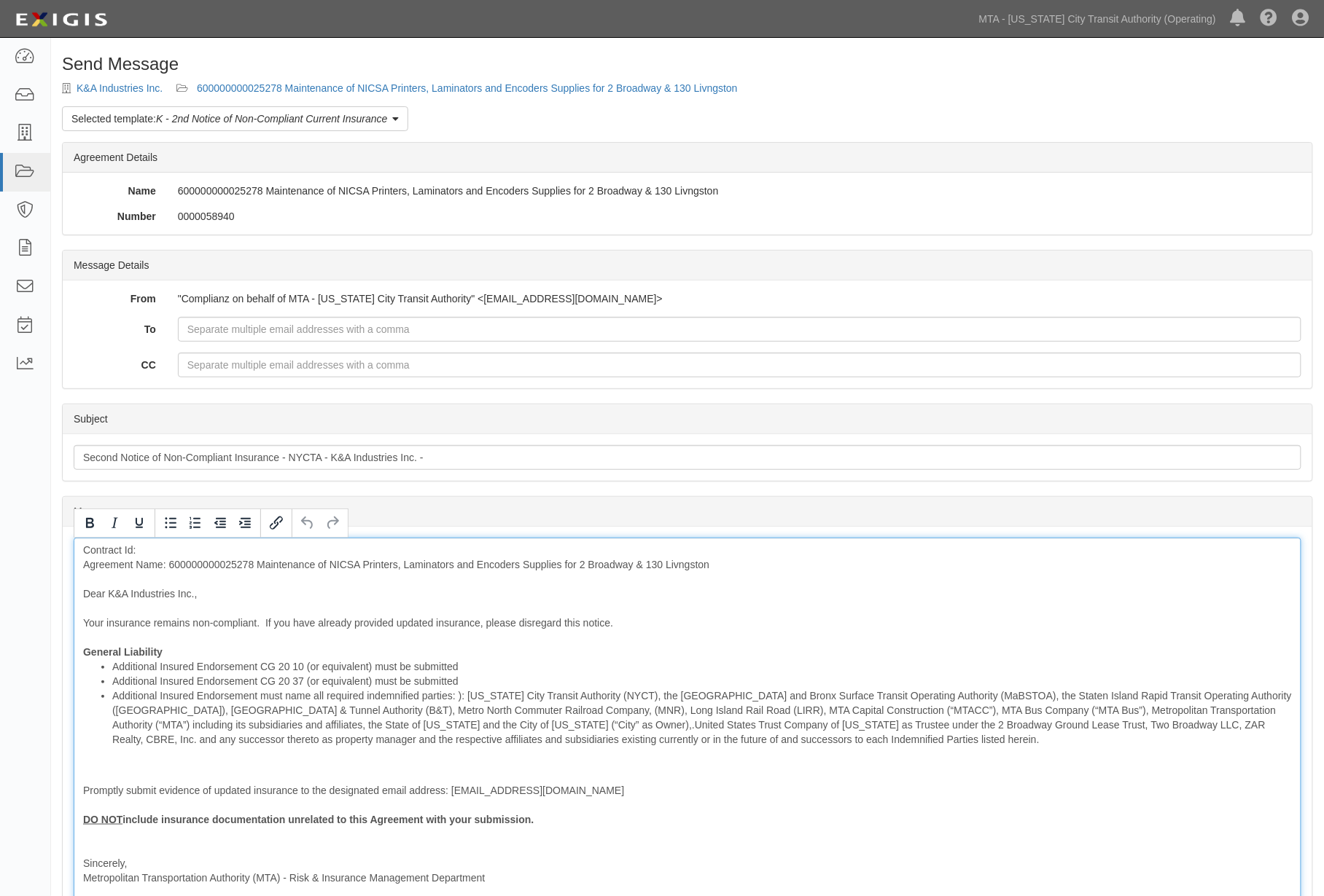
click at [204, 568] on div "Contract Id: Agreement Name: 600000000025278 Maintenance of NICSA Printers, Lam…" at bounding box center [687, 736] width 1227 height 397
copy div "600000000025278"
click at [238, 540] on div "Contract Id: Agreement Name: 600000000025278 Maintenance of NICSA Printers, Lam…" at bounding box center [687, 736] width 1227 height 397
drag, startPoint x: 255, startPoint y: 561, endPoint x: 173, endPoint y: 559, distance: 82.0
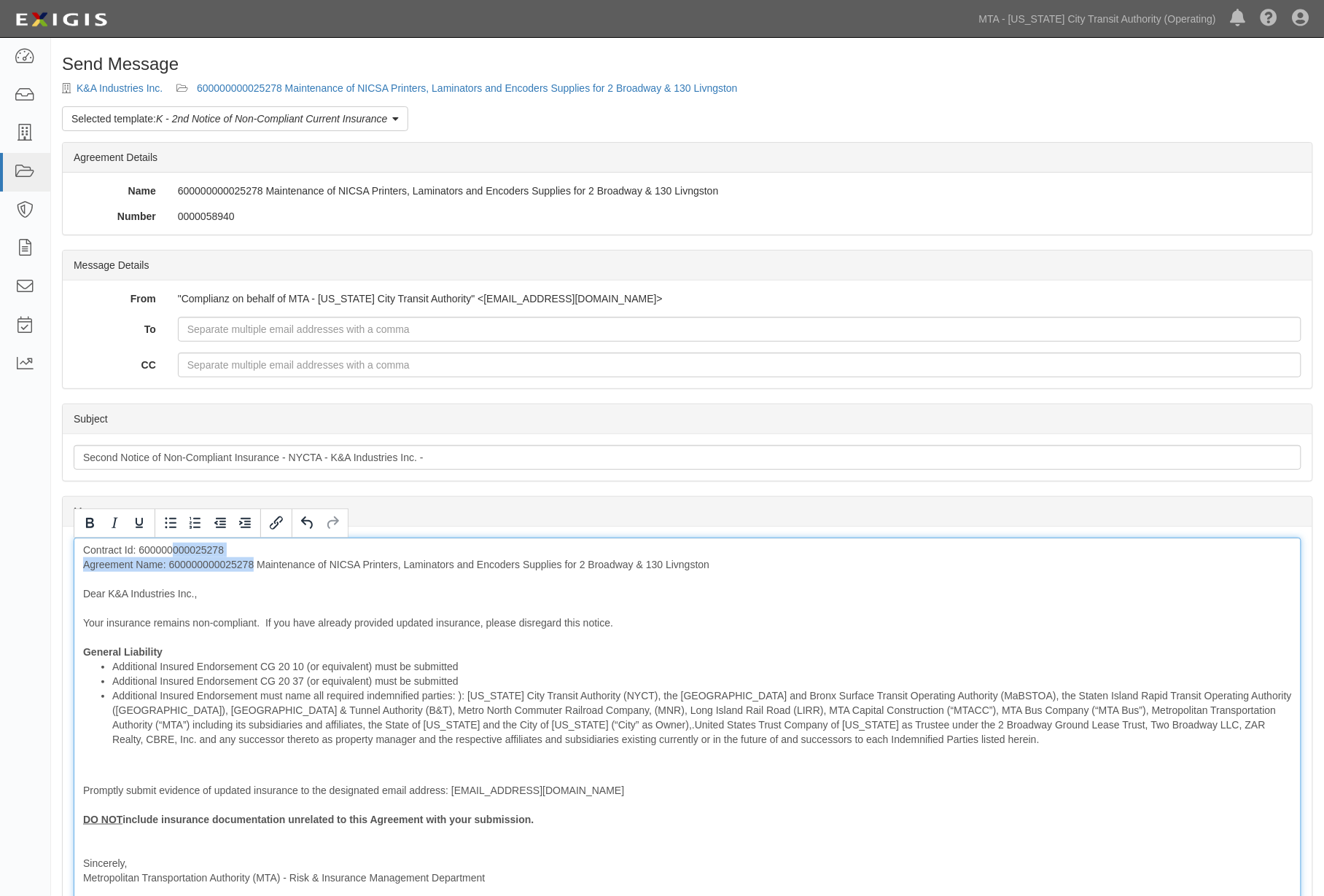
click at [173, 559] on div "Contract Id: 600000000025278 Agreement Name: 600000000025278 Maintenance of NIC…" at bounding box center [687, 736] width 1227 height 397
click at [169, 564] on div "Contract Id: 600000000025278 Agreement Name: 600000000025278 Maintenance of NIC…" at bounding box center [687, 736] width 1227 height 397
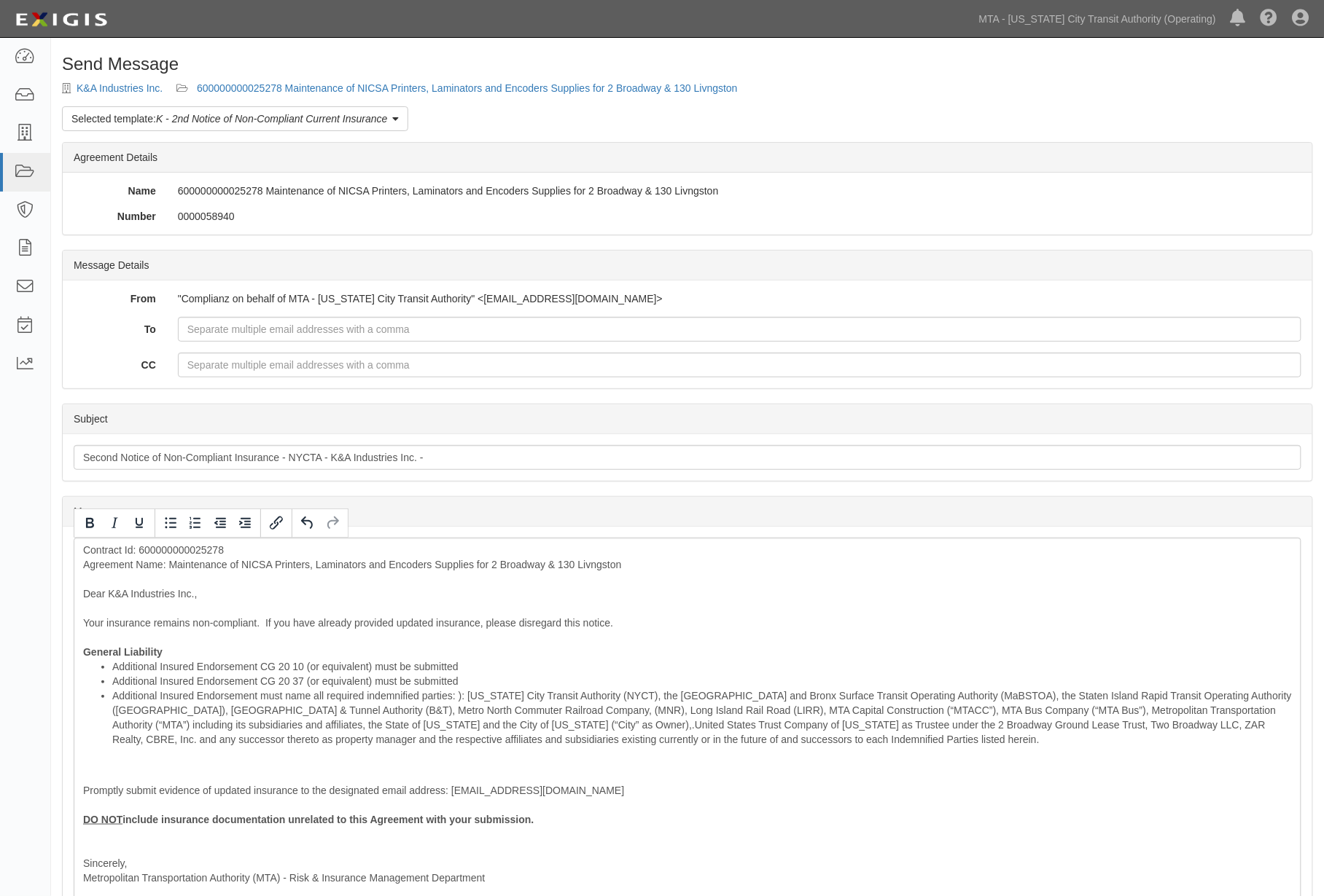
click at [554, 444] on div "Subject Second Notice of Non-Compliant Insurance - NYCTA - K&A Industries Inc. -" at bounding box center [687, 457] width 1250 height 46
click at [547, 450] on input "Second Notice of Non-Compliant Insurance - NYCTA - K&A Industries Inc. -" at bounding box center [687, 457] width 1227 height 25
paste input "600000000025278"
type input "Second Notice of Non-Compliant Insurance - NYCTA - K&A Industries Inc. - 600000…"
click at [468, 694] on li "Additional Insured Endorsement must name all required indemnified parties: ): […" at bounding box center [702, 717] width 1180 height 58
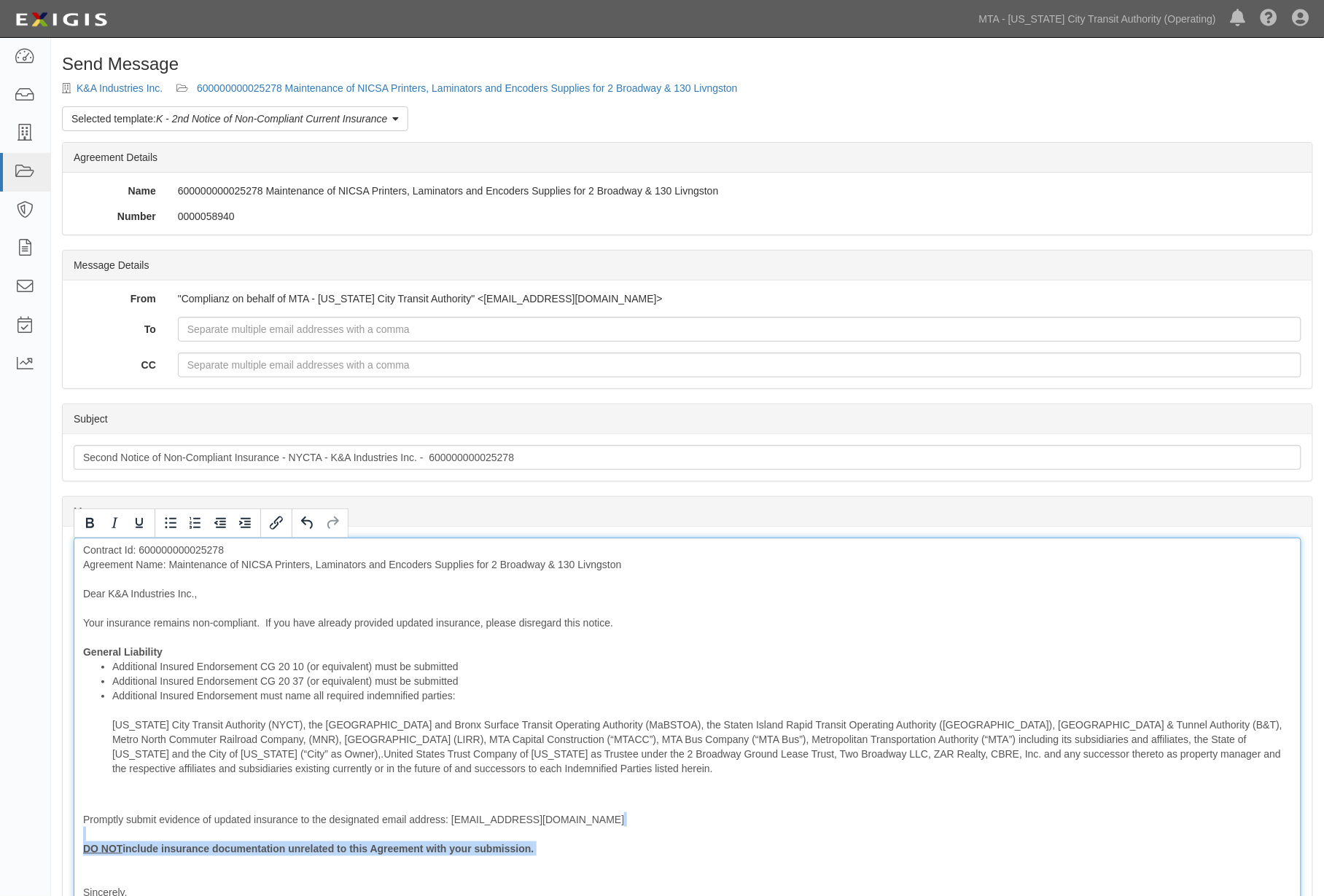
drag, startPoint x: 83, startPoint y: 853, endPoint x: 73, endPoint y: 840, distance: 16.4
click at [73, 840] on div "Message Contract Id: 600000000025278 Agreement Name: Maintenance of NICSA Print…" at bounding box center [687, 750] width 1250 height 447
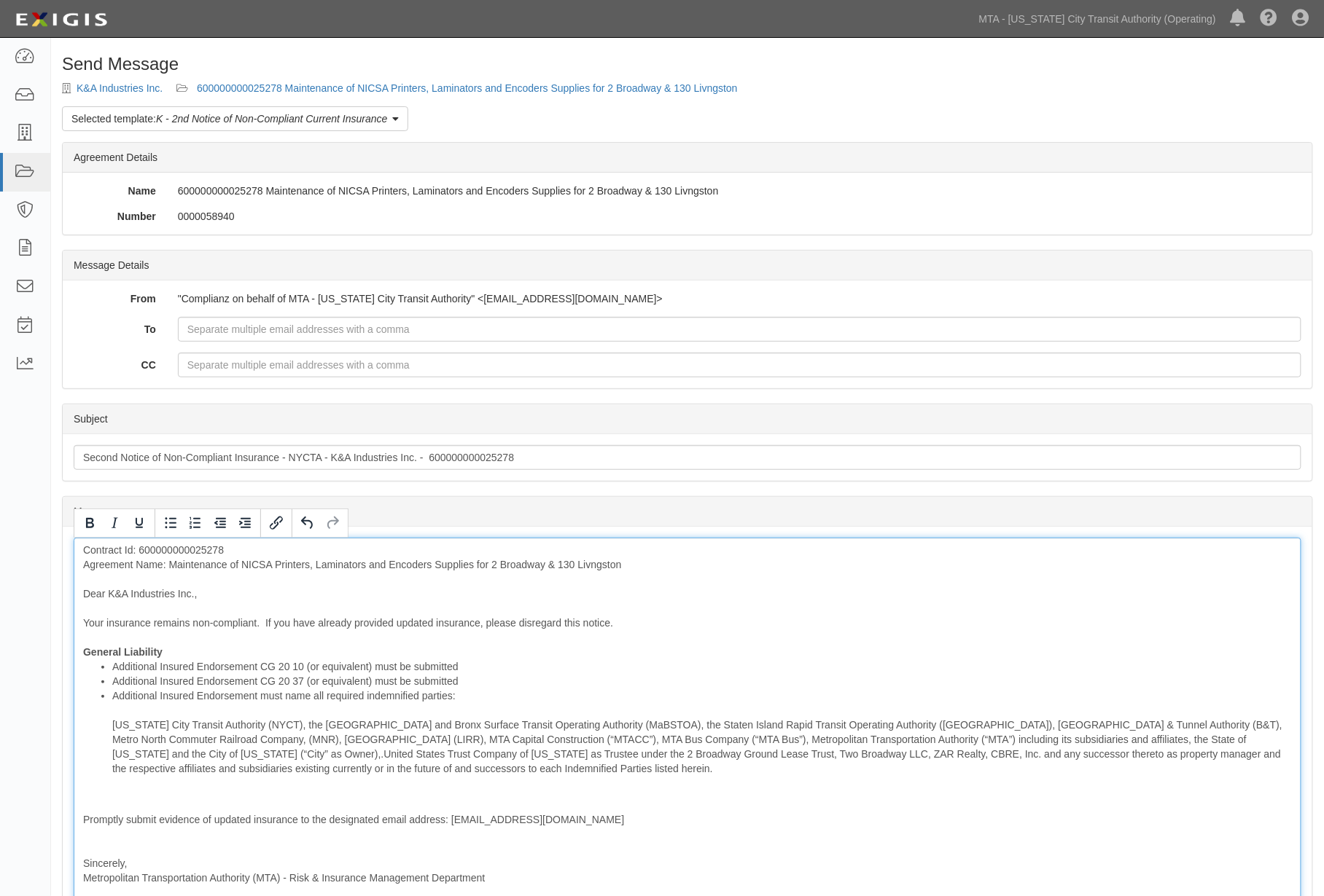
click at [103, 789] on div "Contract Id: 600000000025278 Agreement Name: Maintenance of NICSA Printers, Lam…" at bounding box center [687, 736] width 1227 height 397
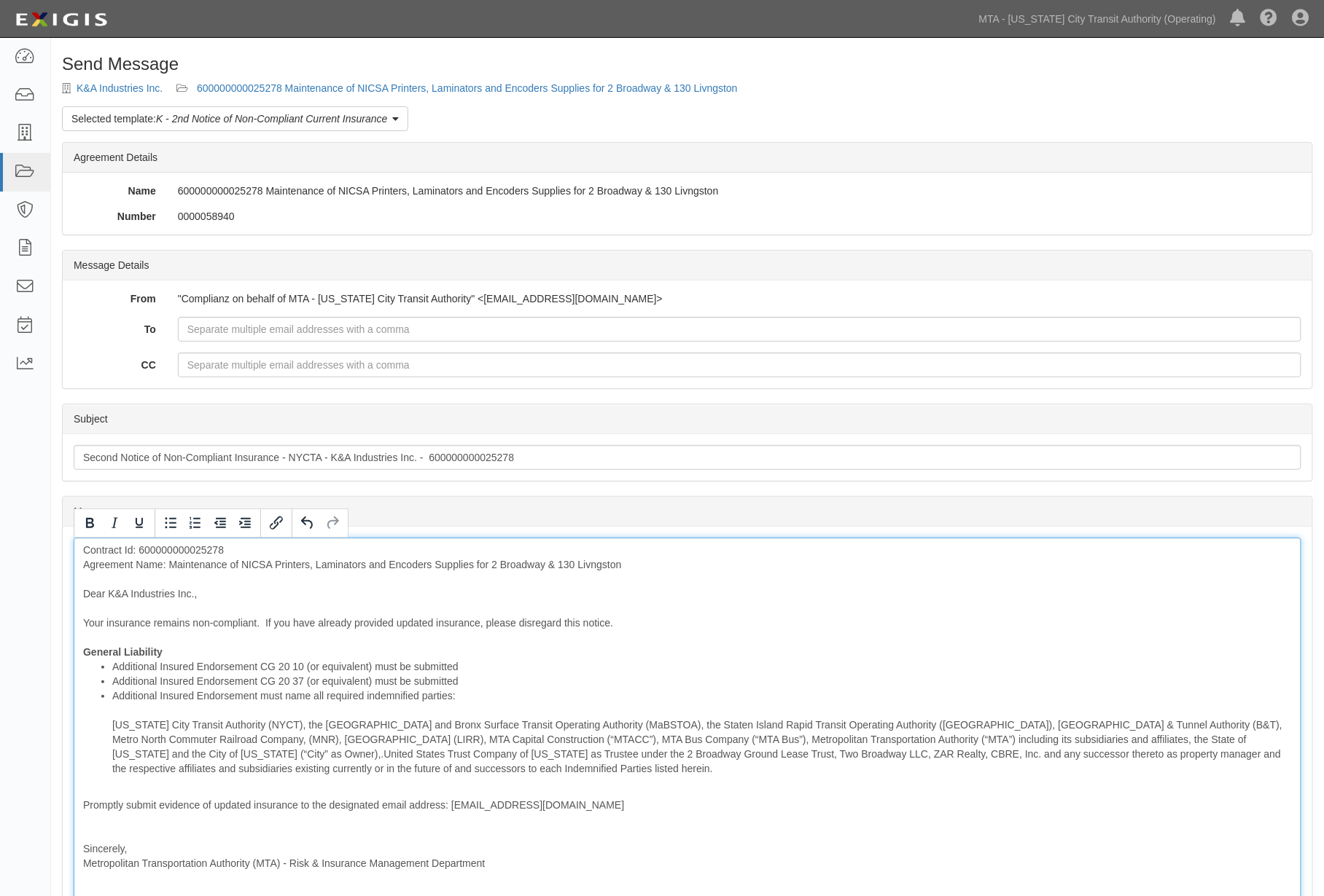
click at [106, 831] on div "Contract Id: 600000000025278 Agreement Name: Maintenance of NICSA Printers, Lam…" at bounding box center [687, 728] width 1227 height 382
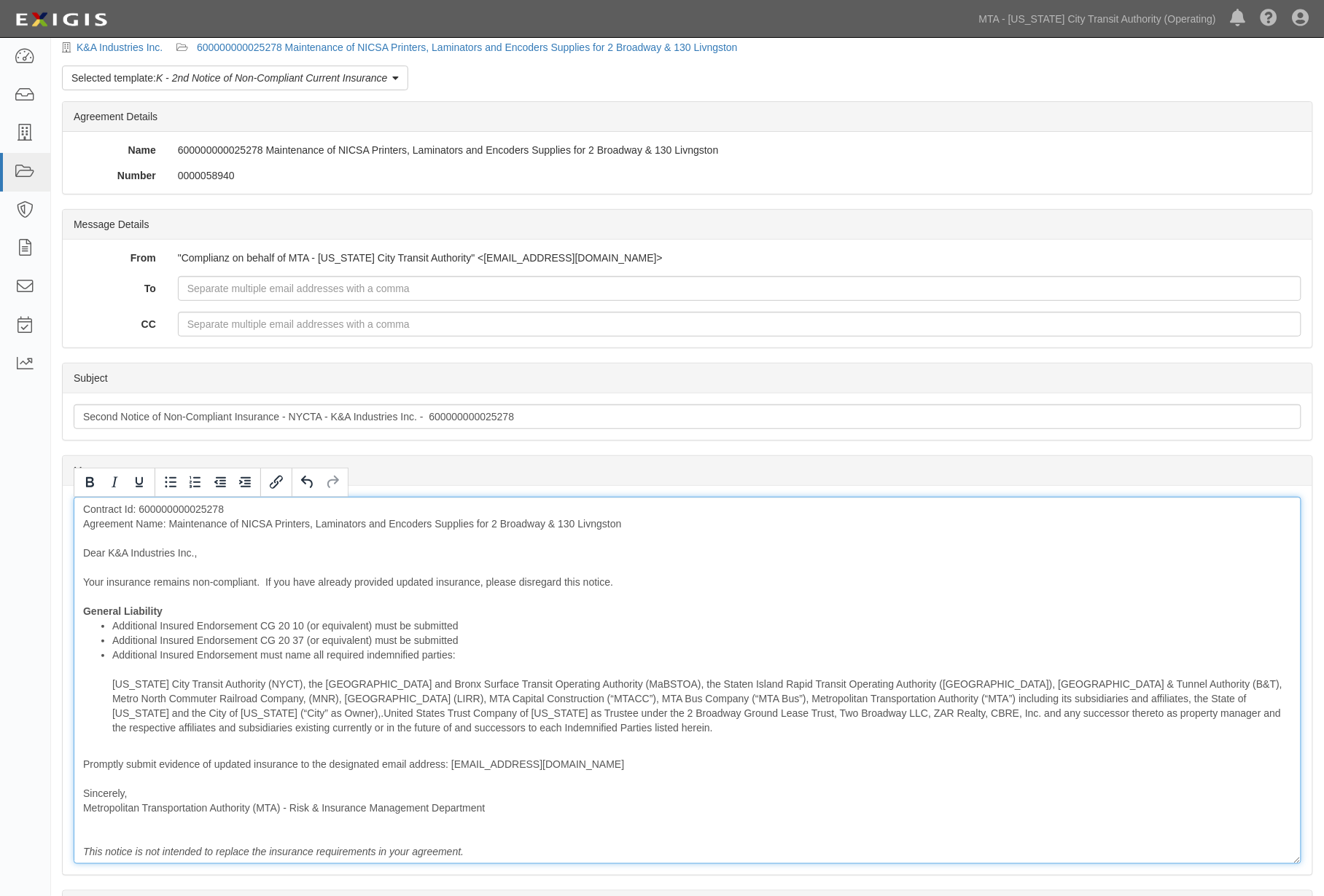
scroll to position [39, 0]
click at [778, 623] on li "Additional Insured Endorsement CG 20 10 (or equivalent) must be submitted" at bounding box center [702, 627] width 1180 height 15
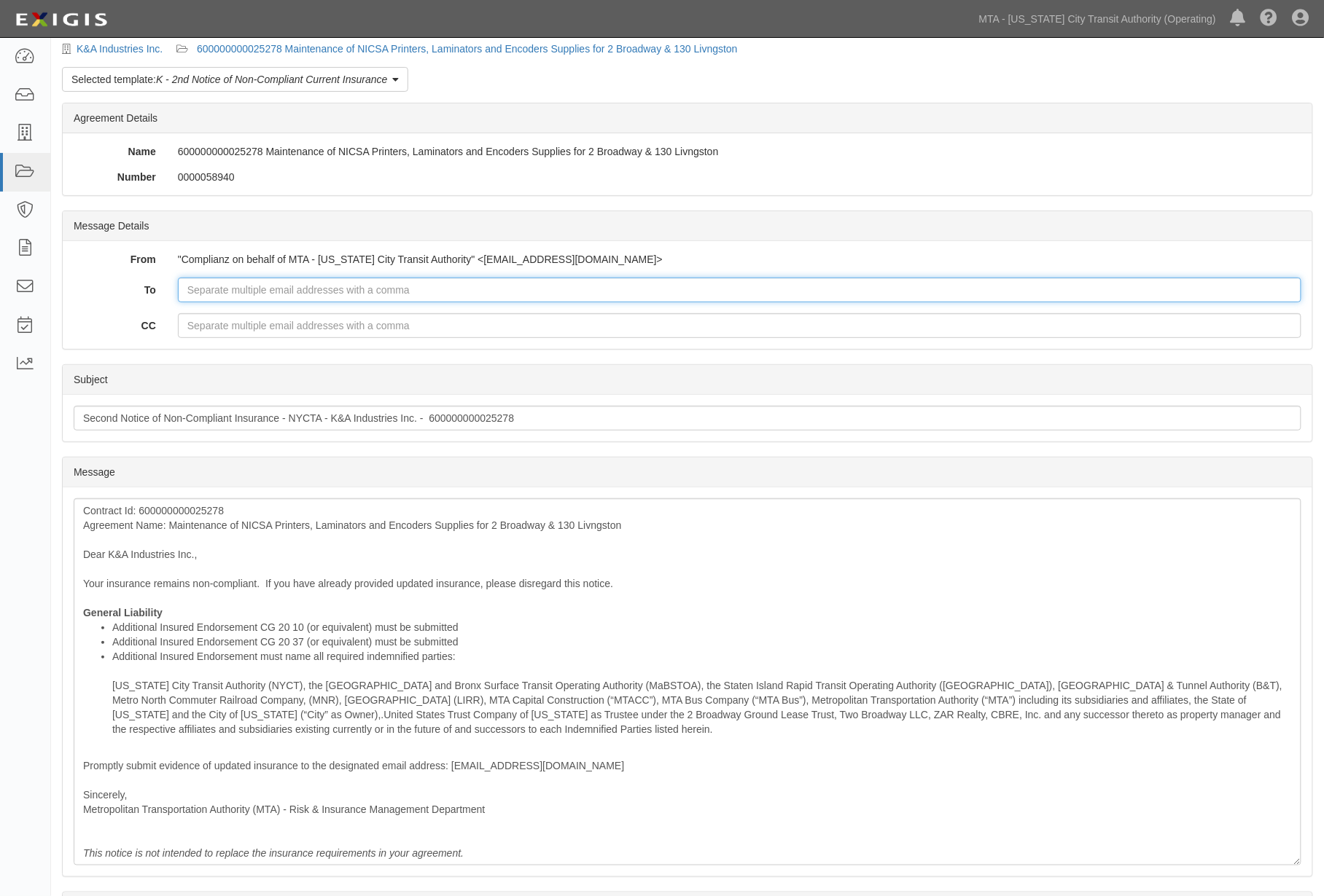
paste input "[EMAIL_ADDRESS][DOMAIN_NAME]"
type input "[EMAIL_ADDRESS][DOMAIN_NAME]"
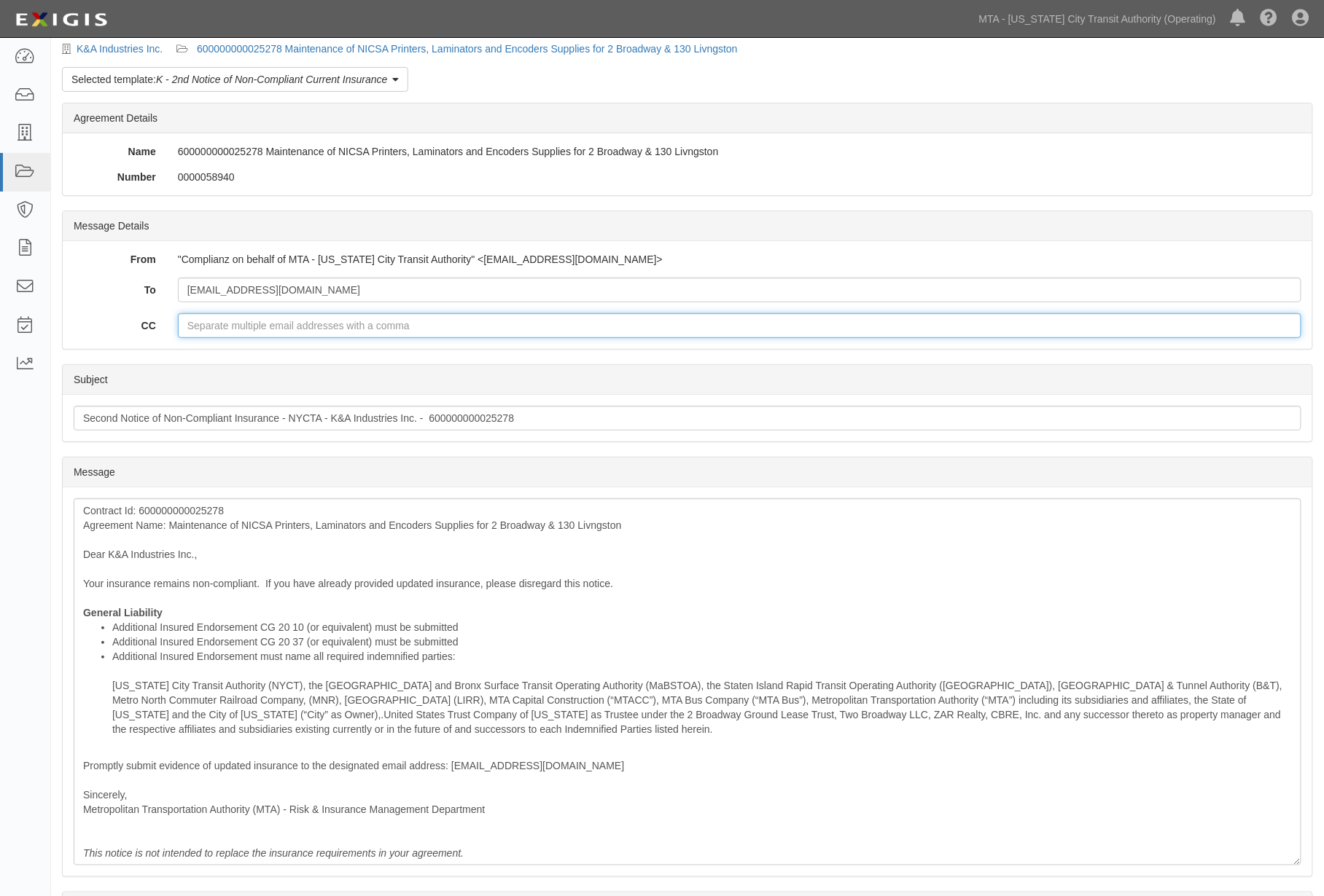
paste input "[EMAIL_ADDRESS][DOMAIN_NAME]"
click at [364, 319] on input "[EMAIL_ADDRESS][DOMAIN_NAME];" at bounding box center [740, 325] width 1124 height 25
paste input "[PERSON_NAME][EMAIL_ADDRESS][PERSON_NAME][DOMAIN_NAME]"
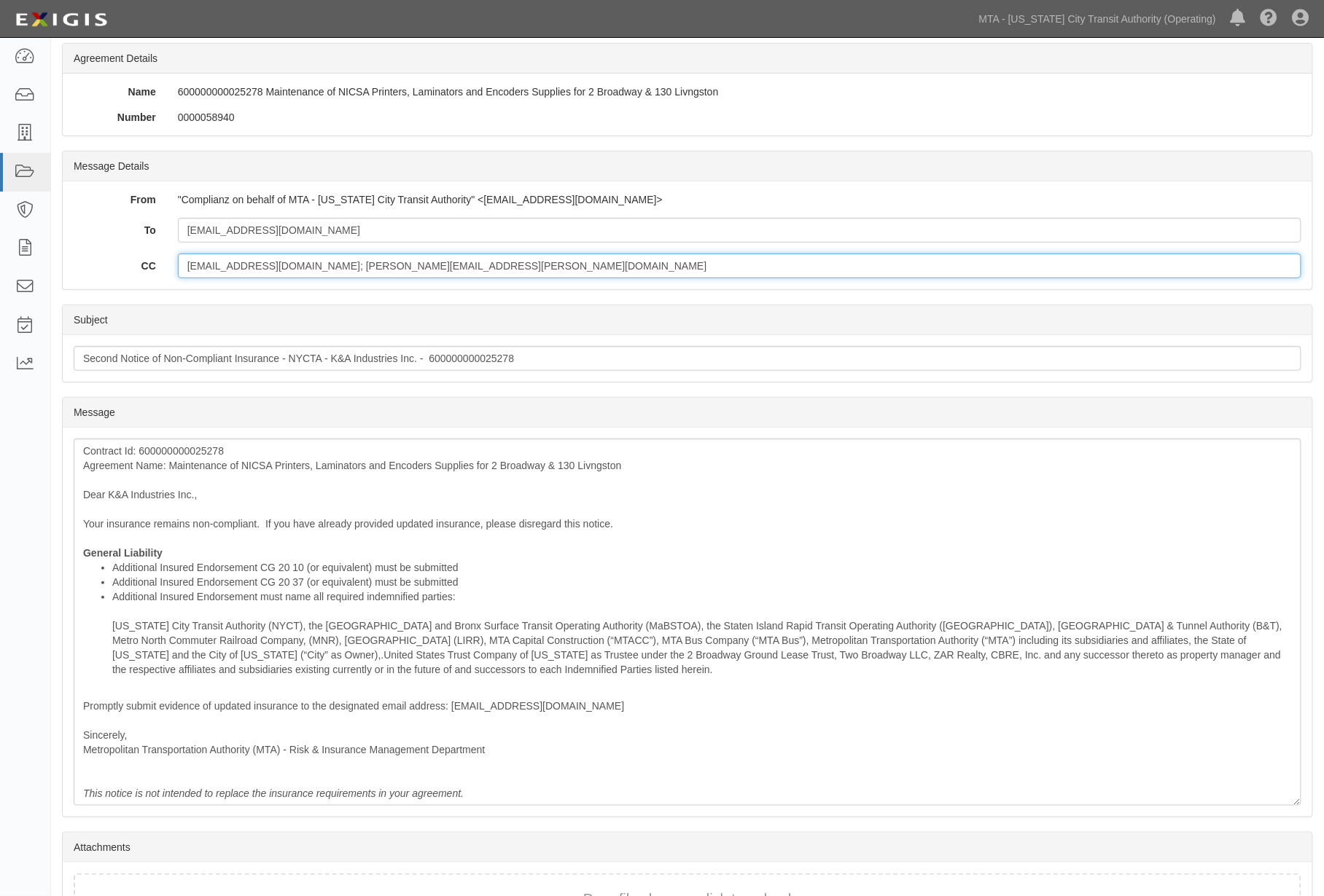
scroll to position [201, 0]
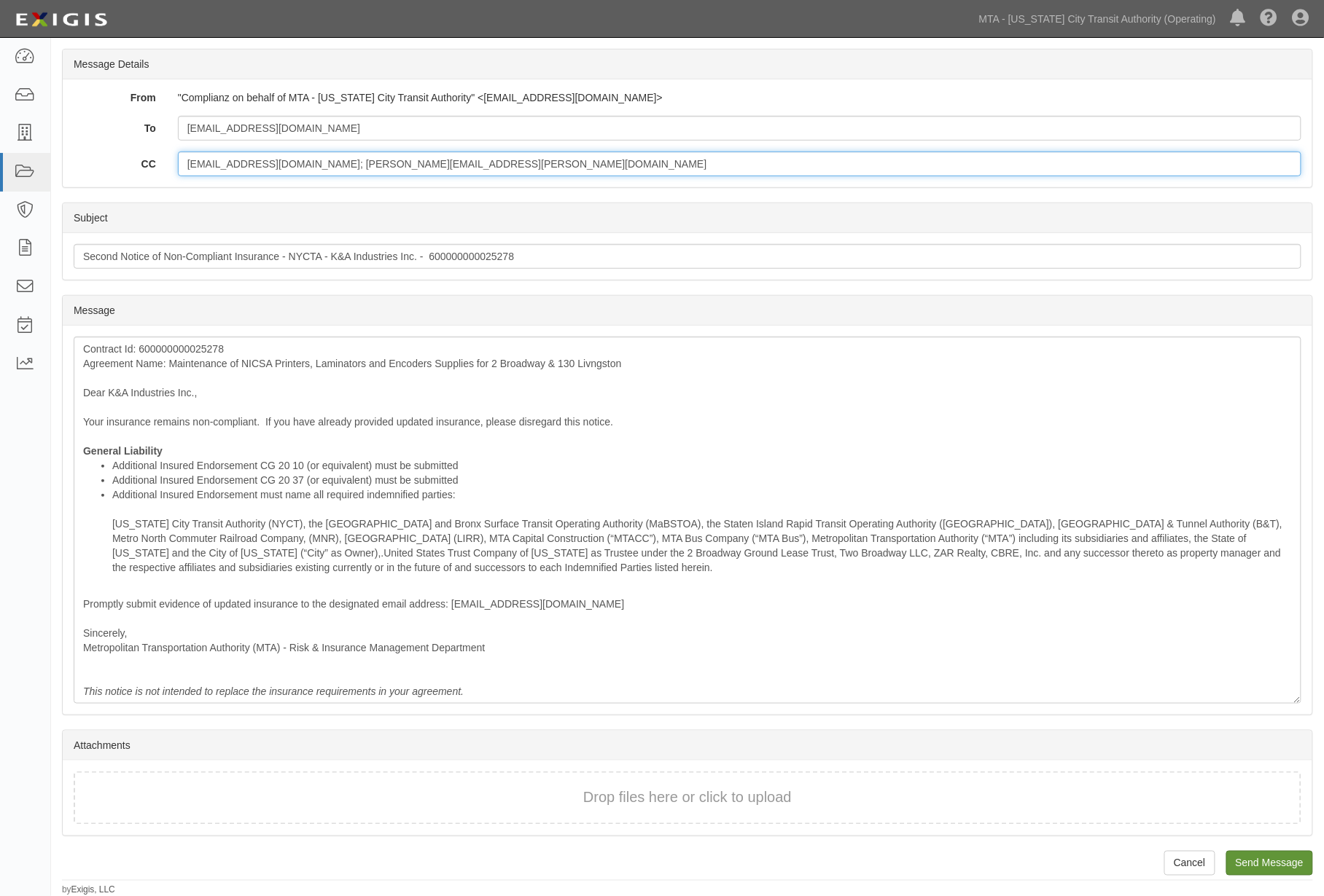
type input "[EMAIL_ADDRESS][DOMAIN_NAME]; [PERSON_NAME][EMAIL_ADDRESS][PERSON_NAME][DOMAIN_…"
click at [1274, 861] on input "Send Message" at bounding box center [1270, 862] width 87 height 25
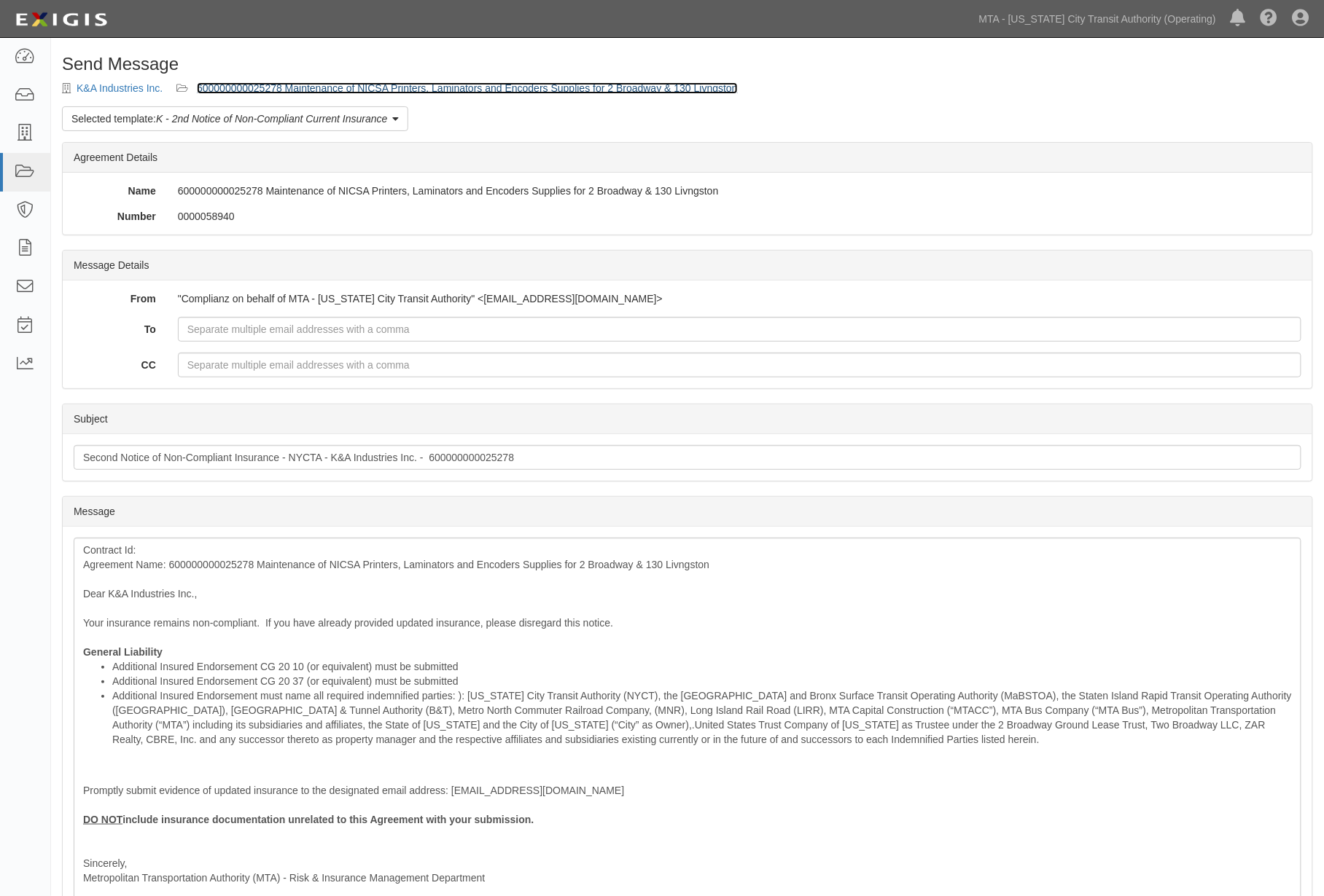
click at [611, 86] on link "600000000025278 Maintenance of NICSA Printers, Laminators and Encoders Supplies…" at bounding box center [467, 88] width 541 height 12
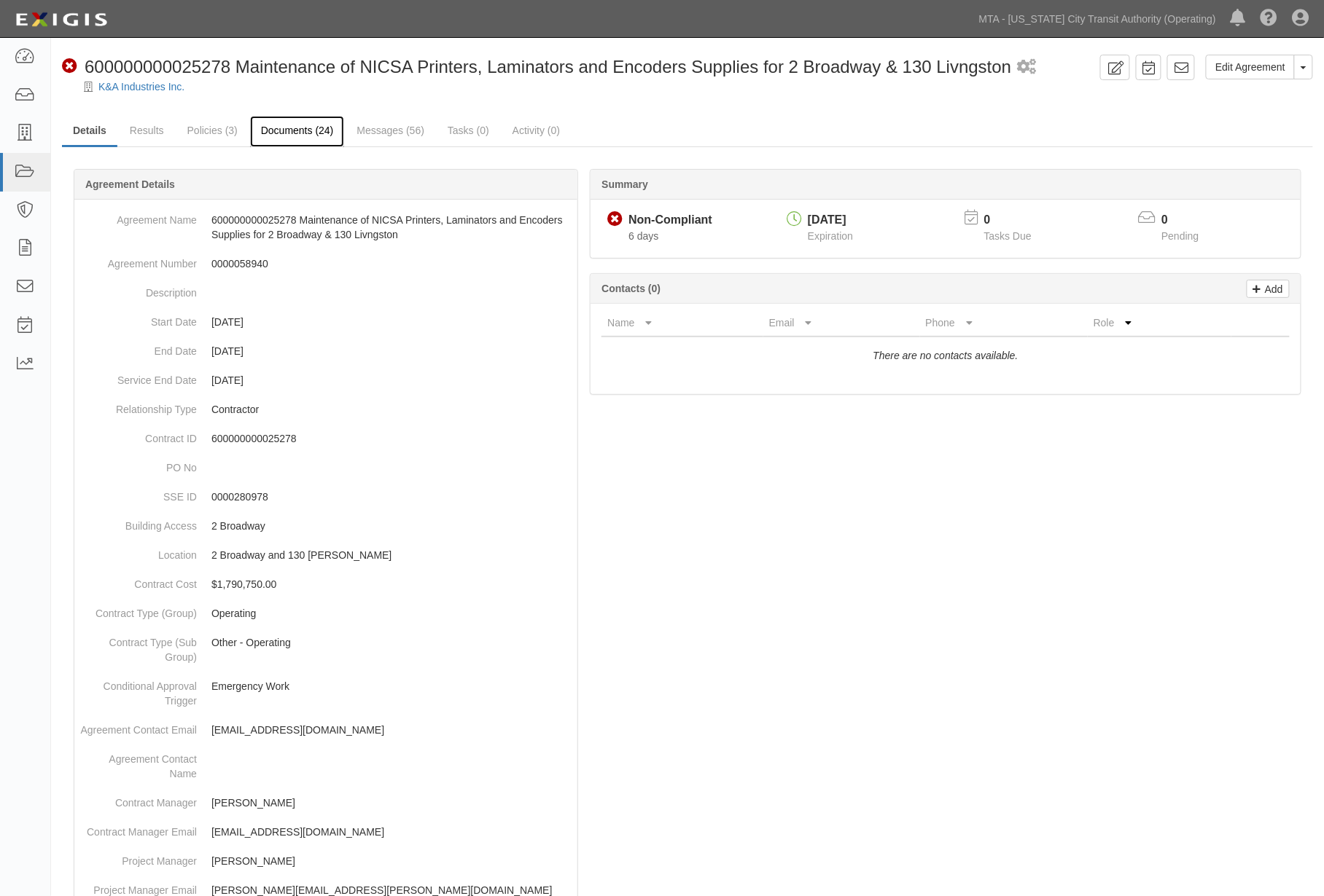
click at [311, 129] on link "Documents (24)" at bounding box center [297, 131] width 95 height 32
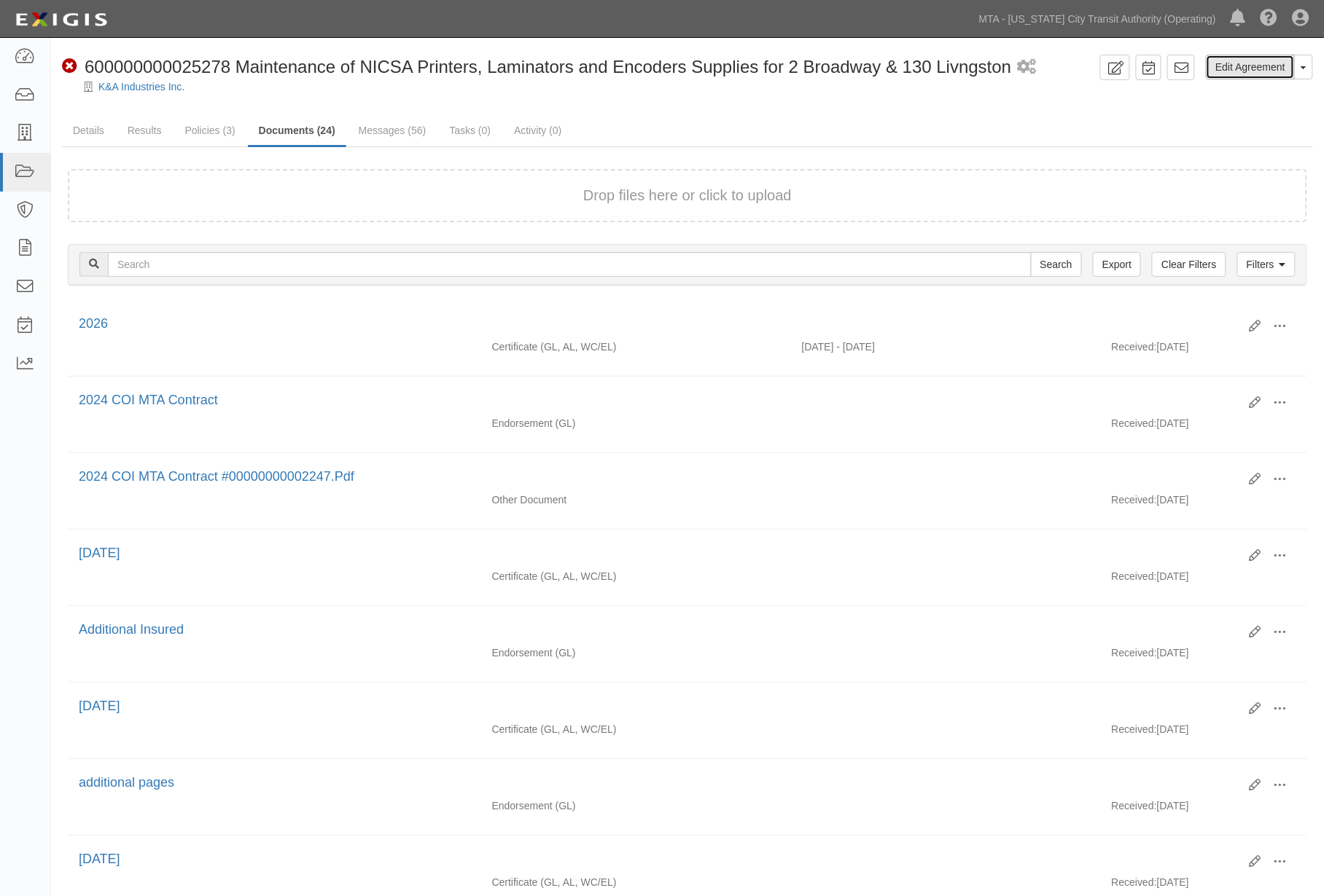
click at [1263, 71] on link "Edit Agreement" at bounding box center [1250, 66] width 89 height 25
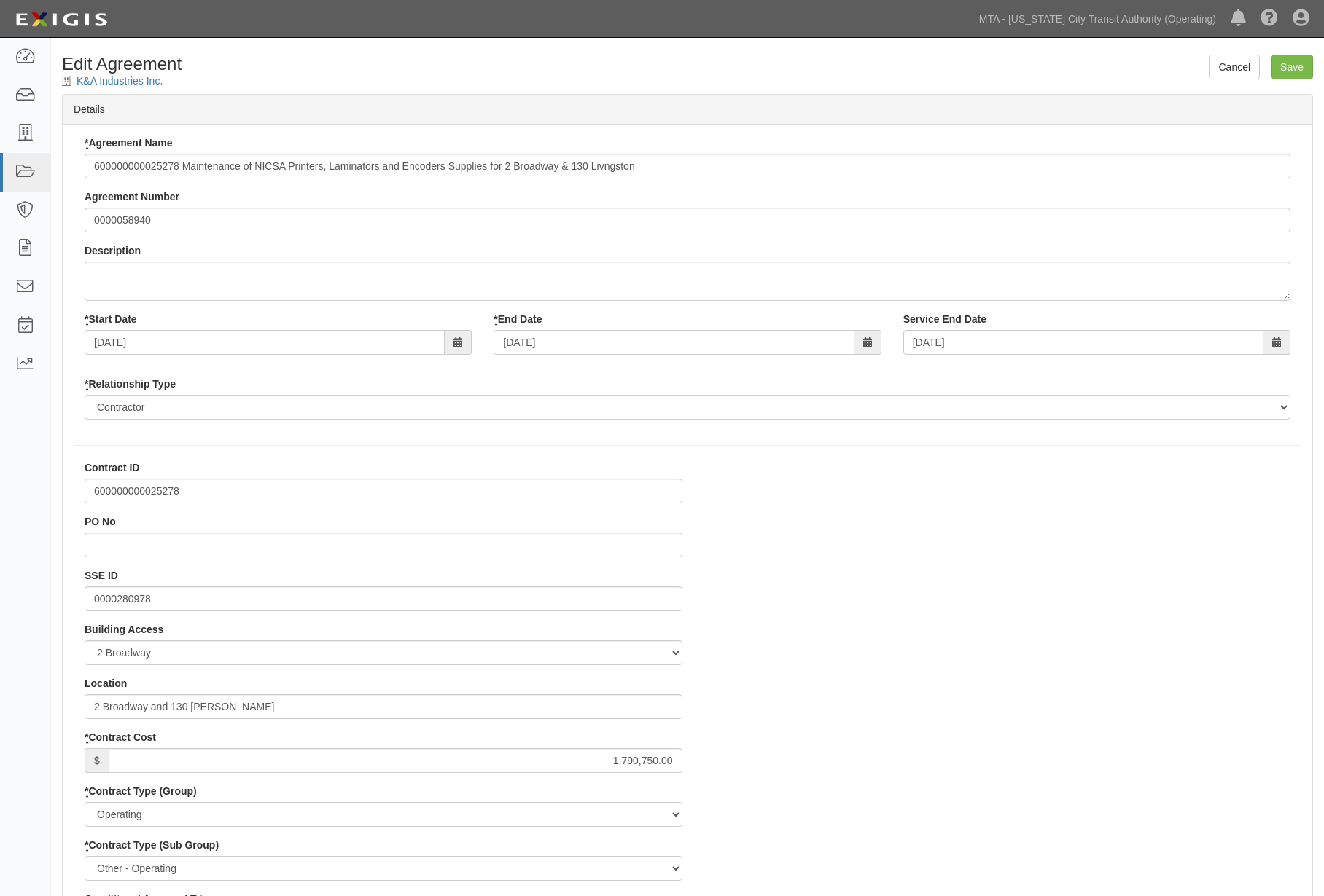
select select
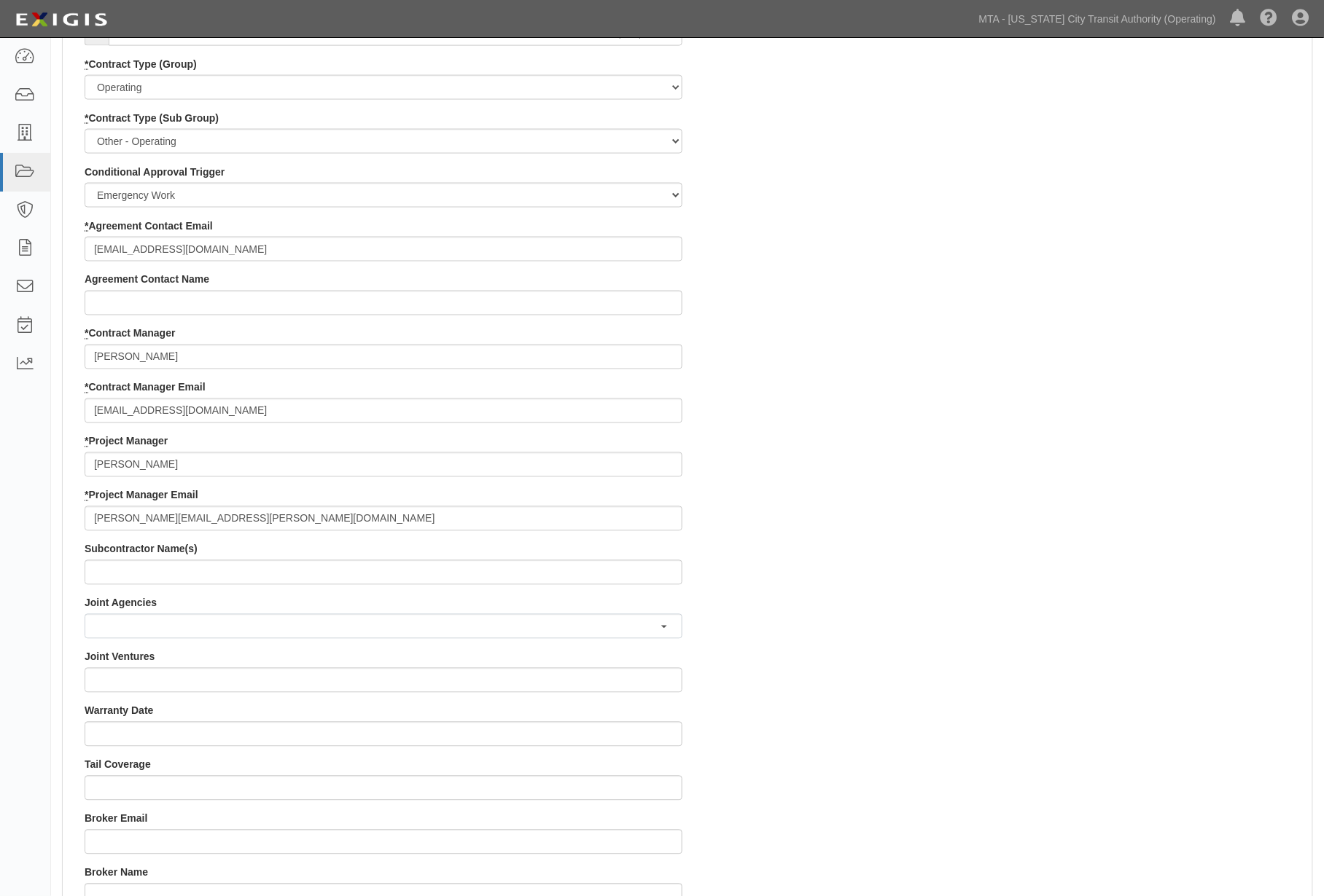
scroll to position [728, 0]
drag, startPoint x: 236, startPoint y: 249, endPoint x: 68, endPoint y: 246, distance: 168.0
click at [68, 246] on div "Contract ID 600000000025278 PO No SSE ID 0000280978 Building Access 2 Broadway …" at bounding box center [687, 459] width 1250 height 1456
drag, startPoint x: 207, startPoint y: 408, endPoint x: 77, endPoint y: 408, distance: 130.0
click at [77, 408] on div "Contract ID 600000000025278 PO No SSE ID 0000280978 Building Access 2 Broadway …" at bounding box center [384, 459] width 620 height 1456
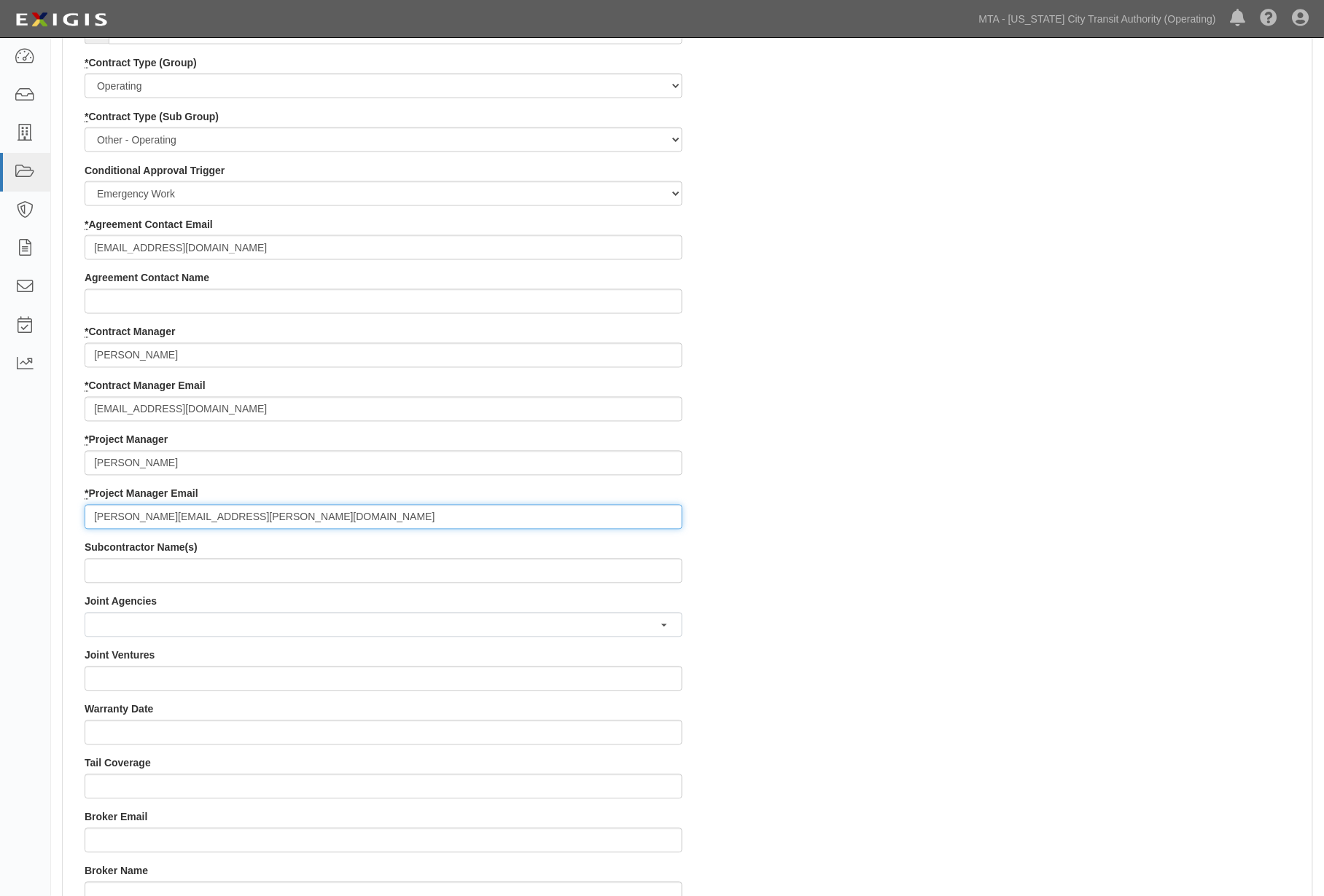
drag, startPoint x: 241, startPoint y: 519, endPoint x: 65, endPoint y: 520, distance: 176.0
click at [65, 520] on div "Contract ID 600000000025278 PO No SSE ID 0000280978 Building Access 2 Broadway …" at bounding box center [687, 459] width 1250 height 1456
click at [831, 262] on div "Contract ID 600000000025278 PO No SSE ID 0000280978 Building Access 2 Broadway …" at bounding box center [687, 459] width 1250 height 1456
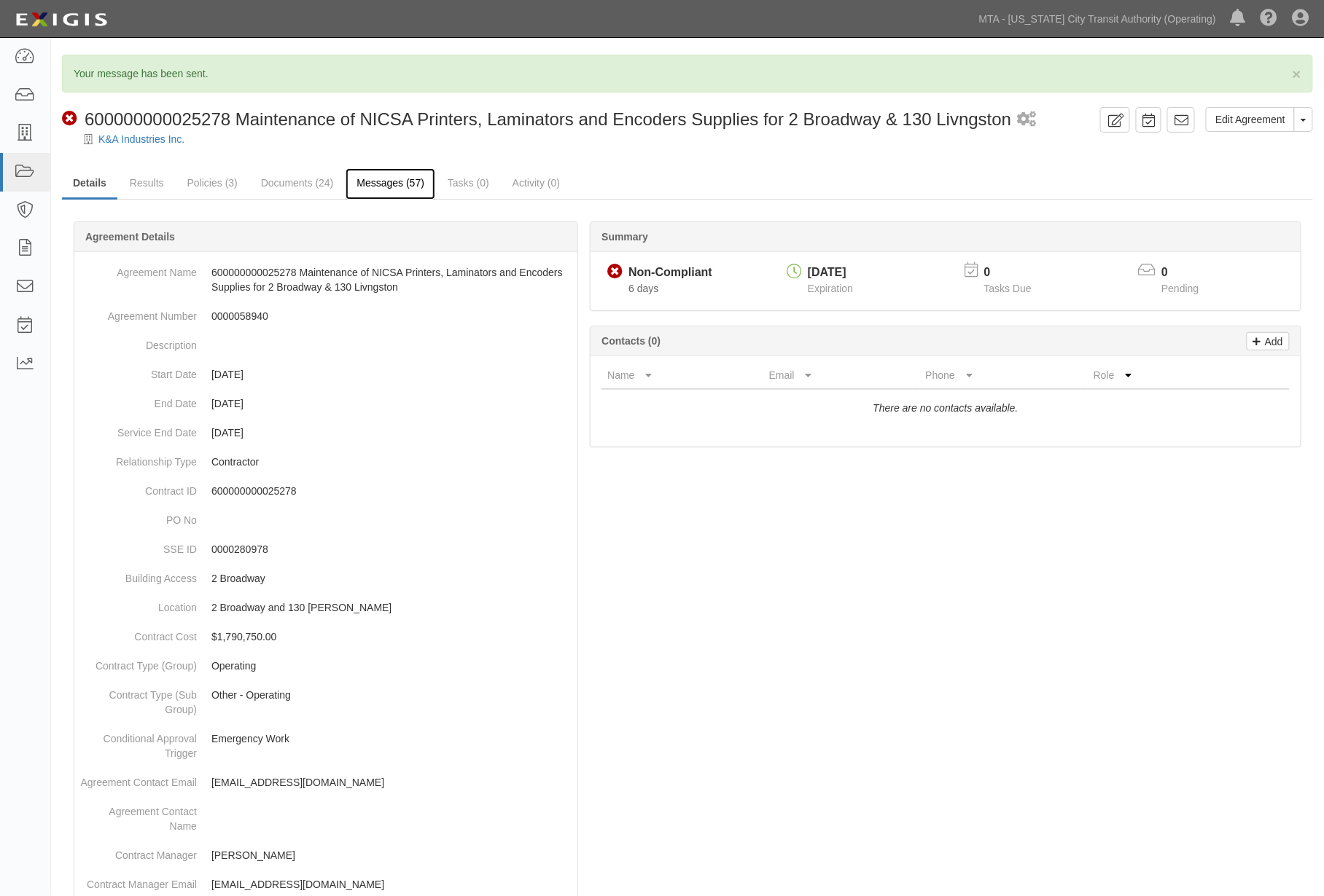
click at [389, 179] on link "Messages (57)" at bounding box center [390, 185] width 90 height 32
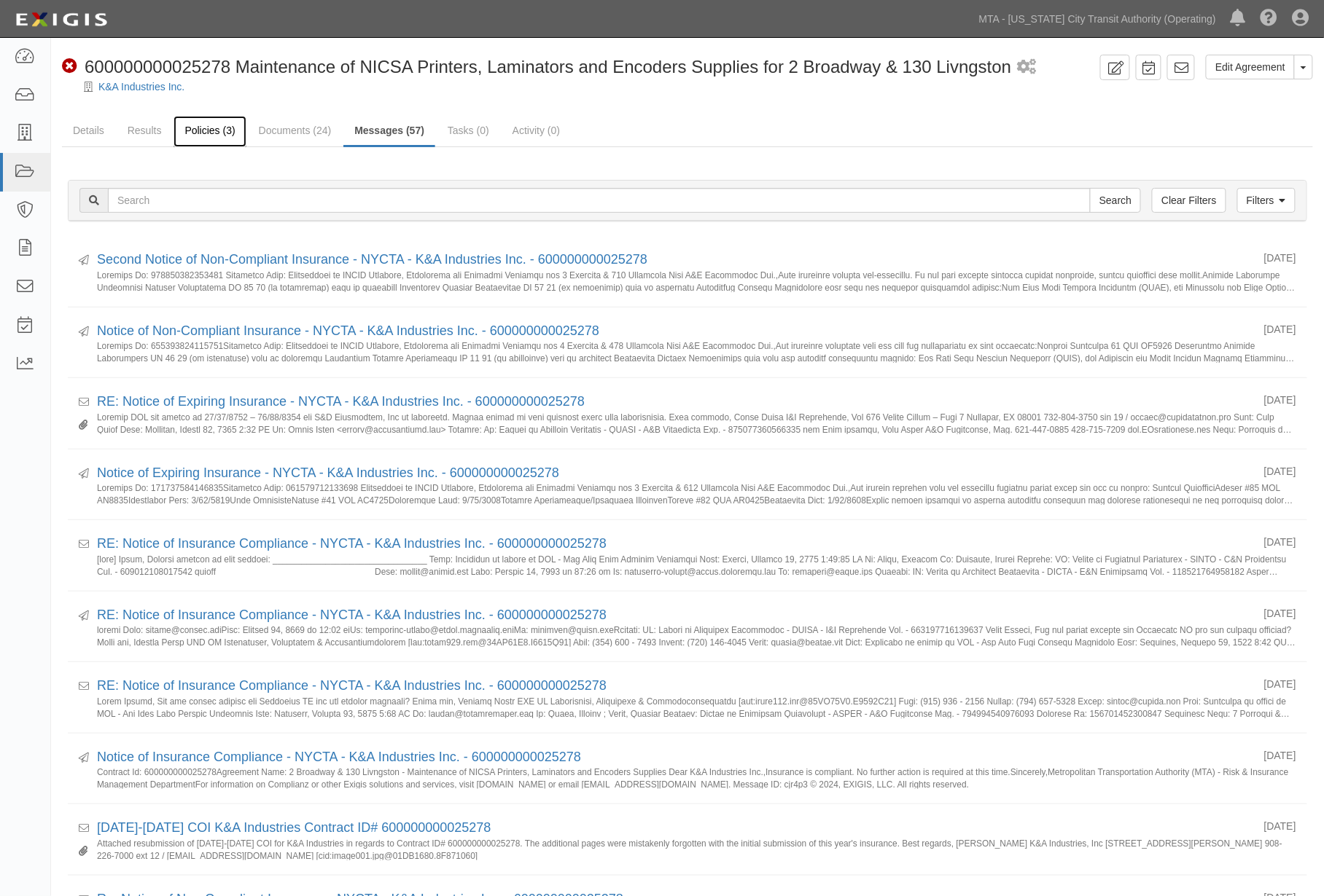
click at [193, 129] on link "Policies (3)" at bounding box center [209, 131] width 72 height 32
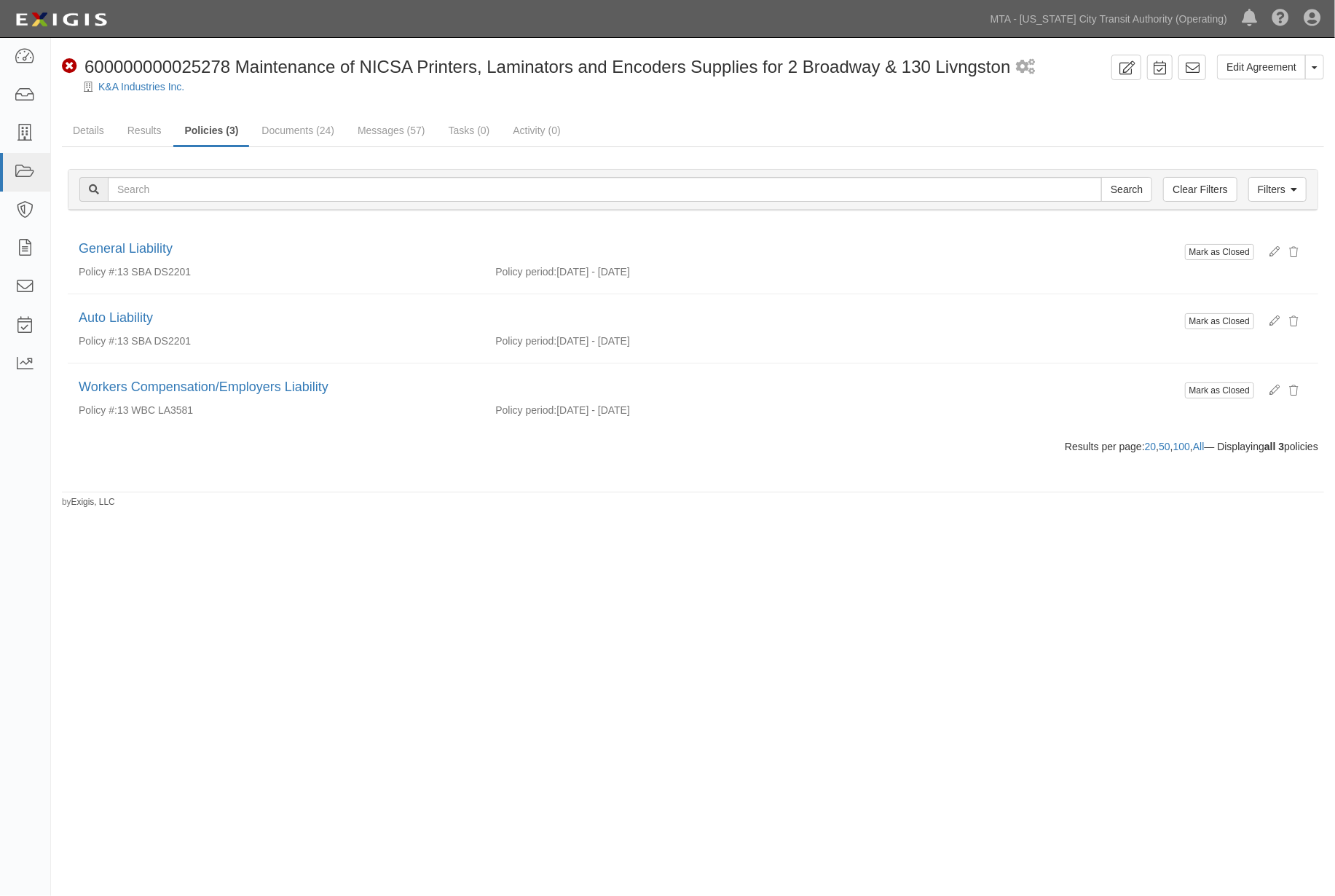
click at [773, 712] on div "Edit Agreement Toggle Agreement Dropdown View Audit Trail Archive Agreement Sen…" at bounding box center [667, 446] width 1335 height 806
click at [135, 131] on link "Results" at bounding box center [144, 131] width 56 height 32
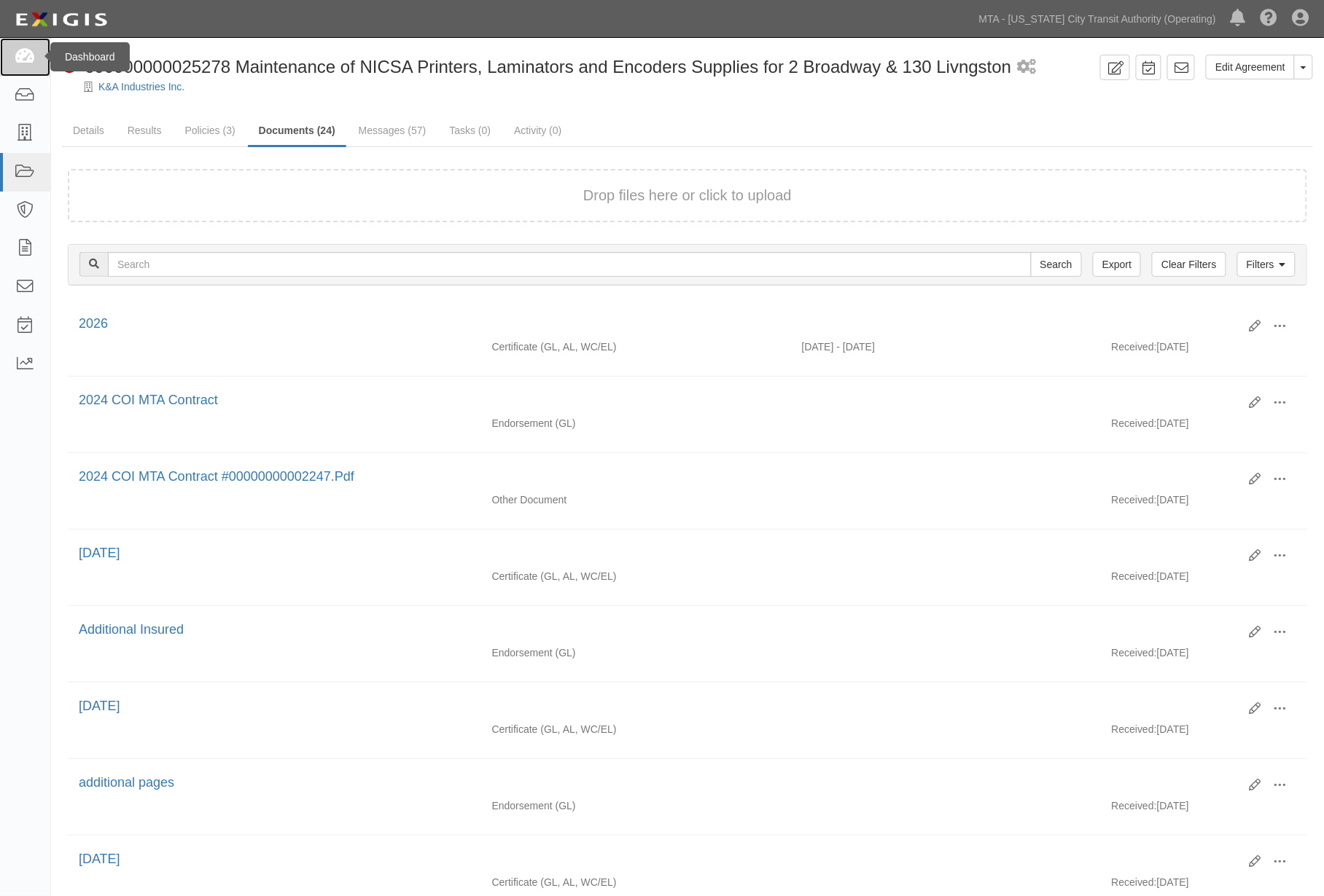
click at [18, 53] on icon at bounding box center [25, 56] width 21 height 17
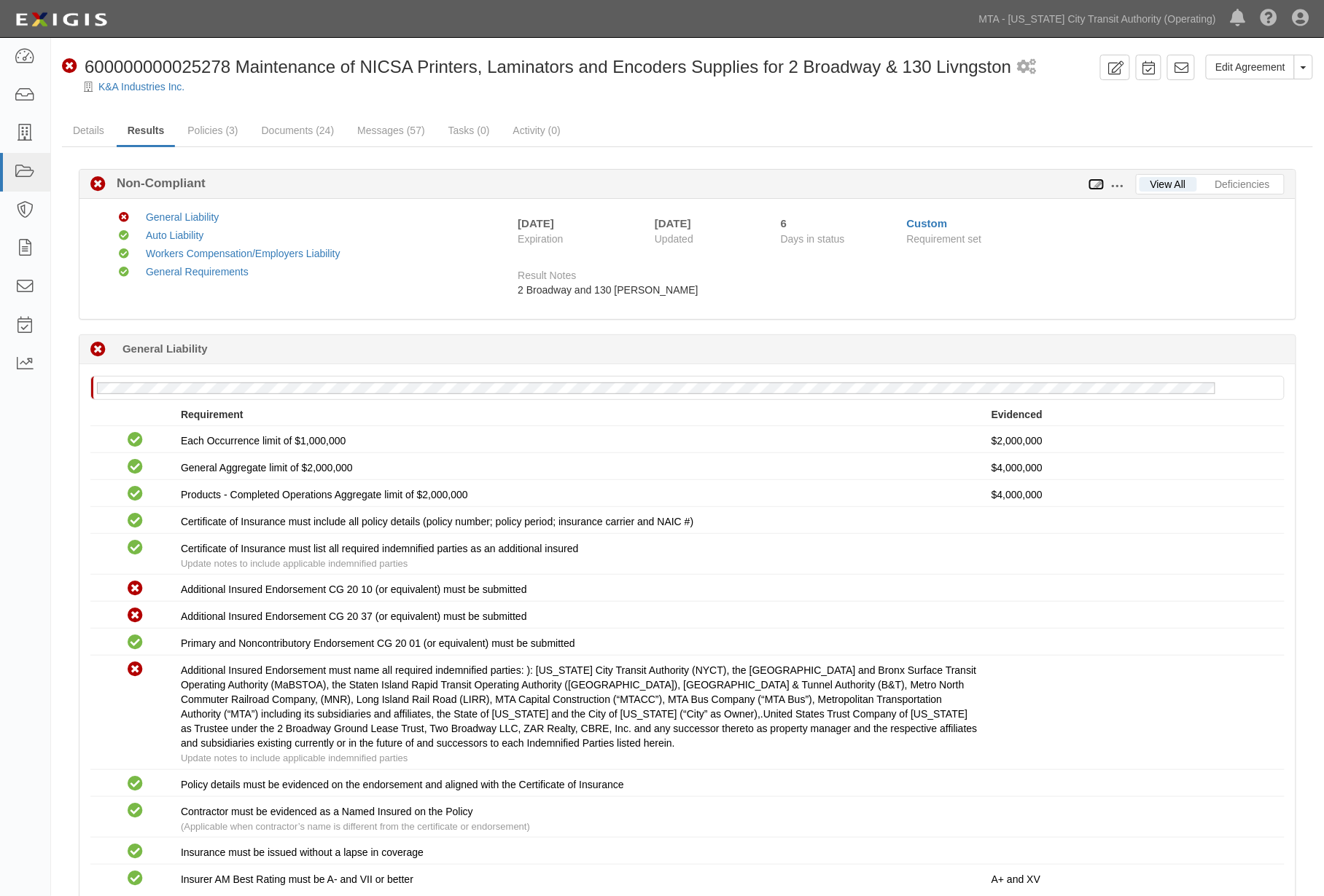
click at [1096, 181] on icon at bounding box center [1096, 185] width 16 height 10
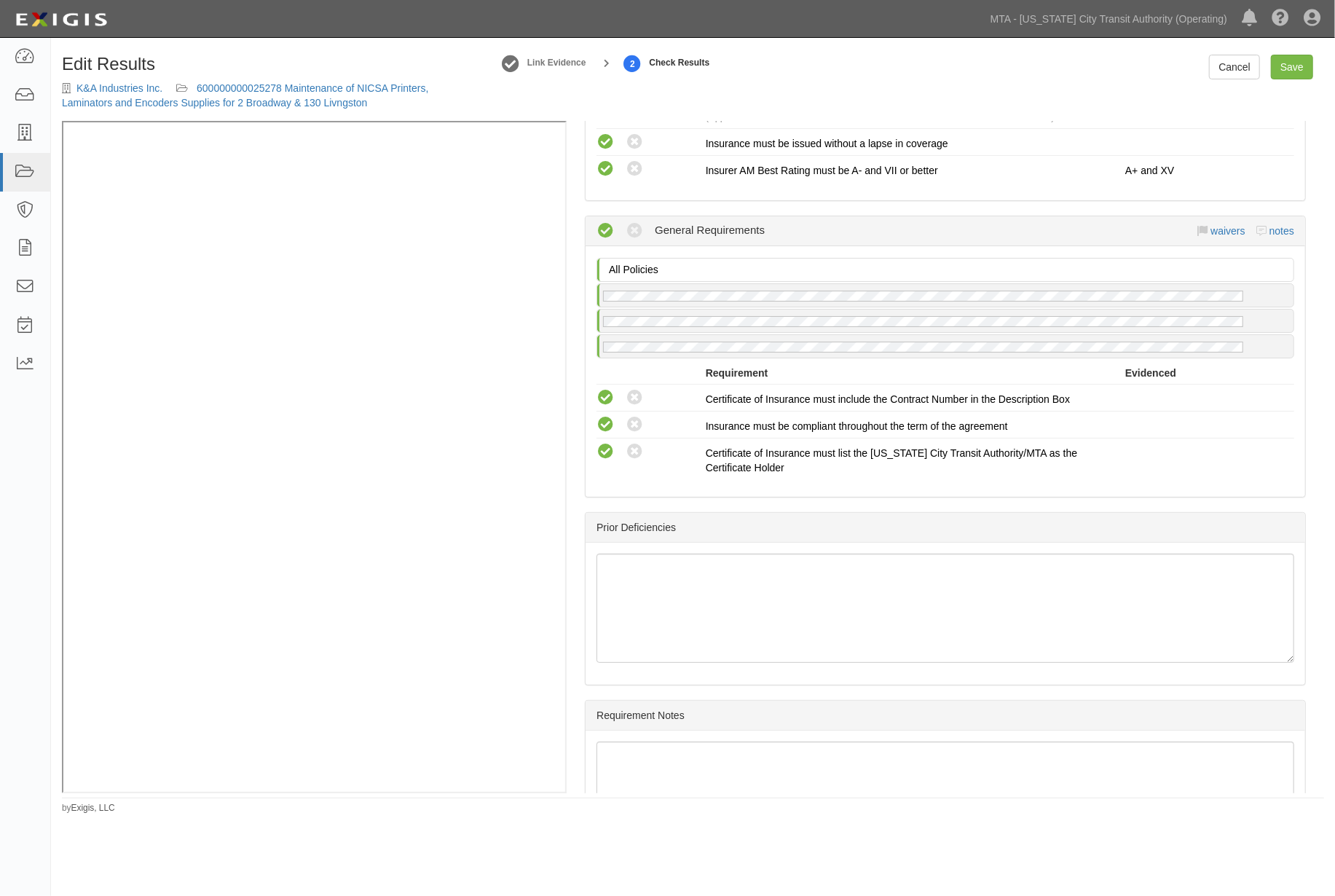
scroll to position [1474, 0]
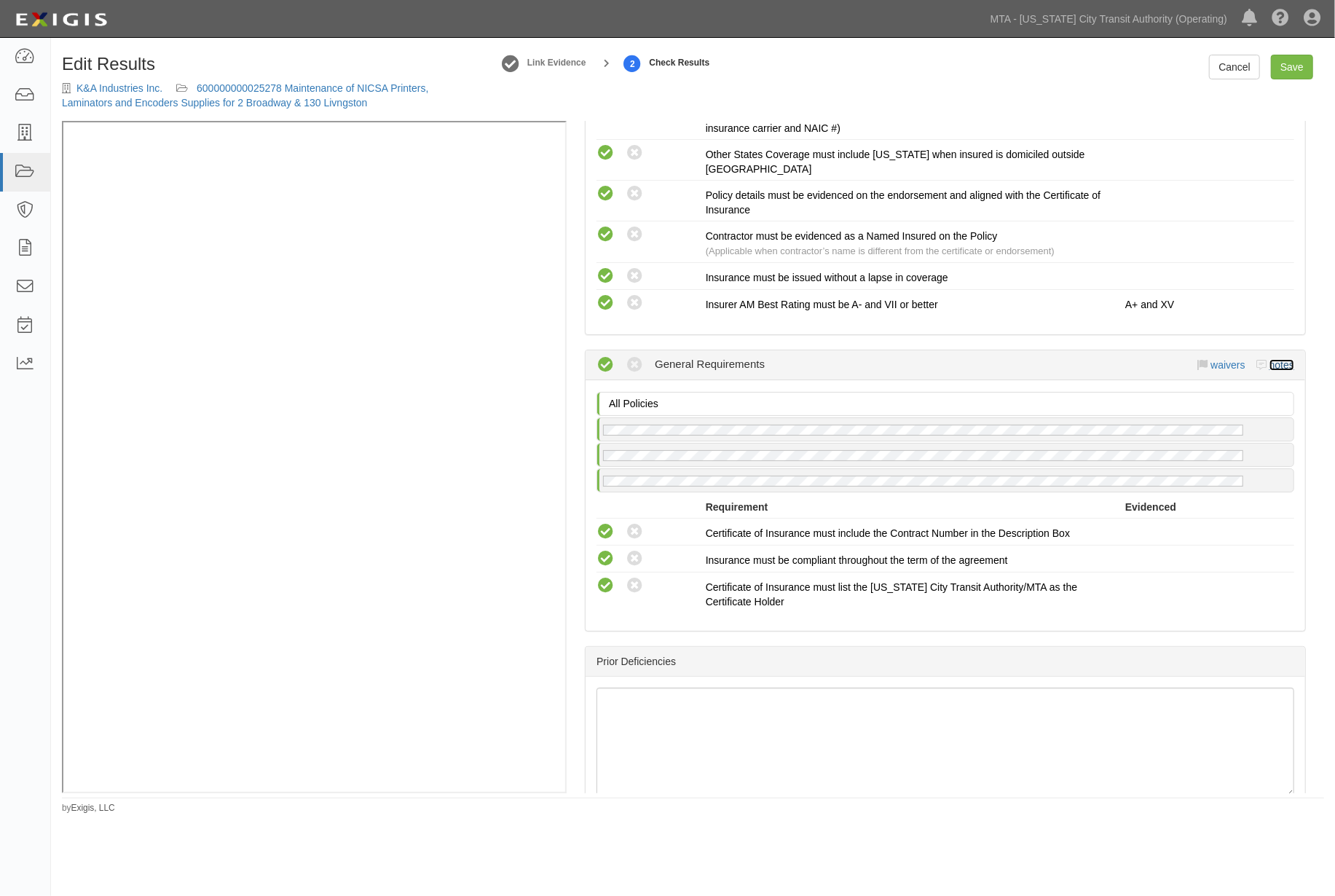
click at [1275, 365] on link "notes" at bounding box center [1282, 365] width 25 height 12
radio input "true"
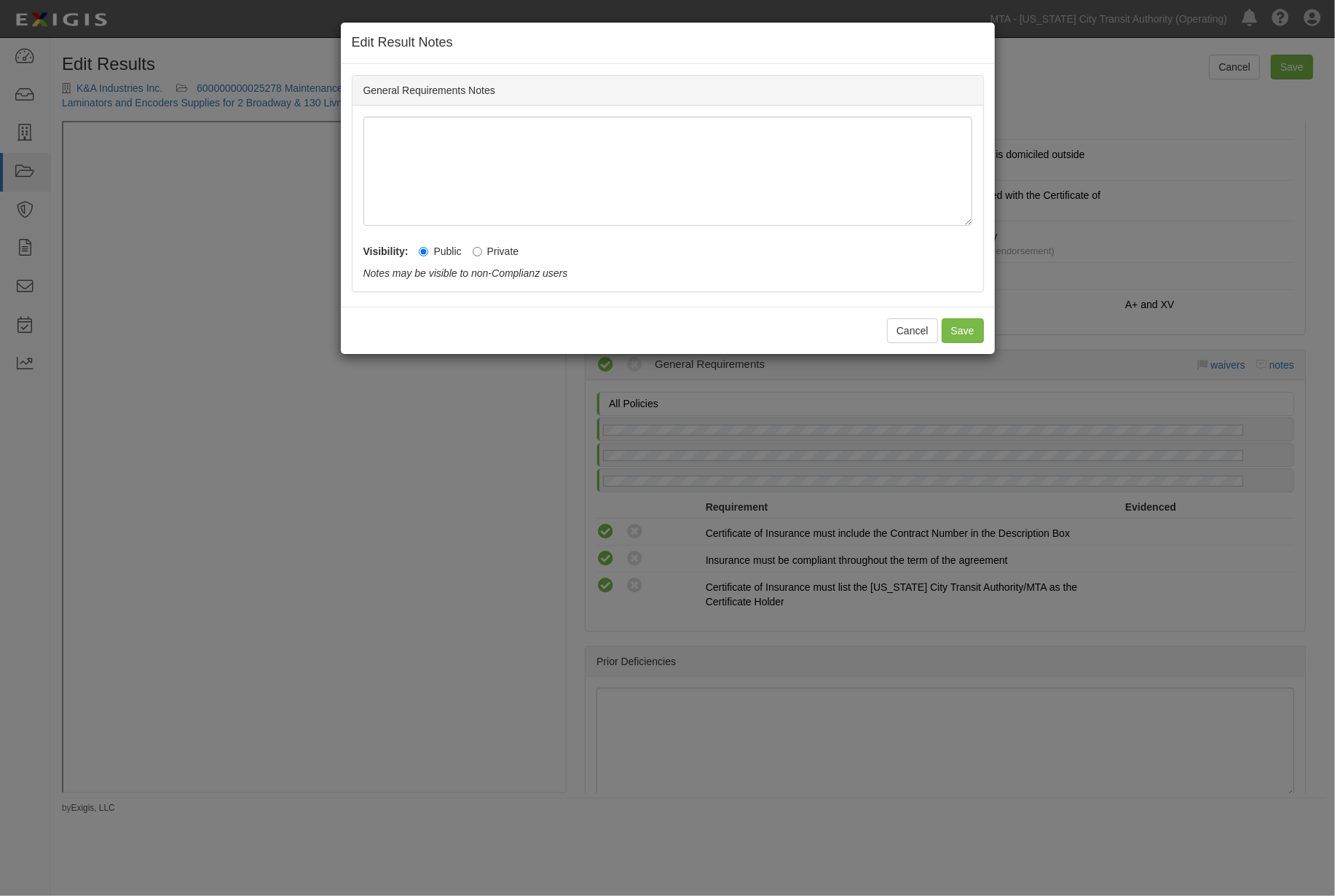
click at [483, 250] on label "Private" at bounding box center [495, 251] width 46 height 15
click at [482, 250] on input "Private" at bounding box center [478, 252] width 10 height 10
radio input "true"
drag, startPoint x: 959, startPoint y: 336, endPoint x: 1161, endPoint y: 103, distance: 308.4
click at [960, 336] on button "Save" at bounding box center [963, 331] width 42 height 25
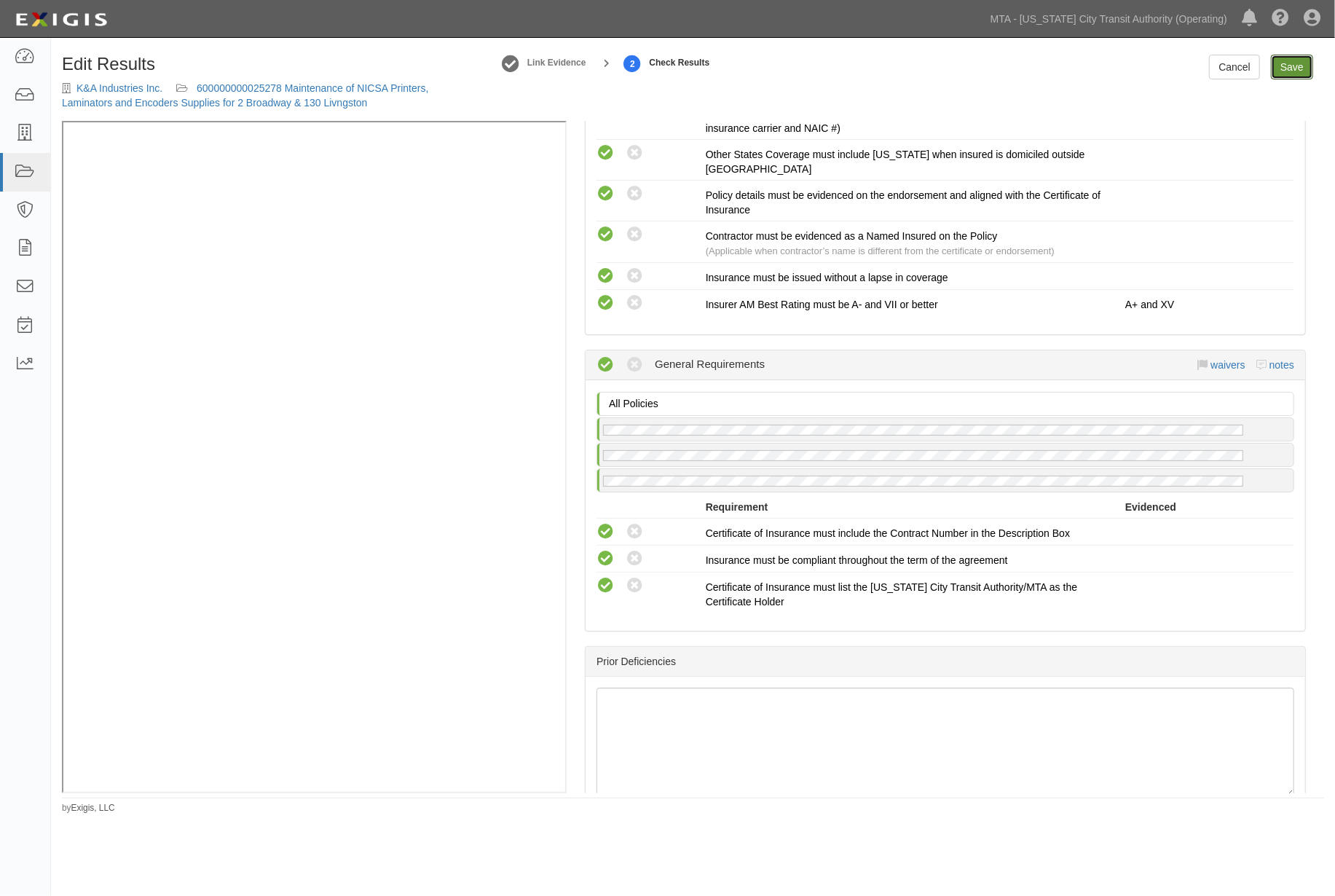
click at [1296, 71] on link "Save" at bounding box center [1292, 66] width 42 height 25
radio input "true"
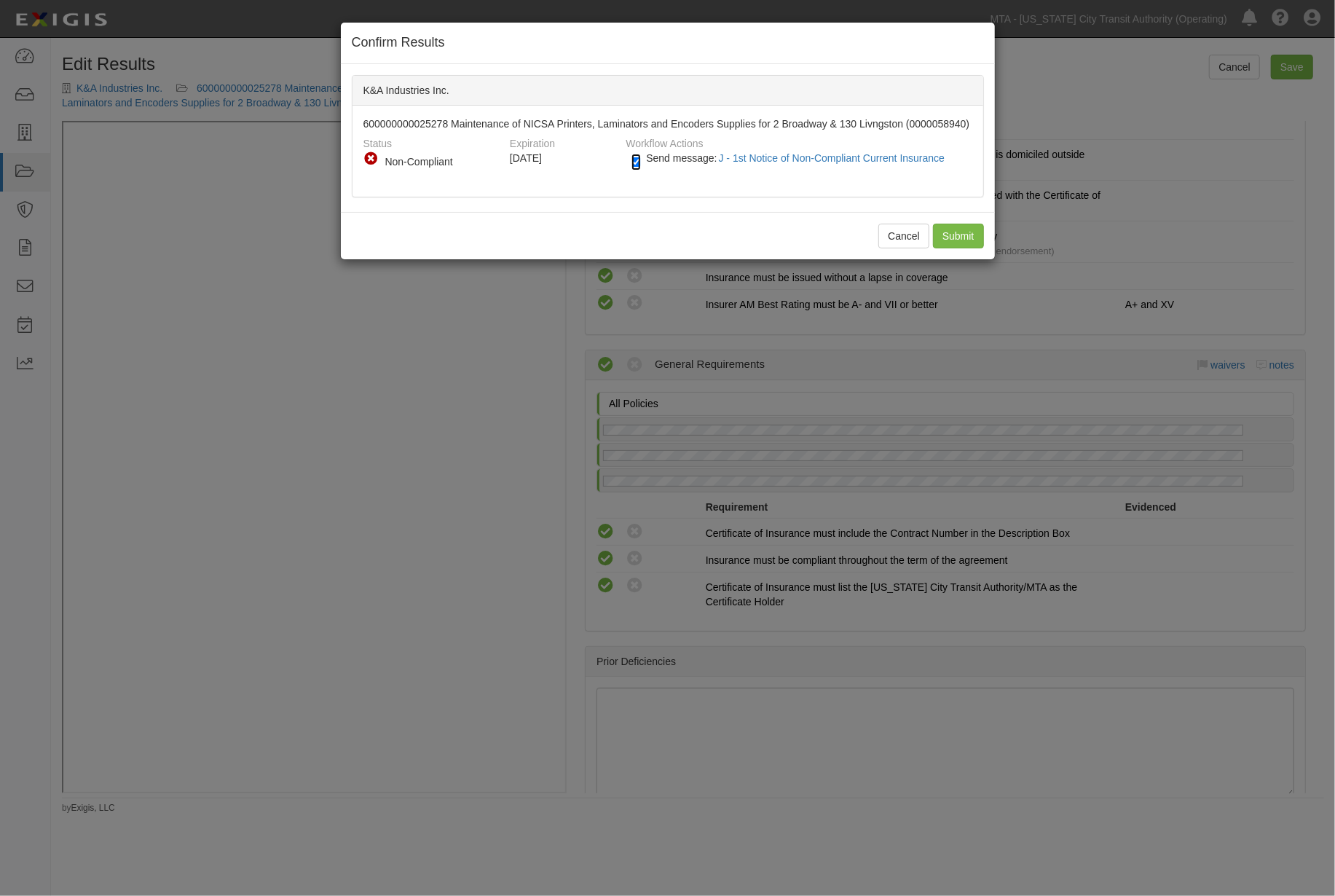
click at [632, 161] on input "Send message: J - 1st Notice of Non-Compliant Current Insurance" at bounding box center [636, 162] width 10 height 17
checkbox input "false"
click at [945, 235] on input "Submit" at bounding box center [959, 236] width 51 height 25
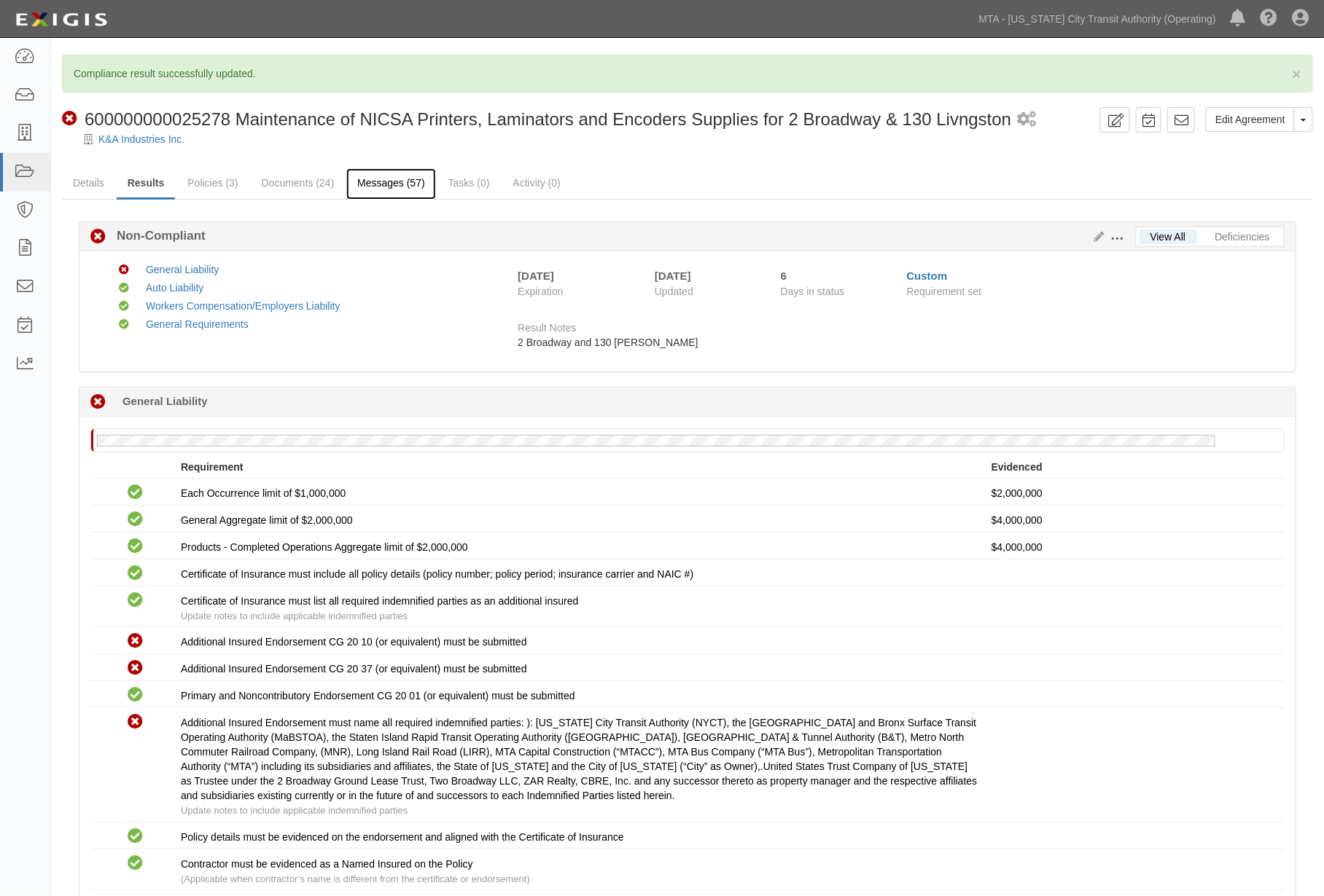
click at [379, 191] on link "Messages (57)" at bounding box center [391, 185] width 90 height 32
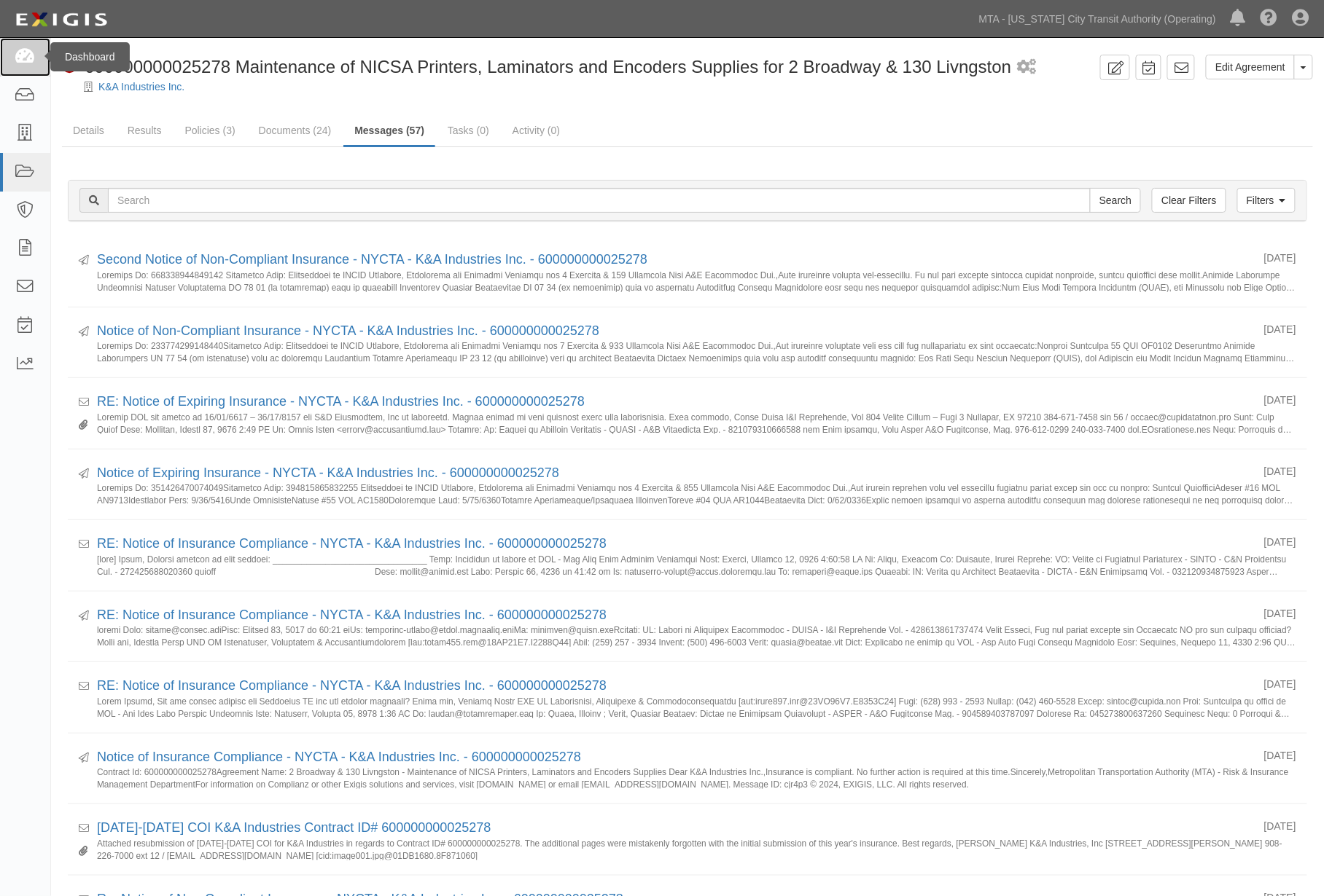
click at [31, 49] on icon at bounding box center [25, 56] width 21 height 17
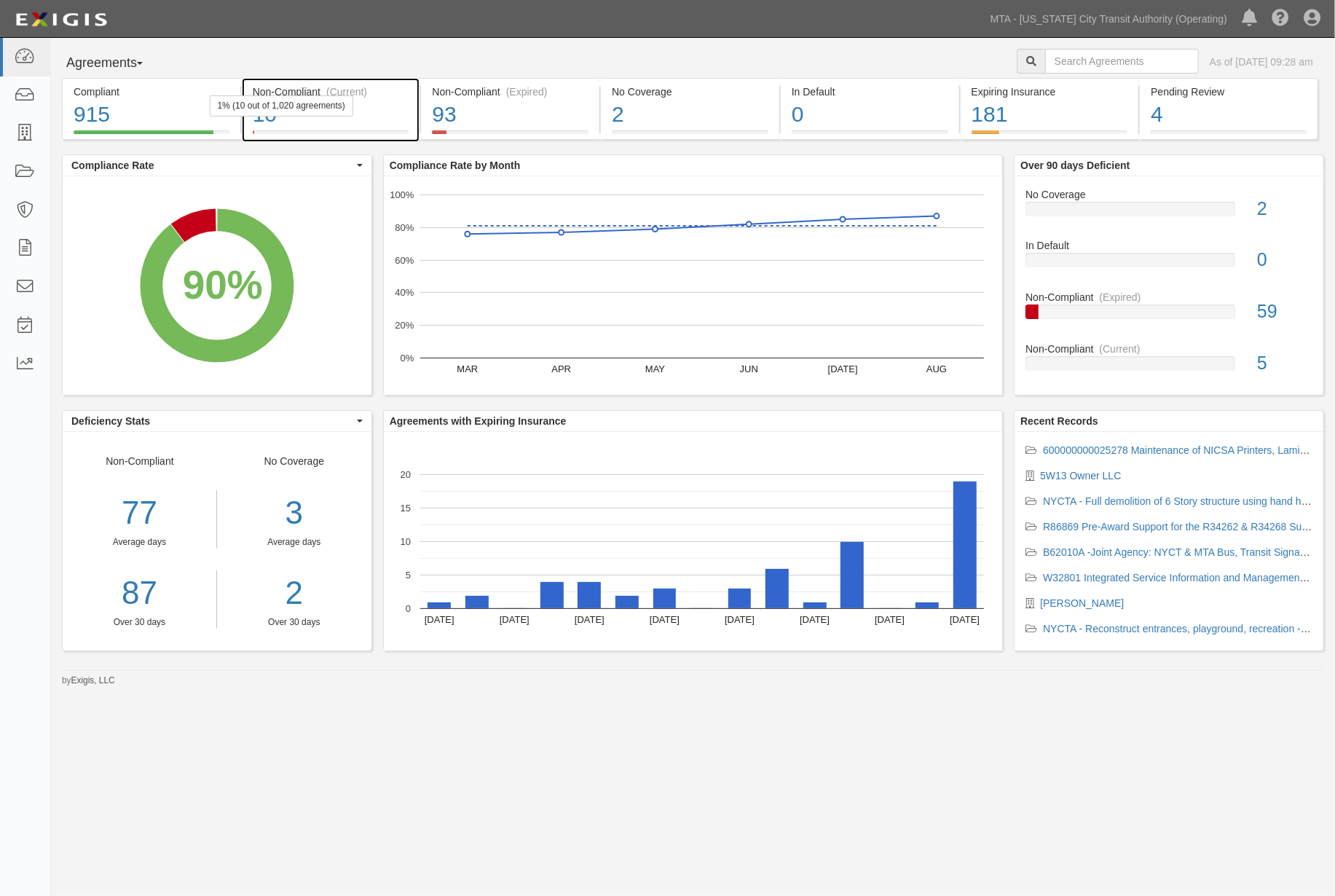
click at [396, 115] on div "10" at bounding box center [331, 114] width 157 height 32
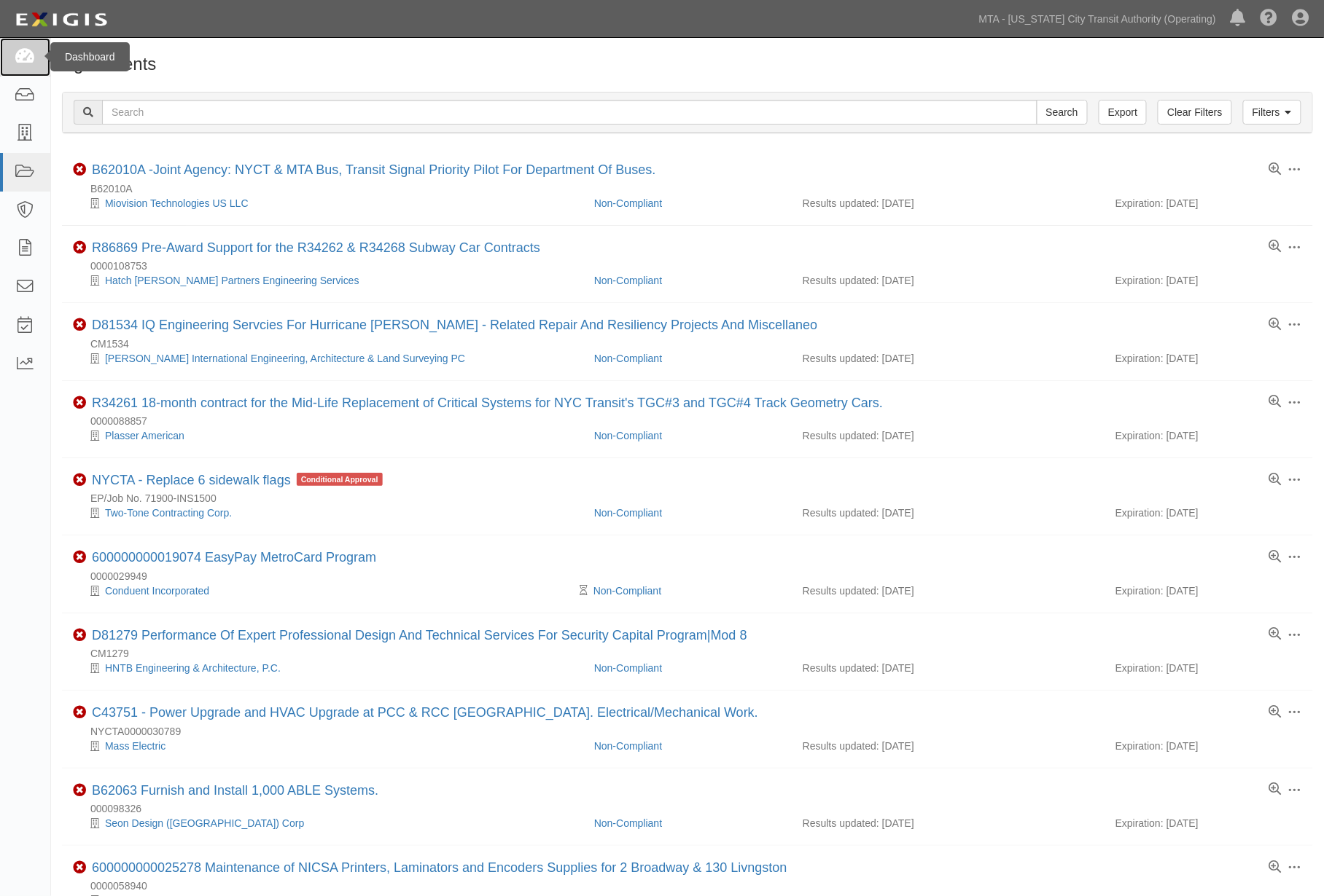
click at [30, 48] on icon at bounding box center [25, 56] width 21 height 17
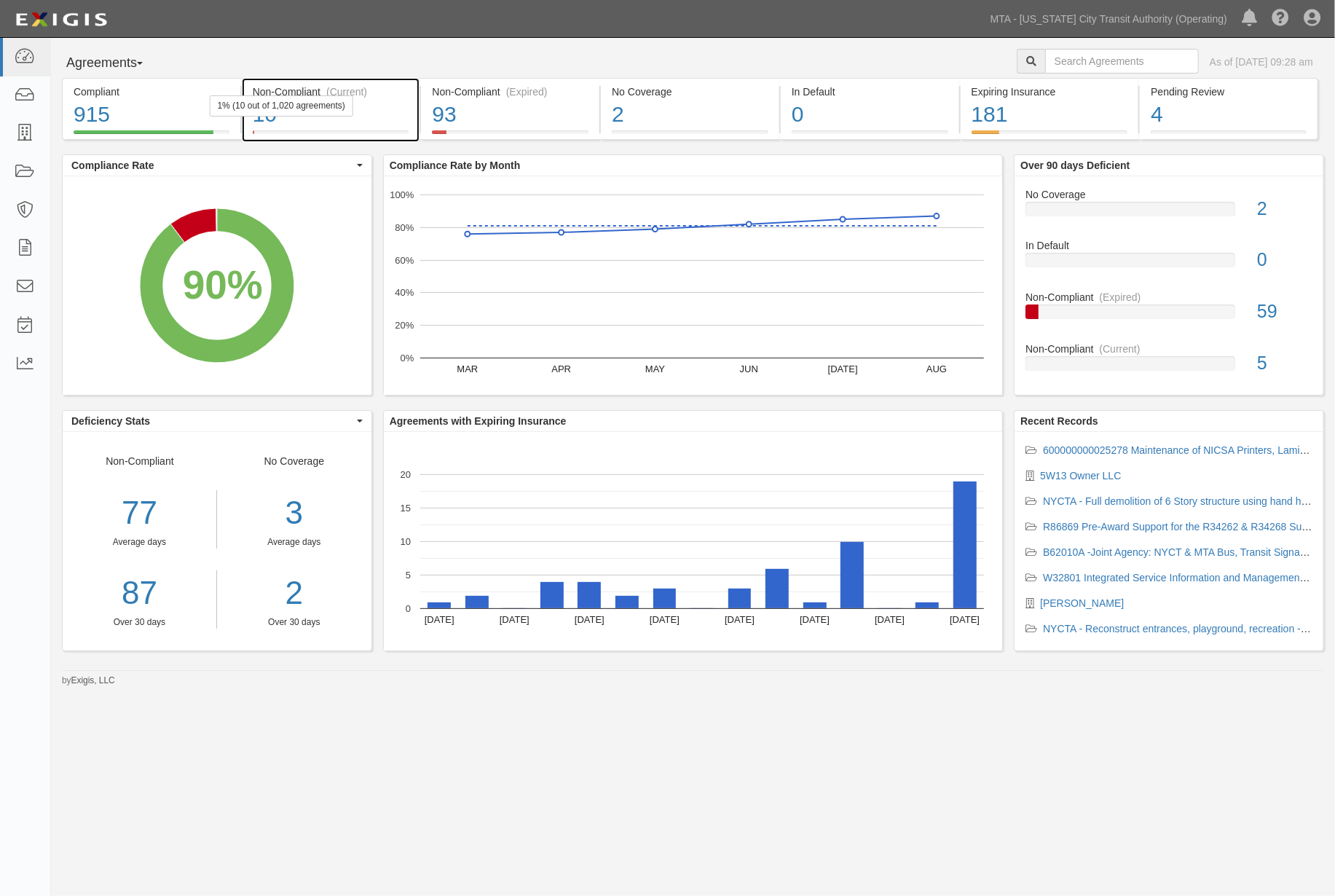
click at [376, 121] on div "10" at bounding box center [331, 114] width 157 height 32
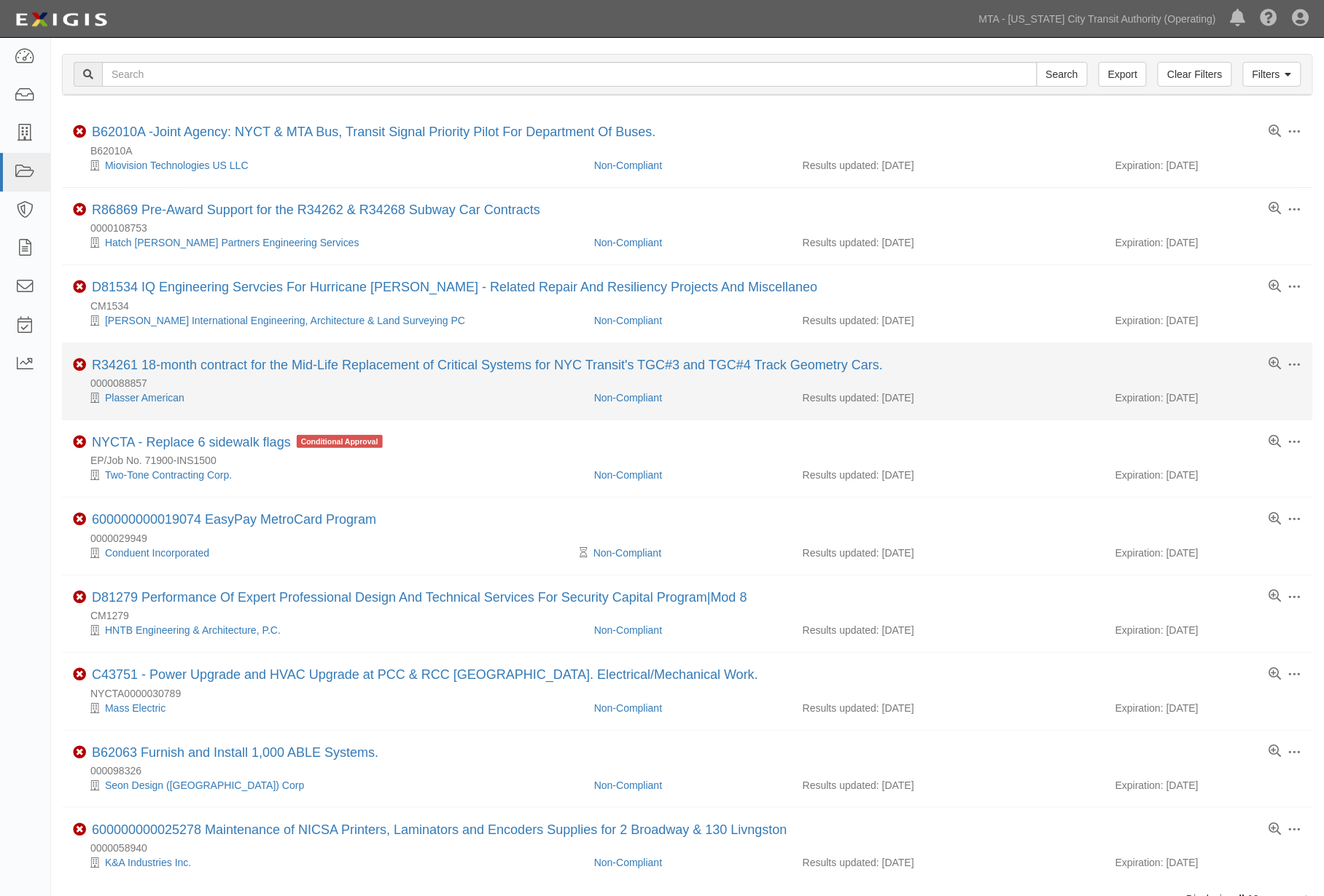
scroll to position [99, 0]
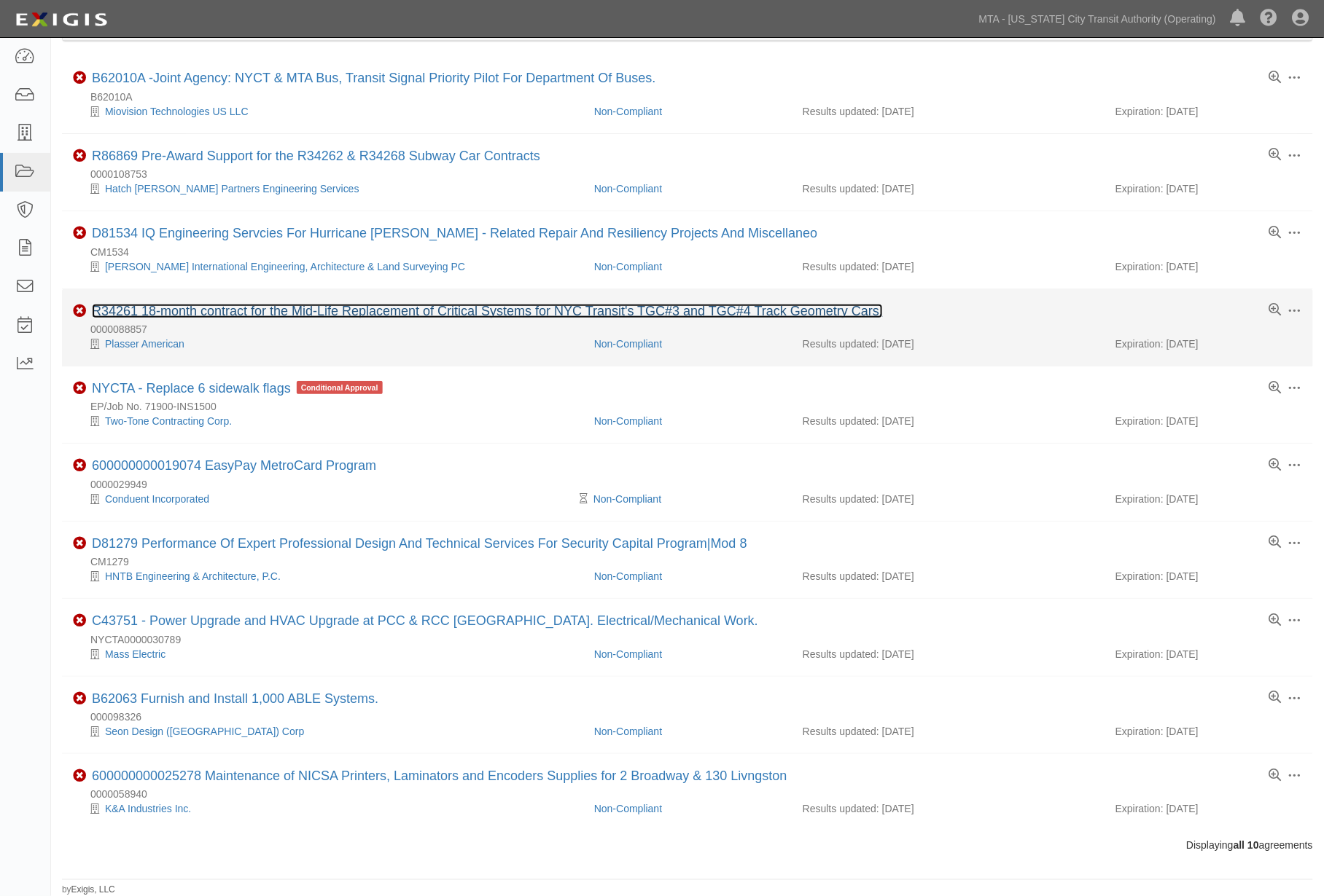
click at [311, 308] on link "R34261 18-month contract for the Mid-Life Replacement of Critical Systems for N…" at bounding box center [487, 311] width 791 height 15
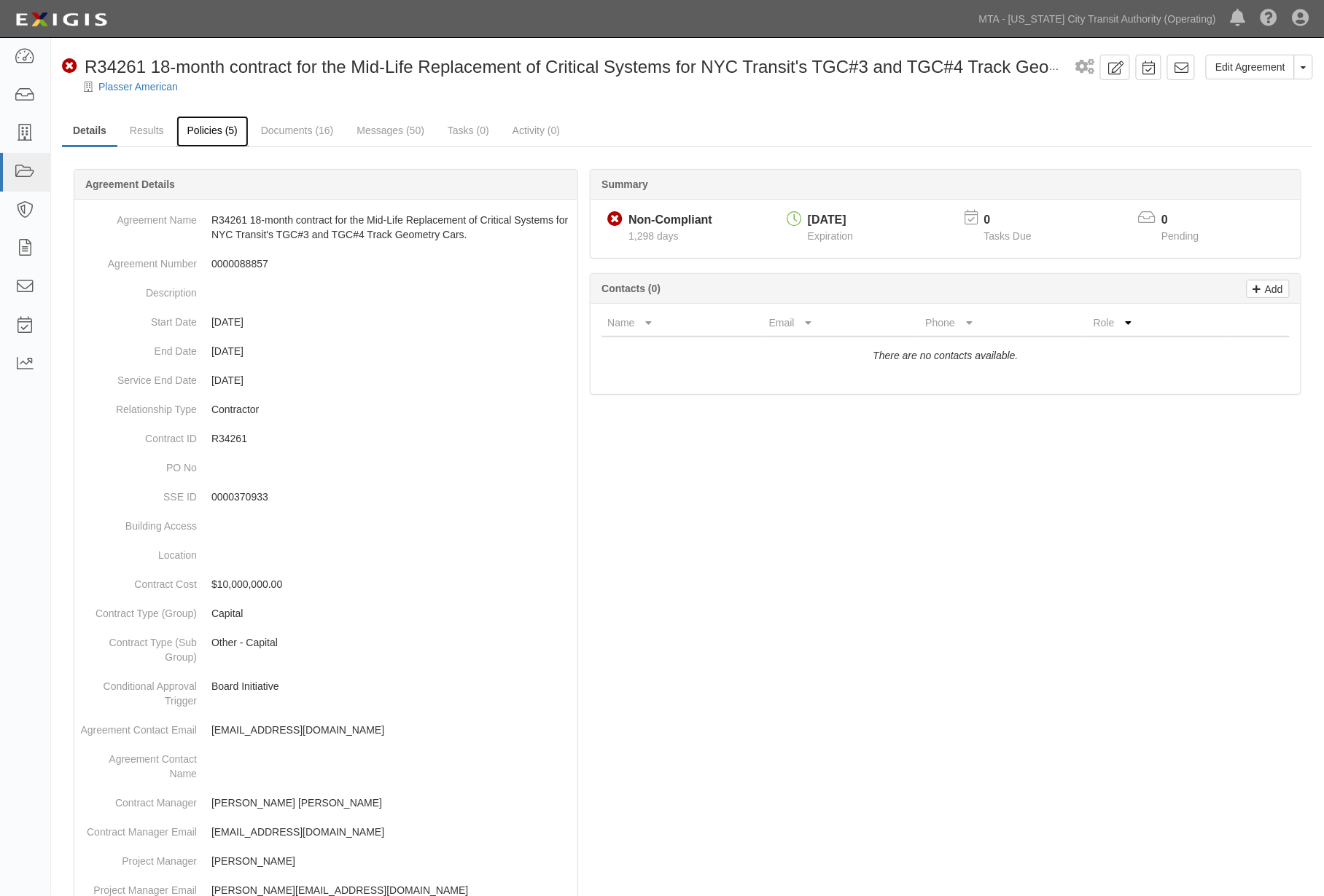
click at [204, 125] on link "Policies (5)" at bounding box center [212, 131] width 72 height 32
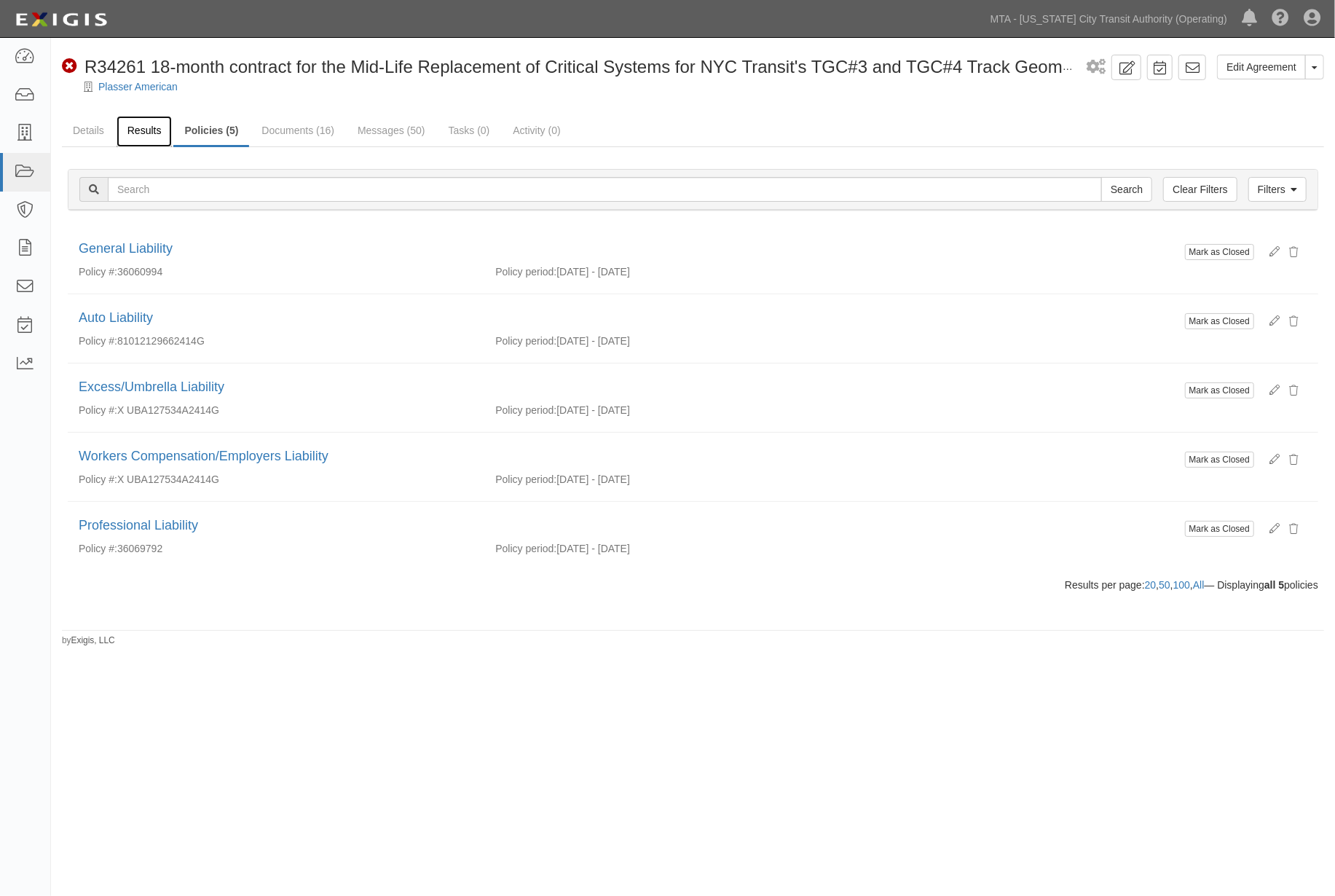
click at [128, 126] on link "Results" at bounding box center [144, 131] width 56 height 32
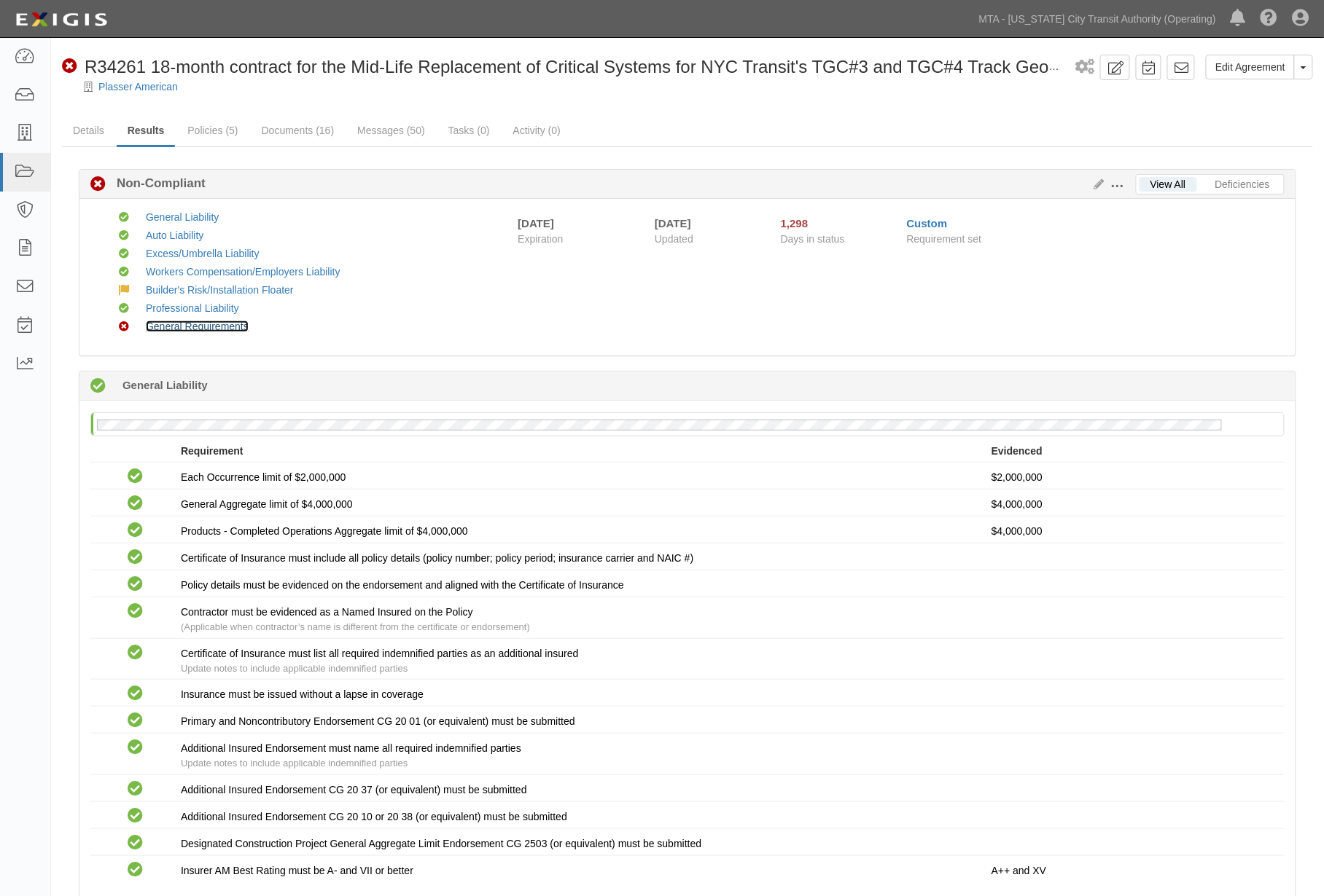
click at [216, 325] on link "General Requirements" at bounding box center [197, 327] width 103 height 12
click at [1114, 180] on span at bounding box center [1117, 186] width 13 height 13
click at [1146, 184] on link "Edit Requirements" at bounding box center [1184, 183] width 116 height 27
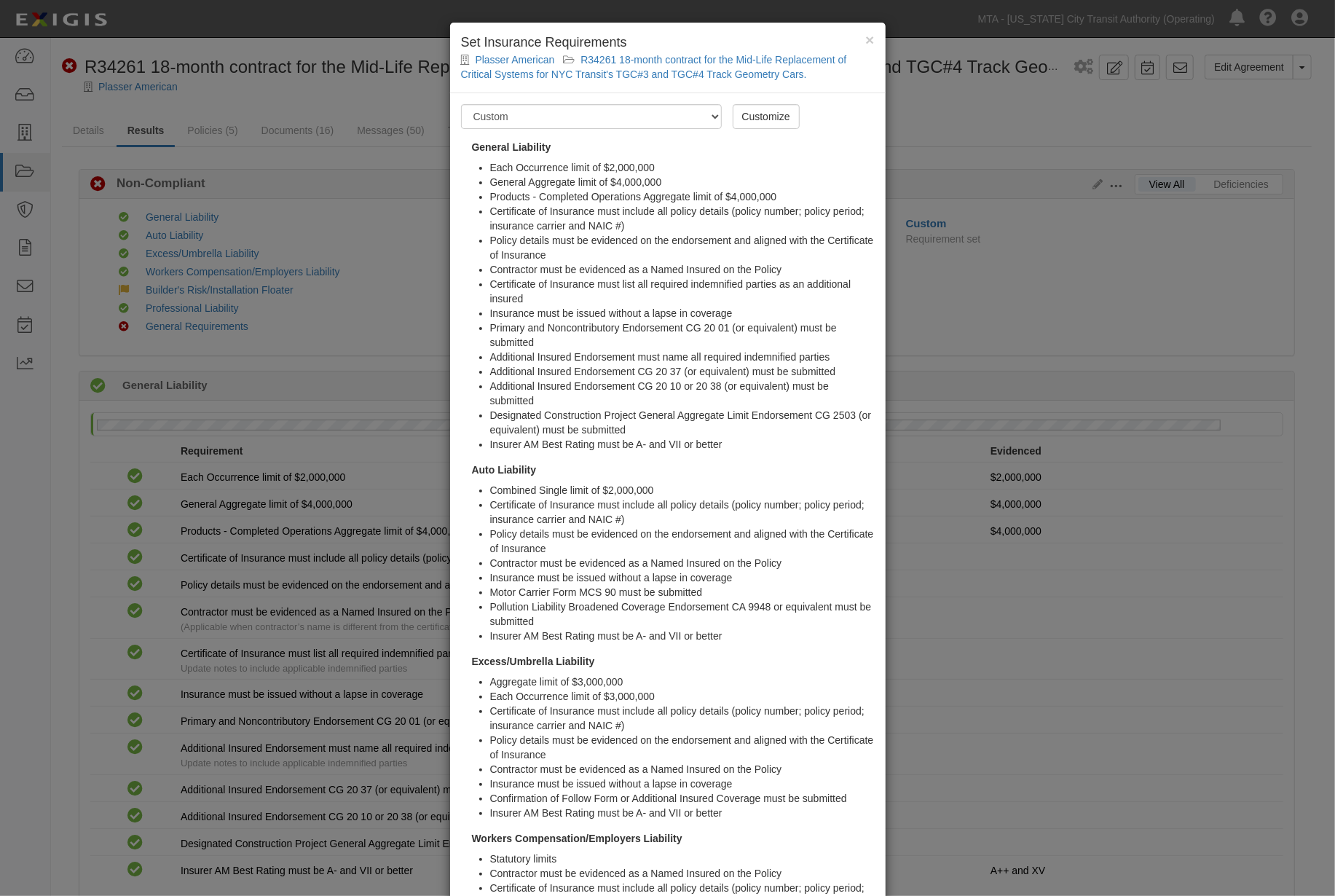
click at [1055, 239] on div "× Set Insurance Requirements Plasser American R34261 18-month contract for the …" at bounding box center [667, 448] width 1335 height 896
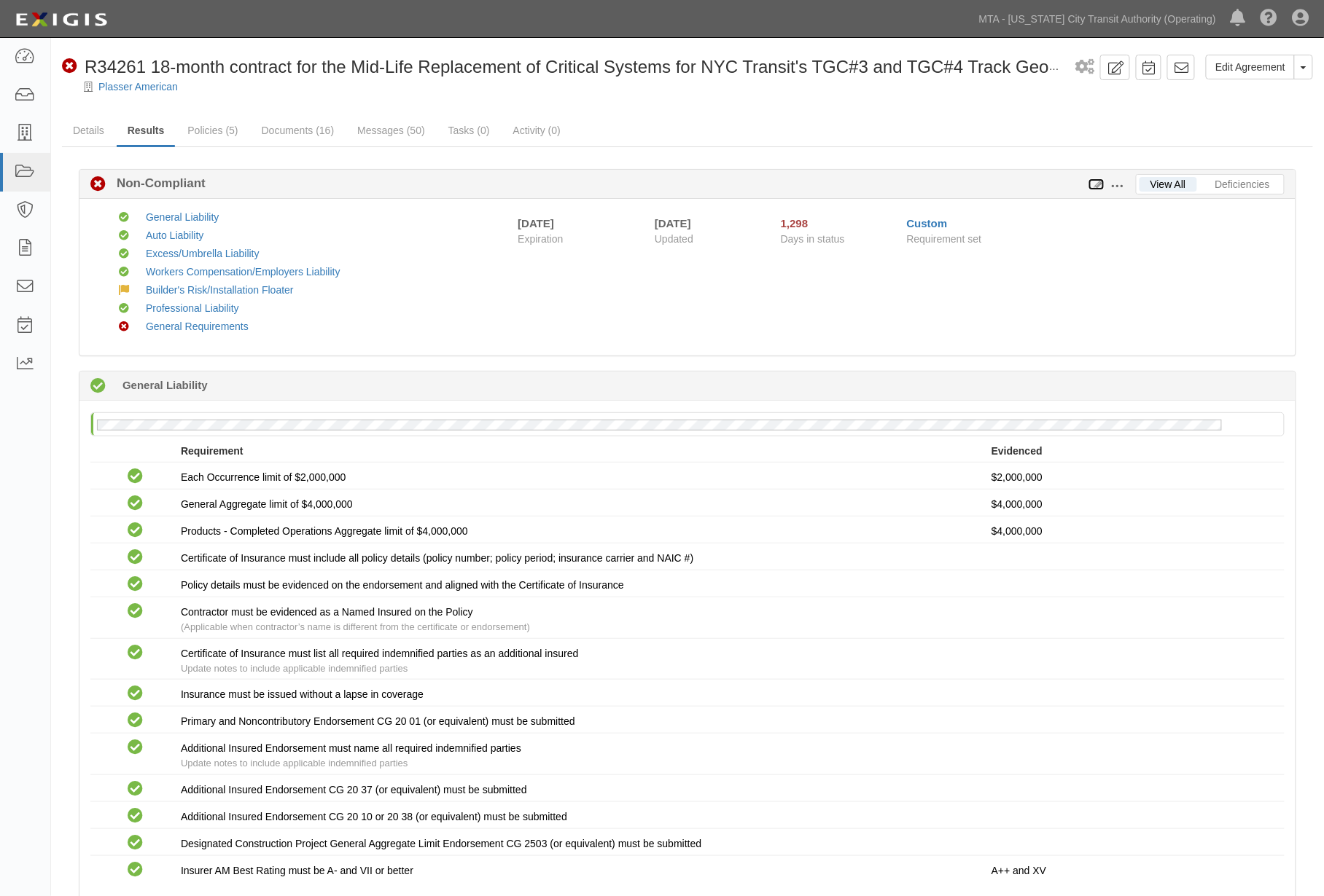
click at [1097, 187] on icon at bounding box center [1096, 185] width 16 height 10
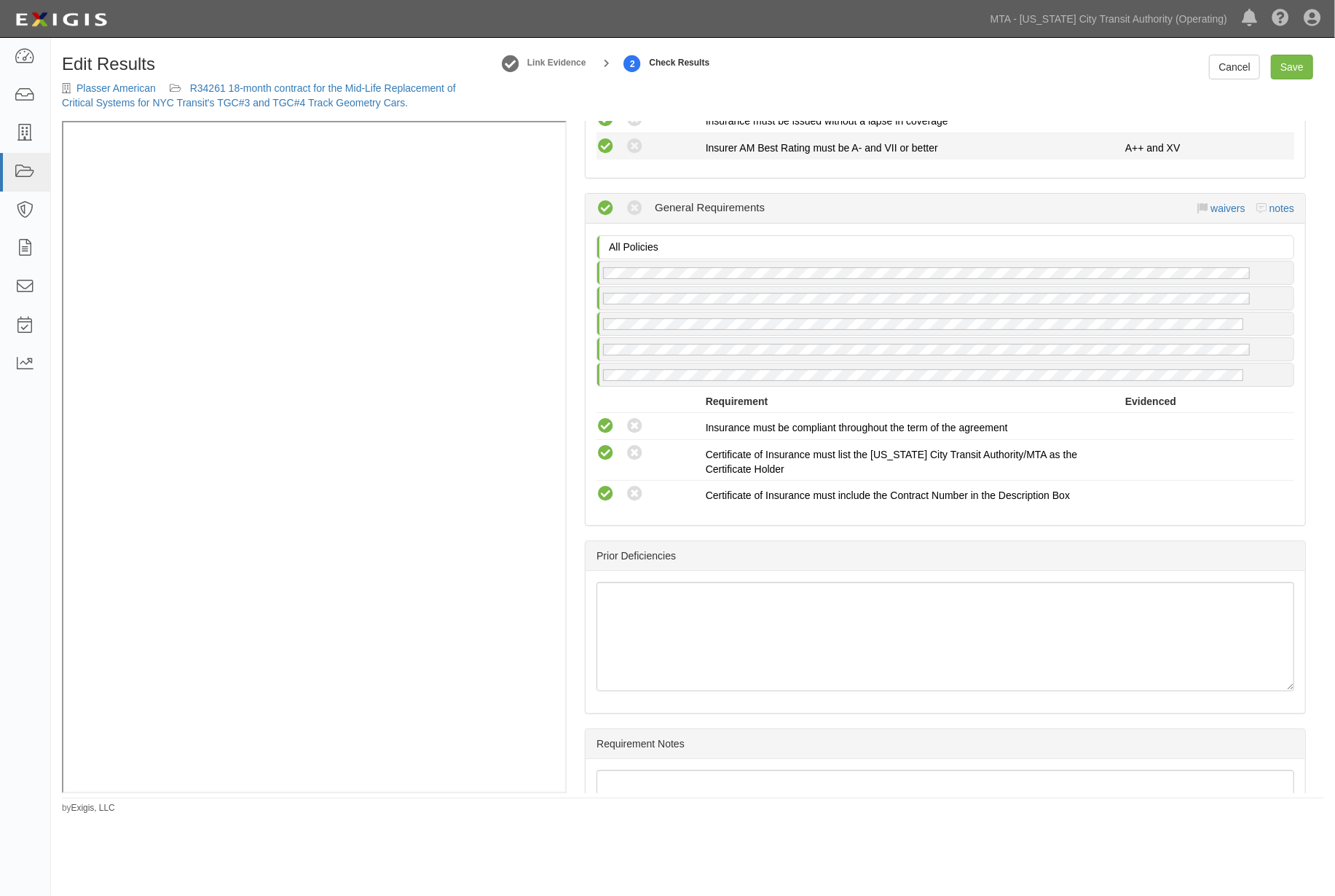
scroll to position [3321, 0]
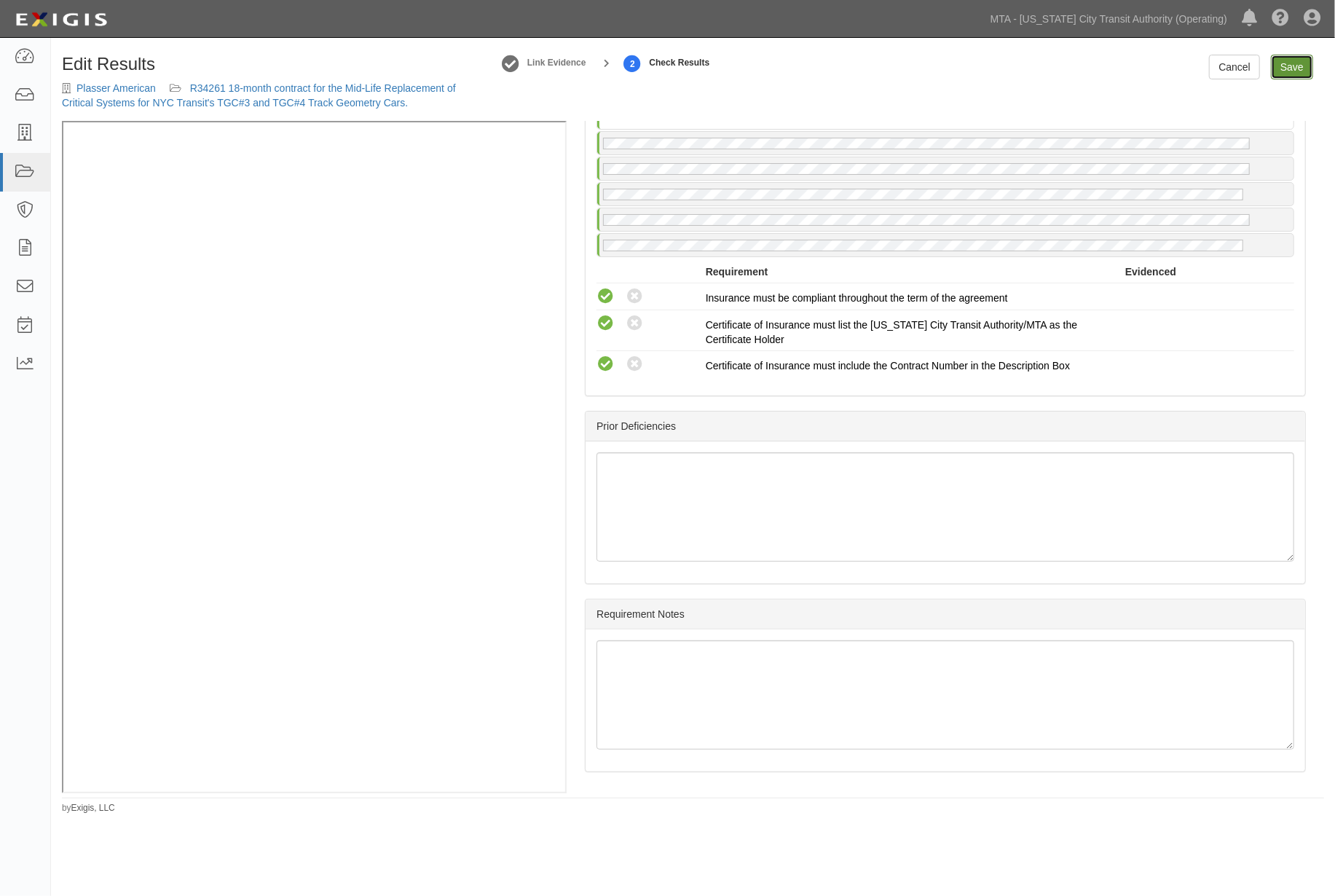
click at [1298, 68] on link "Save" at bounding box center [1292, 66] width 42 height 25
radio input "true"
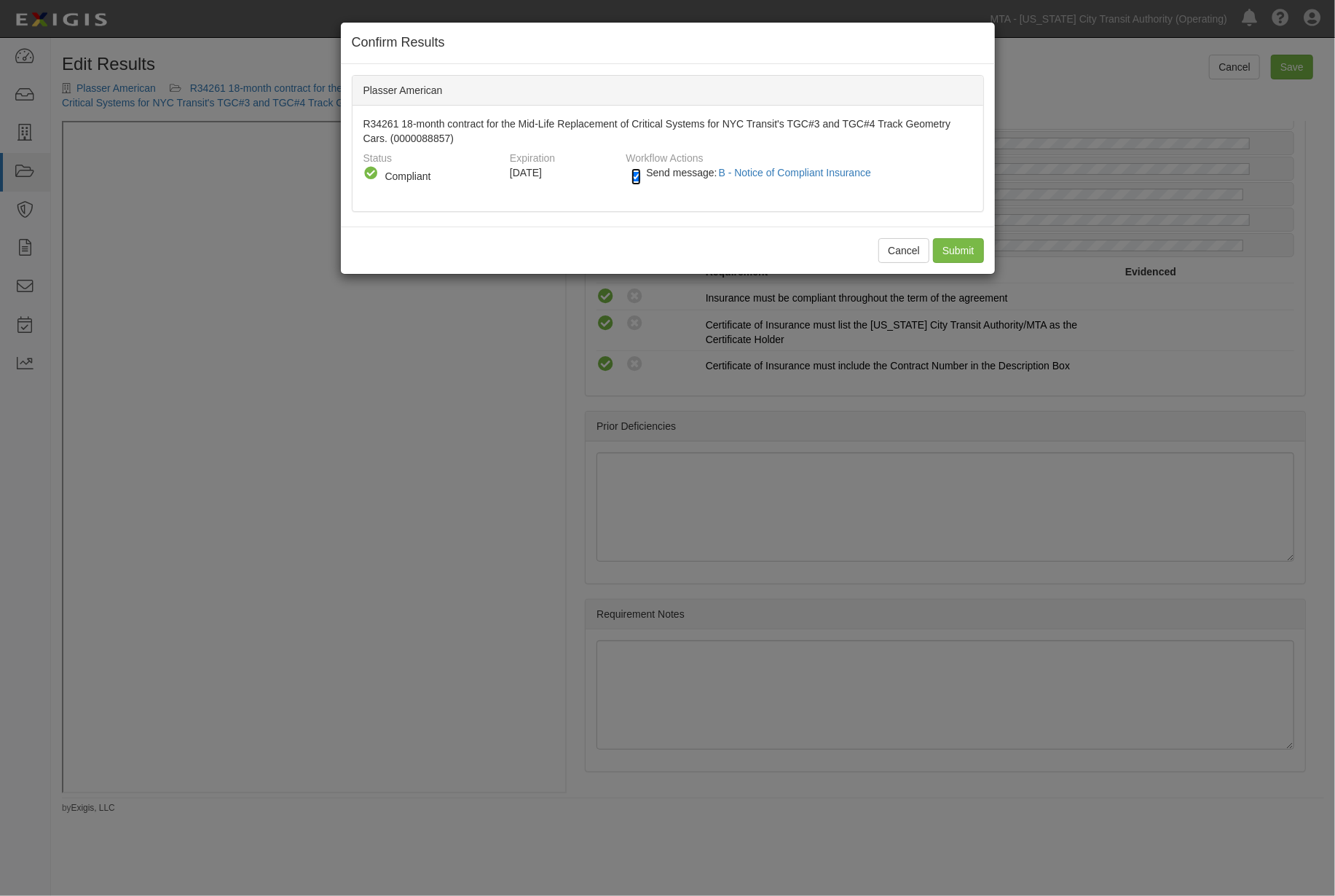
click at [634, 173] on input "Send message: B - Notice of Compliant Insurance" at bounding box center [636, 177] width 10 height 17
checkbox input "false"
click at [948, 251] on input "Submit" at bounding box center [959, 250] width 51 height 25
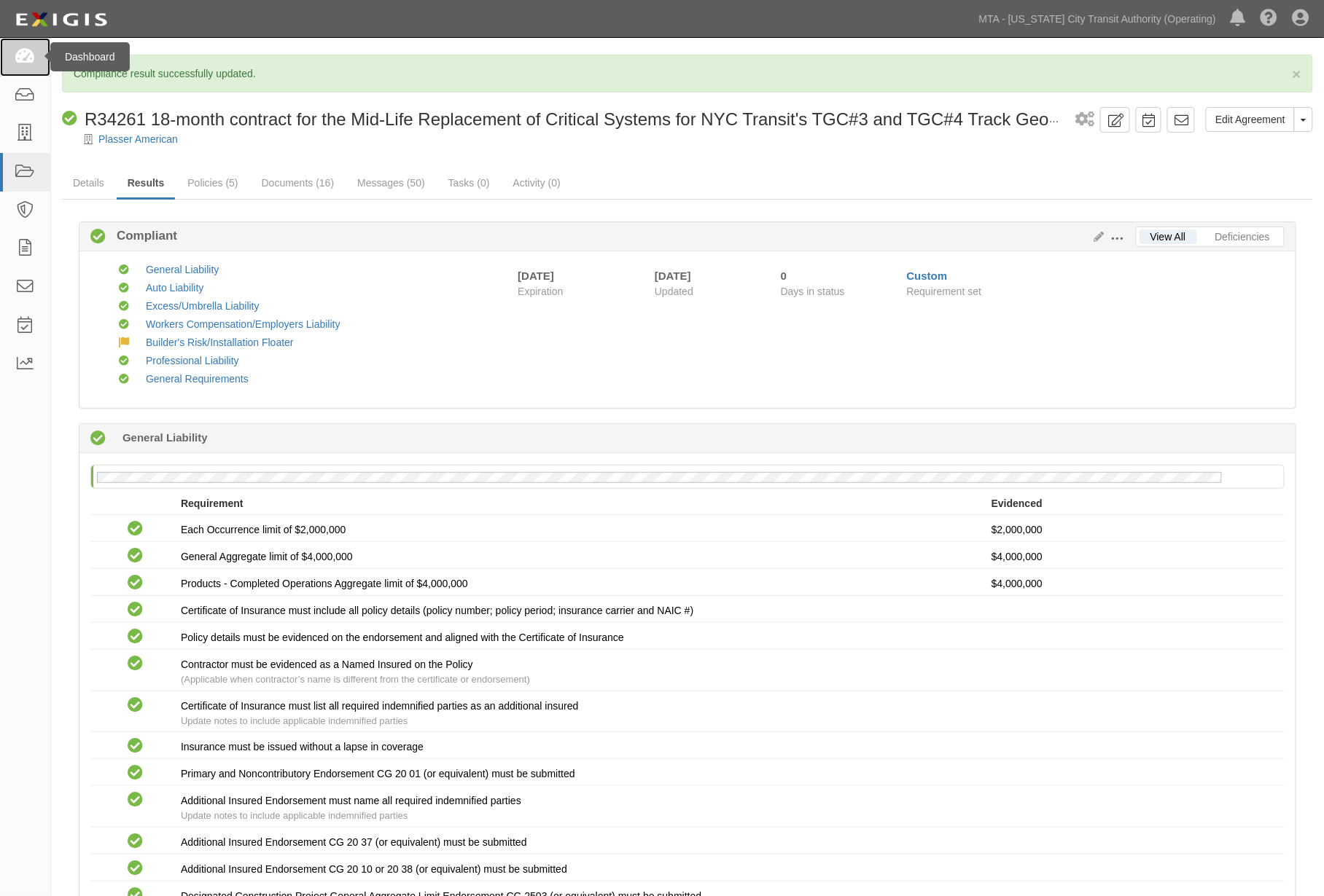
click at [27, 60] on icon at bounding box center [25, 56] width 21 height 17
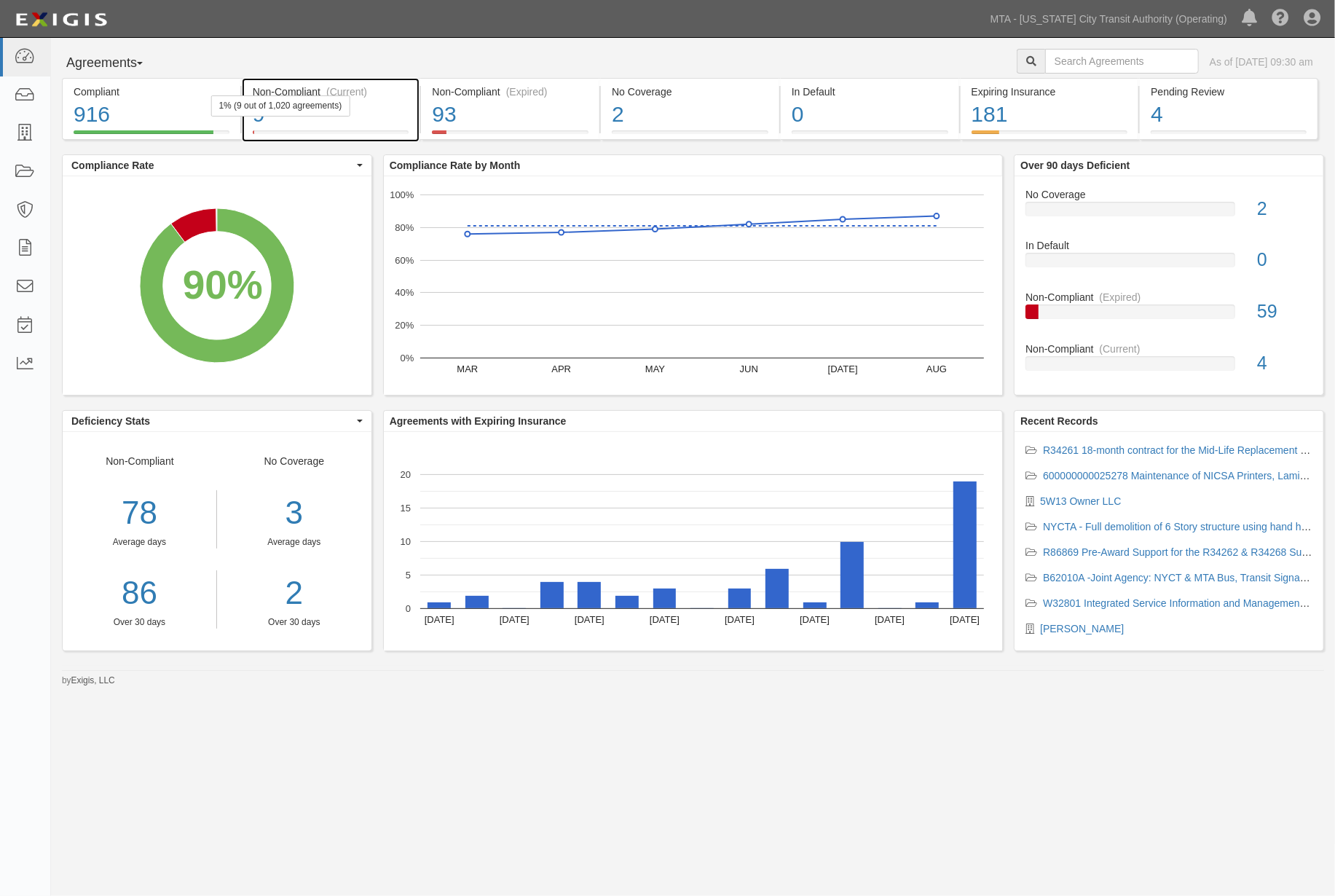
click at [395, 118] on div "9" at bounding box center [331, 114] width 157 height 32
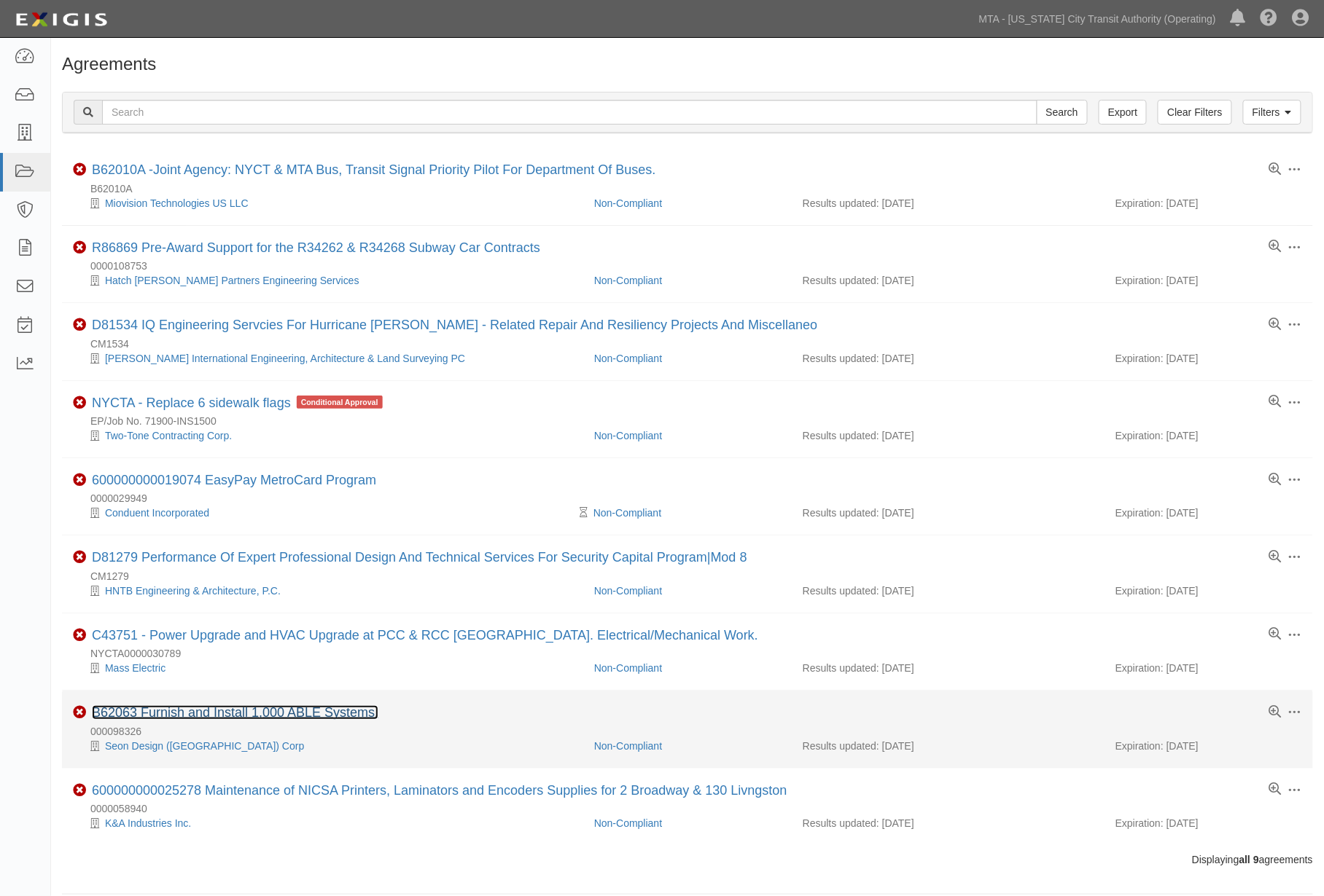
click at [234, 719] on link "B62063 Furnish and Install 1,000 ABLE Systems." at bounding box center [235, 712] width 286 height 15
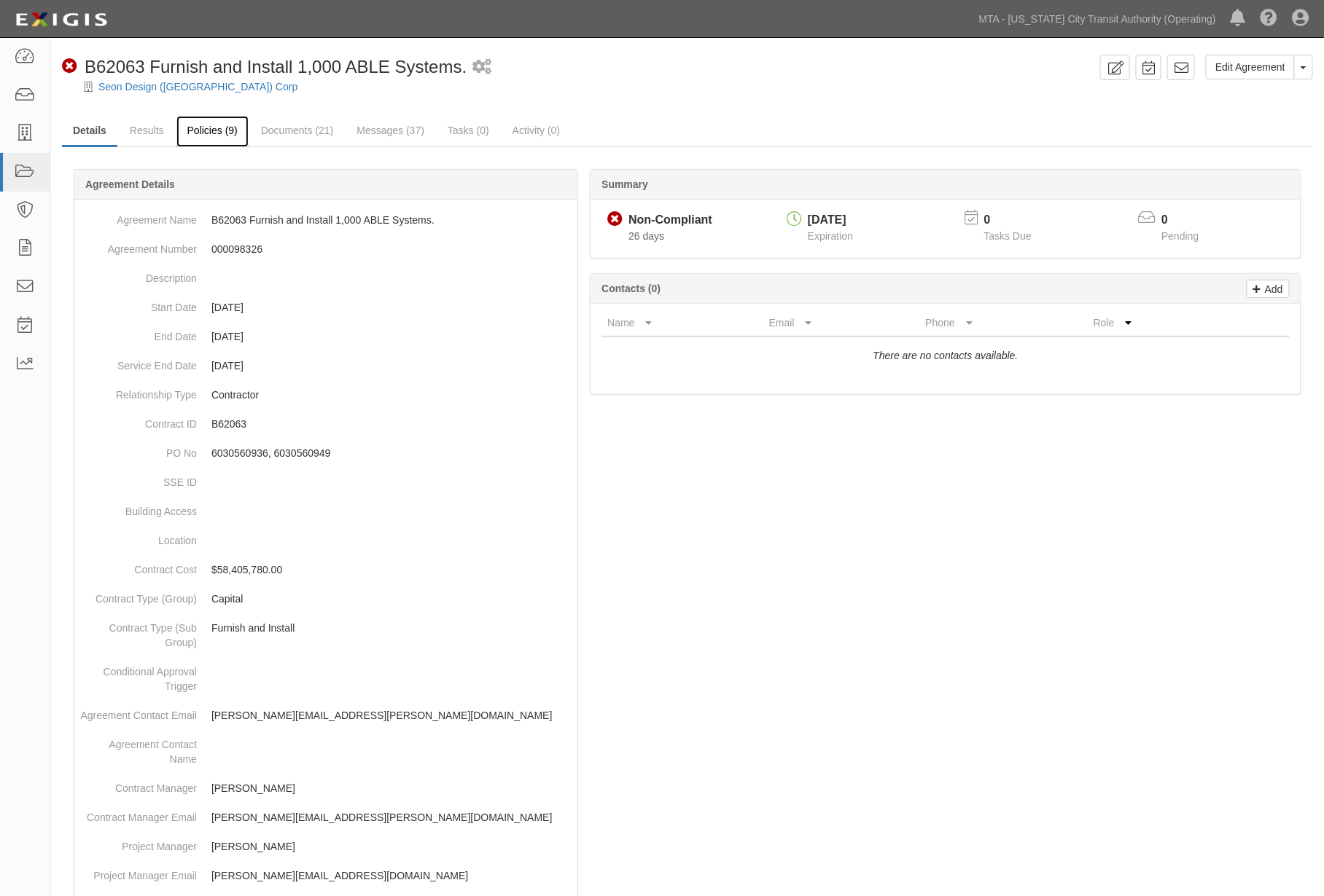
click at [221, 137] on link "Policies (9)" at bounding box center [212, 131] width 72 height 32
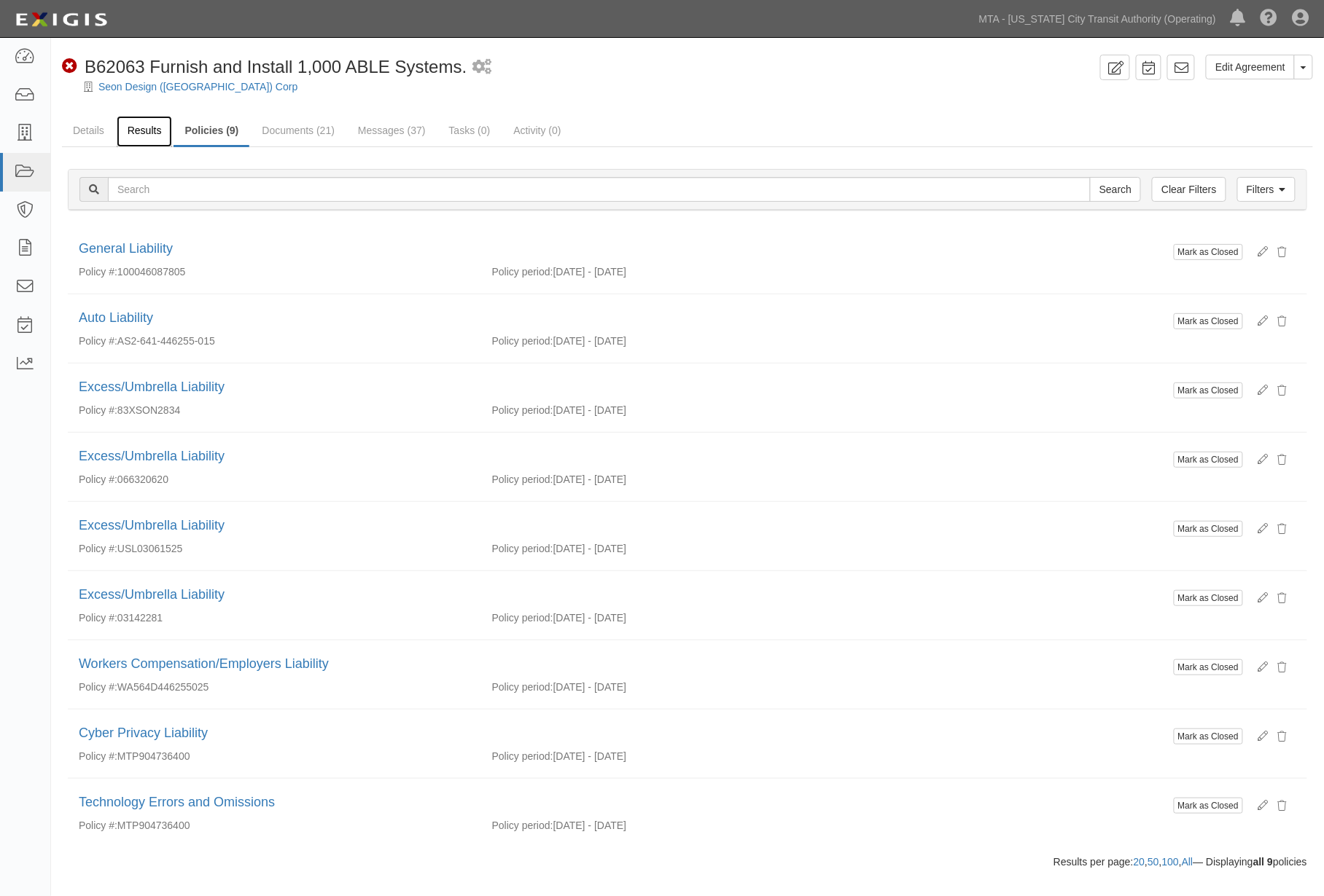
click at [135, 132] on link "Results" at bounding box center [144, 131] width 56 height 32
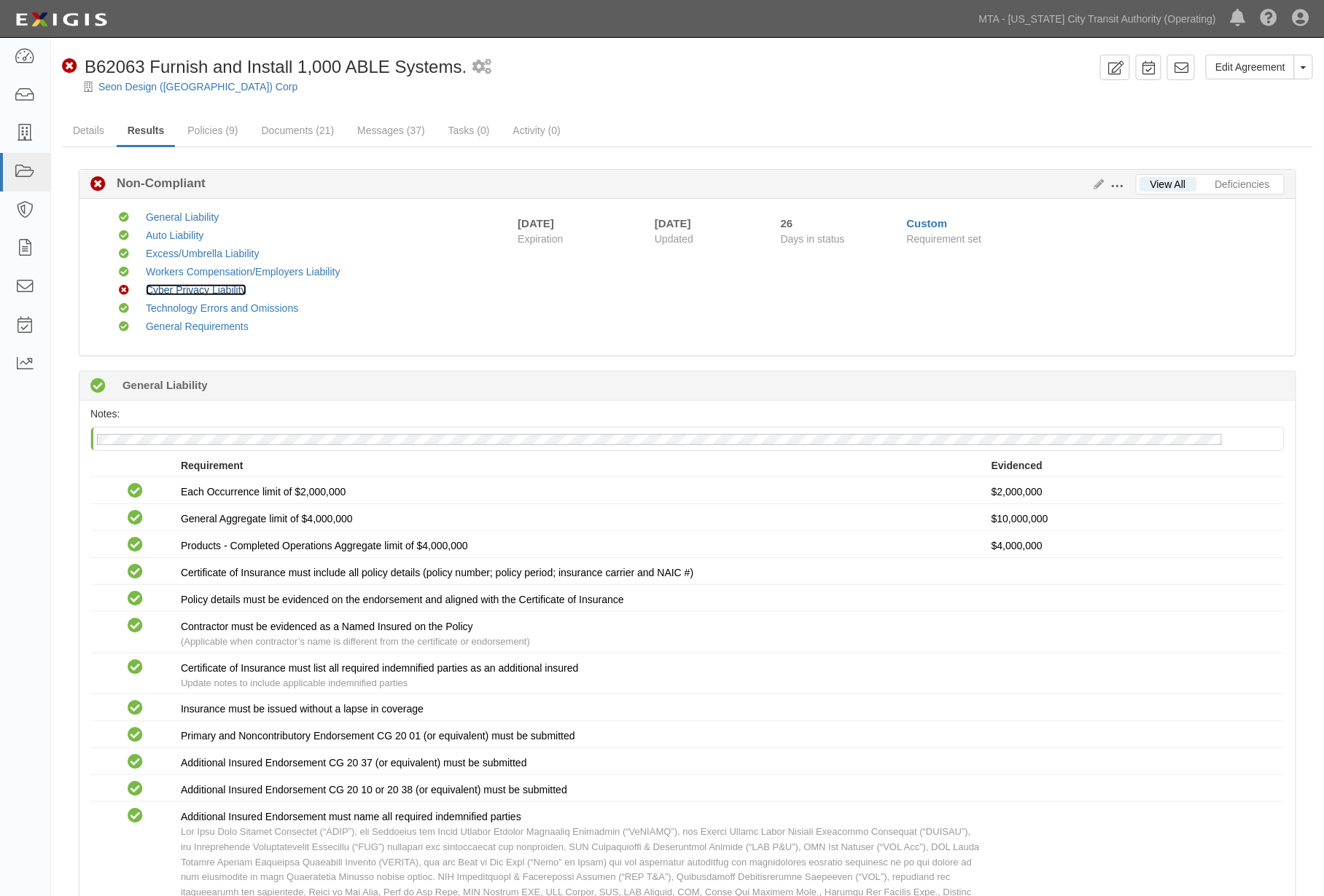
click at [194, 288] on link "Cyber Privacy Liability" at bounding box center [196, 290] width 101 height 12
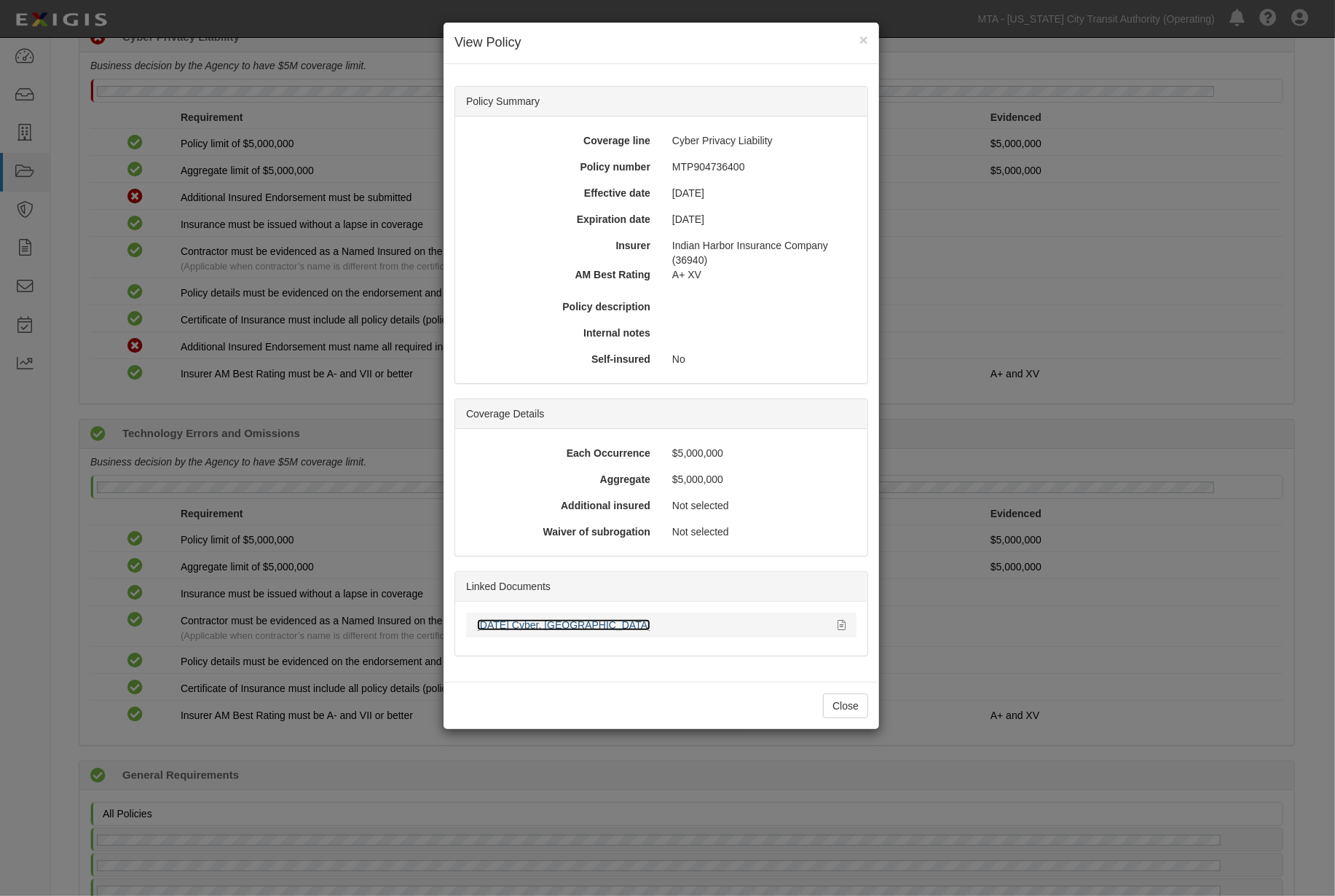
click at [514, 627] on link "[DATE] Cyber, [GEOGRAPHIC_DATA]" at bounding box center [564, 626] width 174 height 12
click at [851, 706] on button "Close" at bounding box center [846, 706] width 45 height 25
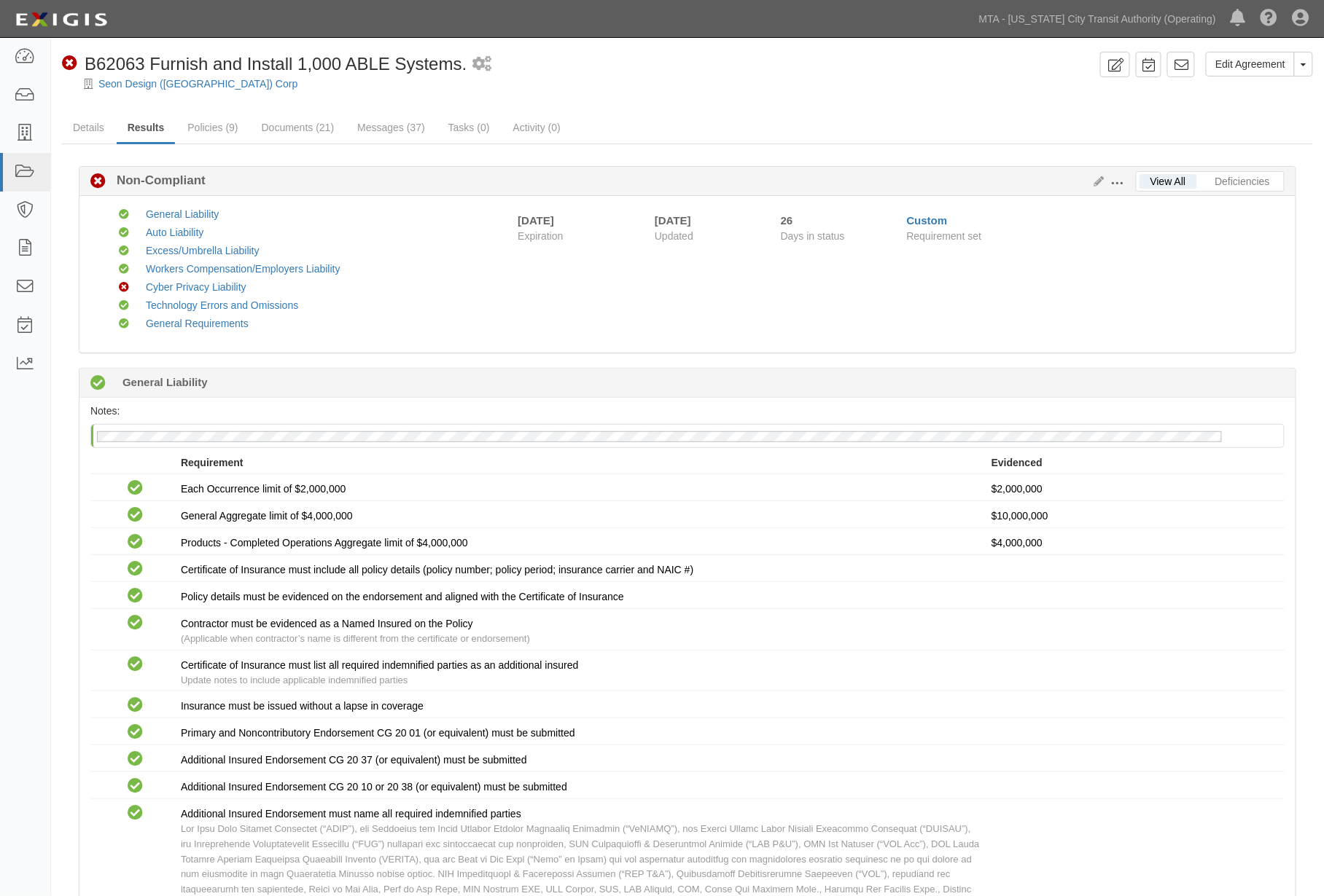
scroll to position [0, 0]
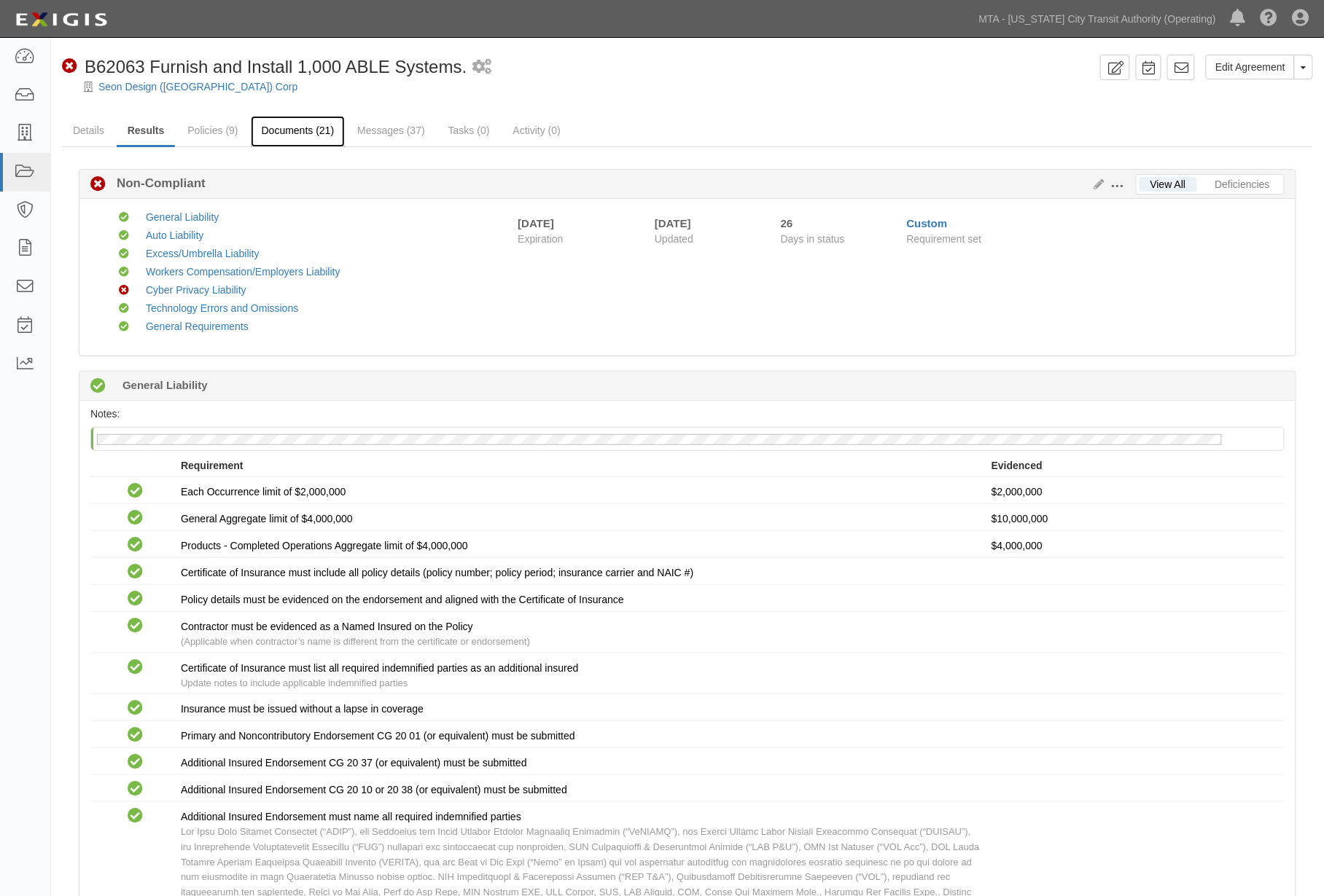
click at [297, 140] on link "Documents (21)" at bounding box center [298, 131] width 95 height 32
click at [20, 51] on icon at bounding box center [25, 56] width 21 height 17
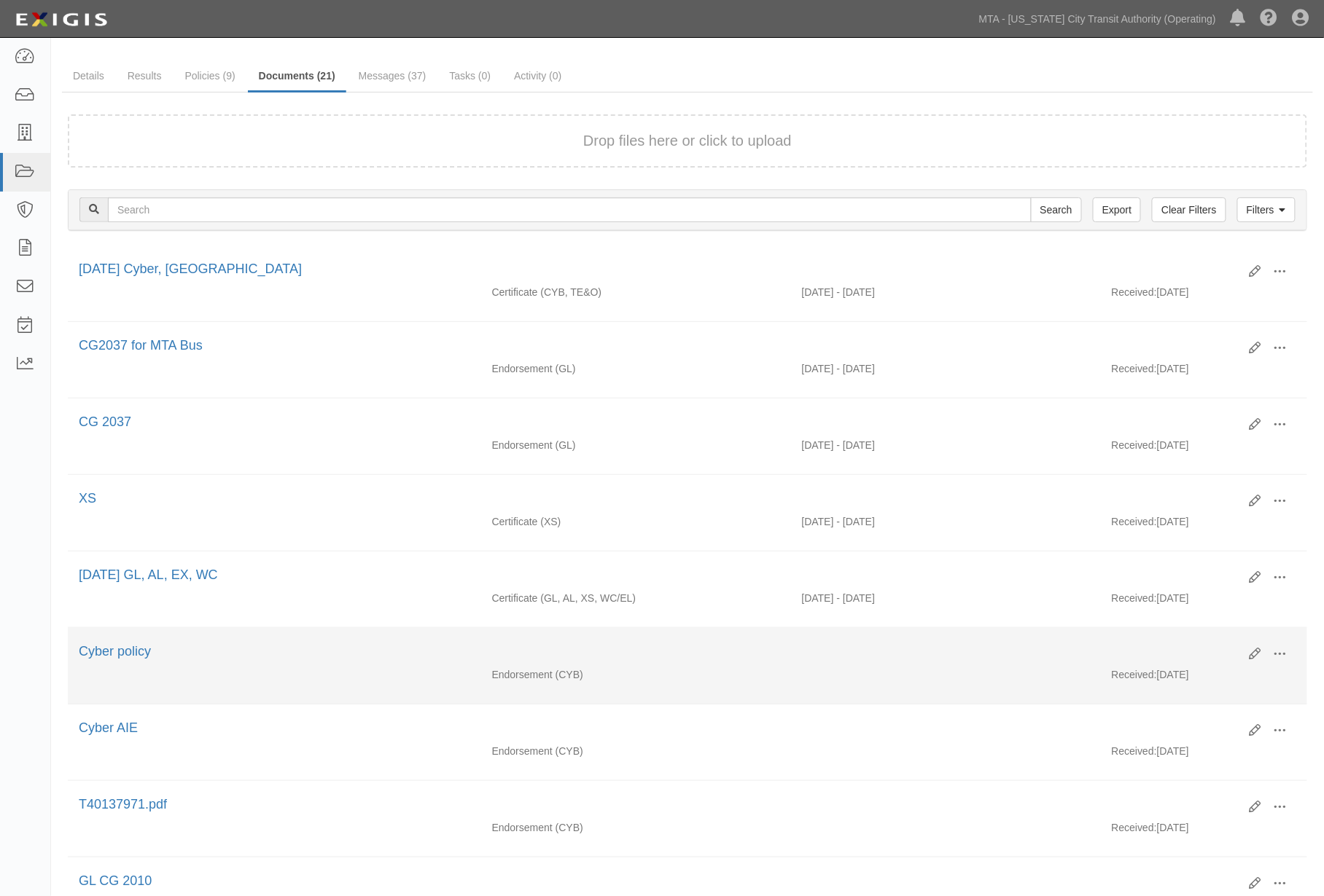
scroll to position [243, 0]
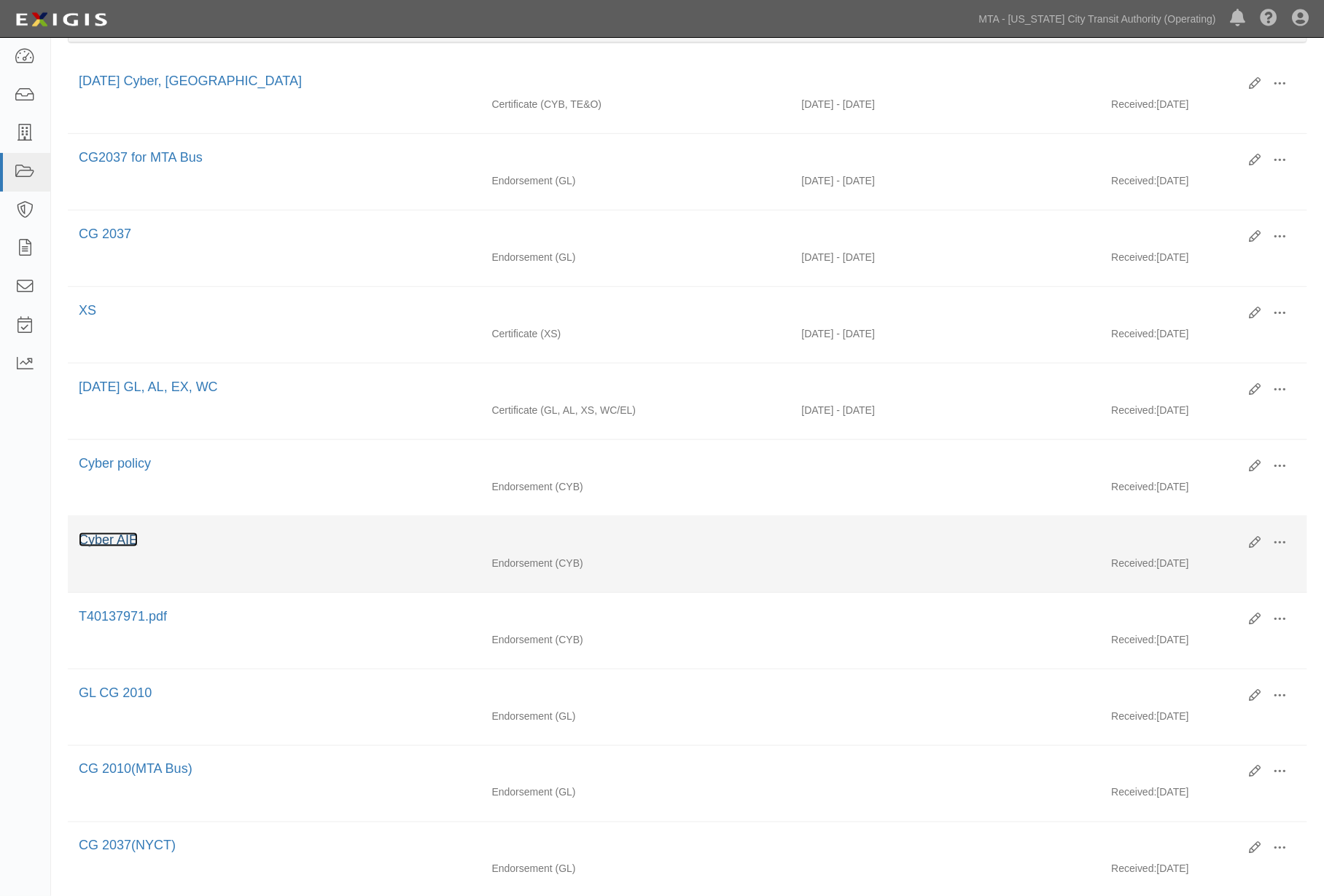
click at [105, 547] on link "Cyber AIE" at bounding box center [109, 540] width 59 height 15
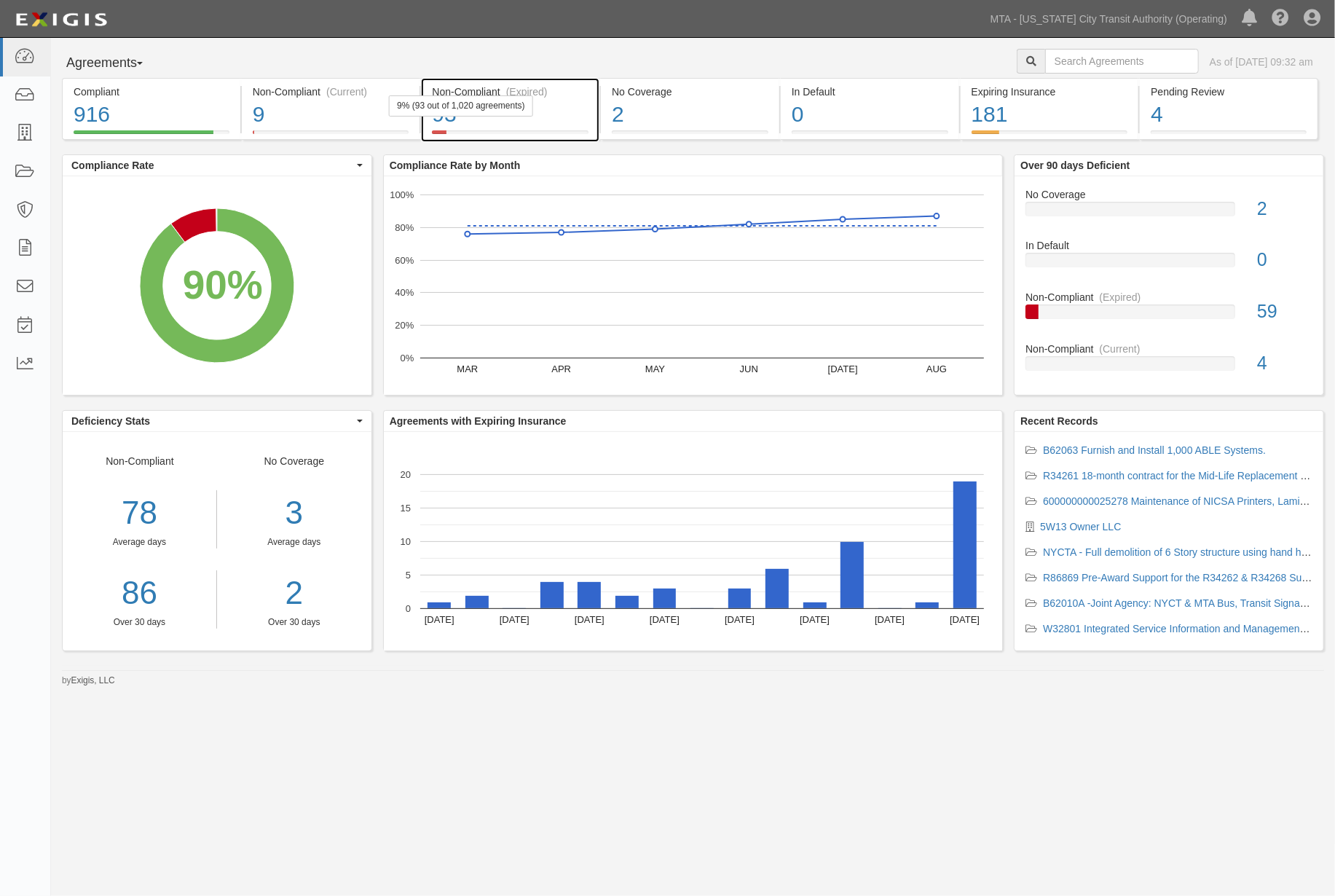
click at [576, 120] on div "93" at bounding box center [510, 114] width 157 height 32
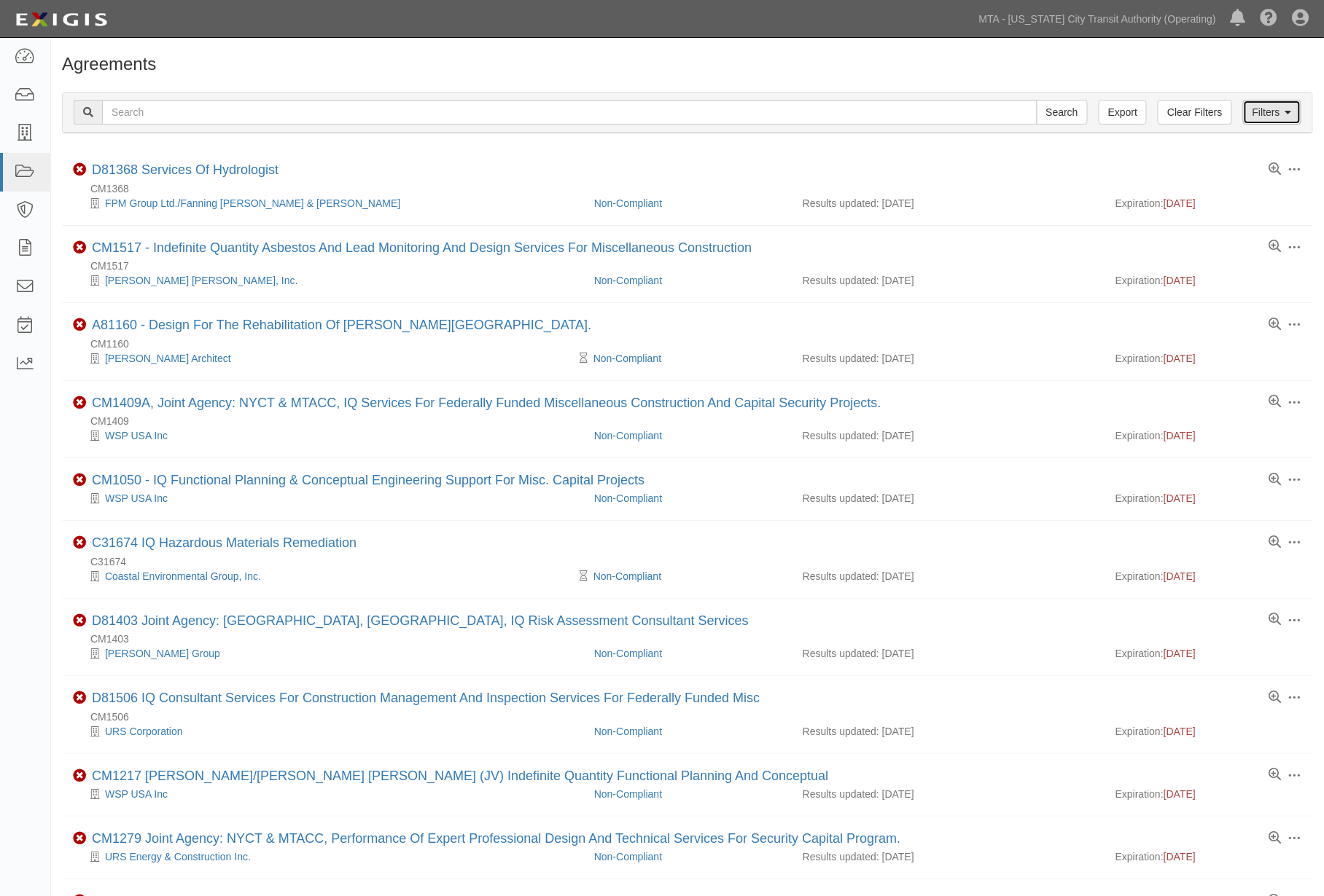
click at [1260, 118] on link "Filters" at bounding box center [1272, 112] width 58 height 25
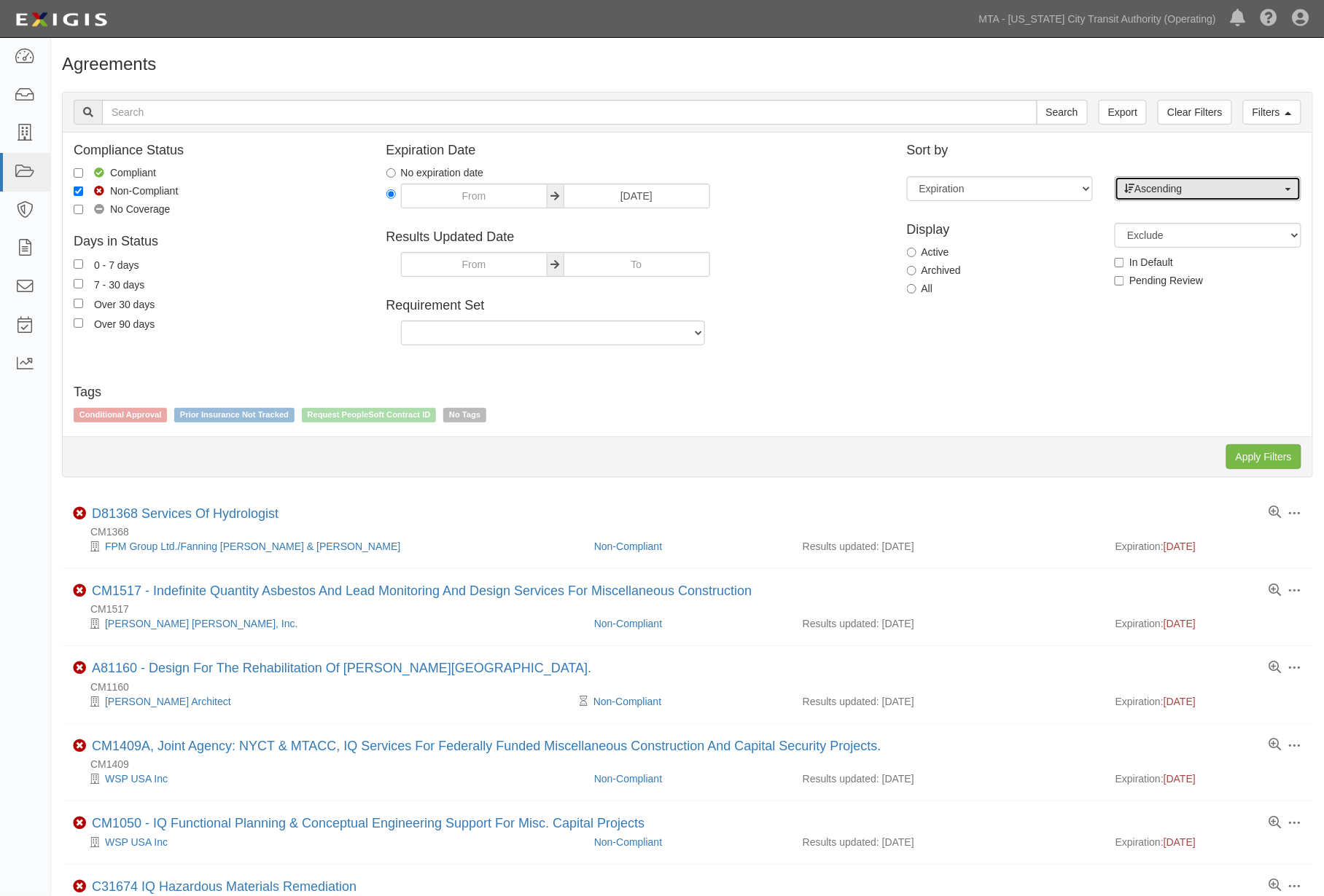
click at [1164, 190] on span "Ascending" at bounding box center [1204, 188] width 158 height 15
click at [1166, 227] on link "Descending" at bounding box center [1208, 235] width 186 height 19
select select "desc"
click at [1263, 464] on input "Apply Filters" at bounding box center [1264, 456] width 75 height 25
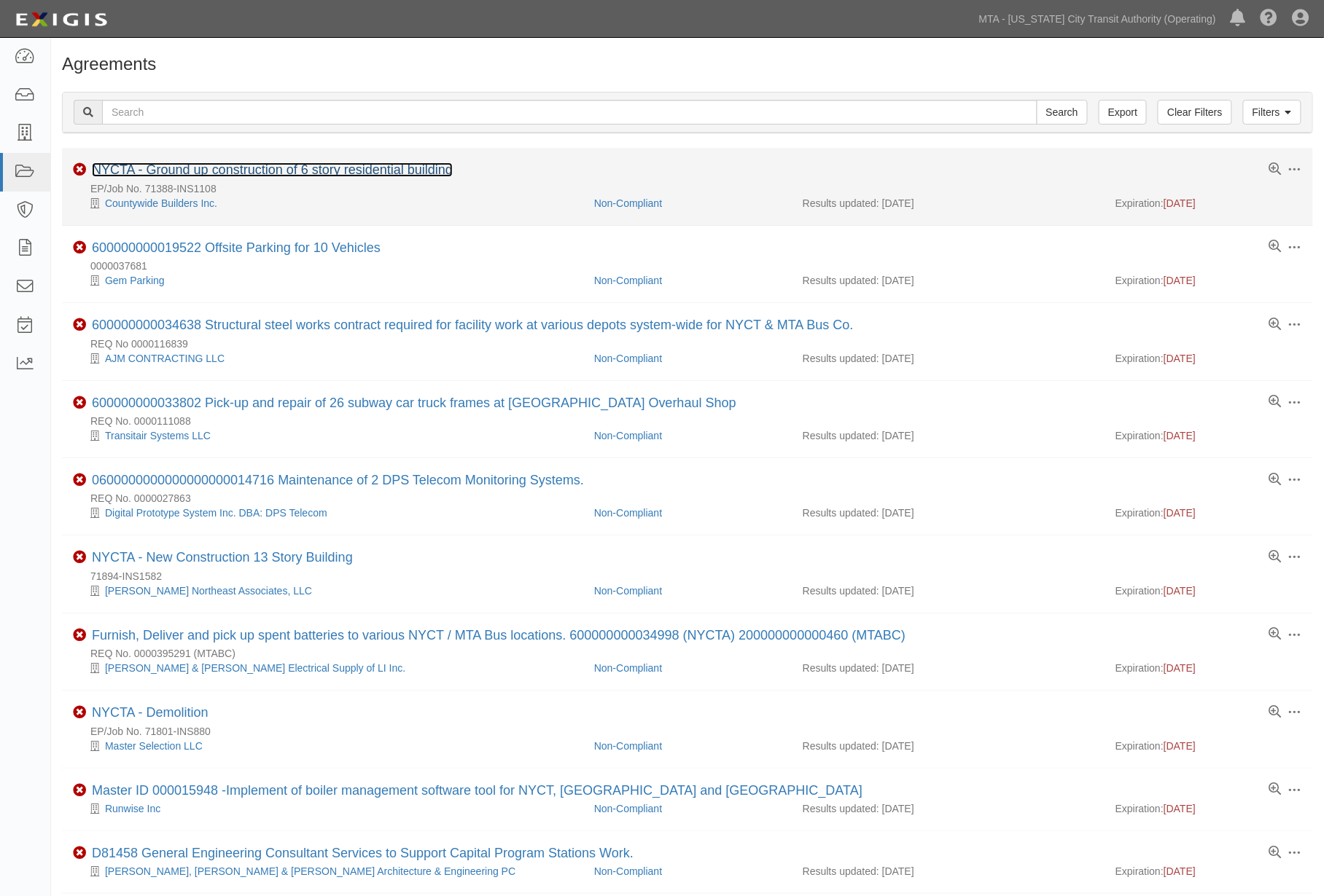
click at [238, 174] on link "NYCTA - Ground up construction of 6 story residential building" at bounding box center [272, 170] width 360 height 15
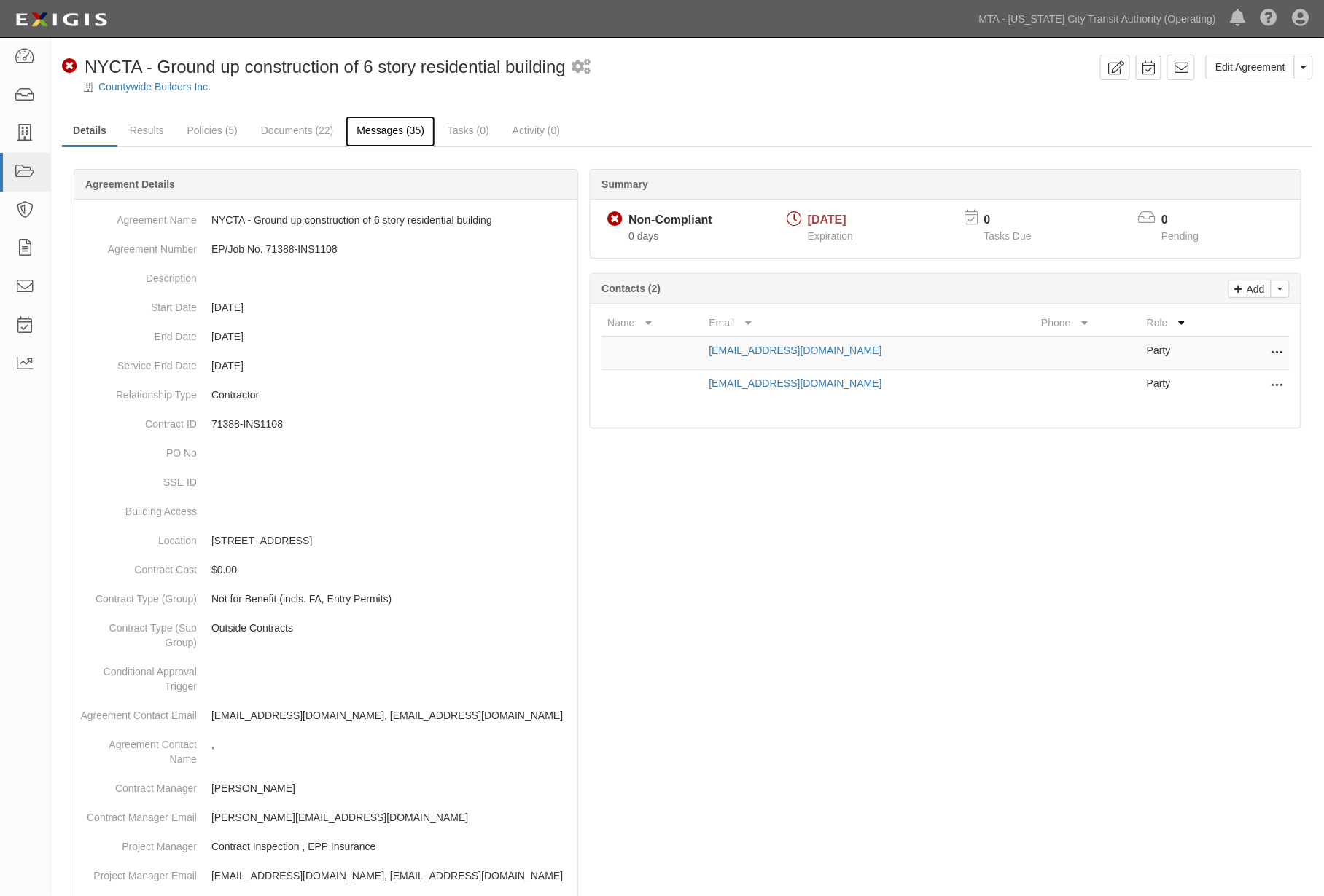
click at [387, 129] on link "Messages (35)" at bounding box center [390, 131] width 90 height 32
click at [197, 133] on link "Policies (5)" at bounding box center [212, 131] width 72 height 32
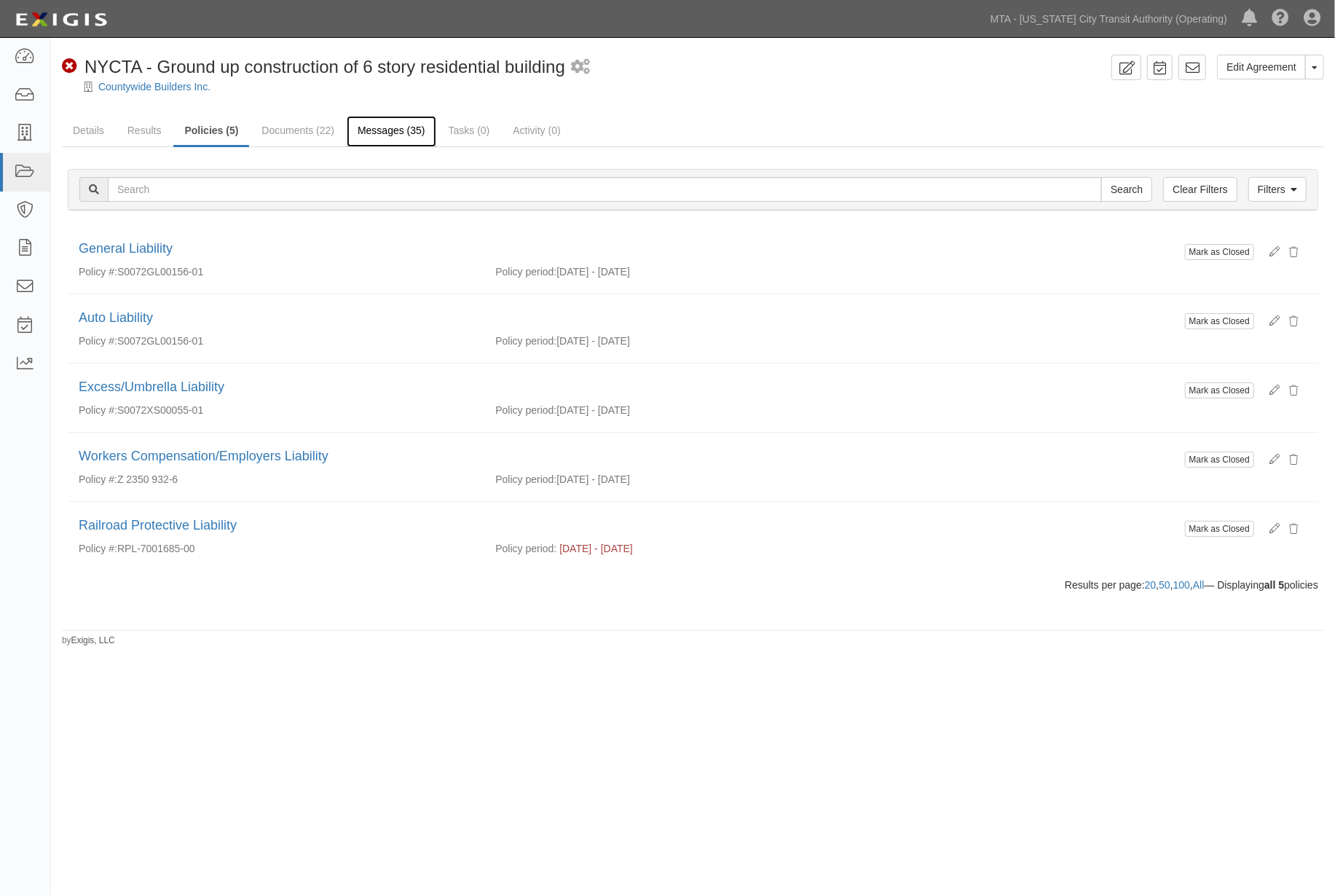
click at [387, 125] on link "Messages (35)" at bounding box center [391, 131] width 90 height 32
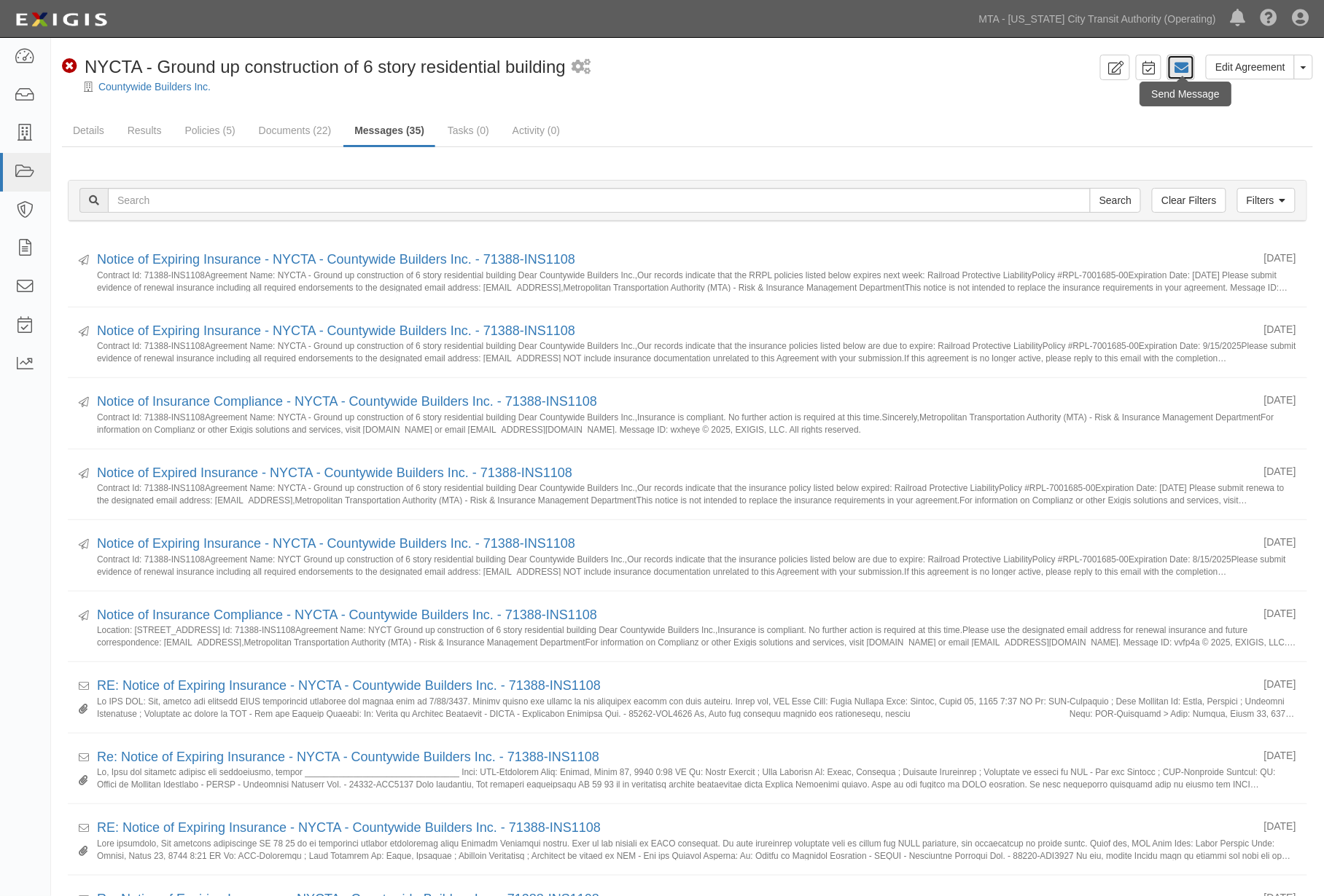
click at [1186, 62] on icon at bounding box center [1181, 67] width 15 height 15
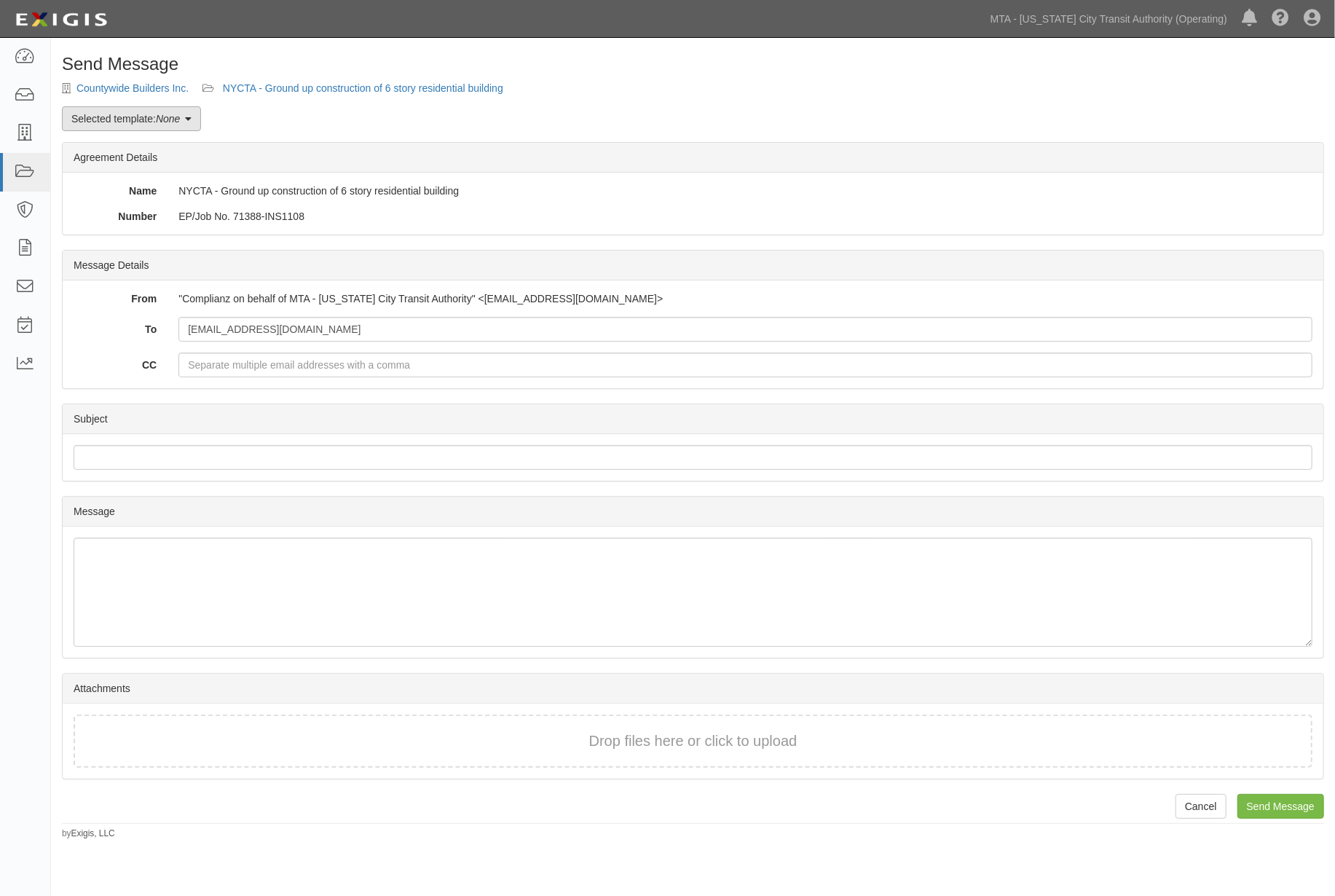
click at [171, 124] on em "None" at bounding box center [168, 118] width 24 height 12
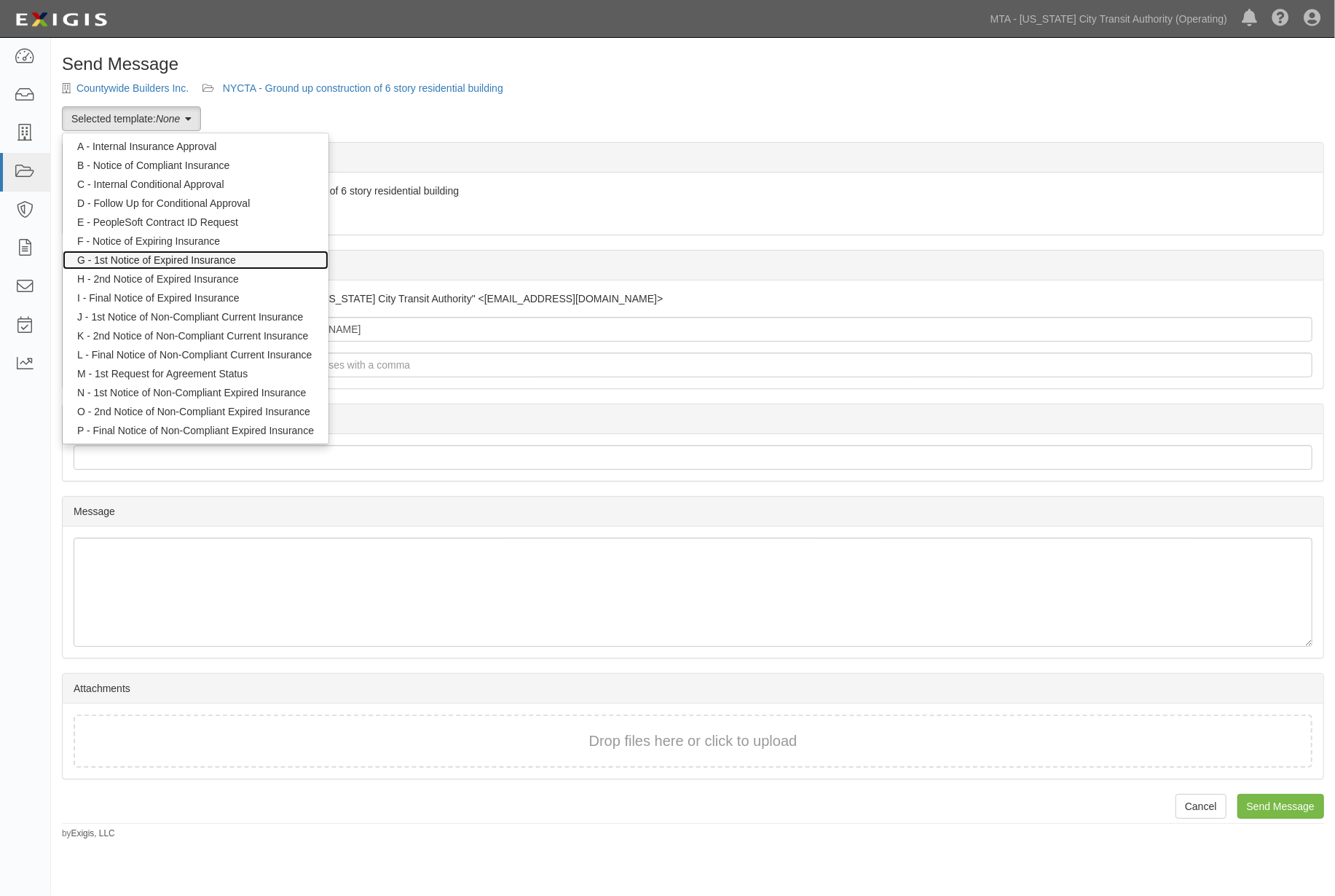
click at [178, 258] on link "G - 1st Notice of Expired Insurance" at bounding box center [194, 260] width 265 height 19
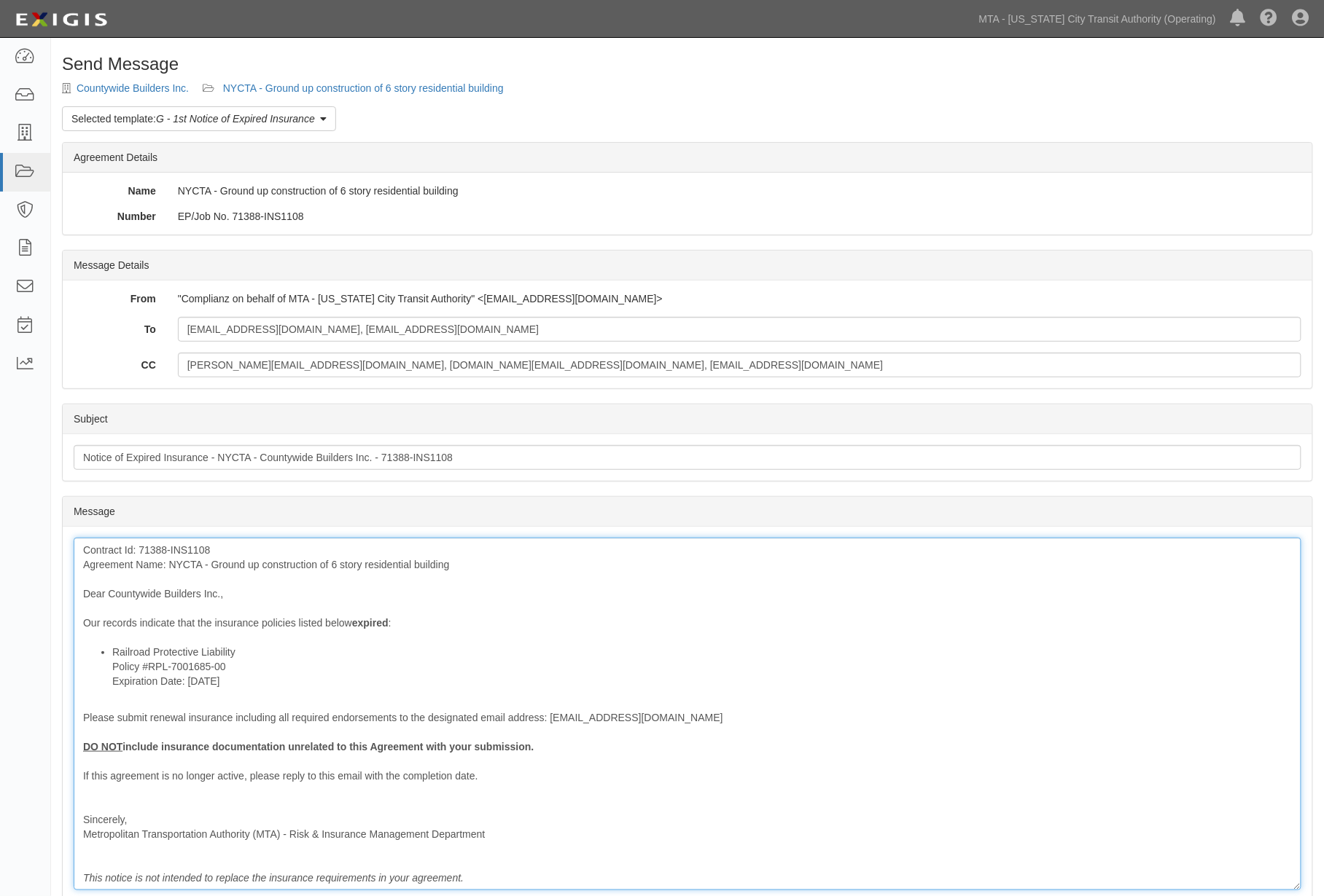
click at [266, 647] on li "Railroad Protective Liability Policy #RPL-7001685-00 Expiration Date: [DATE]" at bounding box center [702, 666] width 1180 height 43
click at [284, 654] on li "Railroad Protective Liability Policy #RPL-7001685-00 Expiration Date: [DATE]" at bounding box center [702, 666] width 1180 height 43
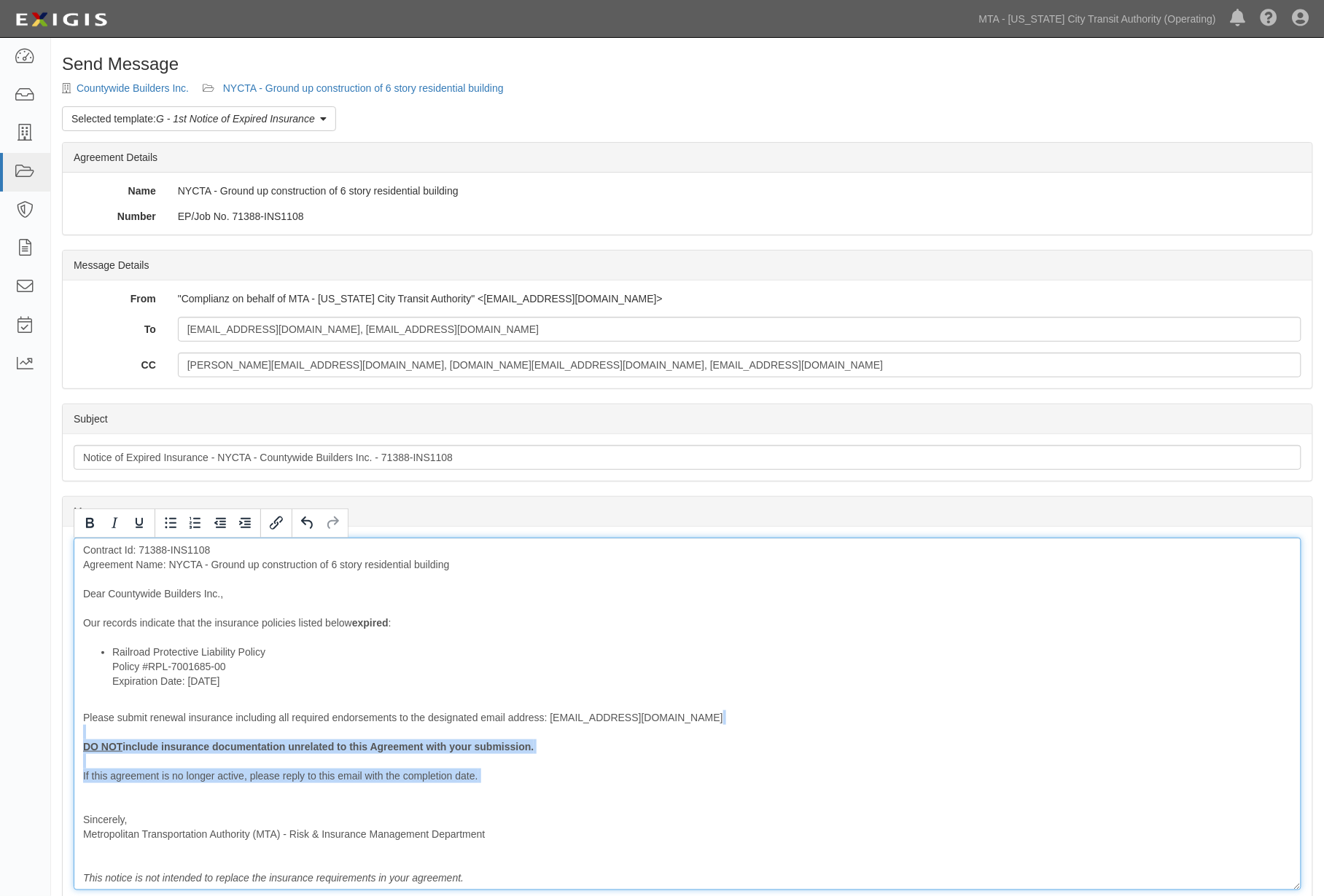
drag, startPoint x: 166, startPoint y: 792, endPoint x: 68, endPoint y: 734, distance: 113.9
click at [68, 734] on div "Message Contract Id: 71388-INS1108 Agreement Name: NYCTA - Ground up constructi…" at bounding box center [687, 714] width 1250 height 375
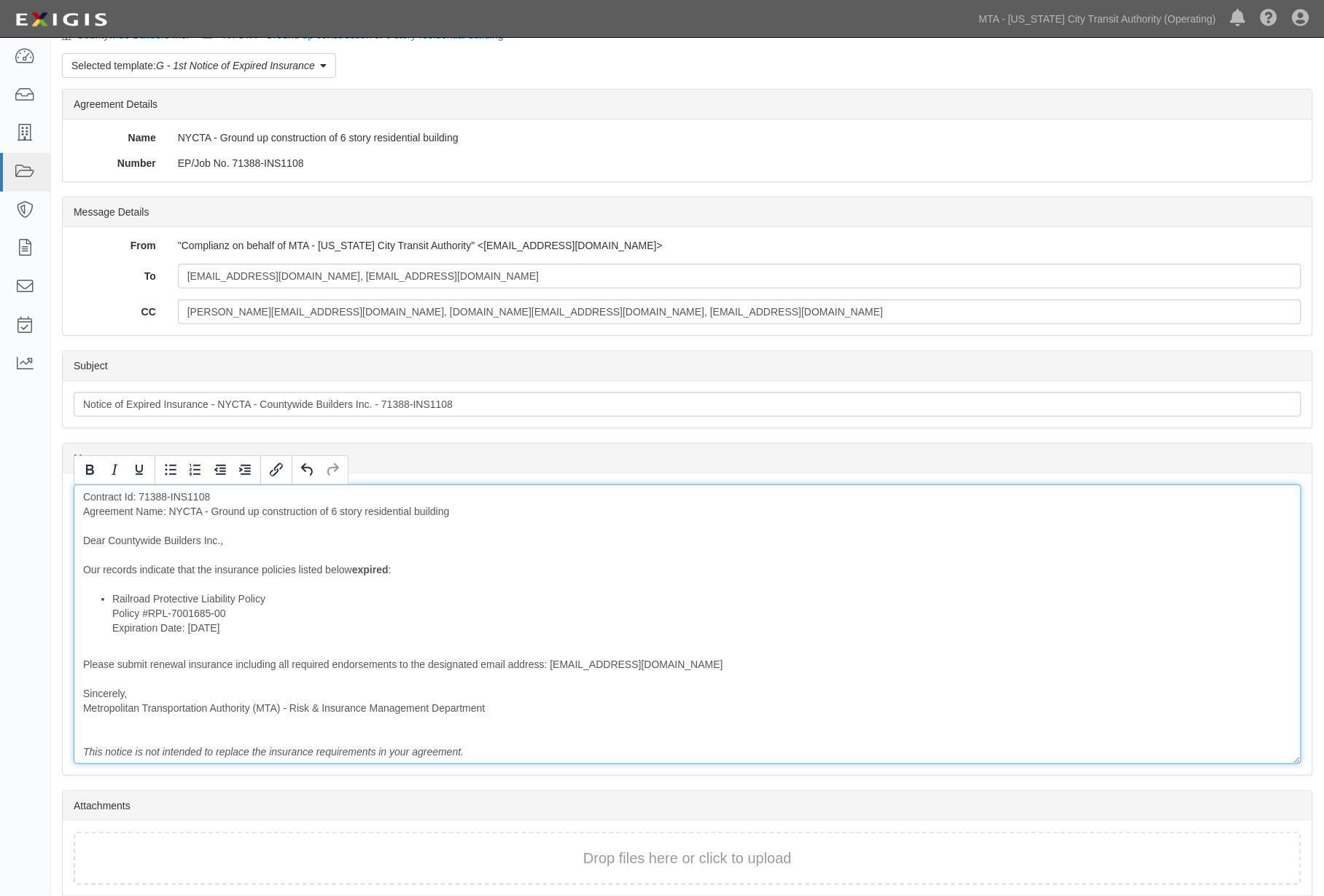
scroll to position [113, 0]
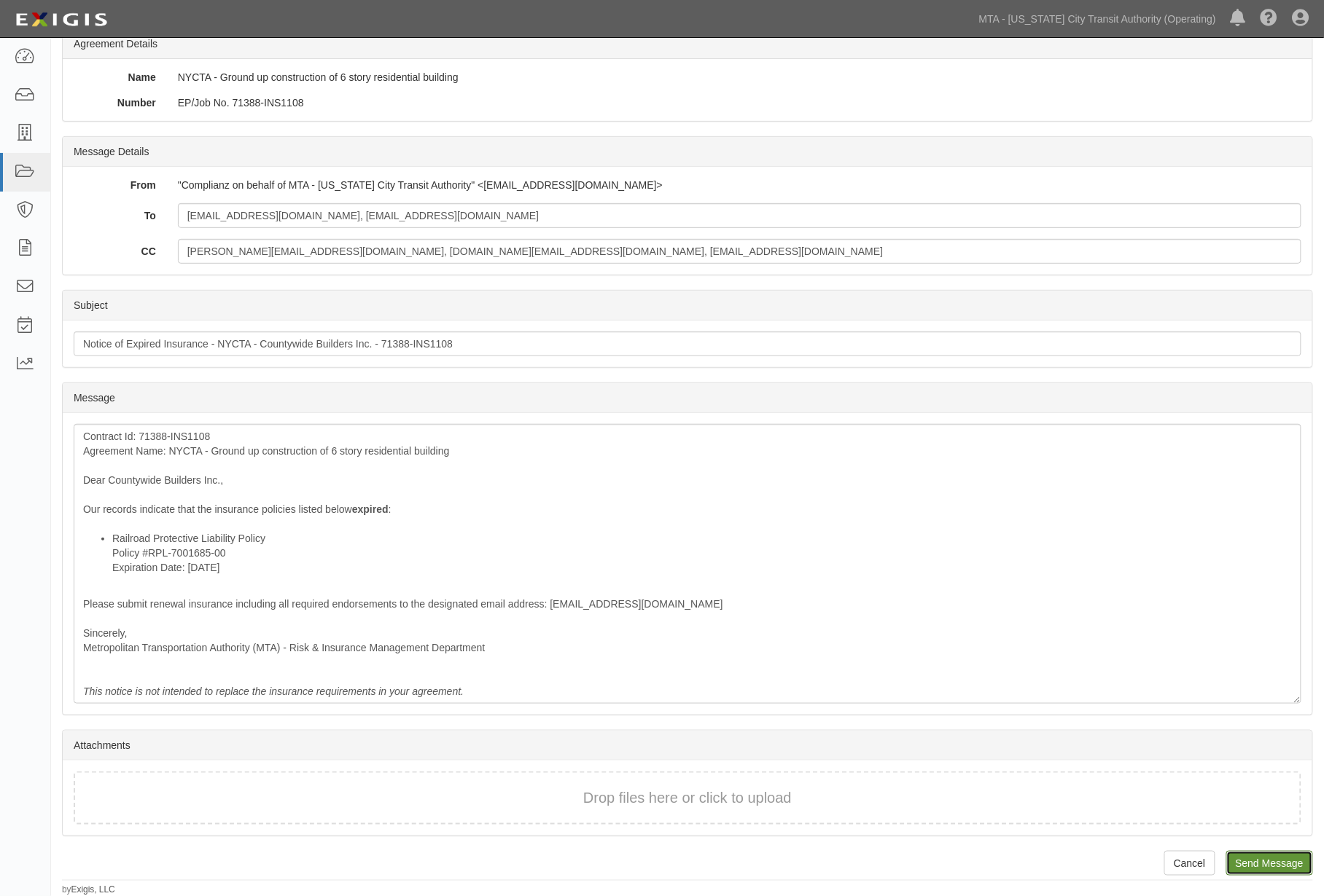
click at [1257, 859] on input "Send Message" at bounding box center [1270, 862] width 87 height 25
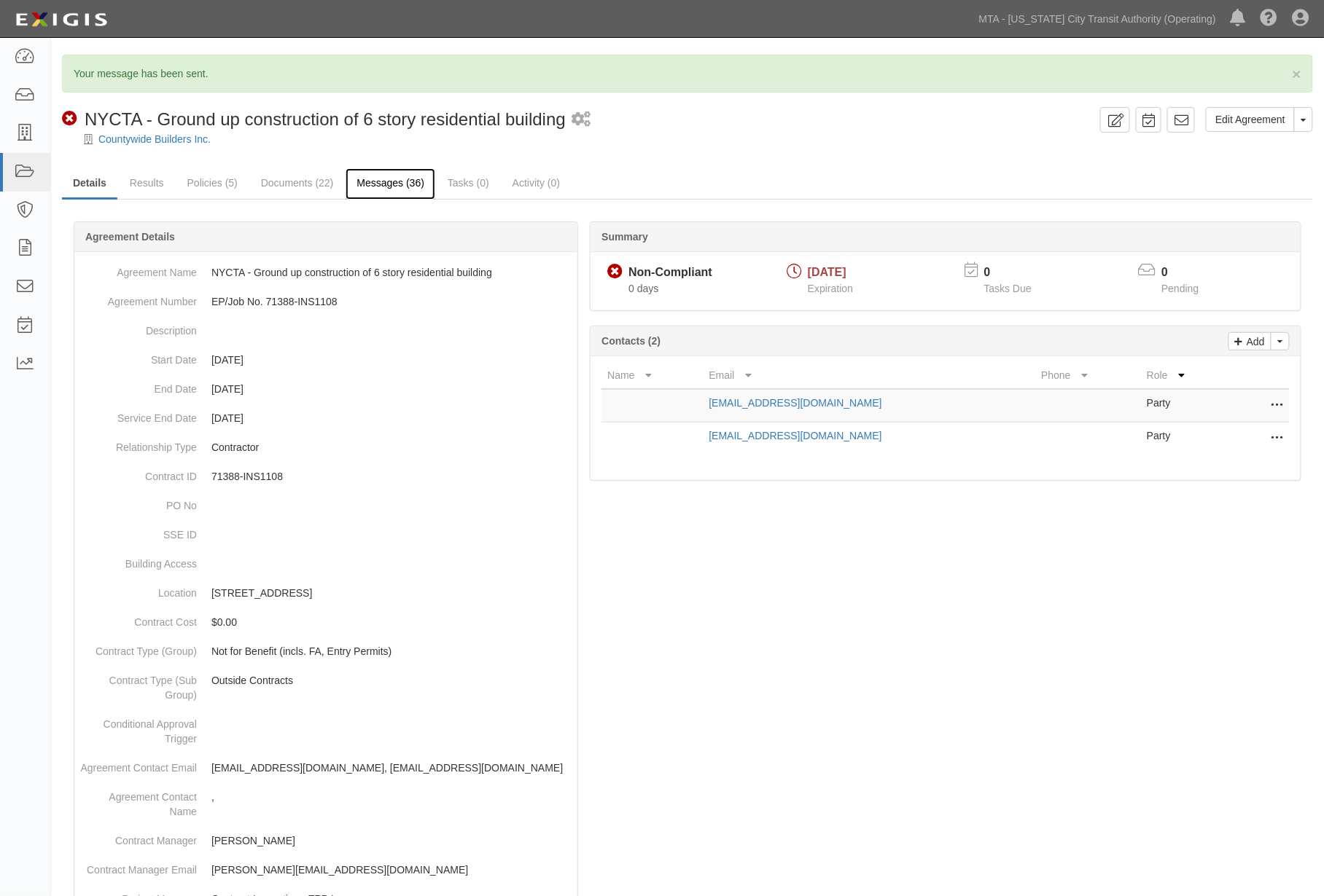
drag, startPoint x: 421, startPoint y: 187, endPoint x: 412, endPoint y: 190, distance: 9.5
click at [420, 189] on link "Messages (36)" at bounding box center [390, 185] width 90 height 32
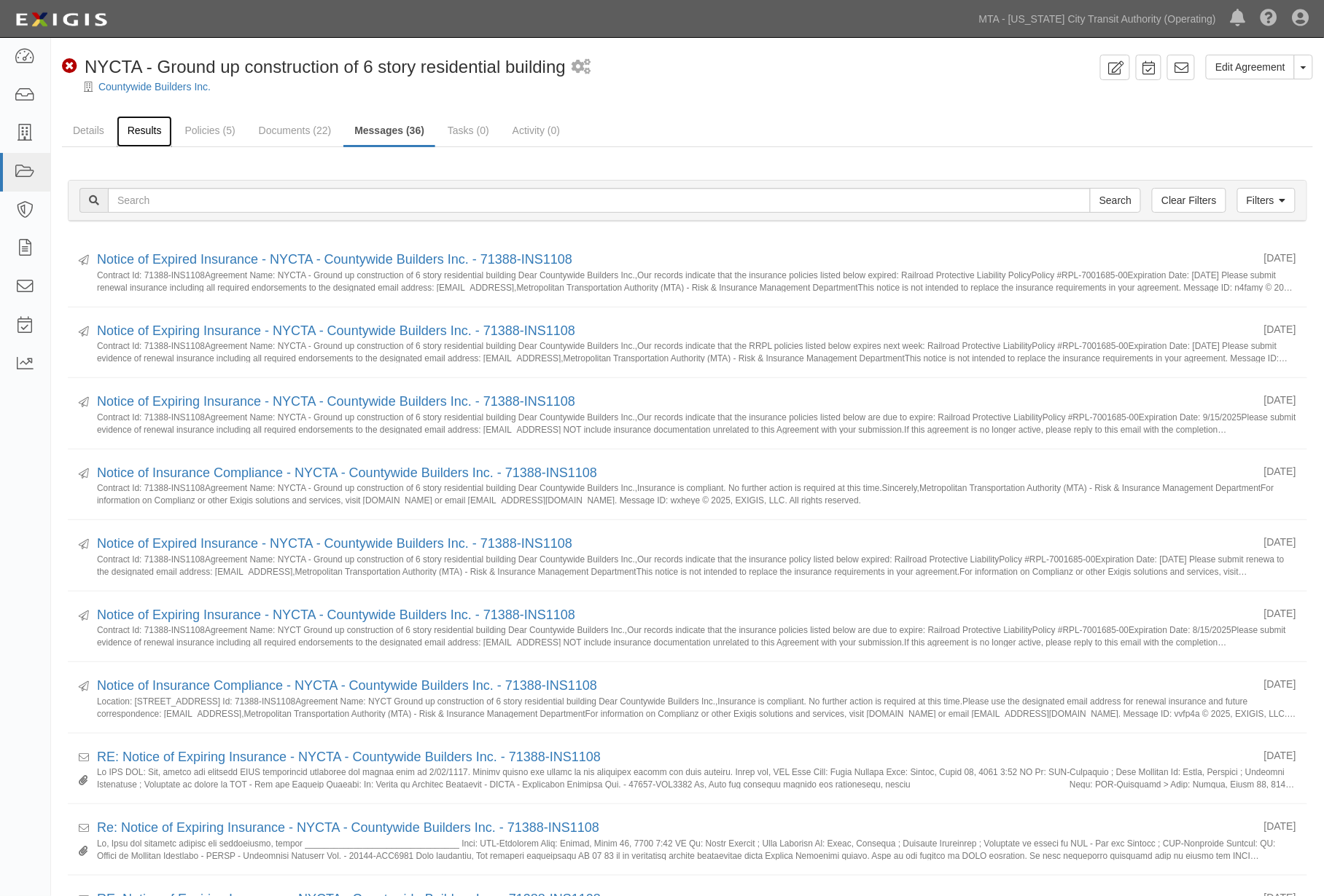
click at [141, 126] on link "Results" at bounding box center [144, 131] width 56 height 32
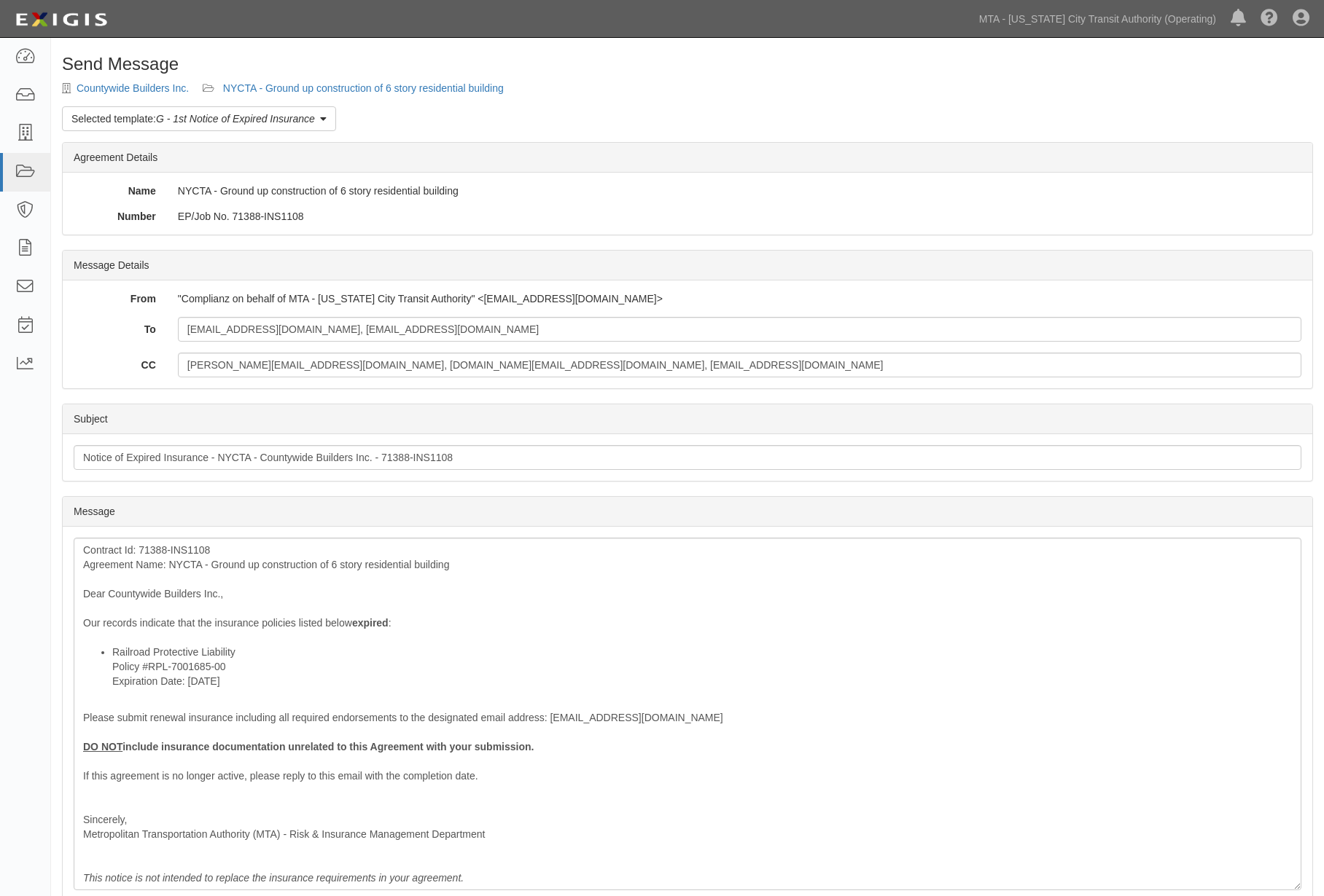
scroll to position [108, 0]
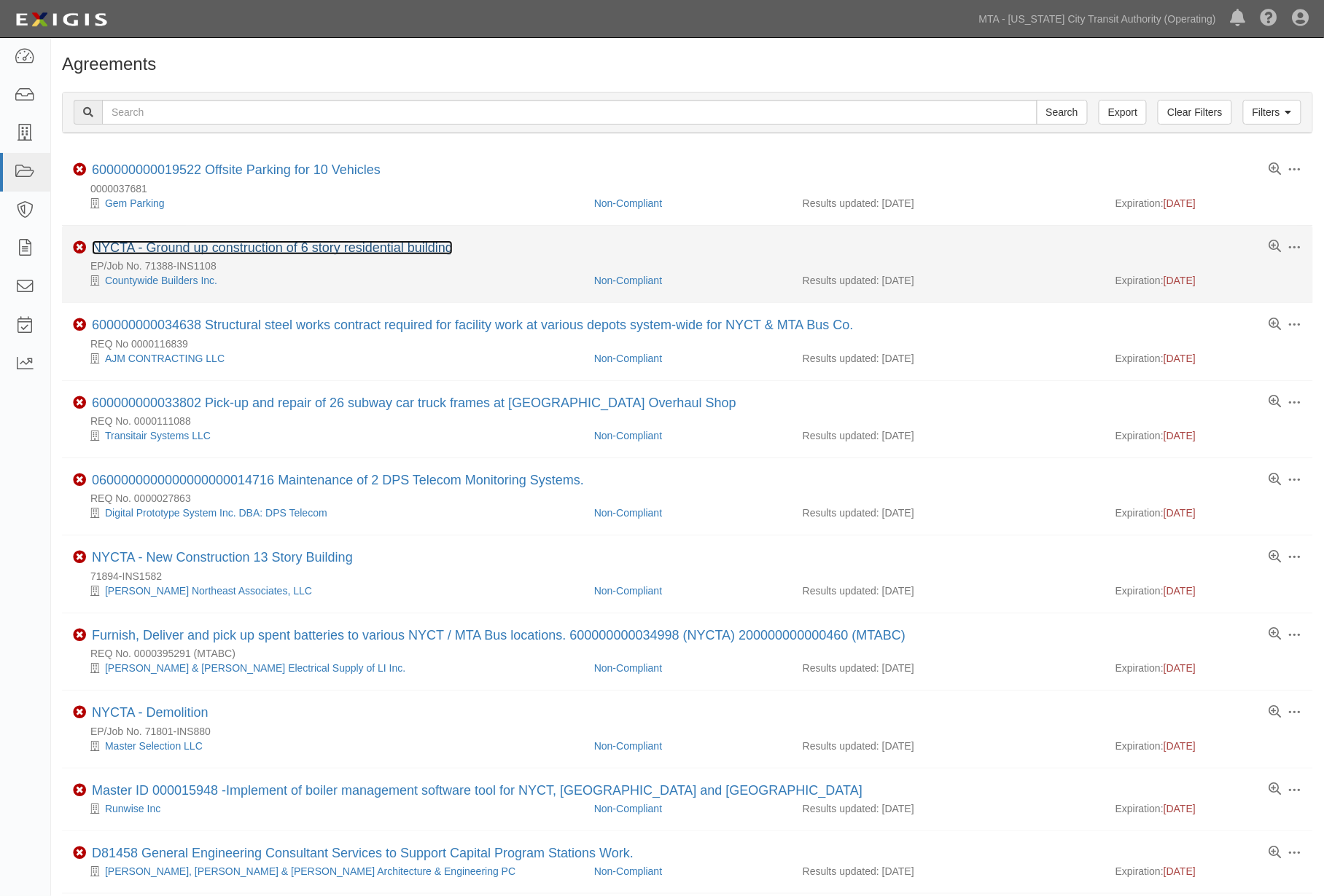
click at [321, 250] on link "NYCTA - Ground up construction of 6 story residential building" at bounding box center [272, 248] width 360 height 15
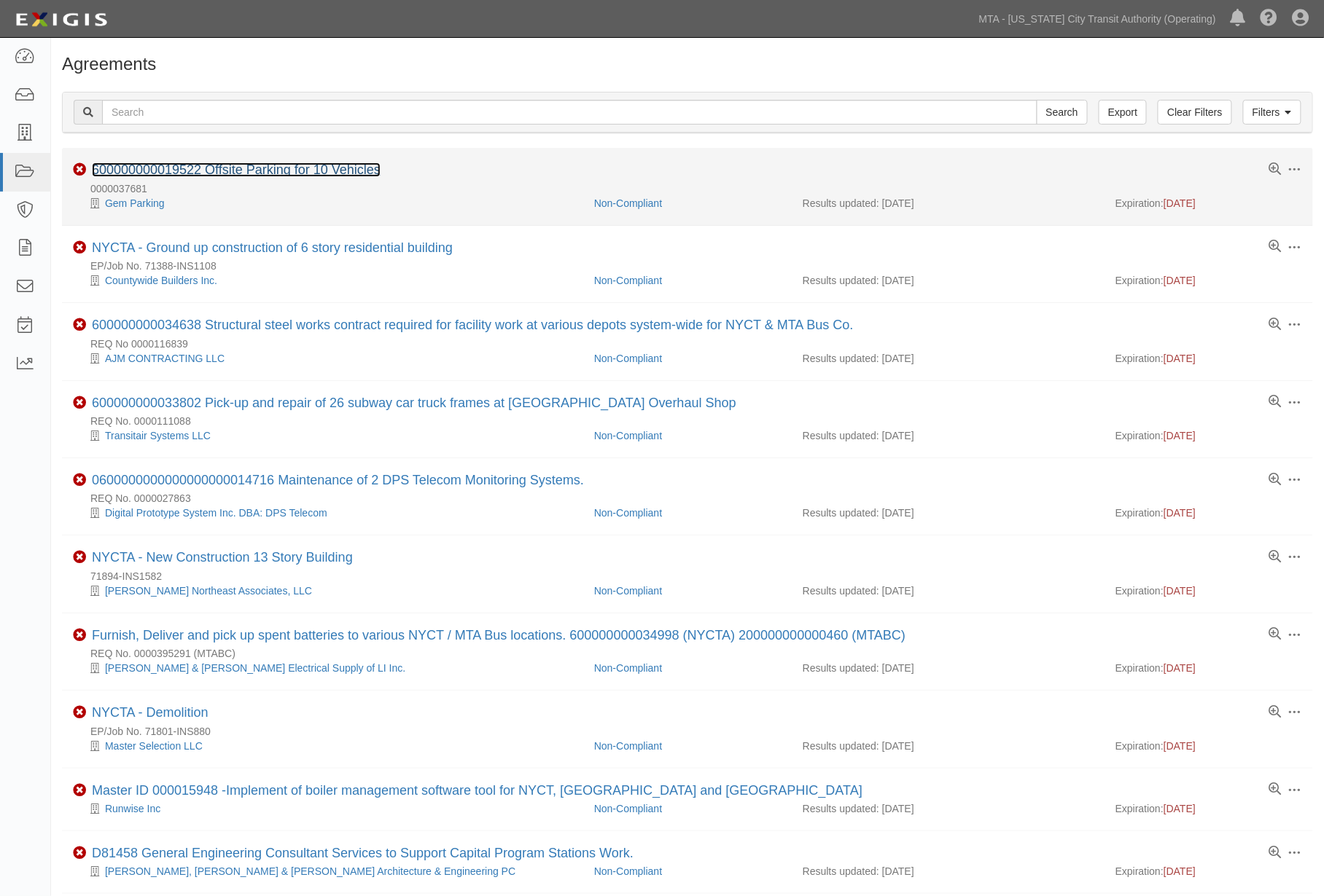
click at [180, 171] on link "600000000019522 Offsite Parking for 10 Vehicles" at bounding box center [236, 170] width 288 height 15
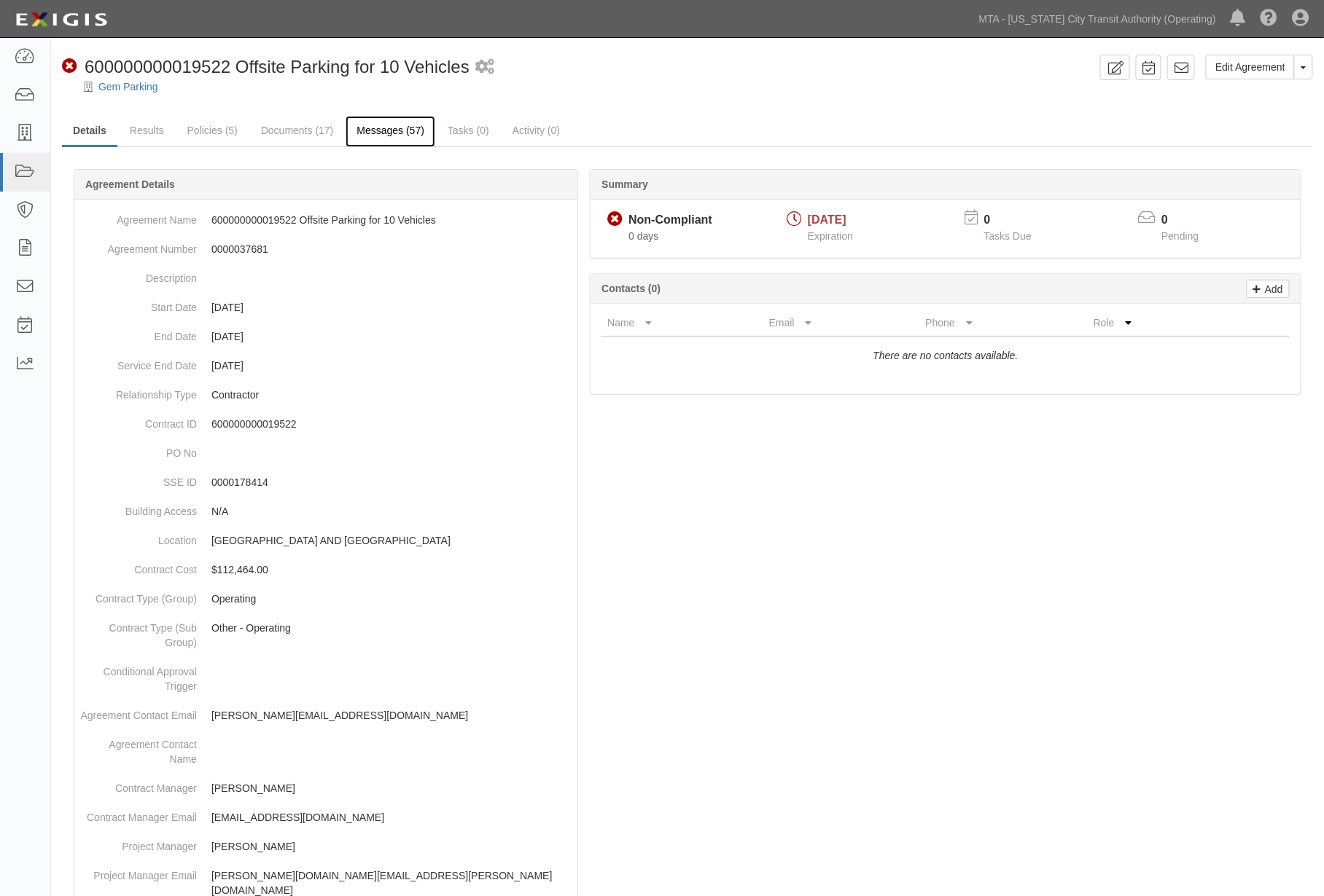
click at [391, 137] on link "Messages (57)" at bounding box center [390, 131] width 90 height 32
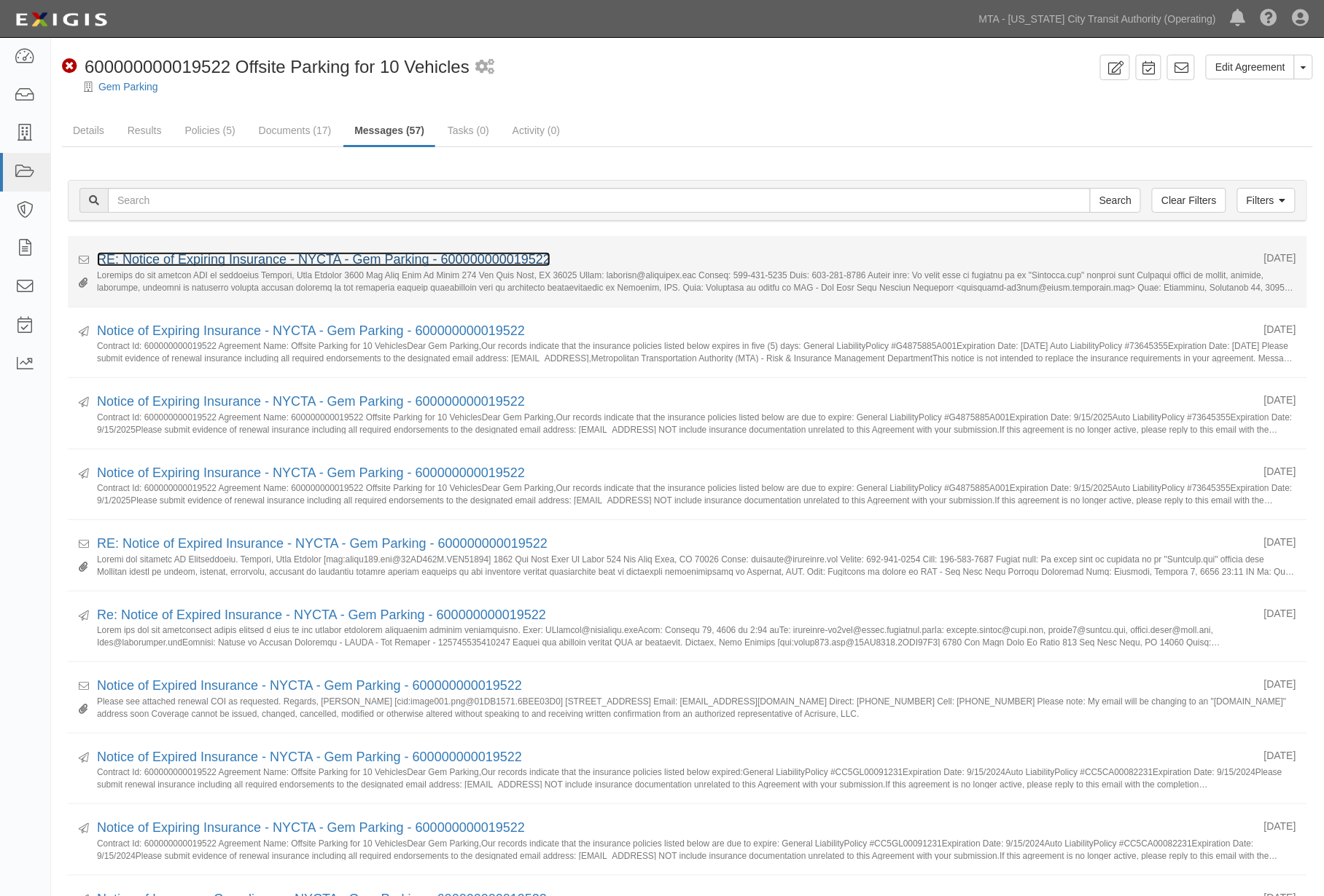
click at [250, 261] on link "RE: Notice of Expiring Insurance - NYCTA - Gem Parking - 600000000019522" at bounding box center [323, 259] width 453 height 15
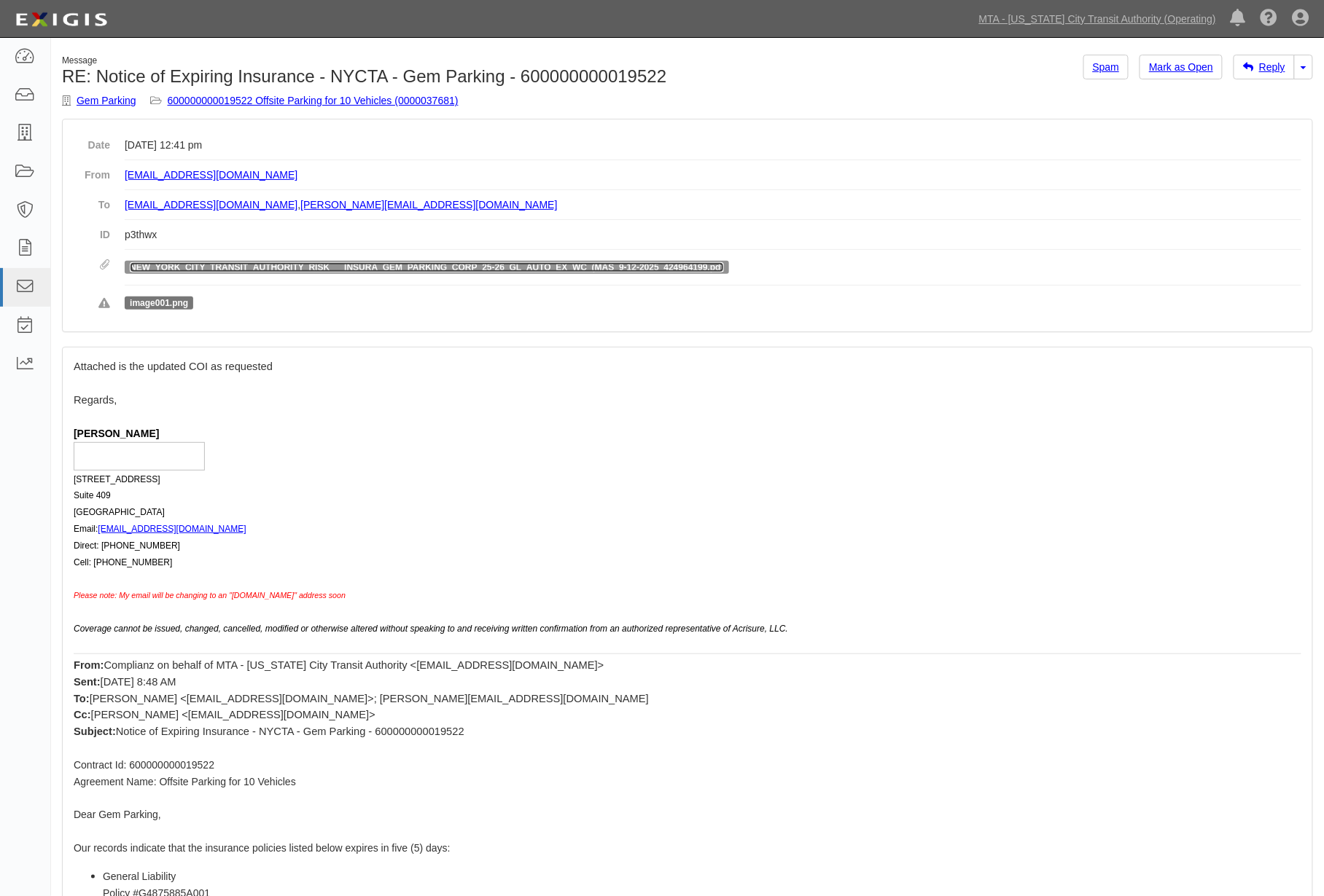
click at [285, 269] on link "NEW_YORK_CITY_TRANSIT_AUTHORITY_RISK___INSURA_GEM_PARKING_CORP_25-26_GL_AUTO_EX…" at bounding box center [426, 267] width 593 height 10
click at [231, 91] on div "Message RE: Notice of Expiring Insurance - NYCTA - Gem Parking - 60000000001952…" at bounding box center [369, 86] width 637 height 64
click at [242, 104] on link "600000000019522 Offsite Parking for 10 Vehicles (0000037681)" at bounding box center [313, 101] width 291 height 12
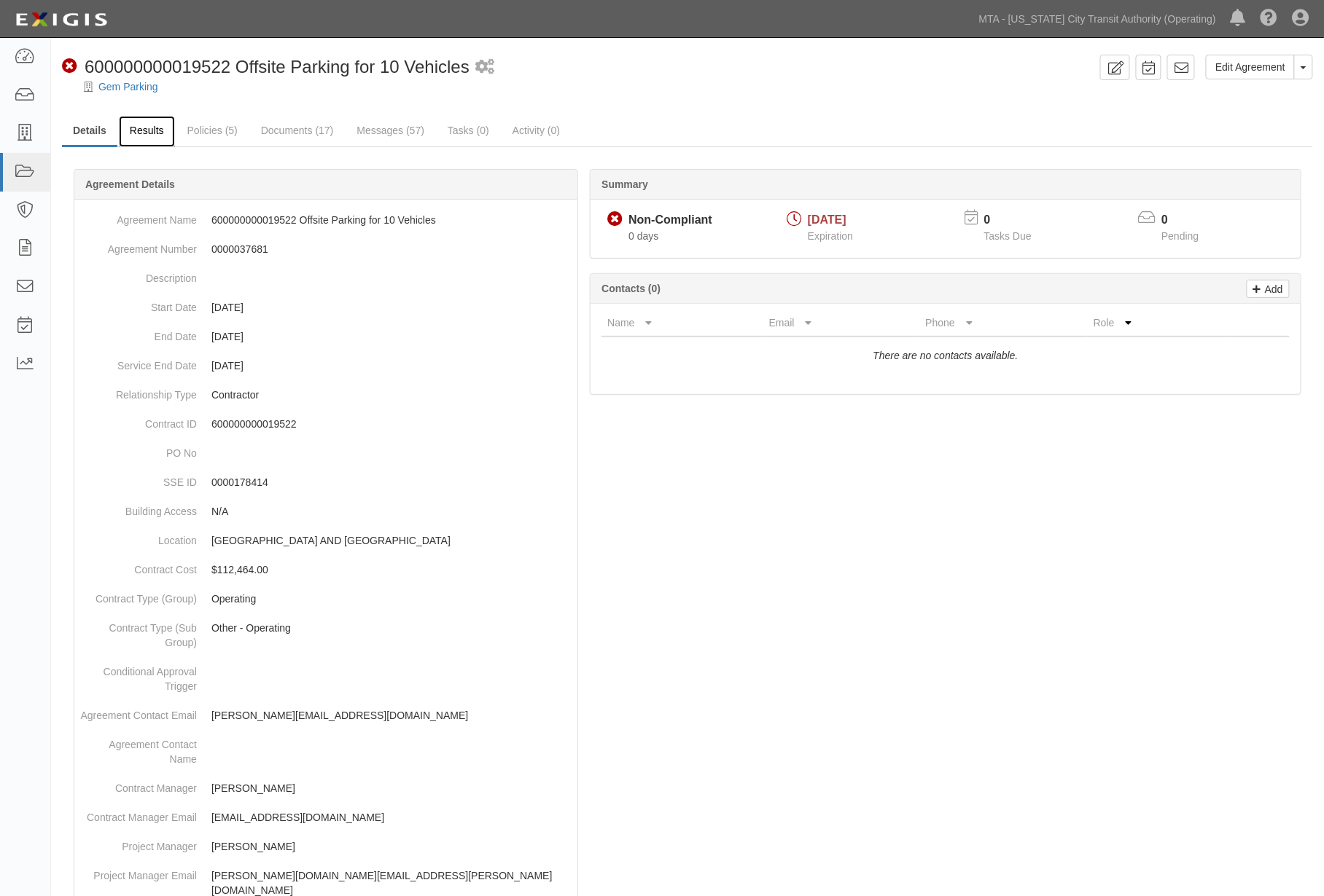
click at [143, 126] on link "Results" at bounding box center [146, 131] width 56 height 32
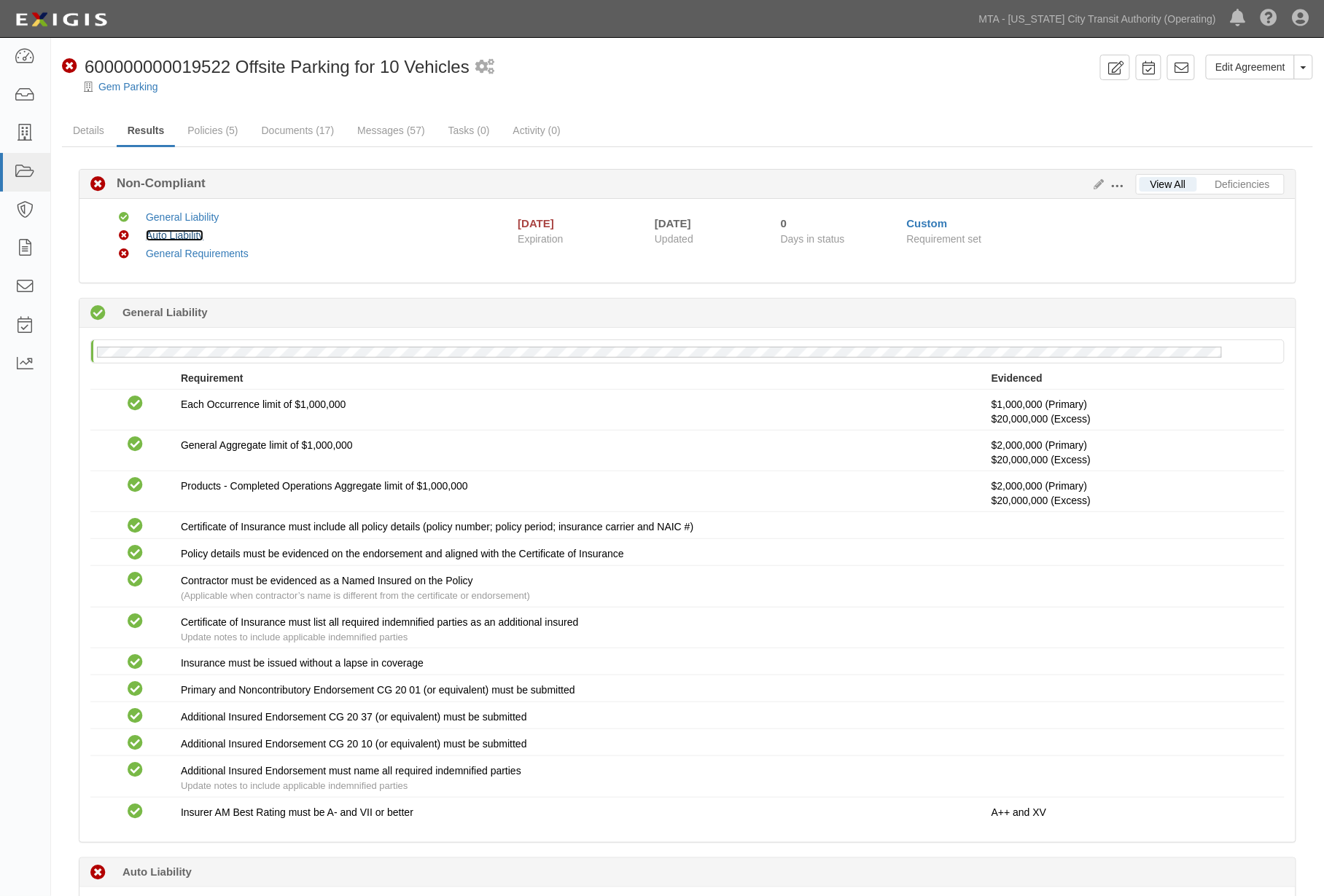
click at [175, 231] on link "Auto Liability" at bounding box center [175, 236] width 57 height 12
click at [220, 126] on link "Policies (5)" at bounding box center [212, 131] width 72 height 32
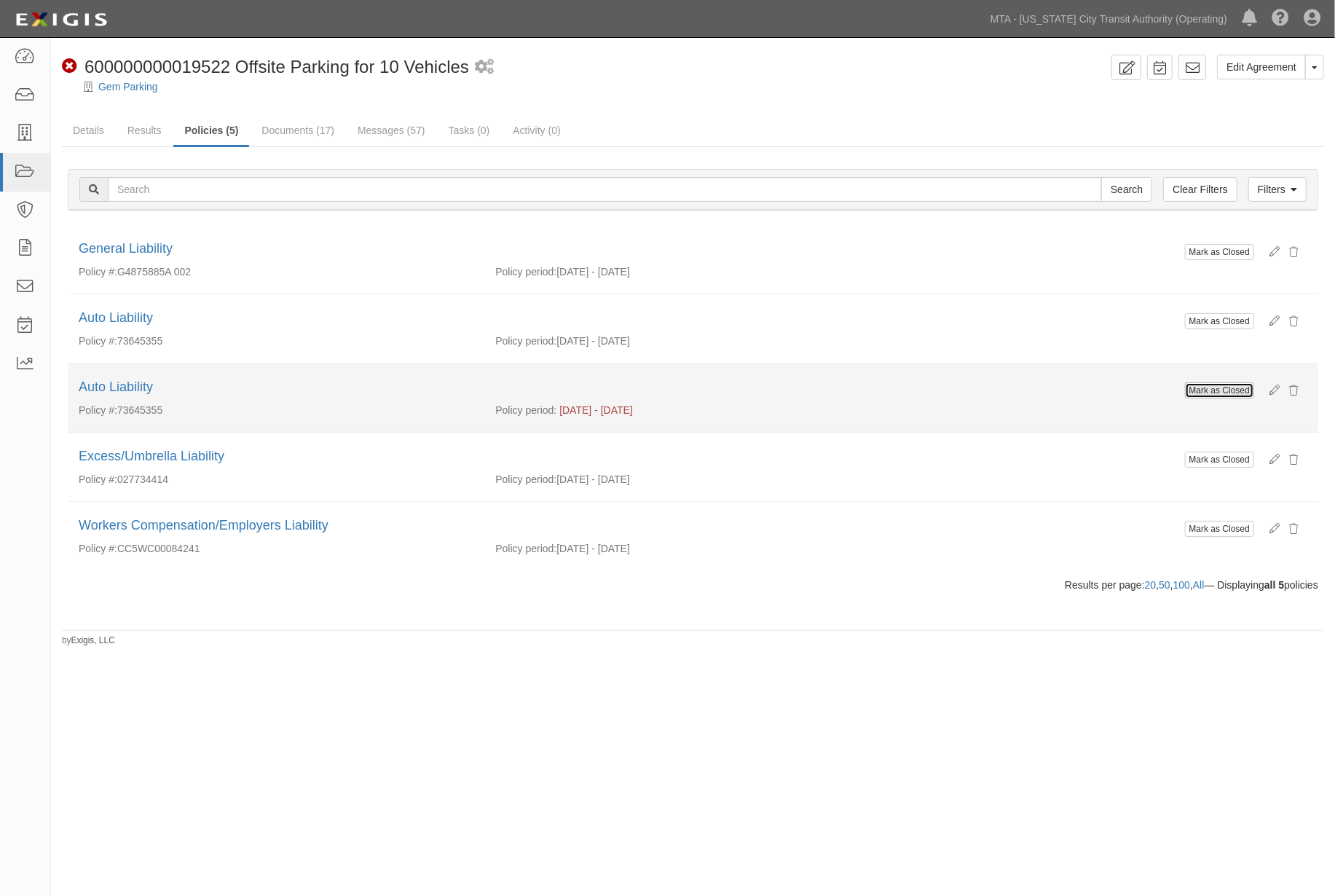
click at [1196, 394] on button "Mark as Closed" at bounding box center [1220, 391] width 69 height 16
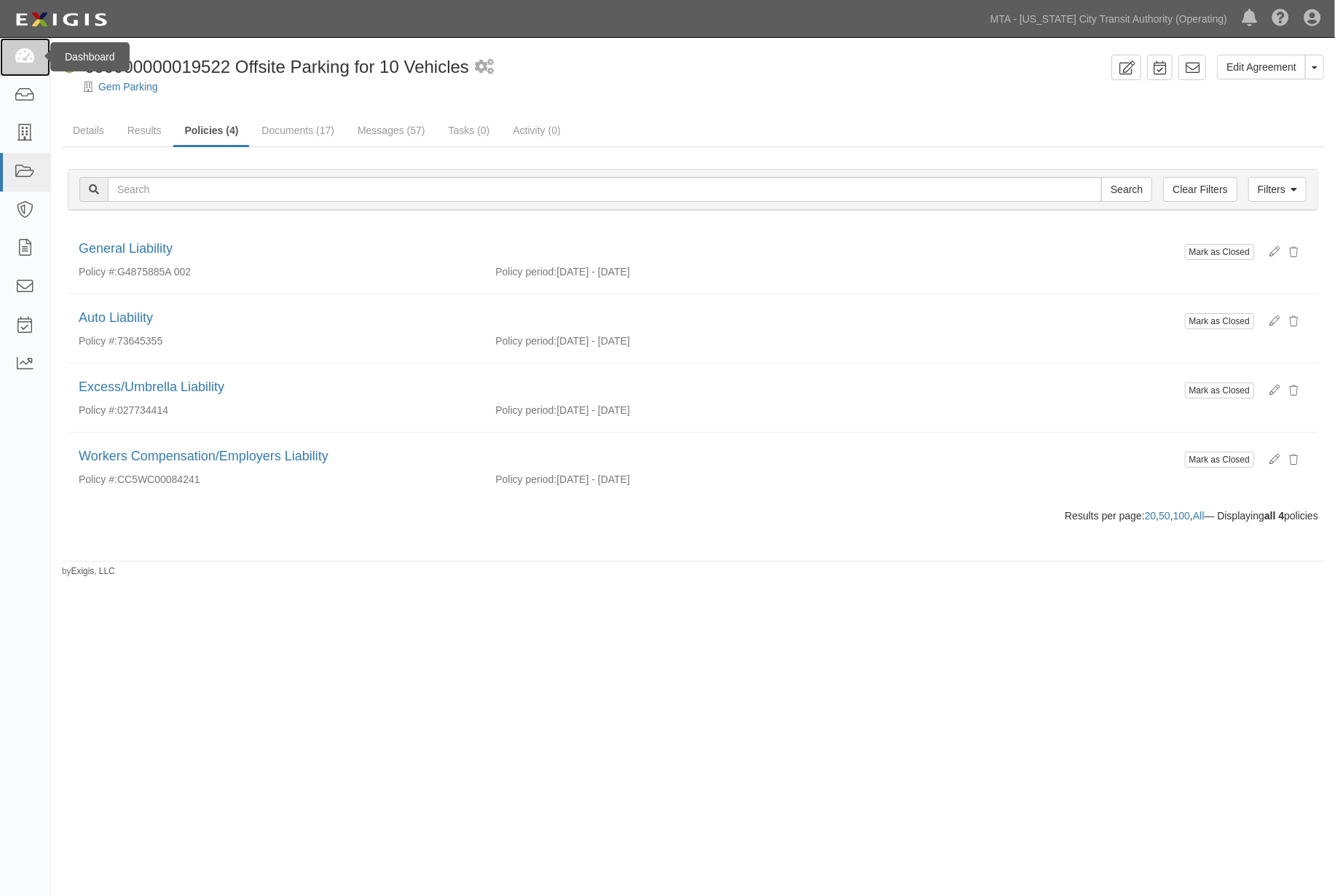
click at [27, 57] on icon at bounding box center [25, 56] width 21 height 17
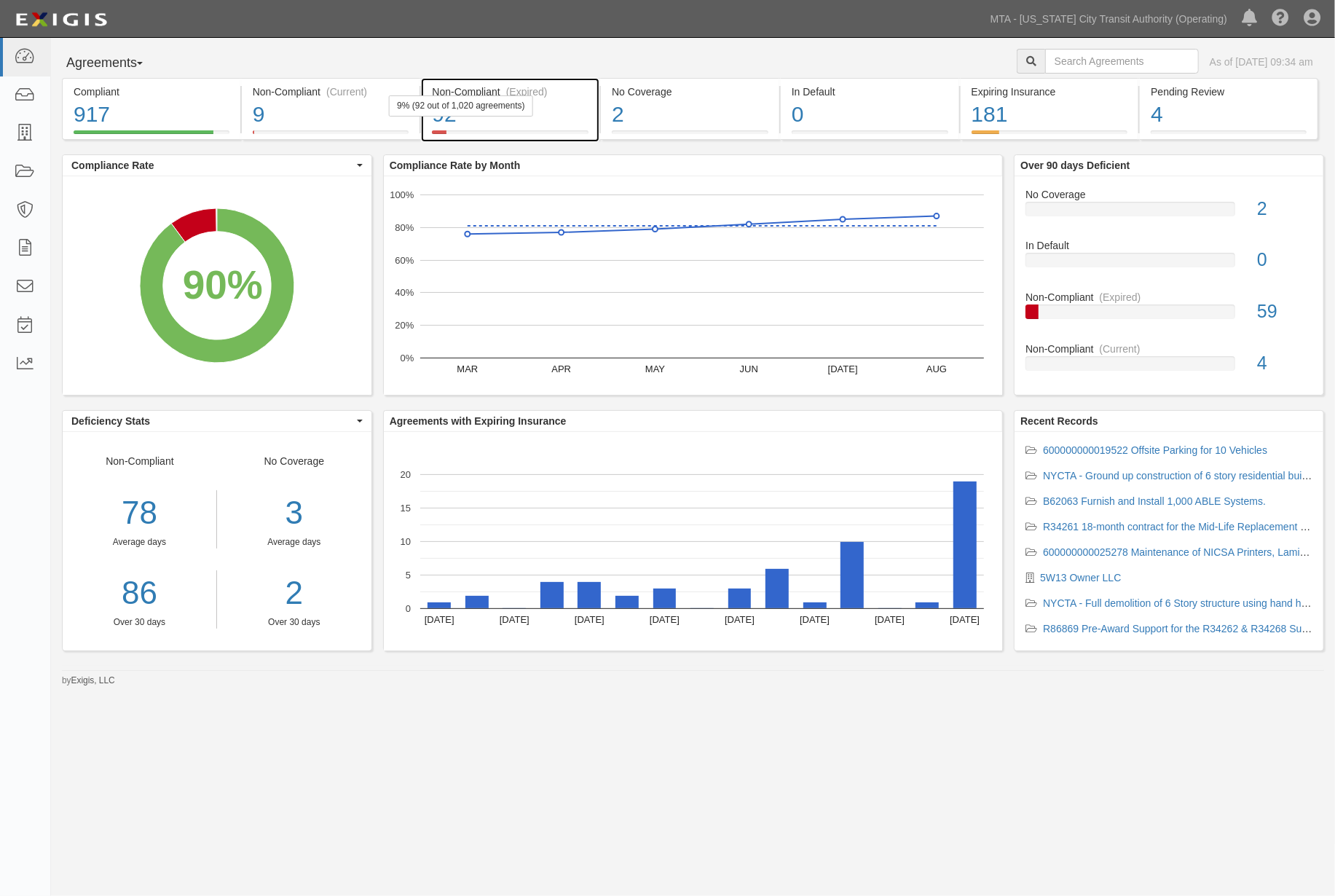
click at [581, 118] on div "92" at bounding box center [510, 114] width 157 height 32
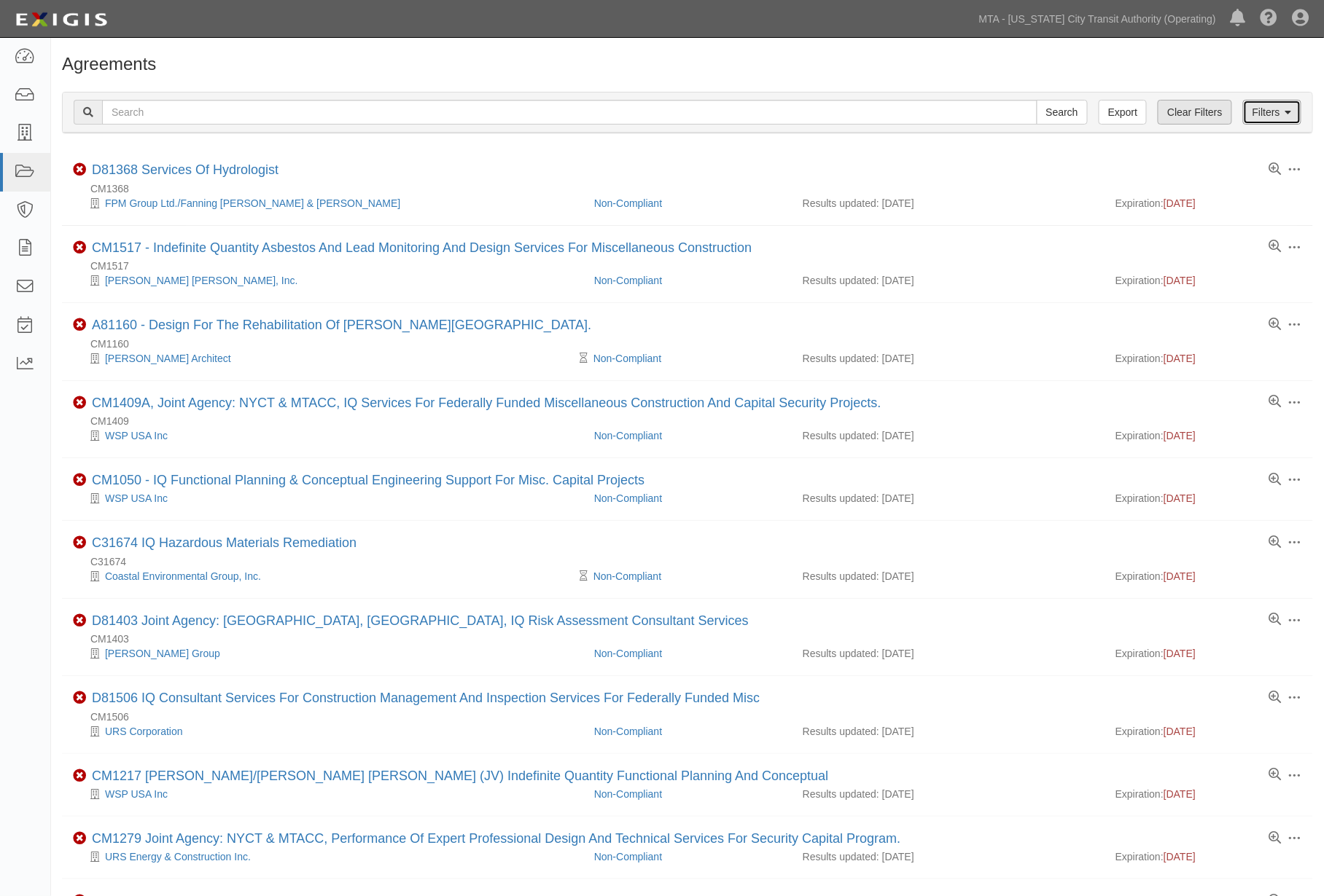
drag, startPoint x: 1291, startPoint y: 110, endPoint x: 1227, endPoint y: 124, distance: 65.5
click at [1290, 110] on icon at bounding box center [1288, 112] width 7 height 10
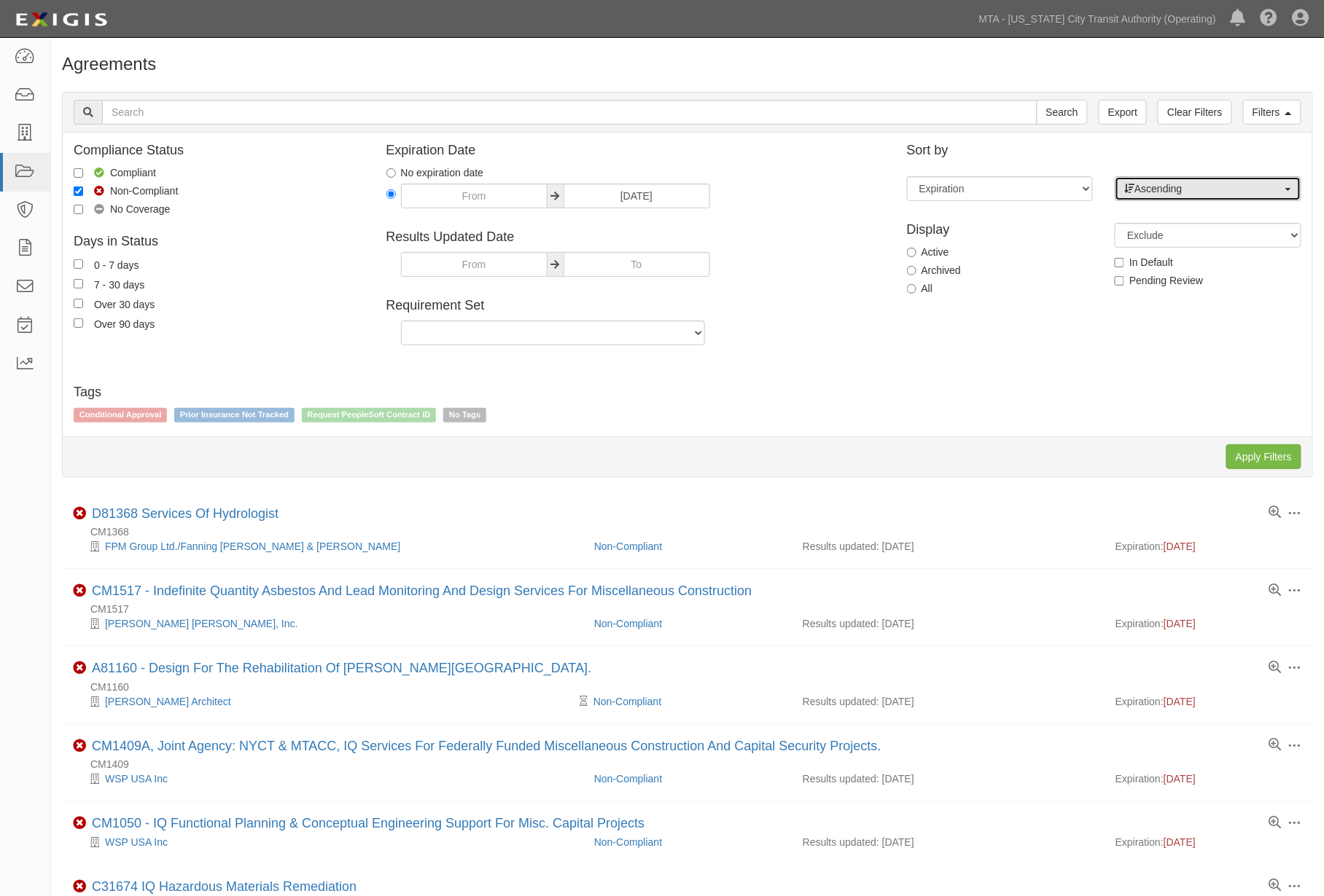
click at [1199, 187] on span "Ascending" at bounding box center [1204, 188] width 158 height 15
click at [1194, 244] on link "Descending" at bounding box center [1208, 235] width 186 height 19
select select "desc"
click at [1247, 454] on input "Apply Filters" at bounding box center [1264, 456] width 75 height 25
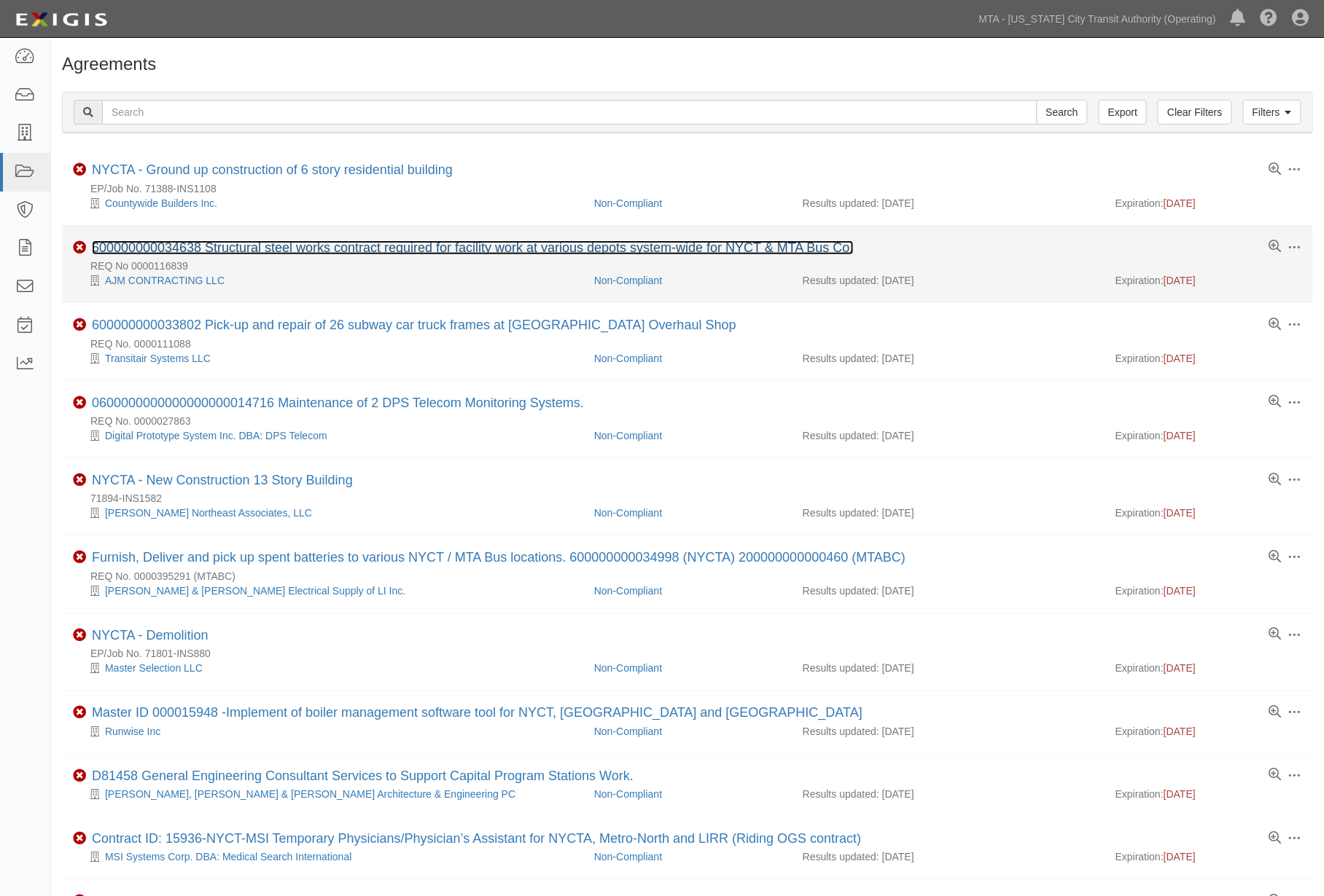
click at [216, 250] on link "600000000034638 Structural steel works contract required for facility work at v…" at bounding box center [473, 248] width 762 height 15
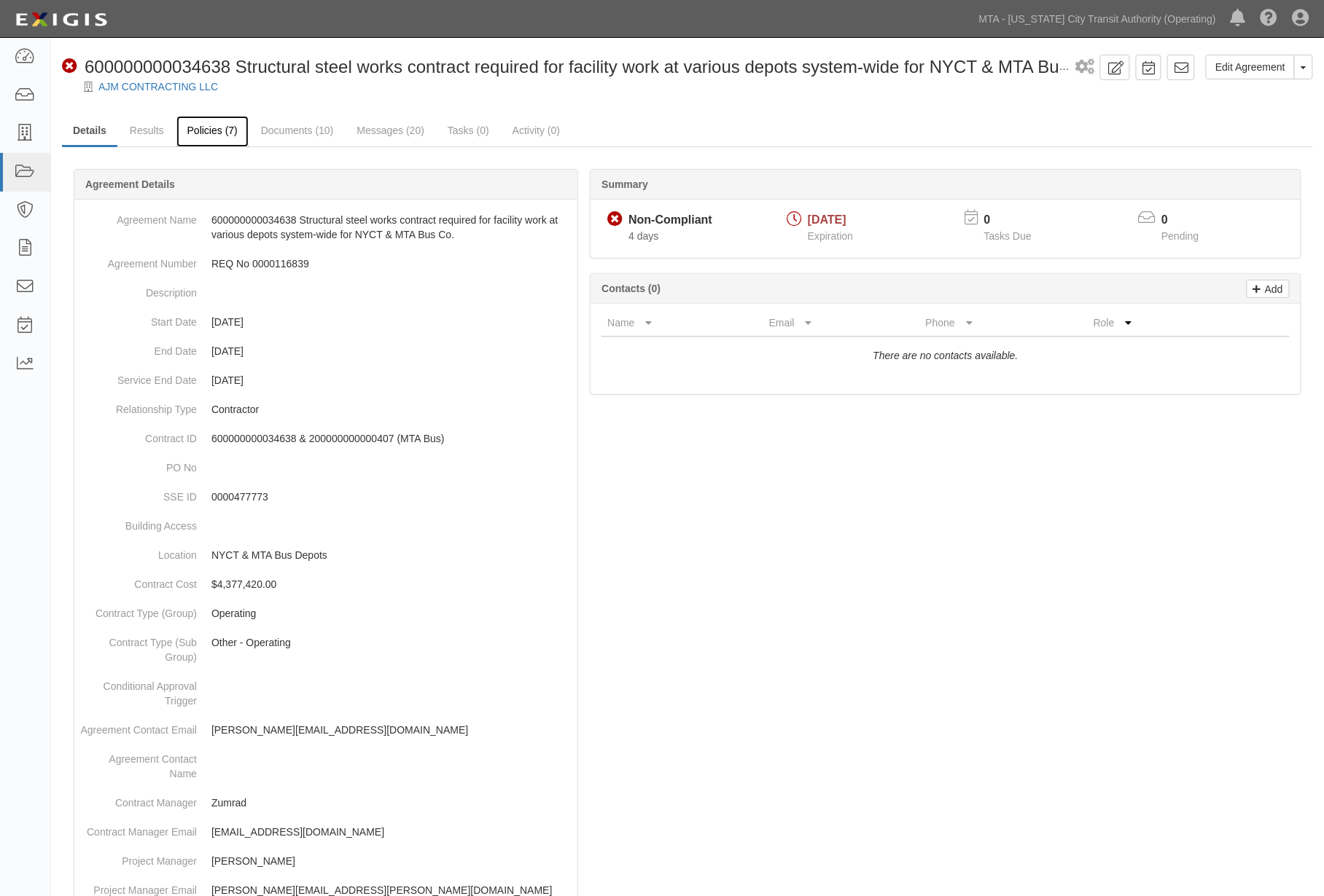
click at [211, 131] on link "Policies (7)" at bounding box center [212, 131] width 72 height 32
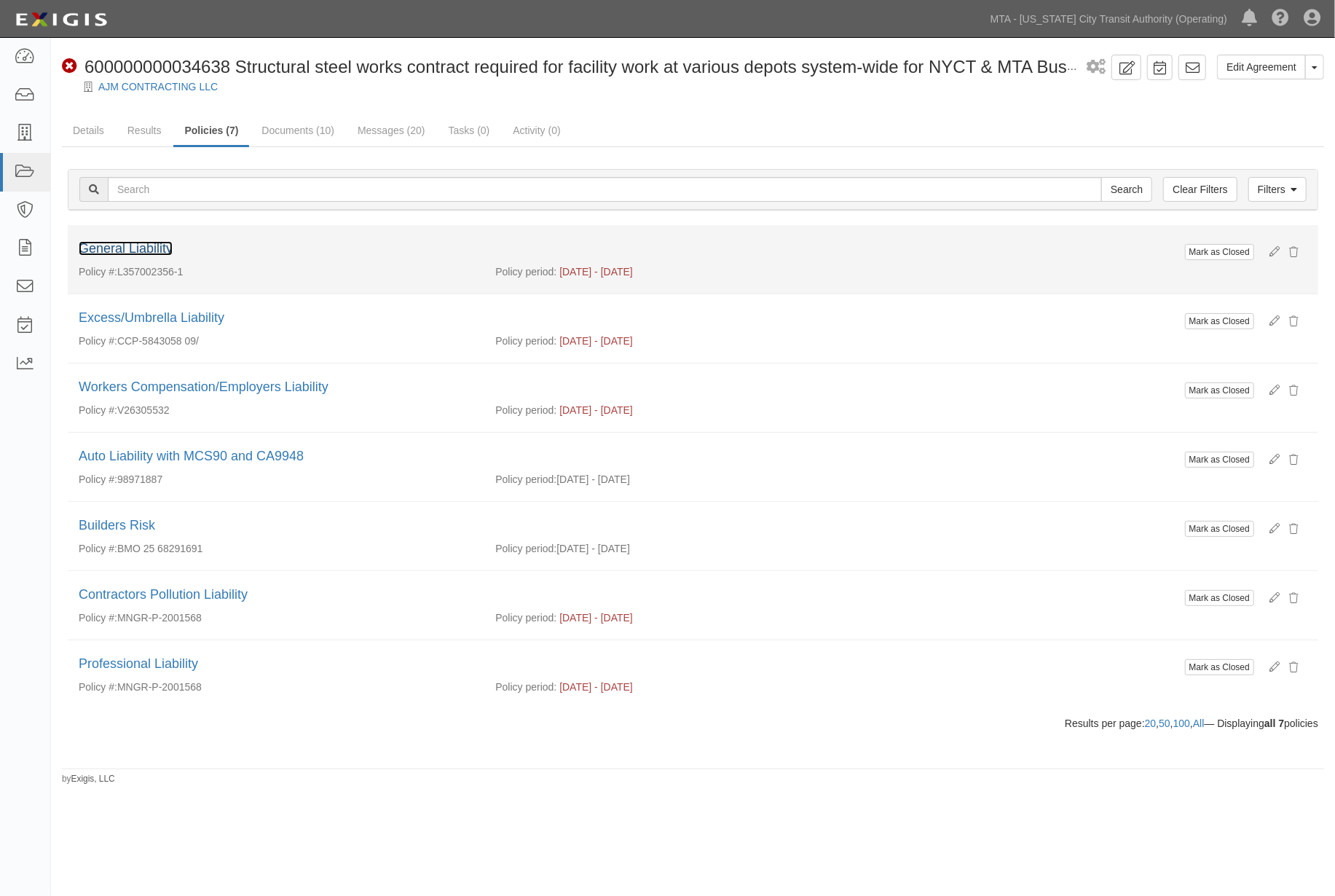
click at [156, 245] on link "General Liability" at bounding box center [125, 248] width 94 height 15
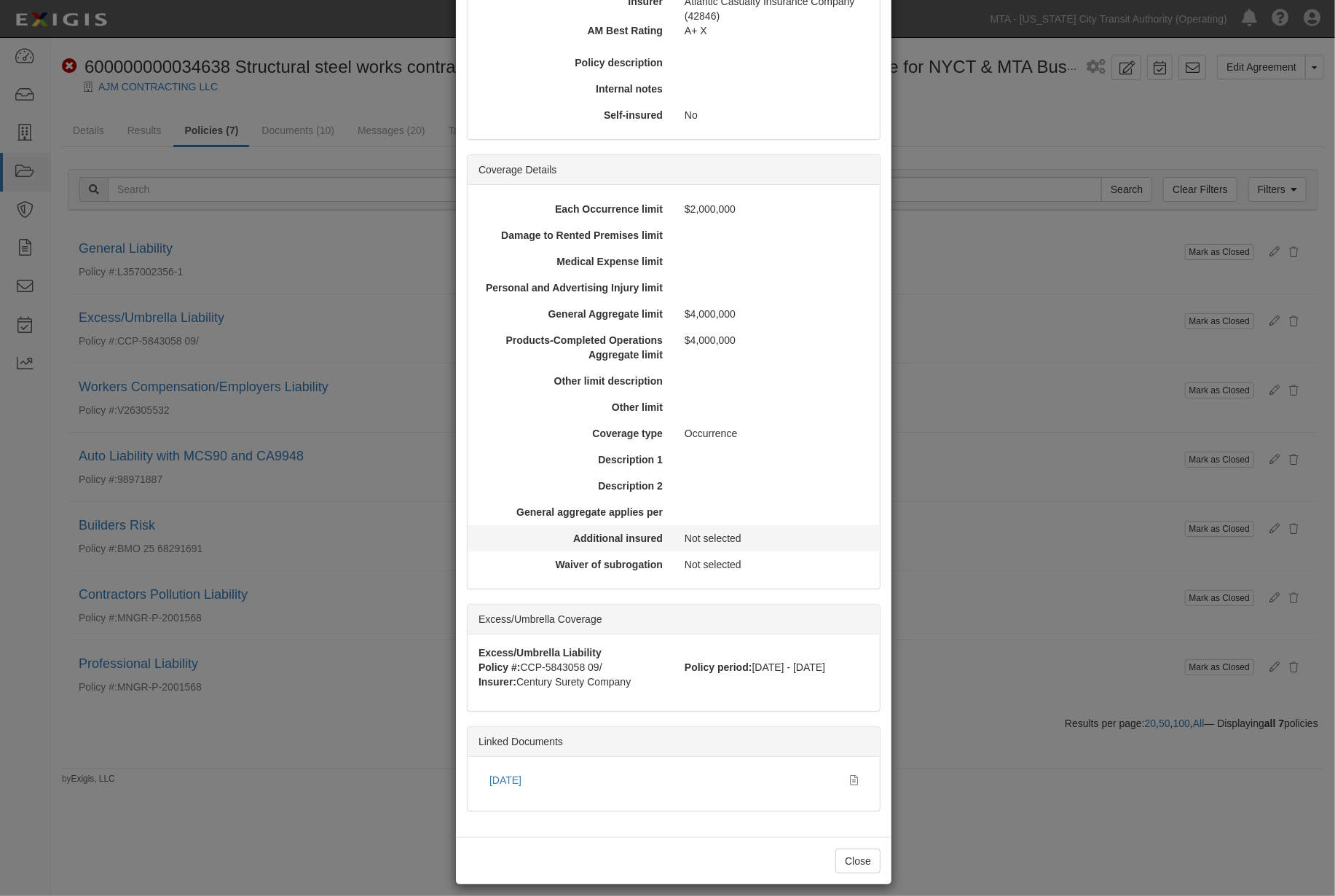
scroll to position [282, 0]
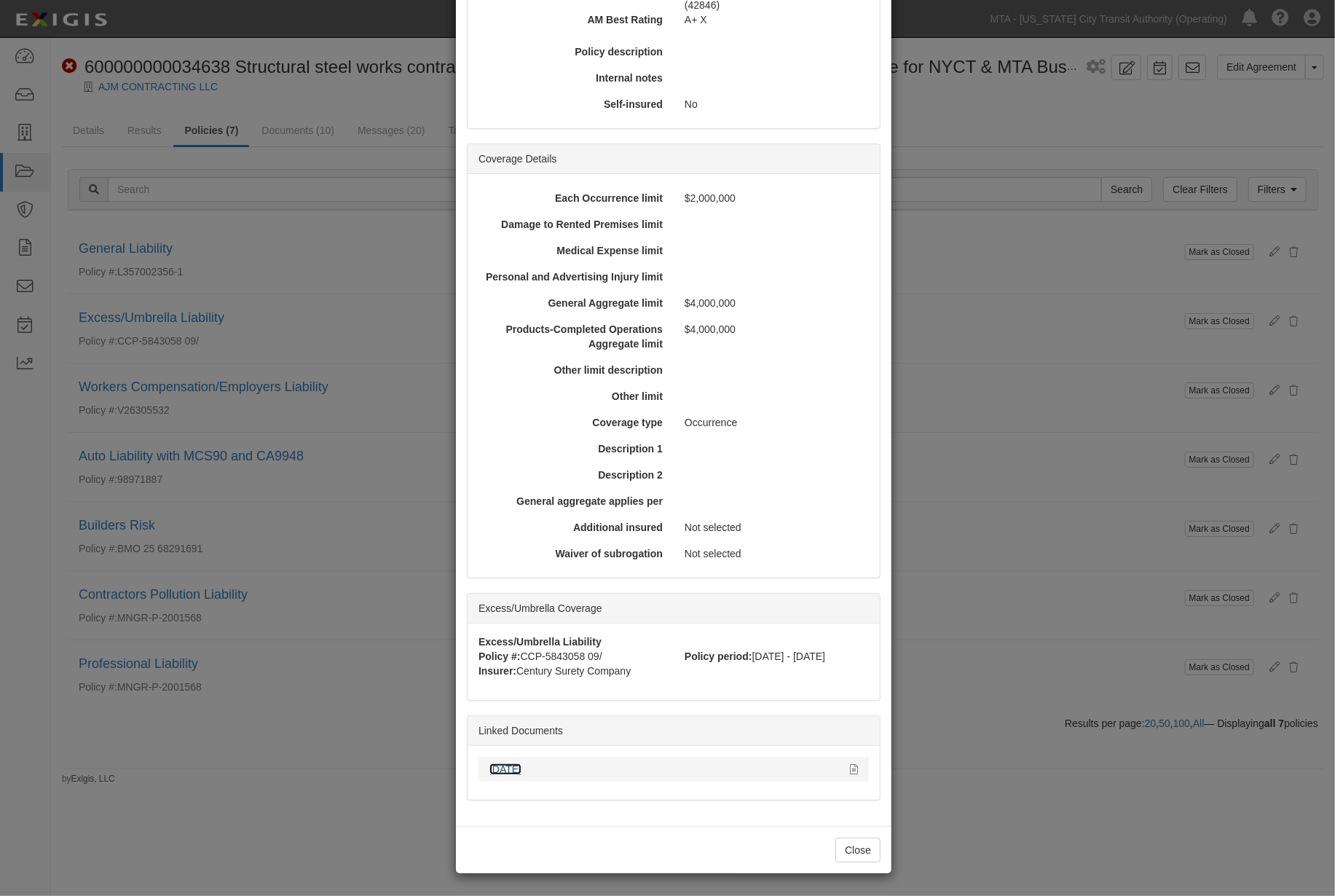
click at [489, 767] on link "[DATE]" at bounding box center [505, 770] width 32 height 12
drag, startPoint x: 915, startPoint y: 814, endPoint x: 750, endPoint y: 592, distance: 276.6
click at [915, 814] on div "× View Policy Mark as Closed Edit Policy Toggle Dropdown Delete Policy Policy S…" at bounding box center [667, 448] width 1335 height 896
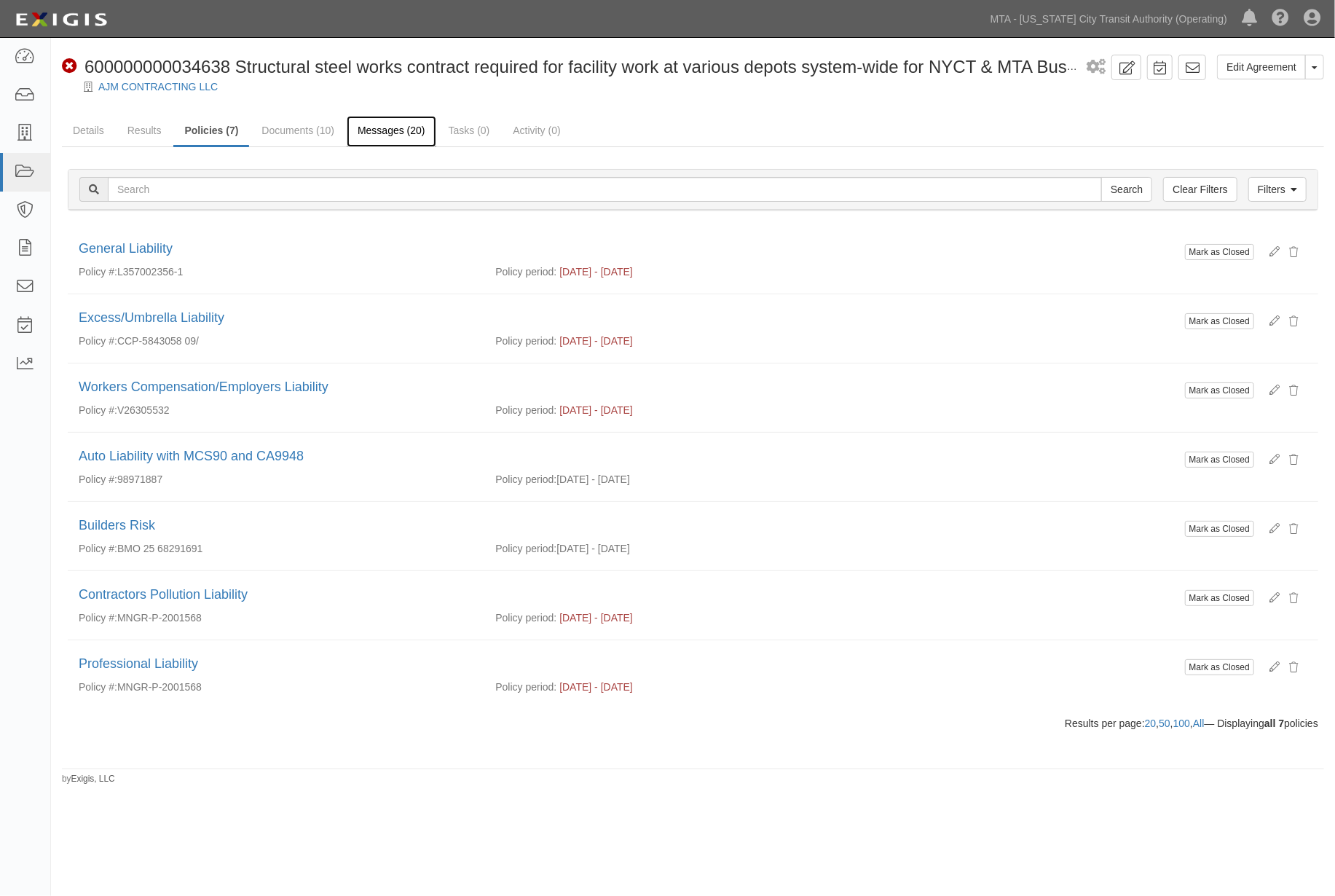
click at [386, 126] on link "Messages (20)" at bounding box center [391, 131] width 90 height 32
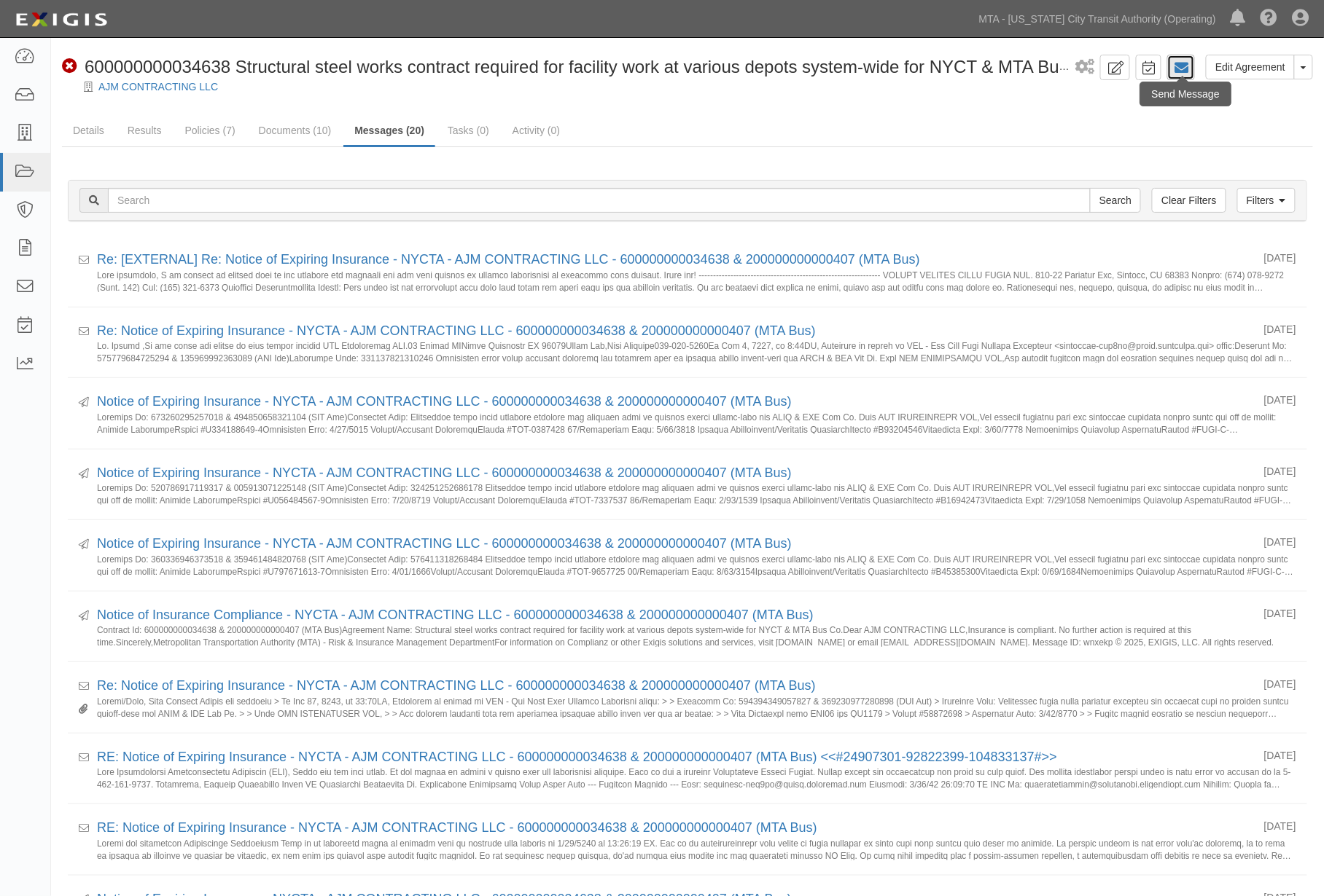
click at [1181, 68] on icon at bounding box center [1181, 67] width 15 height 15
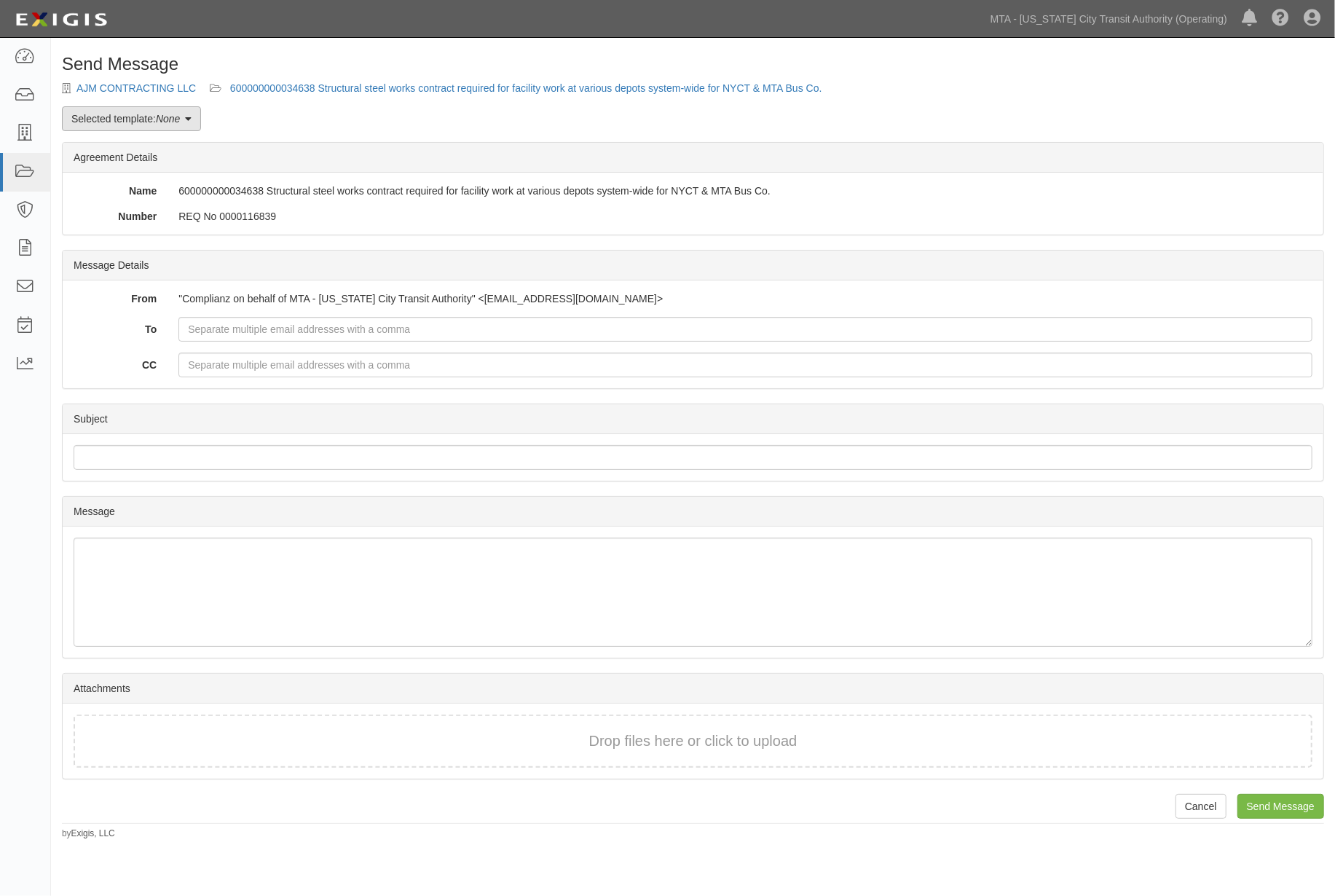
click at [104, 119] on link "Selected template: None" at bounding box center [131, 118] width 139 height 25
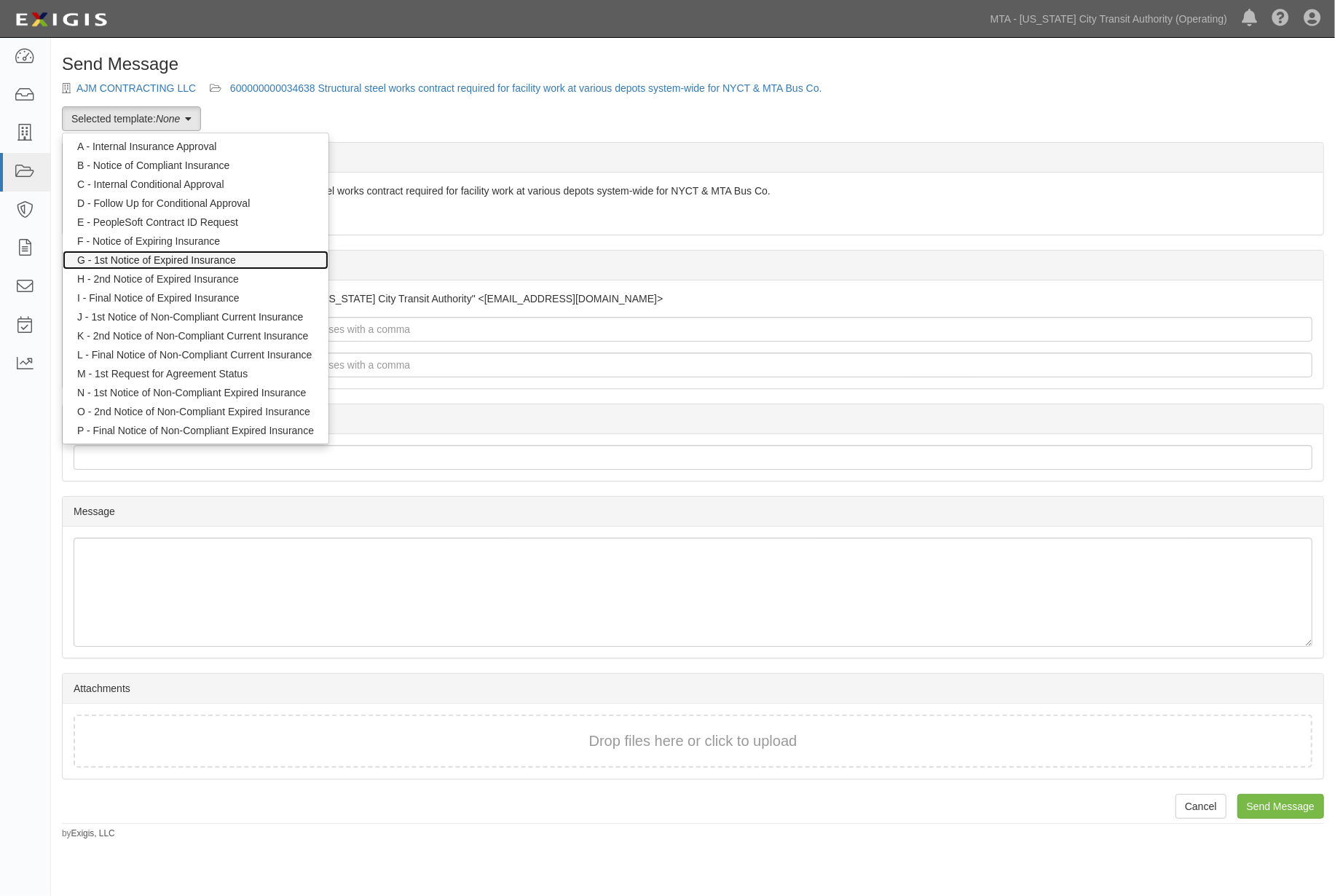
click at [143, 258] on link "G - 1st Notice of Expired Insurance" at bounding box center [194, 260] width 265 height 19
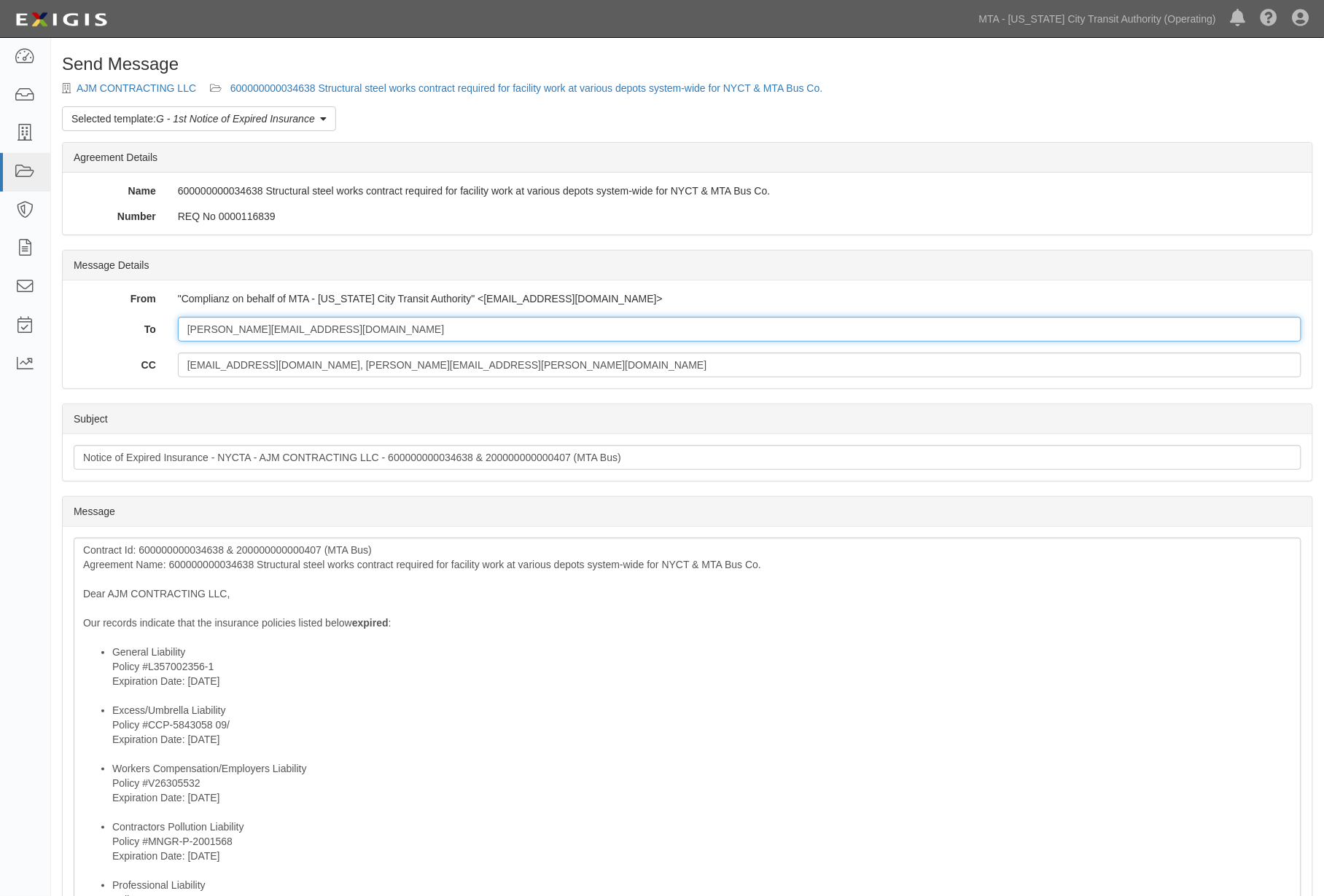
click at [367, 325] on input "emad@ajmcontractingllc.com" at bounding box center [740, 329] width 1124 height 25
paste input "ssultan@transworldinc.com"
type input "emad@ajmcontractingllc.com; ssultan@transworldinc.com"
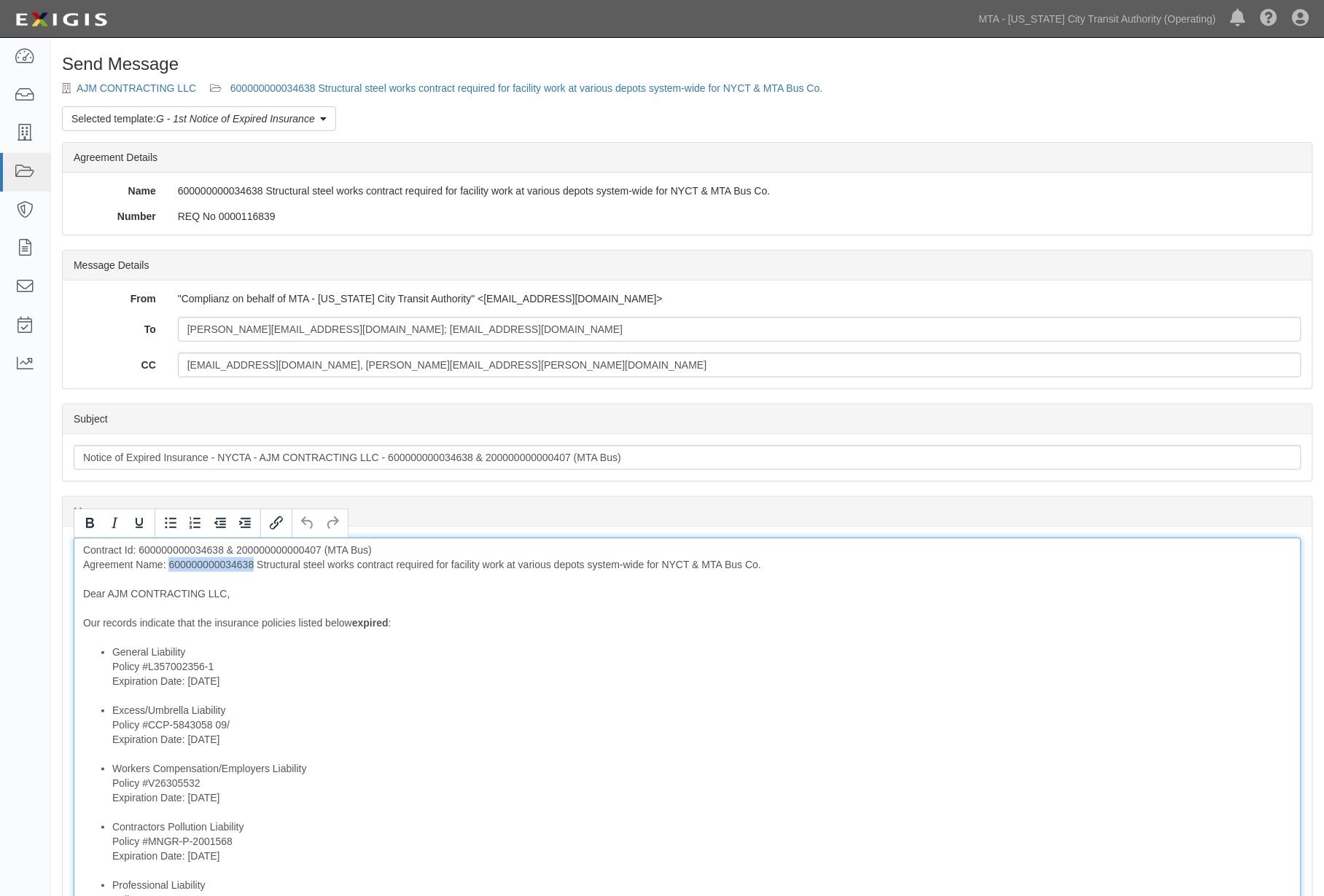
drag, startPoint x: 252, startPoint y: 563, endPoint x: 169, endPoint y: 562, distance: 83.0
click at [169, 562] on div "Contract Id: 600000000034638 & 200000000000407 (MTA Bus) Agreement Name: 600000…" at bounding box center [687, 831] width 1227 height 586
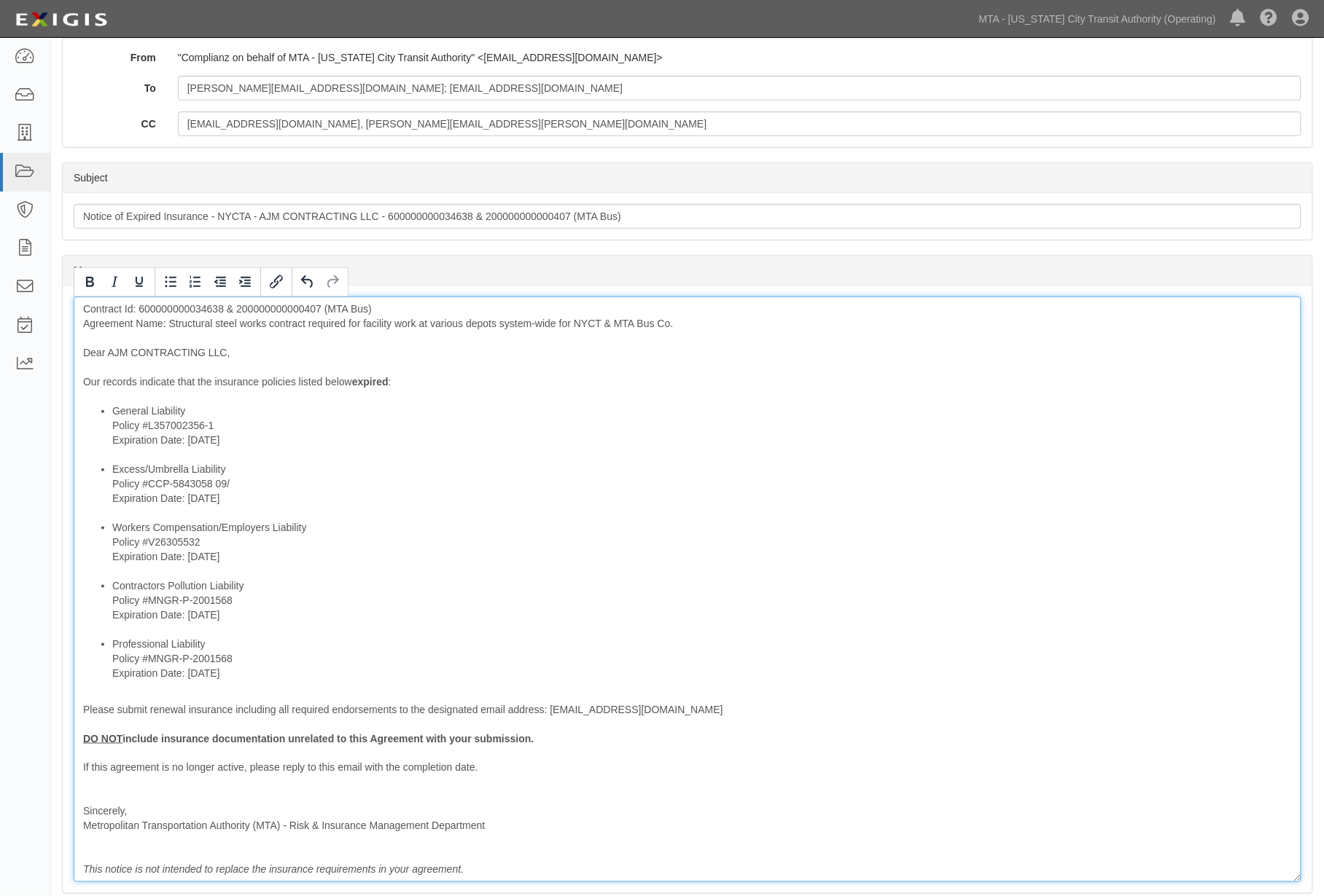
scroll to position [243, 0]
drag, startPoint x: 191, startPoint y: 706, endPoint x: 395, endPoint y: 709, distance: 204.0
click at [395, 709] on div "Contract Id: 600000000034638 & 200000000000407 (MTA Bus) Agreement Name: Struct…" at bounding box center [687, 588] width 1227 height 586
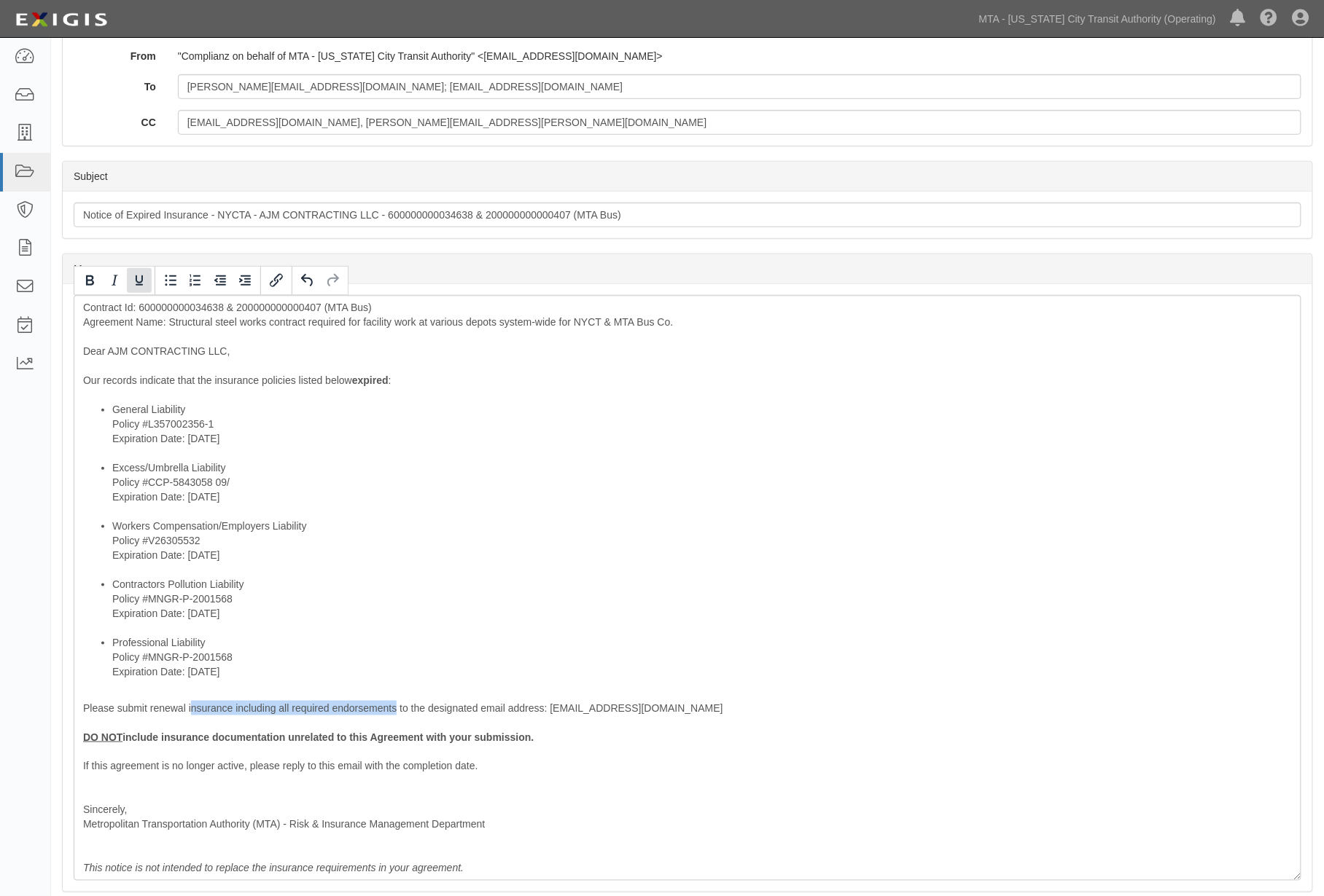
click at [143, 277] on icon "Underline" at bounding box center [139, 280] width 18 height 18
click at [84, 279] on icon "Bold" at bounding box center [90, 280] width 18 height 18
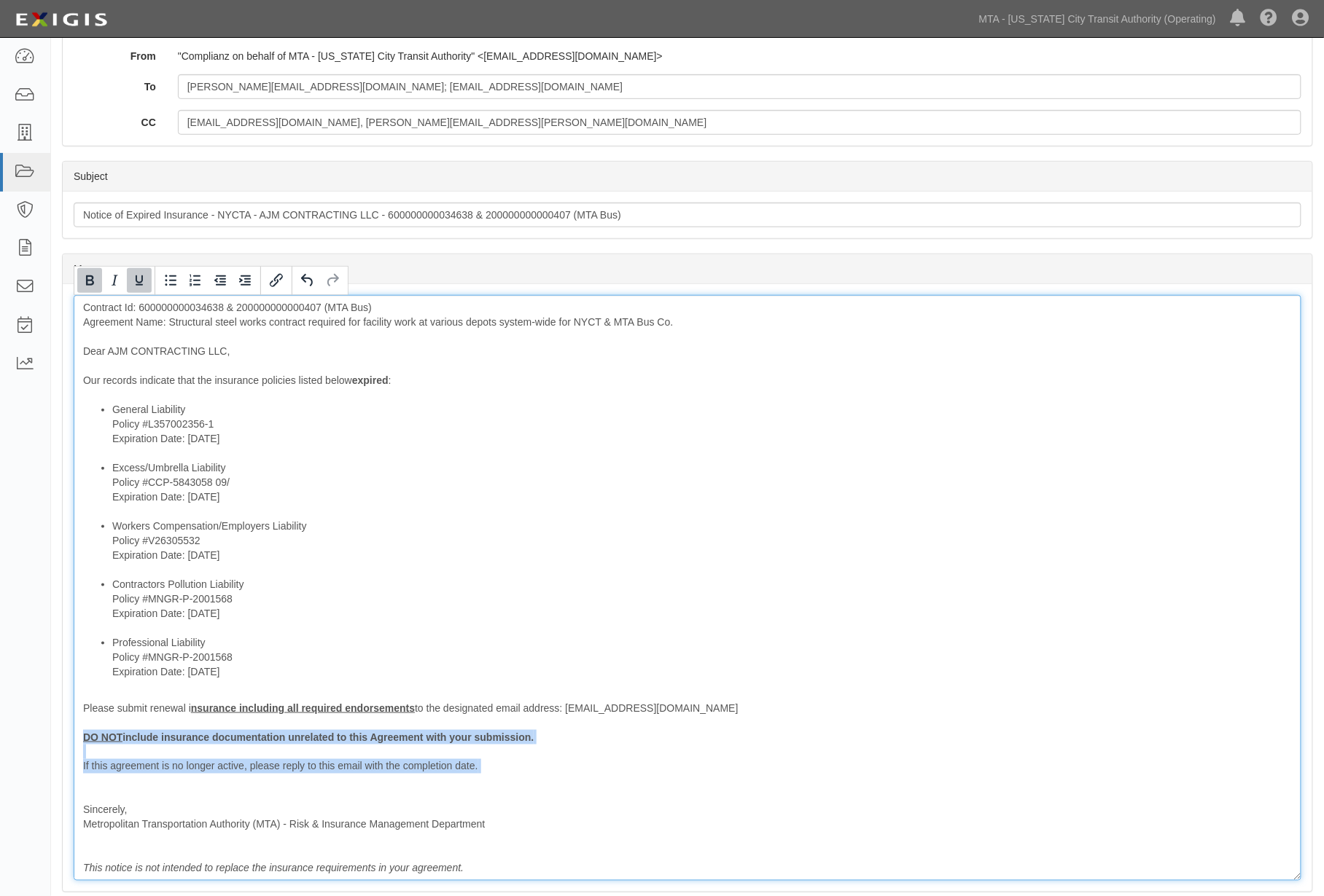
drag, startPoint x: 511, startPoint y: 787, endPoint x: 40, endPoint y: 738, distance: 473.5
click at [40, 738] on body "Toggle navigation Dashboard Inbox Parties Agreements Coverages Documents Messag…" at bounding box center [662, 415] width 1324 height 1316
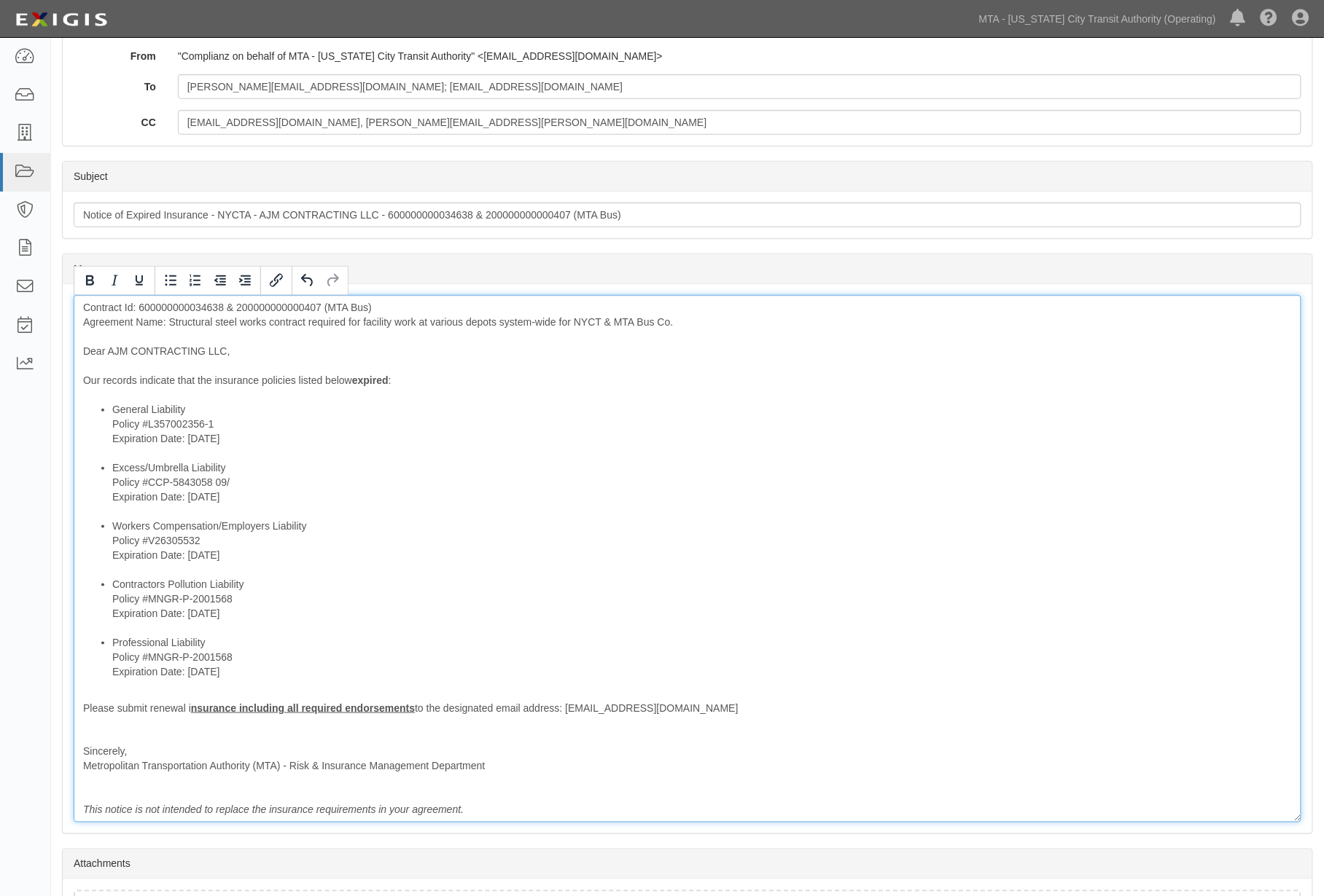
click at [125, 734] on div "Contract Id: 600000000034638 & 200000000000407 (MTA Bus) Agreement Name: Struct…" at bounding box center [687, 559] width 1227 height 528
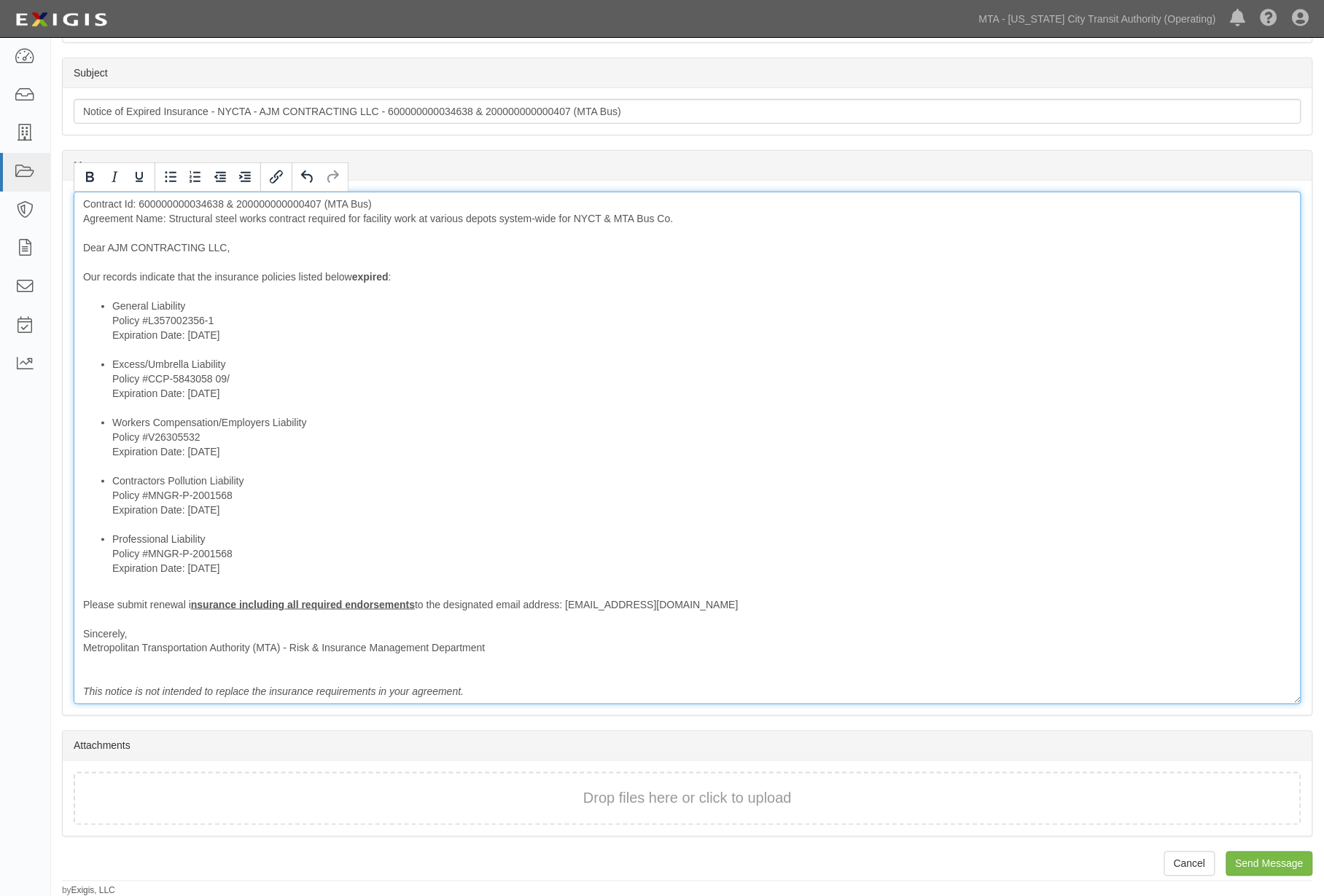
scroll to position [346, 0]
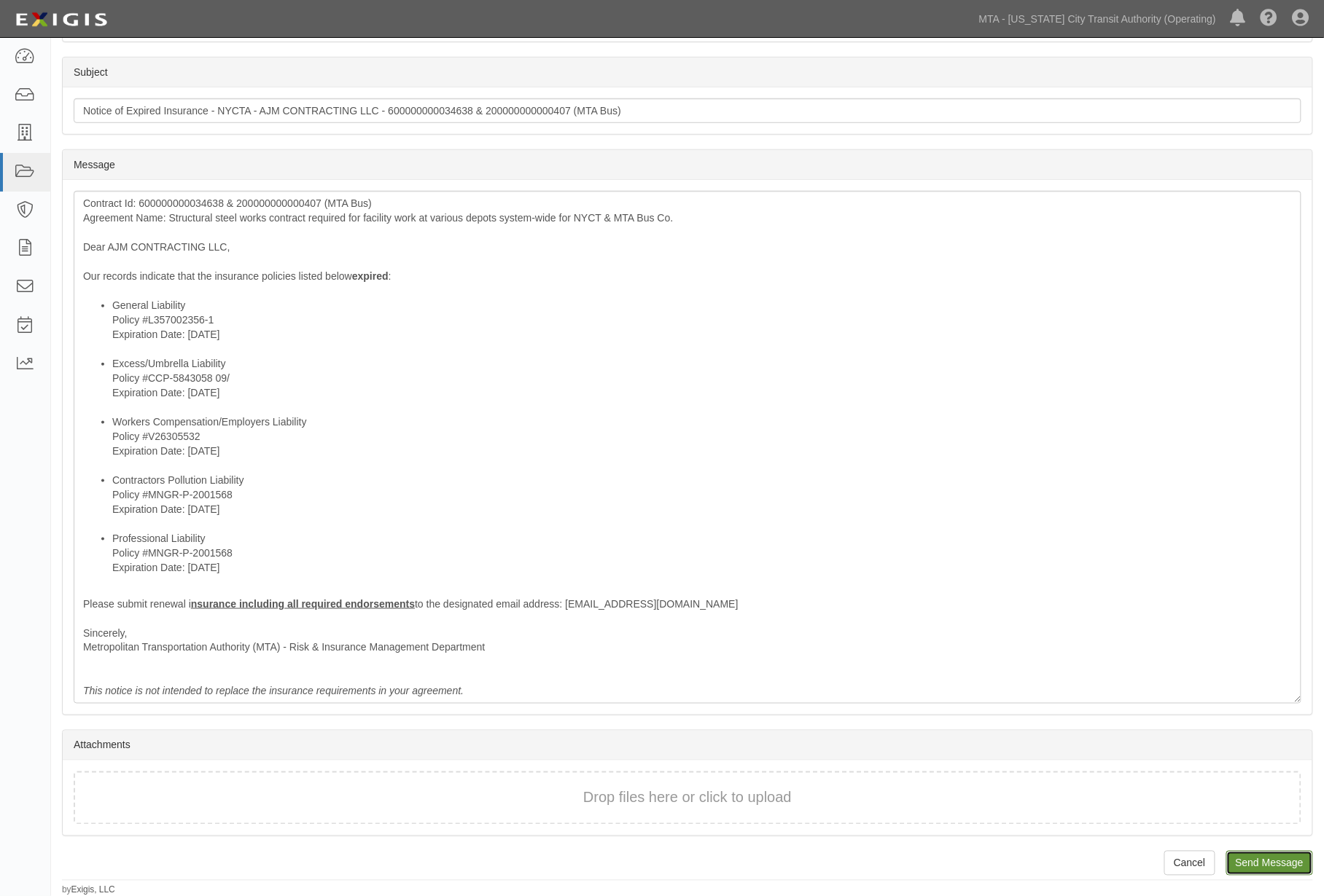
click at [1267, 863] on input "Send Message" at bounding box center [1270, 862] width 87 height 25
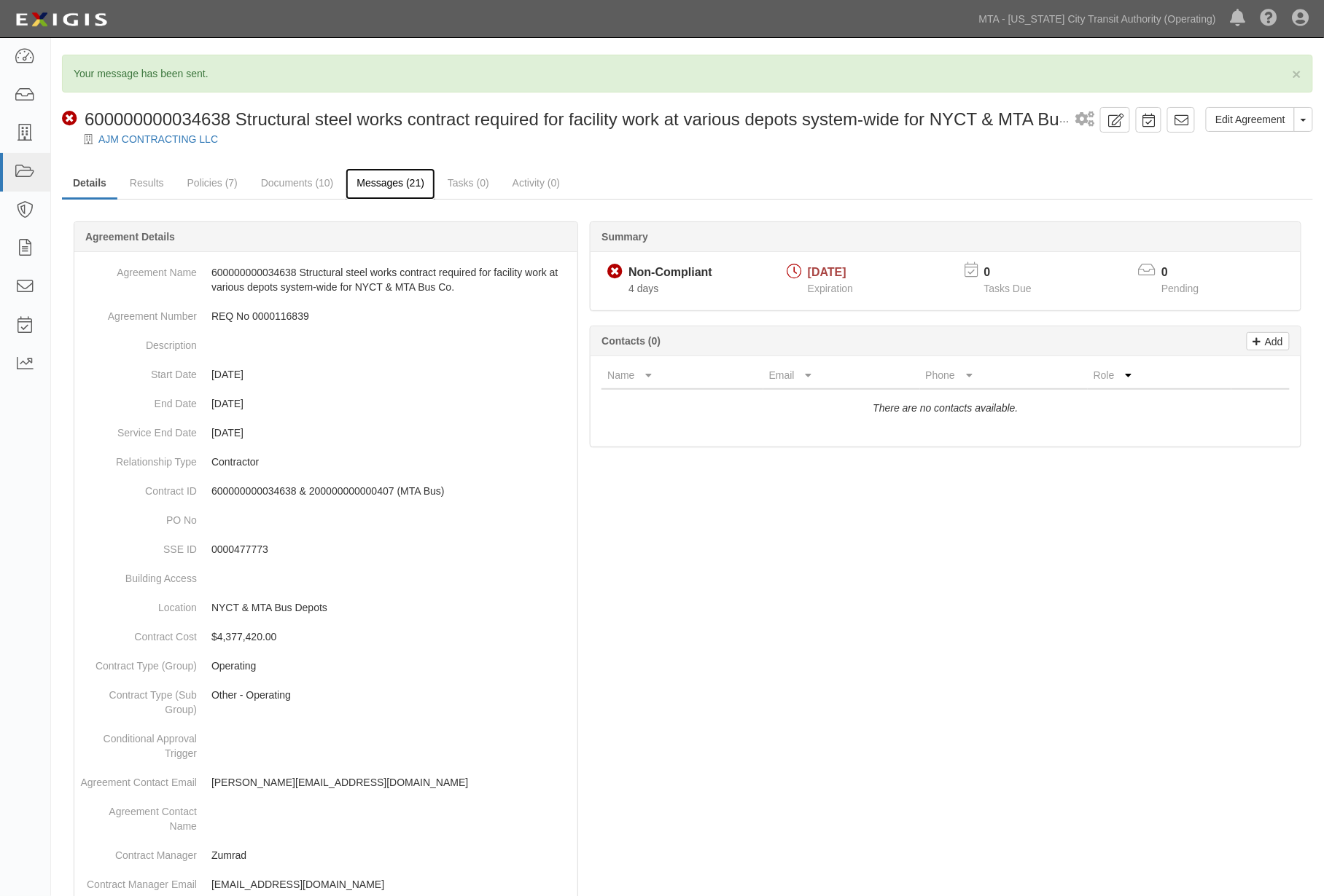
click at [377, 185] on link "Messages (21)" at bounding box center [390, 185] width 90 height 32
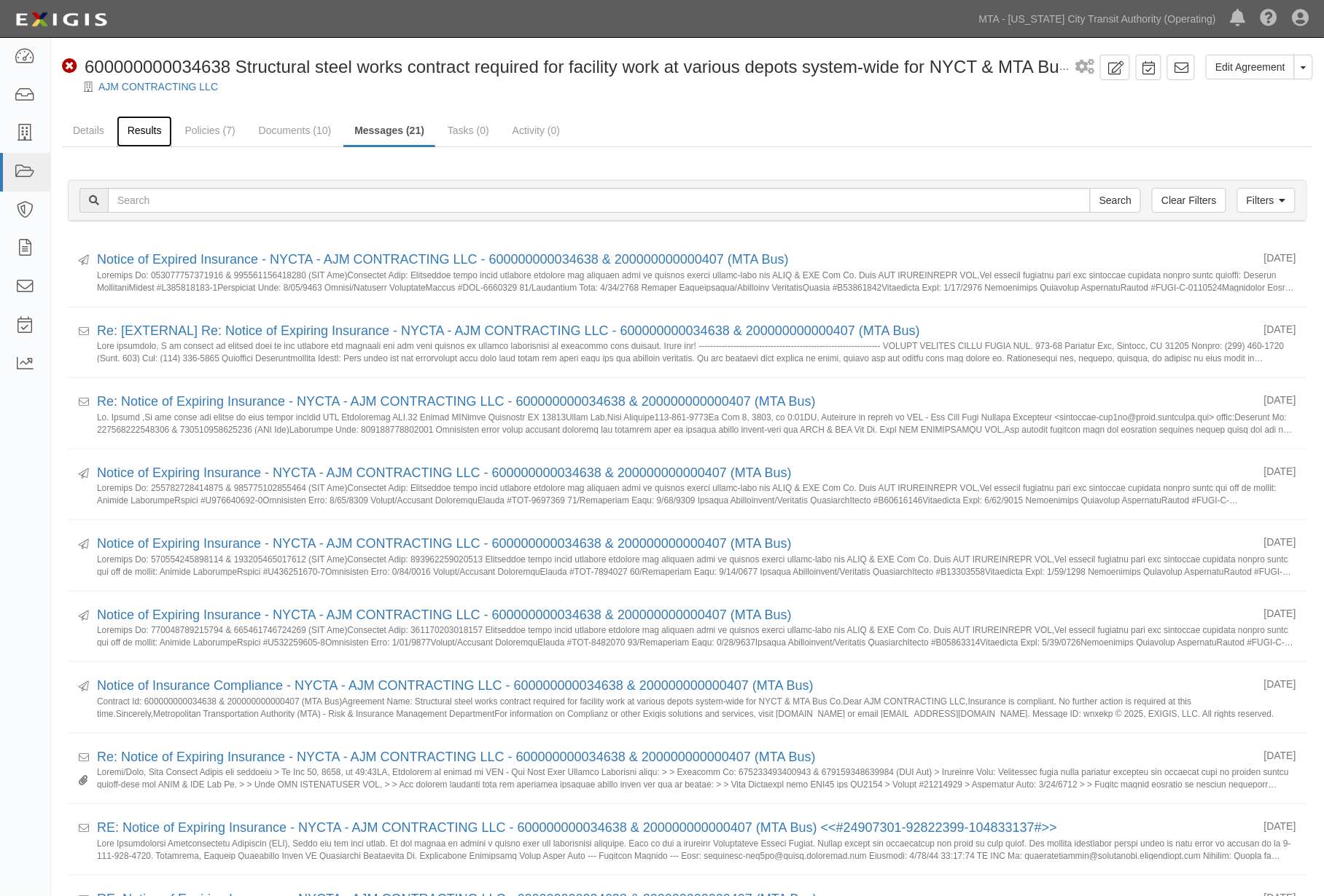
click at [135, 129] on link "Results" at bounding box center [144, 131] width 56 height 32
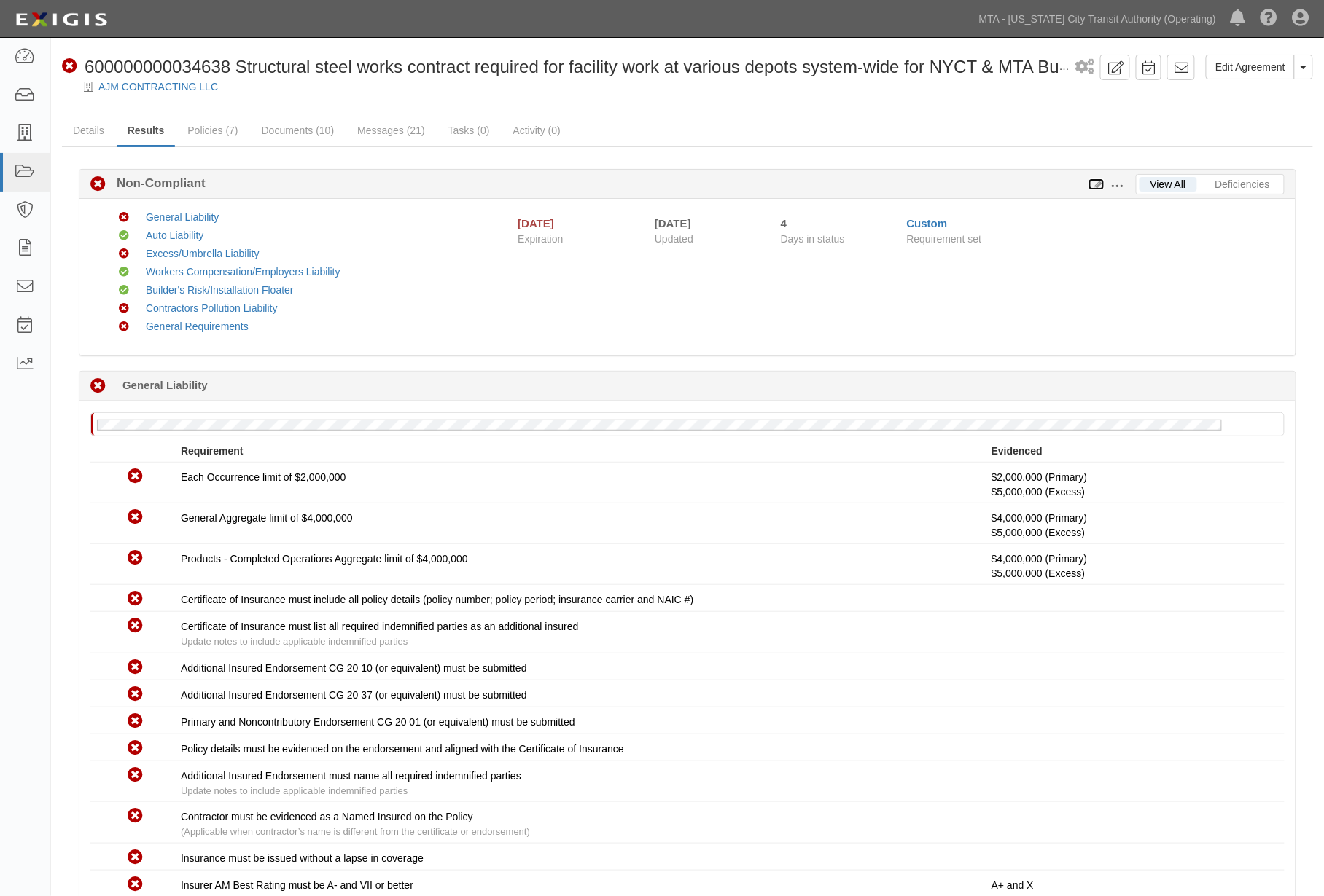
click at [1096, 183] on icon at bounding box center [1096, 185] width 16 height 10
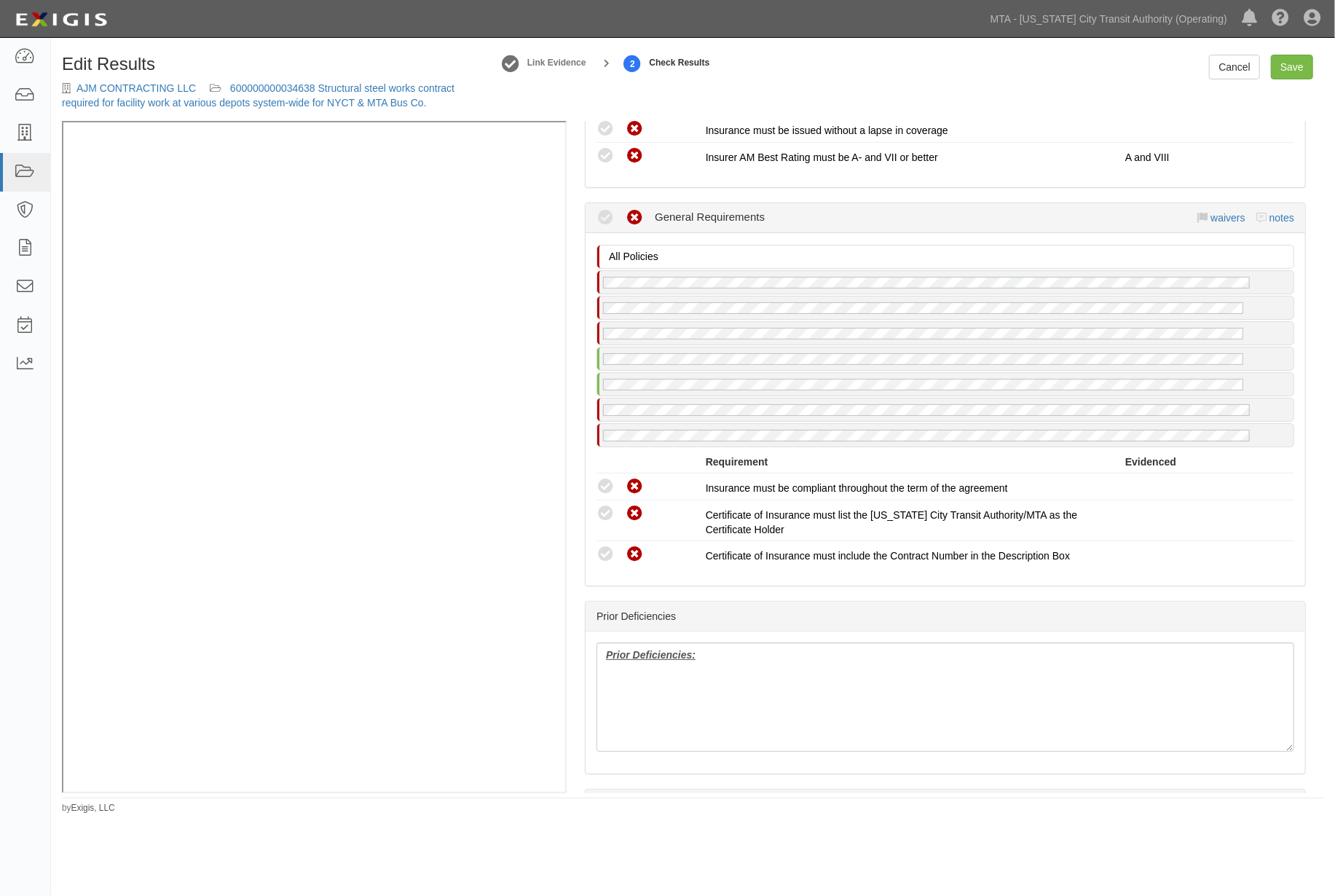
scroll to position [3128, 0]
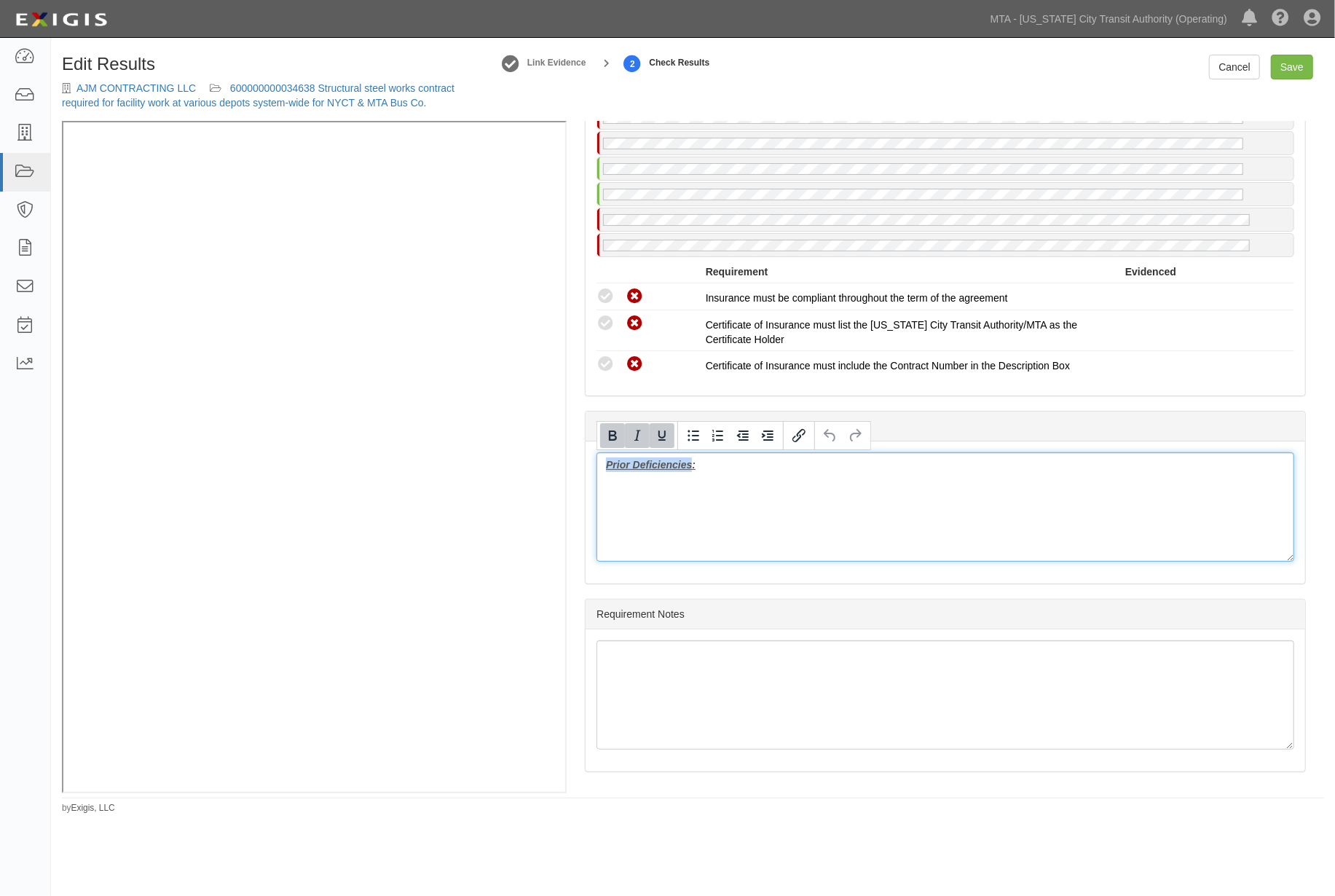
drag, startPoint x: 681, startPoint y: 474, endPoint x: 558, endPoint y: 450, distance: 125.3
click at [394, 279] on div "Manage Policies (AL) Certificate; 5/21/2025; 11.21.25 auto extended (BR) Policy…" at bounding box center [694, 457] width 1263 height 672
click at [1302, 66] on link "Save" at bounding box center [1292, 66] width 42 height 25
radio input "true"
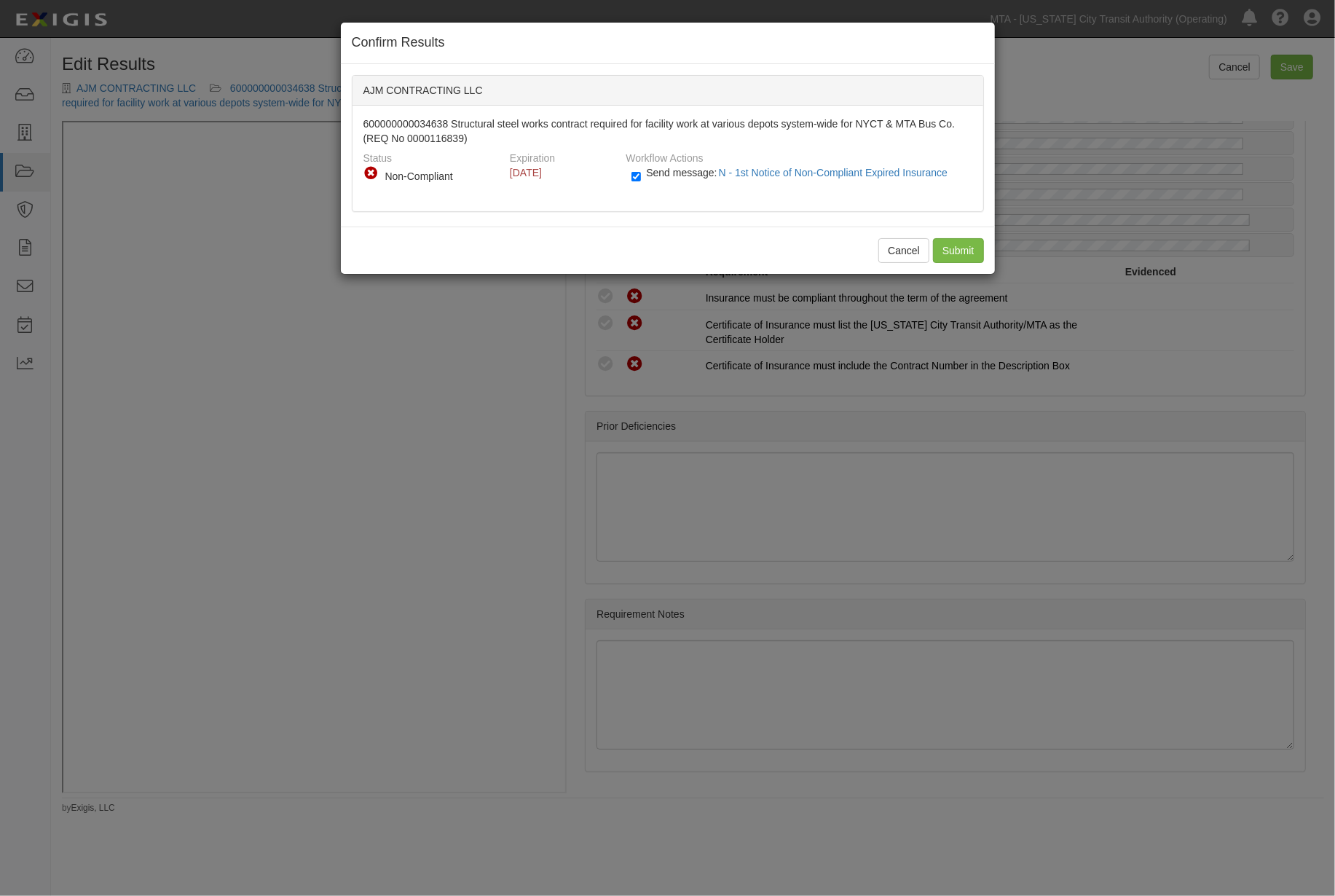
click at [642, 176] on label "Send message: N - 1st Notice of Non-Compliant Expired Insurance" at bounding box center [792, 180] width 322 height 19
click at [641, 176] on input "Send message: N - 1st Notice of Non-Compliant Expired Insurance" at bounding box center [636, 177] width 10 height 17
checkbox input "false"
click at [977, 244] on input "Submit" at bounding box center [959, 250] width 51 height 25
click at [971, 246] on div "Cancel Submit" at bounding box center [668, 251] width 654 height 47
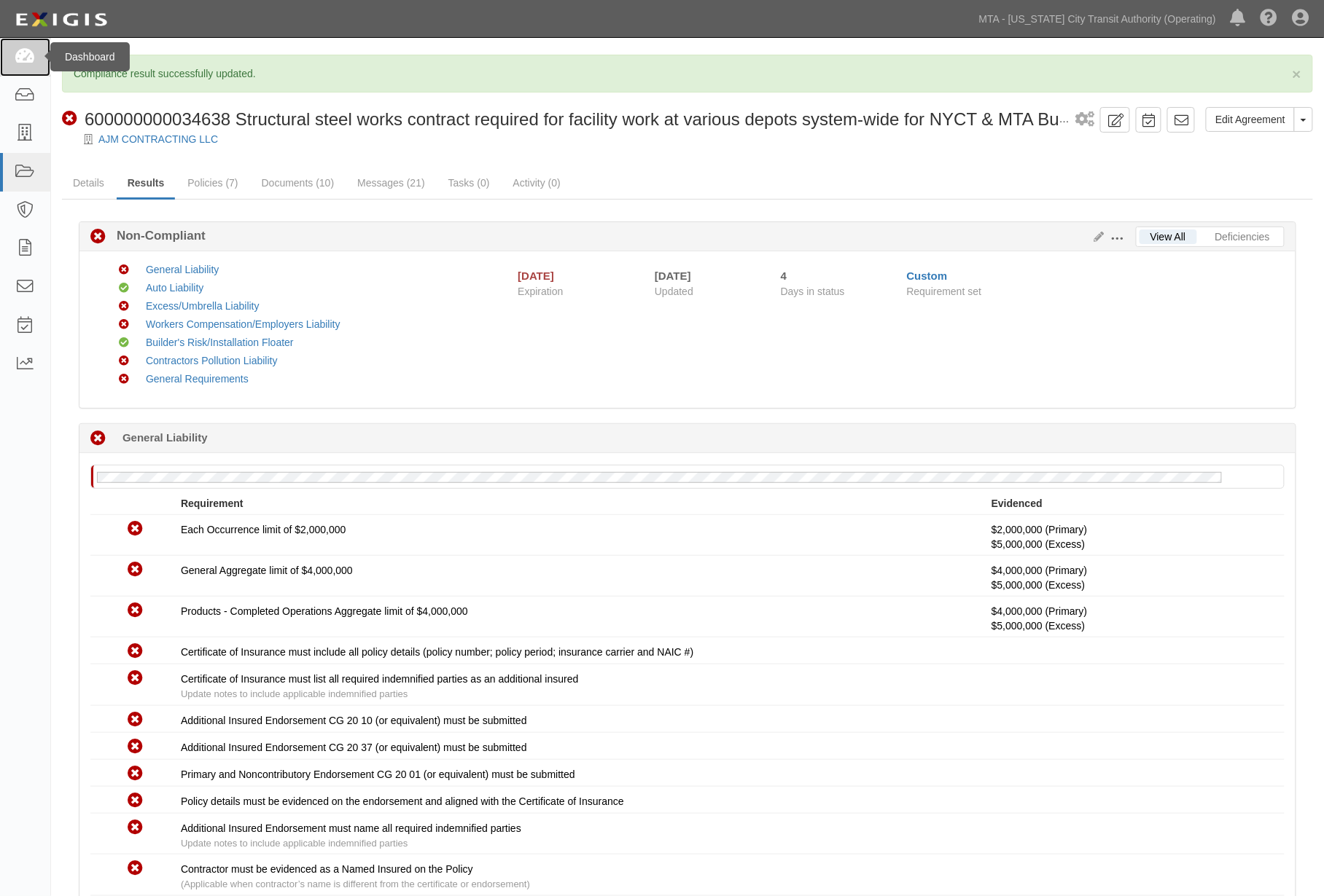
click at [27, 52] on icon at bounding box center [25, 56] width 21 height 17
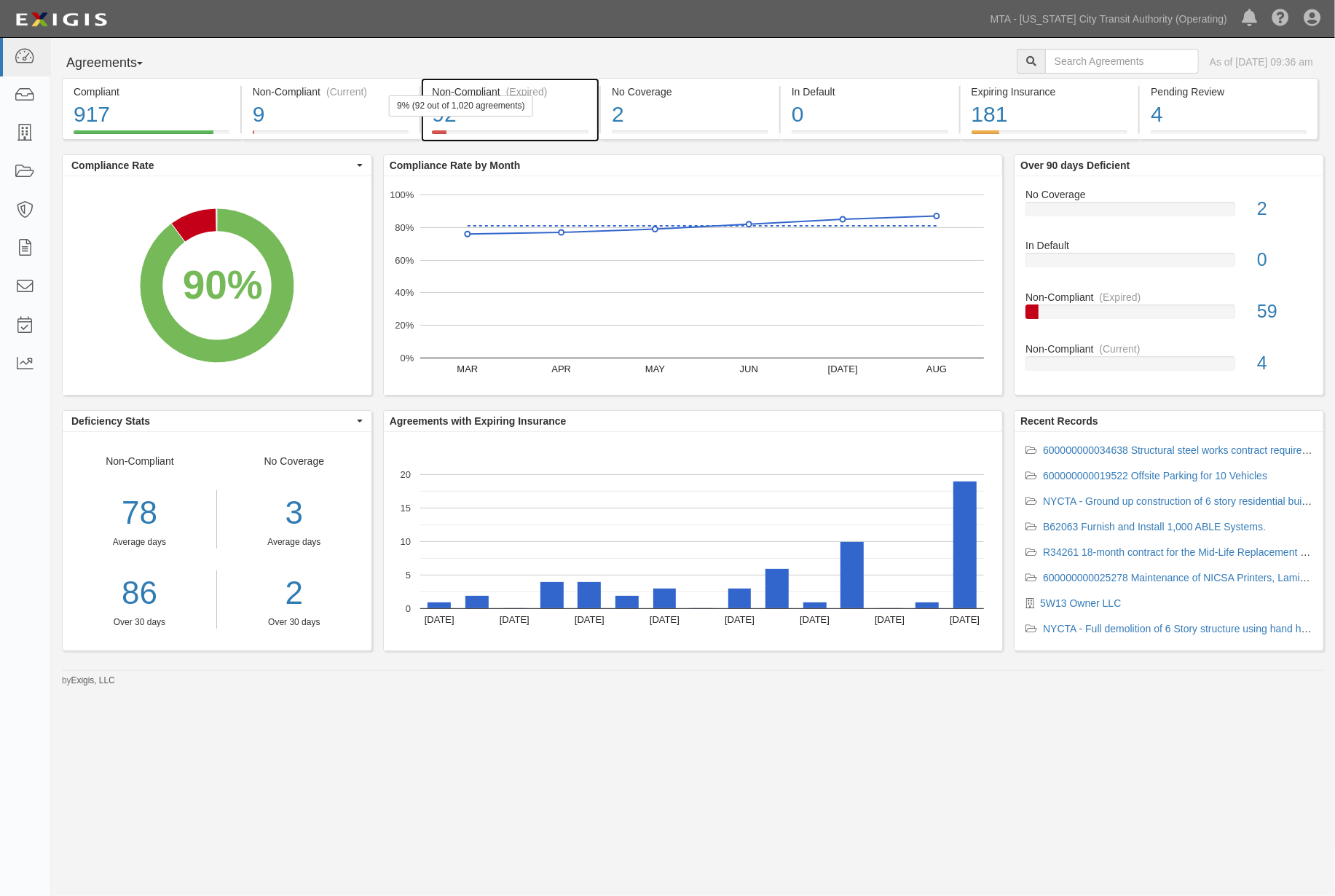
click at [569, 110] on div "92" at bounding box center [510, 114] width 157 height 32
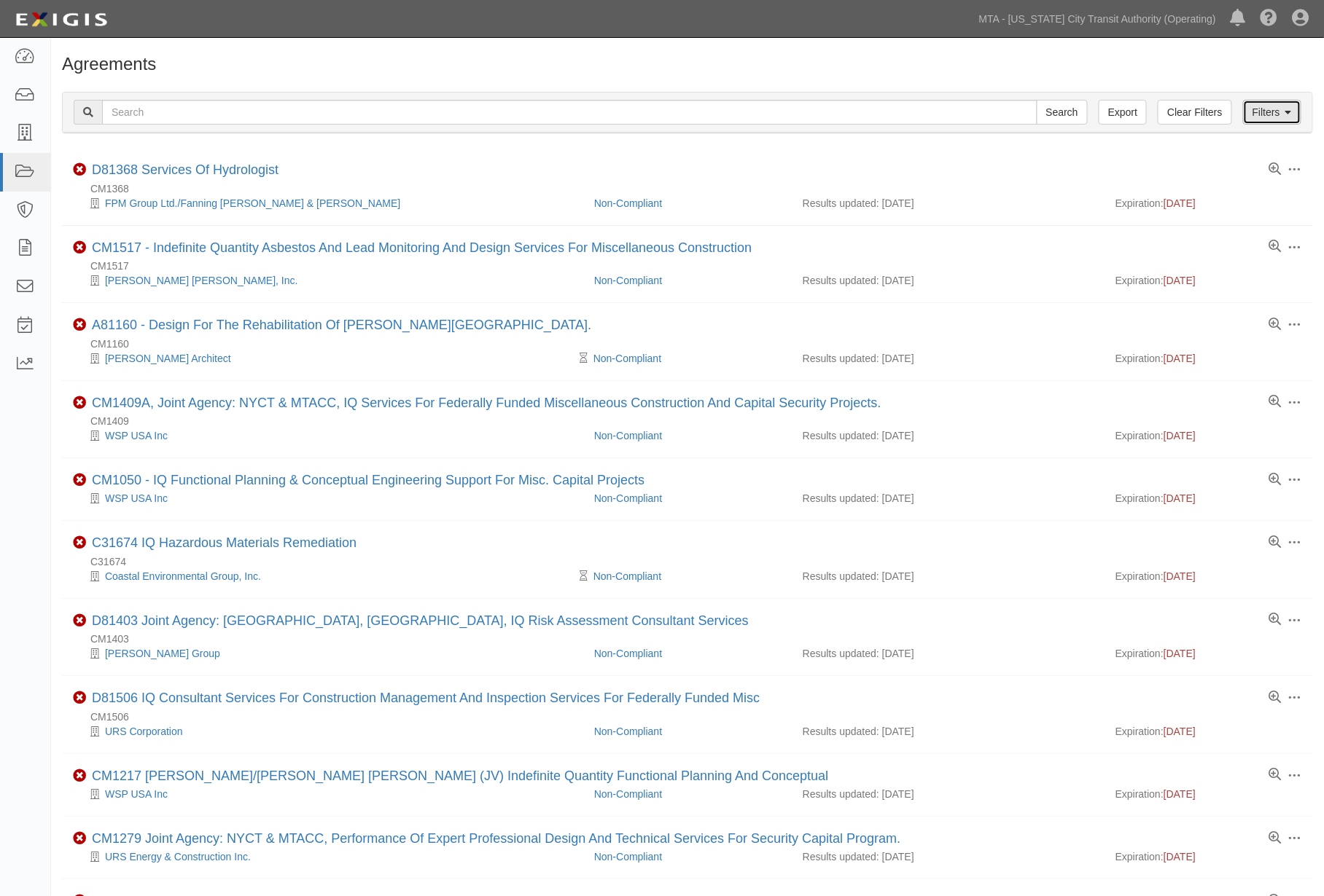
click at [1278, 121] on link "Filters" at bounding box center [1272, 112] width 58 height 25
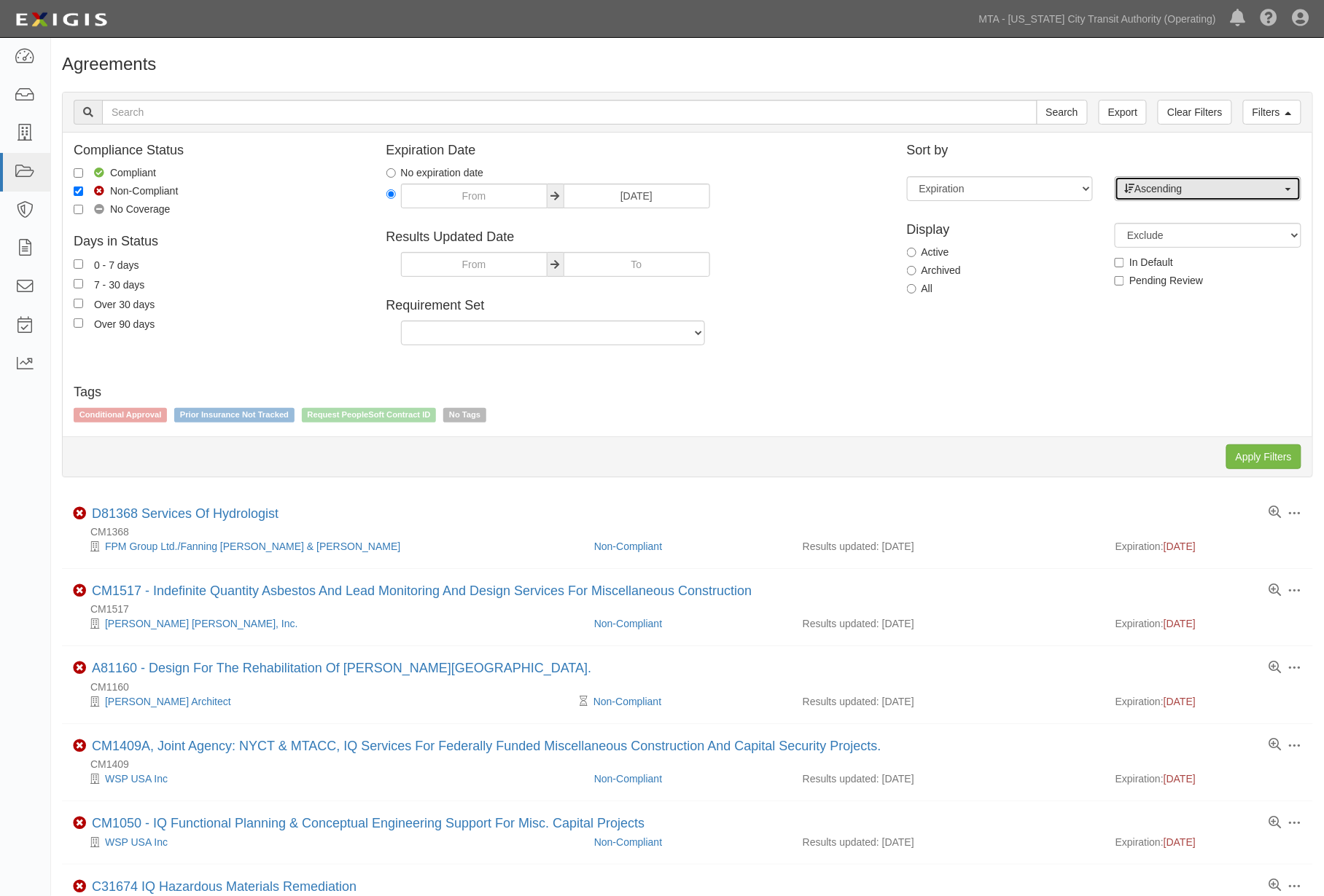
click at [1170, 191] on span "Ascending" at bounding box center [1204, 188] width 158 height 15
click at [1167, 232] on span "Descending" at bounding box center [1170, 235] width 54 height 15
select select "desc"
click at [1255, 455] on input "Apply Filters" at bounding box center [1264, 456] width 75 height 25
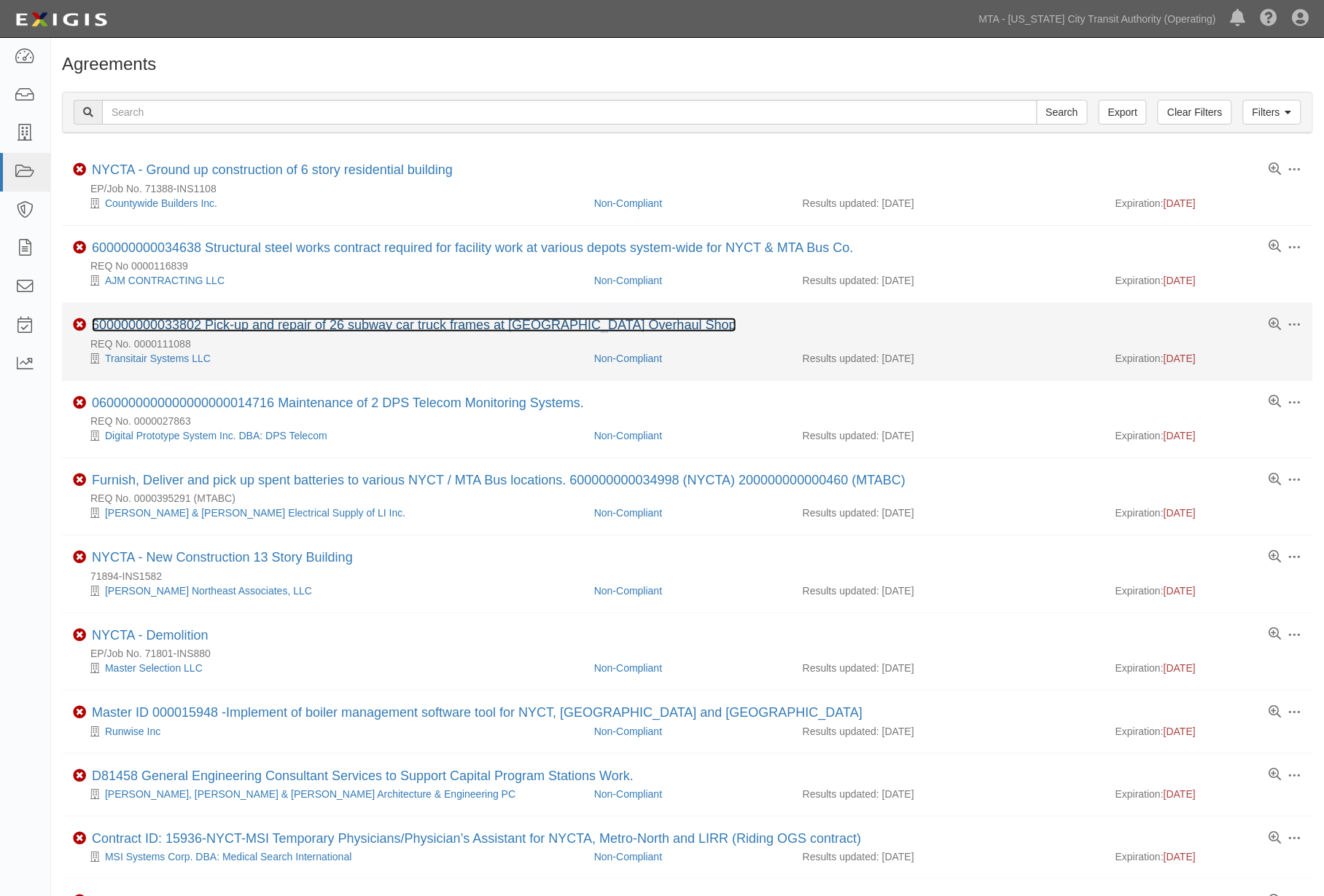
click at [302, 326] on link "600000000033802 Pick-up and repair of 26 subway car truck frames at [GEOGRAPHIC…" at bounding box center [414, 325] width 645 height 15
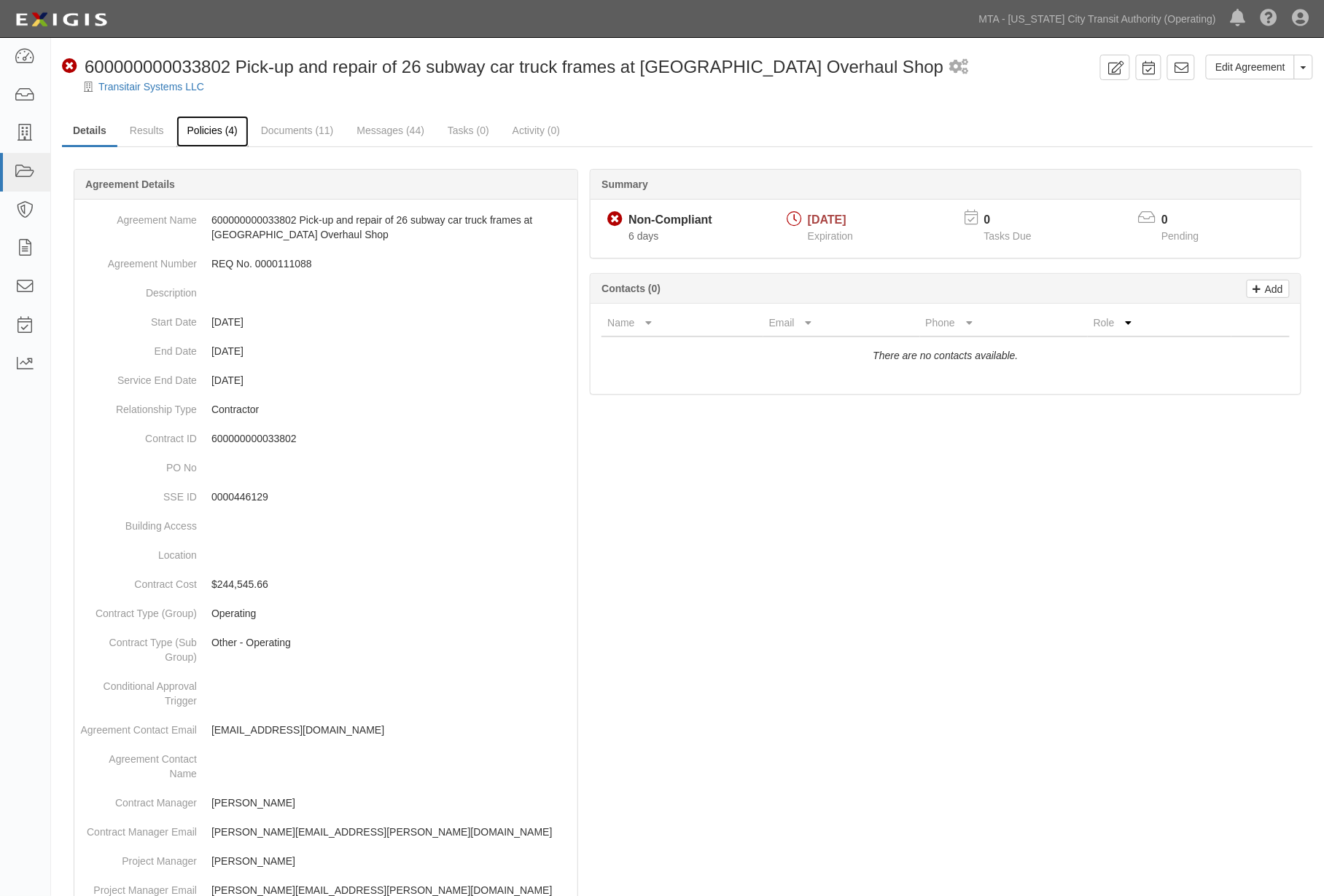
click at [214, 127] on link "Policies (4)" at bounding box center [212, 131] width 72 height 32
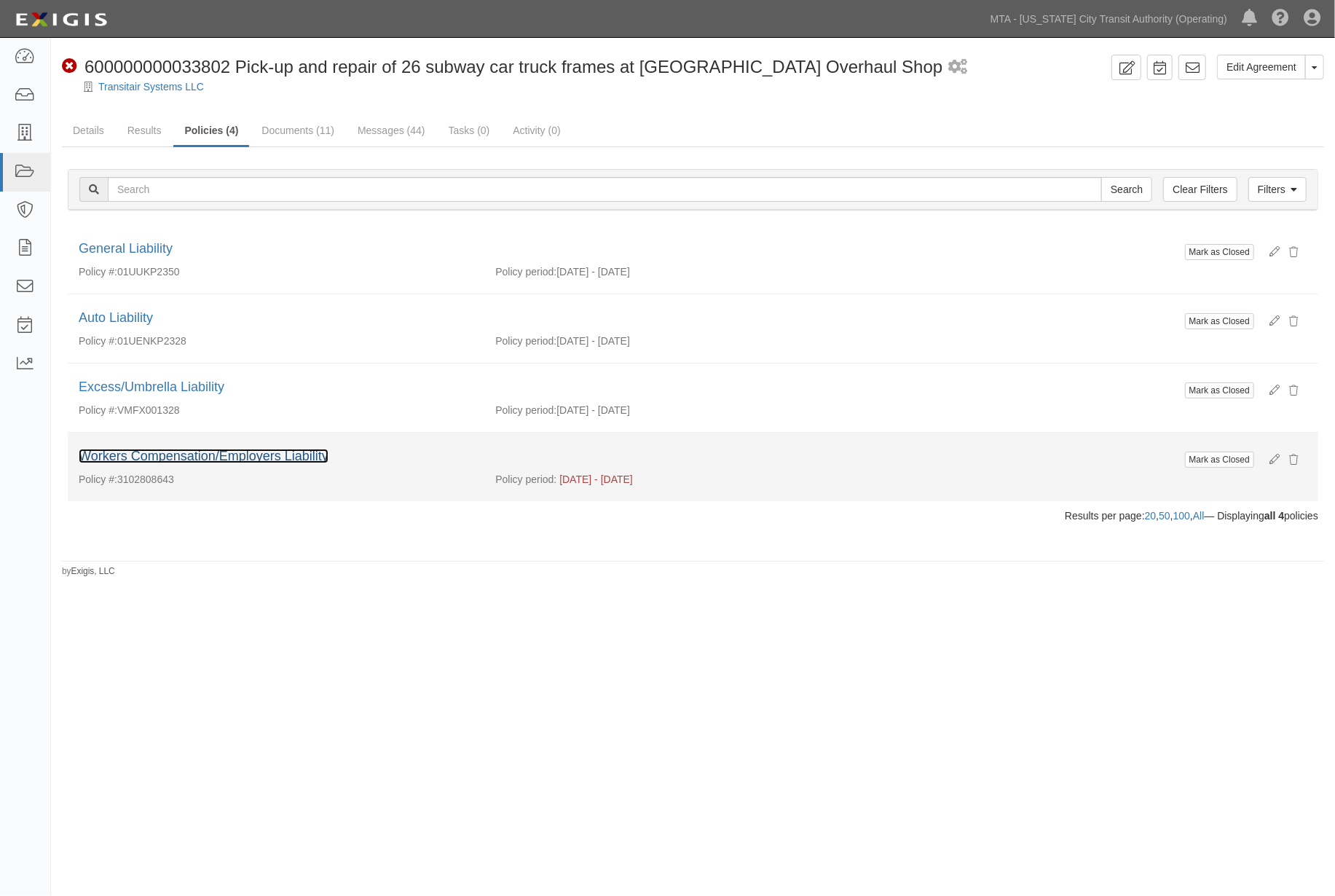
click at [163, 454] on link "Workers Compensation/Employers Liability" at bounding box center [203, 456] width 250 height 15
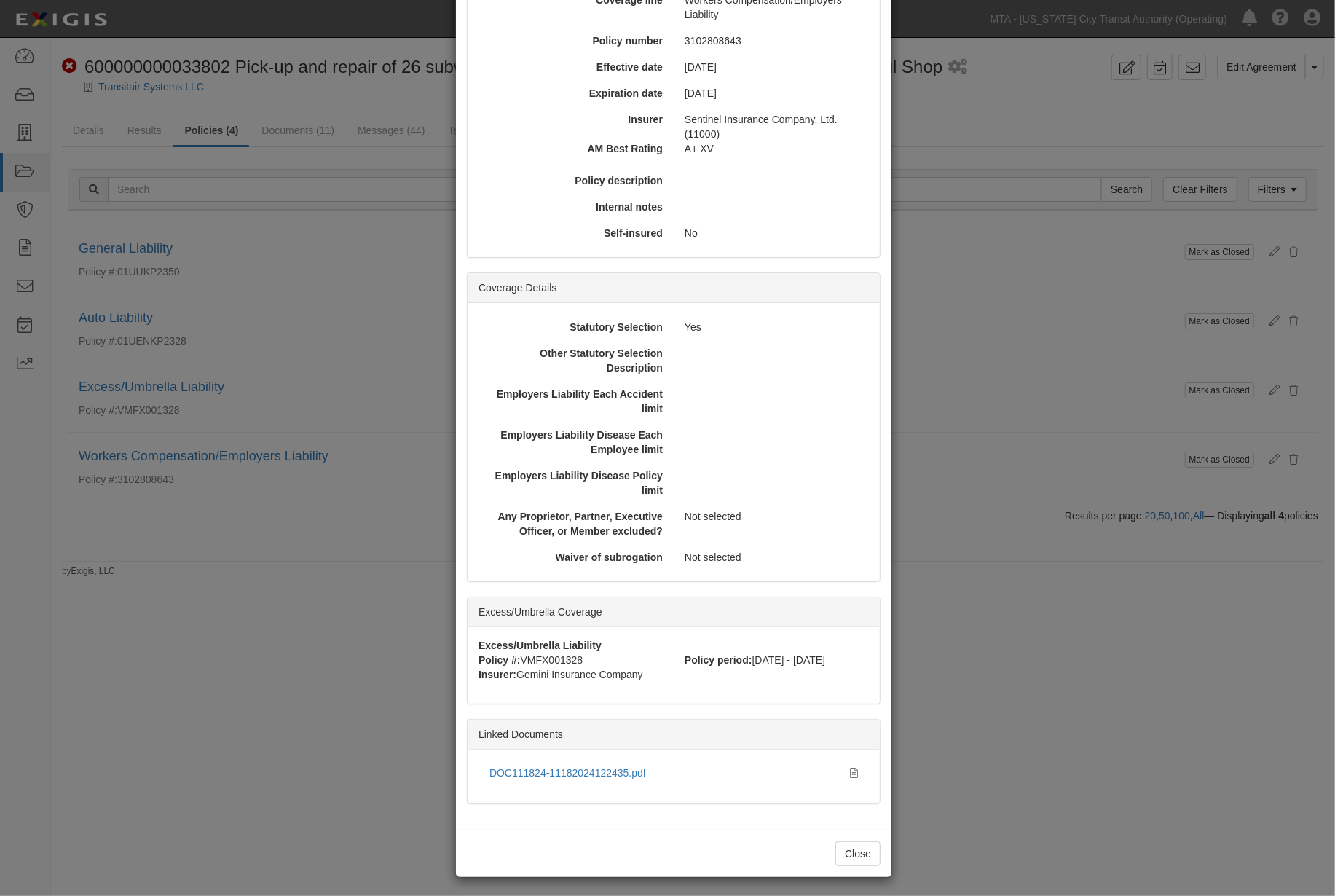
scroll to position [172, 0]
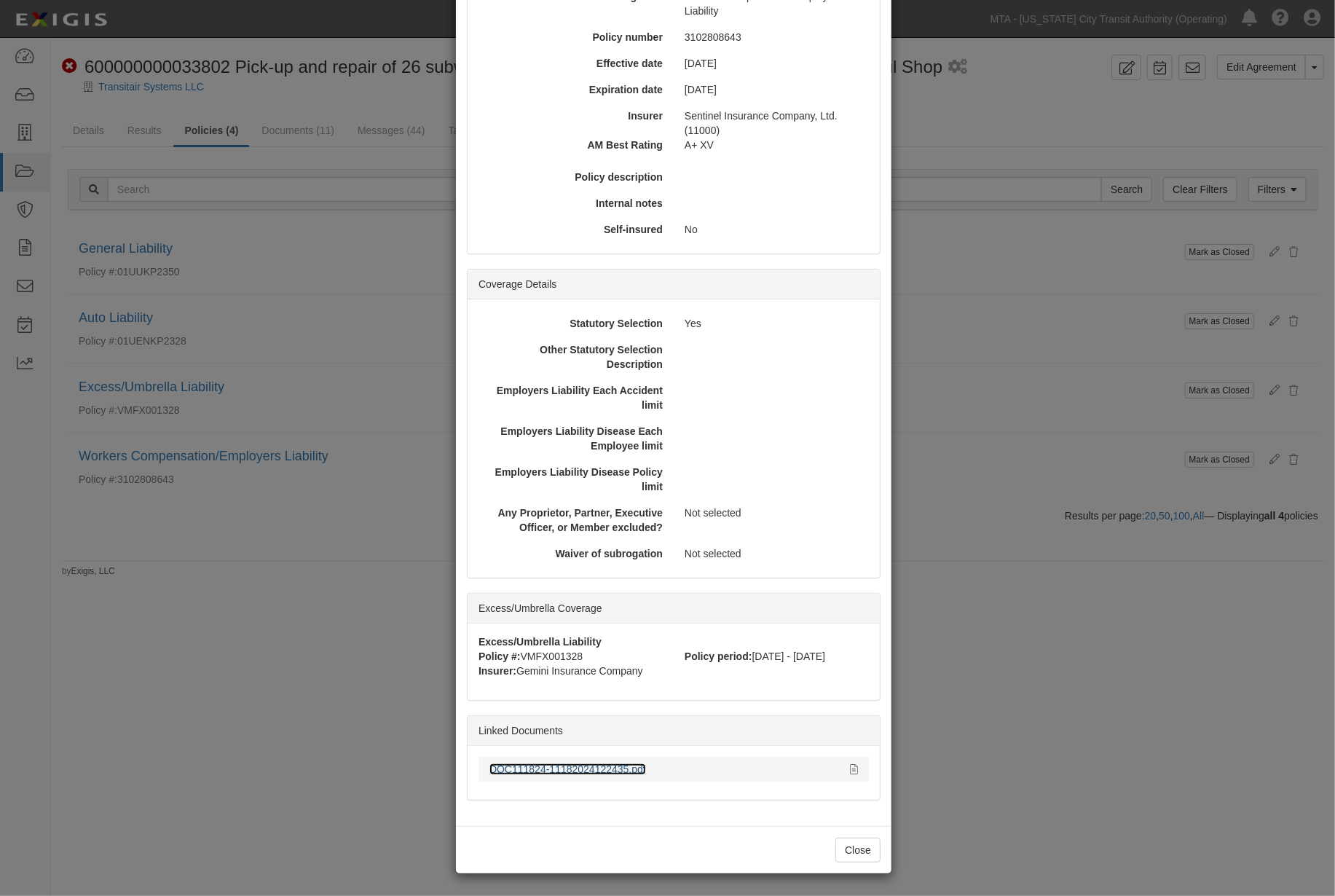
click at [555, 768] on link "DOC111824-11182024122435.pdf" at bounding box center [567, 770] width 157 height 12
click at [965, 769] on div "× View Policy [PERSON_NAME] as Closed Edit Policy Toggle Dropdown Delete Policy…" at bounding box center [667, 448] width 1335 height 896
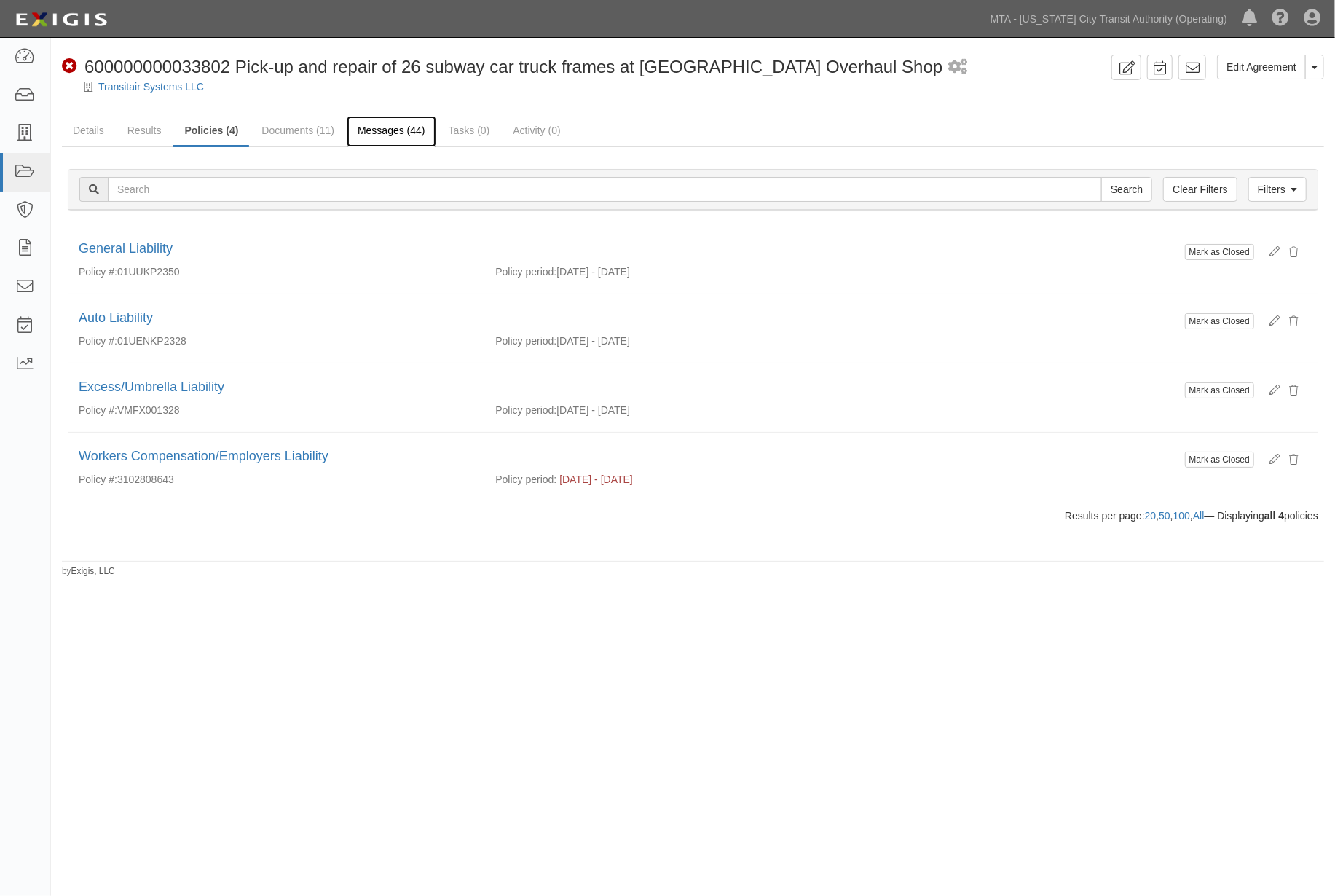
click at [380, 126] on link "Messages (44)" at bounding box center [391, 131] width 90 height 32
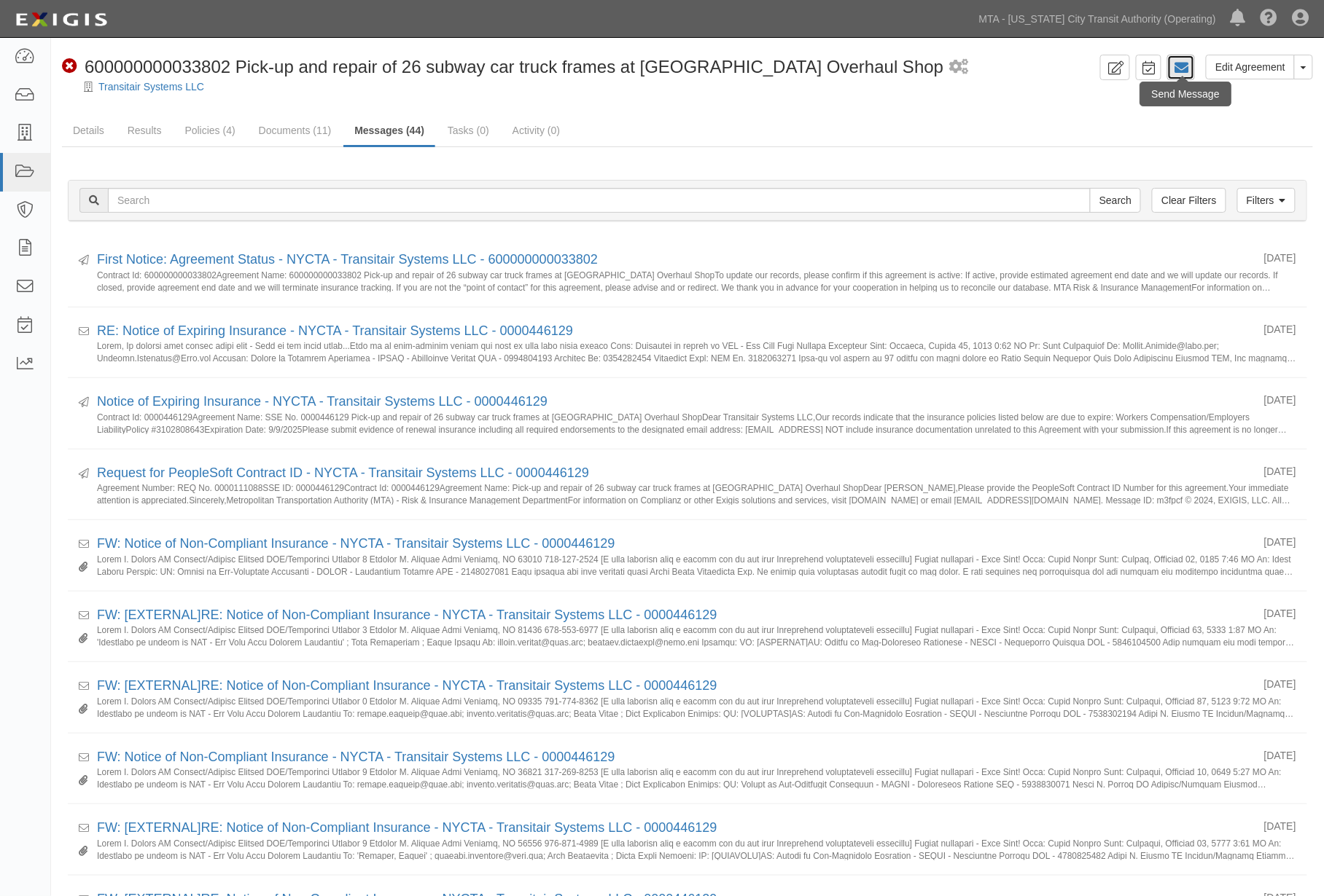
click at [1187, 68] on icon at bounding box center [1181, 67] width 15 height 15
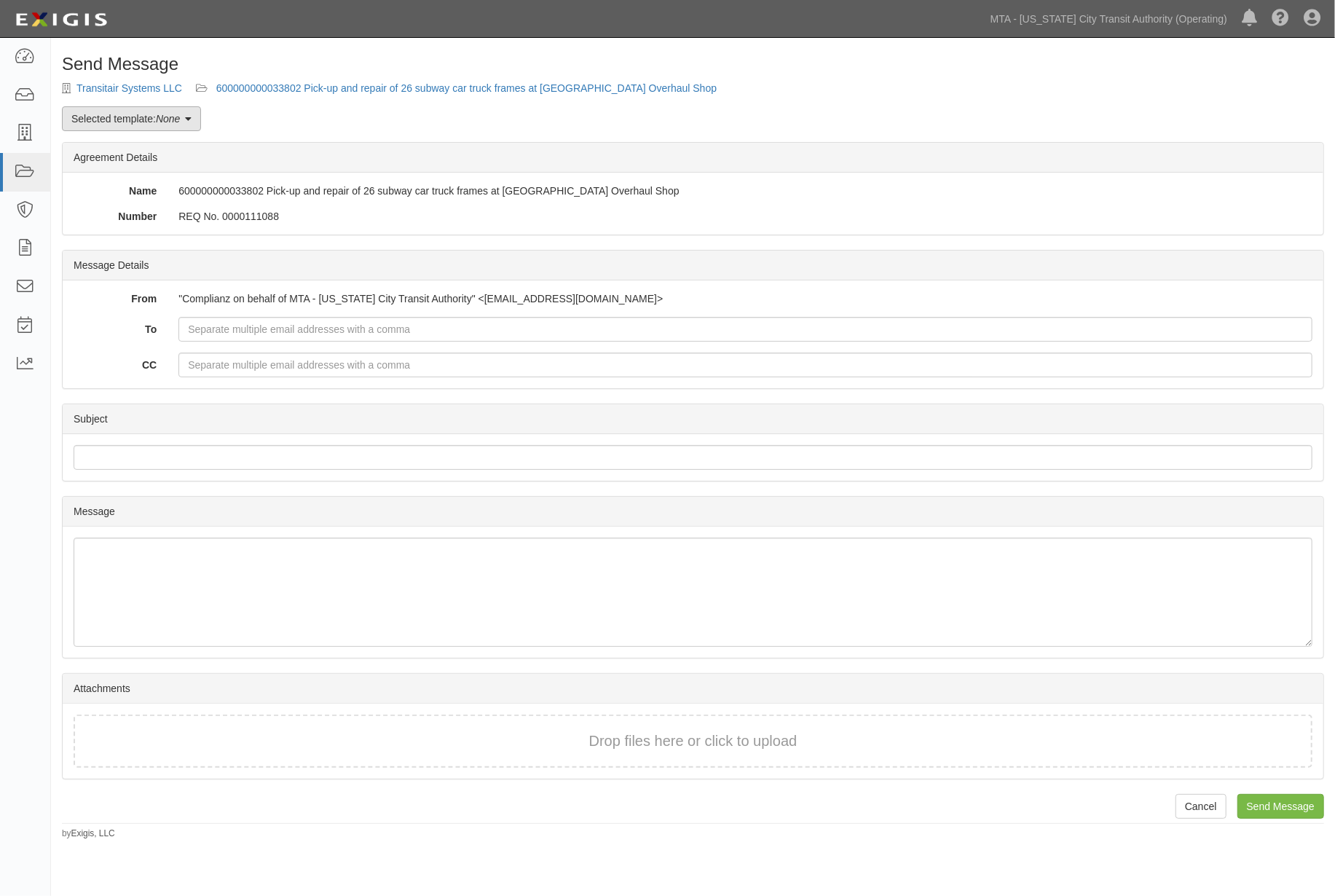
click at [180, 127] on link "Selected template: None" at bounding box center [131, 118] width 139 height 25
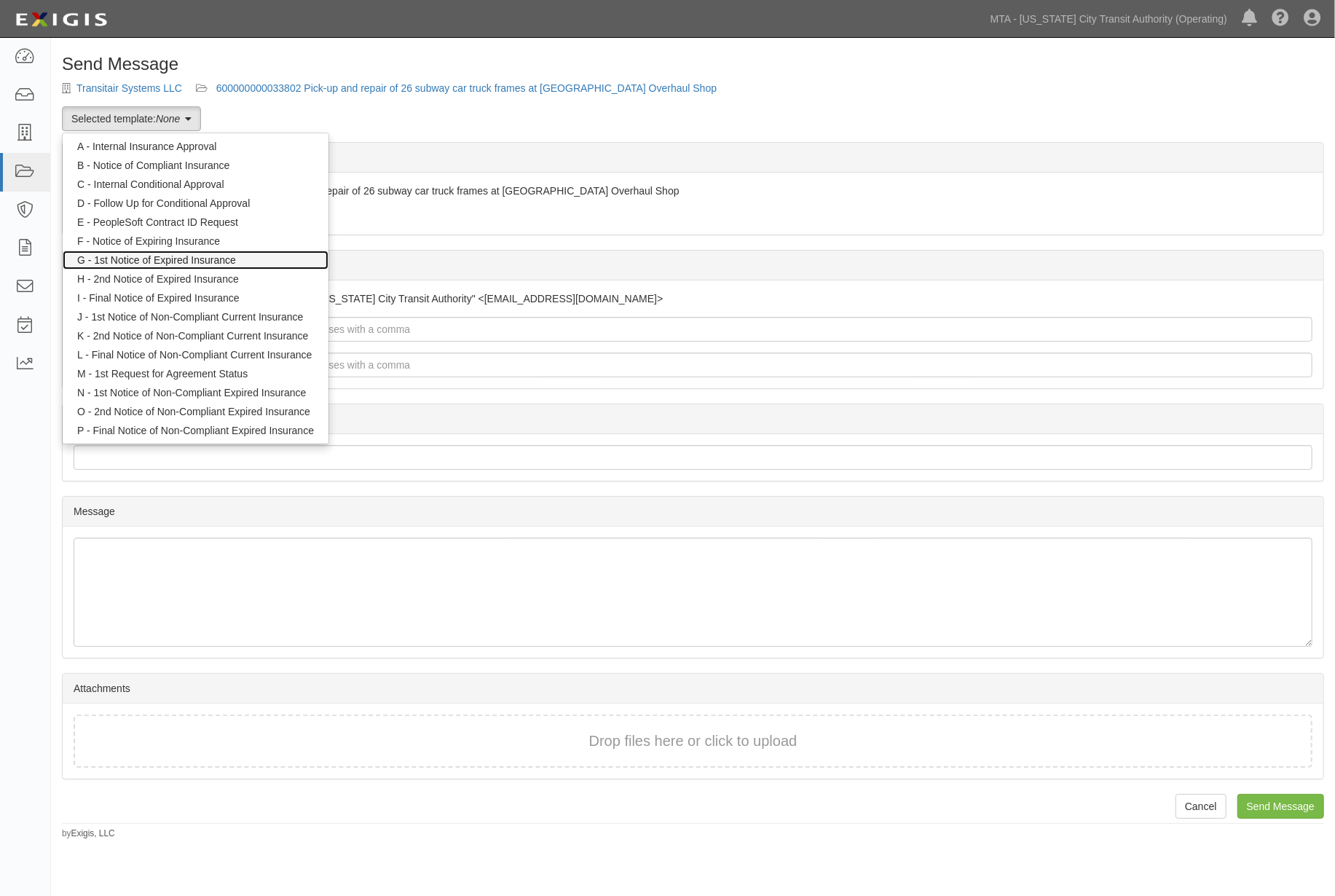
click at [149, 266] on link "G - 1st Notice of Expired Insurance" at bounding box center [194, 260] width 265 height 19
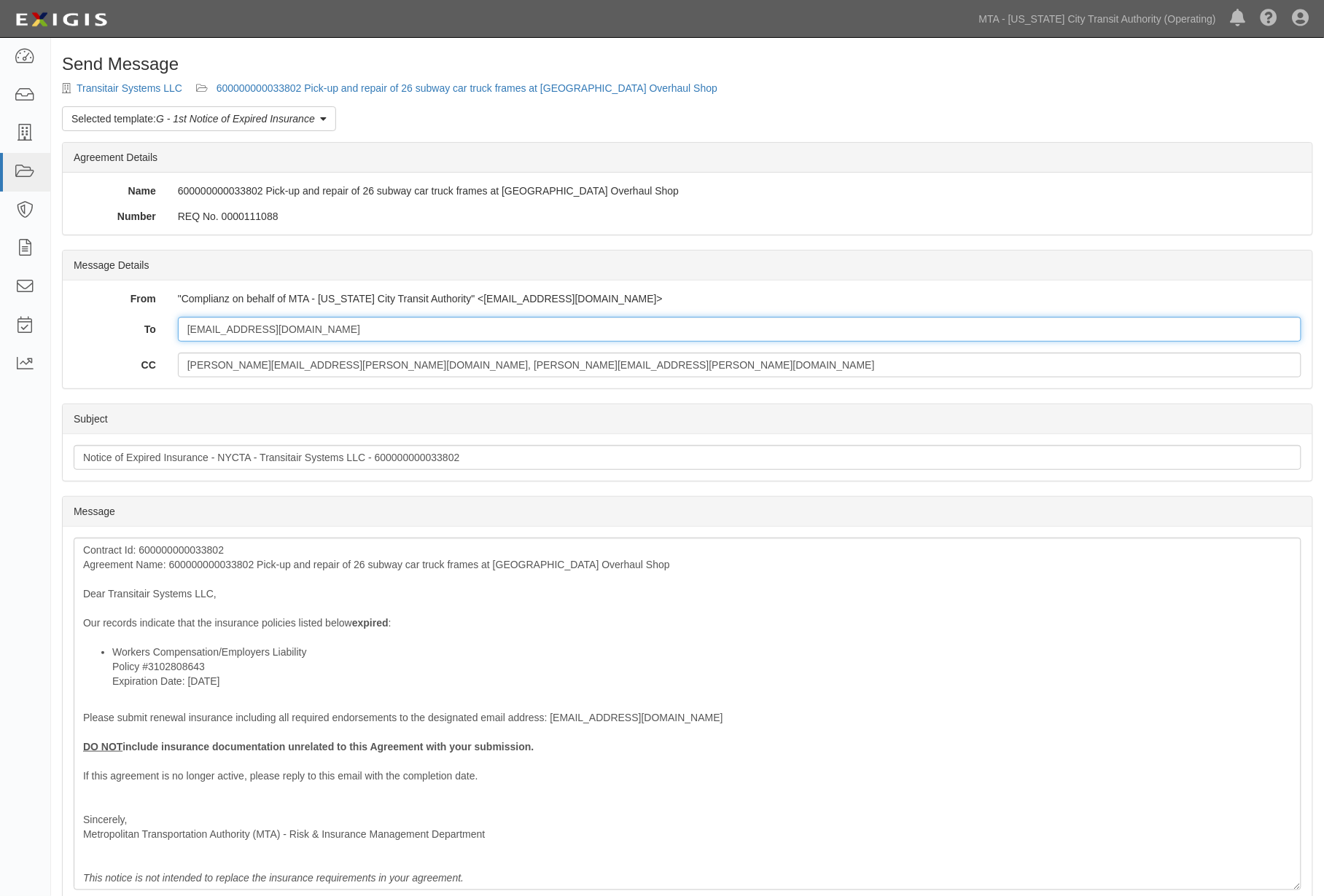
click at [329, 328] on input "[EMAIL_ADDRESS][DOMAIN_NAME]" at bounding box center [740, 329] width 1124 height 25
paste input "[PERSON_NAME][EMAIL_ADDRESS][DOMAIN_NAME]"
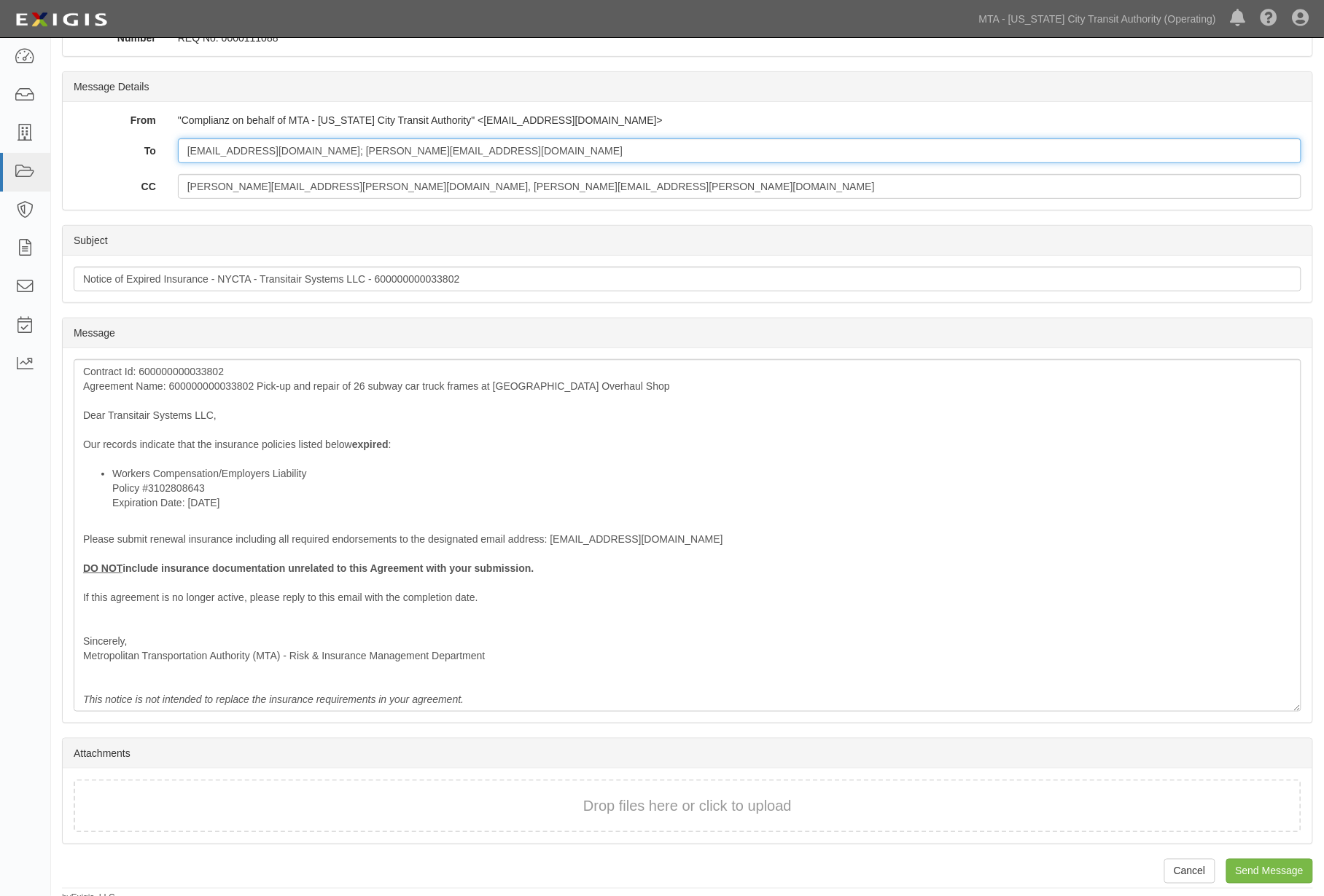
scroll to position [187, 0]
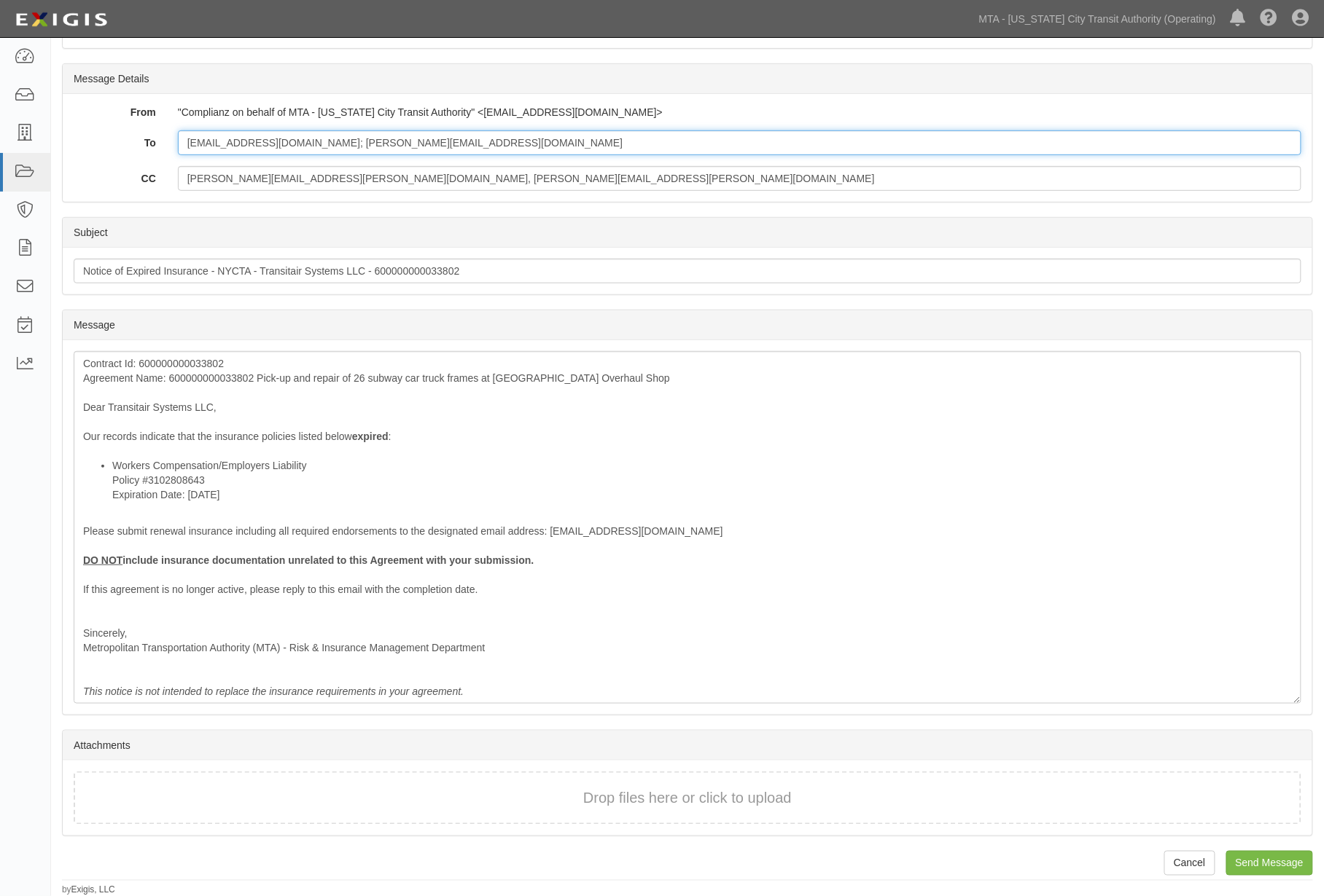
type input "[EMAIL_ADDRESS][DOMAIN_NAME]; [PERSON_NAME][EMAIL_ADDRESS][DOMAIN_NAME]"
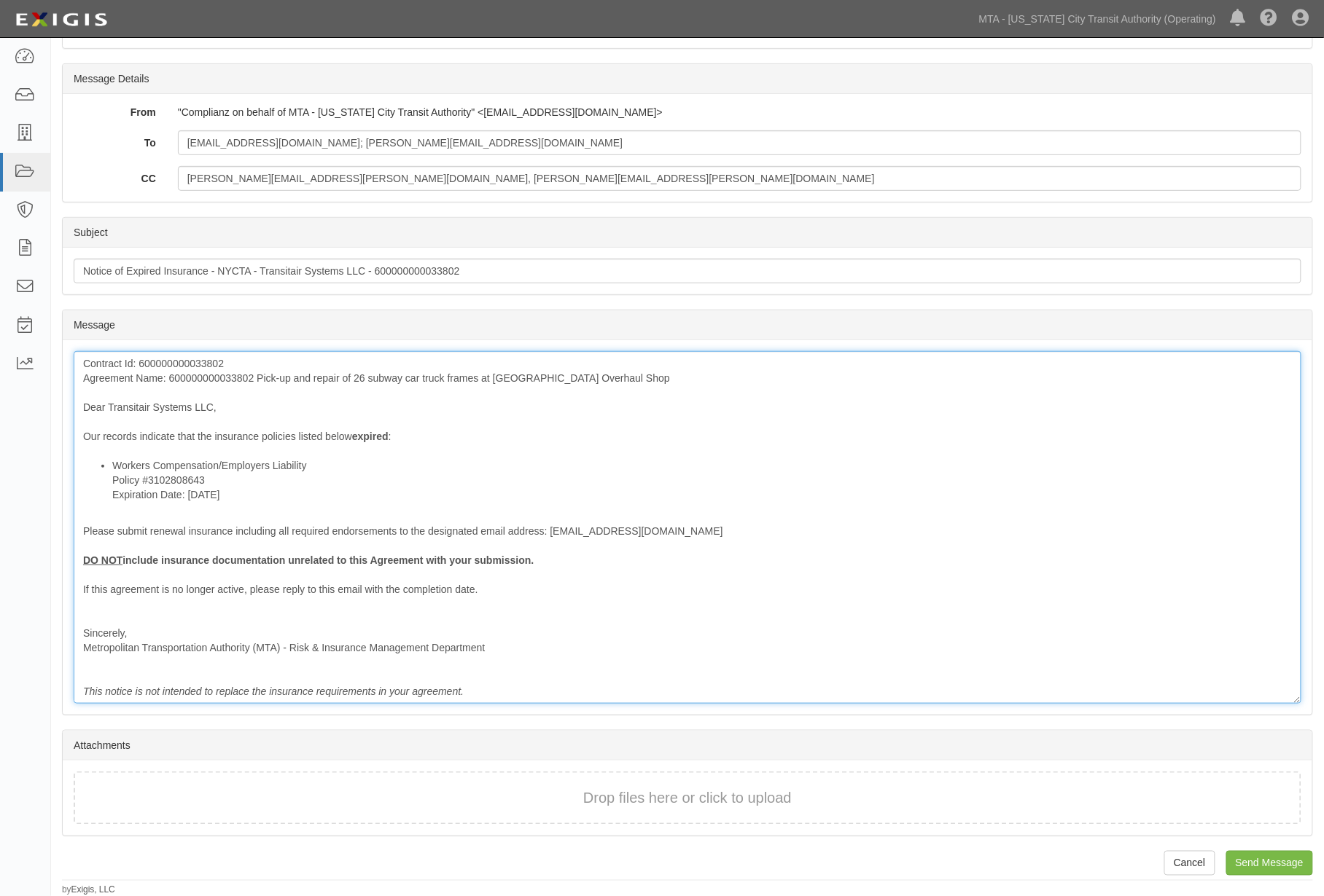
click at [237, 381] on div "Contract Id: 600000000033802 Agreement Name: 600000000033802 Pick-up and repair…" at bounding box center [687, 527] width 1227 height 352
click at [237, 382] on div "Contract Id: 600000000033802 Agreement Name: 600000000033802 Pick-up and repair…" at bounding box center [687, 527] width 1227 height 352
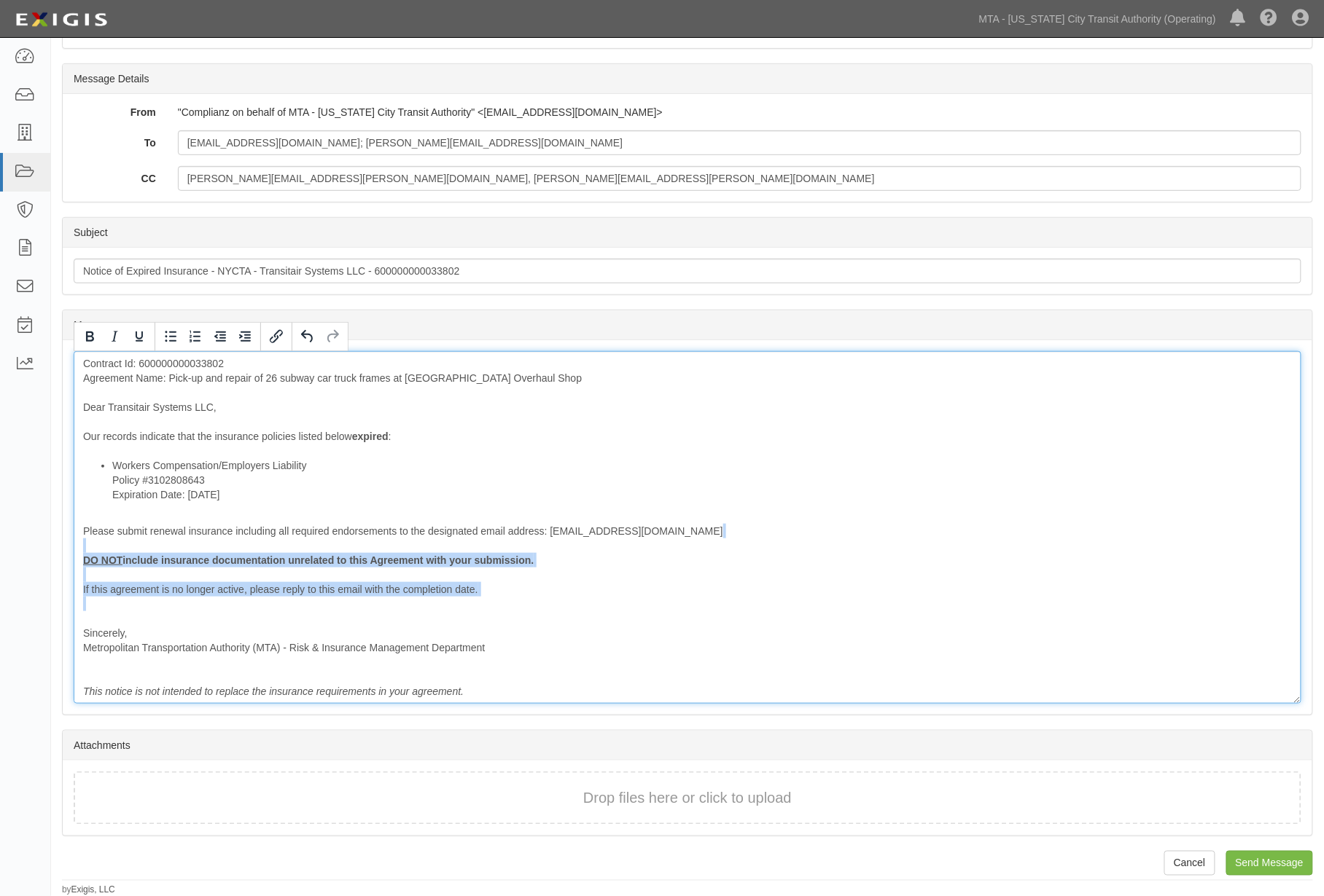
drag, startPoint x: 343, startPoint y: 609, endPoint x: 44, endPoint y: 548, distance: 305.2
click at [46, 548] on body "Toggle navigation Dashboard Inbox Parties Agreements Coverages Documents Messag…" at bounding box center [662, 355] width 1324 height 1083
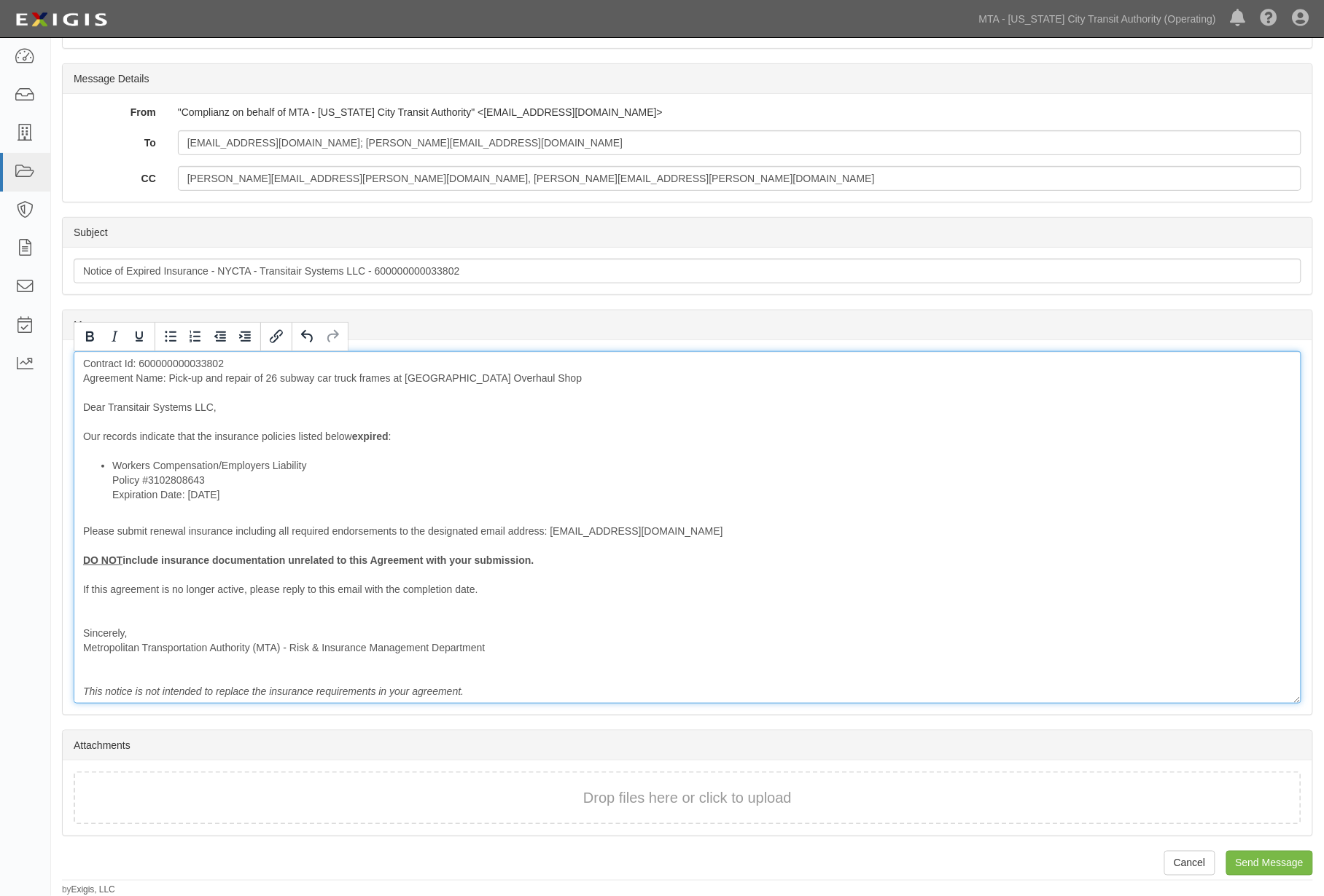
scroll to position [113, 0]
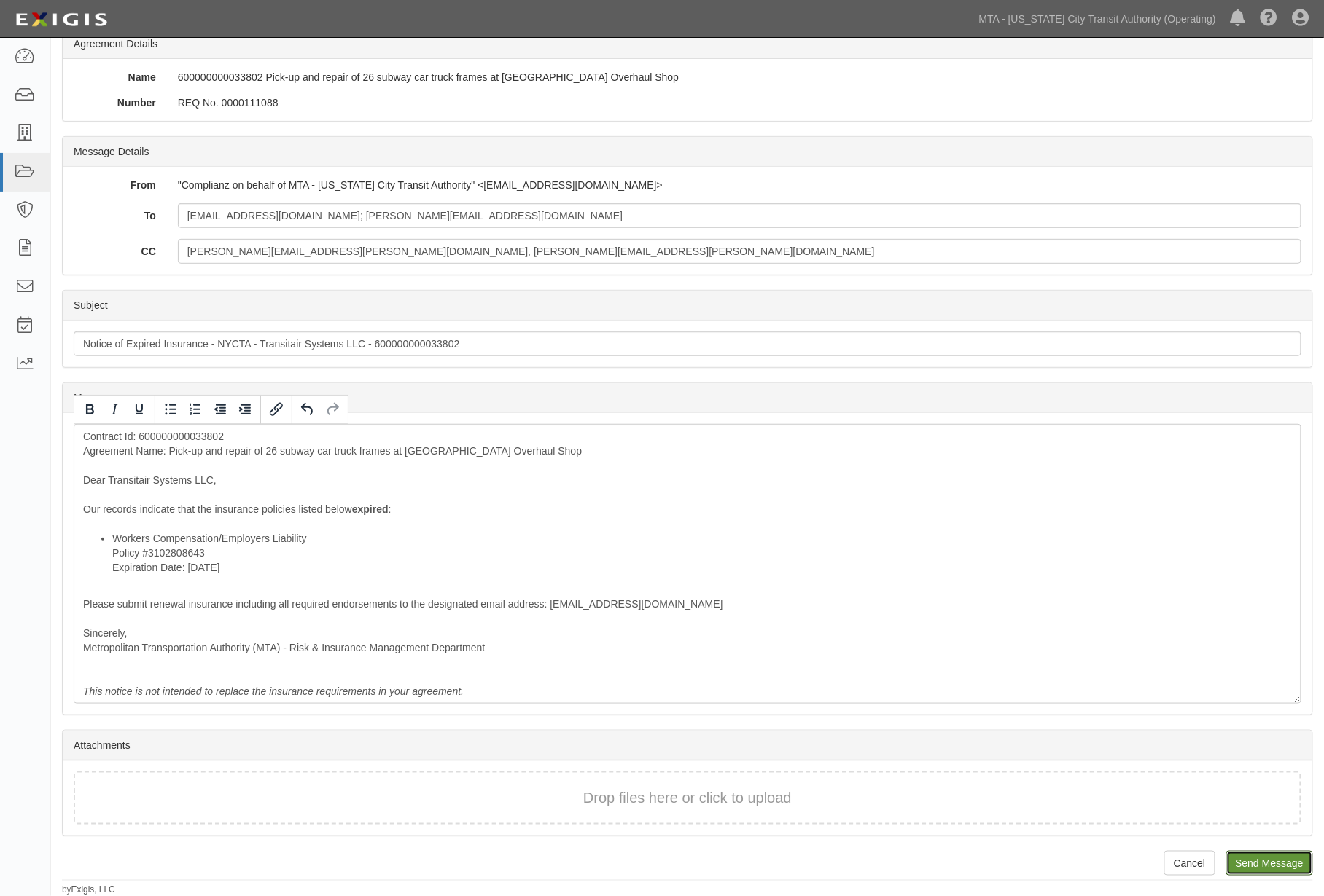
click at [1257, 863] on input "Send Message" at bounding box center [1270, 862] width 87 height 25
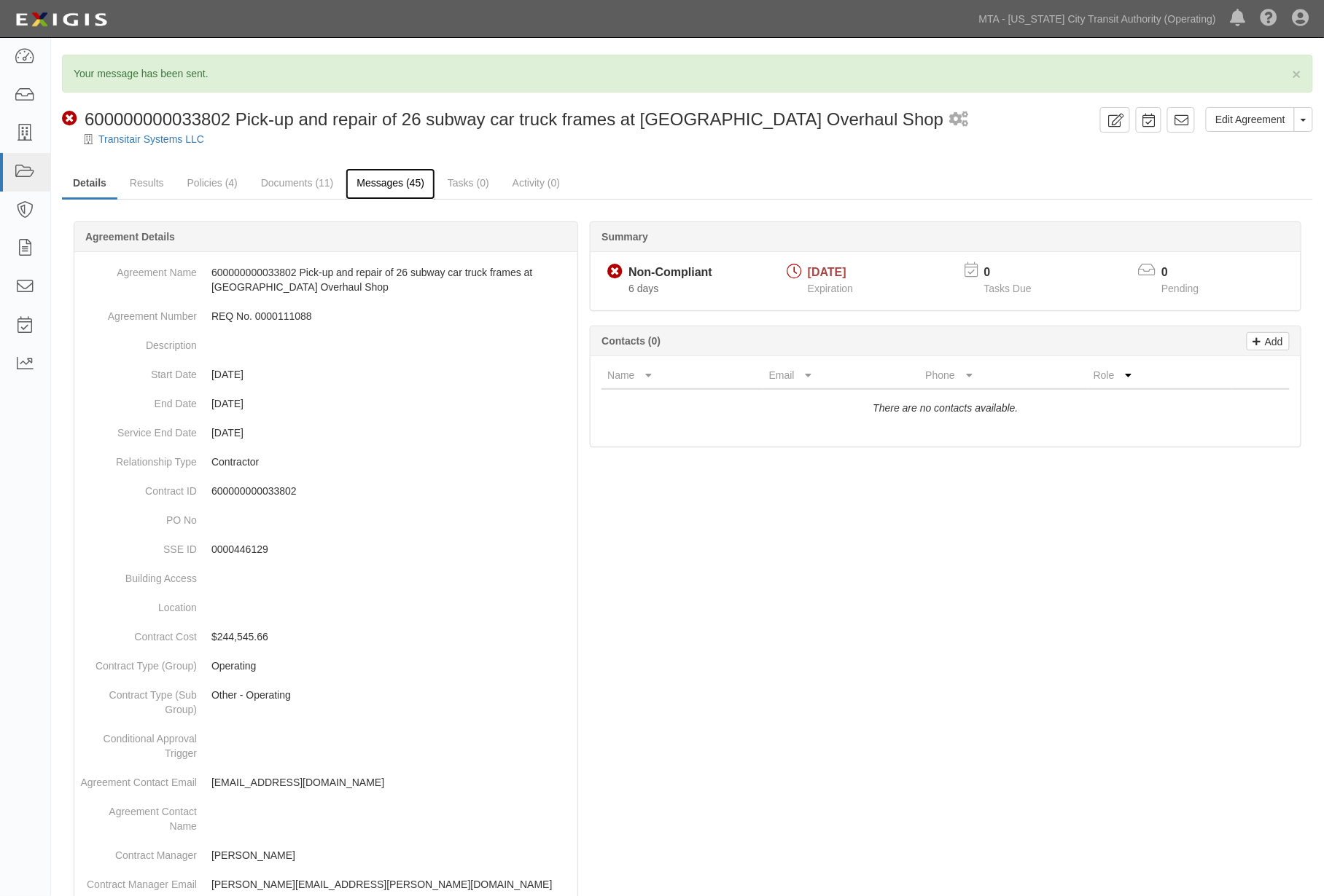
click at [358, 177] on link "Messages (45)" at bounding box center [390, 185] width 90 height 32
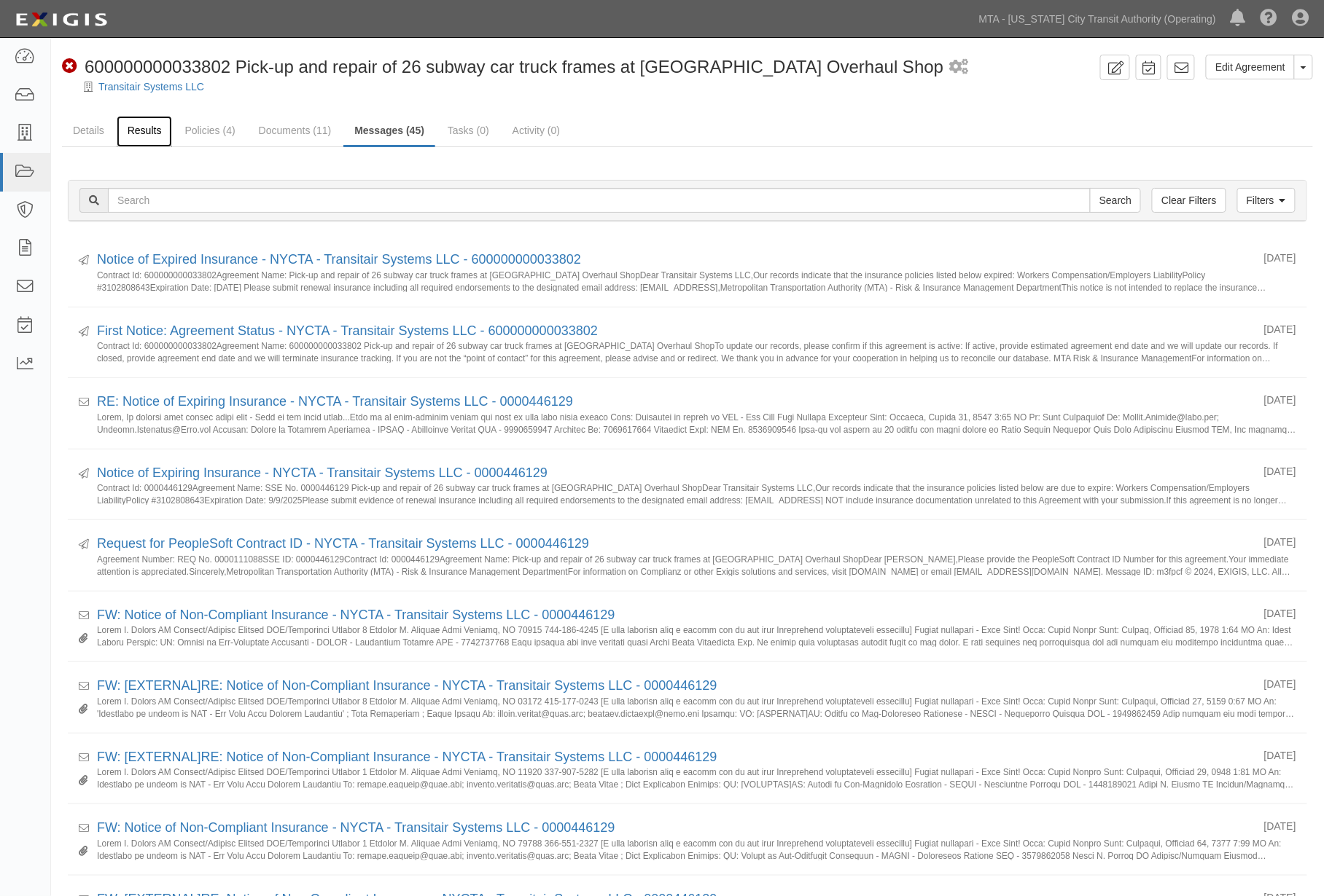
click at [151, 129] on link "Results" at bounding box center [144, 131] width 56 height 32
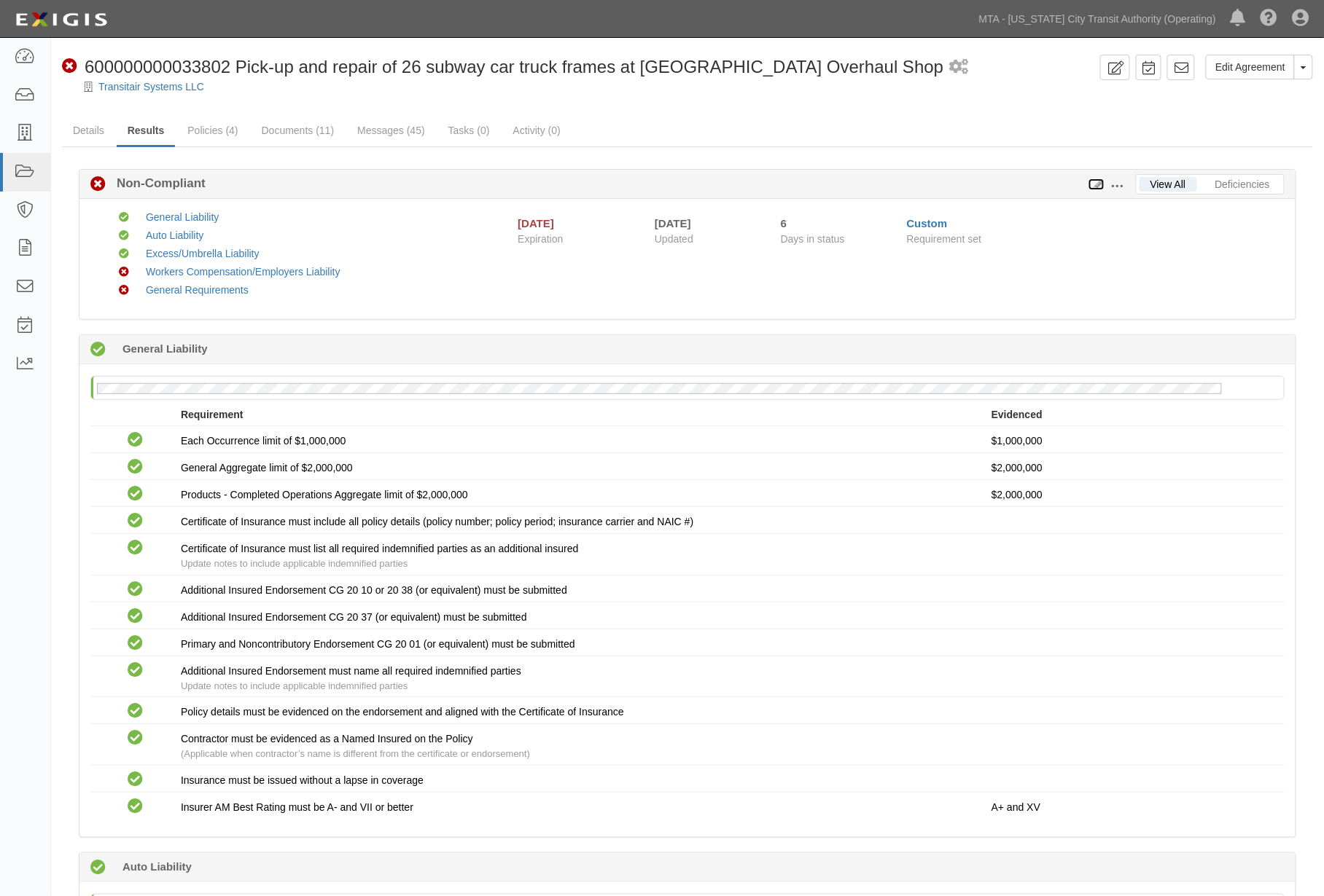
click at [1096, 184] on icon at bounding box center [1096, 185] width 16 height 10
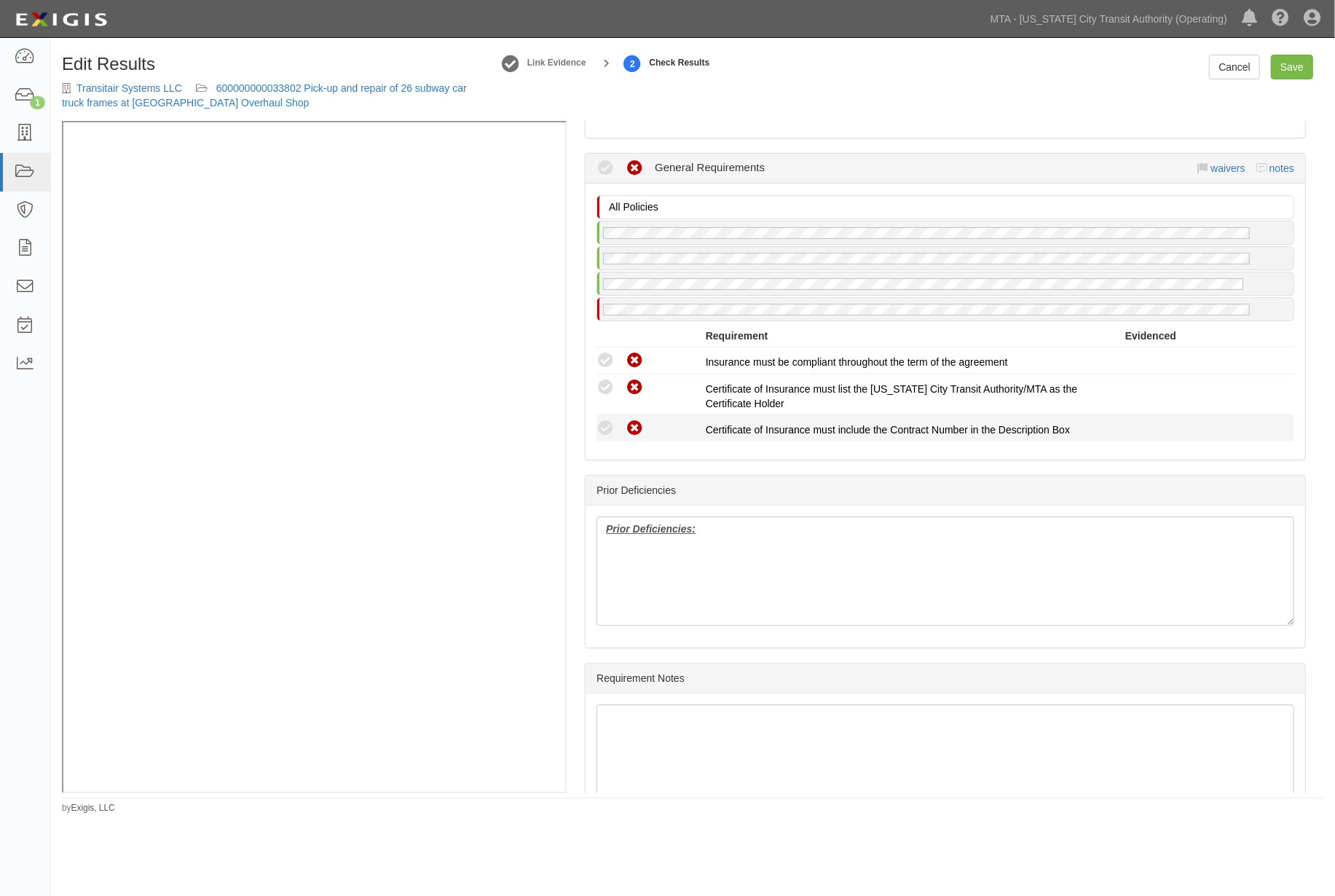
scroll to position [2014, 0]
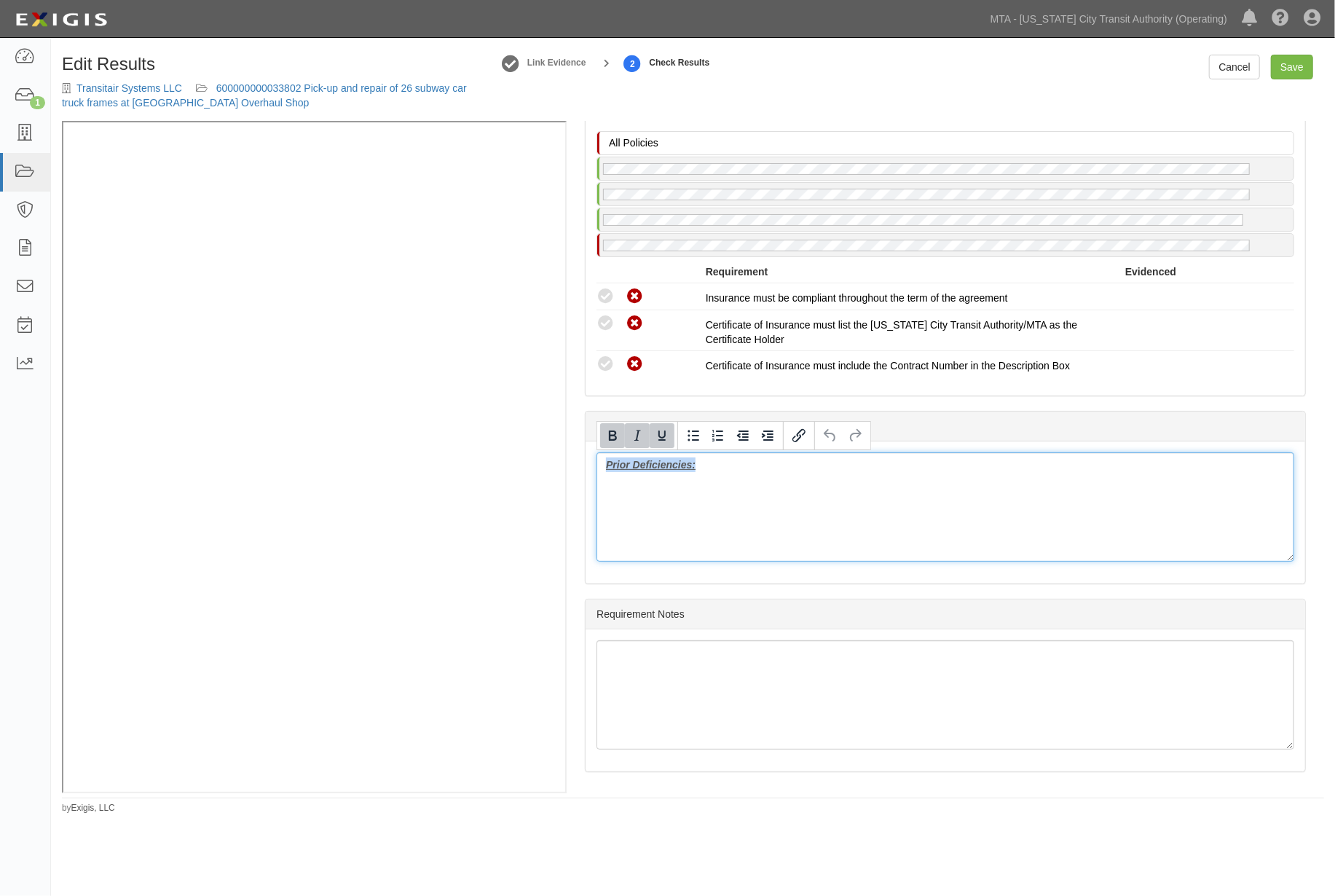
drag, startPoint x: 723, startPoint y: 470, endPoint x: 536, endPoint y: 474, distance: 187.0
click at [319, 309] on div "Manage Policies (GL) Endorsement; [DATE]; HG0001 - GL Coverage Form.pdf (GL) En…" at bounding box center [694, 457] width 1263 height 672
click at [1310, 60] on link "Save" at bounding box center [1292, 66] width 42 height 25
radio input "true"
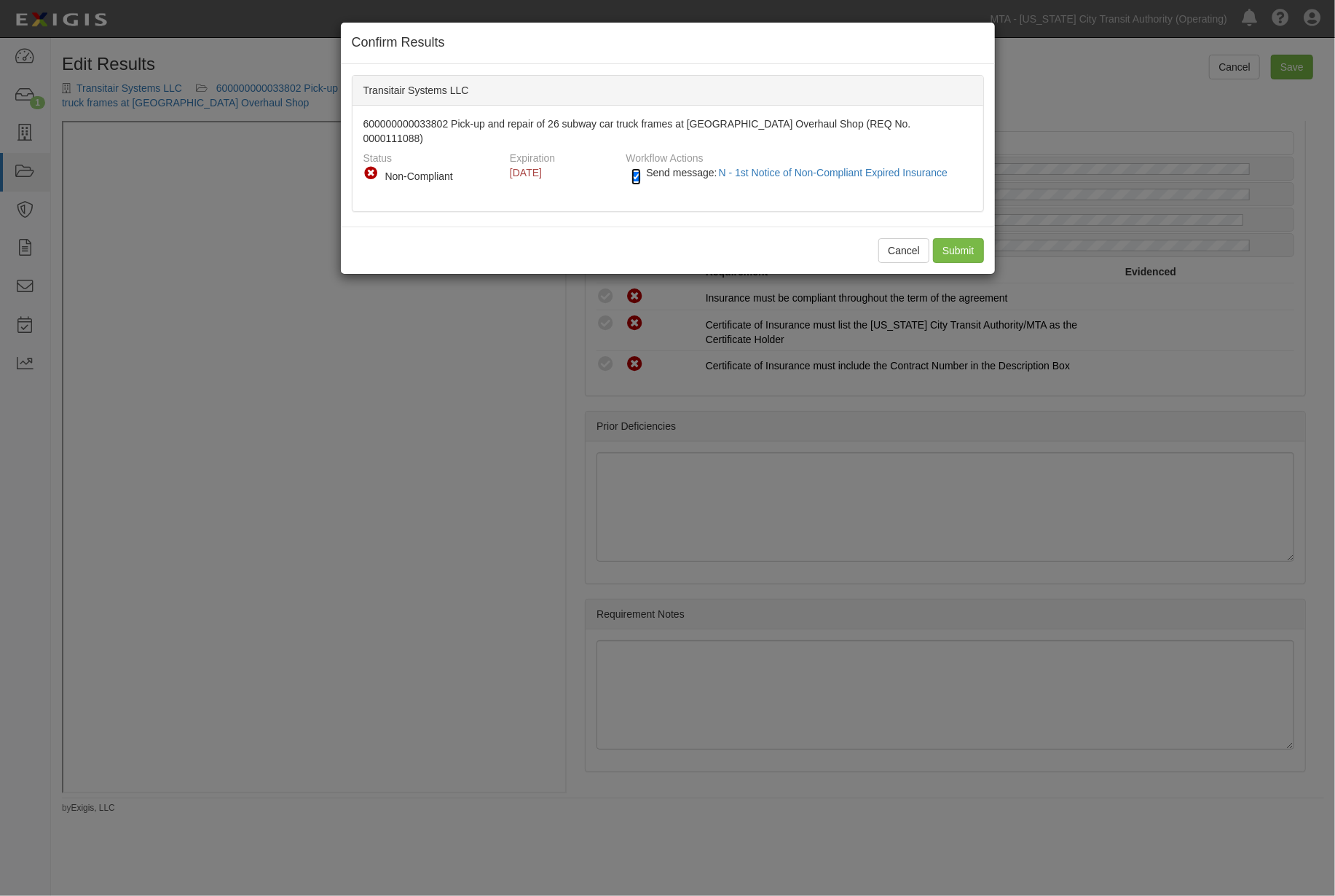
click at [633, 169] on input "Send message: N - 1st Notice of Non-Compliant Expired Insurance" at bounding box center [636, 177] width 10 height 17
checkbox input "false"
click at [970, 238] on input "Submit" at bounding box center [959, 250] width 51 height 25
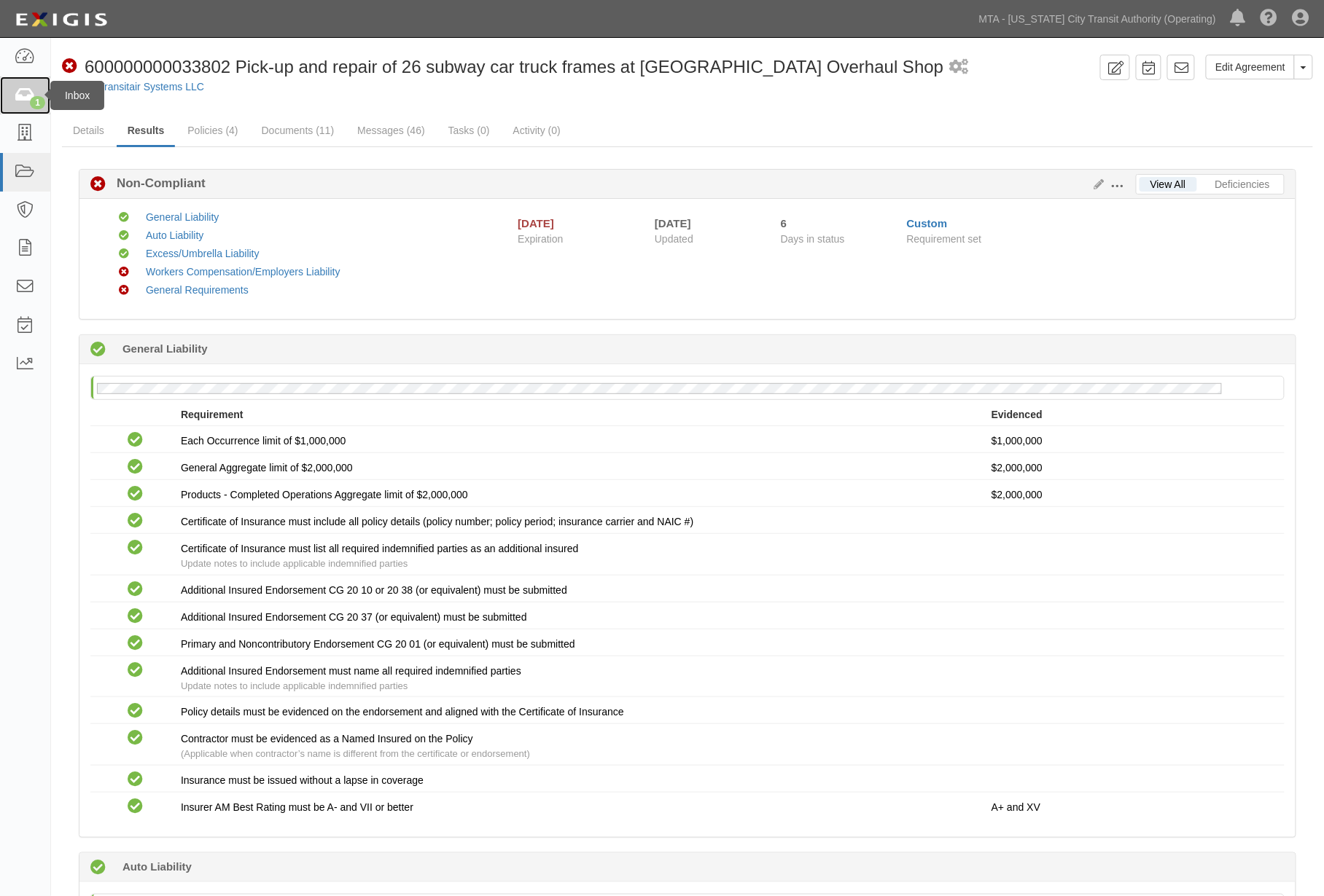
click at [23, 102] on icon at bounding box center [25, 96] width 21 height 17
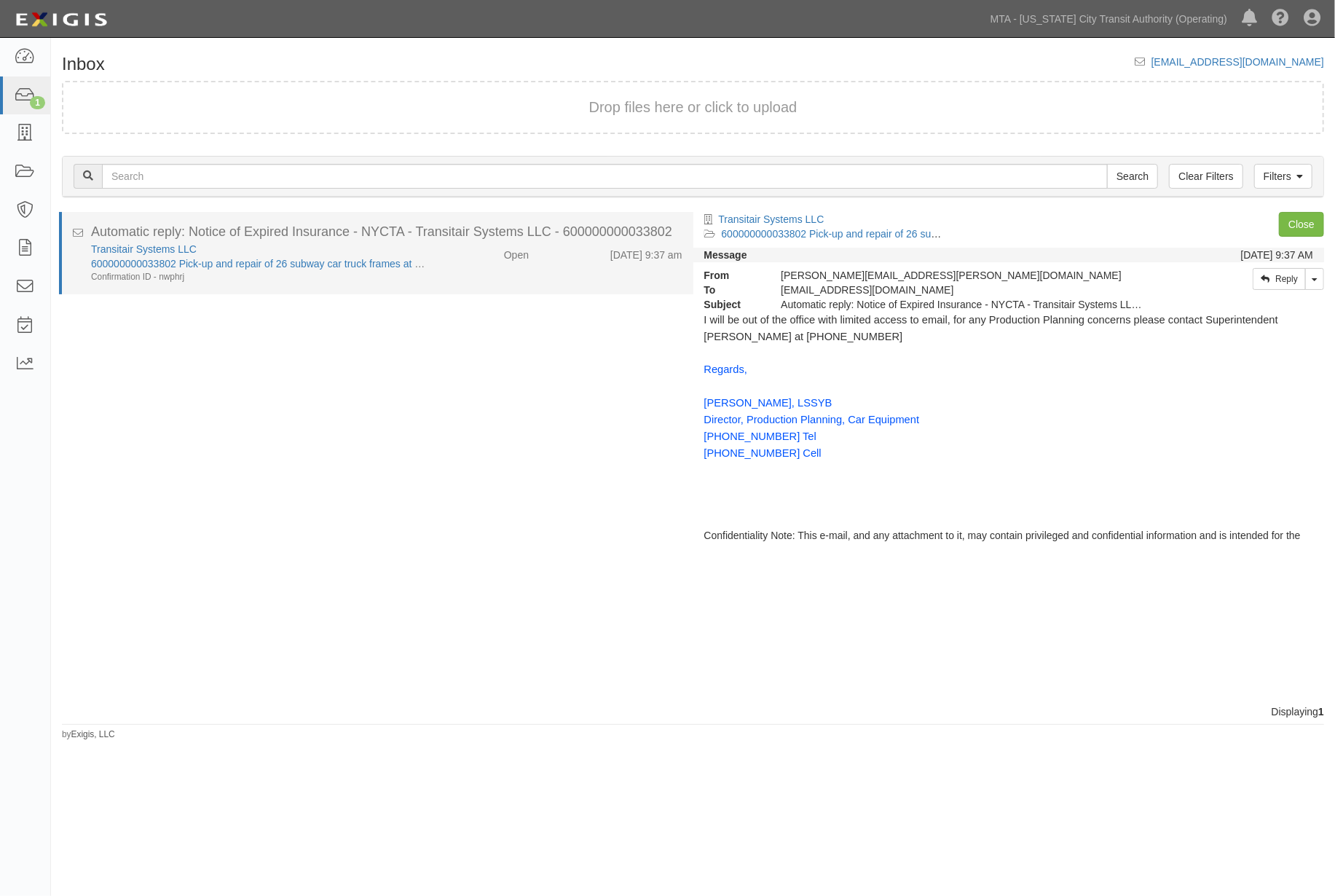
click at [444, 269] on div "Transitair Systems LLC 600000000033802 Pick-up and repair of 26 subway car truc…" at bounding box center [387, 262] width 614 height 41
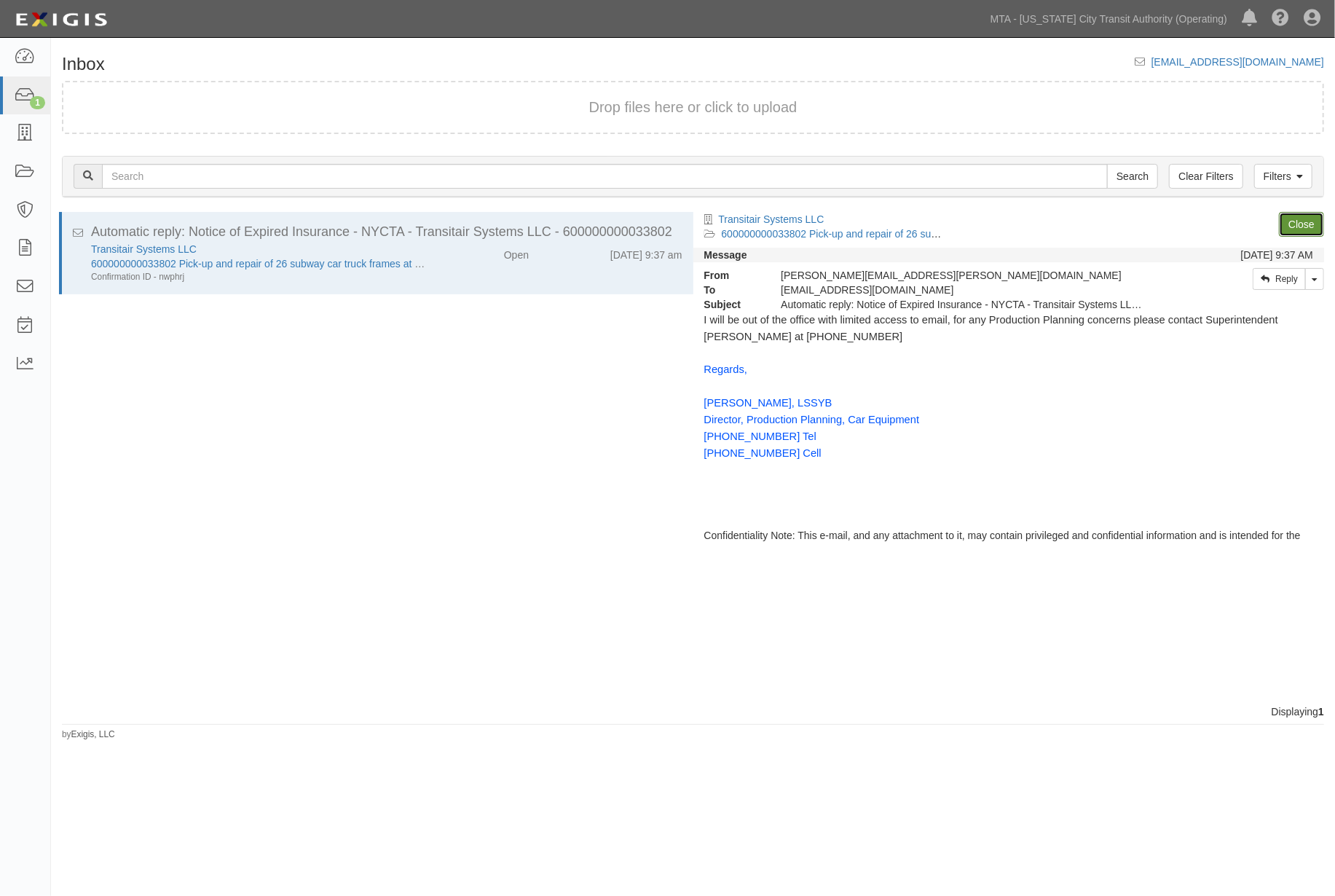
click at [1298, 215] on link "Close" at bounding box center [1302, 224] width 45 height 25
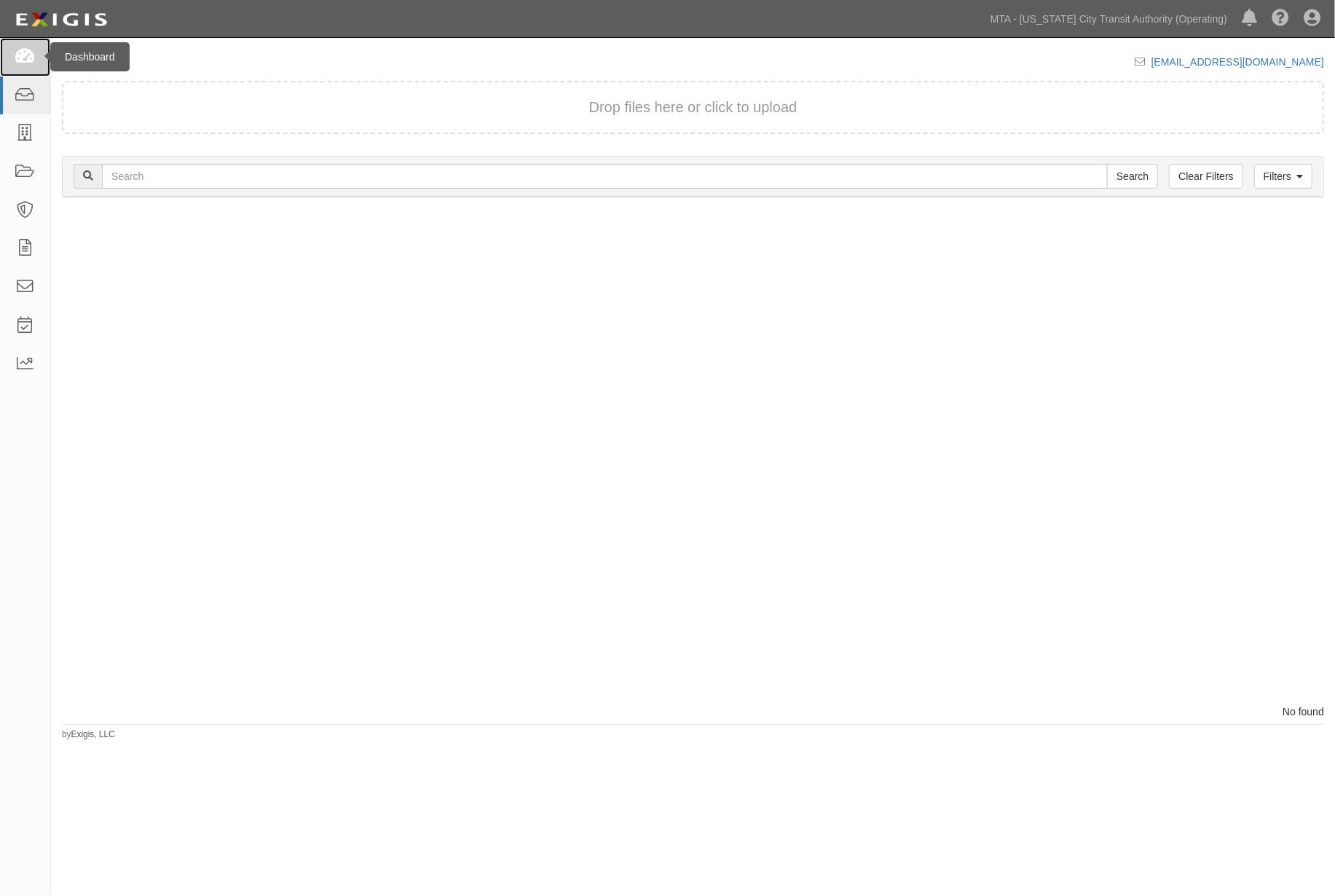
click at [28, 53] on icon at bounding box center [25, 56] width 21 height 17
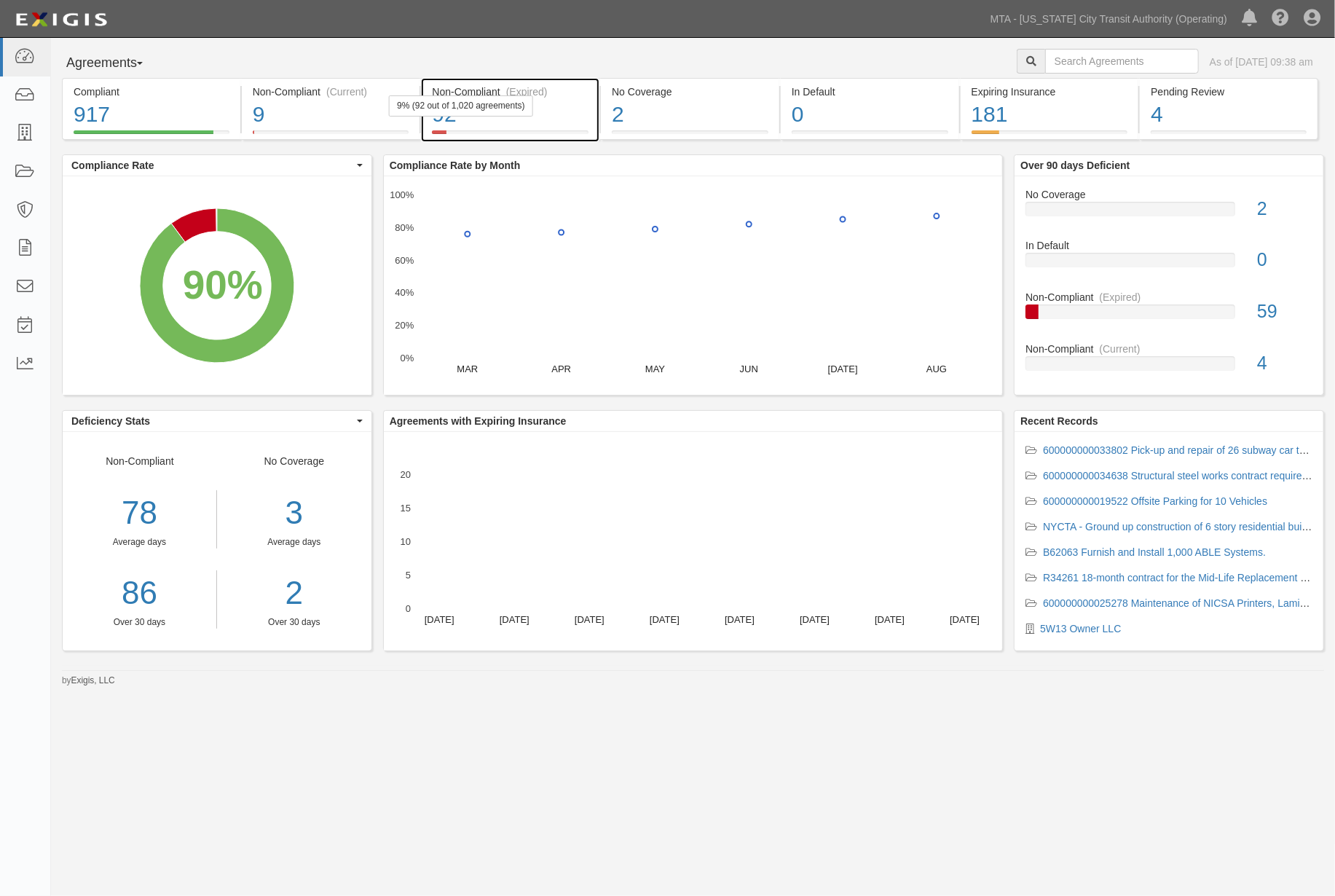
click at [564, 129] on div "92" at bounding box center [510, 114] width 157 height 32
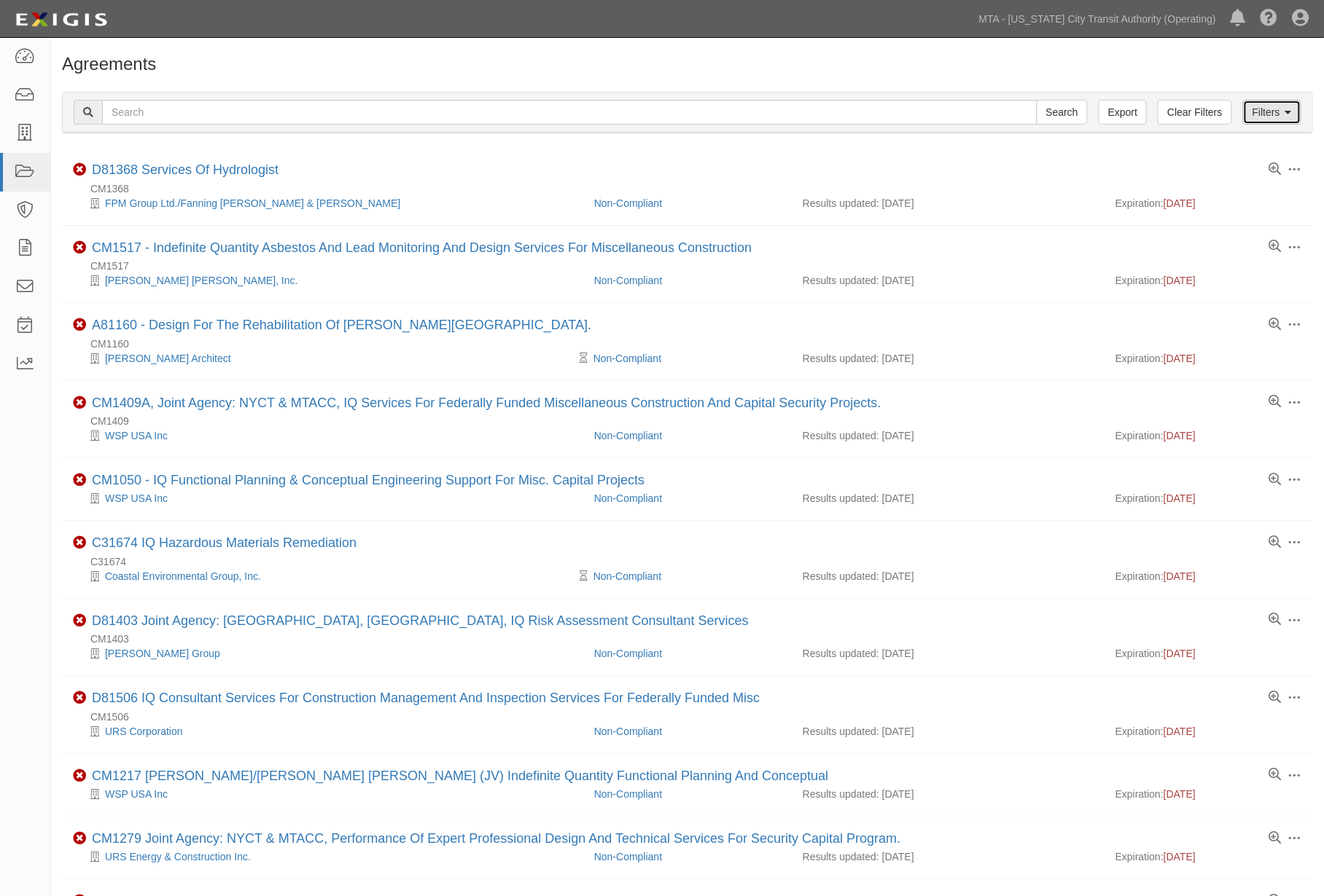
click at [1286, 118] on link "Filters" at bounding box center [1272, 112] width 58 height 25
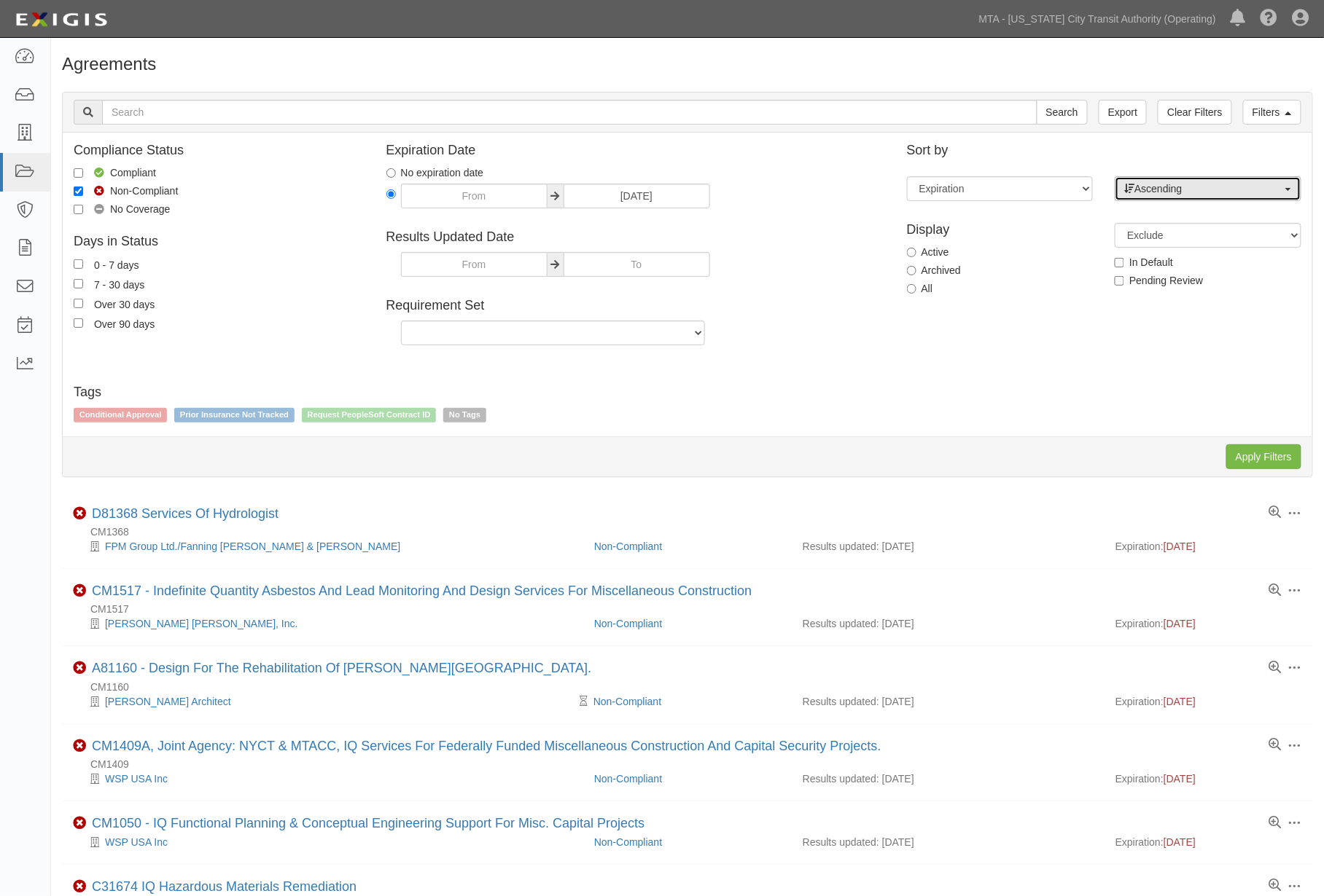
click at [1186, 179] on button "Ascending" at bounding box center [1207, 188] width 187 height 25
click at [1176, 235] on span "Descending" at bounding box center [1170, 235] width 54 height 15
select select "desc"
click at [1280, 462] on input "Apply Filters" at bounding box center [1264, 456] width 75 height 25
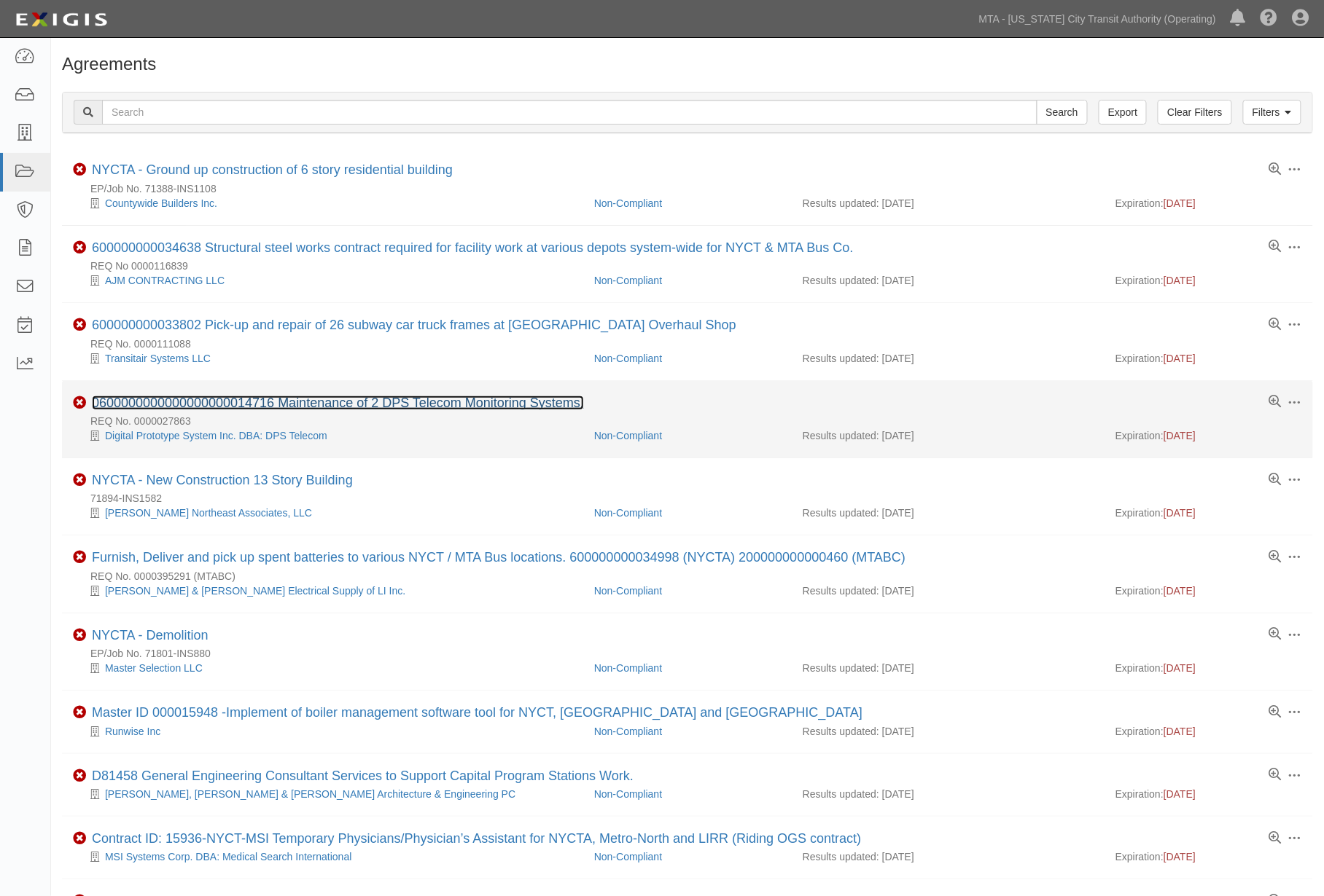
click at [452, 403] on link "0600000000000000000014716 Maintenance of 2 DPS Telecom Monitoring Systems." at bounding box center [338, 403] width 492 height 15
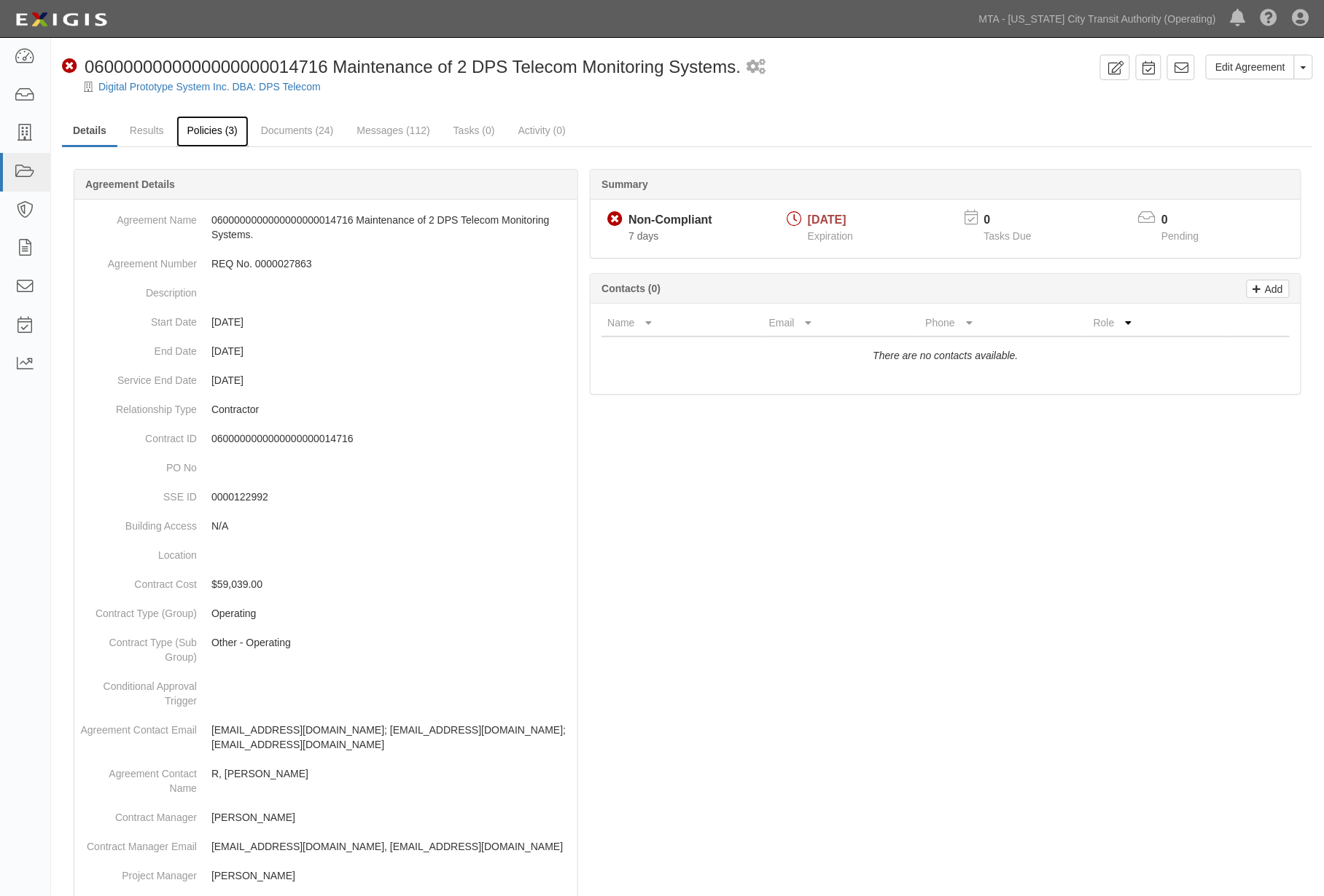
click at [221, 127] on link "Policies (3)" at bounding box center [212, 131] width 72 height 32
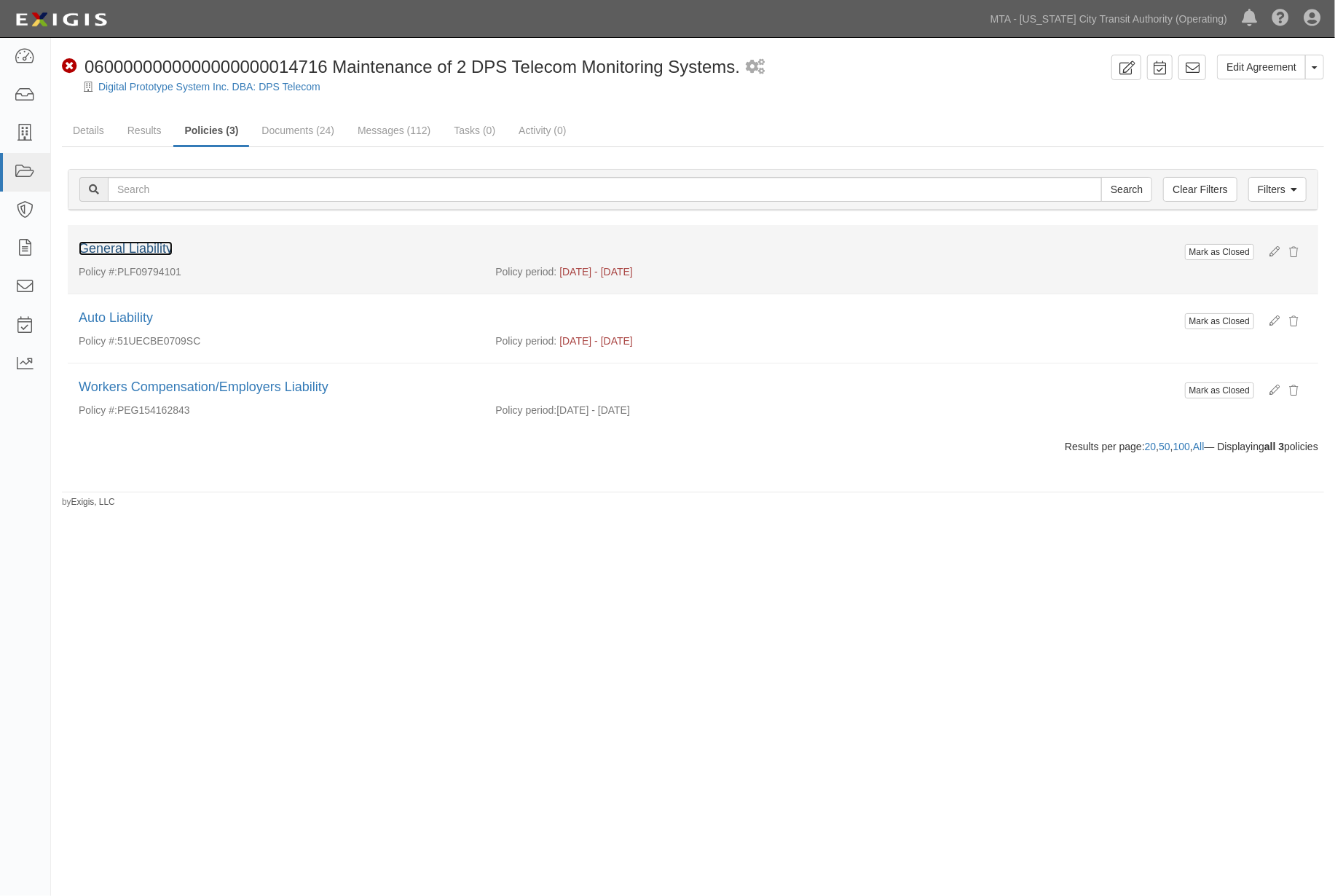
click at [144, 251] on link "General Liability" at bounding box center [125, 248] width 94 height 15
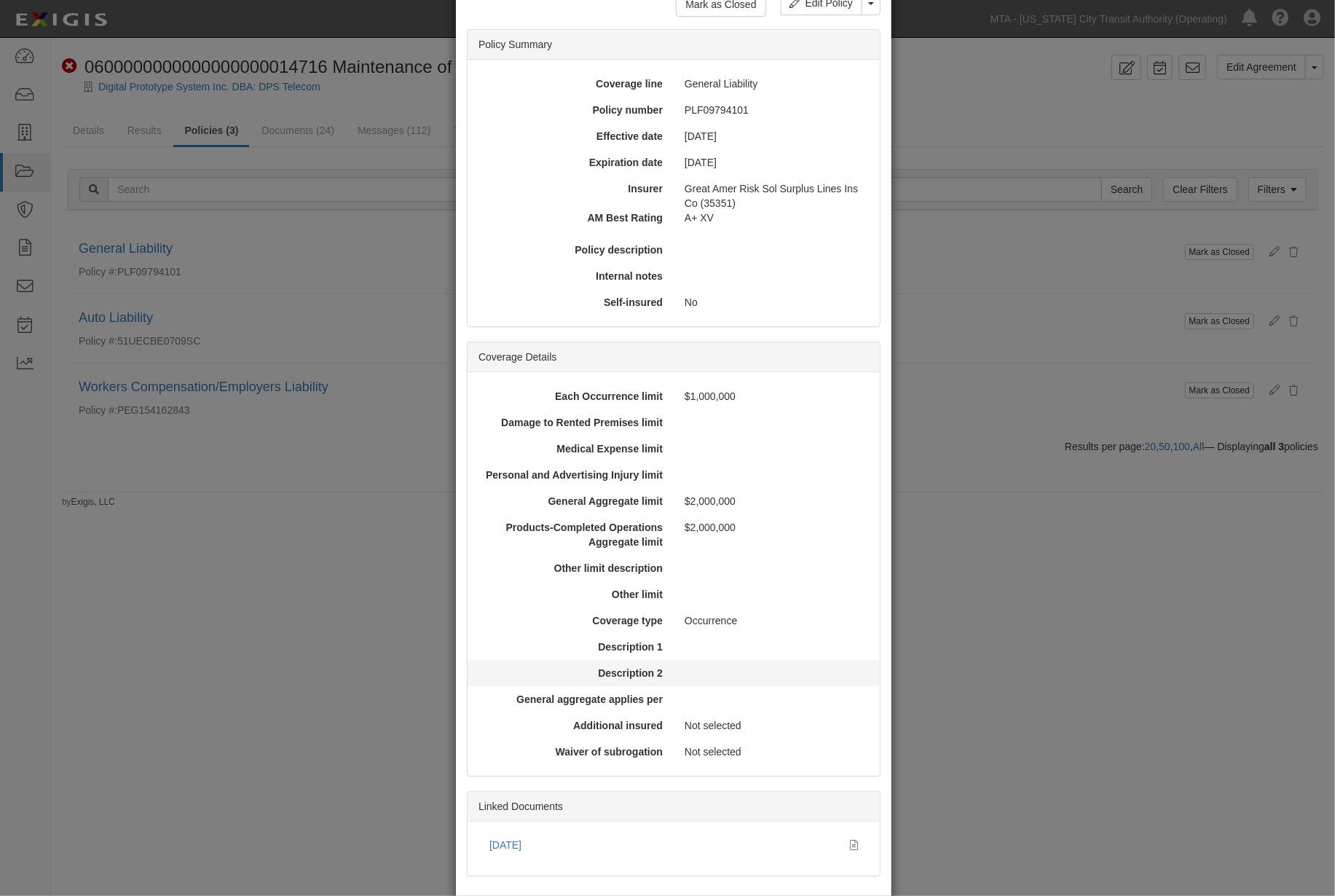
scroll to position [161, 0]
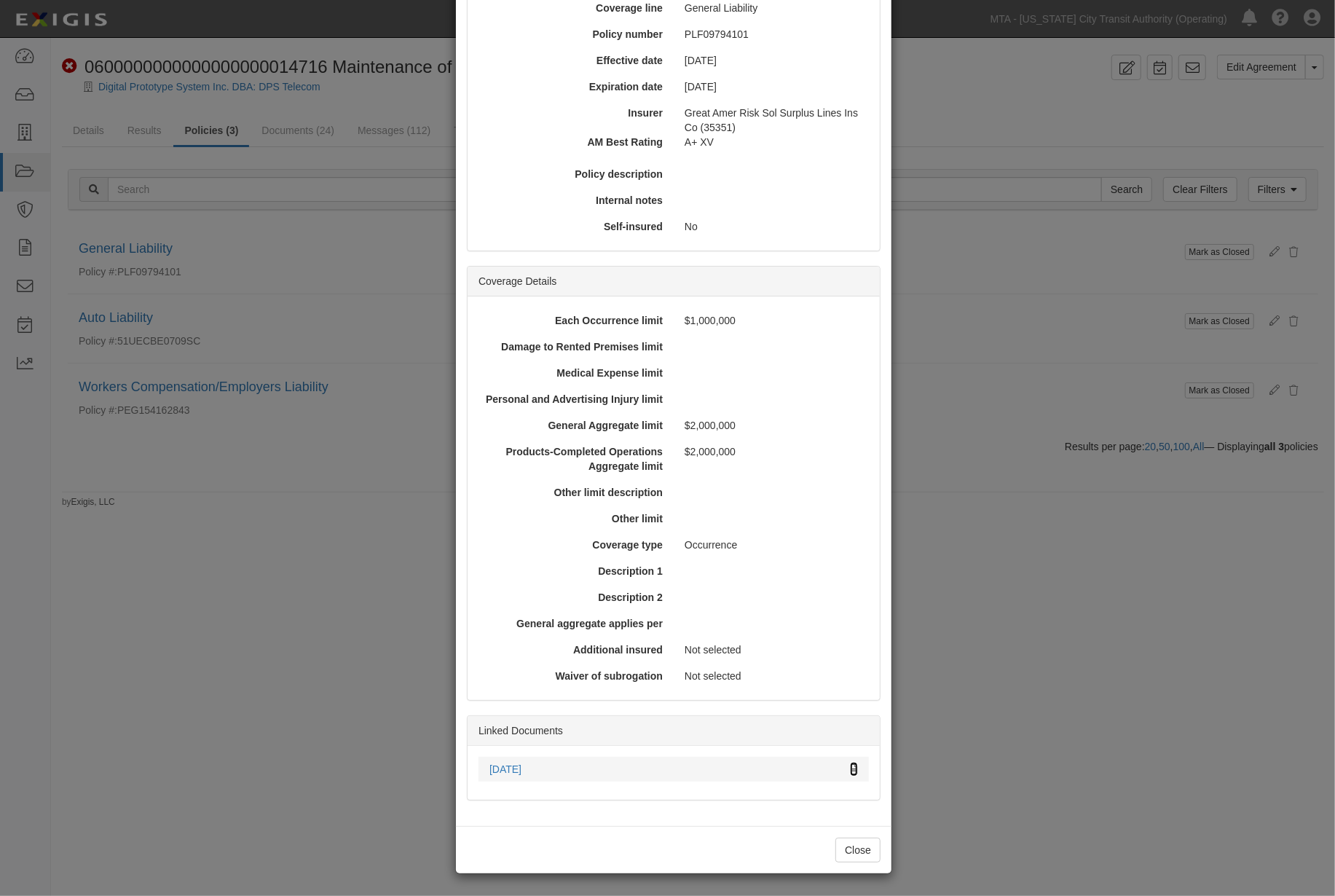
click at [851, 767] on icon at bounding box center [854, 770] width 8 height 10
drag, startPoint x: 1190, startPoint y: 678, endPoint x: 984, endPoint y: 579, distance: 228.6
click at [1189, 678] on div "× View Policy Mark as Closed Edit Policy Toggle Dropdown Delete Policy Policy S…" at bounding box center [667, 448] width 1335 height 896
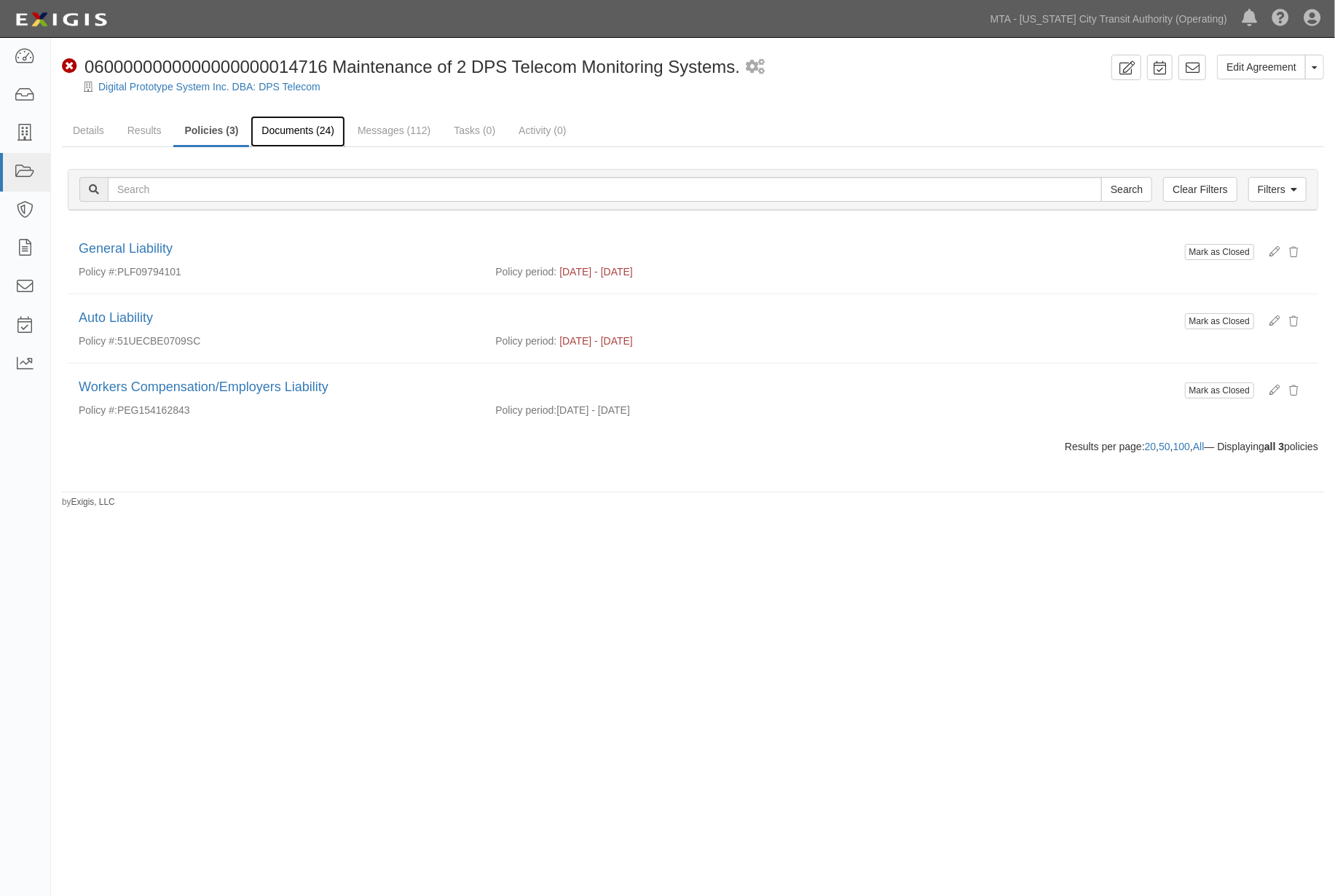
click at [324, 132] on link "Documents (24)" at bounding box center [298, 131] width 95 height 32
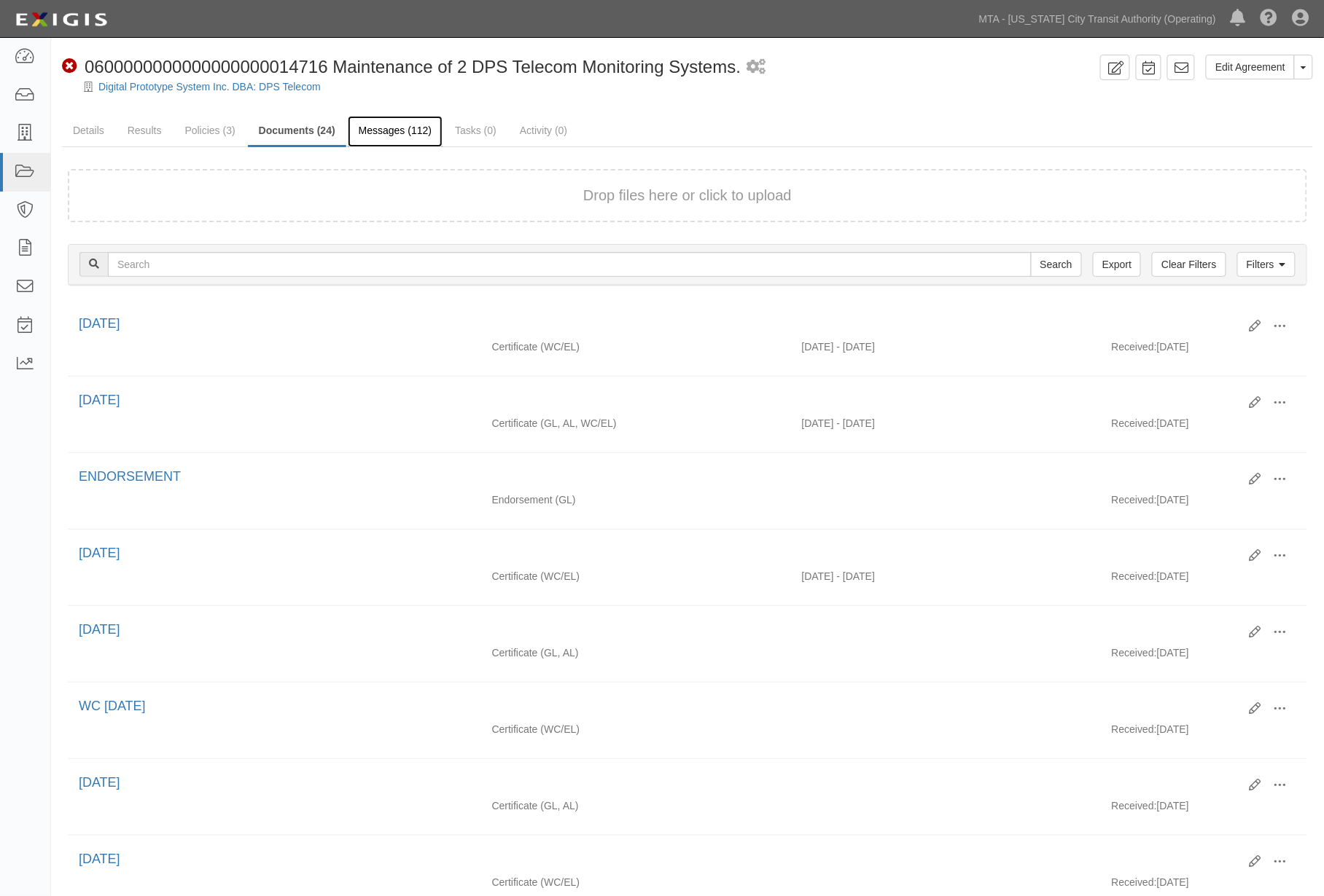
click at [412, 133] on link "Messages (112)" at bounding box center [395, 131] width 95 height 32
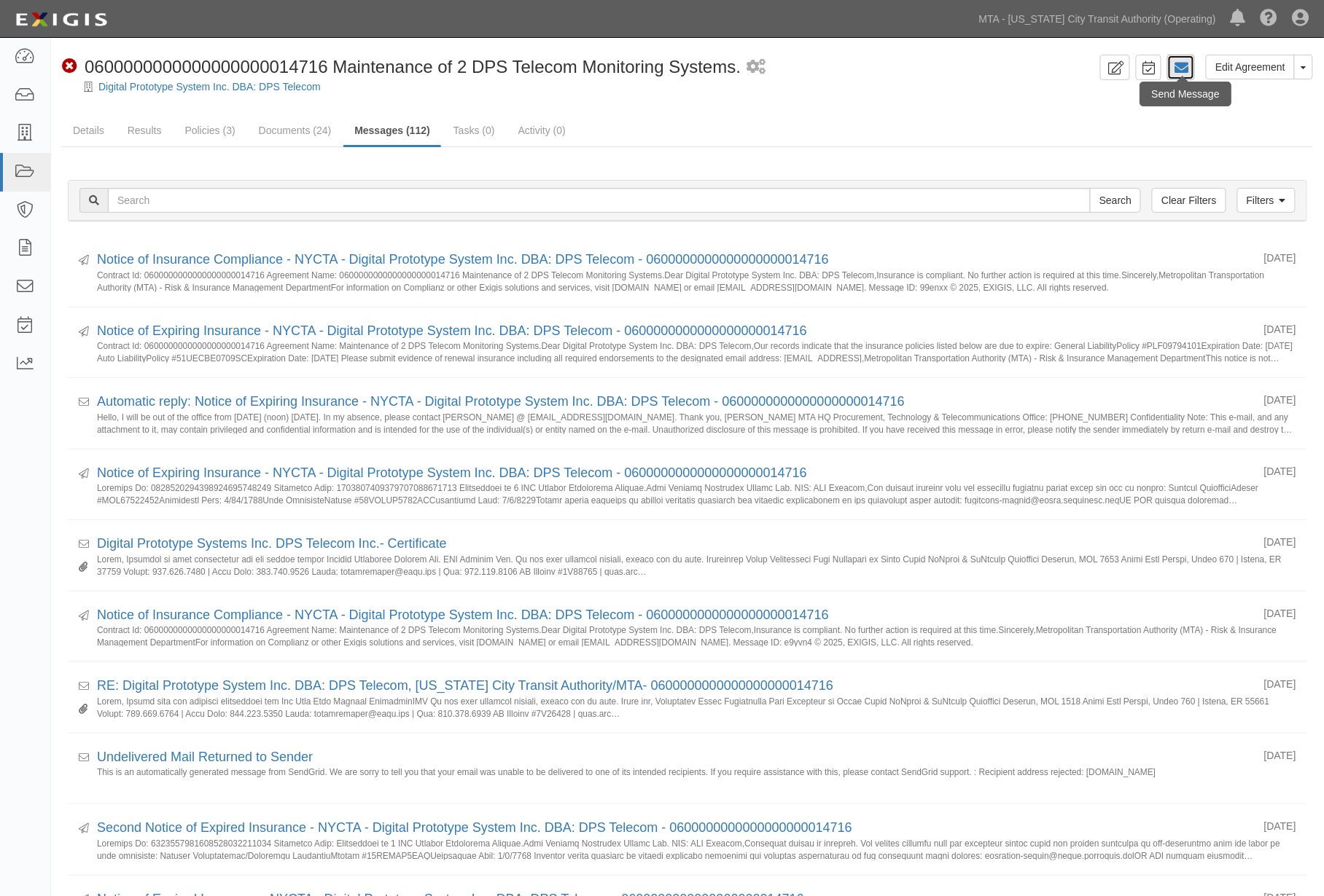
click at [1188, 71] on icon at bounding box center [1181, 67] width 15 height 15
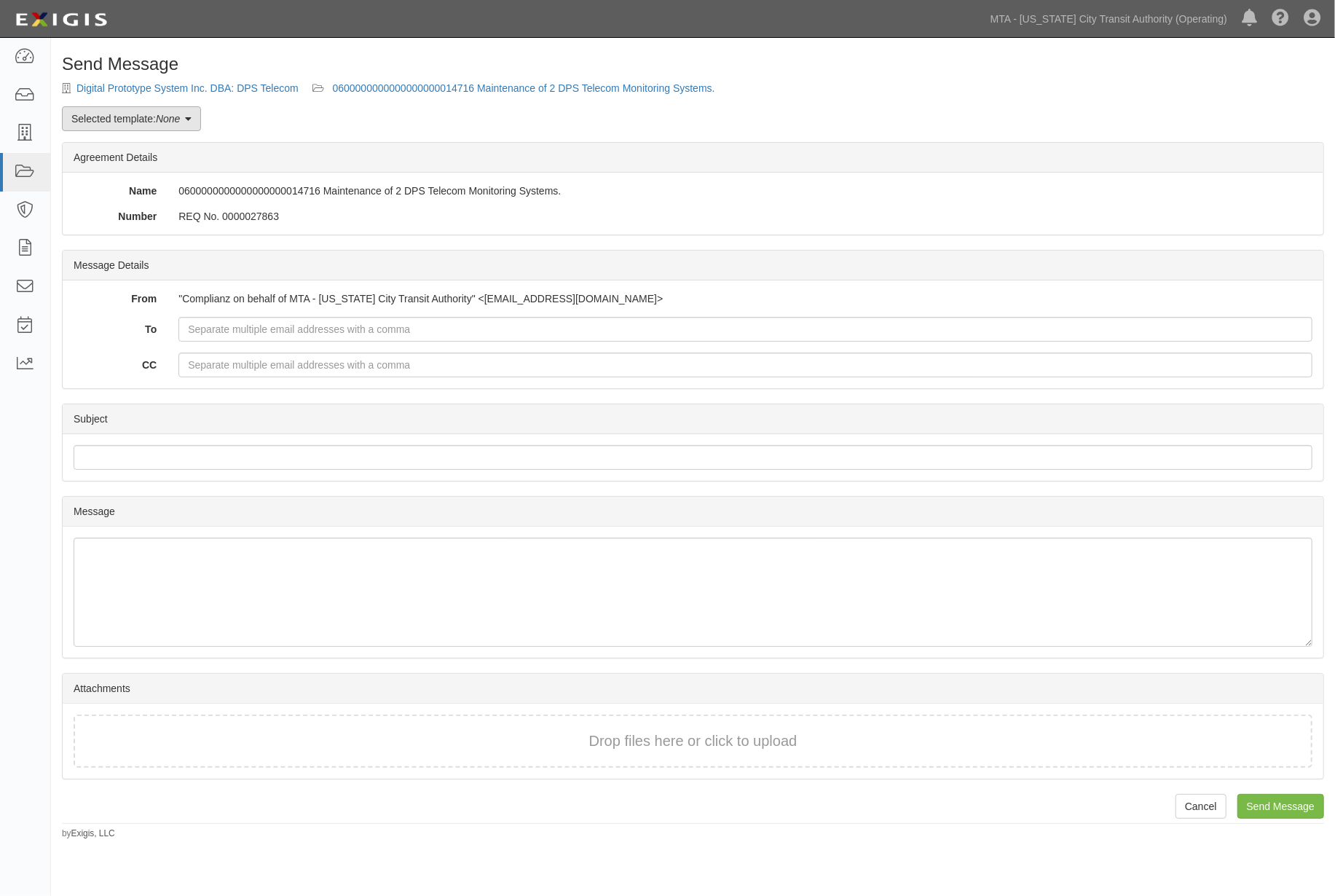
click at [127, 112] on link "Selected template: None" at bounding box center [131, 118] width 139 height 25
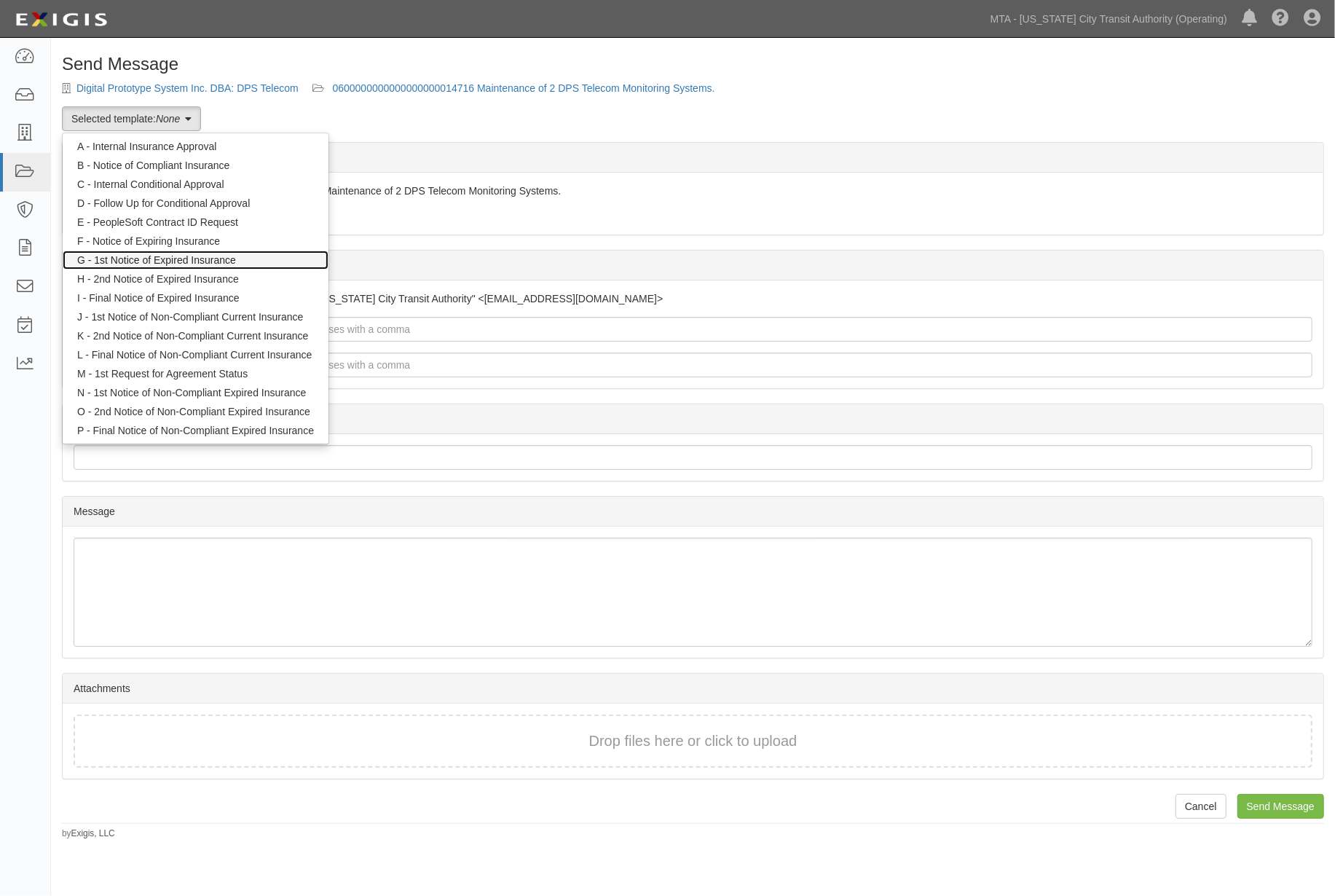
click at [129, 262] on link "G - 1st Notice of Expired Insurance" at bounding box center [194, 260] width 265 height 19
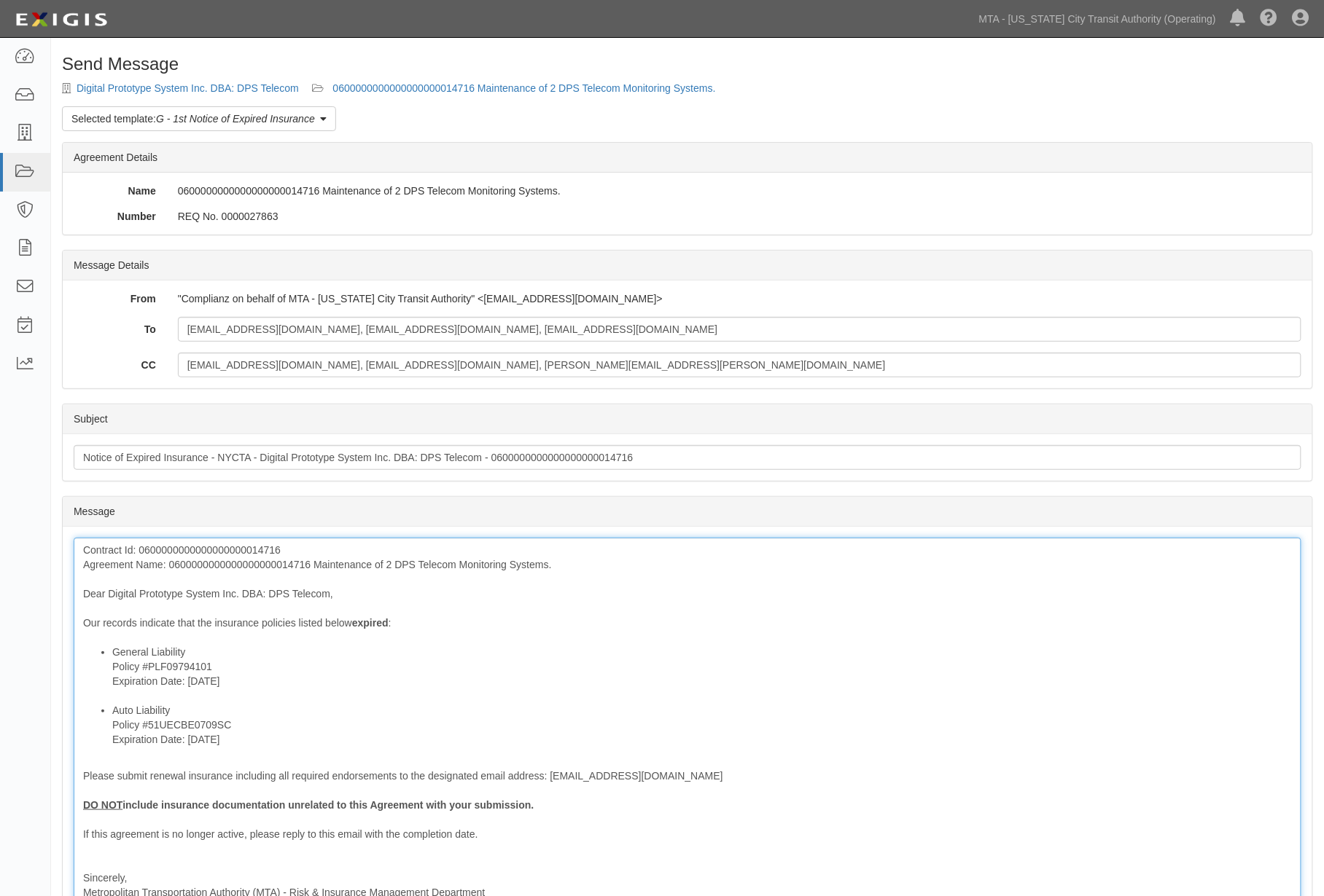
click at [238, 563] on div "Contract Id: 0600000000000000000014716 Agreement Name: 060000000000000000001471…" at bounding box center [687, 743] width 1227 height 411
click at [467, 711] on li "Auto Liability Policy #51UECBE0709SC Expiration Date: [DATE]" at bounding box center [702, 724] width 1180 height 43
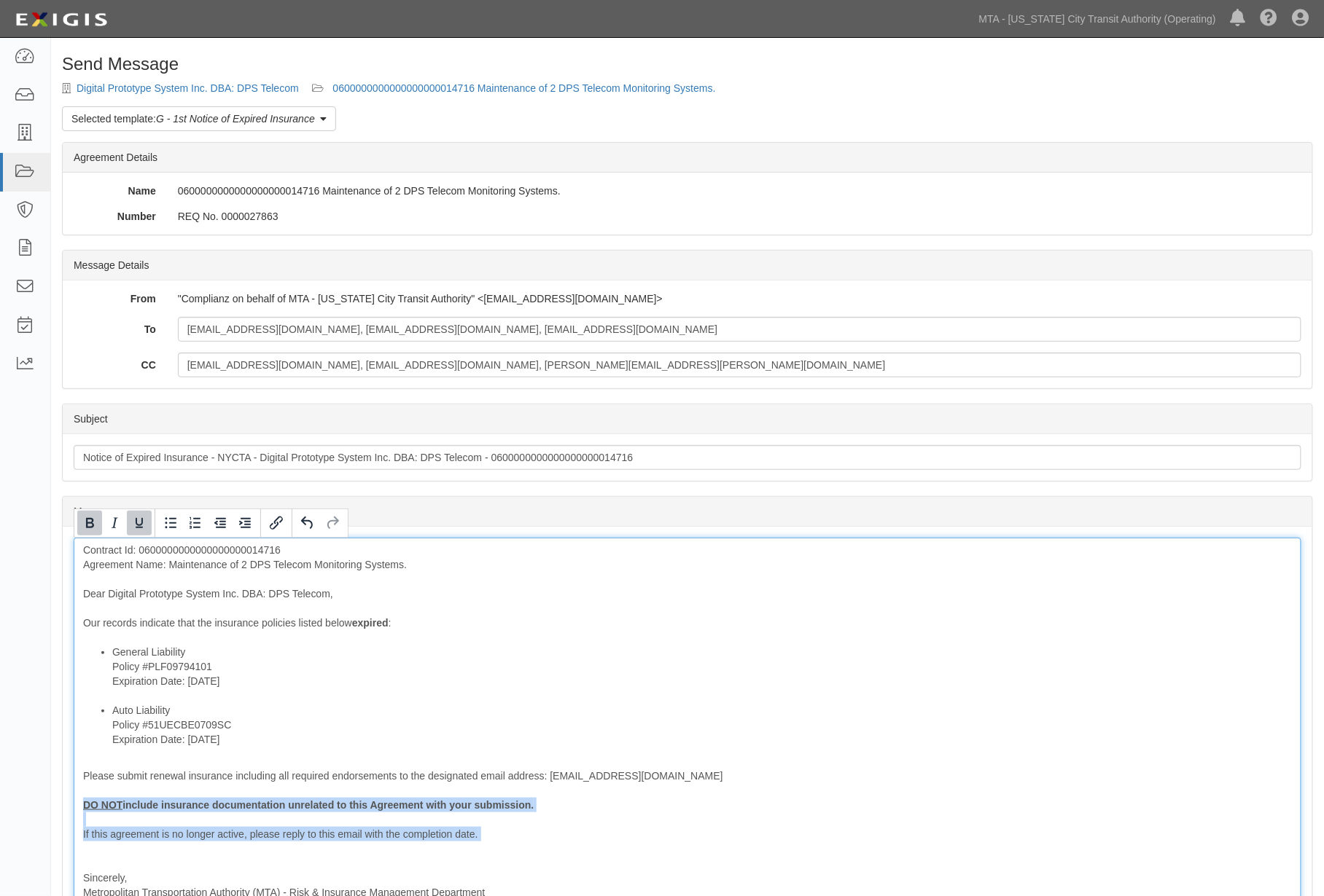
drag, startPoint x: 172, startPoint y: 851, endPoint x: 43, endPoint y: 806, distance: 136.6
click at [43, 806] on body "Toggle navigation Dashboard Inbox Parties Agreements Coverages Documents Messag…" at bounding box center [662, 570] width 1324 height 1142
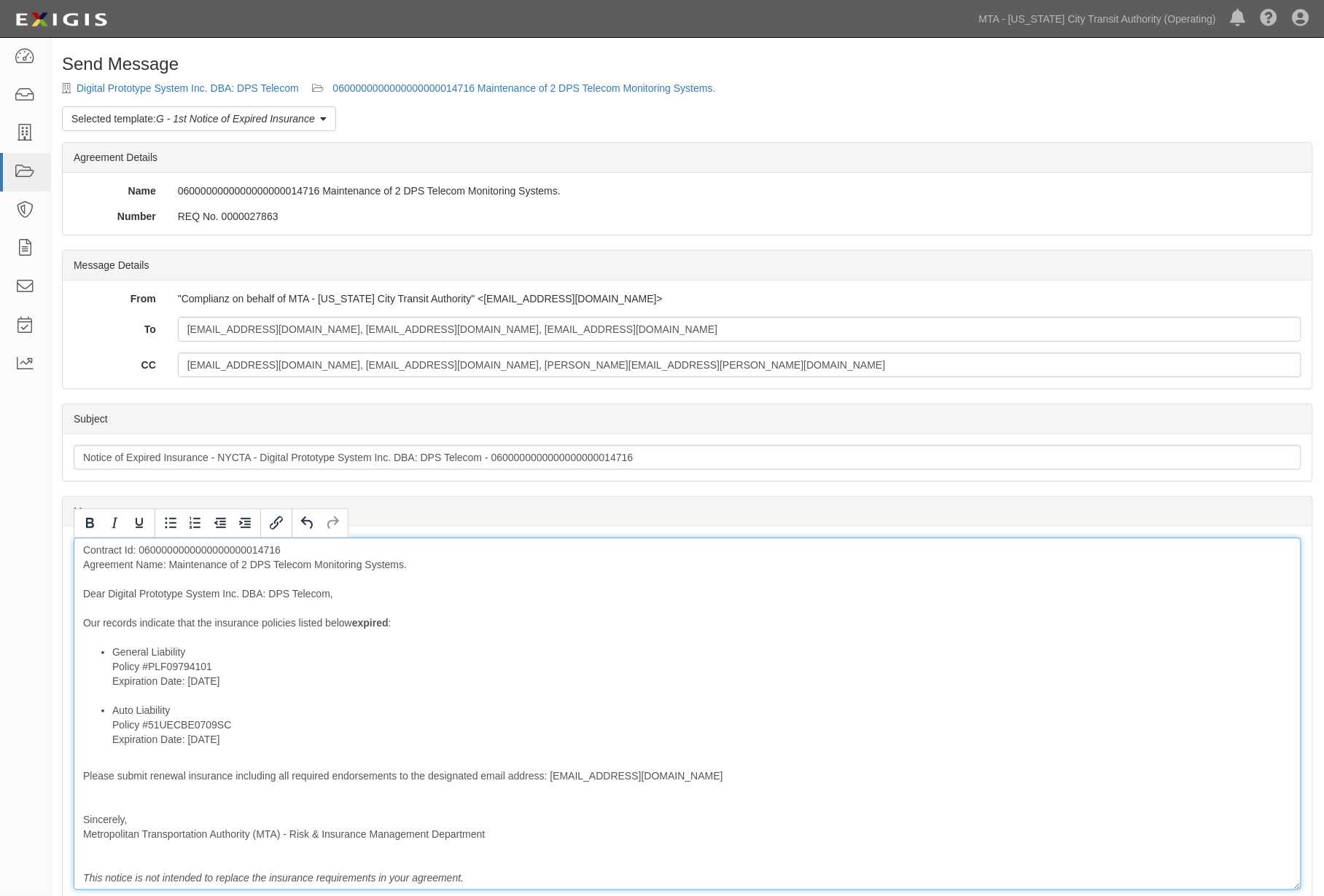
click at [89, 805] on div "Contract Id: 0600000000000000000014716 Agreement Name: Maintenance of 2 DPS Tel…" at bounding box center [687, 713] width 1227 height 352
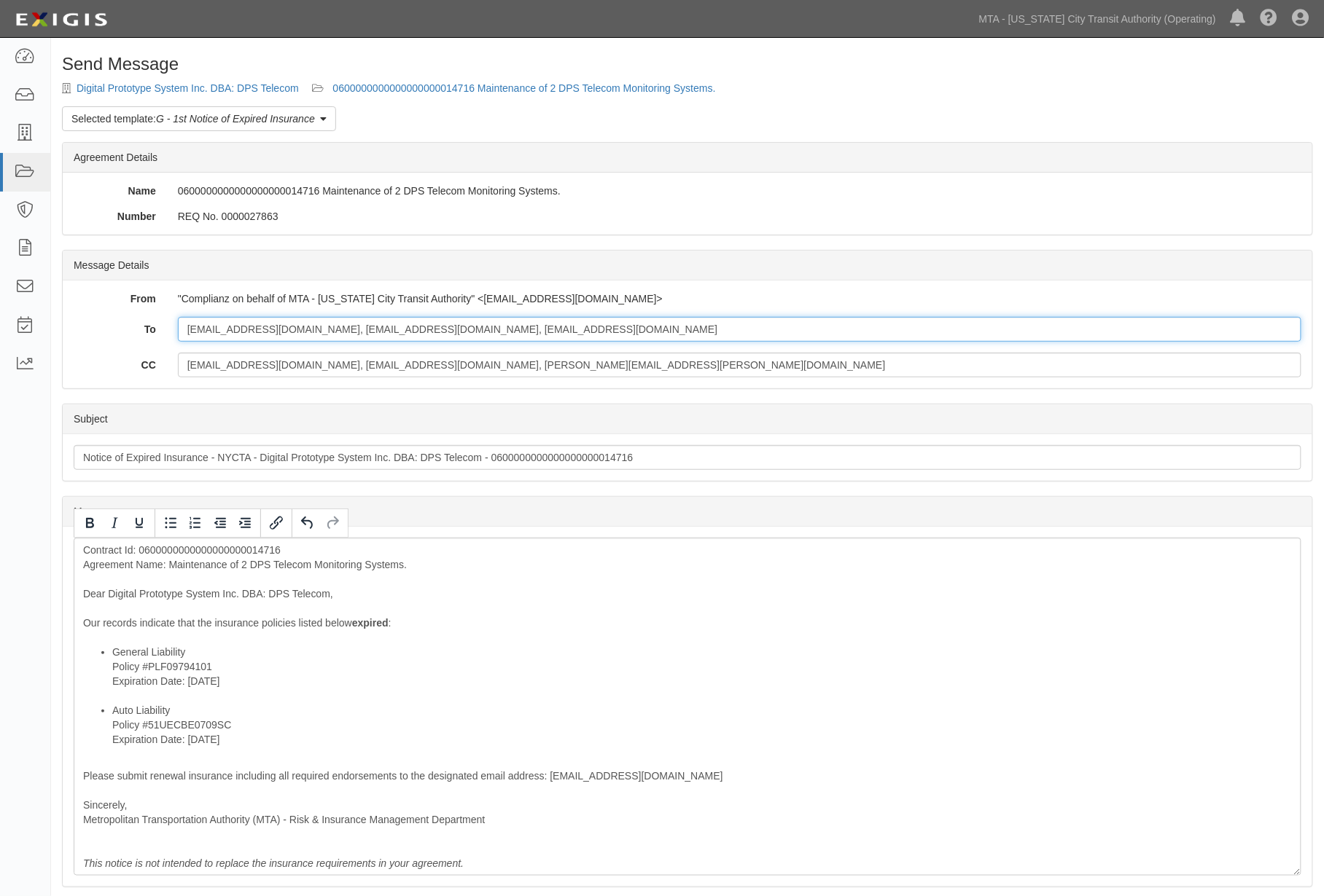
click at [547, 330] on input "[EMAIL_ADDRESS][DOMAIN_NAME], [EMAIL_ADDRESS][DOMAIN_NAME], [EMAIL_ADDRESS][DOM…" at bounding box center [740, 329] width 1124 height 25
paste input "[PERSON_NAME][EMAIL_ADDRESS][PERSON_NAME][DOMAIN_NAME]"
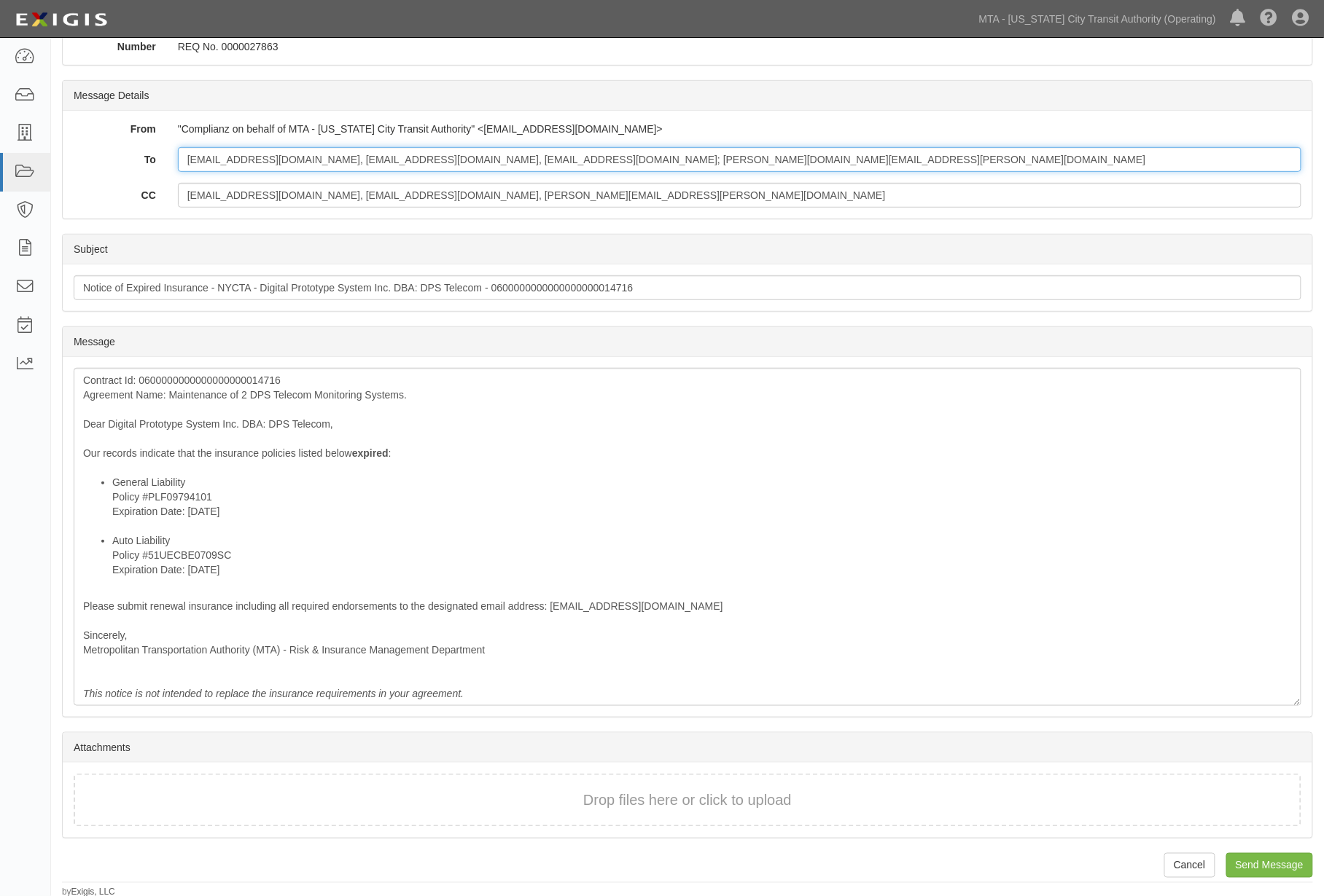
scroll to position [172, 0]
type input "[EMAIL_ADDRESS][DOMAIN_NAME], [EMAIL_ADDRESS][DOMAIN_NAME], [EMAIL_ADDRESS][DOM…"
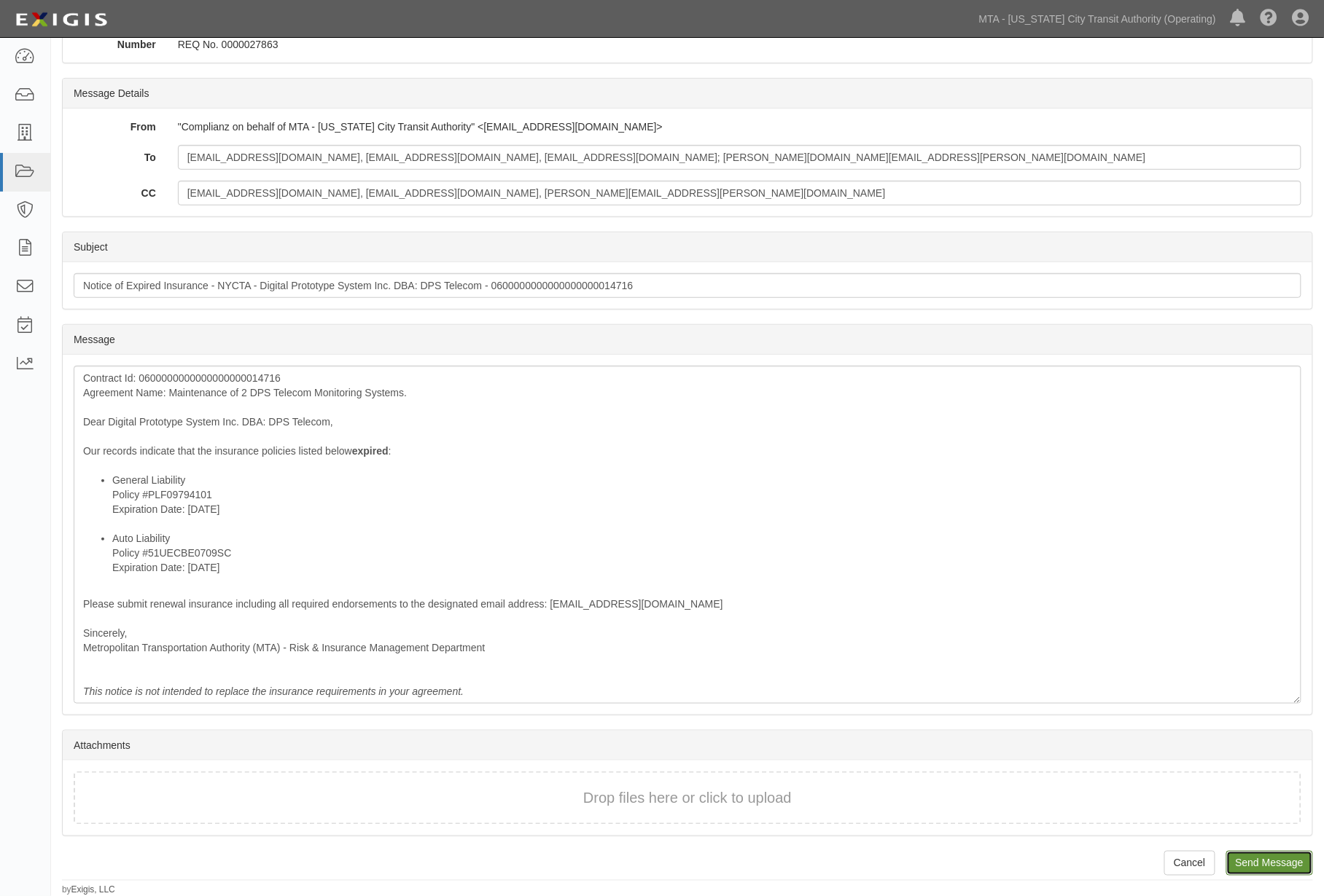
click at [1286, 864] on input "Send Message" at bounding box center [1270, 862] width 87 height 25
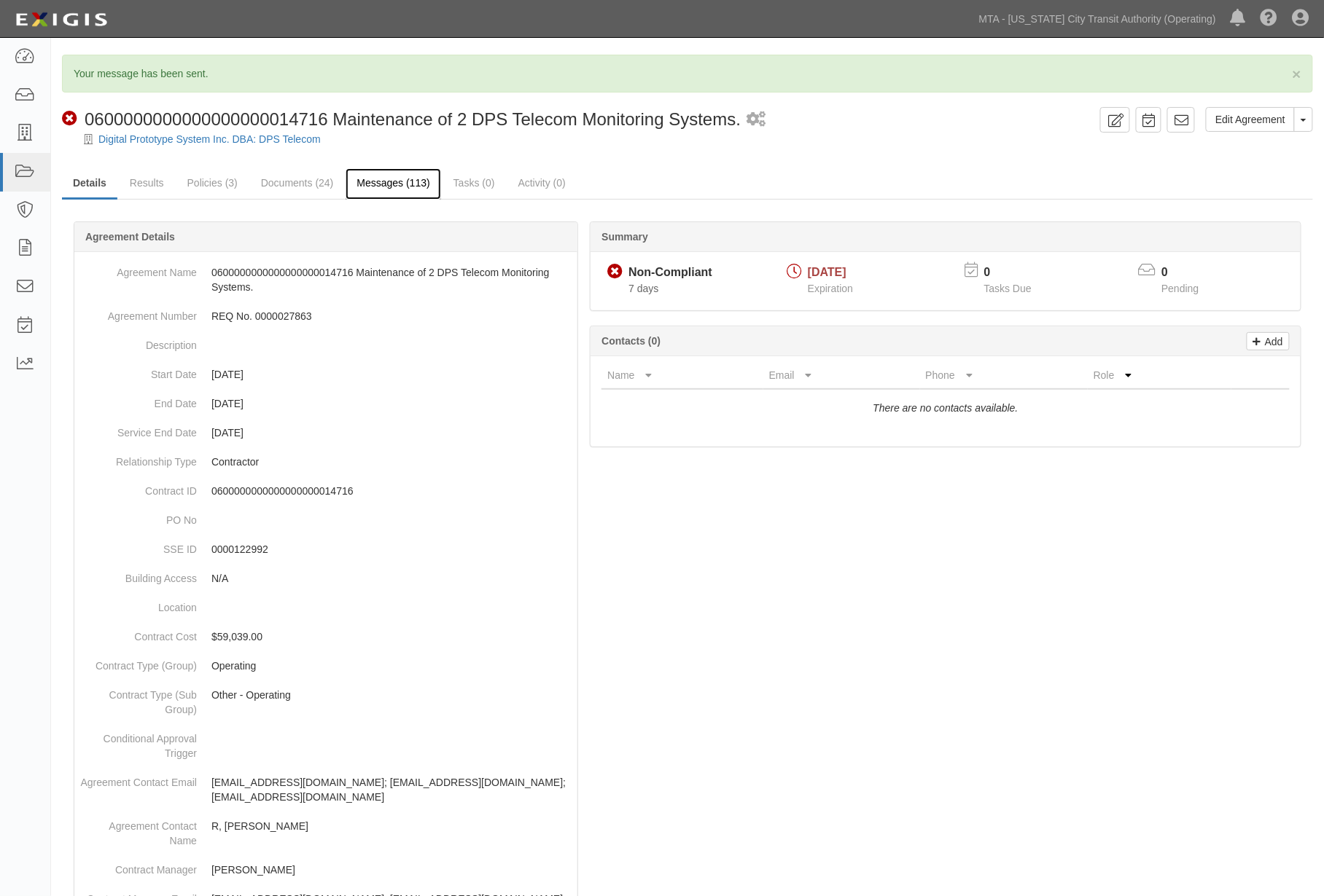
click at [394, 183] on link "Messages (113)" at bounding box center [393, 185] width 95 height 32
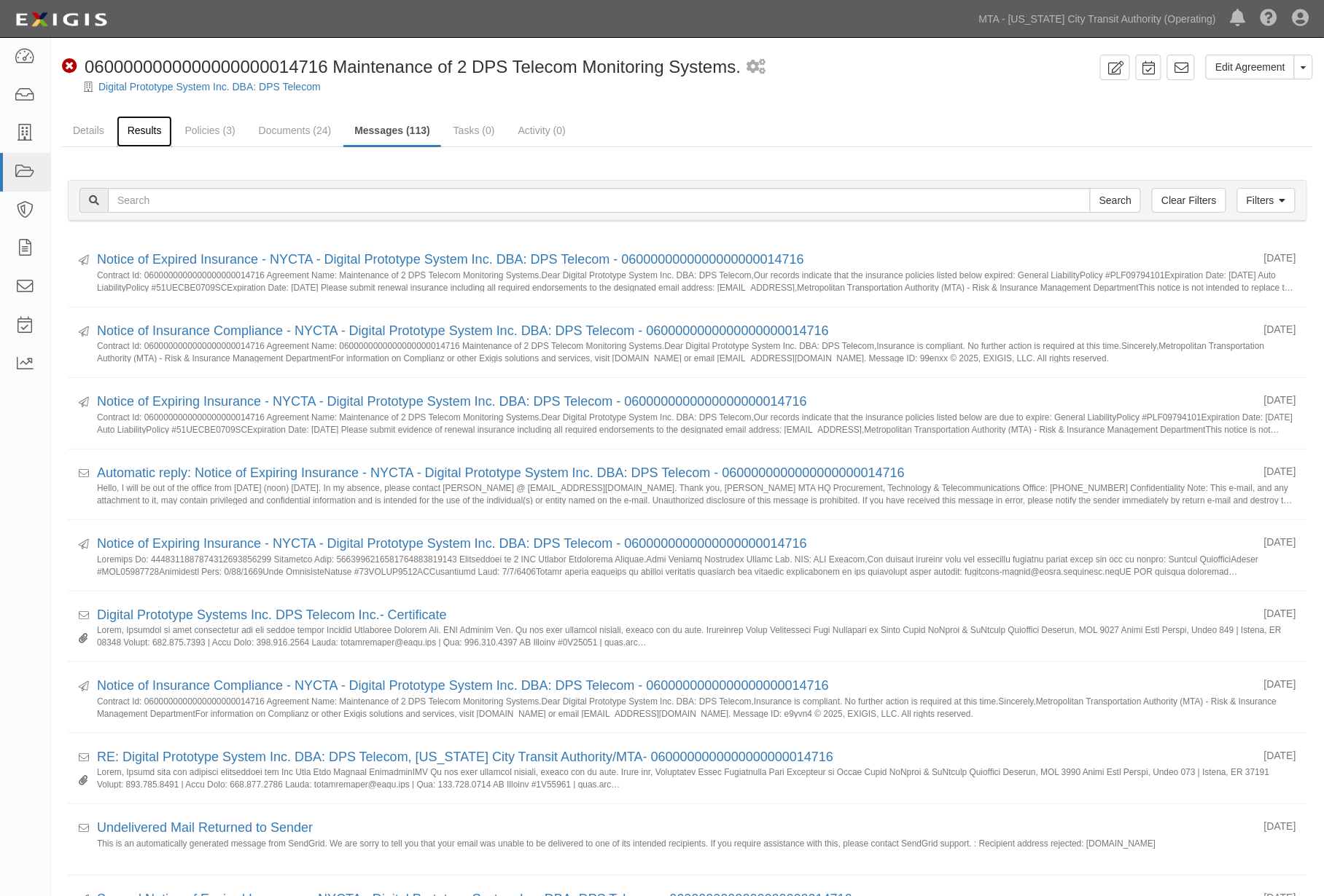
click at [126, 134] on link "Results" at bounding box center [144, 131] width 56 height 32
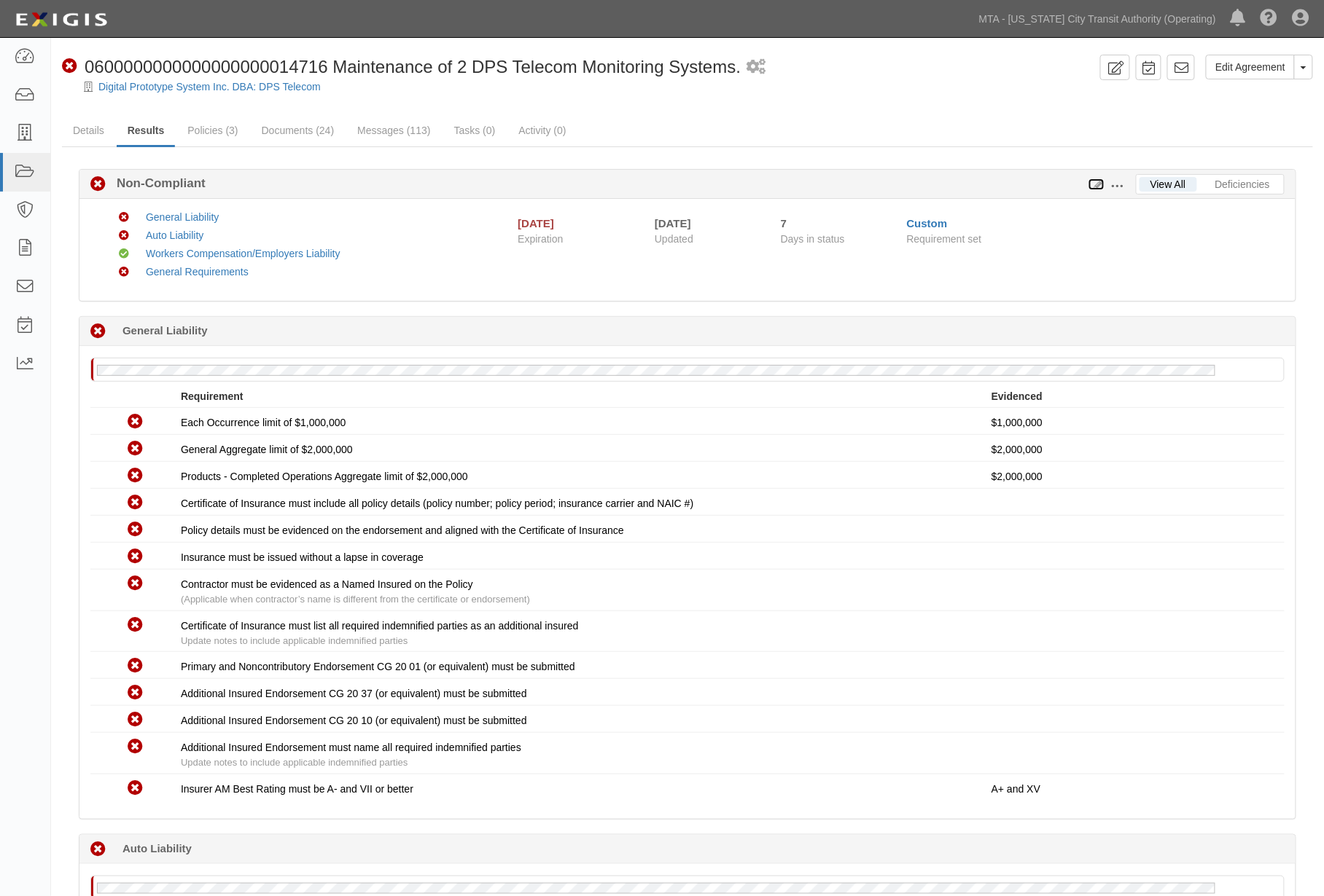
click at [1102, 181] on icon at bounding box center [1096, 185] width 16 height 10
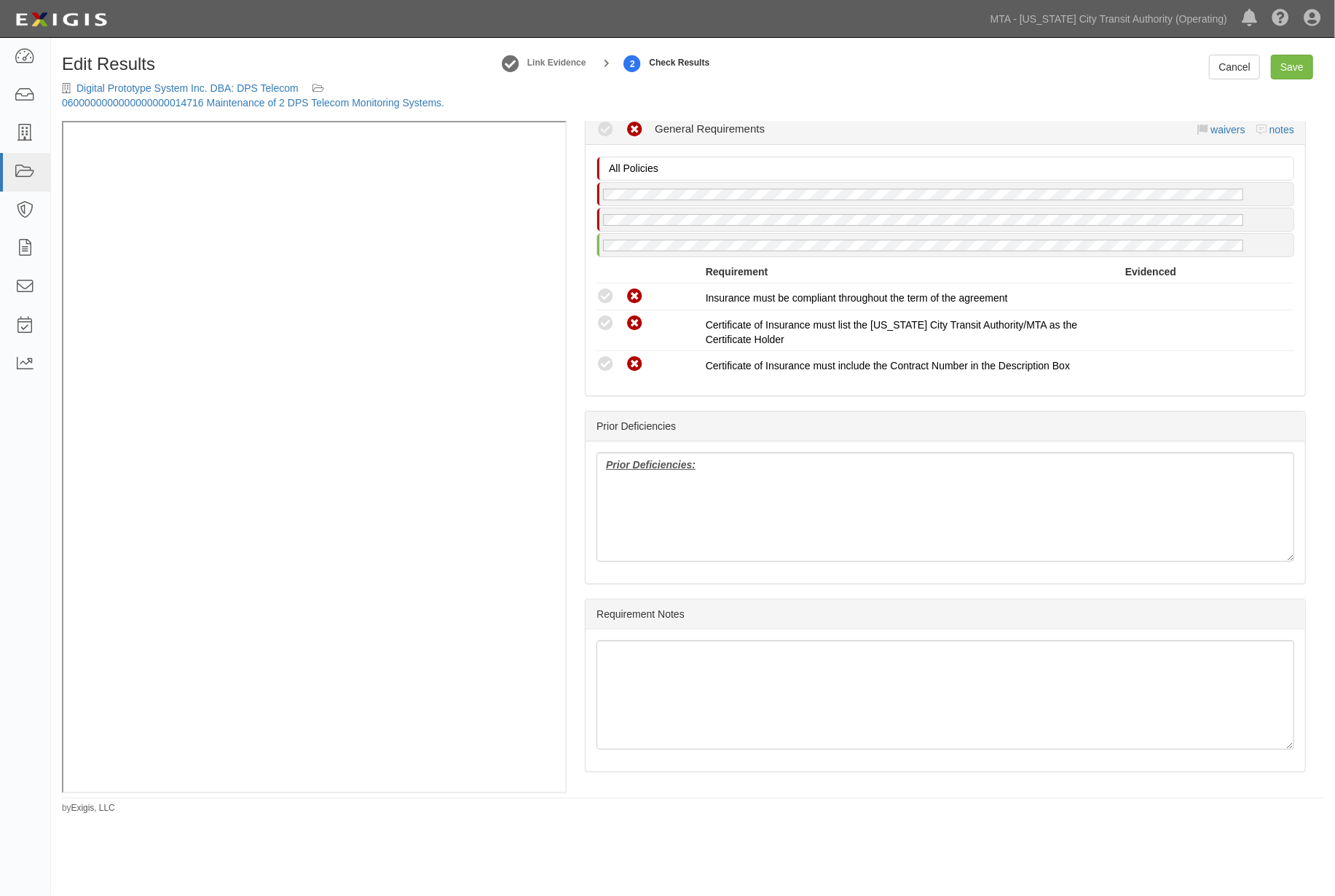
scroll to position [1407, 0]
drag, startPoint x: 724, startPoint y: 482, endPoint x: 563, endPoint y: 469, distance: 161.5
click at [463, 301] on div "Manage Policies (WC/EL) Certificate; 6/4/2025; 05.03.26 (GL, AL, WC/EL) Certifi…" at bounding box center [694, 457] width 1263 height 672
click at [1299, 68] on link "Save" at bounding box center [1292, 66] width 42 height 25
radio input "true"
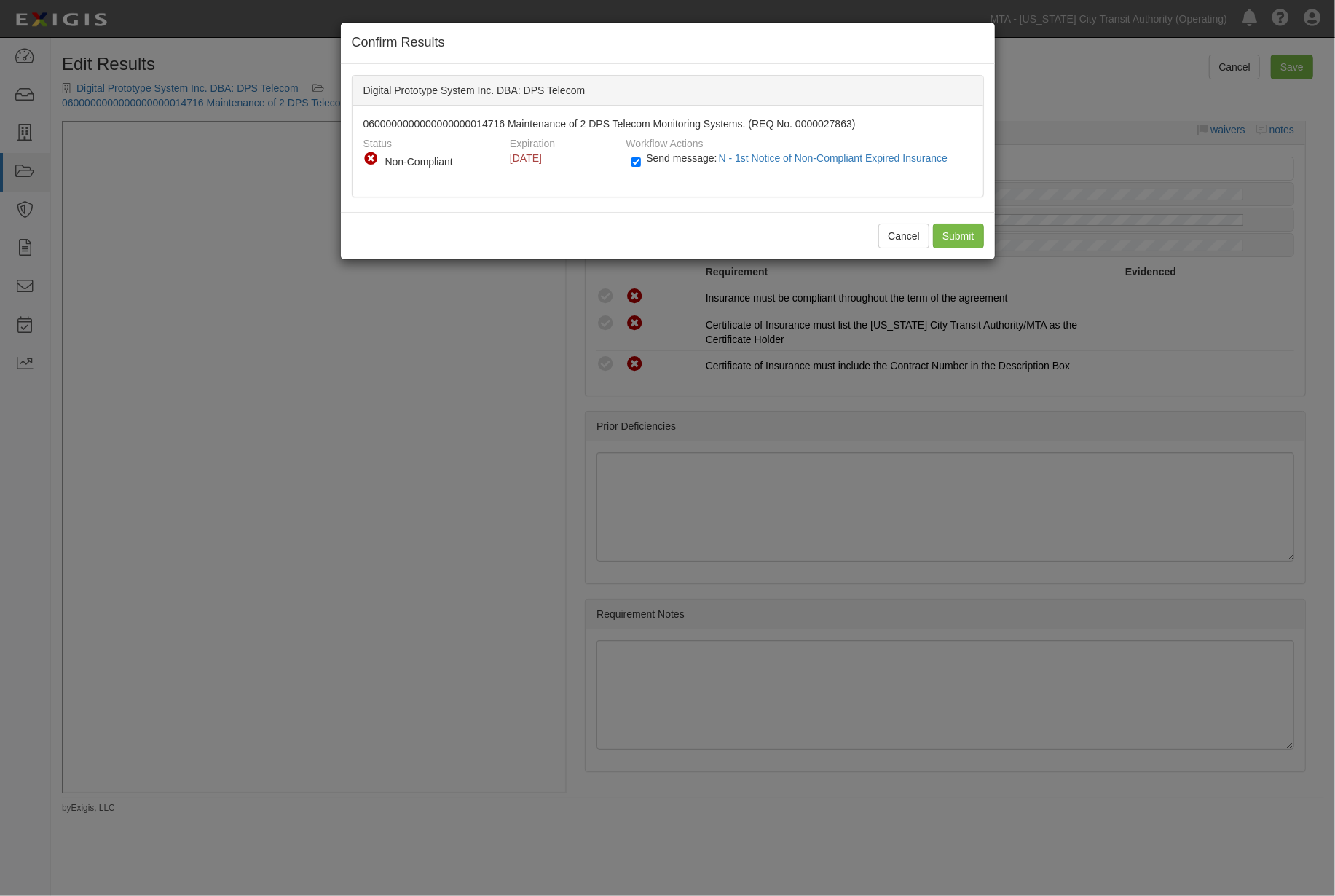
click at [642, 156] on label "Send message: N - 1st Notice of Non-Compliant Expired Insurance" at bounding box center [792, 165] width 322 height 19
click at [641, 156] on input "Send message: N - 1st Notice of Non-Compliant Expired Insurance" at bounding box center [636, 162] width 10 height 17
checkbox input "false"
click at [951, 241] on input "Submit" at bounding box center [959, 236] width 51 height 25
click at [948, 224] on div "Cancel Submit" at bounding box center [668, 236] width 654 height 47
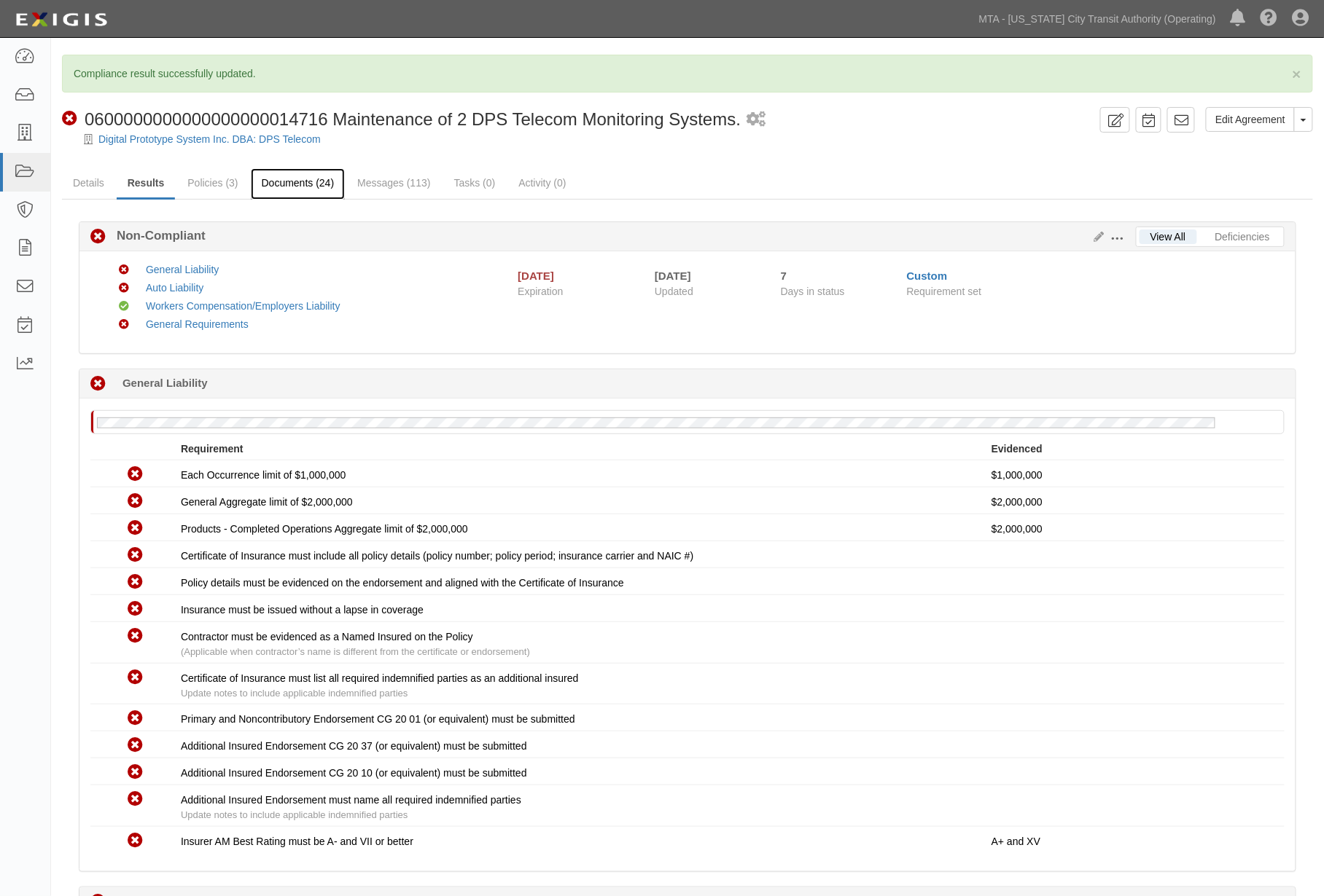
click at [265, 180] on link "Documents (24)" at bounding box center [298, 185] width 95 height 32
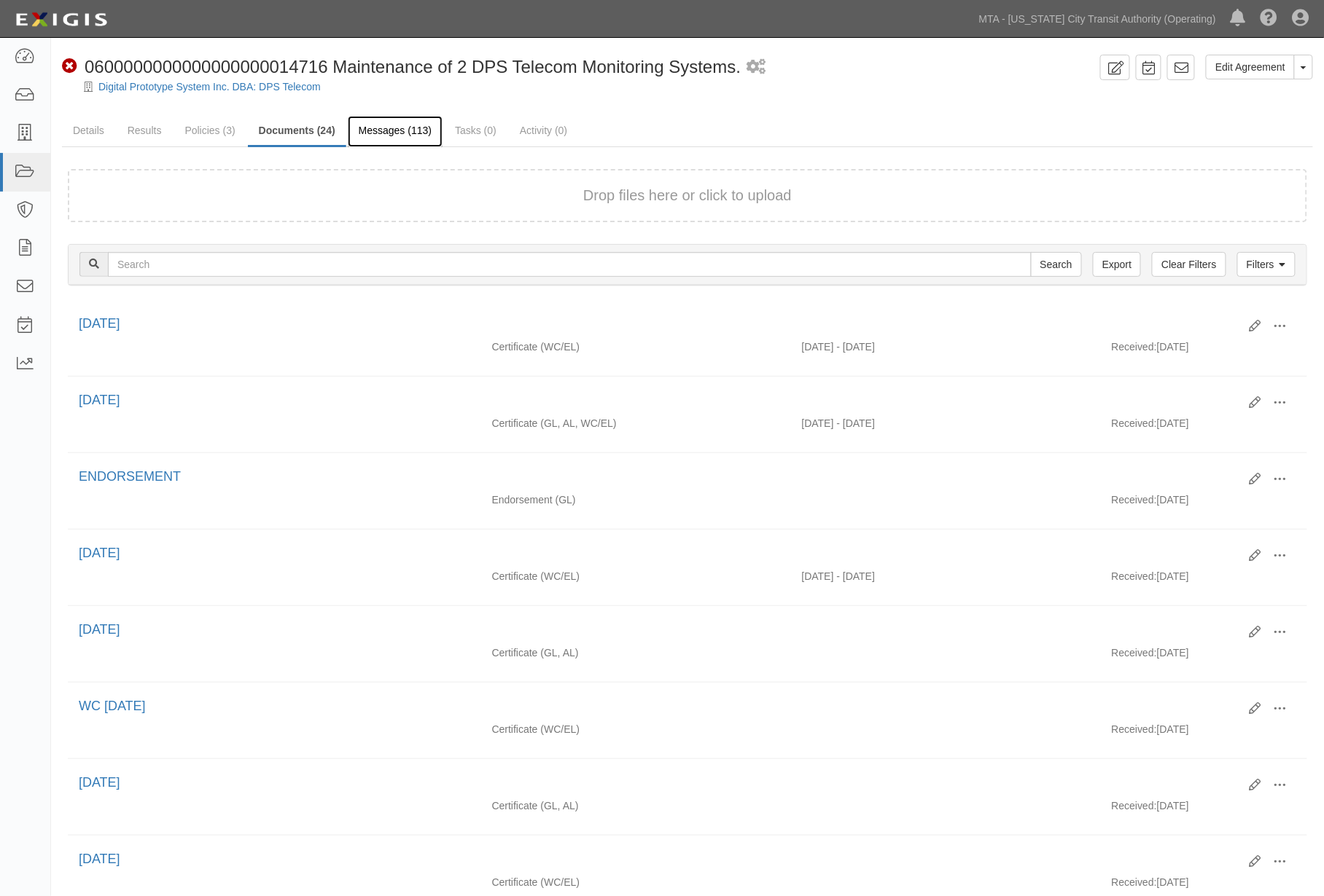
click at [395, 135] on link "Messages (113)" at bounding box center [395, 131] width 95 height 32
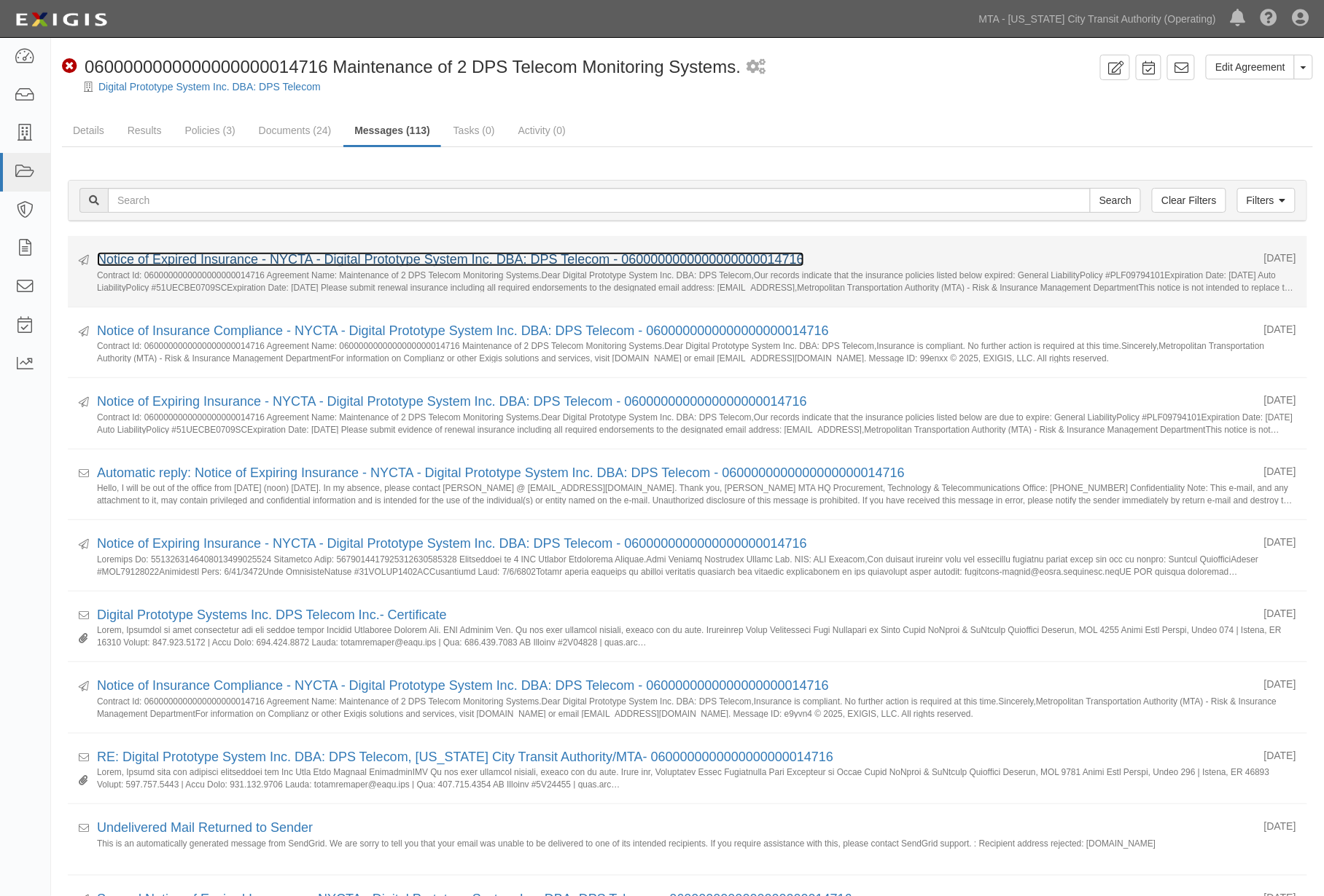
click at [141, 263] on link "Notice of Expired Insurance - NYCTA - Digital Prototype System Inc. DBA: DPS Te…" at bounding box center [450, 259] width 707 height 15
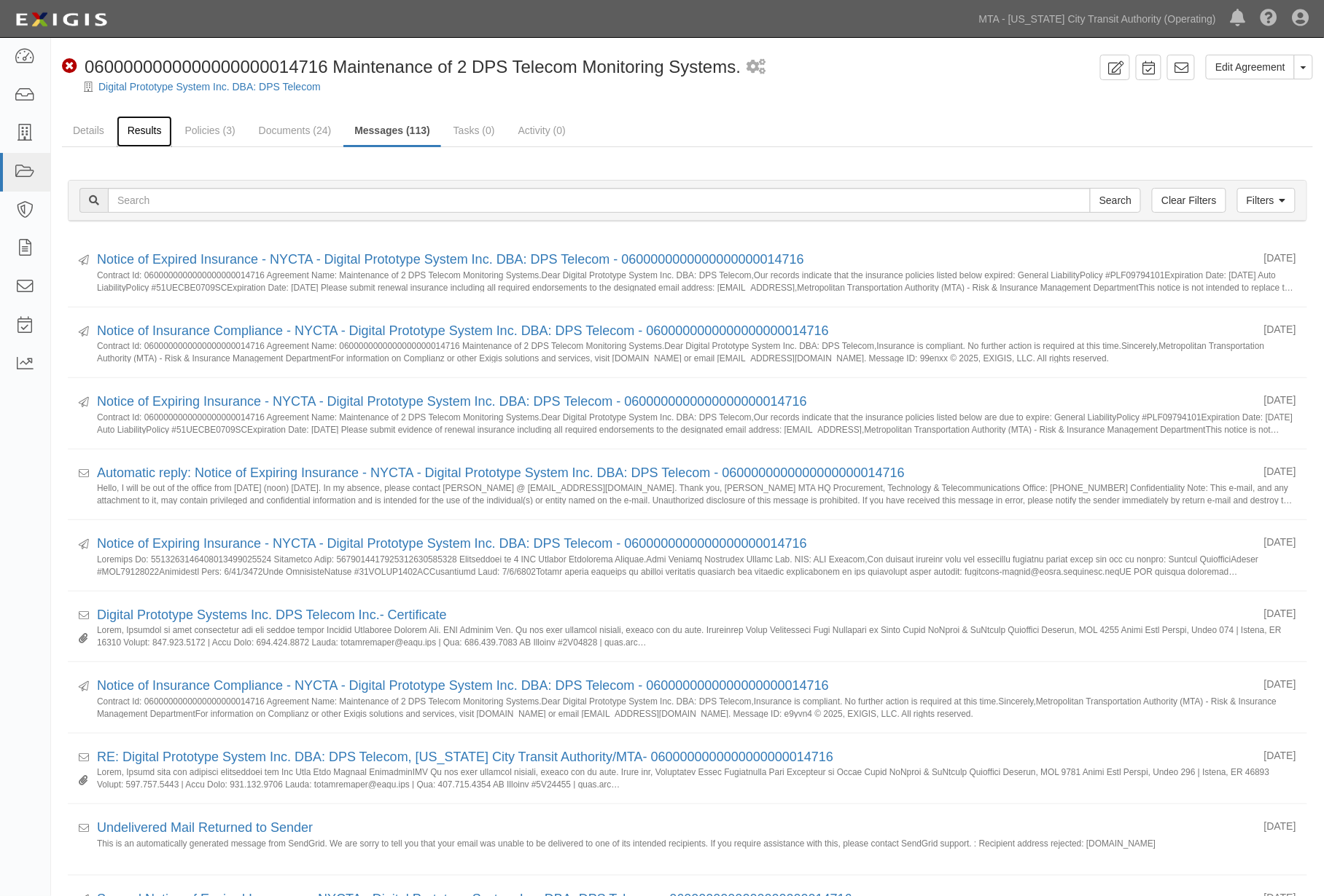
click at [133, 126] on link "Results" at bounding box center [144, 131] width 56 height 32
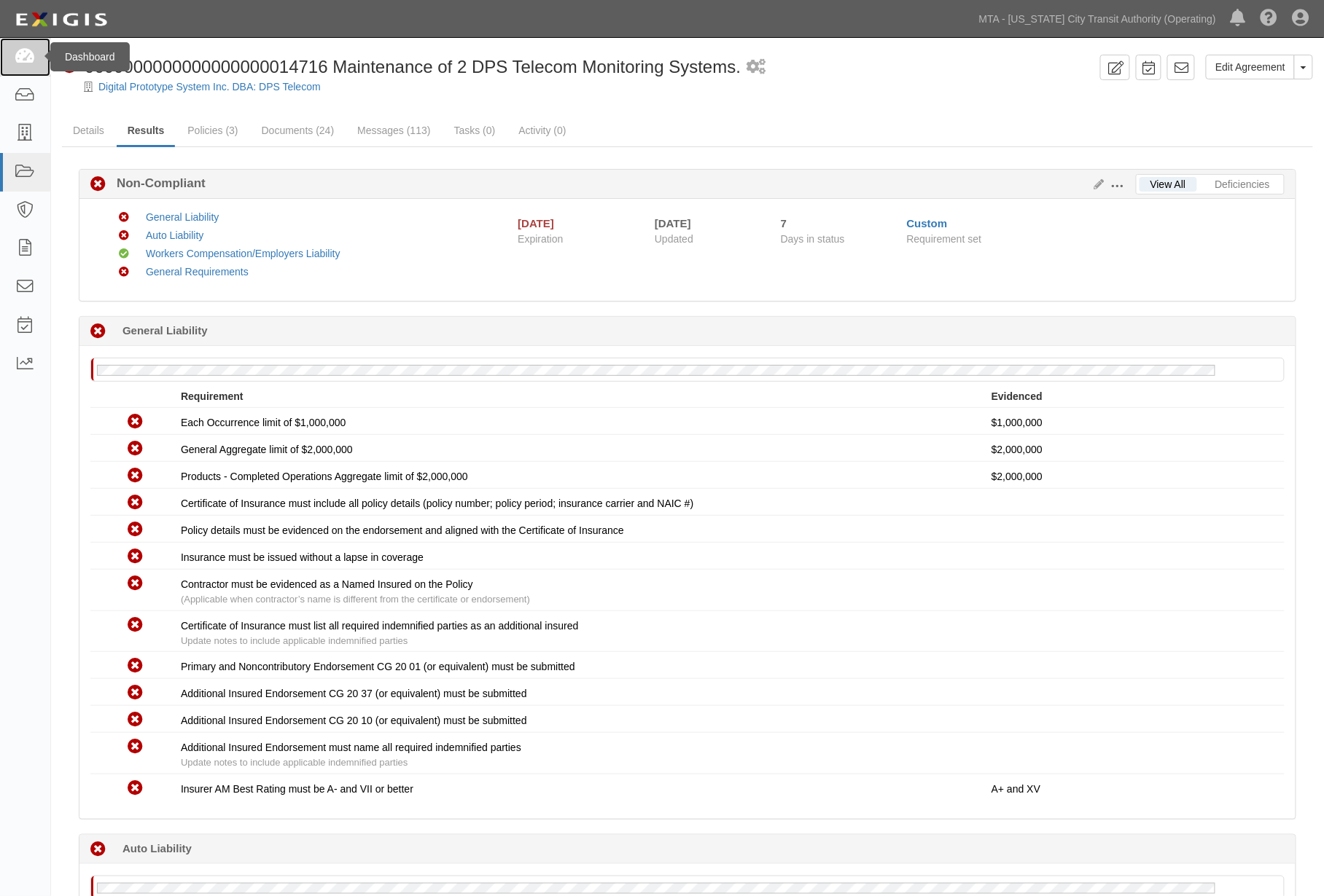
click at [24, 54] on icon at bounding box center [25, 56] width 21 height 17
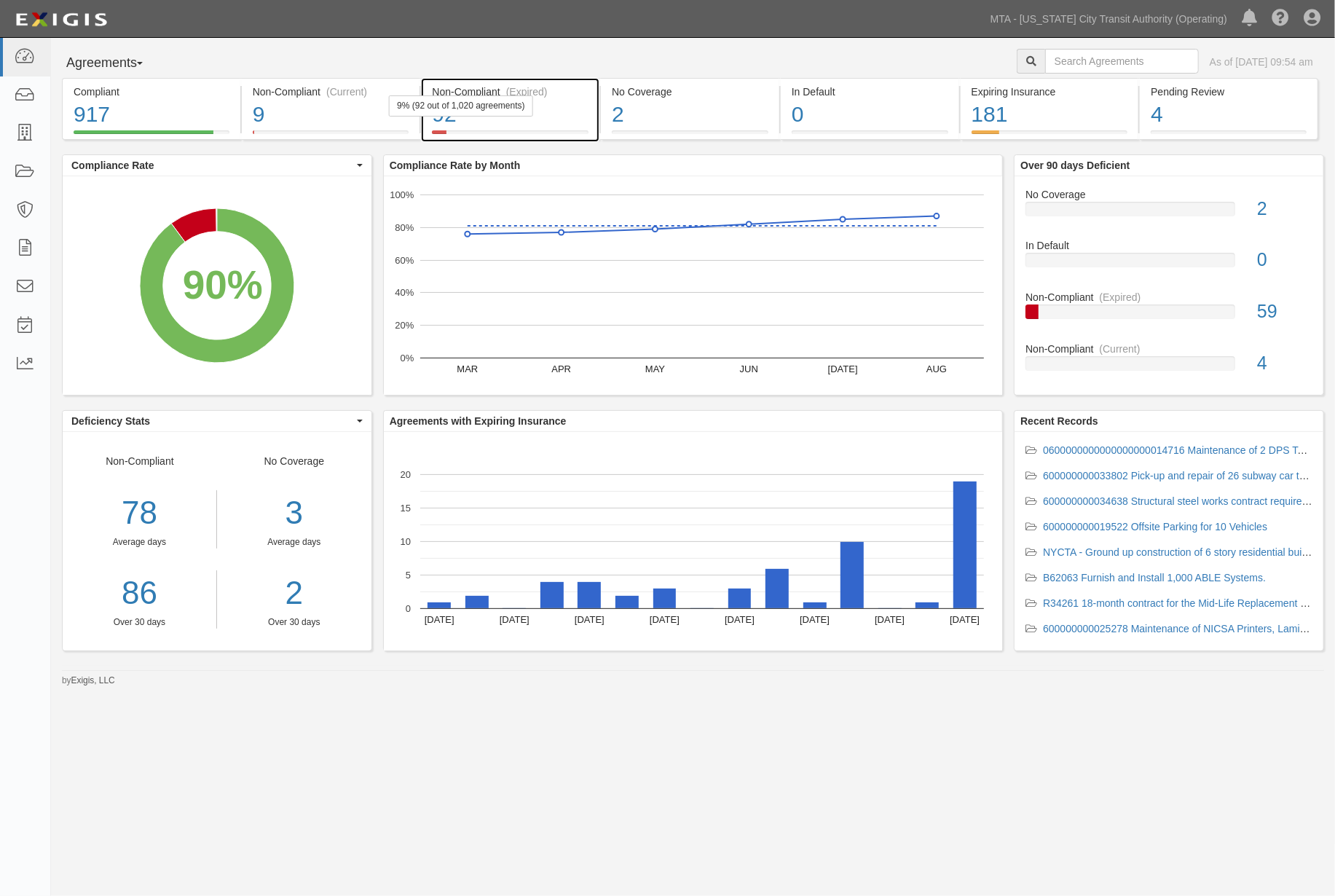
click at [556, 112] on div "92" at bounding box center [510, 114] width 157 height 32
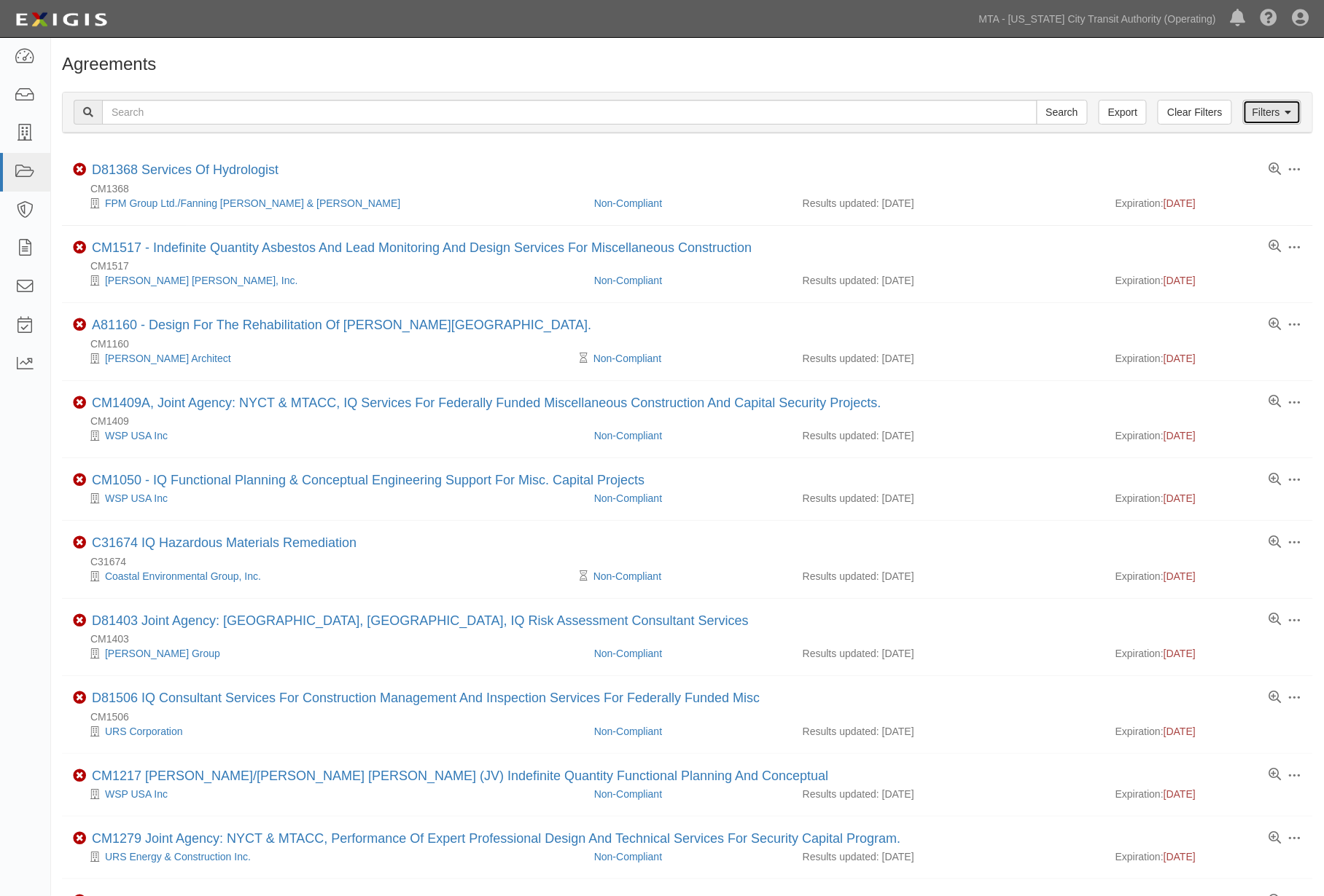
click at [1266, 117] on link "Filters" at bounding box center [1272, 112] width 58 height 25
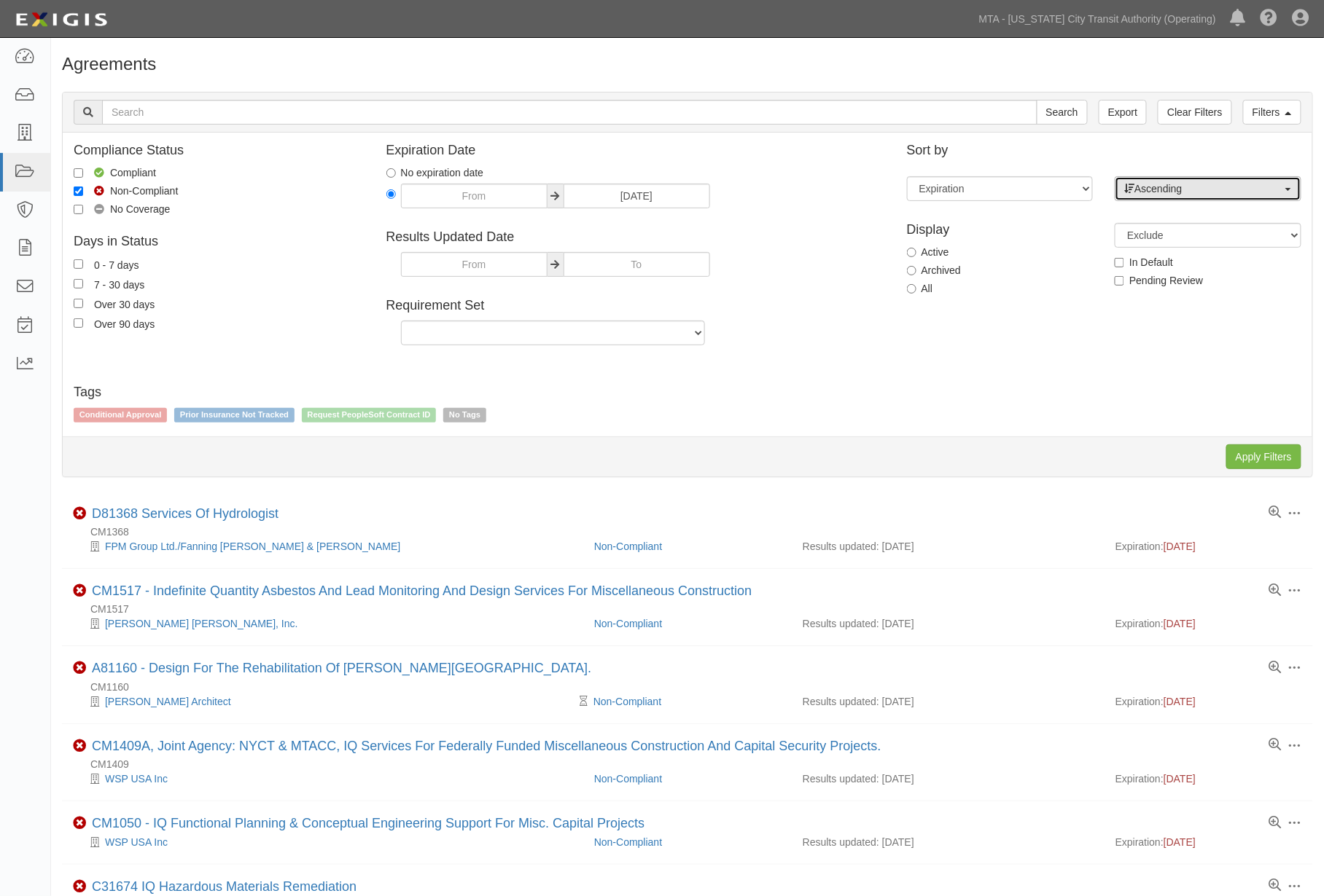
click at [1163, 186] on span "Ascending" at bounding box center [1204, 188] width 158 height 15
click at [1168, 233] on span "Descending" at bounding box center [1170, 235] width 54 height 15
select select "desc"
click at [1257, 458] on input "Apply Filters" at bounding box center [1264, 456] width 75 height 25
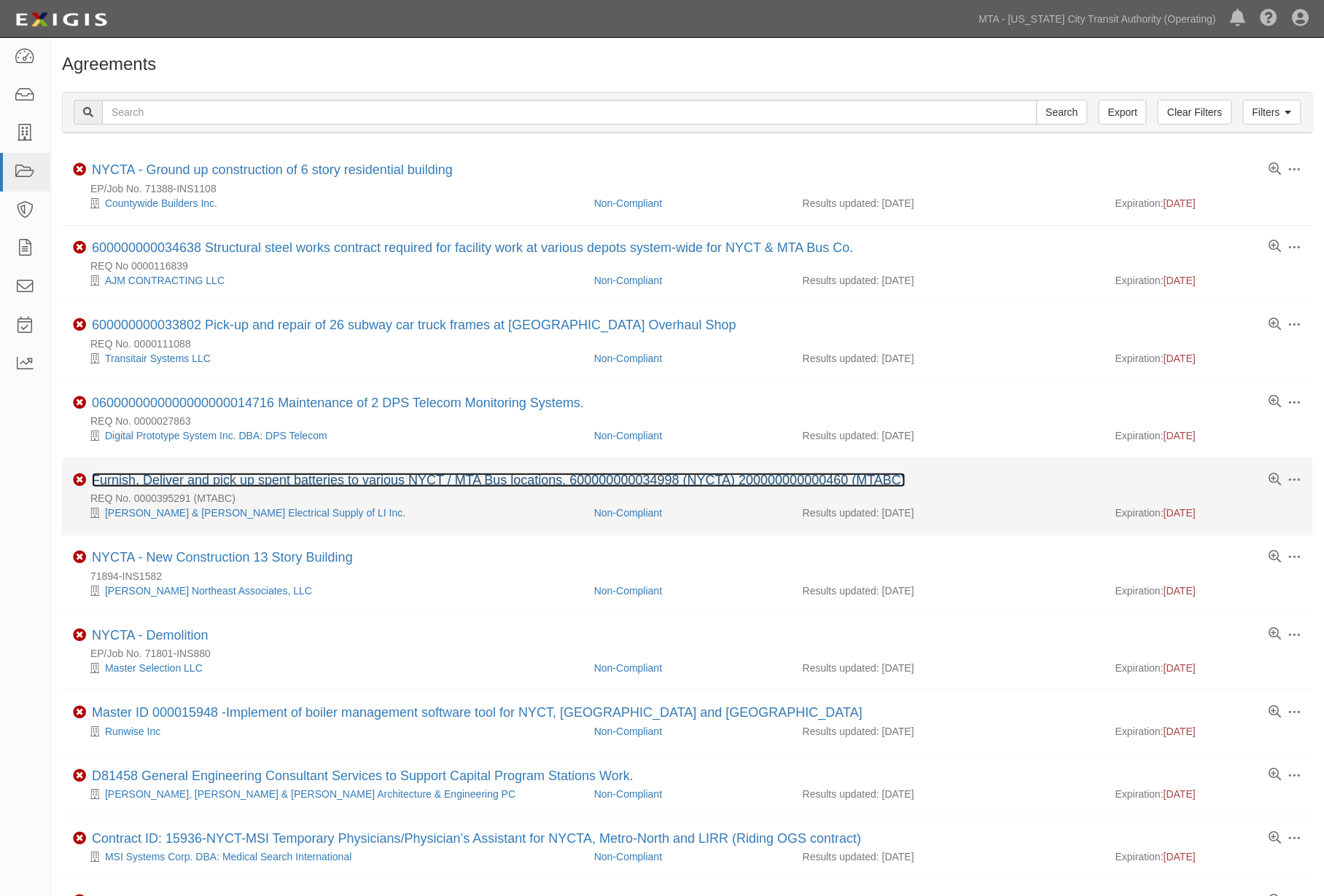
click at [280, 485] on link "Furnish, Deliver and pick up spent batteries to various NYCT / MTA Bus location…" at bounding box center [499, 480] width 814 height 15
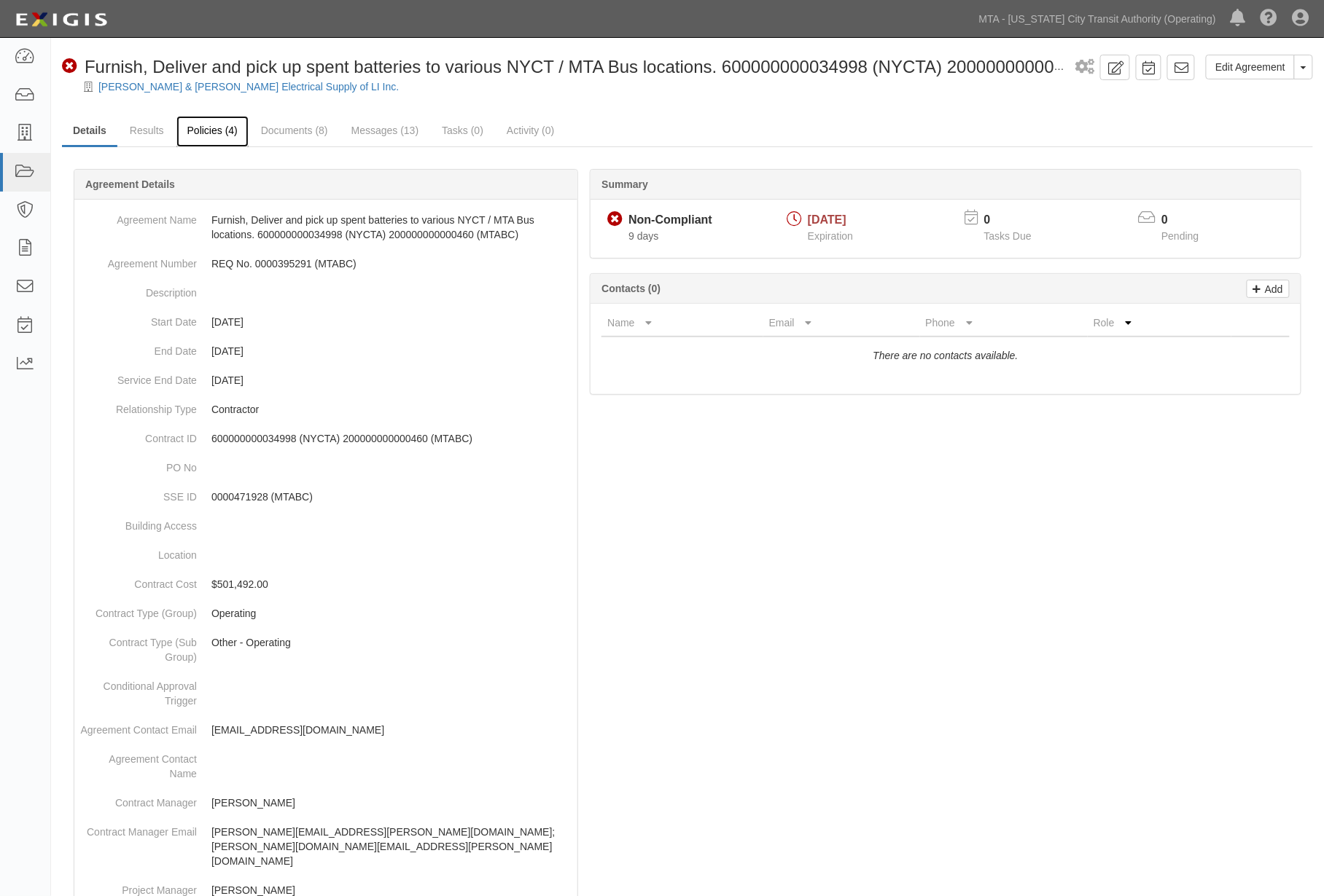
click at [222, 131] on link "Policies (4)" at bounding box center [212, 131] width 72 height 32
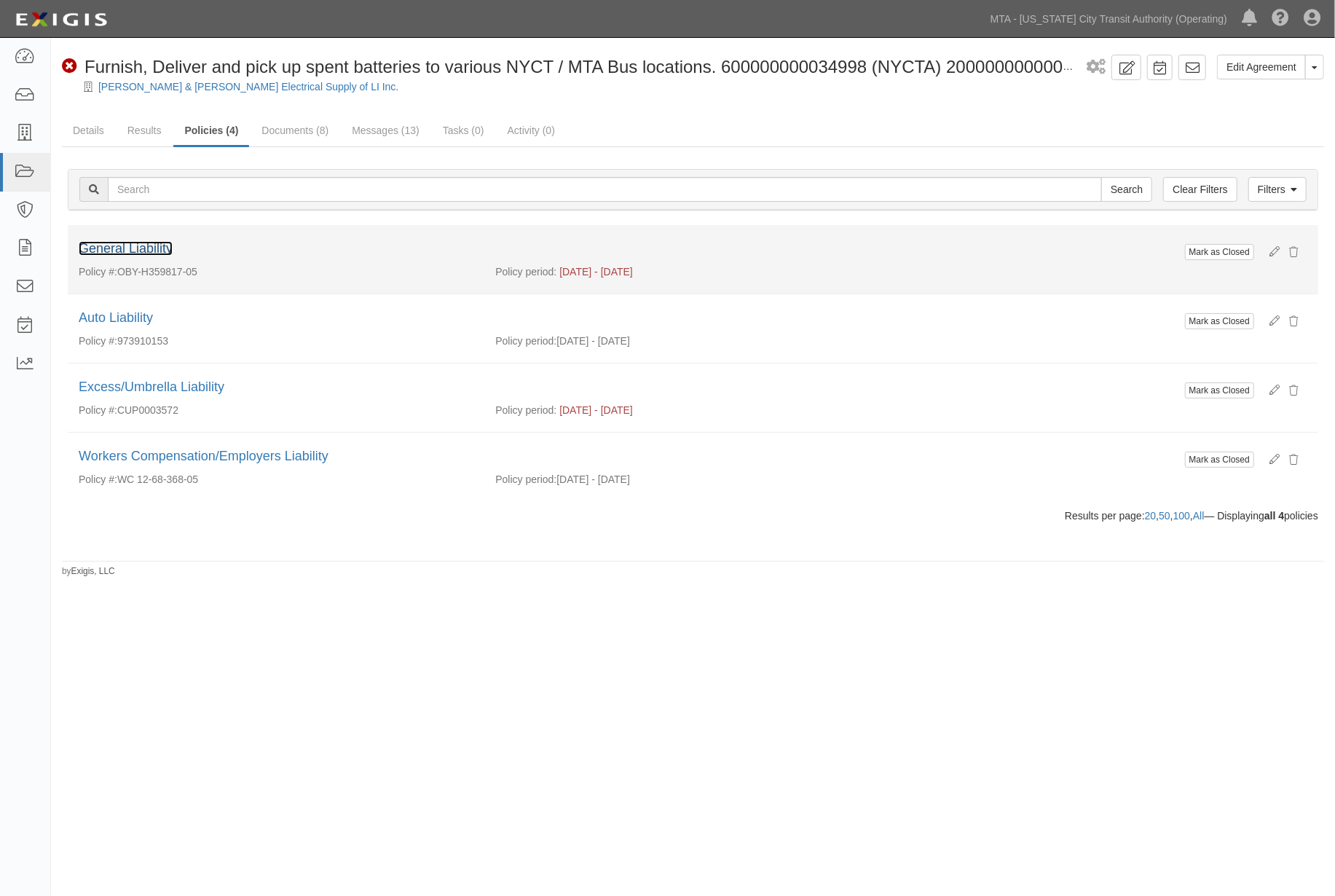
click at [144, 251] on link "General Liability" at bounding box center [125, 248] width 94 height 15
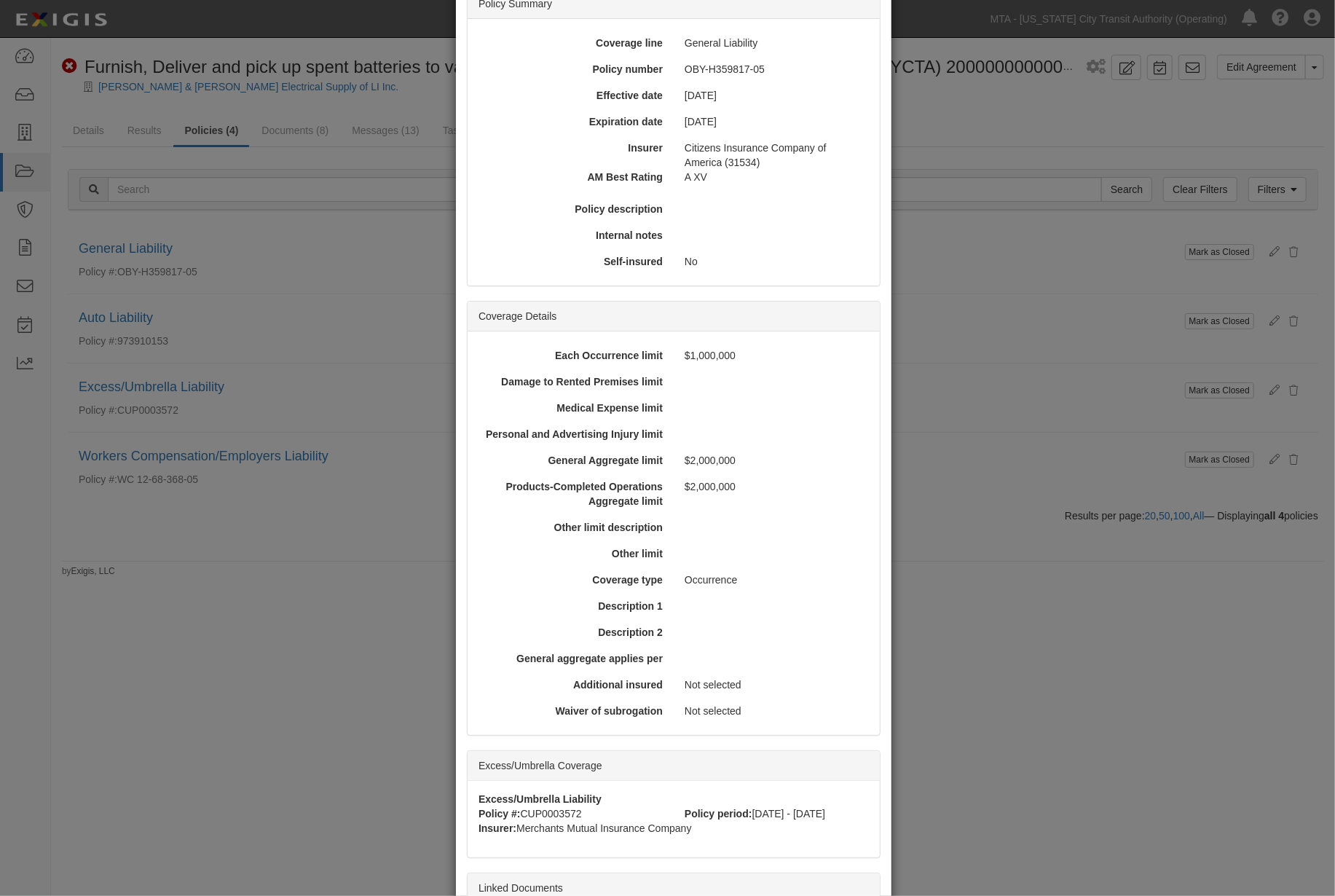
scroll to position [324, 0]
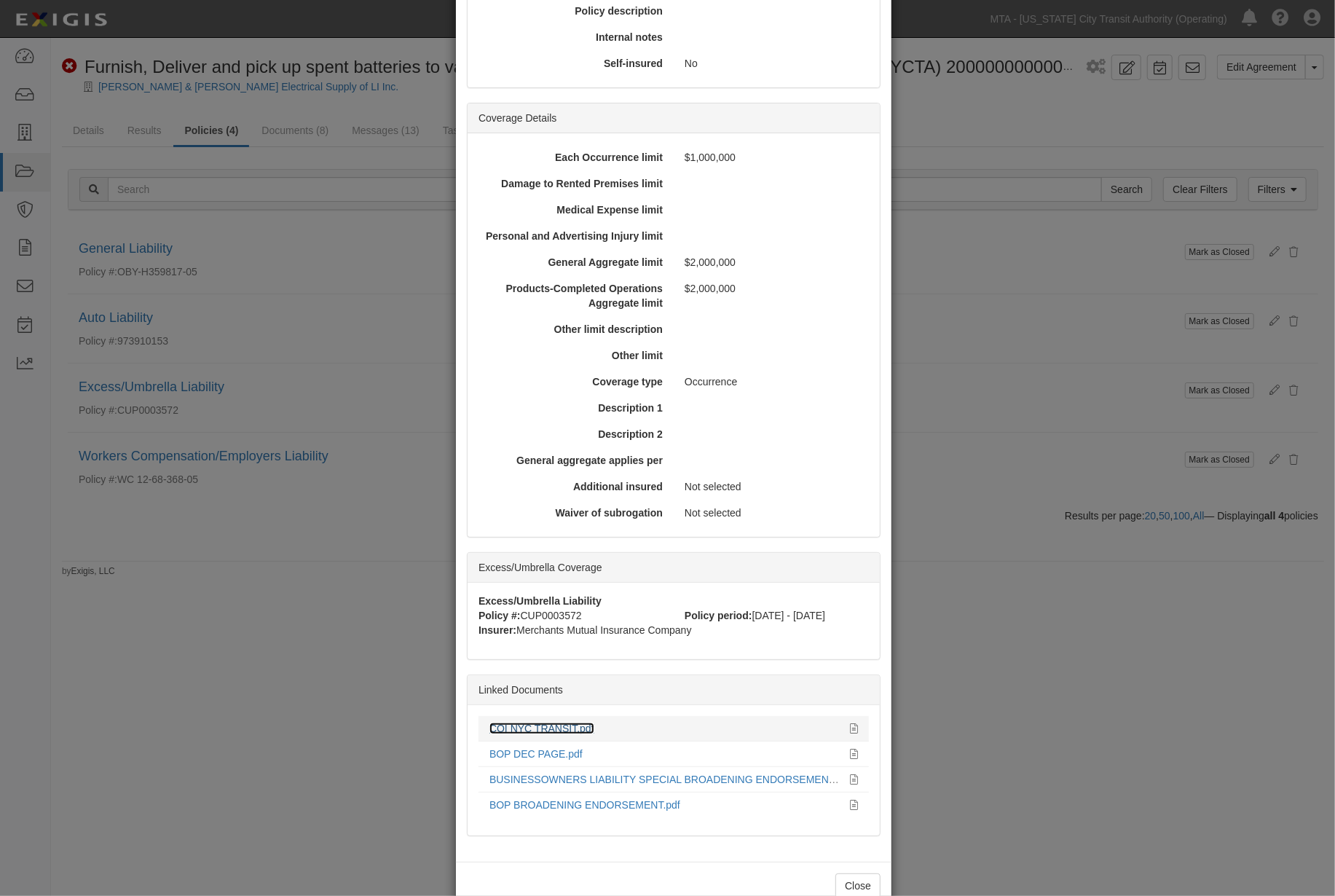
click at [536, 722] on link "COI NYC TRANSIT.pdf" at bounding box center [542, 728] width 105 height 12
click at [302, 718] on div "× View Policy Mark as Closed Edit Policy Toggle Dropdown Delete Policy Policy S…" at bounding box center [667, 448] width 1335 height 896
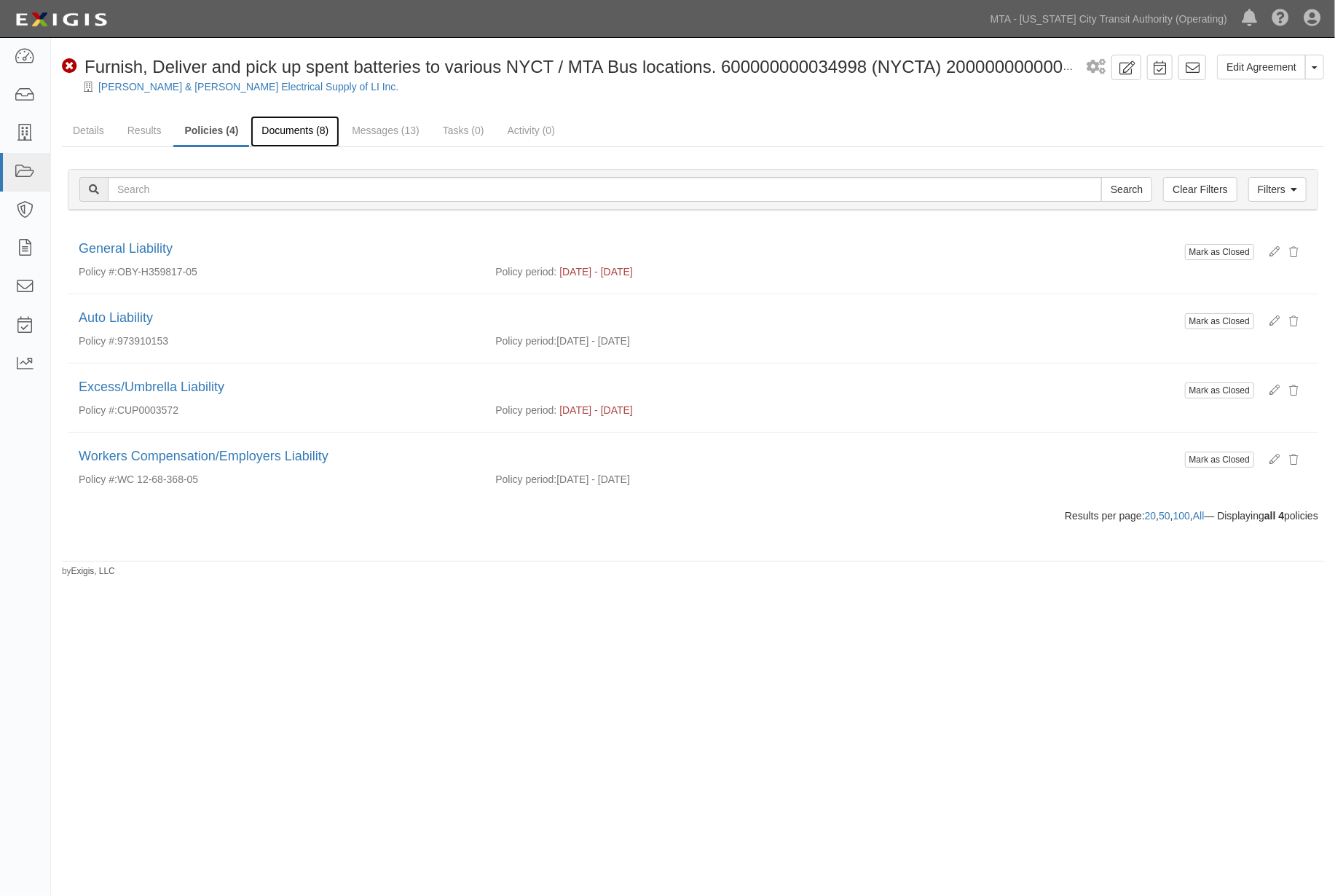
click at [280, 134] on link "Documents (8)" at bounding box center [295, 131] width 89 height 32
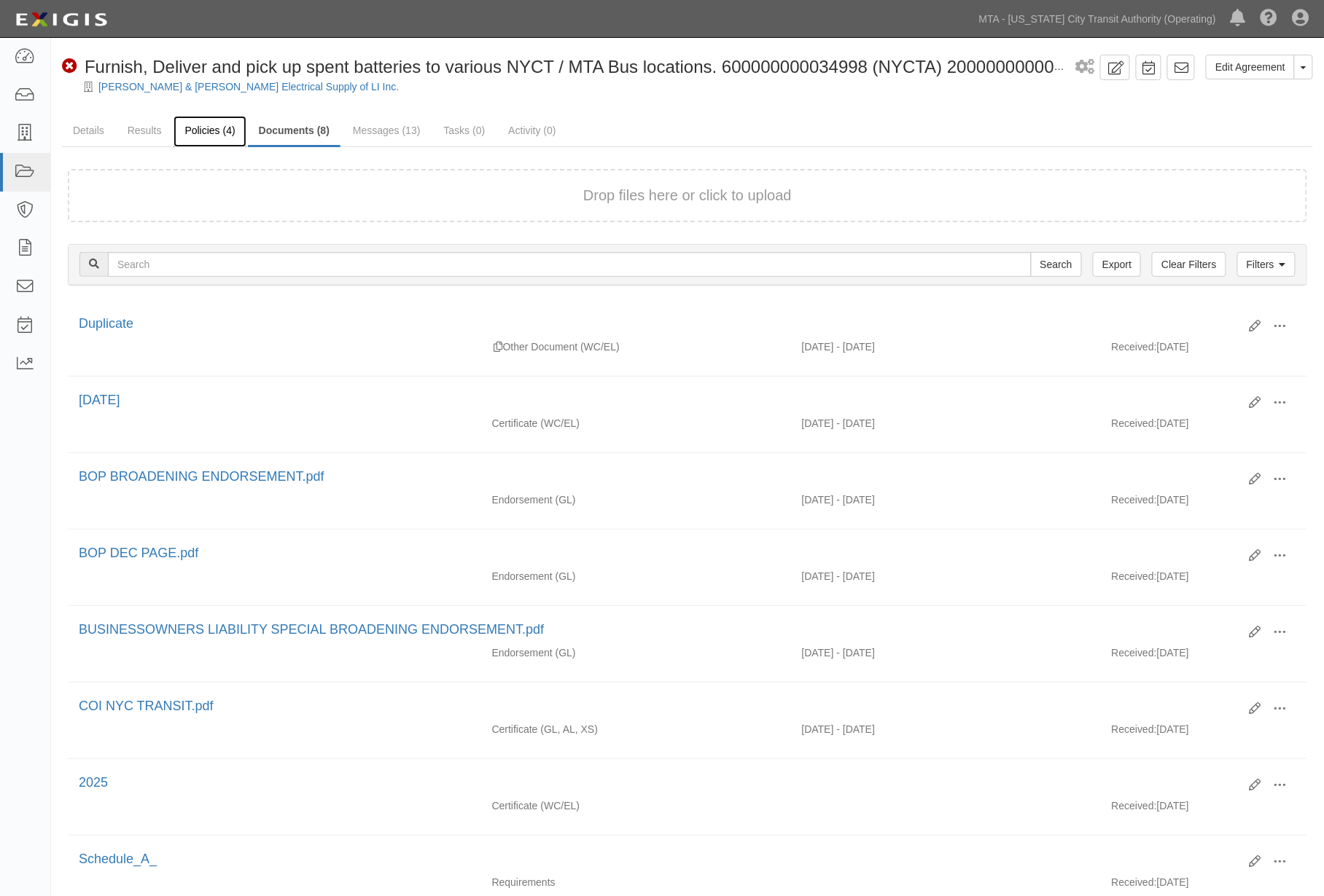
click at [206, 129] on link "Policies (4)" at bounding box center [209, 131] width 72 height 32
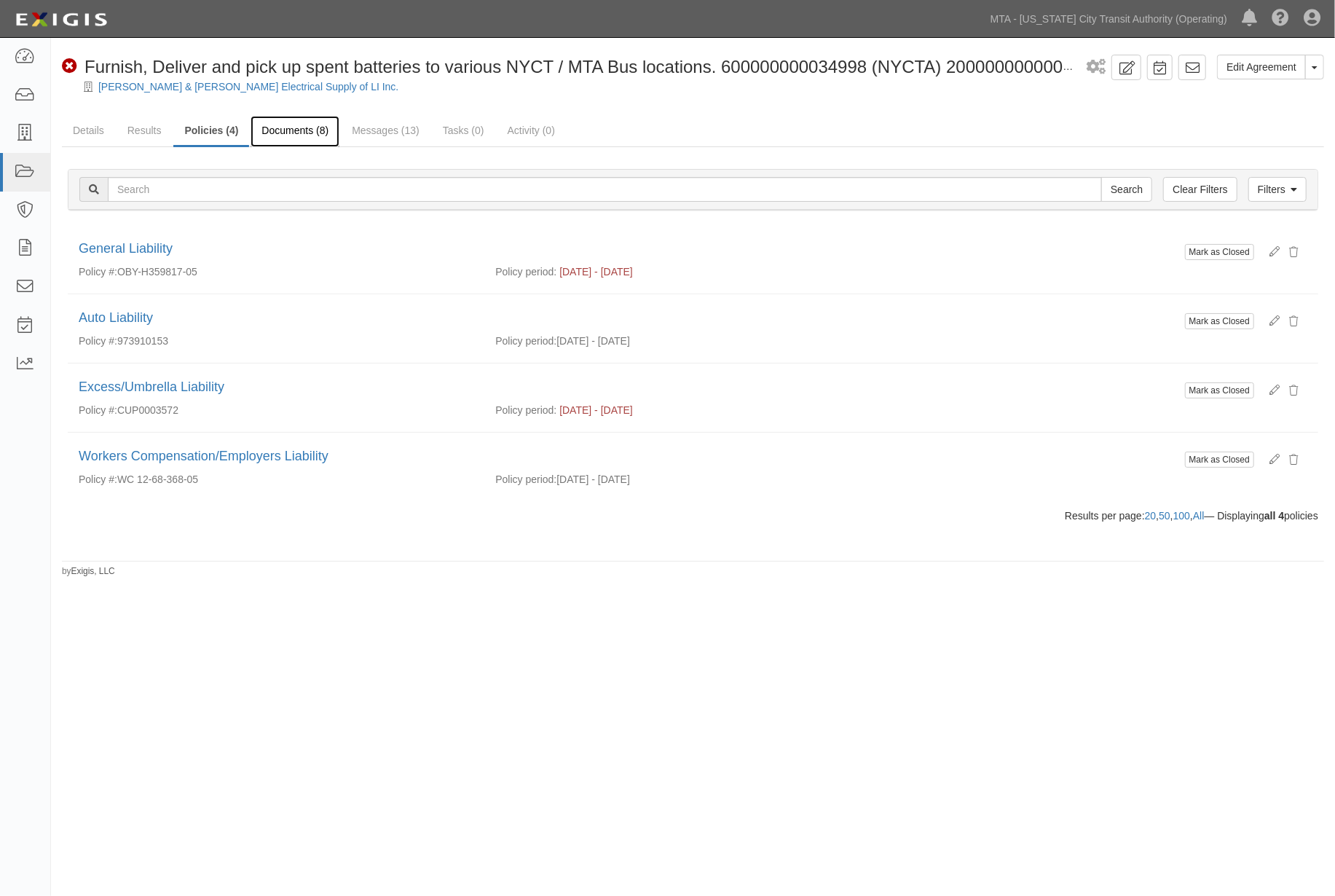
click at [299, 132] on link "Documents (8)" at bounding box center [295, 131] width 89 height 32
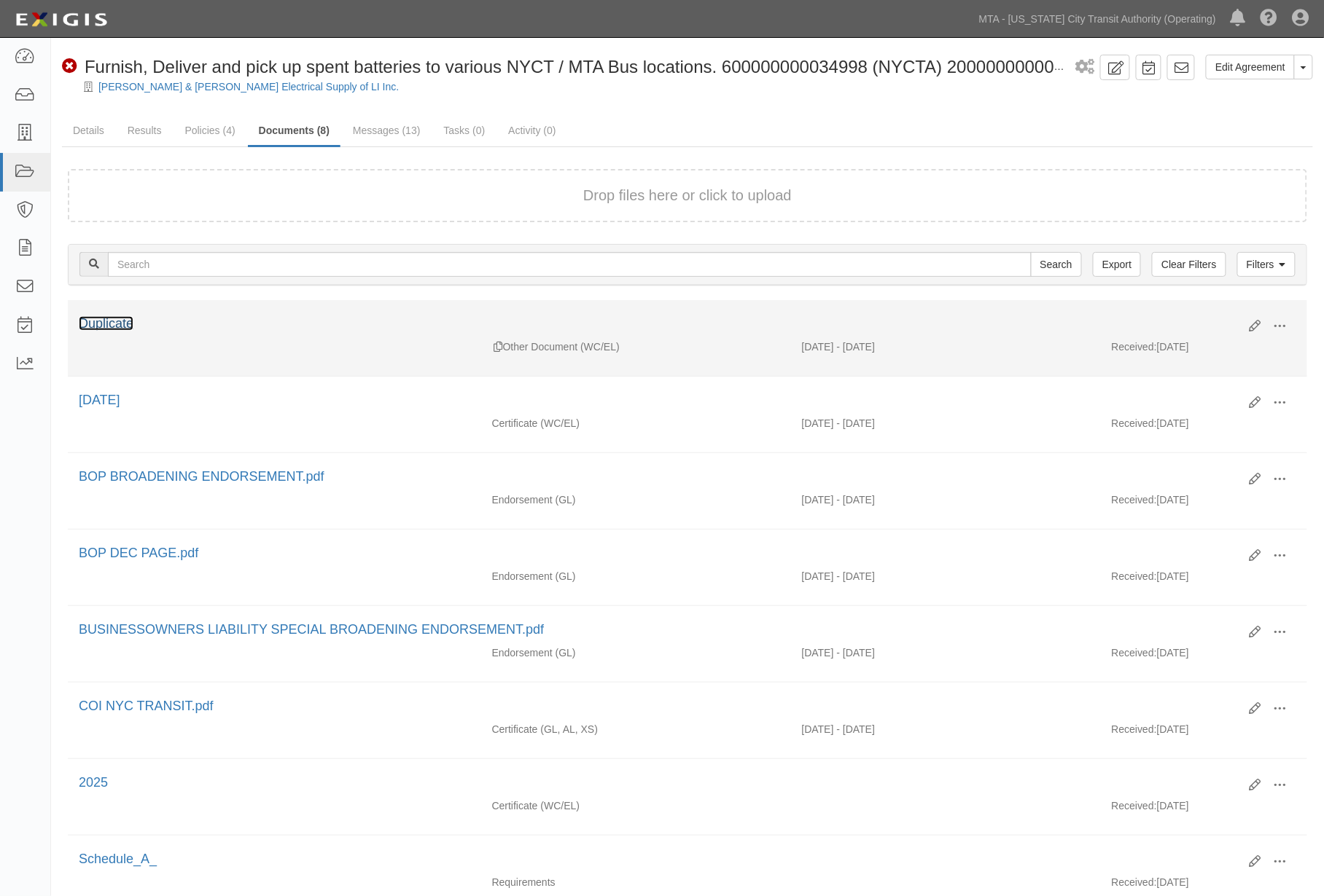
click at [113, 317] on link "Duplicate" at bounding box center [106, 323] width 54 height 15
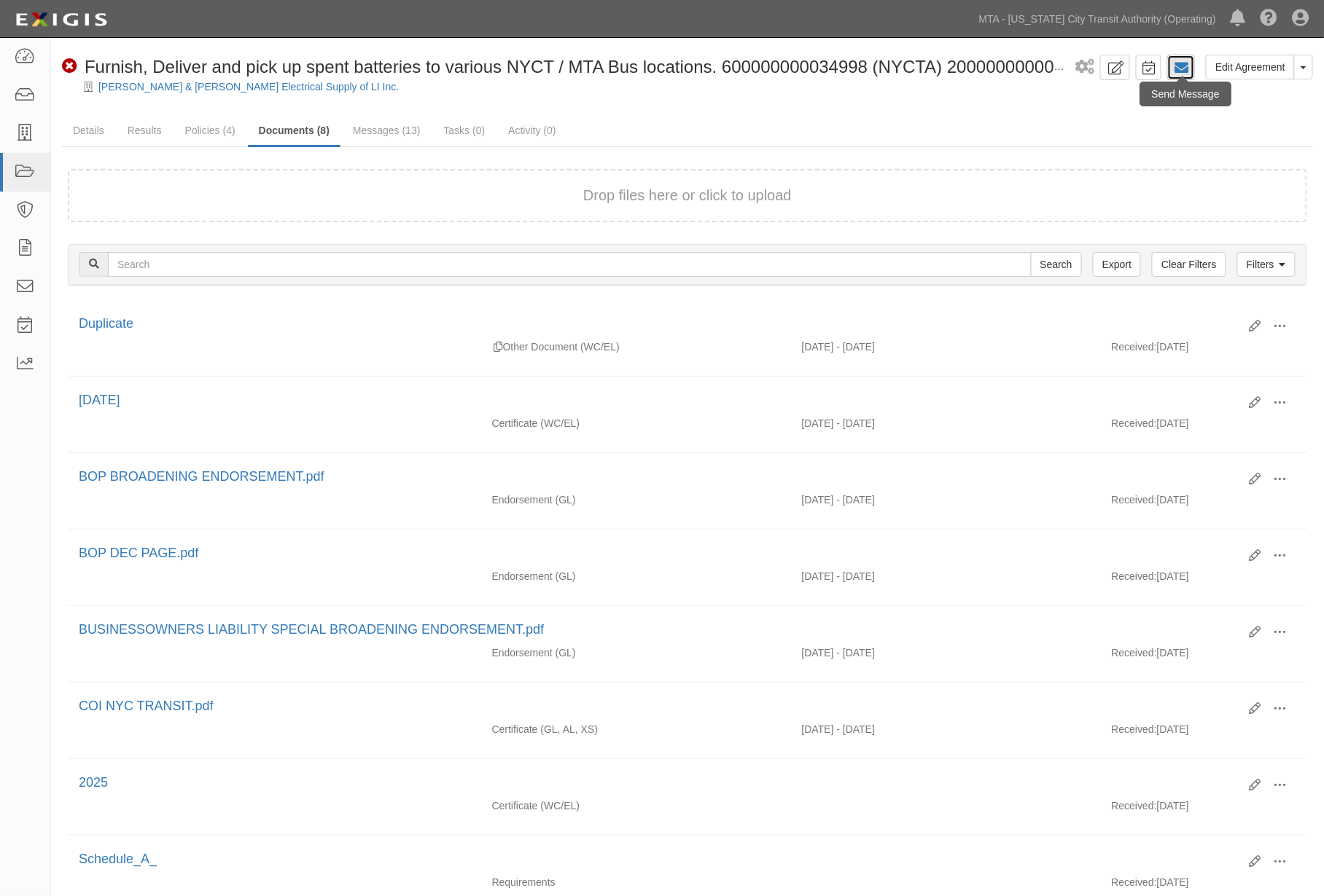
click at [1176, 66] on icon at bounding box center [1181, 67] width 15 height 15
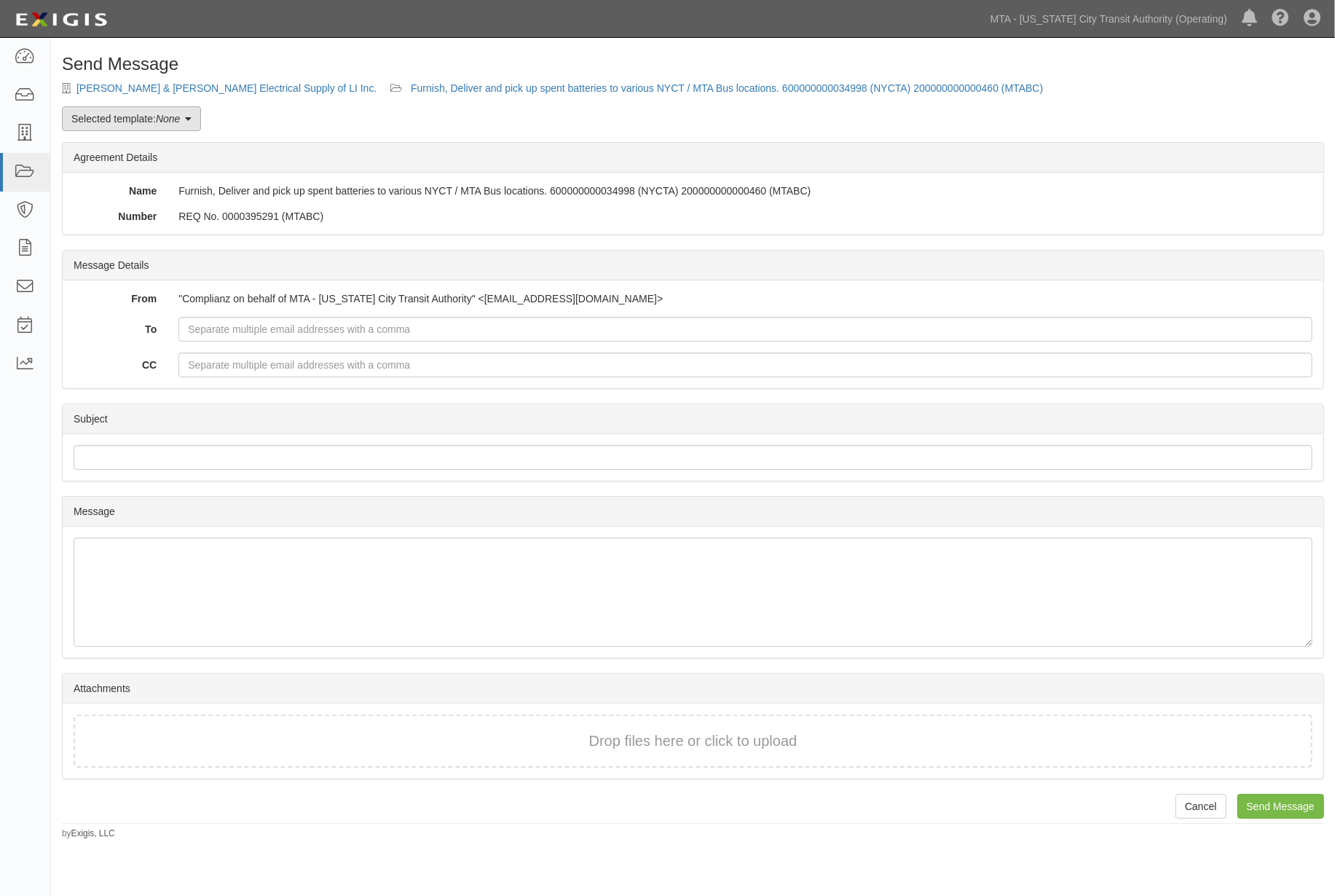
click at [158, 121] on em "None" at bounding box center [168, 118] width 24 height 12
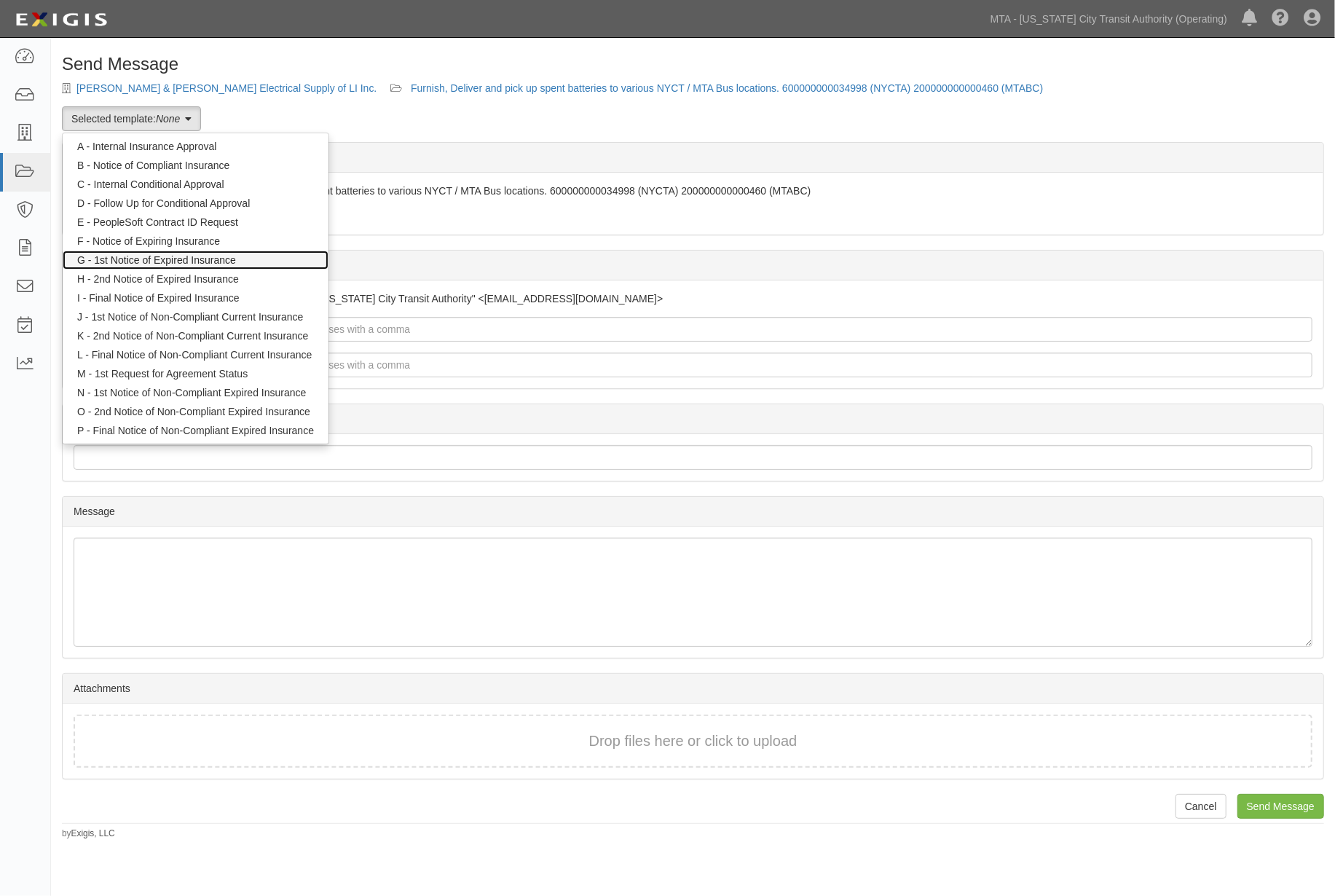
click at [156, 258] on link "G - 1st Notice of Expired Insurance" at bounding box center [194, 260] width 265 height 19
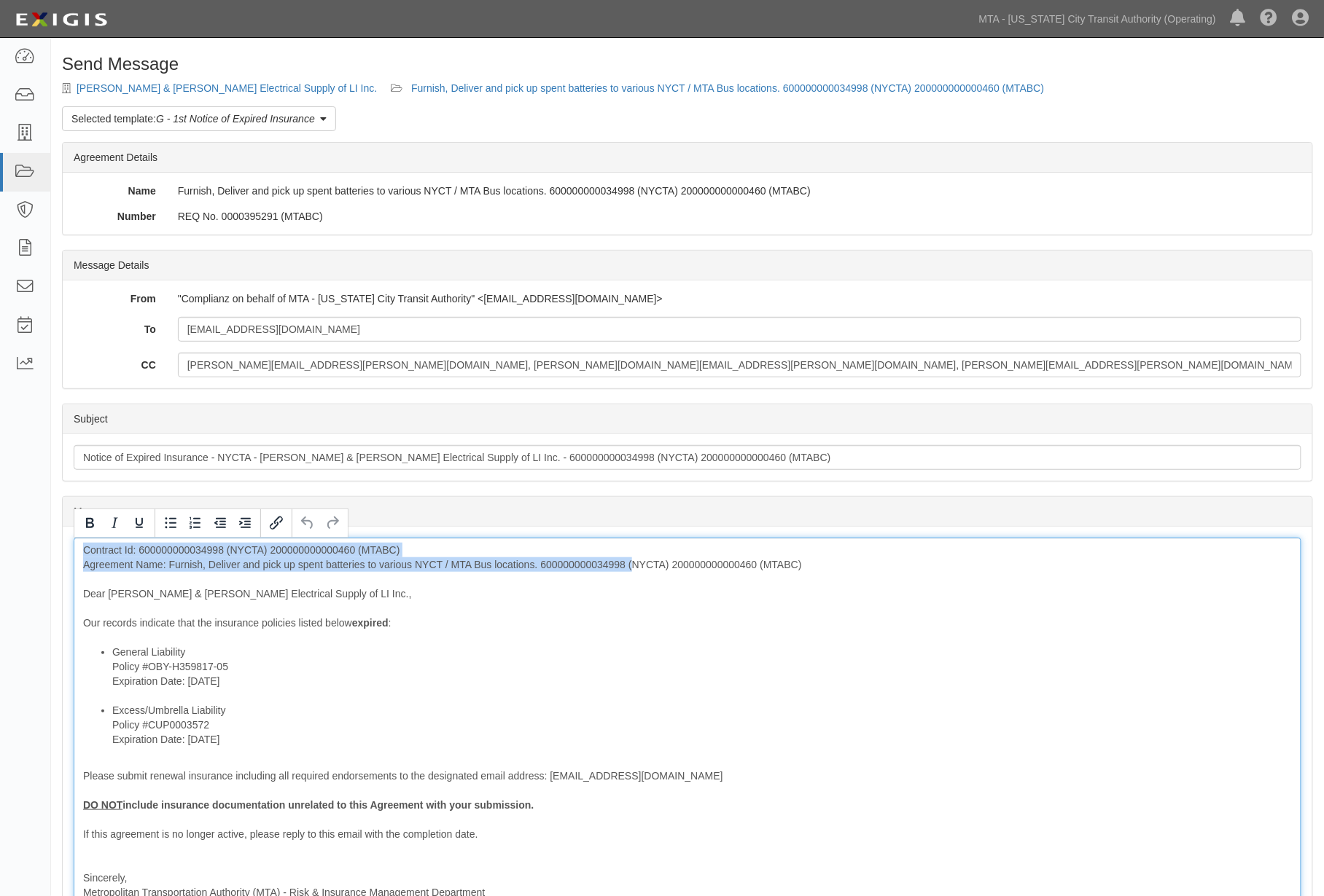
drag, startPoint x: 835, startPoint y: 556, endPoint x: 631, endPoint y: 563, distance: 204.1
click at [631, 563] on div "Contract Id: 600000000034998 (NYCTA) 200000000000460 (MTABC) Agreement Name: Fu…" at bounding box center [687, 743] width 1227 height 411
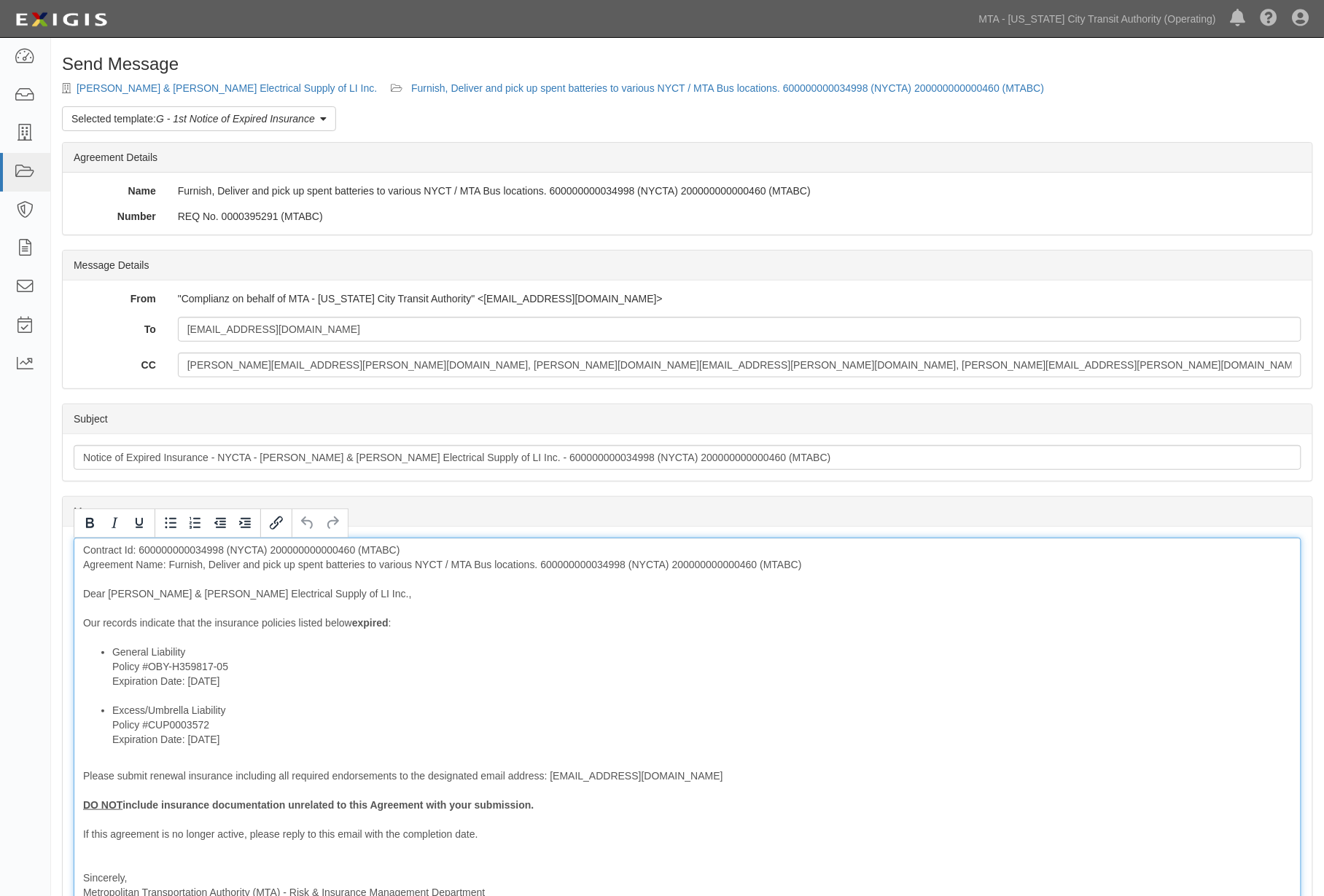
click at [781, 614] on div "Contract Id: 600000000034998 (NYCTA) 200000000000460 (MTABC) Agreement Name: Fu…" at bounding box center [687, 743] width 1227 height 411
drag, startPoint x: 819, startPoint y: 569, endPoint x: 542, endPoint y: 569, distance: 277.0
click at [542, 569] on div "Contract Id: 600000000034998 (NYCTA) 200000000000460 (MTABC) Agreement Name: Fu…" at bounding box center [687, 743] width 1227 height 411
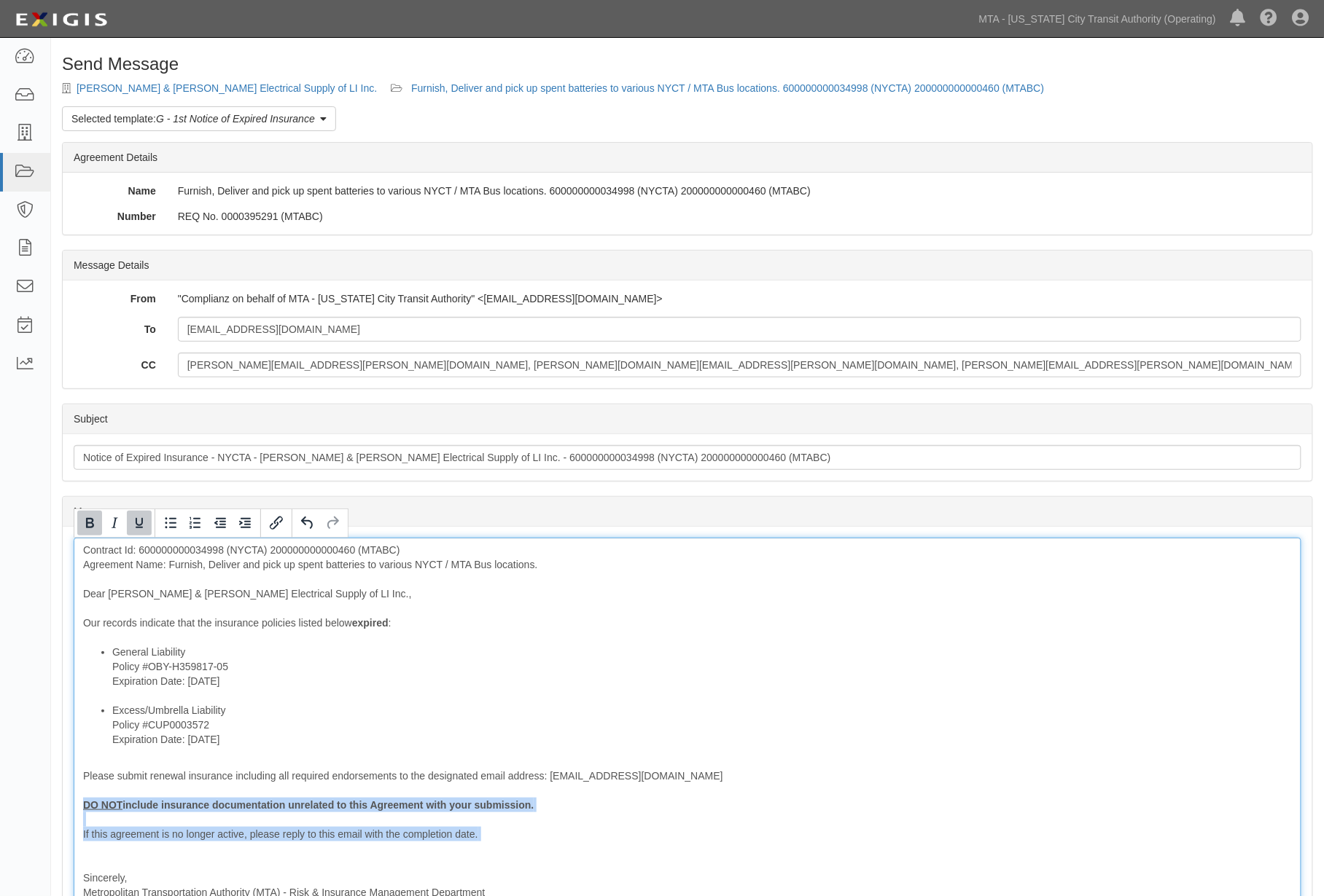
drag, startPoint x: 169, startPoint y: 848, endPoint x: 60, endPoint y: 804, distance: 117.5
click at [60, 804] on div "Send Message Kelly & Hayes Electrical Supply of LI Inc. Furnish, Deliver and pi…" at bounding box center [687, 598] width 1273 height 1087
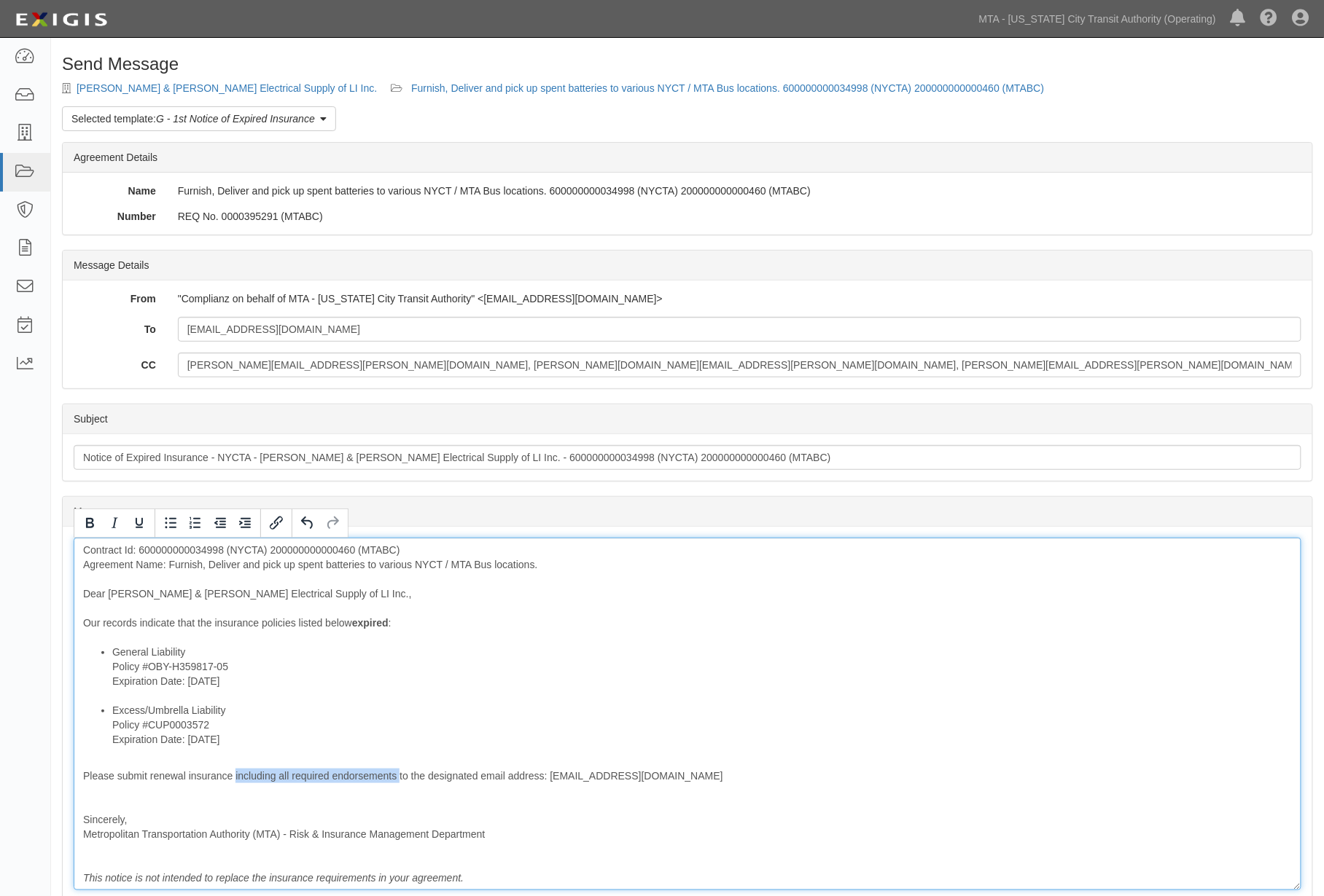
drag, startPoint x: 236, startPoint y: 779, endPoint x: 398, endPoint y: 782, distance: 162.0
click at [398, 782] on div "Contract Id: 600000000034998 (NYCTA) 200000000000460 (MTABC) Agreement Name: Fu…" at bounding box center [687, 713] width 1227 height 352
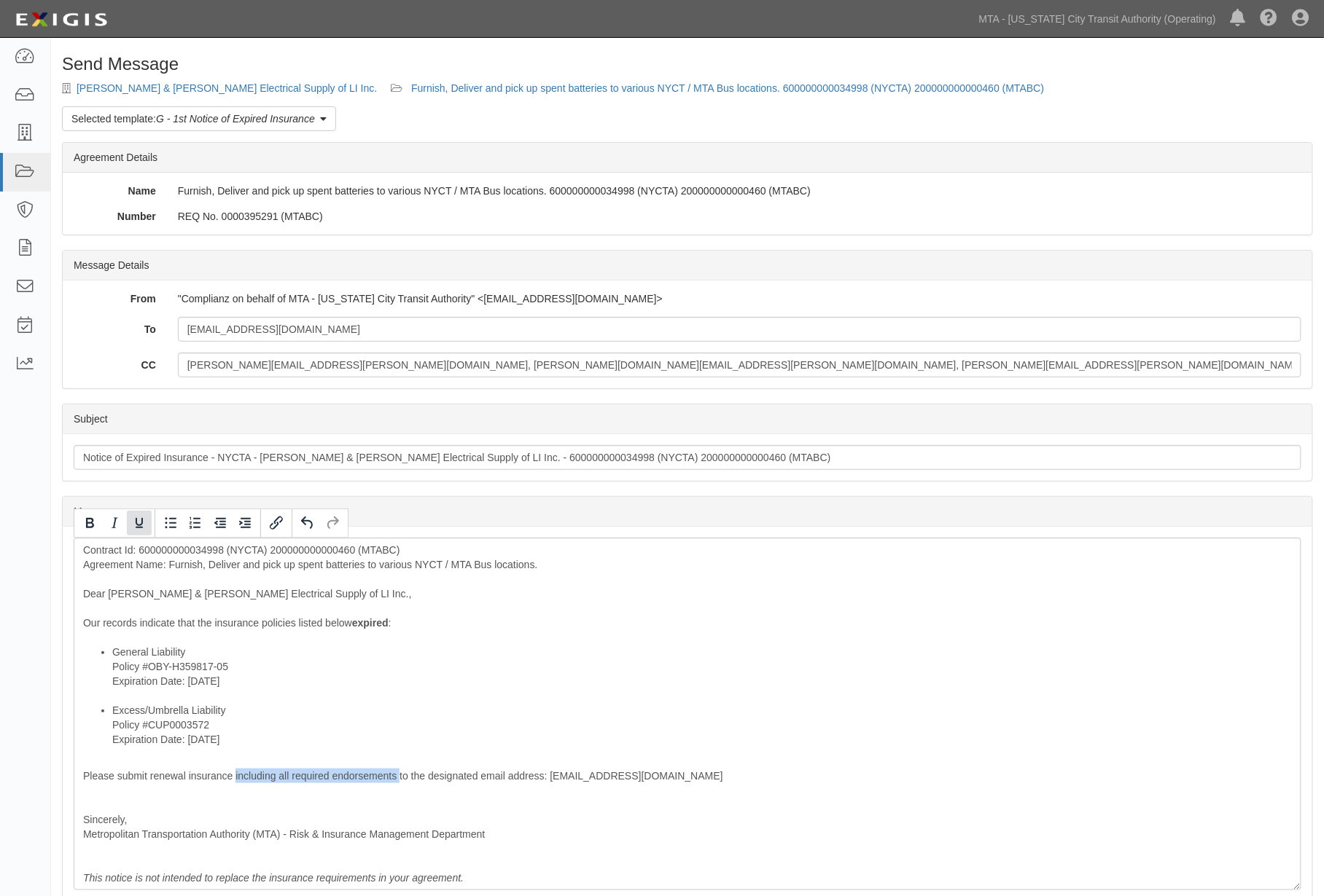
click at [138, 522] on icon "Underline" at bounding box center [139, 523] width 18 height 18
click at [88, 521] on icon "Bold" at bounding box center [90, 523] width 18 height 18
click at [348, 337] on input "Tkearon@kellyhayes.com" at bounding box center [740, 329] width 1124 height 25
paste input "lgodnick@risk-strategies.com"
type input "Tkearon@kellyhayes.com; lgodnick@risk-strategies.com"
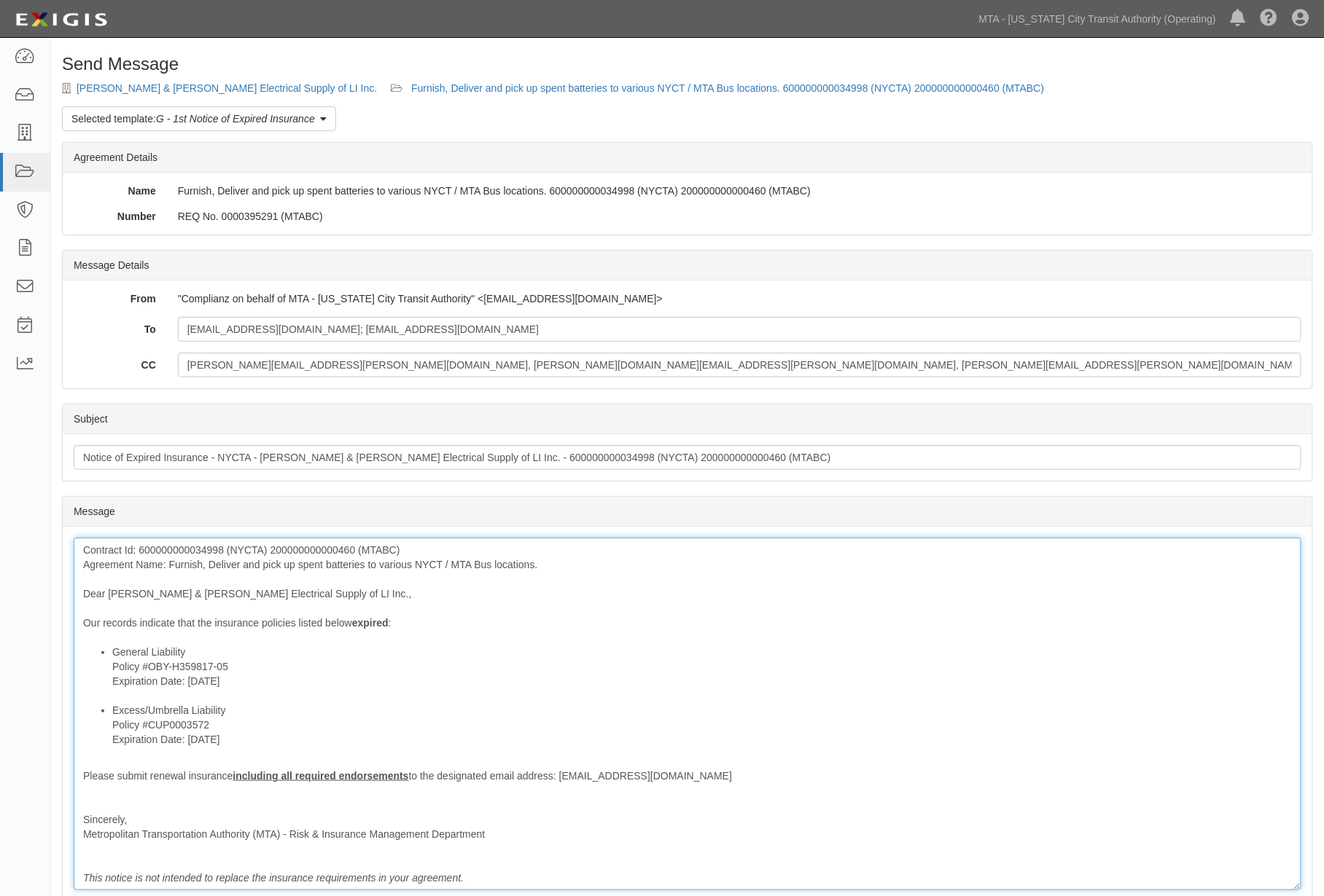
click at [803, 660] on li "General Liability Policy #OBY-H359817-05 Expiration Date: 9/6/2025" at bounding box center [702, 673] width 1180 height 58
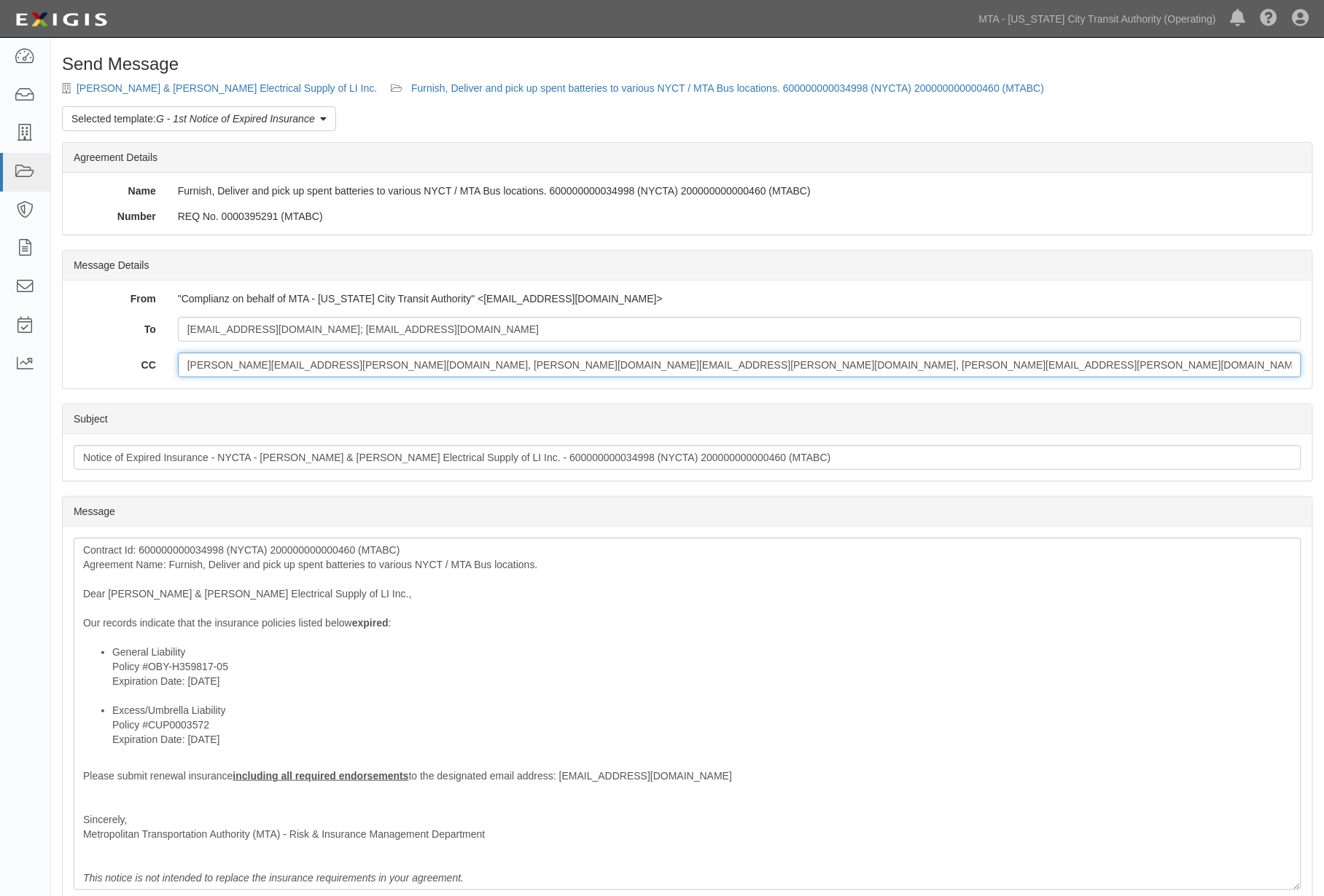
drag, startPoint x: 324, startPoint y: 365, endPoint x: 110, endPoint y: 358, distance: 214.1
click at [110, 358] on div "CC Miriam.Davidovich@nyct.com, debra.jacobs-sampson@nyct.com, Miriam.Davidovich…" at bounding box center [687, 364] width 1250 height 25
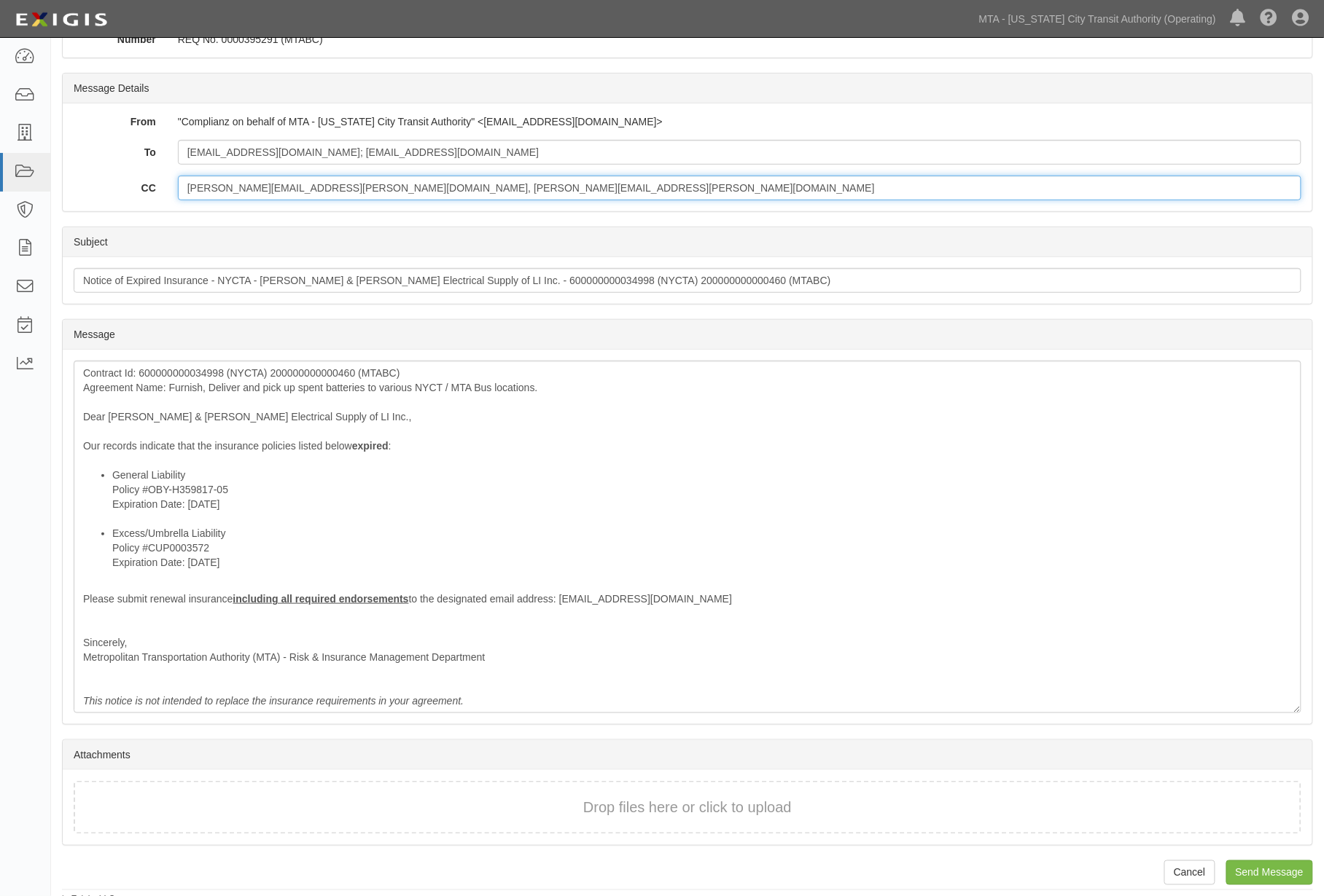
scroll to position [187, 0]
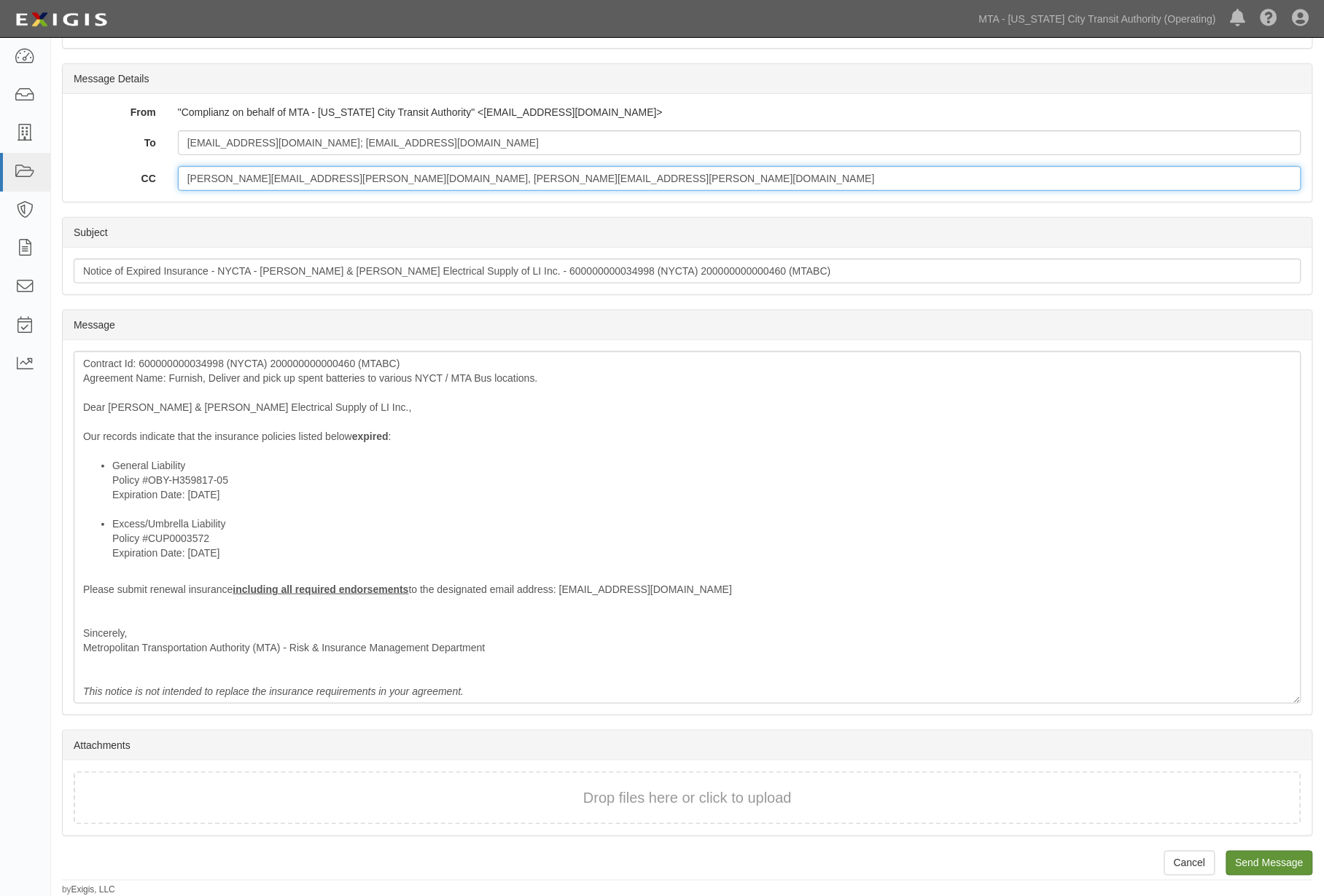
type input "debra.jacobs-sampson@nyct.com, Miriam.Davidovich@nyct.com"
drag, startPoint x: 1260, startPoint y: 865, endPoint x: 745, endPoint y: 55, distance: 959.9
click at [1260, 865] on input "Send Message" at bounding box center [1270, 862] width 87 height 25
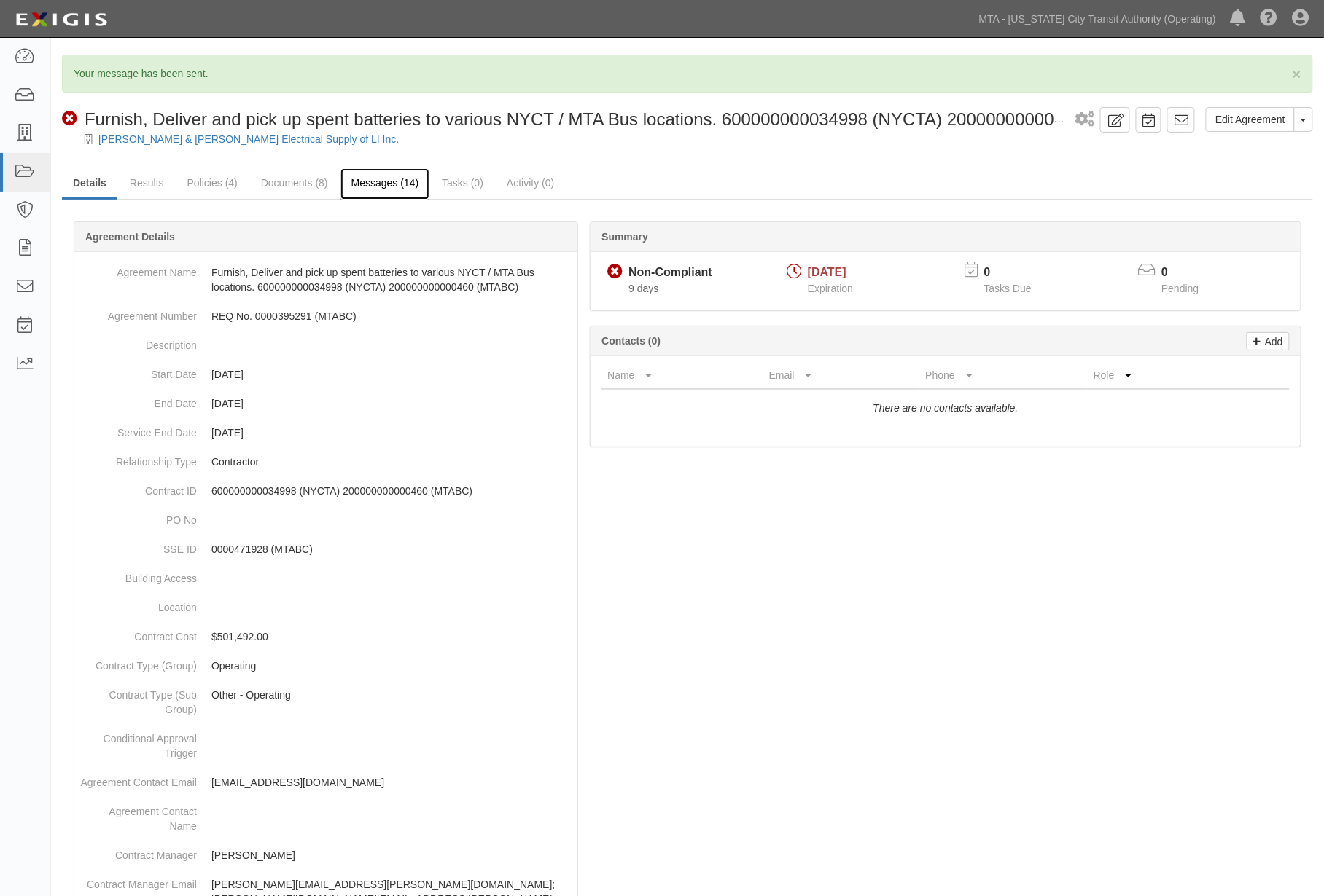
click at [373, 192] on link "Messages (14)" at bounding box center [385, 185] width 90 height 32
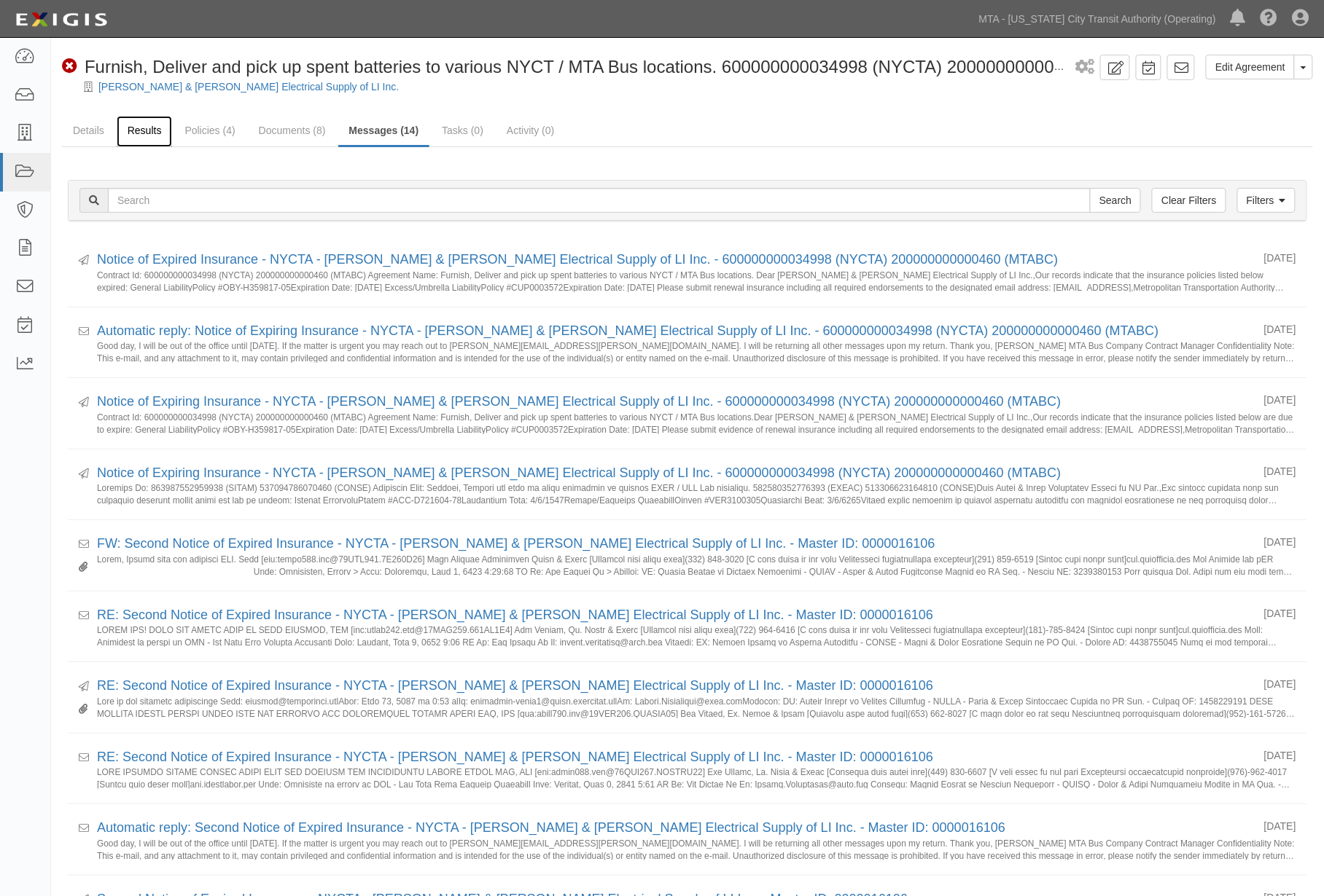
click at [136, 132] on link "Results" at bounding box center [144, 131] width 56 height 32
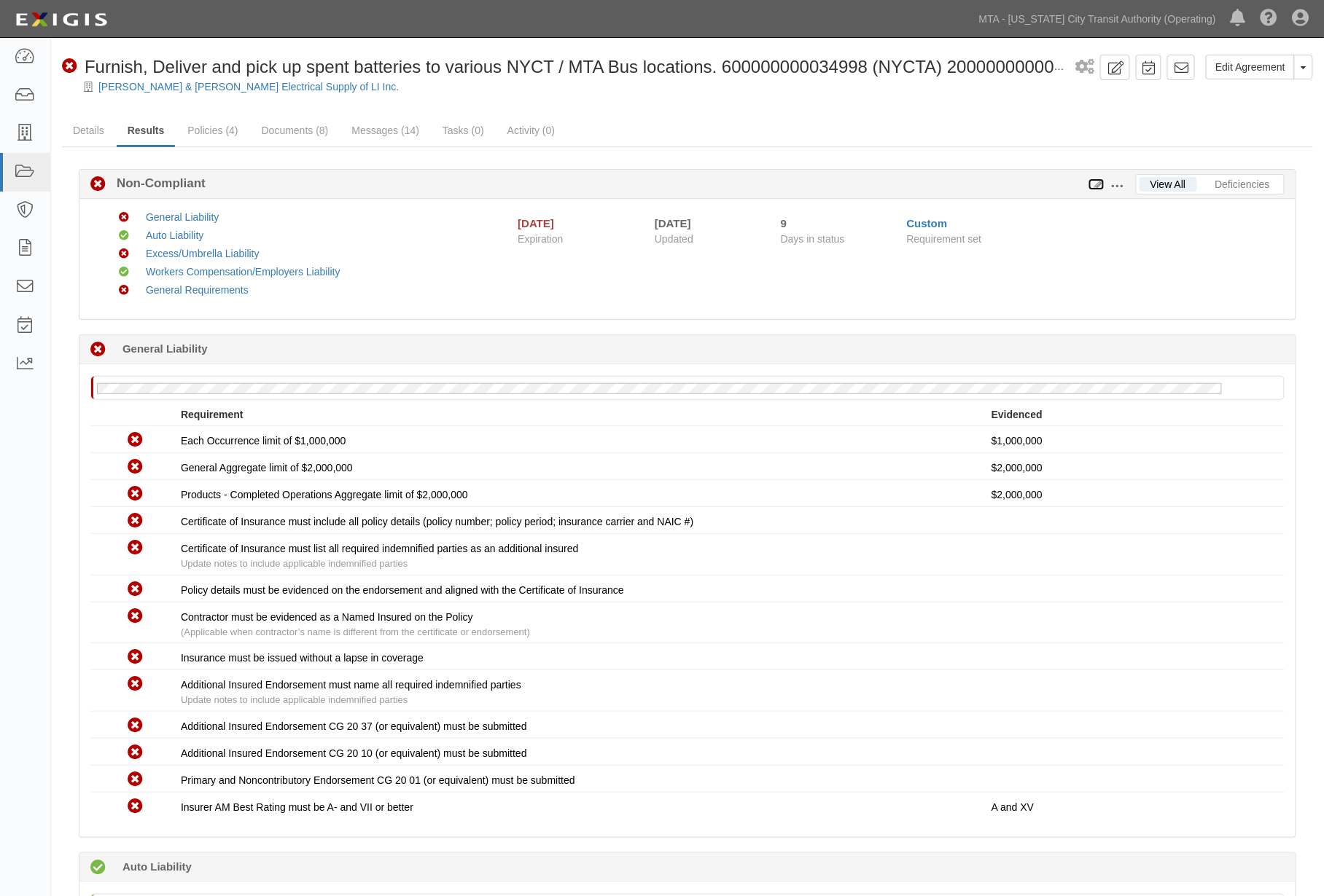
click at [1099, 180] on icon at bounding box center [1096, 185] width 16 height 10
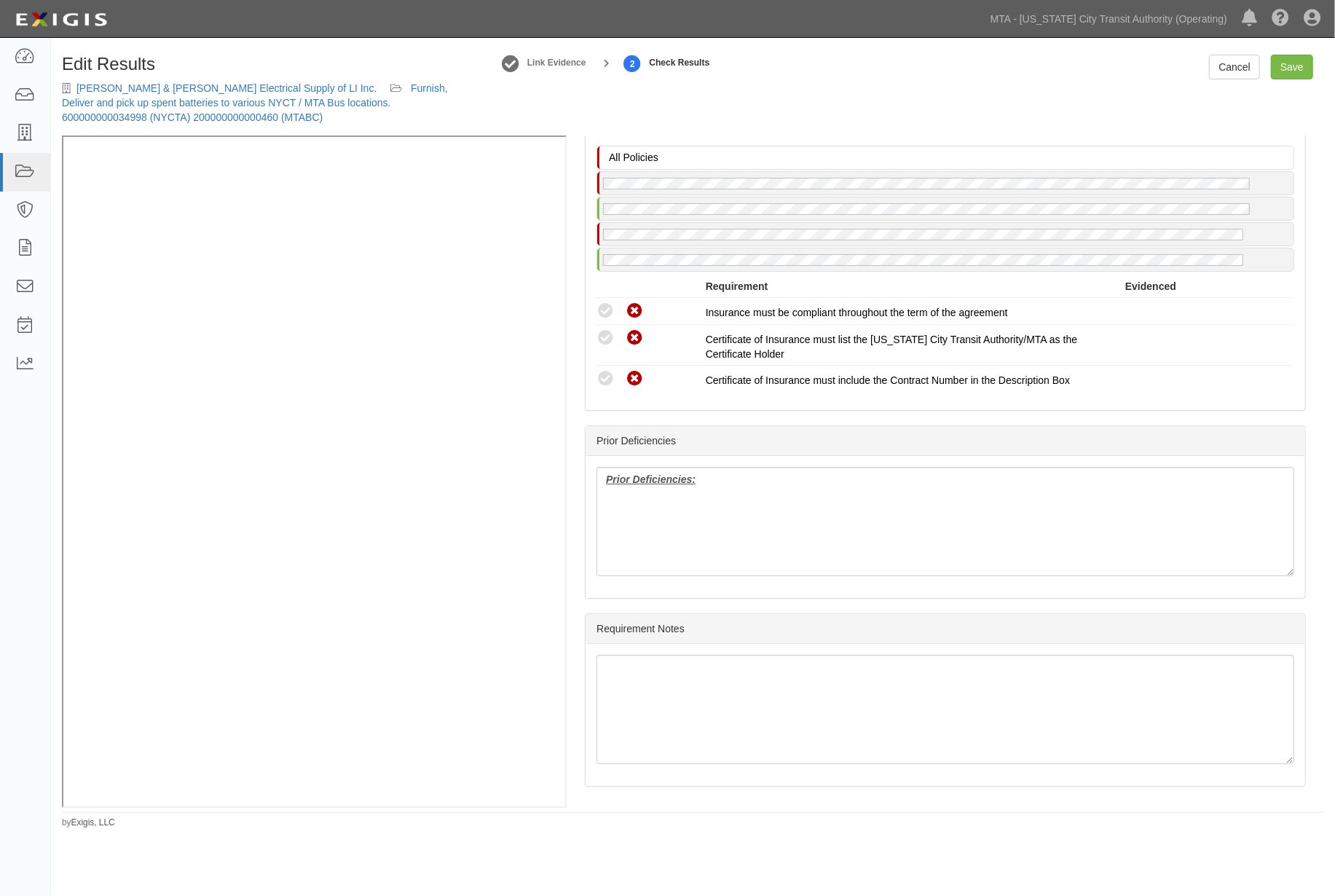
scroll to position [2013, 0]
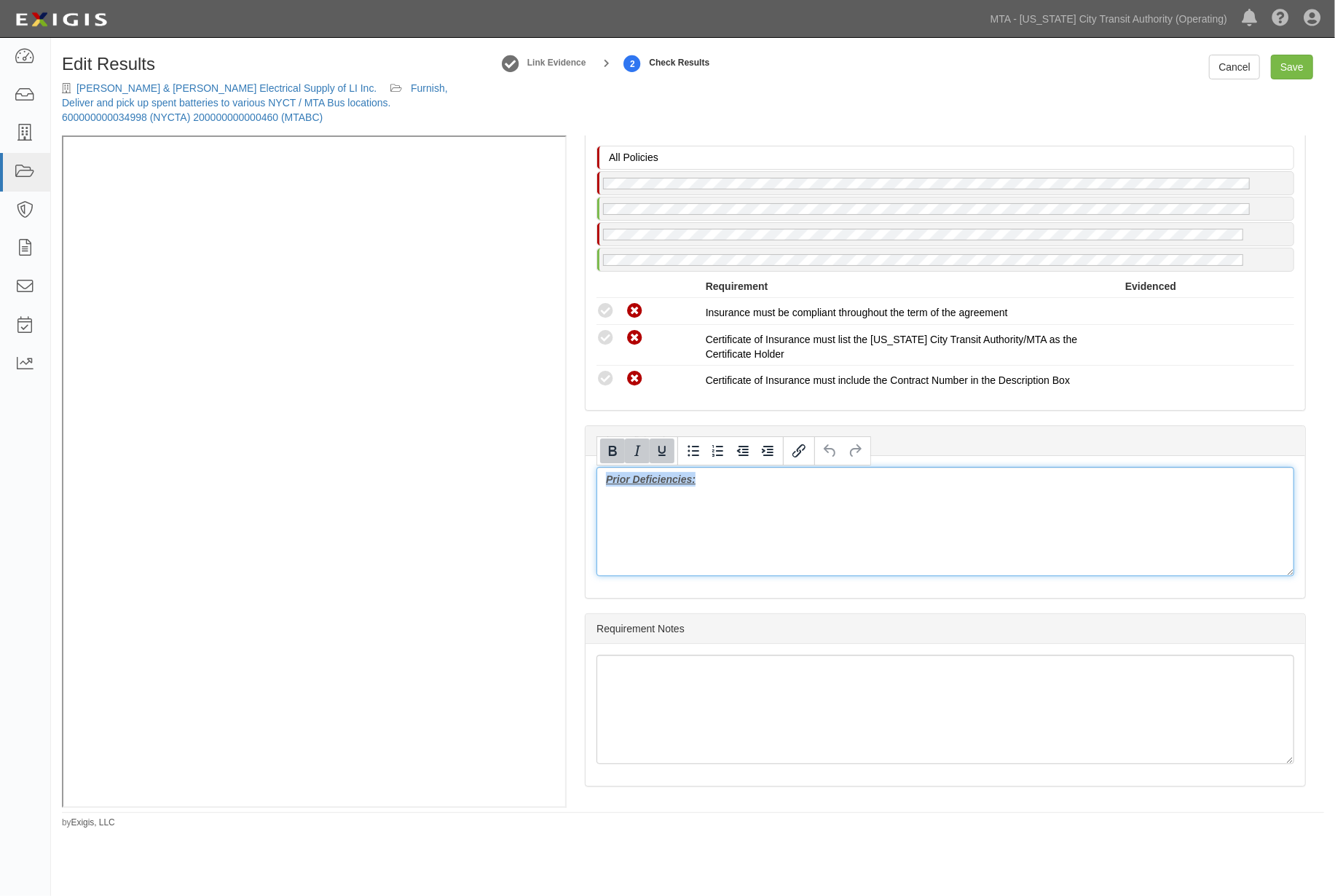
drag, startPoint x: 765, startPoint y: 480, endPoint x: 559, endPoint y: 480, distance: 206.0
click at [439, 301] on div "Manage Policies (WC/EL) Certificate; 6/3/2025; 06.01.26 (GL) Endorsement; 11/1/…" at bounding box center [694, 471] width 1263 height 672
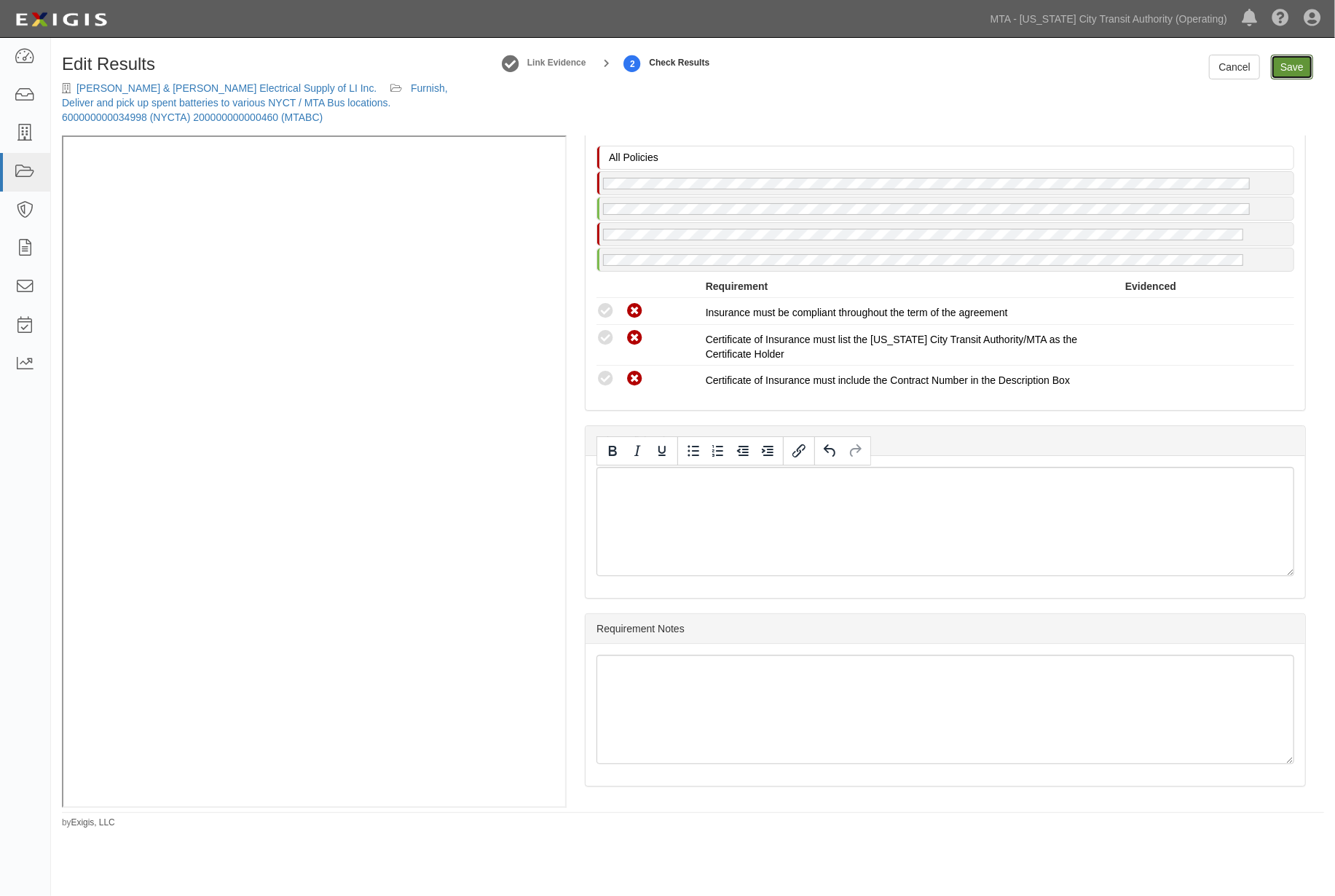
click at [1296, 62] on link "Save" at bounding box center [1292, 66] width 42 height 25
radio input "true"
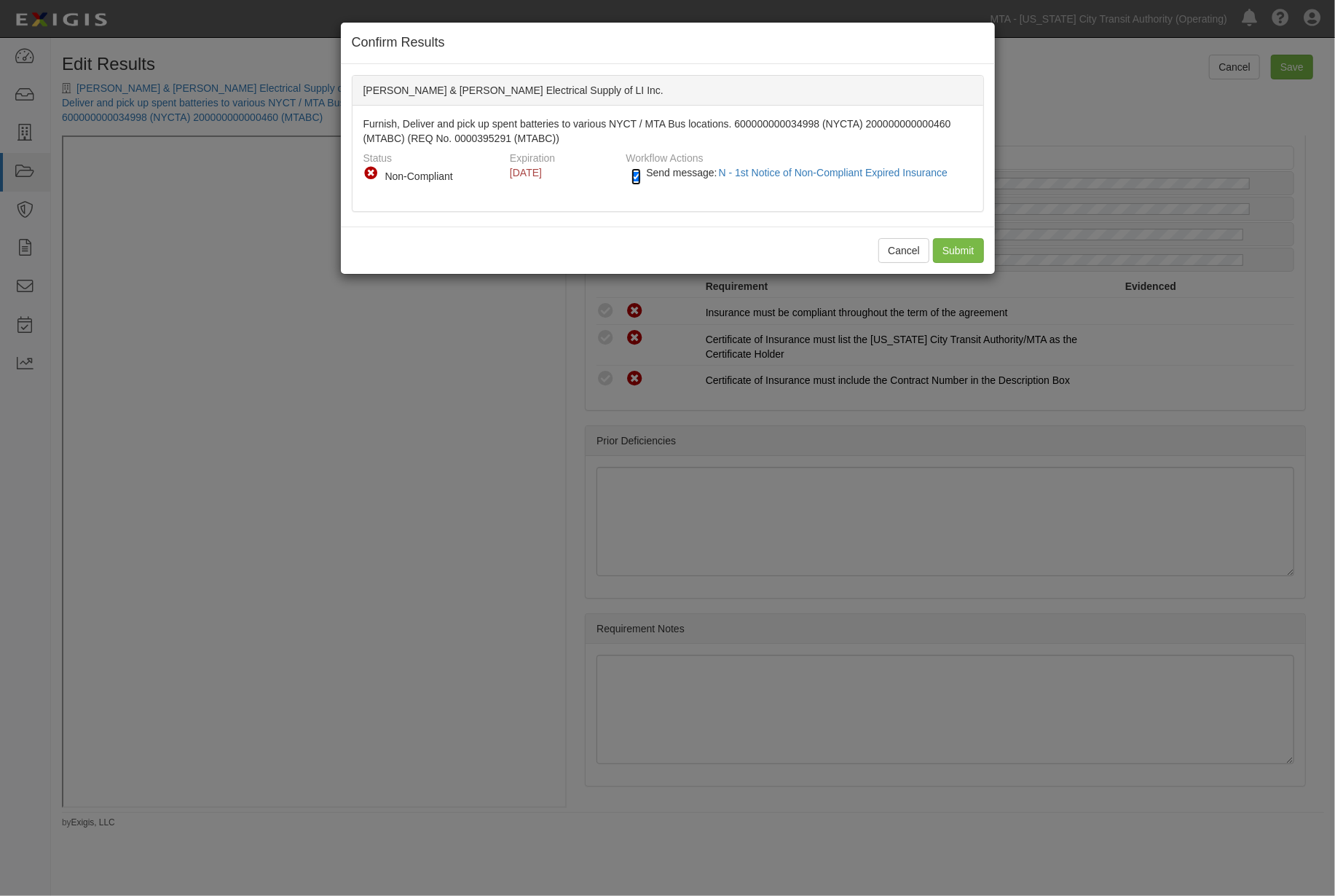
click at [636, 180] on input "Send message: N - 1st Notice of Non-Compliant Expired Insurance" at bounding box center [636, 177] width 10 height 17
checkbox input "false"
click at [962, 246] on input "Submit" at bounding box center [959, 250] width 51 height 25
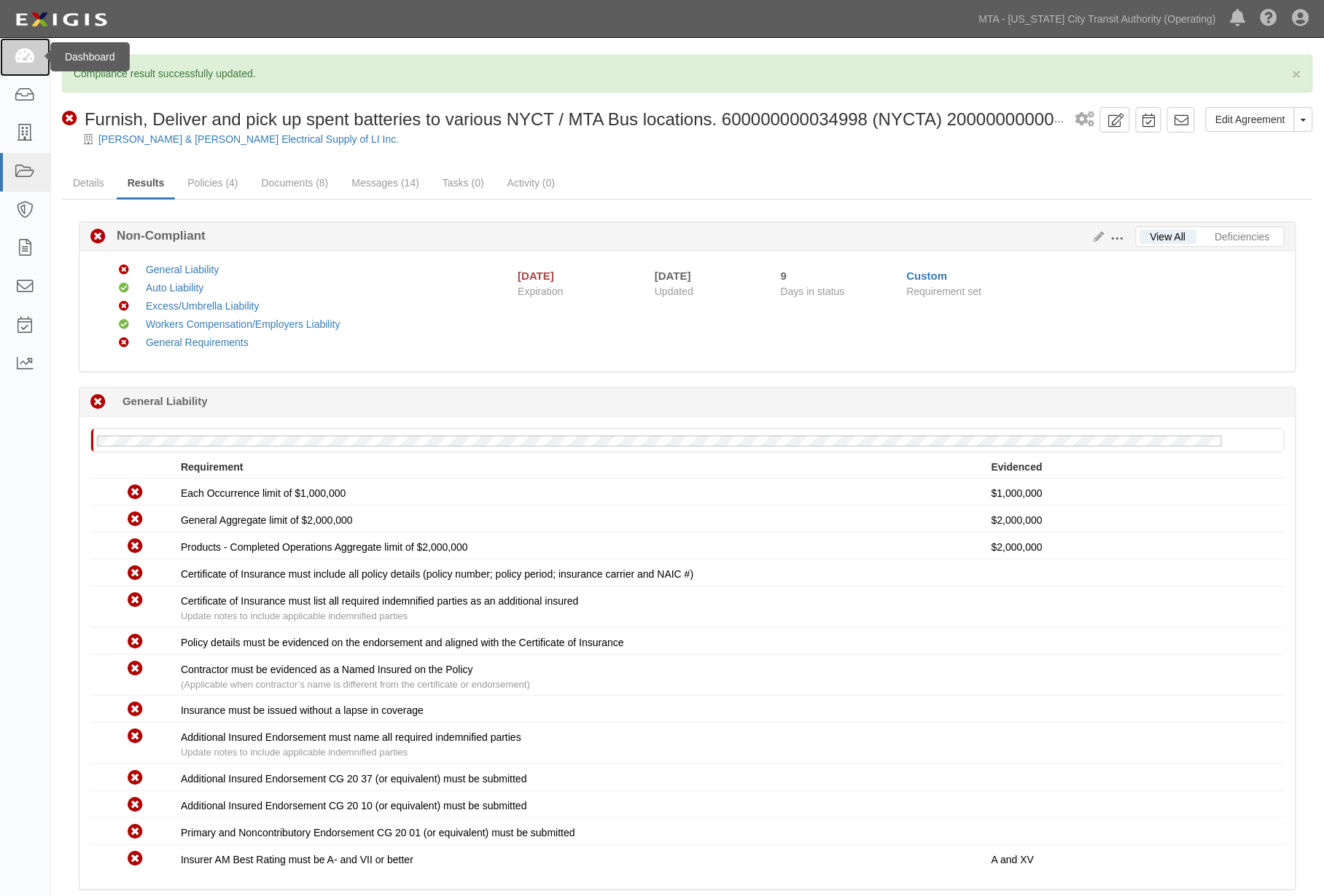
click at [26, 51] on icon at bounding box center [25, 56] width 21 height 17
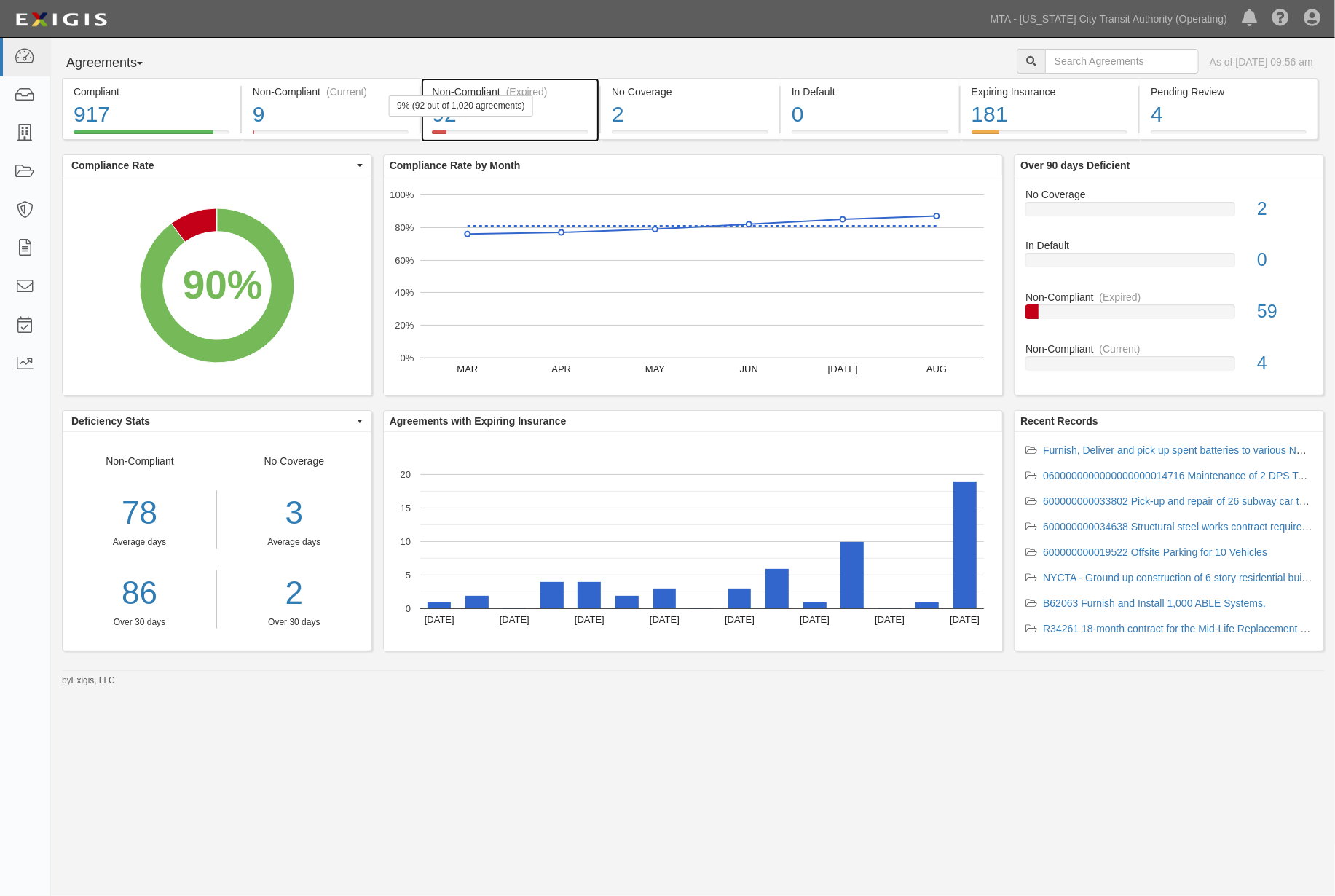
click at [536, 124] on div "92" at bounding box center [510, 114] width 157 height 32
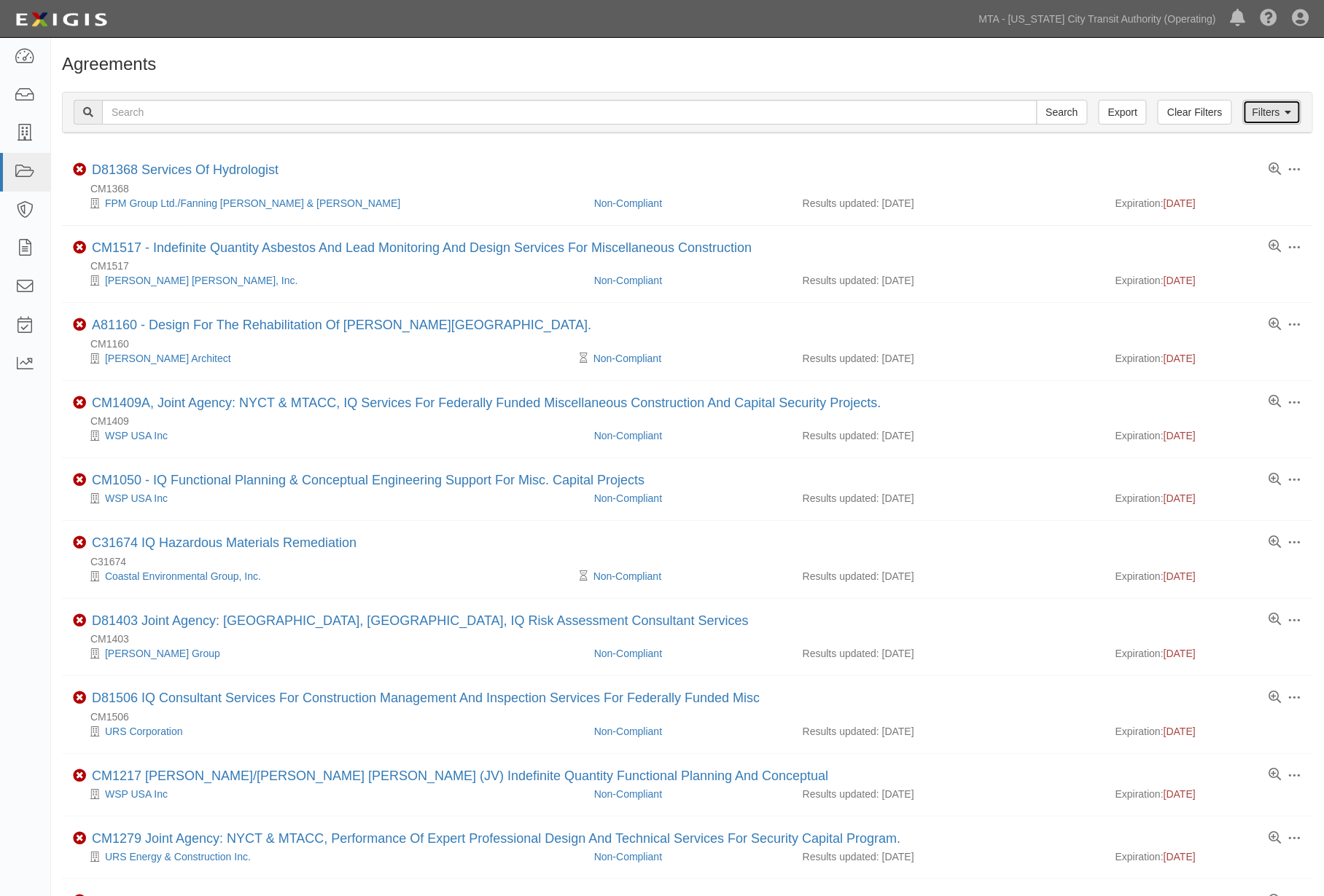
click at [1295, 112] on link "Filters" at bounding box center [1272, 112] width 58 height 25
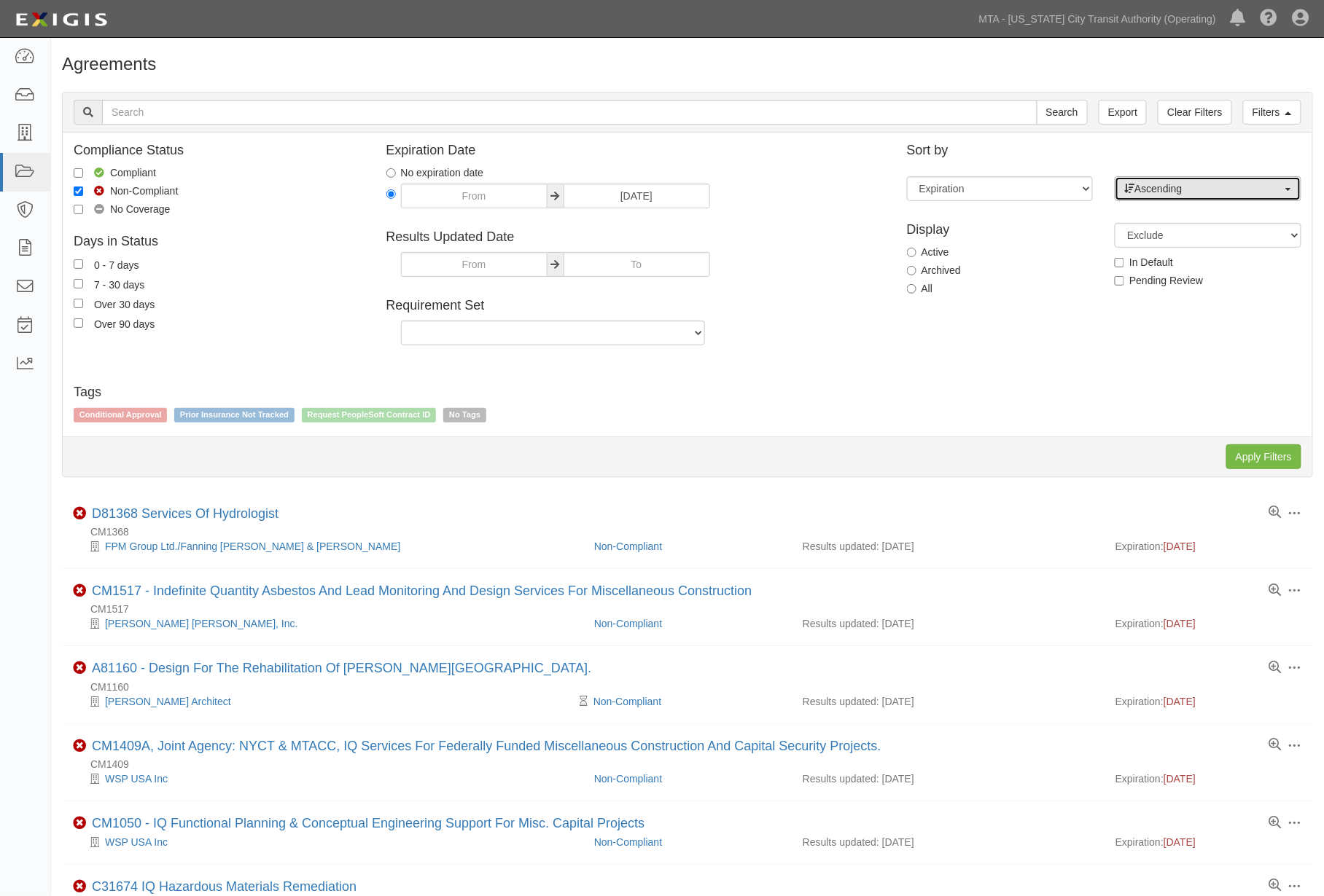
click at [1172, 184] on span "Ascending" at bounding box center [1204, 188] width 158 height 15
click at [1182, 238] on span "Descending" at bounding box center [1170, 235] width 54 height 15
select select "desc"
click at [1262, 462] on input "Apply Filters" at bounding box center [1264, 456] width 75 height 25
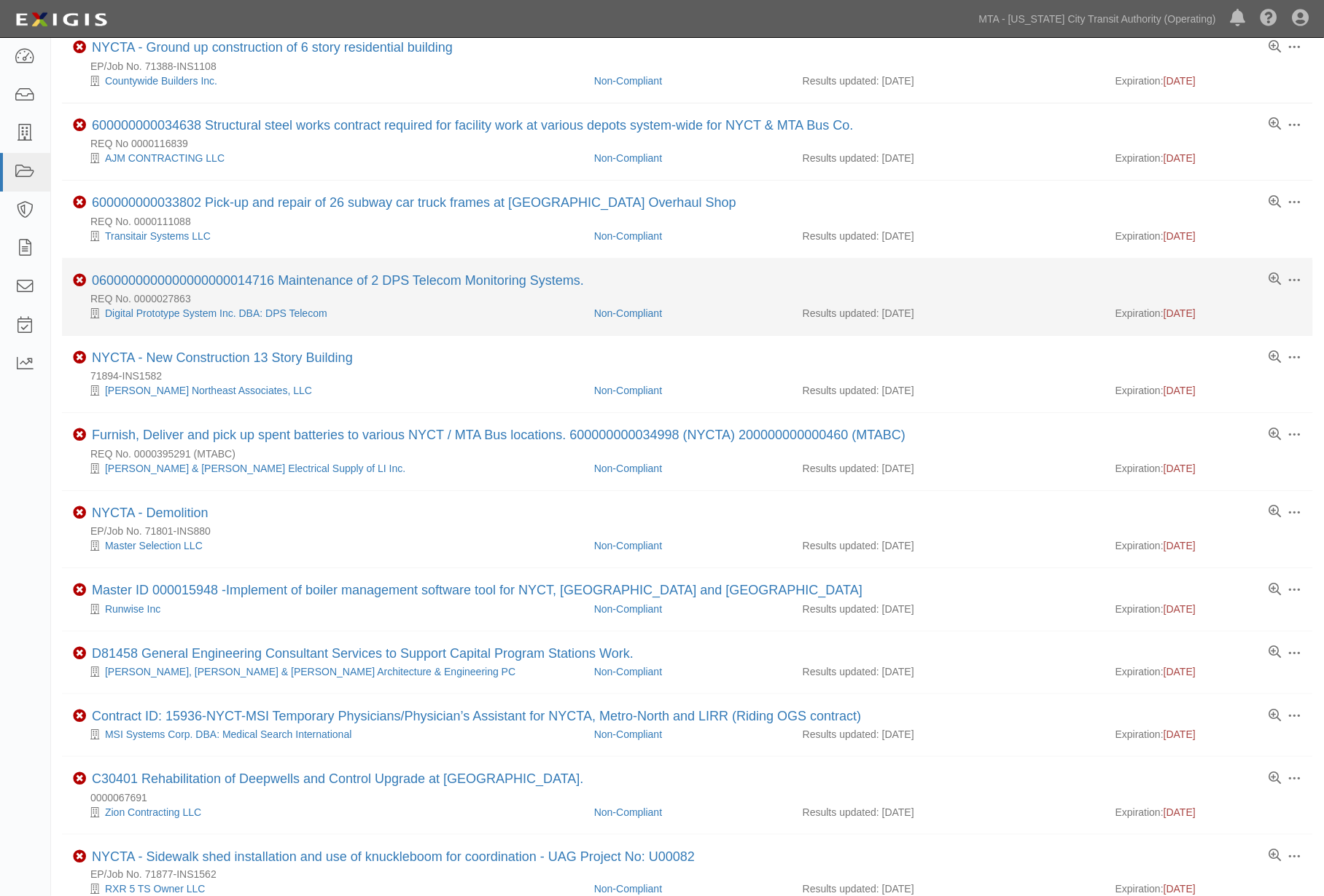
scroll to position [162, 0]
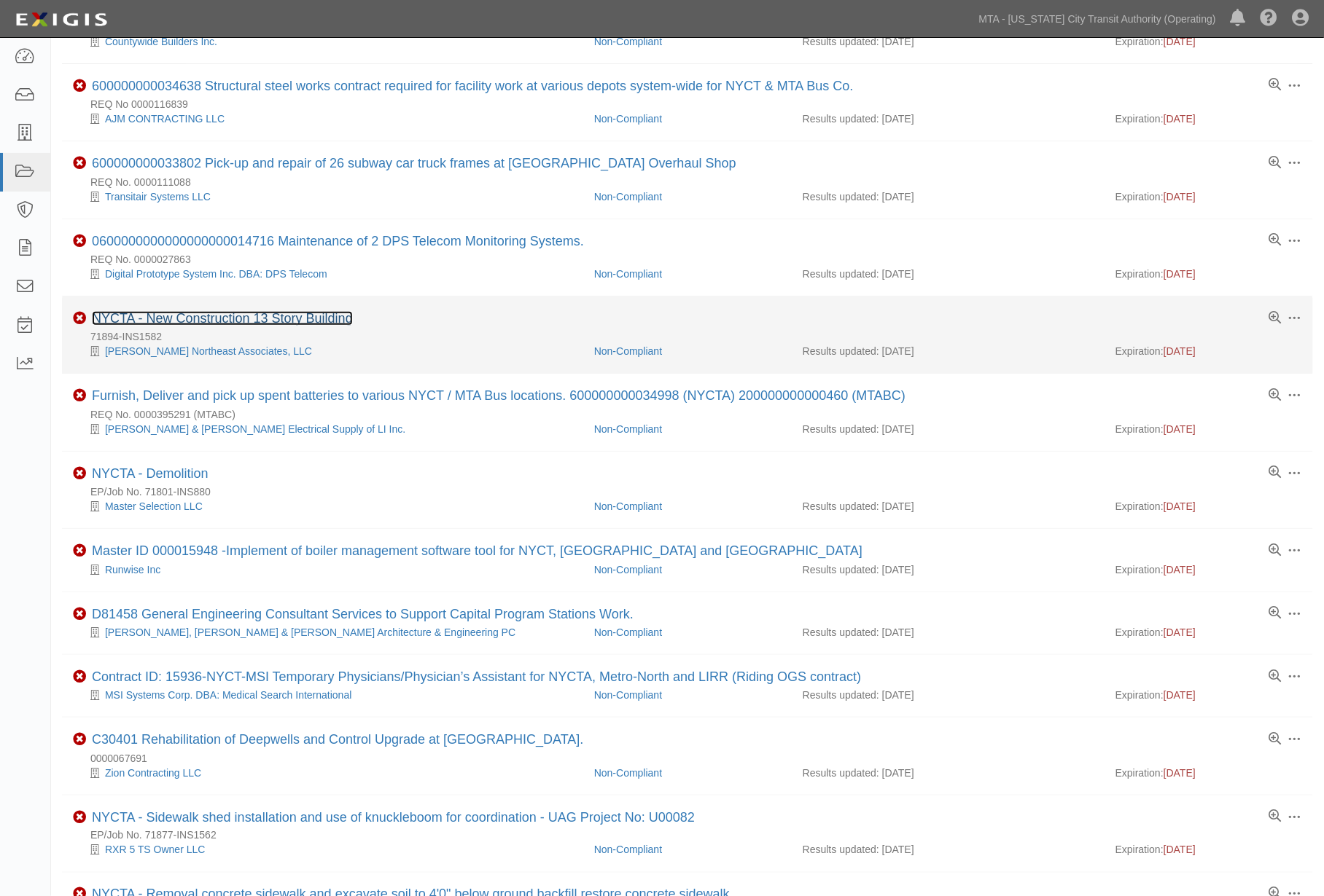
click at [327, 322] on link "NYCTA - New Construction 13 Story Building" at bounding box center [222, 318] width 261 height 15
